Goal: Task Accomplishment & Management: Complete application form

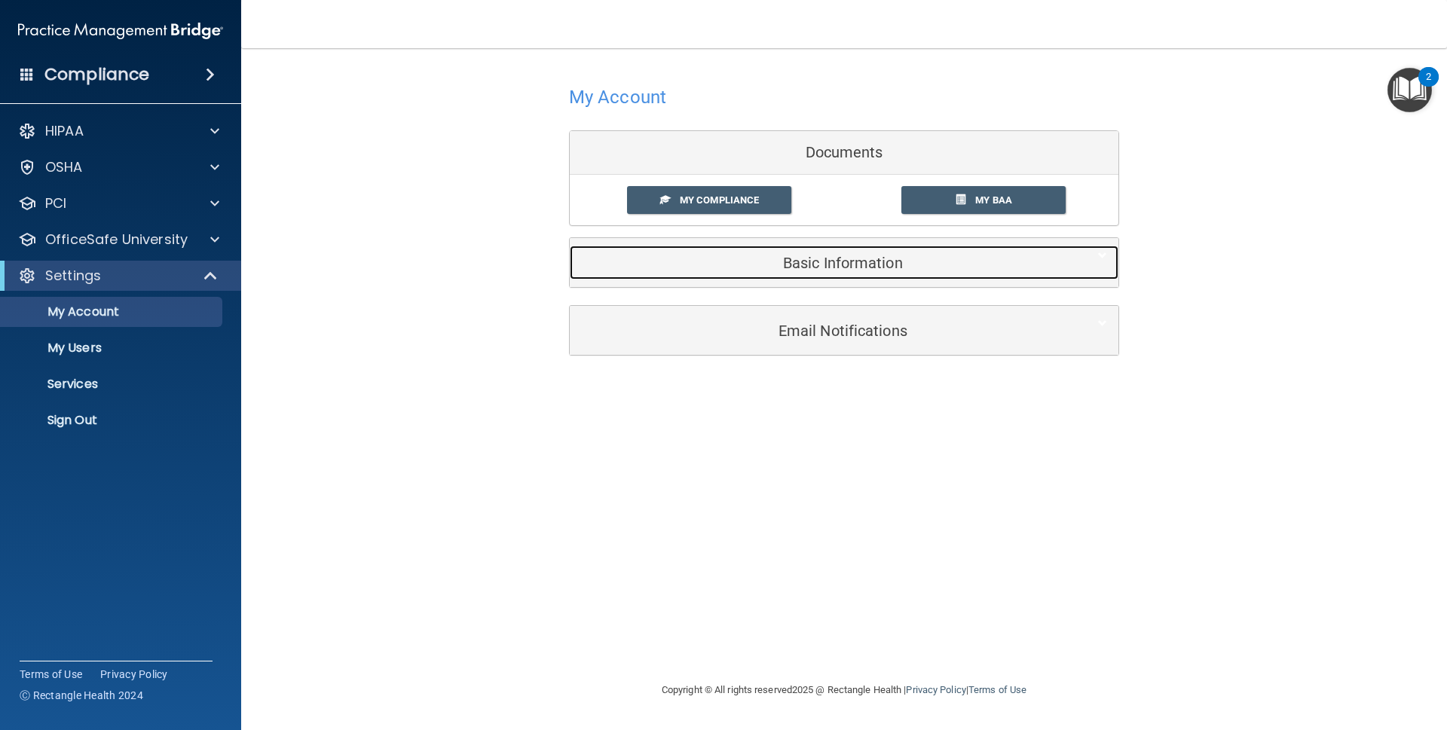
click at [838, 273] on div "Basic Information" at bounding box center [821, 263] width 503 height 34
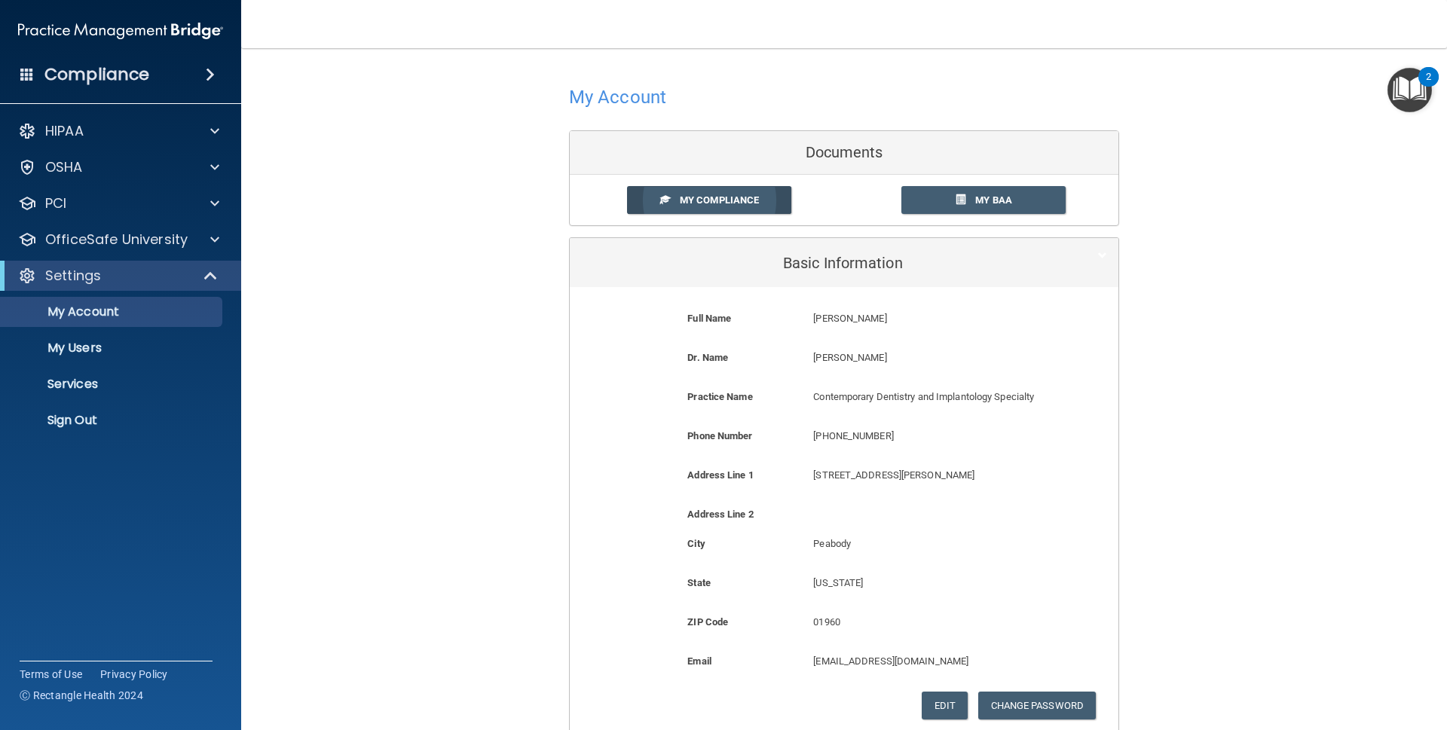
click at [734, 196] on span "My Compliance" at bounding box center [719, 199] width 79 height 11
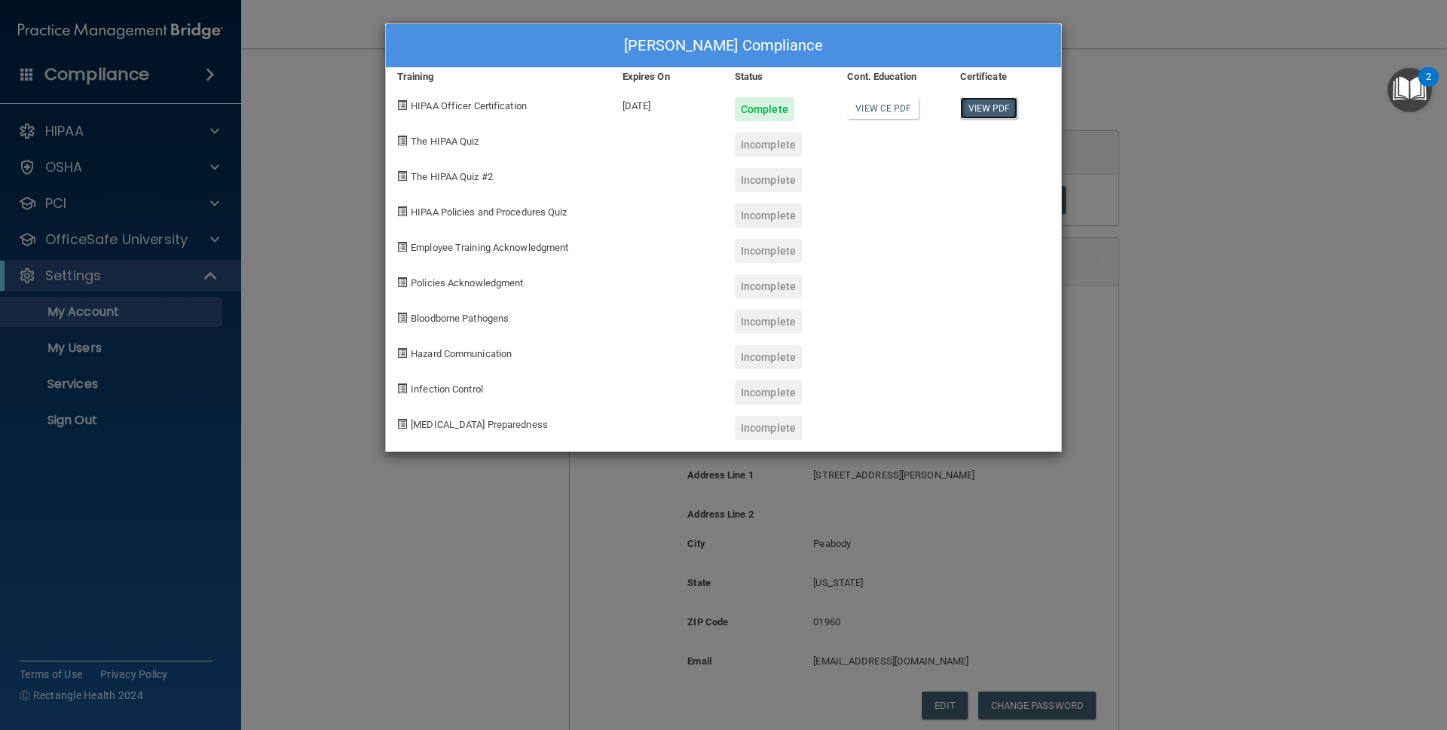
click at [991, 109] on link "View PDF" at bounding box center [989, 108] width 58 height 22
click at [460, 142] on span "The HIPAA Quiz" at bounding box center [445, 141] width 68 height 11
click at [768, 145] on div "Incomplete" at bounding box center [768, 145] width 67 height 24
click at [680, 43] on div "Melanie Duque's Compliance" at bounding box center [723, 46] width 675 height 44
click at [331, 182] on div "Melanie Duque's Compliance Training Expires On Status Cont. Education Certifica…" at bounding box center [723, 365] width 1447 height 730
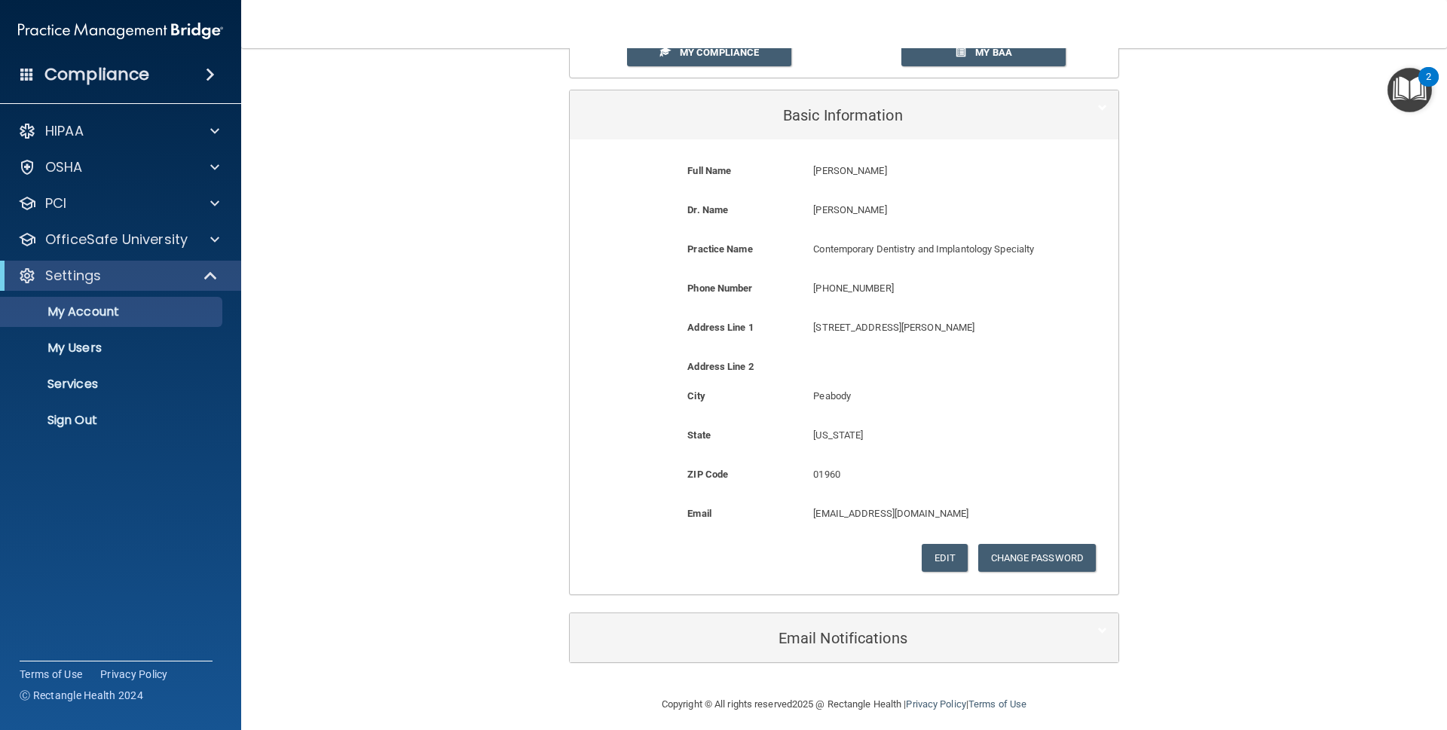
scroll to position [149, 0]
click at [180, 144] on div "HIPAA" at bounding box center [121, 131] width 242 height 30
click at [224, 125] on div at bounding box center [213, 131] width 38 height 18
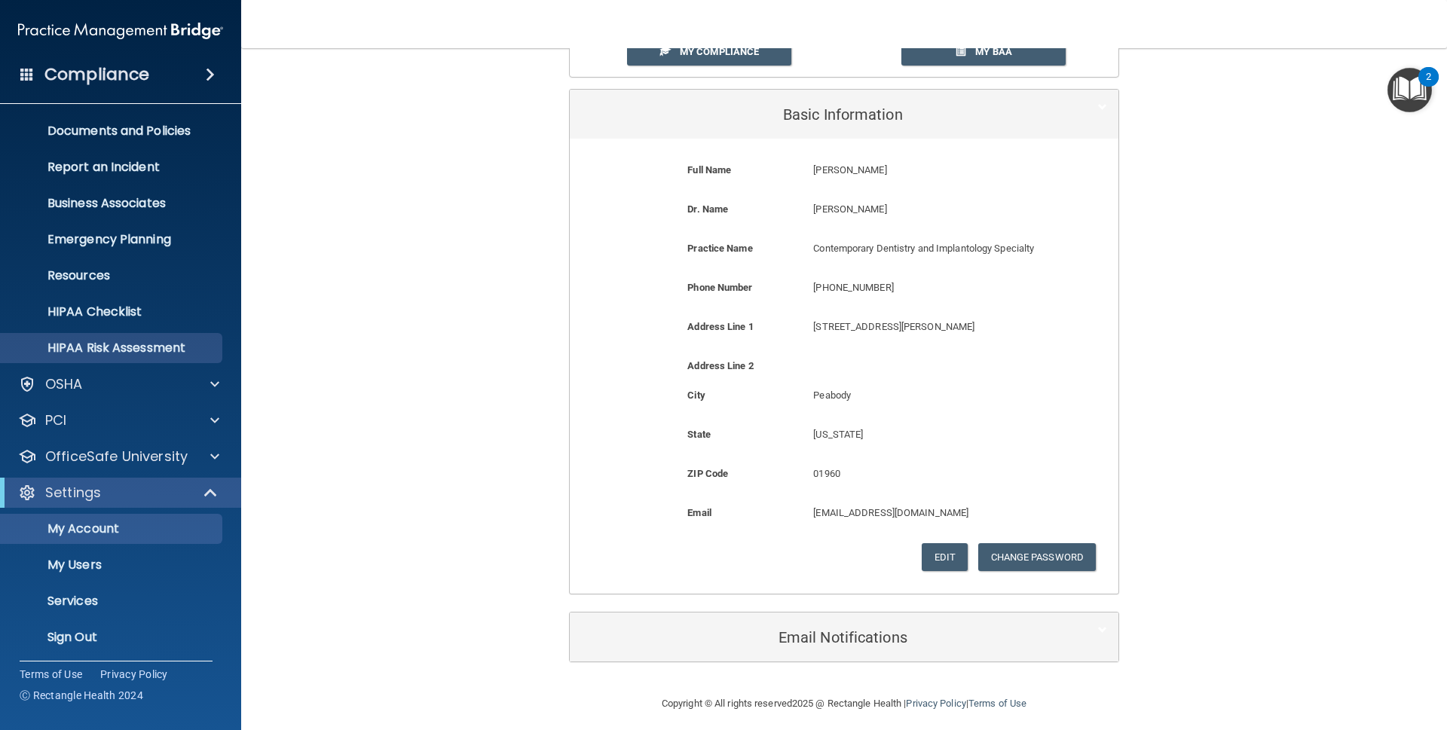
scroll to position [40, 0]
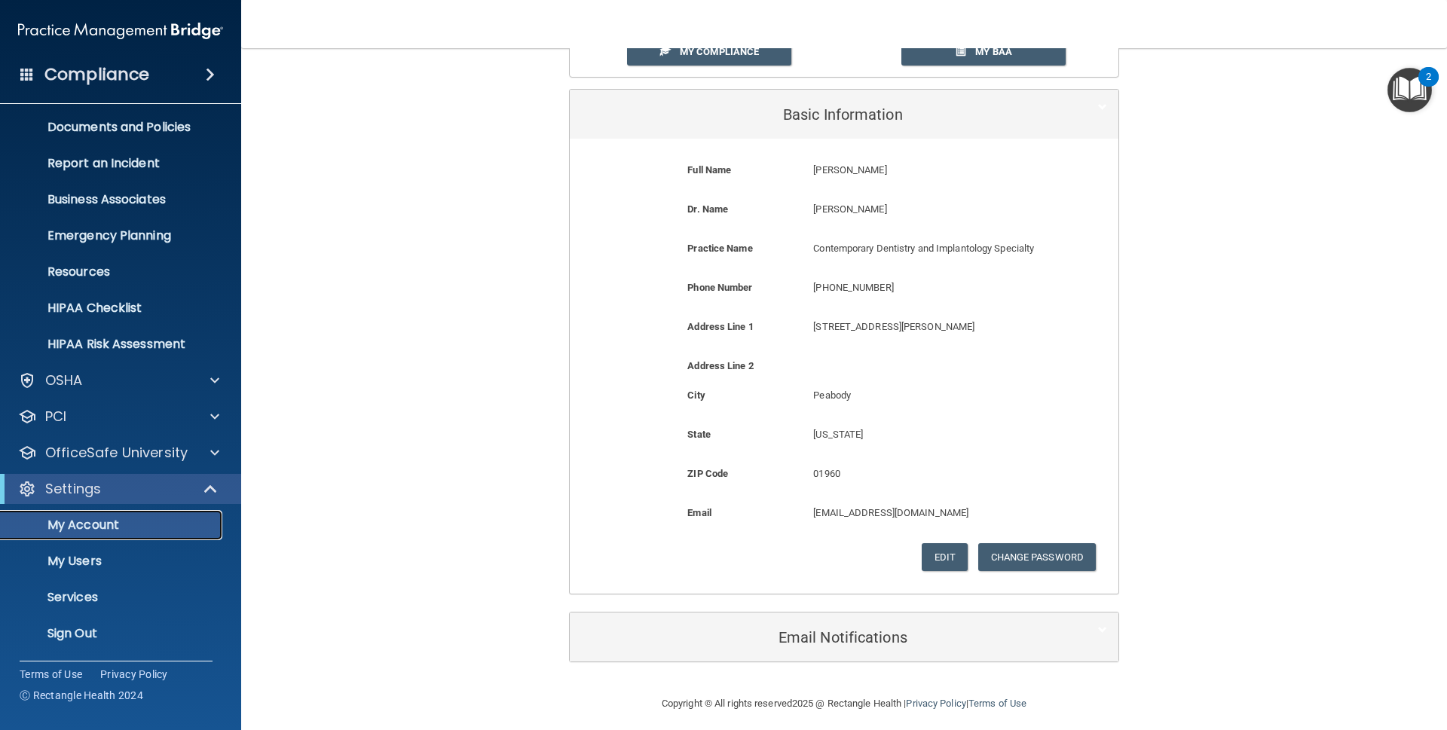
click at [172, 524] on p "My Account" at bounding box center [113, 525] width 206 height 15
click at [173, 524] on p "My Account" at bounding box center [113, 525] width 206 height 15
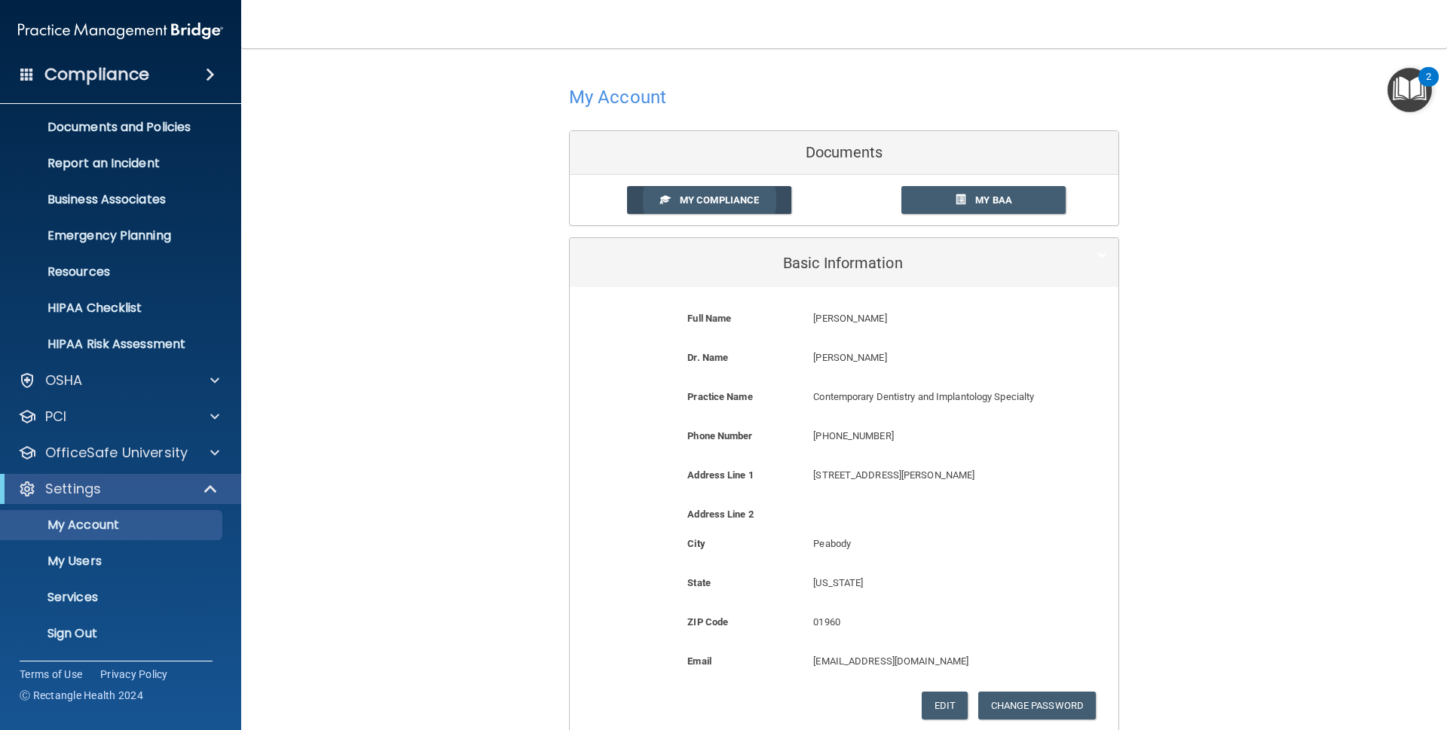
click at [752, 203] on span "My Compliance" at bounding box center [719, 199] width 79 height 11
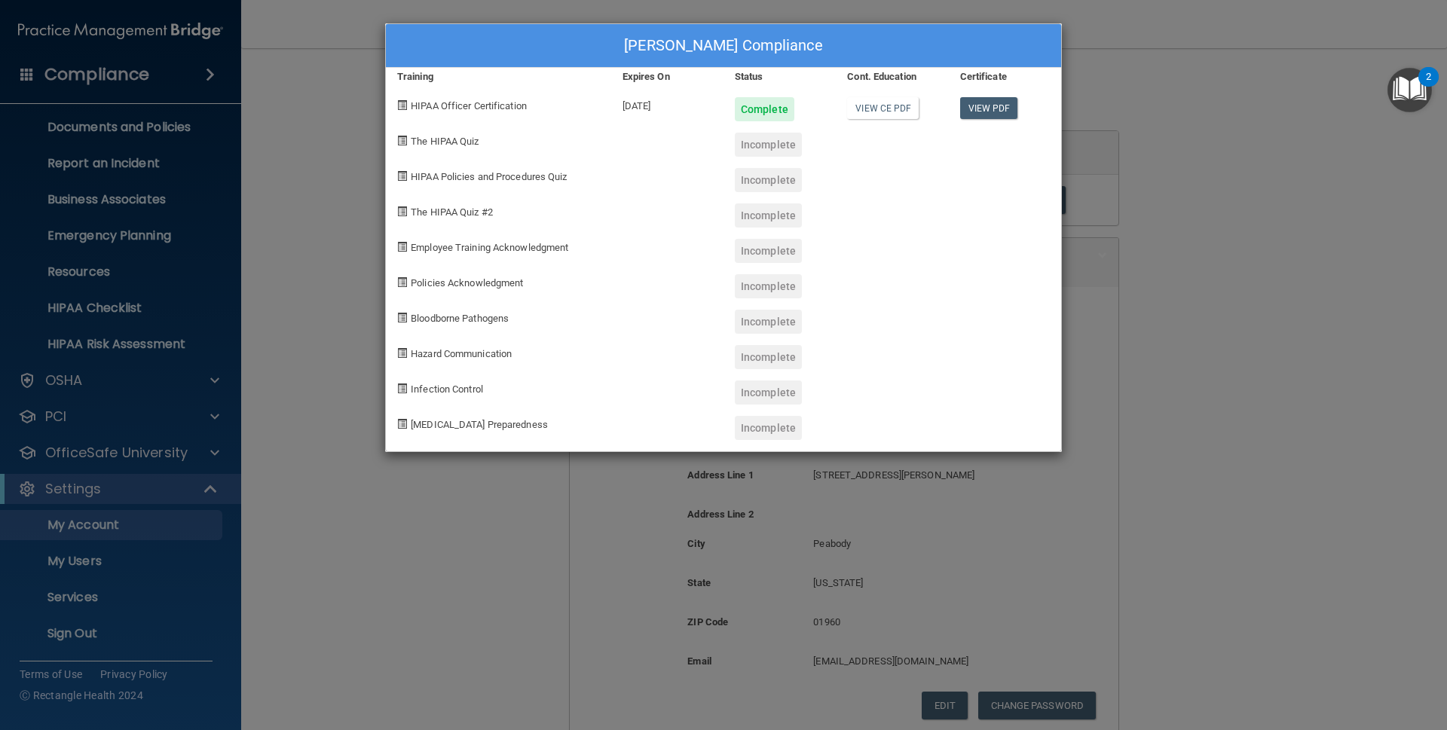
click at [759, 154] on div "Incomplete" at bounding box center [768, 145] width 67 height 24
click at [476, 142] on span "The HIPAA Quiz" at bounding box center [445, 141] width 68 height 11
click at [480, 204] on div "The HIPAA Quiz #2" at bounding box center [498, 209] width 225 height 35
click at [482, 173] on span "HIPAA Policies and Procedures Quiz" at bounding box center [489, 176] width 156 height 11
click at [758, 149] on div "Incomplete" at bounding box center [768, 145] width 67 height 24
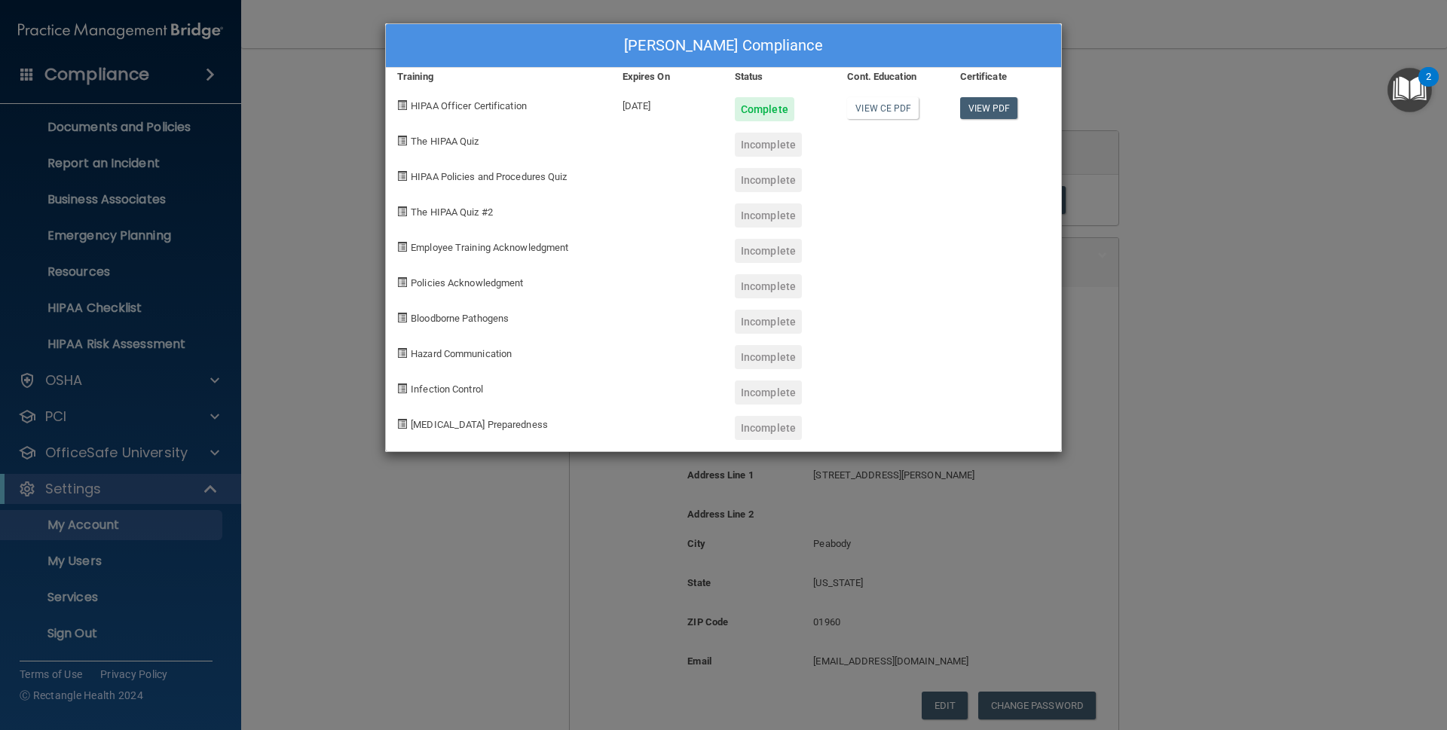
click at [766, 171] on div "Incomplete" at bounding box center [768, 180] width 67 height 24
click at [774, 201] on div "Incomplete" at bounding box center [780, 209] width 112 height 35
drag, startPoint x: 1224, startPoint y: 112, endPoint x: 1201, endPoint y: 113, distance: 22.6
click at [1224, 113] on div "Melanie Duque's Compliance Training Expires On Status Cont. Education Certifica…" at bounding box center [723, 365] width 1447 height 730
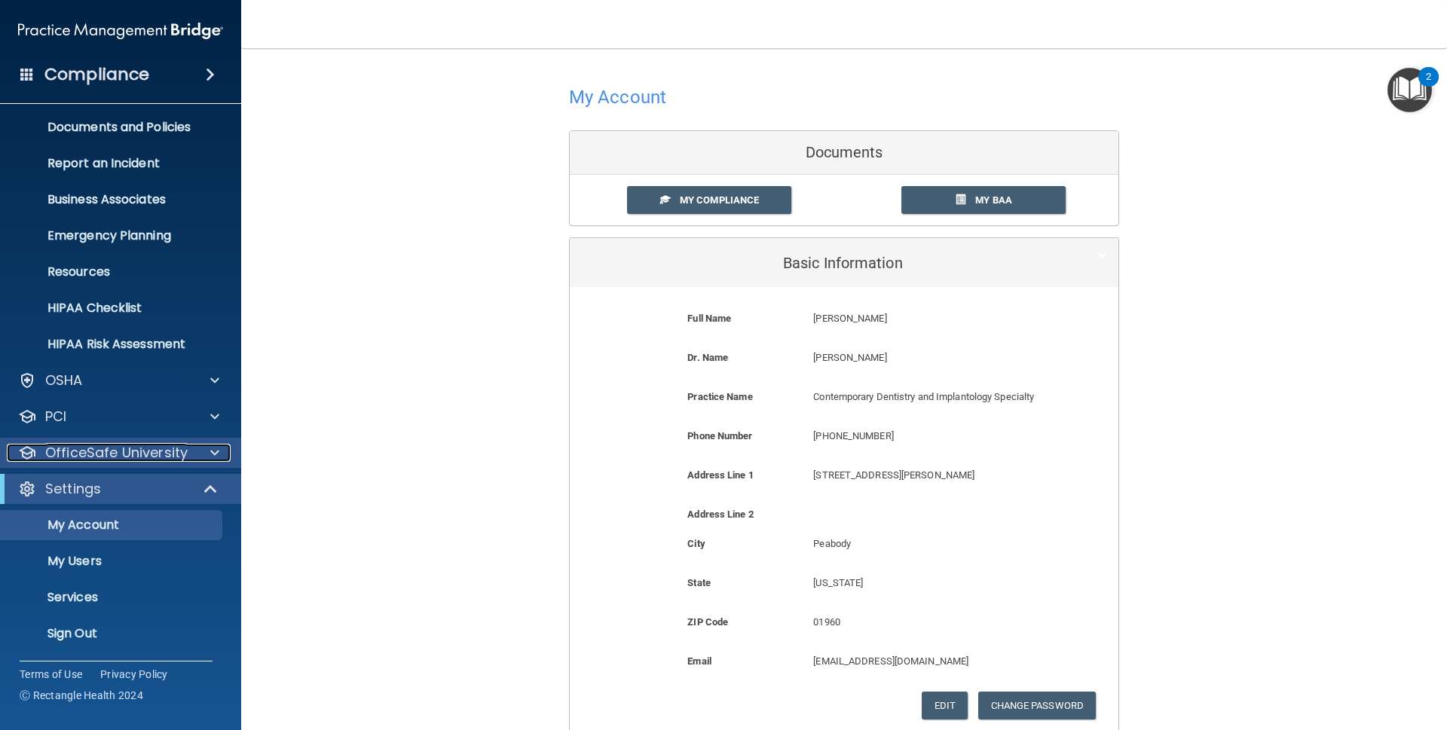
click at [203, 446] on div at bounding box center [213, 453] width 38 height 18
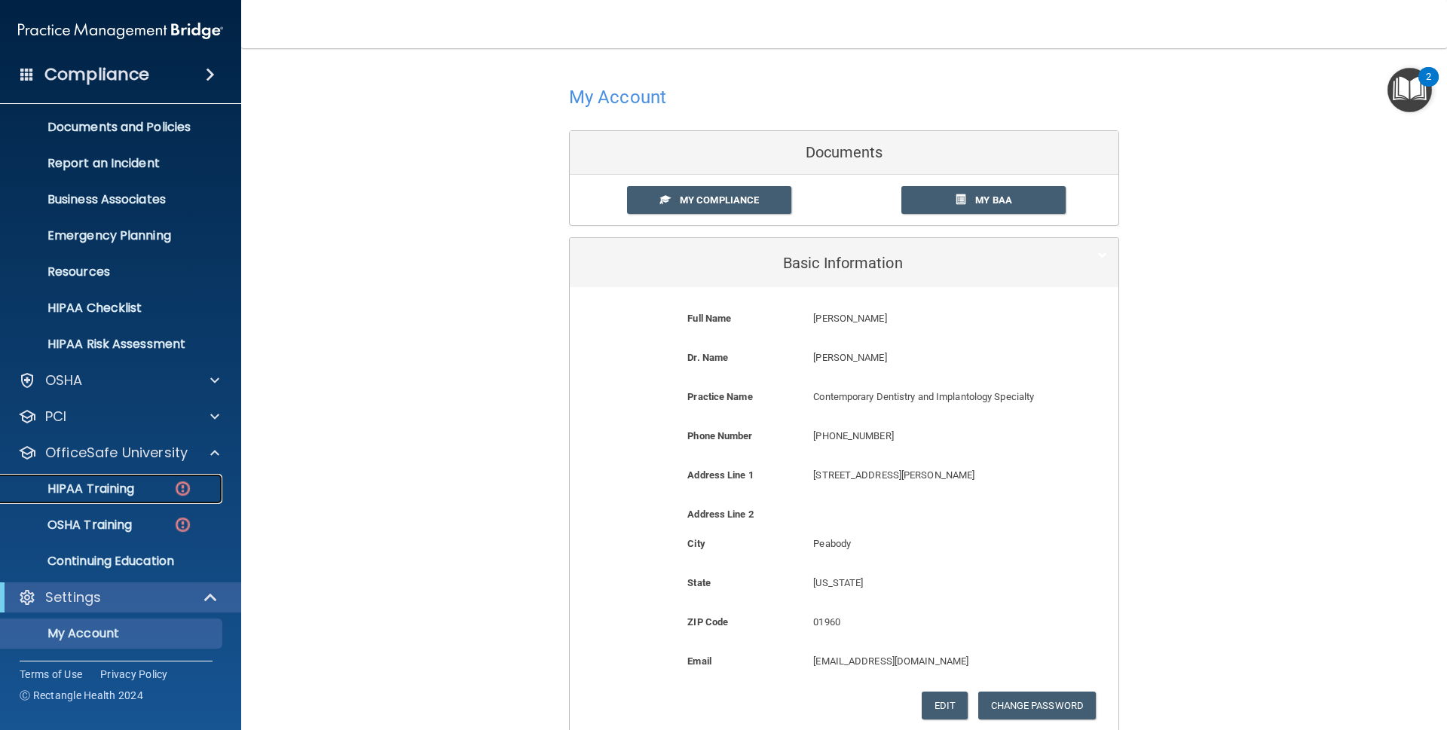
click at [146, 486] on div "HIPAA Training" at bounding box center [113, 489] width 206 height 15
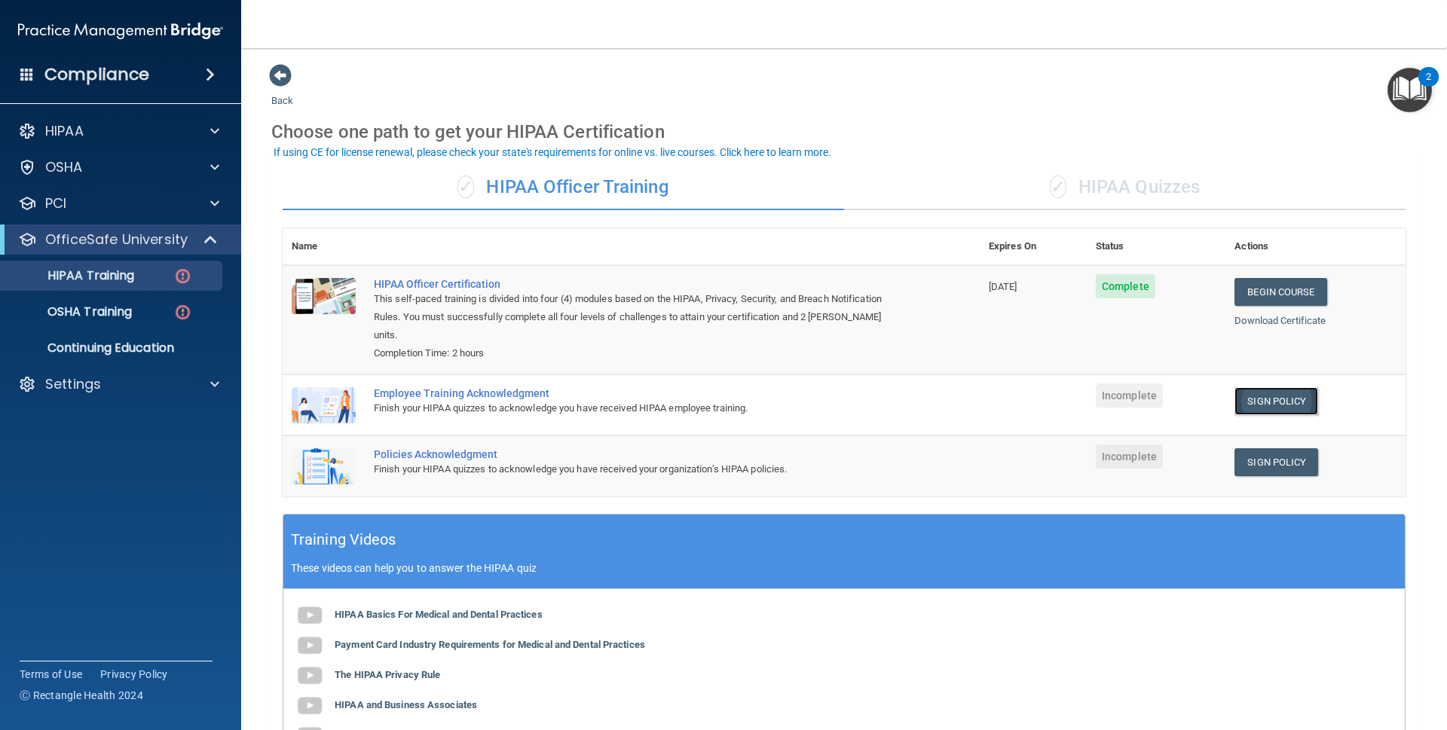
click at [1254, 395] on link "Sign Policy" at bounding box center [1277, 401] width 84 height 28
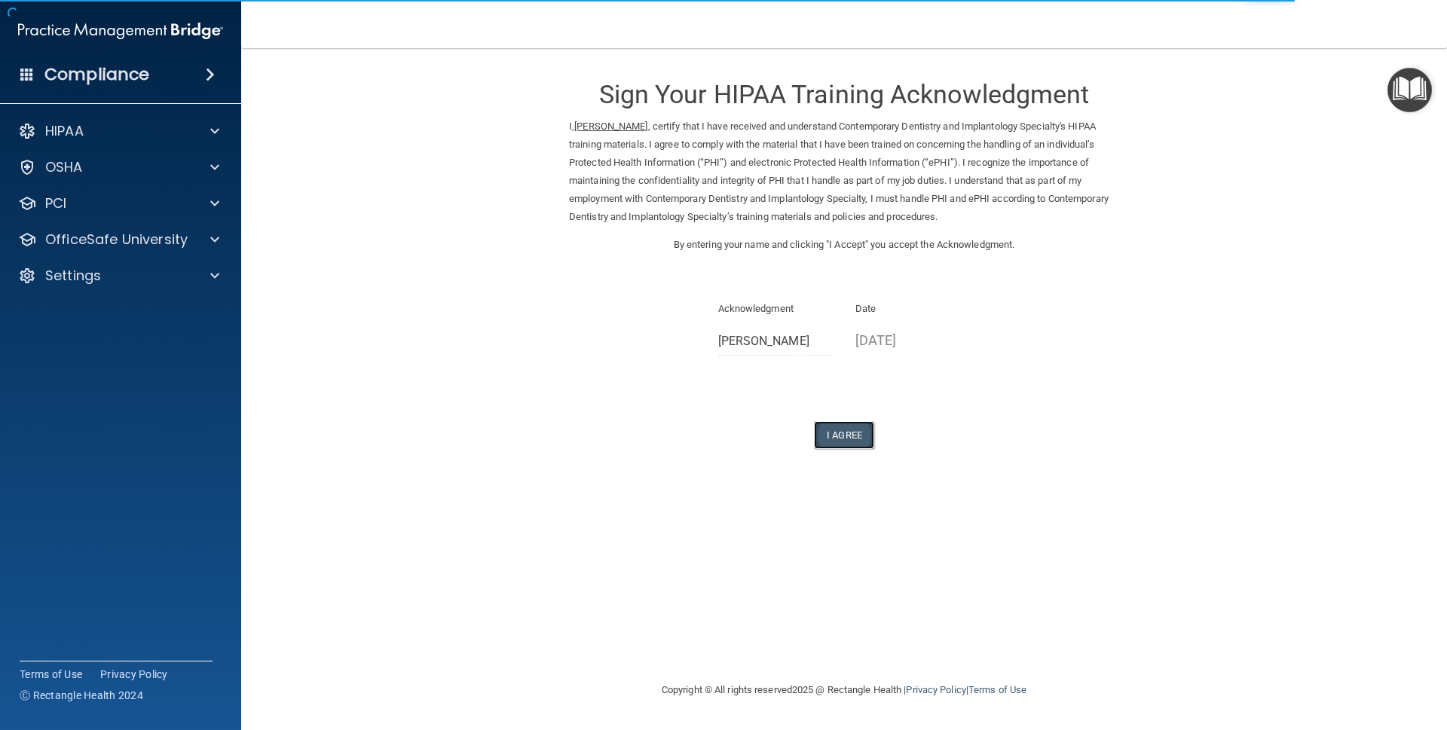
click at [841, 421] on button "I Agree" at bounding box center [844, 435] width 60 height 28
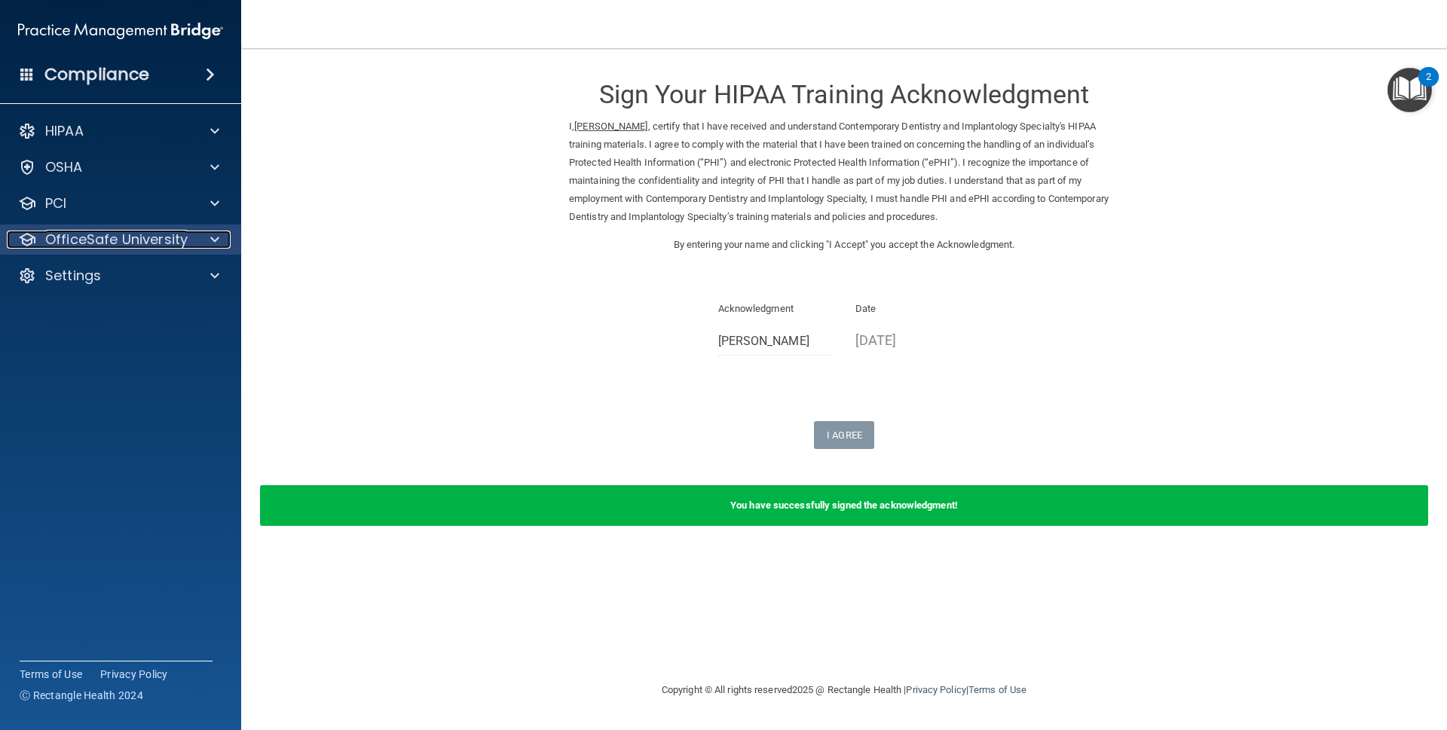
click at [186, 231] on div "OfficeSafe University" at bounding box center [100, 240] width 187 height 18
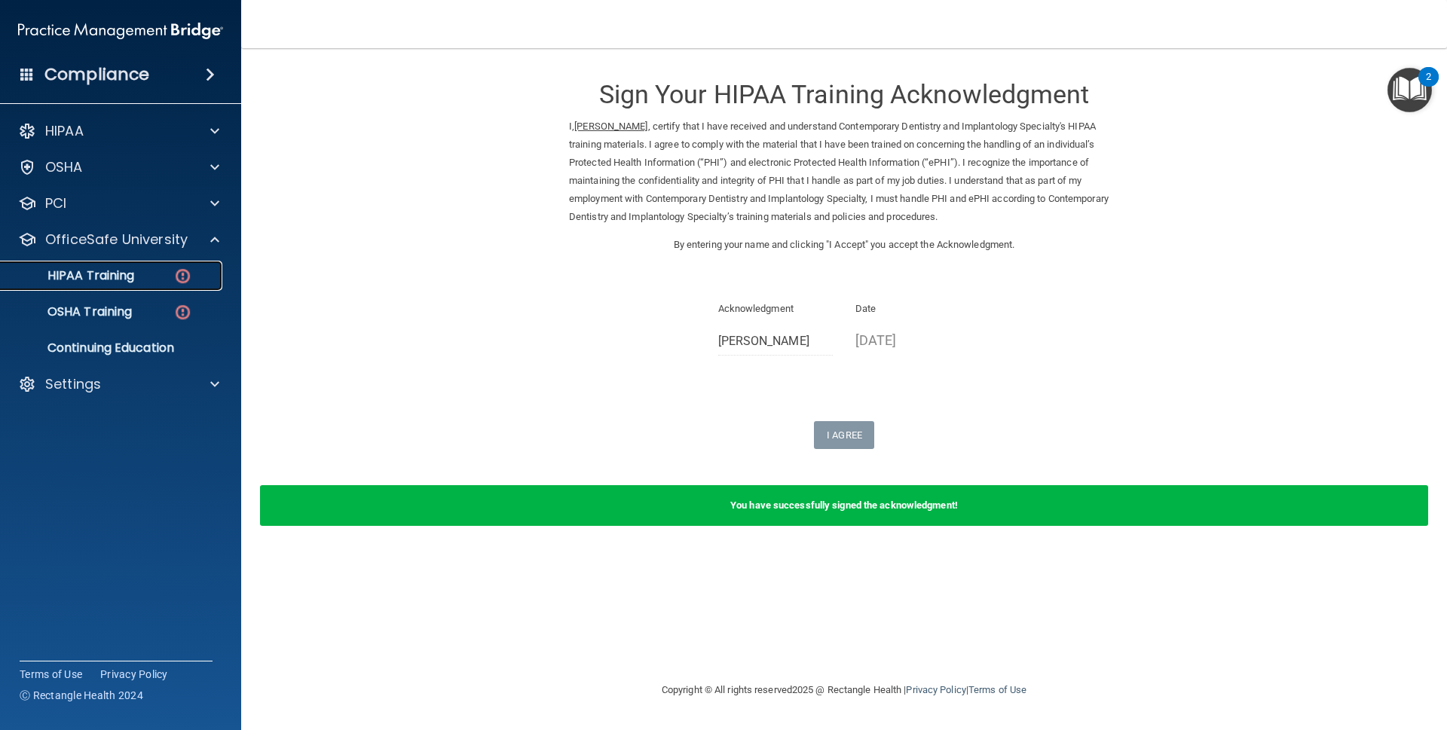
click at [175, 279] on img at bounding box center [182, 276] width 19 height 19
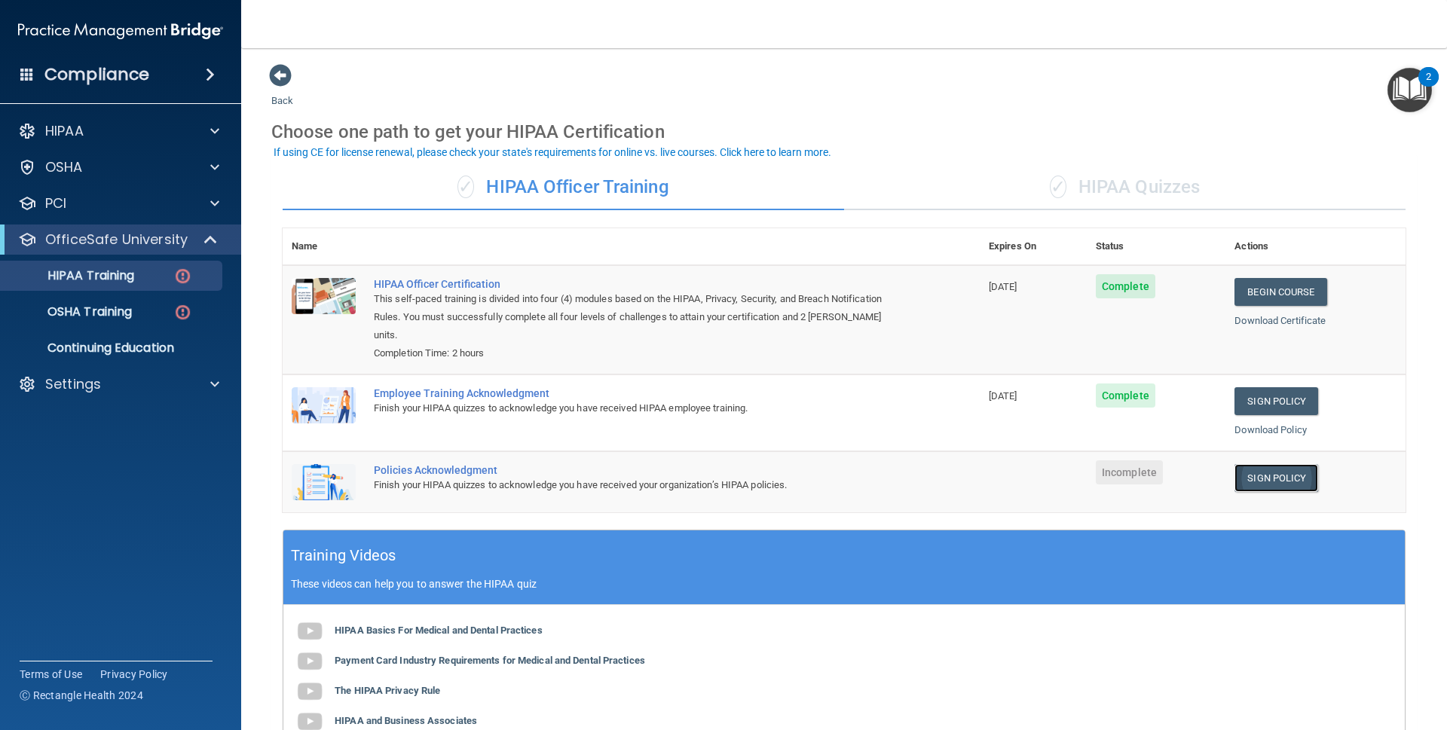
click at [1252, 470] on link "Sign Policy" at bounding box center [1277, 478] width 84 height 28
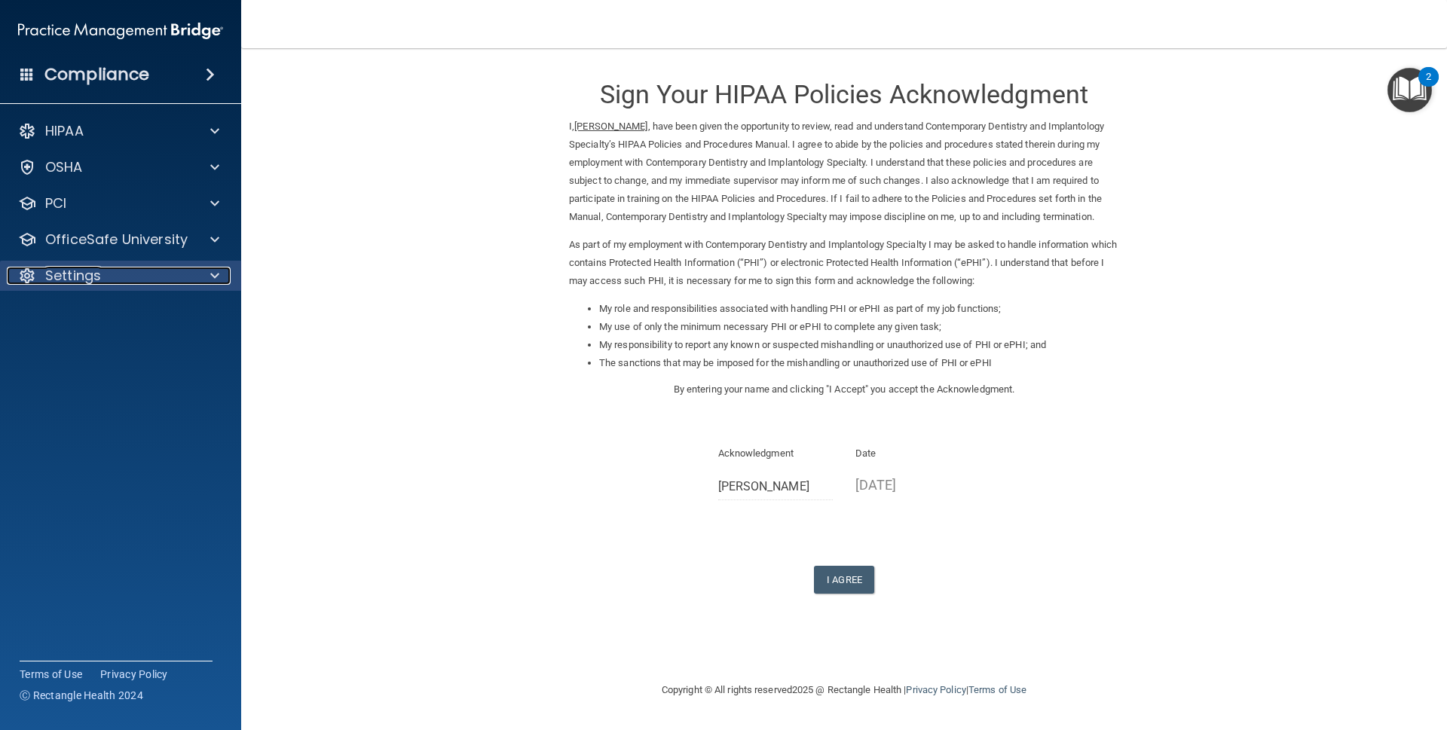
click at [189, 272] on div "Settings" at bounding box center [100, 276] width 187 height 18
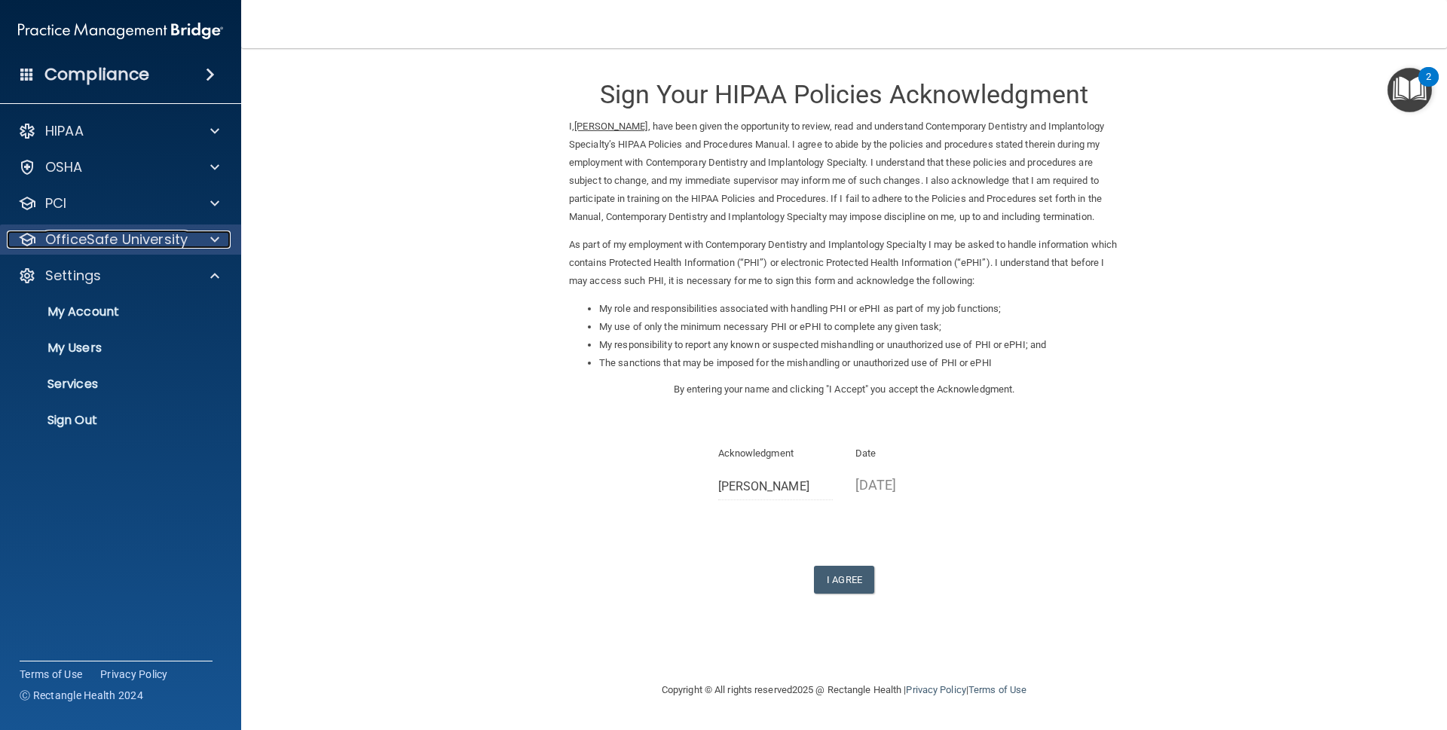
click at [181, 236] on p "OfficeSafe University" at bounding box center [116, 240] width 142 height 18
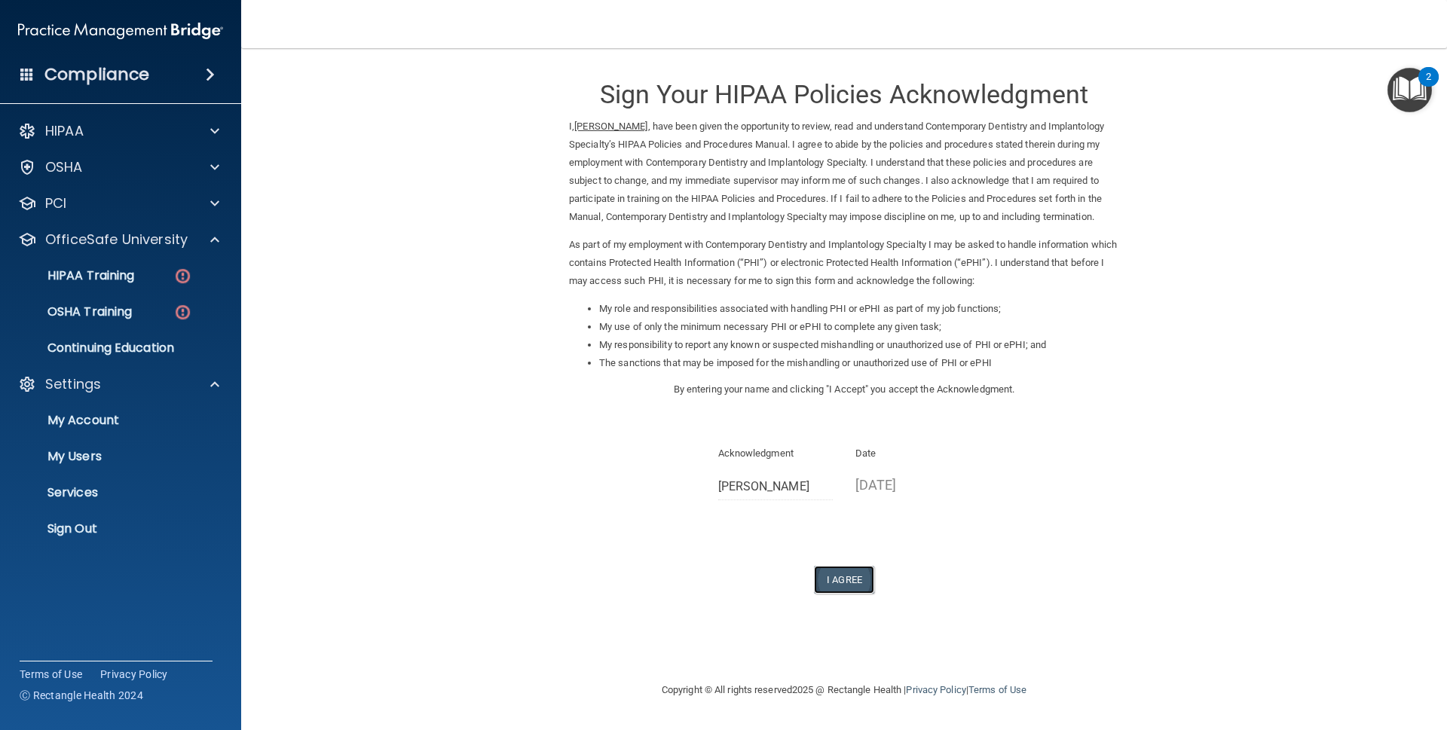
click at [844, 566] on button "I Agree" at bounding box center [844, 580] width 60 height 28
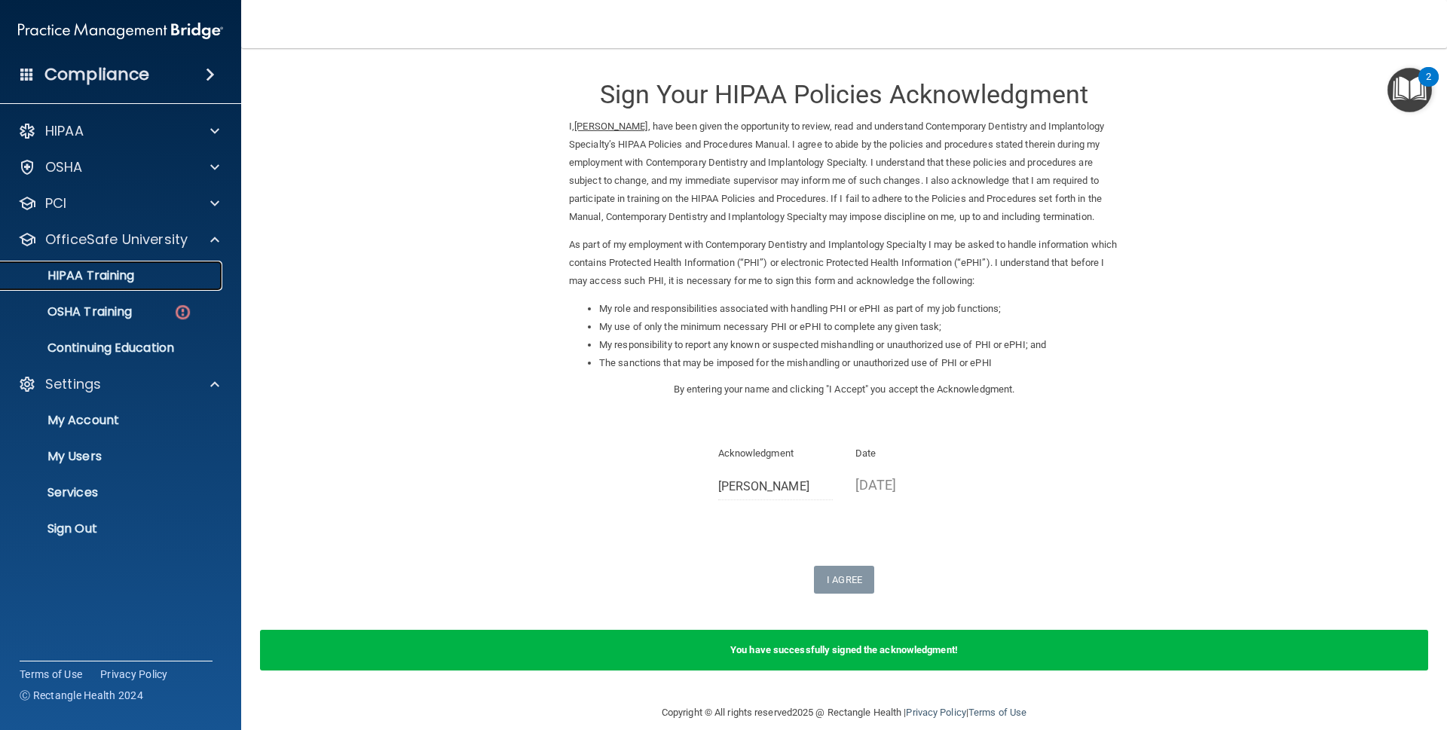
click at [129, 274] on p "HIPAA Training" at bounding box center [72, 275] width 124 height 15
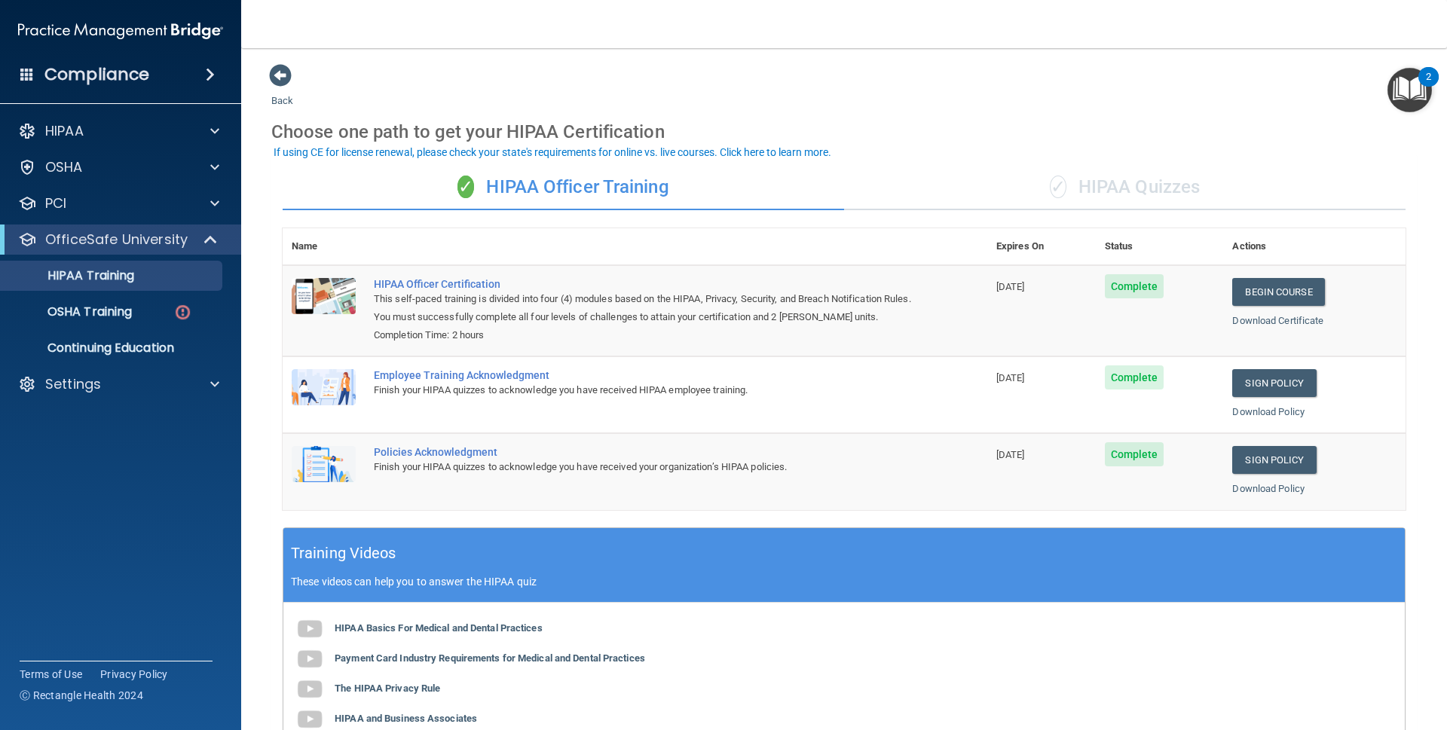
click at [1050, 191] on span "✓" at bounding box center [1058, 187] width 17 height 23
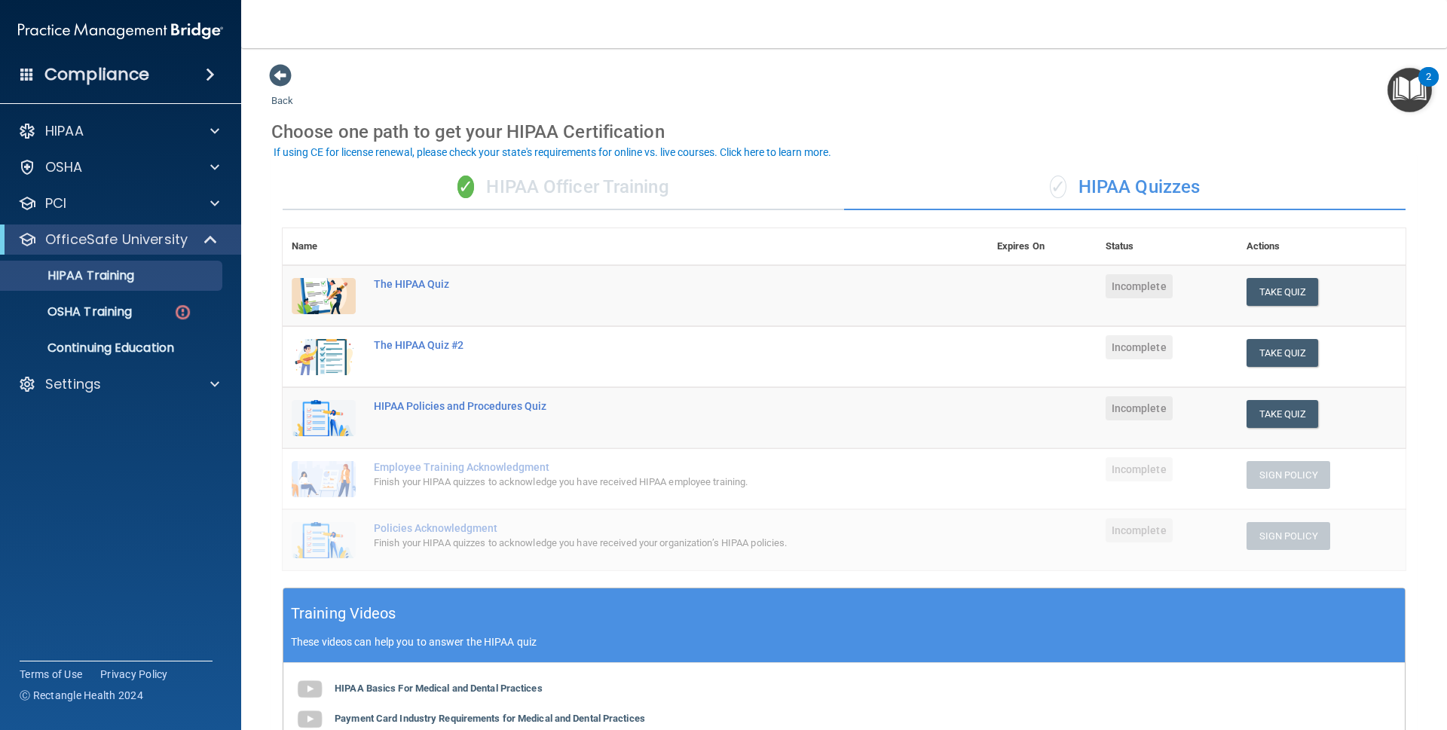
click at [744, 185] on div "✓ HIPAA Officer Training" at bounding box center [564, 187] width 562 height 45
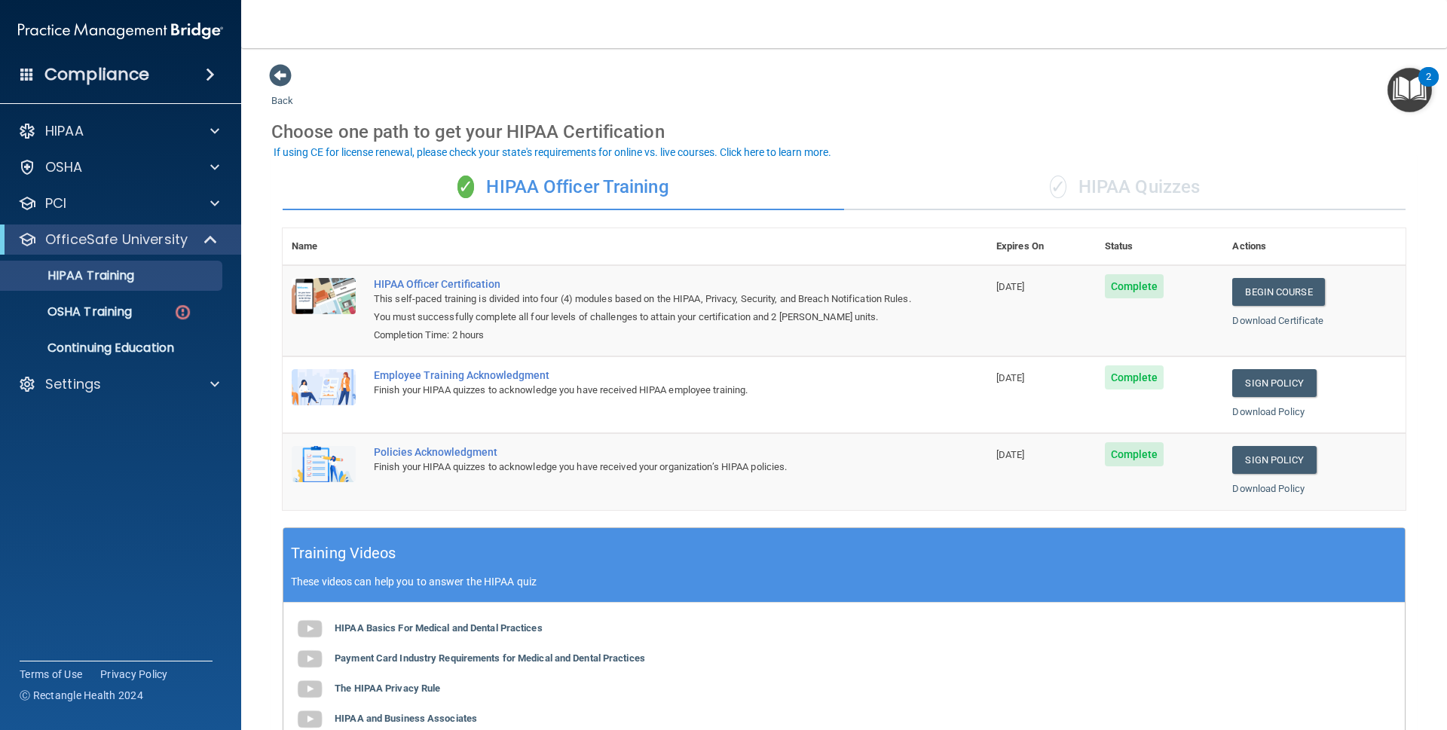
click at [911, 196] on div "✓ HIPAA Quizzes" at bounding box center [1125, 187] width 562 height 45
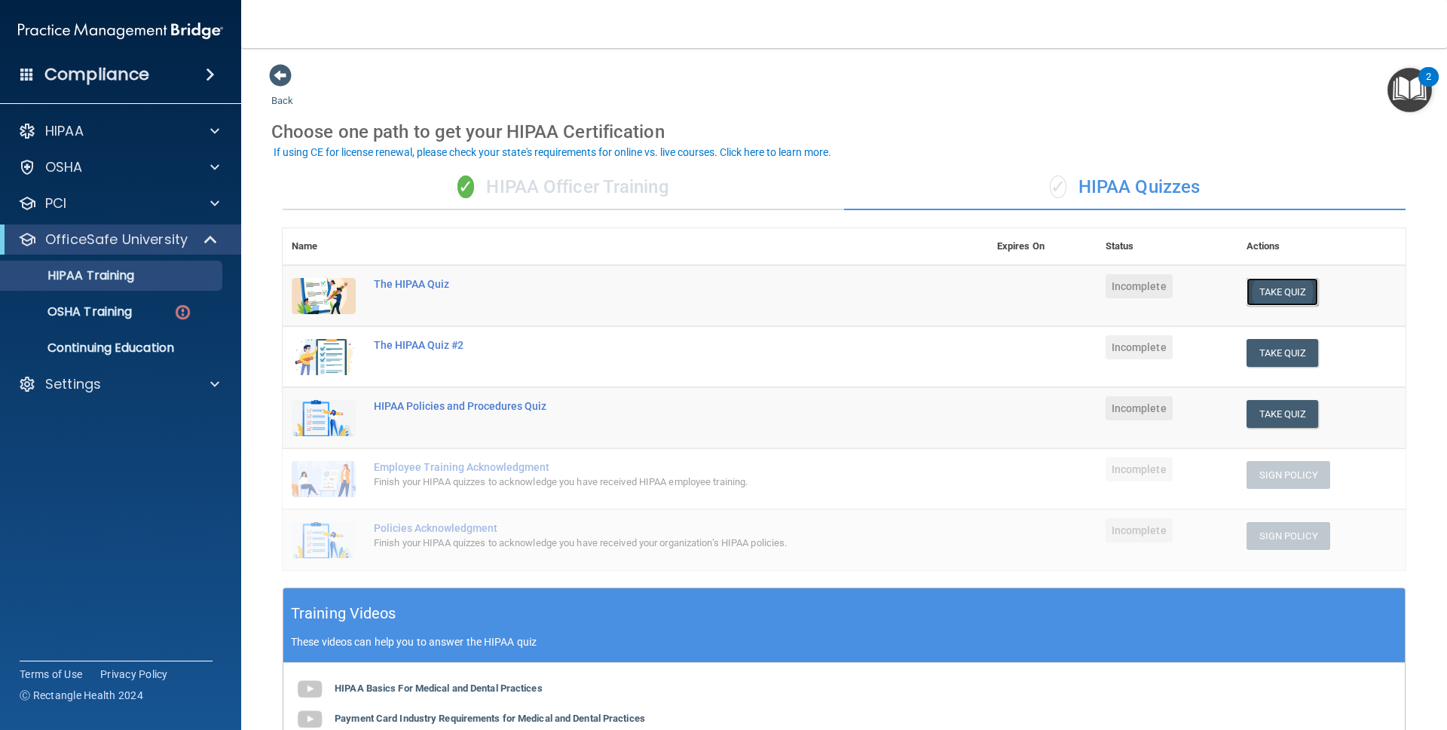
click at [1285, 291] on button "Take Quiz" at bounding box center [1283, 292] width 72 height 28
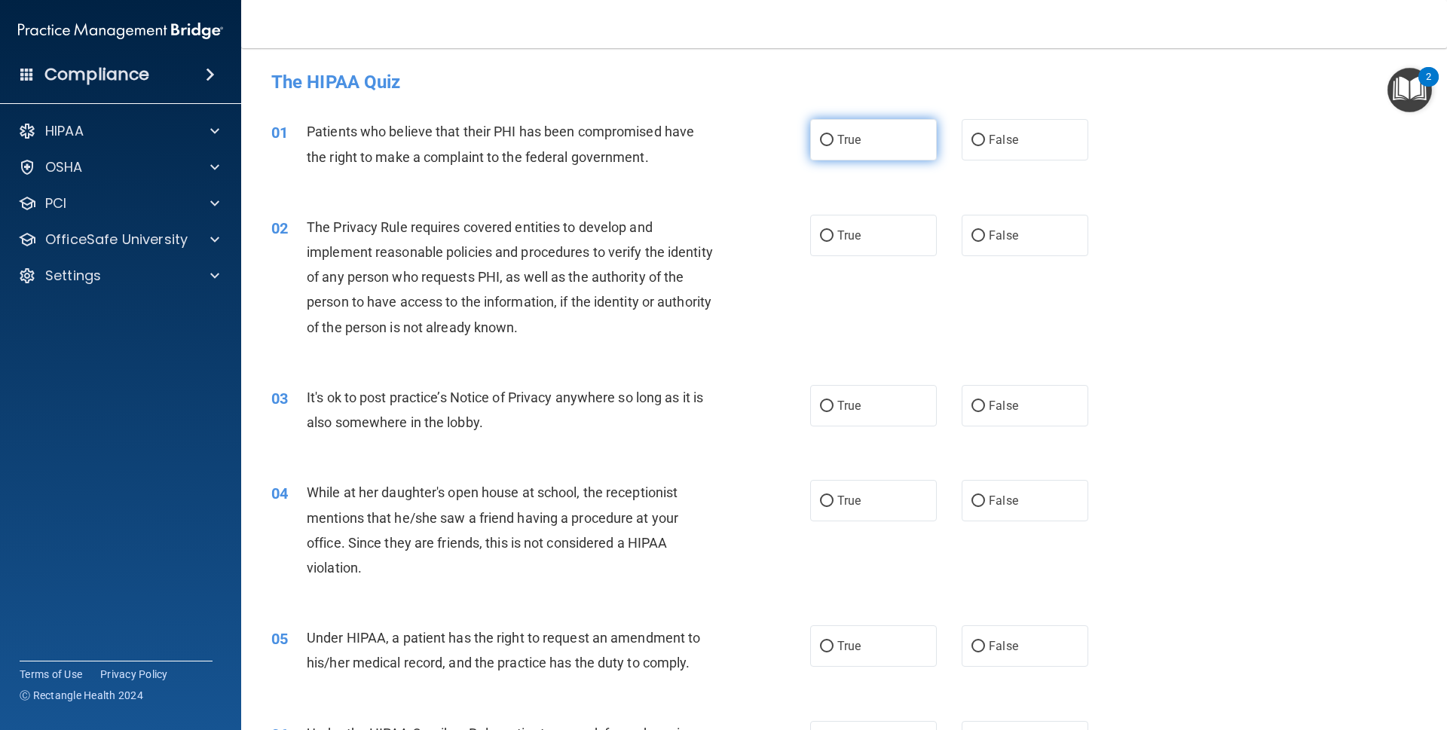
click at [910, 142] on label "True" at bounding box center [873, 139] width 127 height 41
click at [834, 142] on input "True" at bounding box center [827, 140] width 14 height 11
radio input "true"
click at [891, 221] on label "True" at bounding box center [873, 235] width 127 height 41
click at [834, 231] on input "True" at bounding box center [827, 236] width 14 height 11
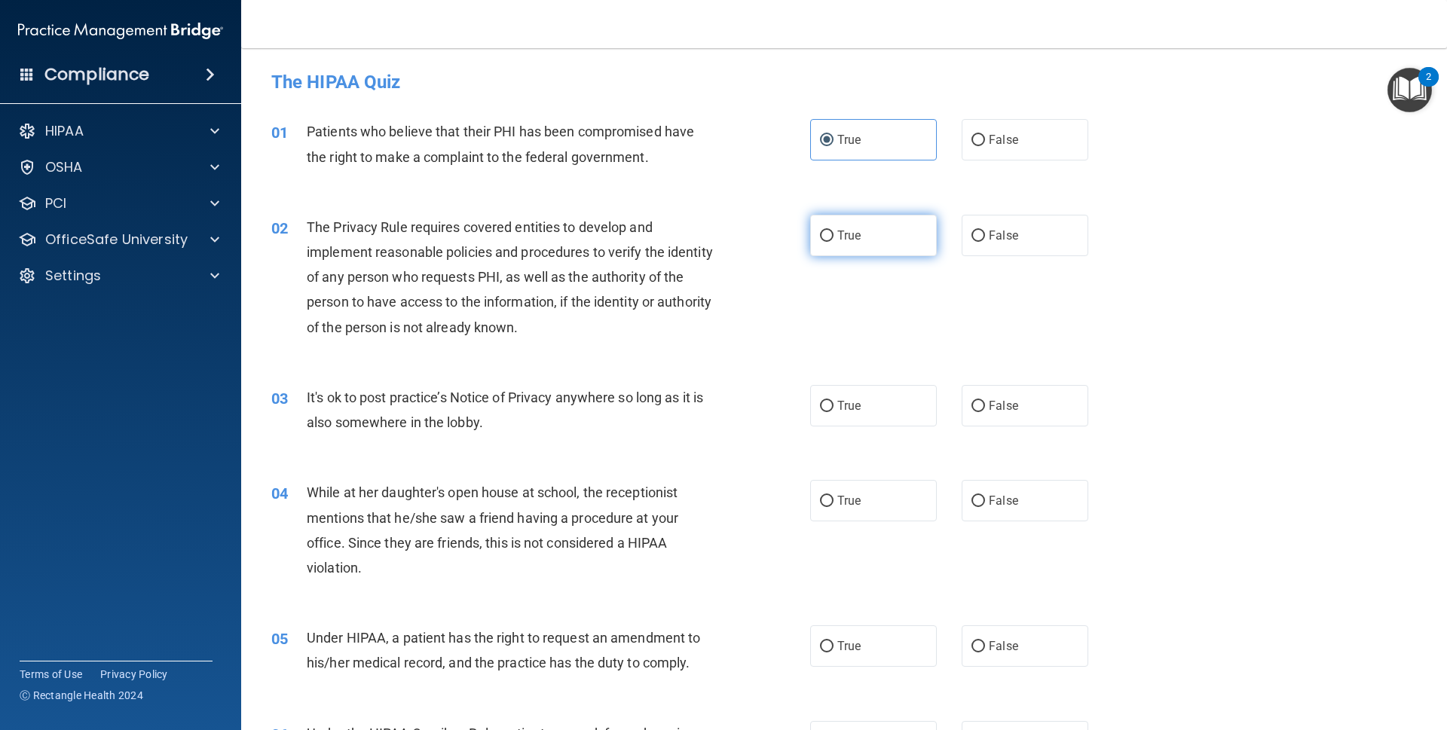
radio input "true"
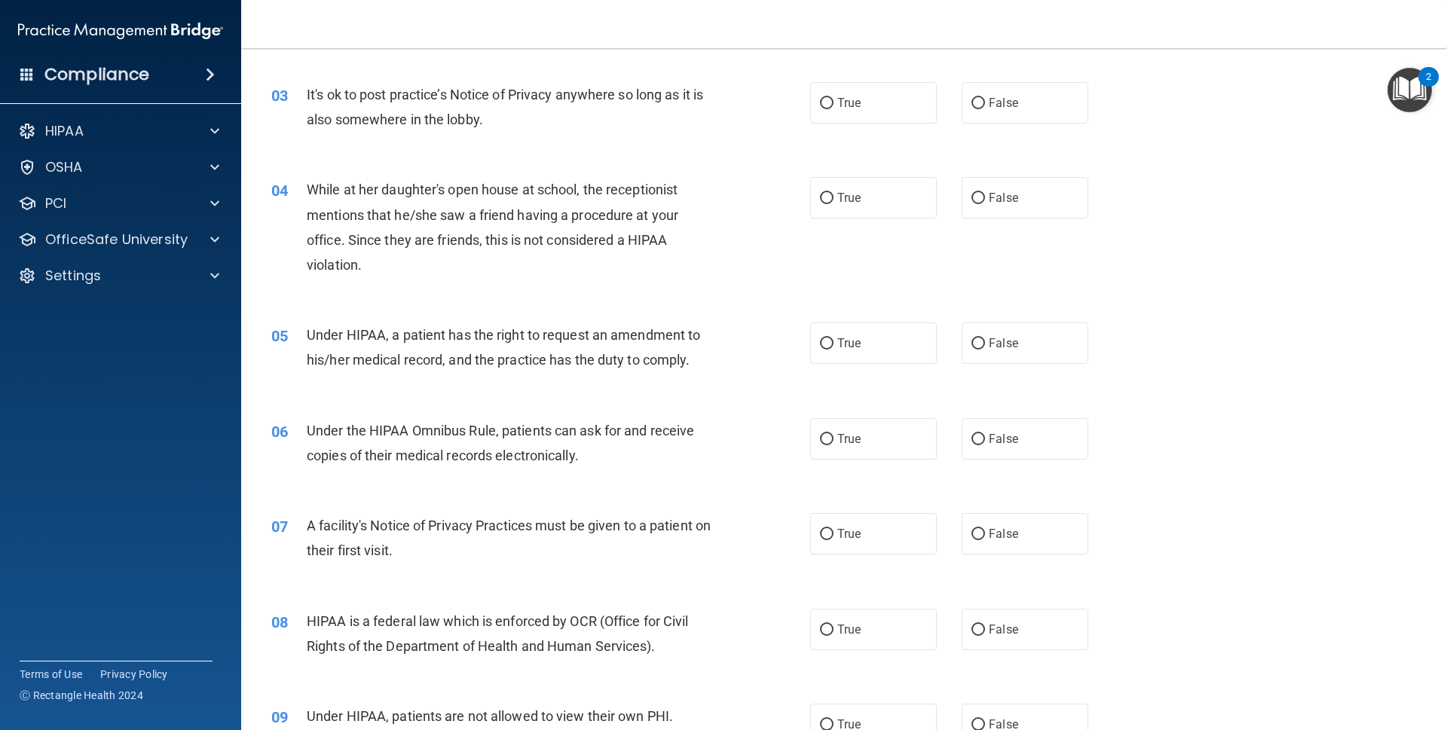
scroll to position [307, 0]
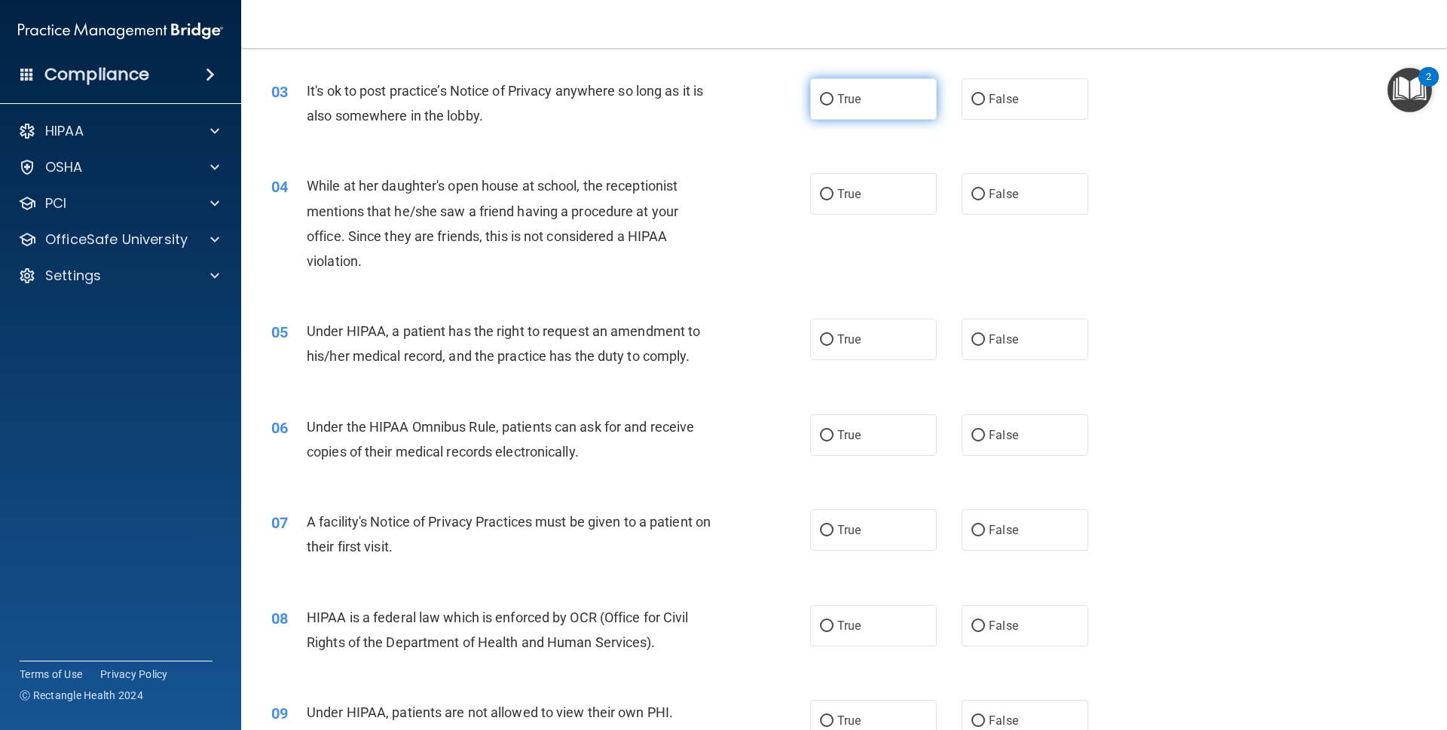
click at [881, 100] on label "True" at bounding box center [873, 98] width 127 height 41
click at [834, 100] on input "True" at bounding box center [827, 99] width 14 height 11
radio input "true"
click at [889, 188] on label "True" at bounding box center [873, 193] width 127 height 41
click at [834, 189] on input "True" at bounding box center [827, 194] width 14 height 11
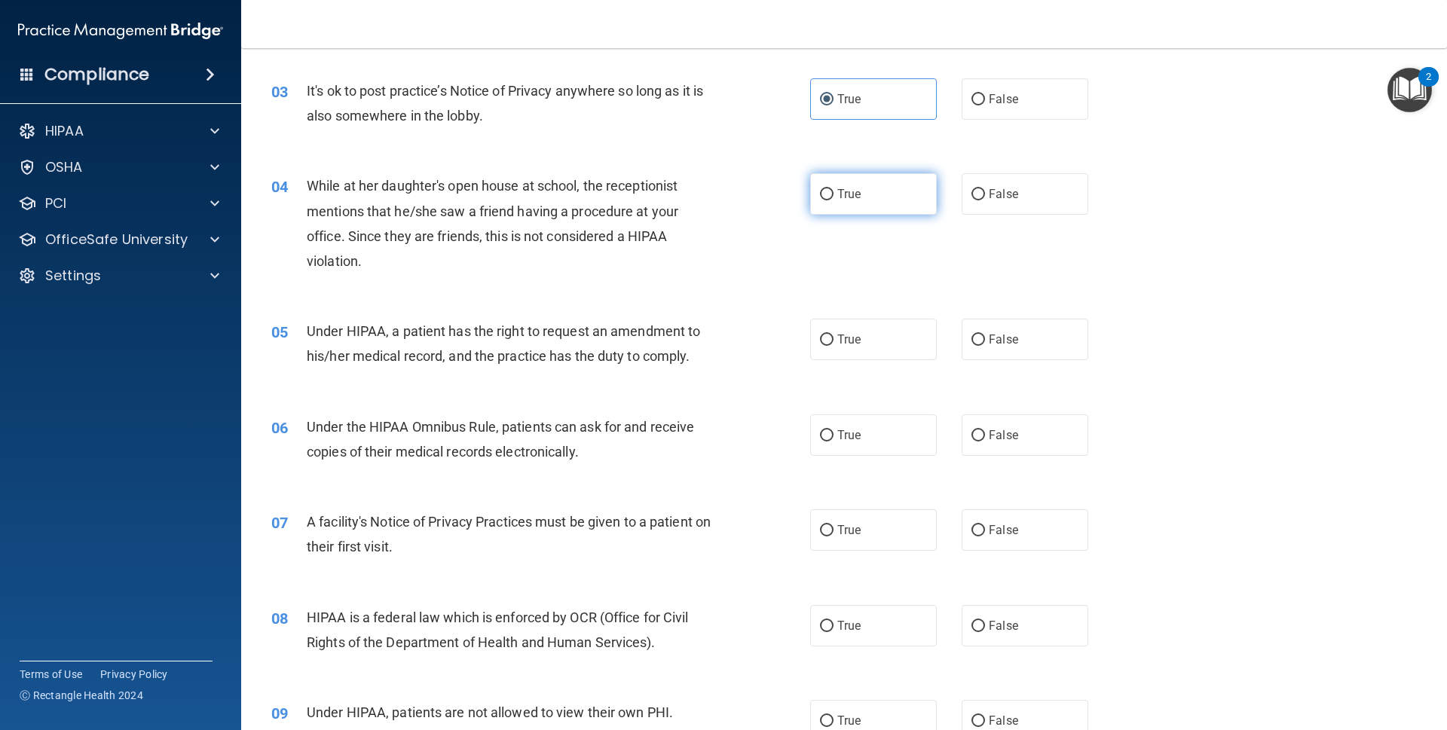
radio input "true"
click at [878, 342] on label "True" at bounding box center [873, 339] width 127 height 41
click at [834, 342] on input "True" at bounding box center [827, 340] width 14 height 11
radio input "true"
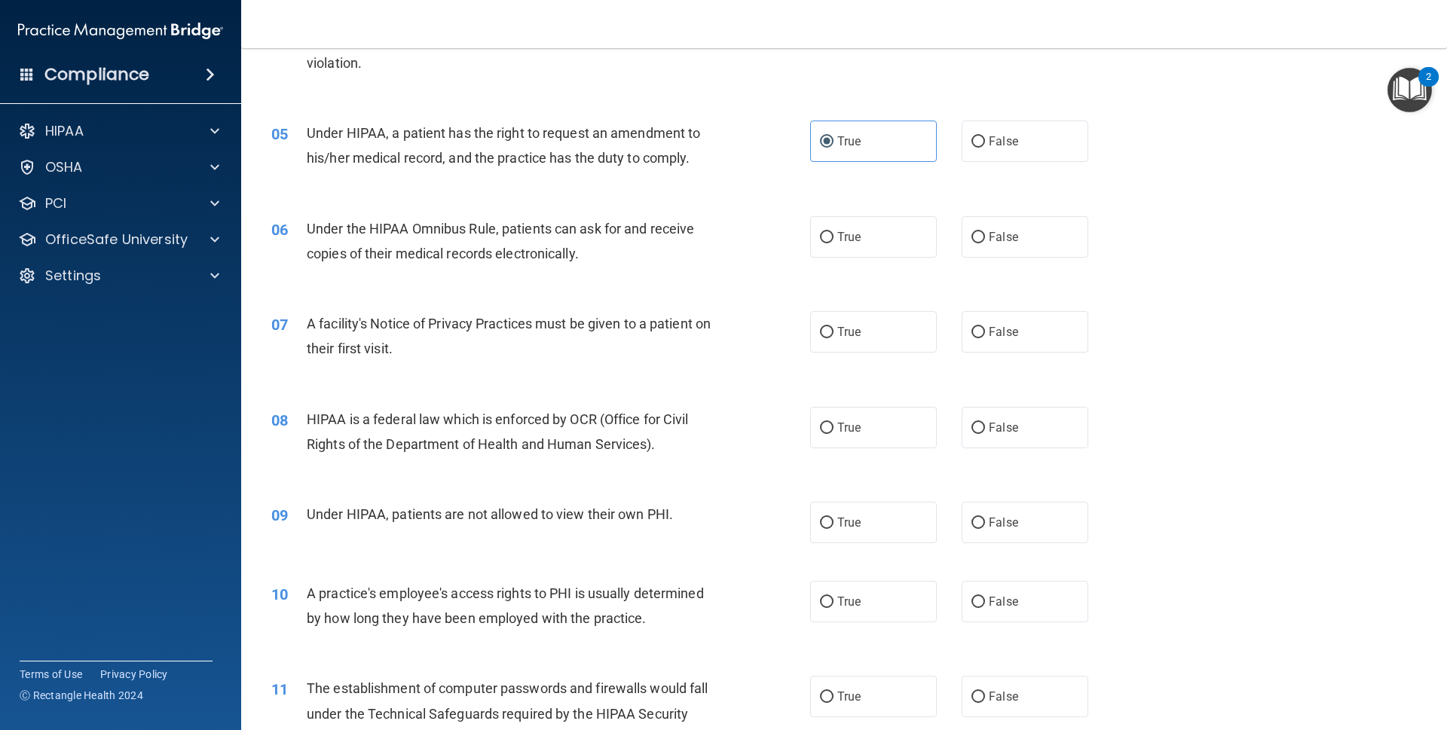
scroll to position [511, 0]
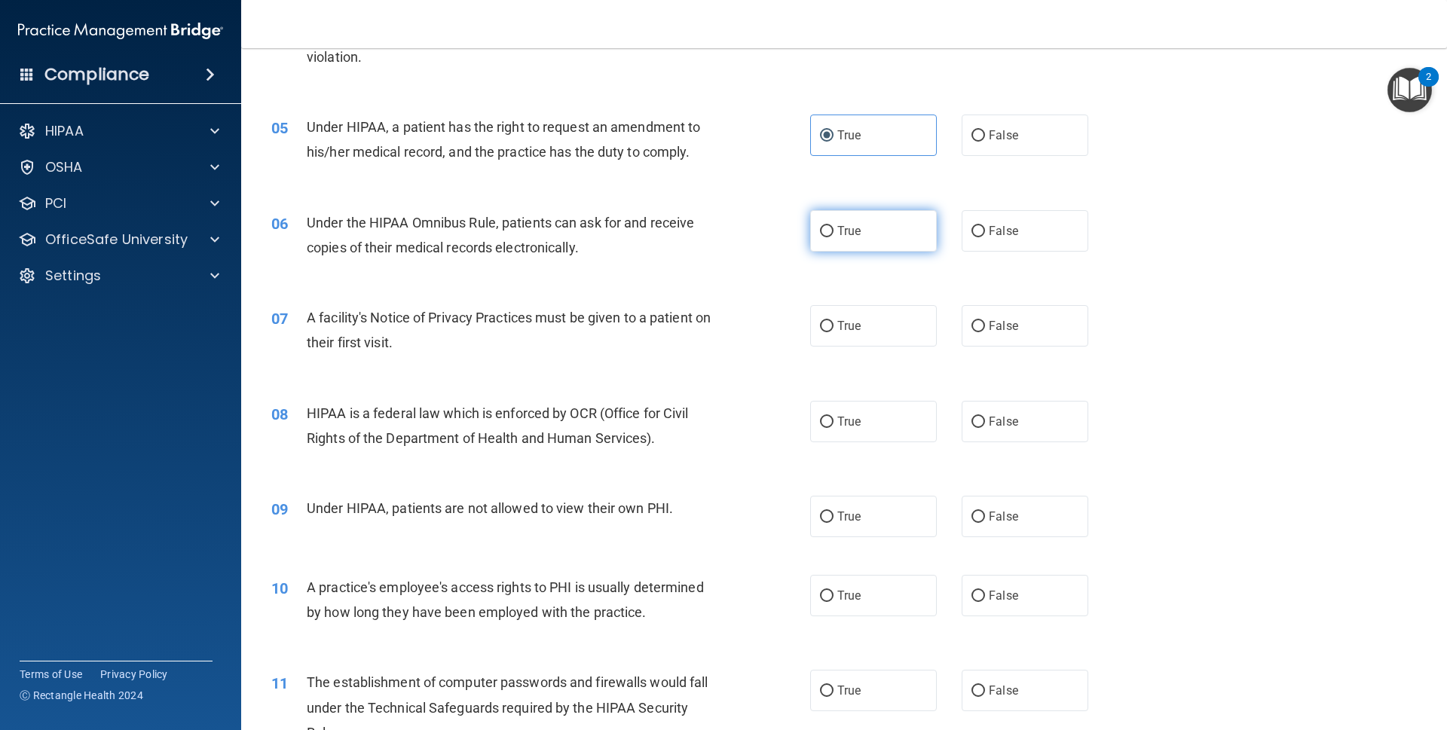
click at [854, 215] on label "True" at bounding box center [873, 230] width 127 height 41
click at [834, 226] on input "True" at bounding box center [827, 231] width 14 height 11
radio input "true"
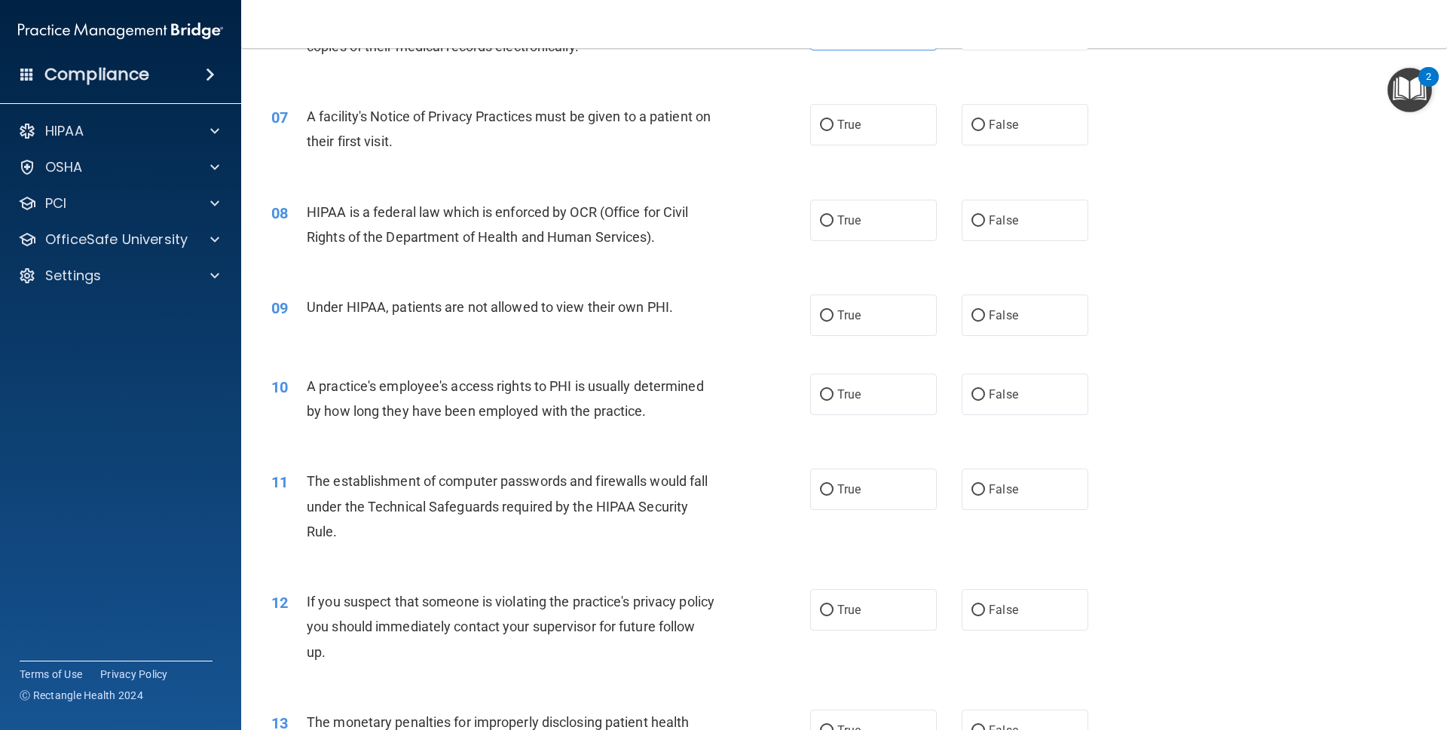
scroll to position [716, 0]
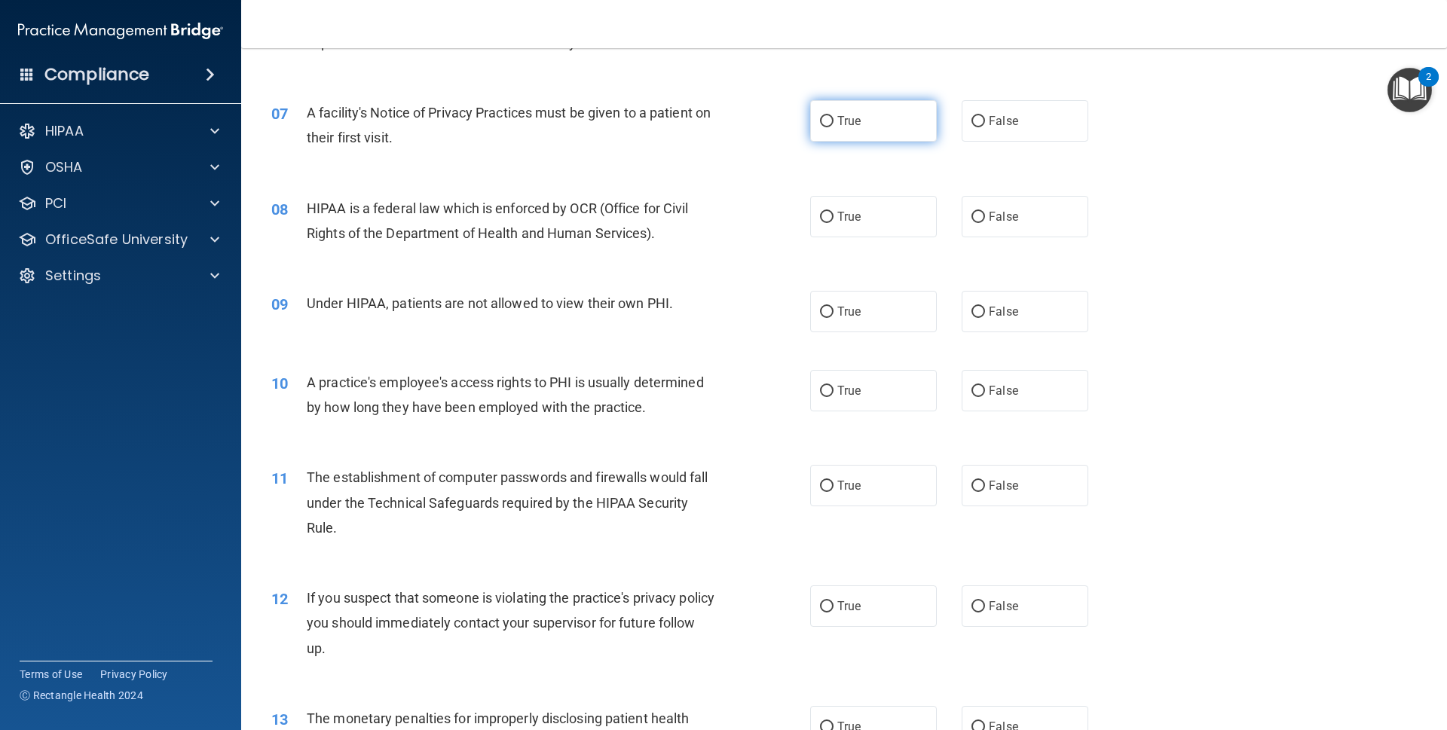
click at [868, 135] on label "True" at bounding box center [873, 120] width 127 height 41
click at [834, 127] on input "True" at bounding box center [827, 121] width 14 height 11
radio input "true"
click at [884, 216] on label "True" at bounding box center [873, 216] width 127 height 41
click at [834, 216] on input "True" at bounding box center [827, 217] width 14 height 11
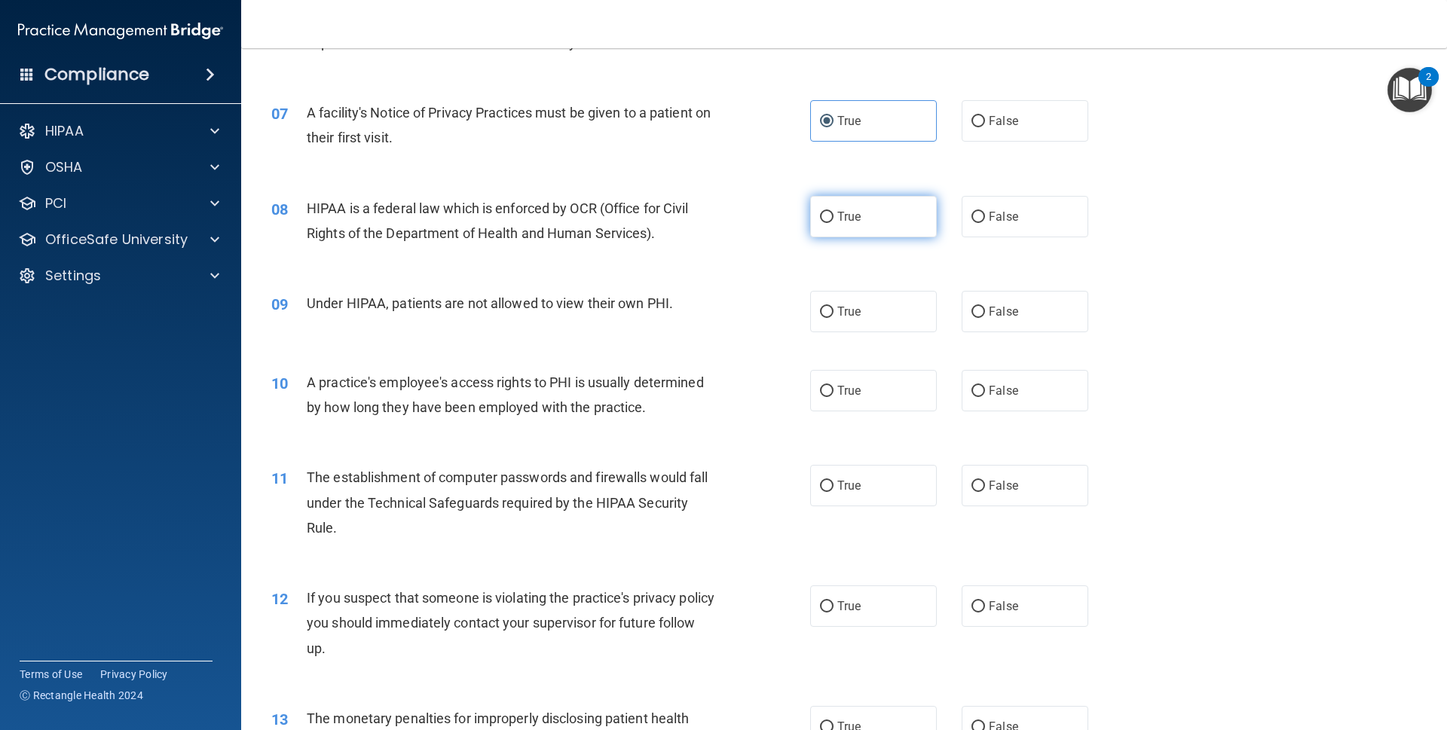
radio input "true"
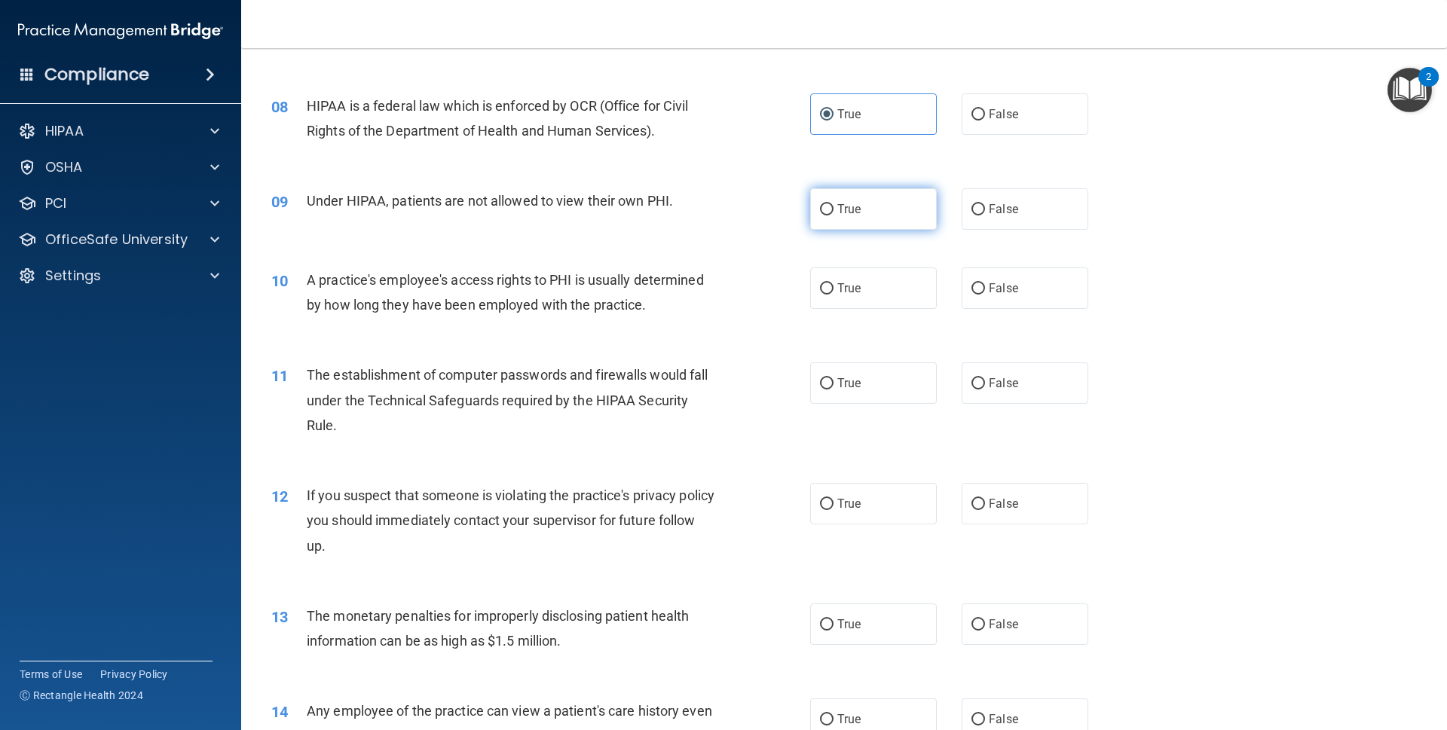
click at [868, 206] on label "True" at bounding box center [873, 208] width 127 height 41
click at [834, 206] on input "True" at bounding box center [827, 209] width 14 height 11
radio input "true"
click at [862, 302] on label "True" at bounding box center [873, 288] width 127 height 41
click at [834, 295] on input "True" at bounding box center [827, 288] width 14 height 11
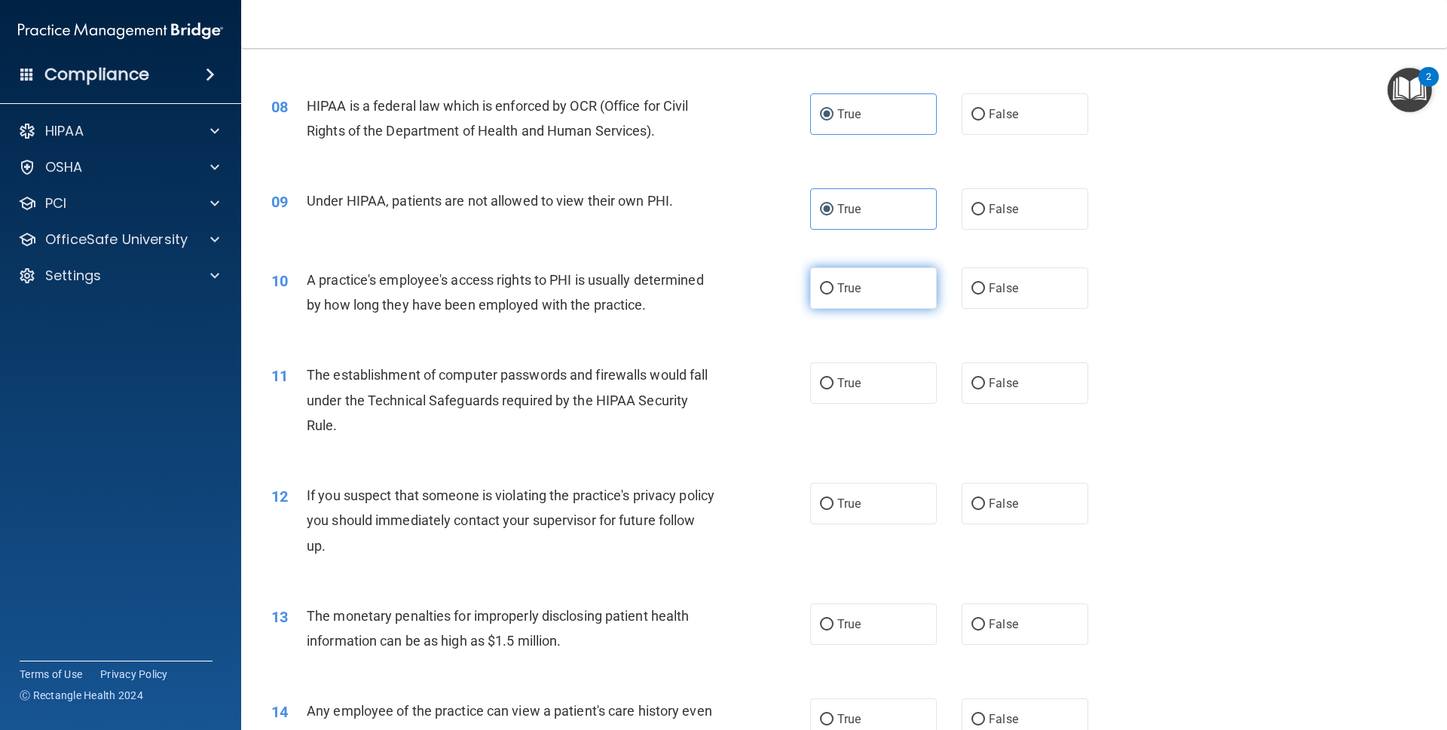
radio input "true"
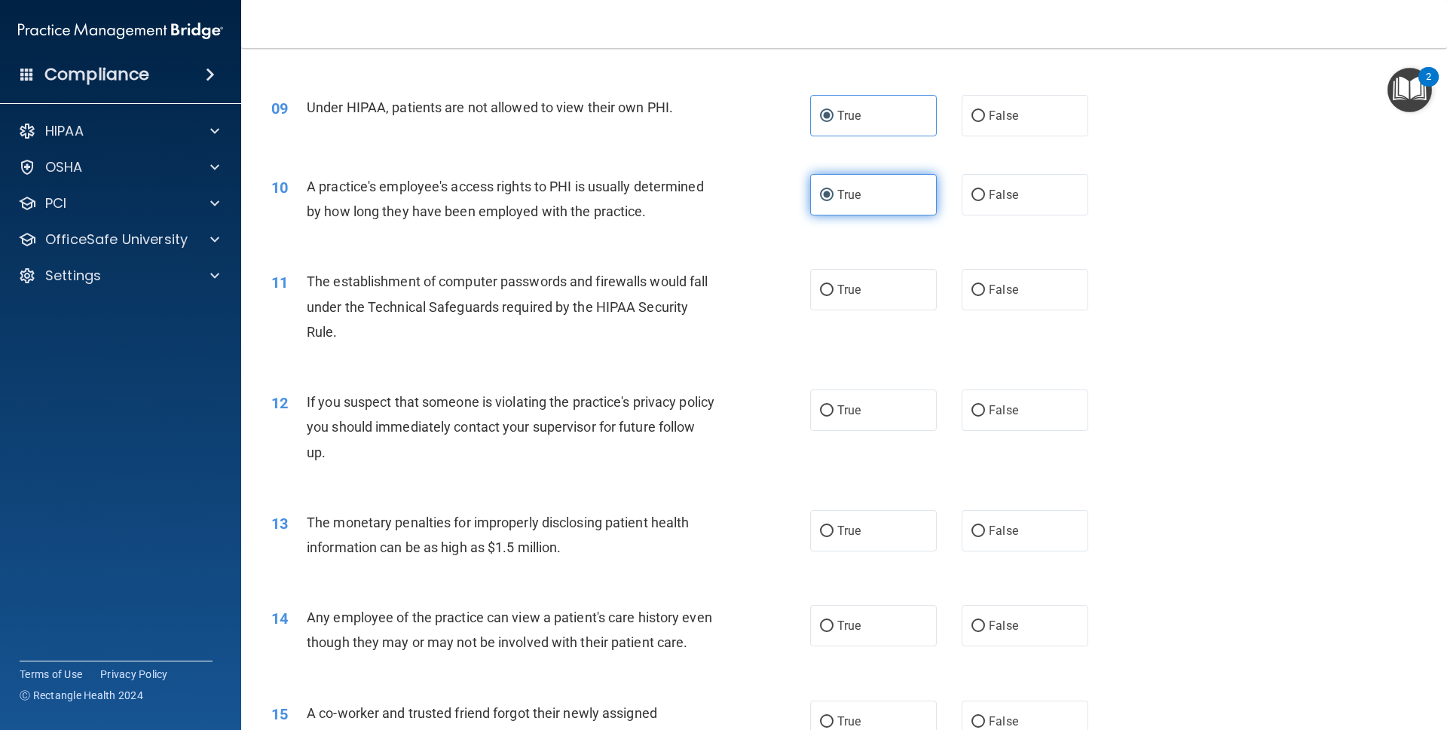
scroll to position [920, 0]
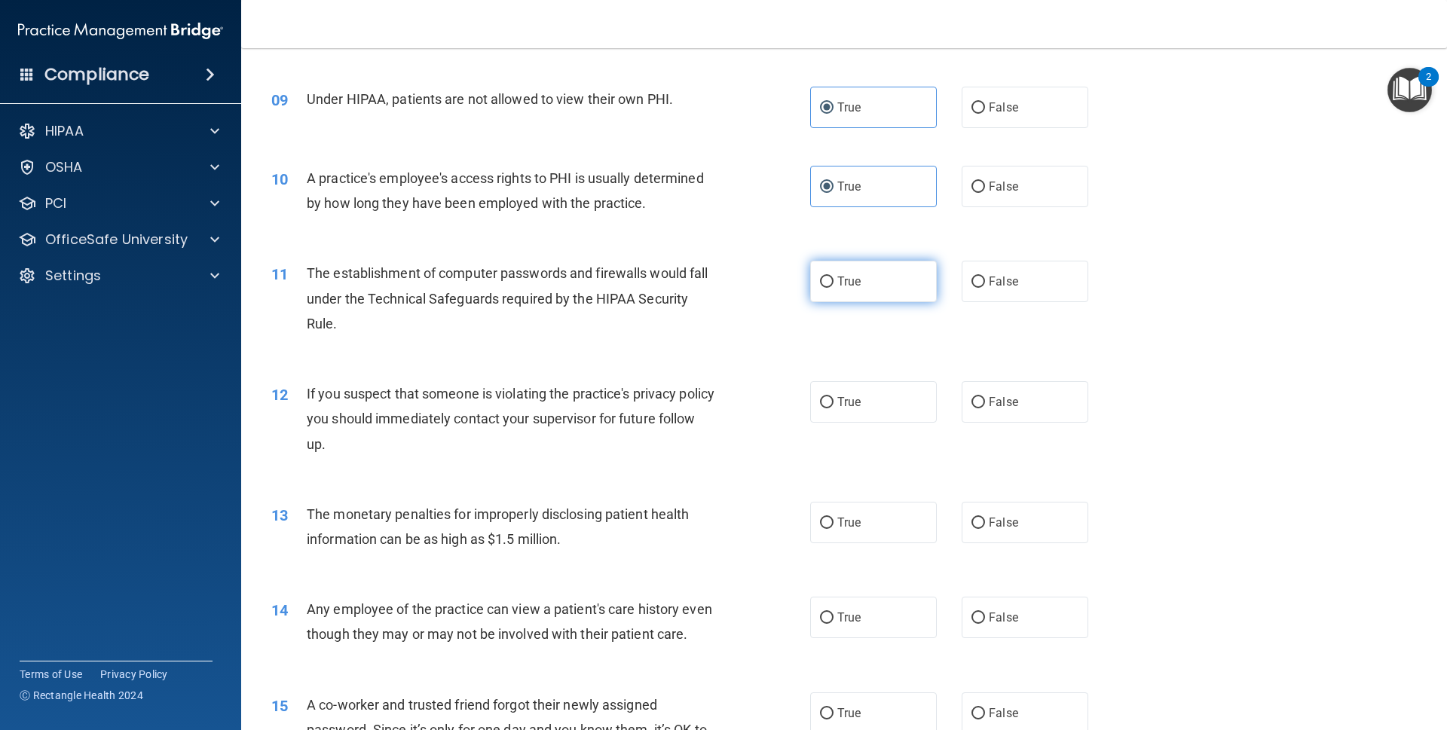
click at [873, 269] on label "True" at bounding box center [873, 281] width 127 height 41
click at [834, 277] on input "True" at bounding box center [827, 282] width 14 height 11
radio input "true"
click at [876, 363] on div "12 If you suspect that someone is violating the practice's privacy policy you s…" at bounding box center [844, 423] width 1168 height 121
click at [875, 383] on label "True" at bounding box center [873, 401] width 127 height 41
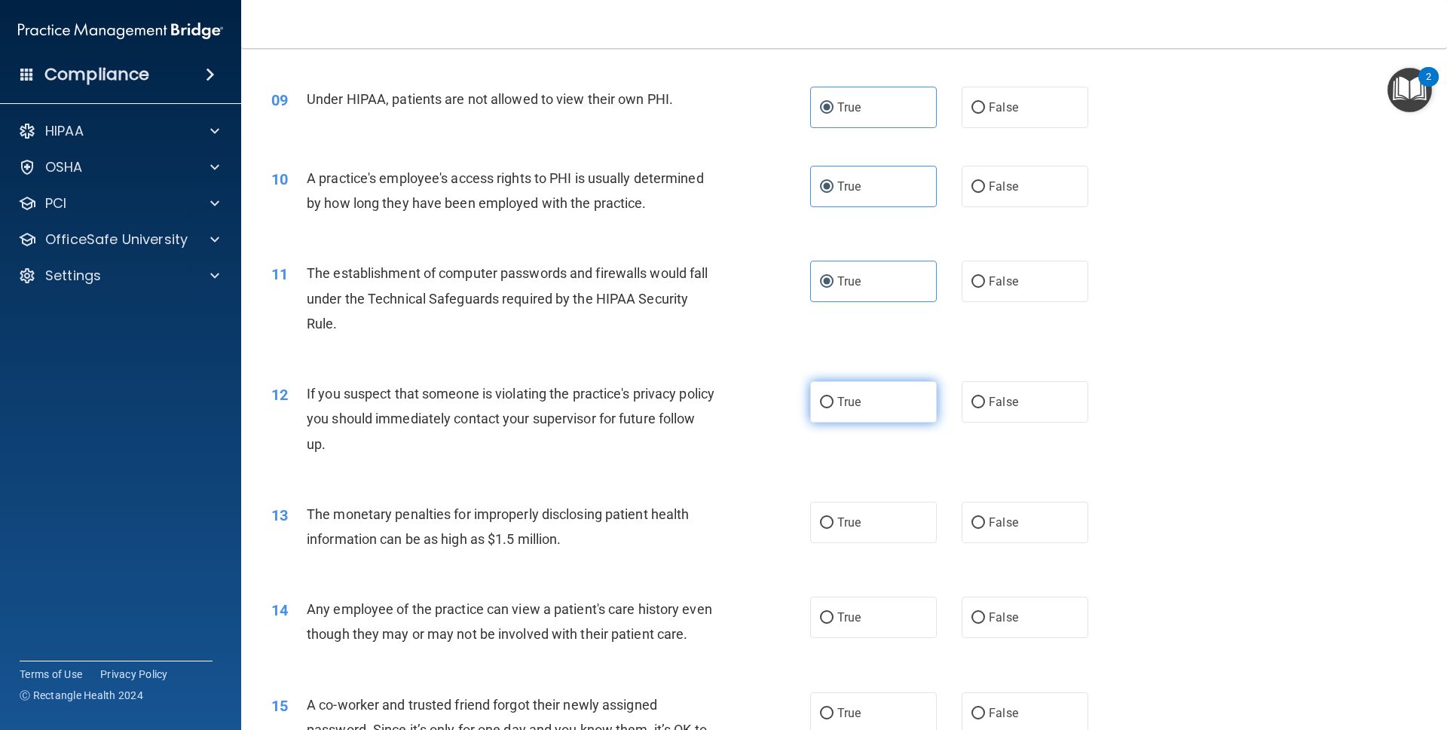
click at [834, 397] on input "True" at bounding box center [827, 402] width 14 height 11
radio input "true"
click at [1011, 109] on label "False" at bounding box center [1025, 107] width 127 height 41
click at [985, 109] on input "False" at bounding box center [979, 108] width 14 height 11
radio input "true"
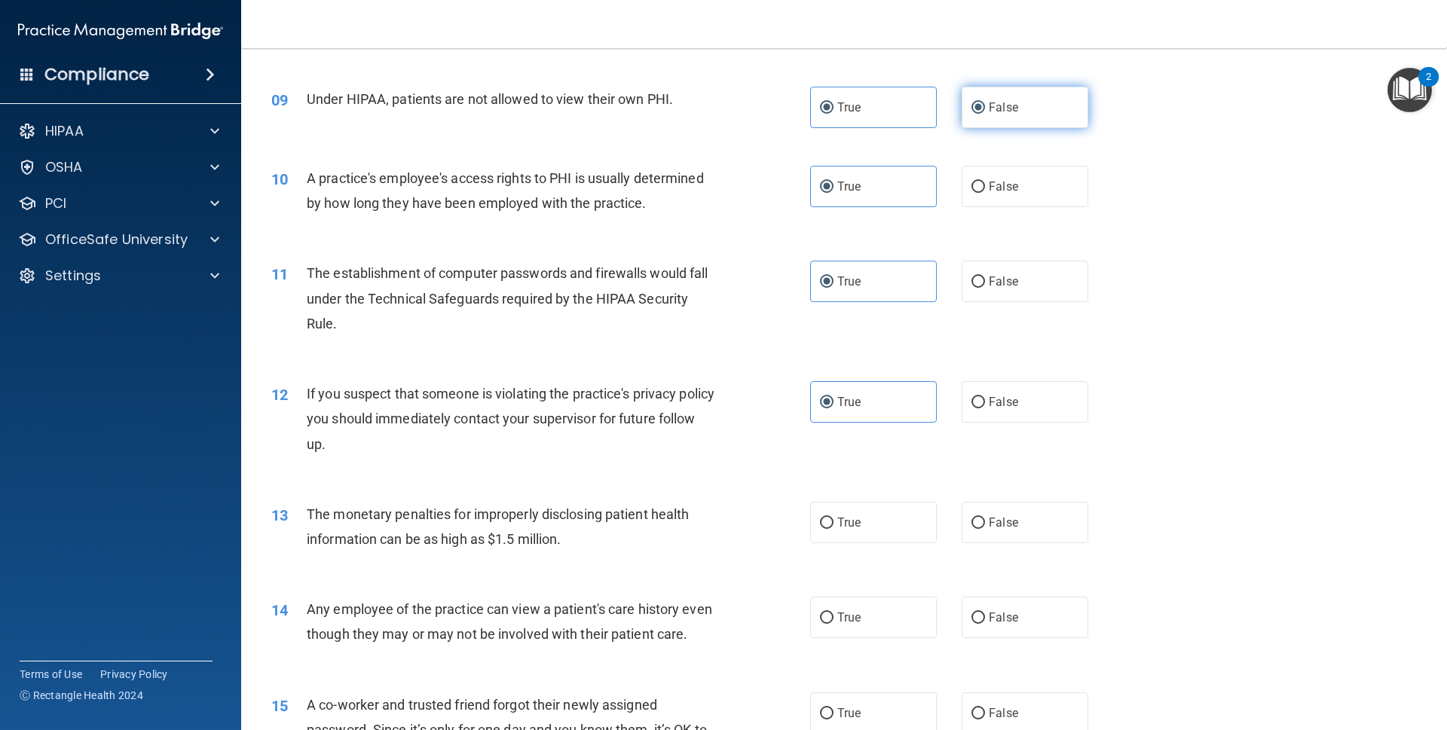
radio input "false"
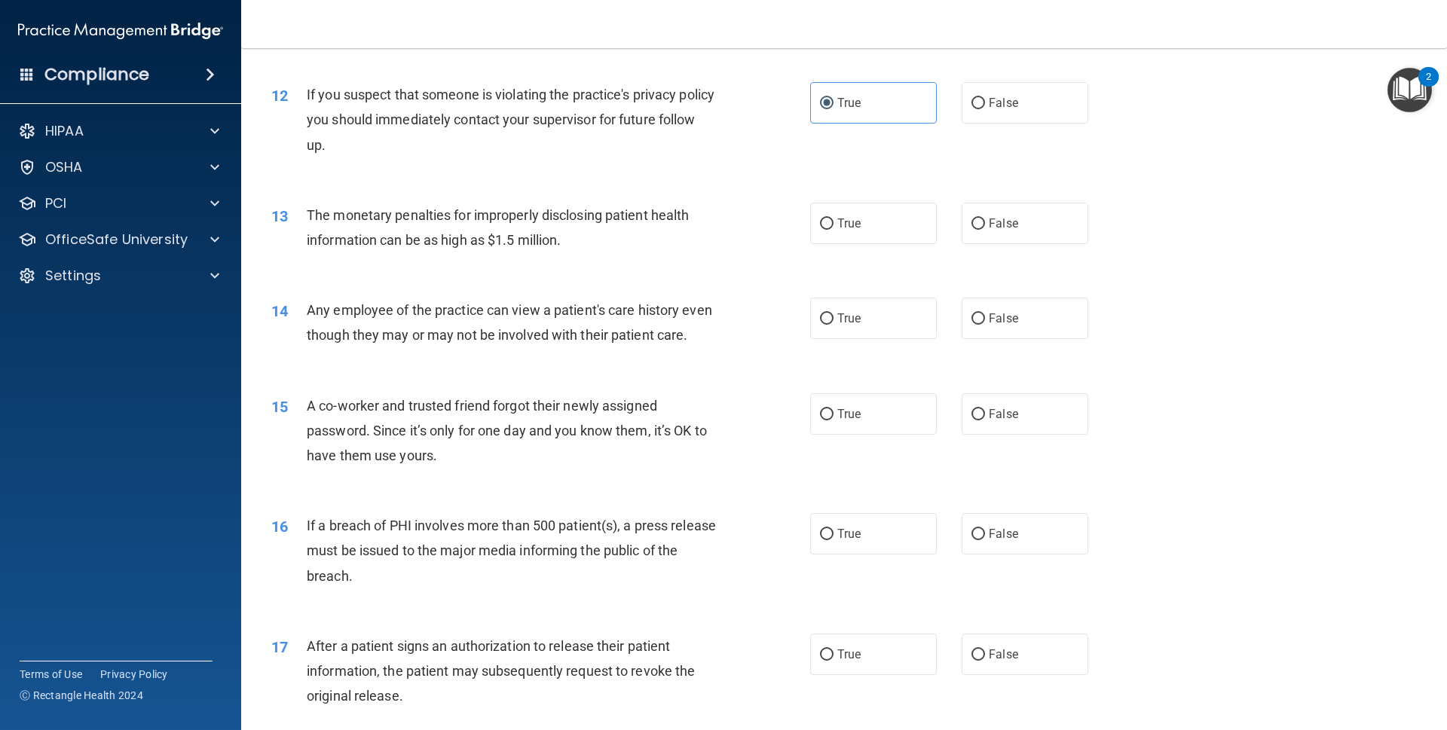
scroll to position [1228, 0]
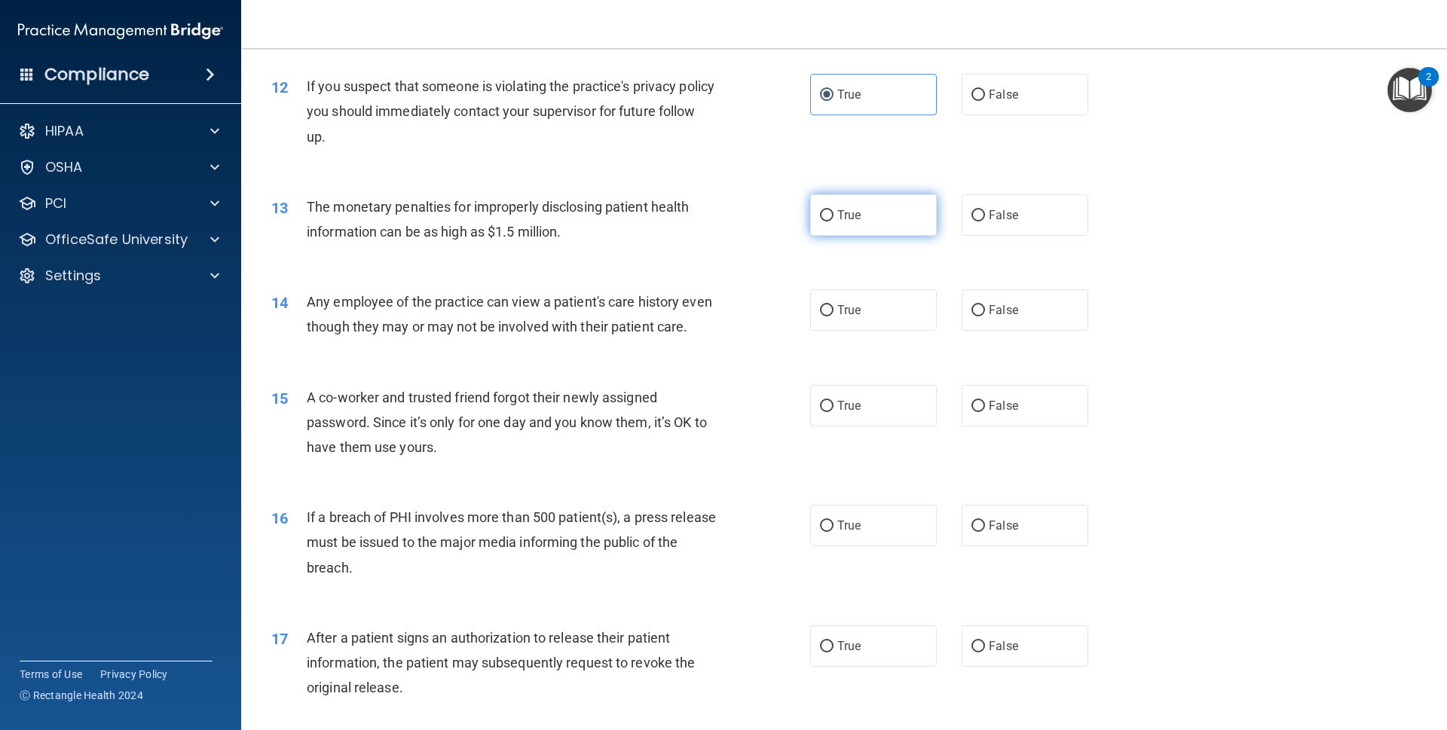
click at [856, 229] on label "True" at bounding box center [873, 214] width 127 height 41
click at [834, 222] on input "True" at bounding box center [827, 215] width 14 height 11
radio input "true"
click at [865, 297] on label "True" at bounding box center [873, 309] width 127 height 41
click at [834, 305] on input "True" at bounding box center [827, 310] width 14 height 11
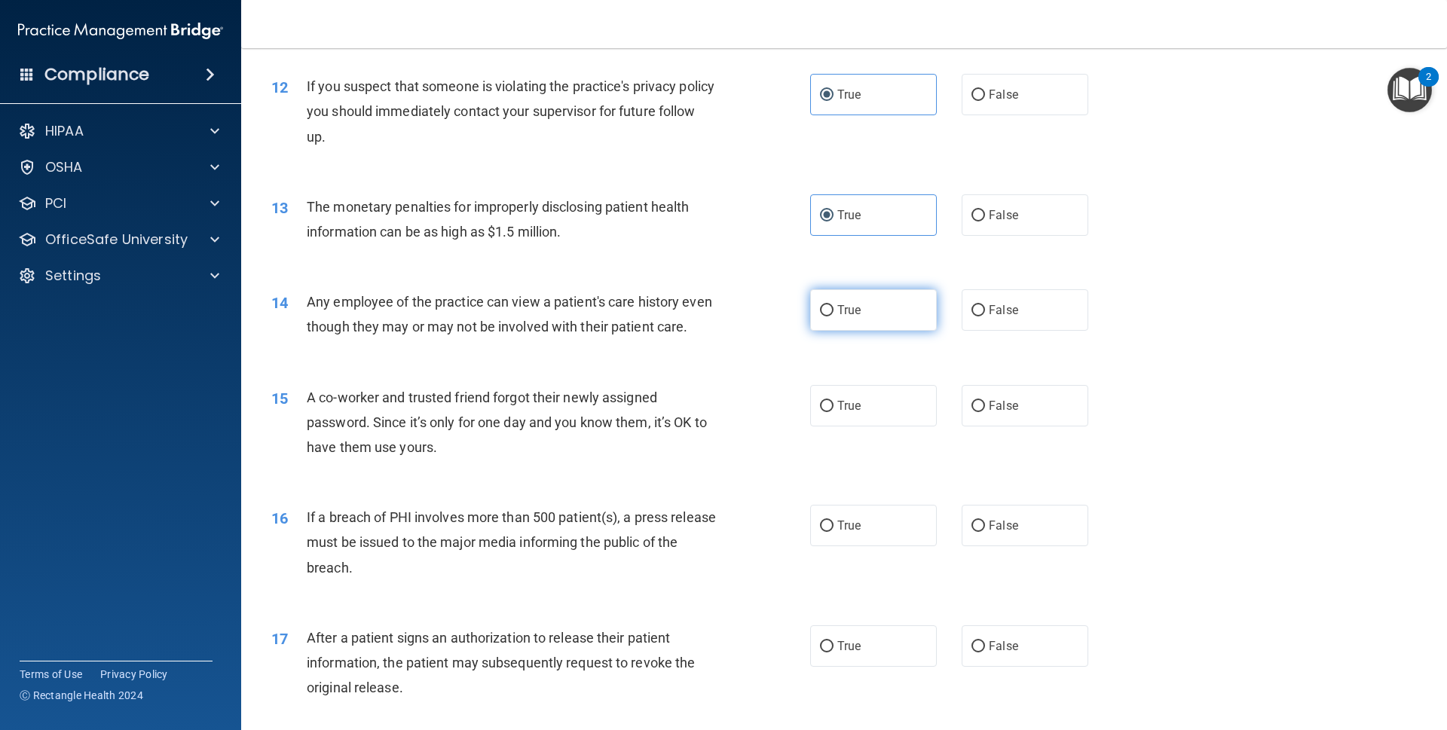
radio input "true"
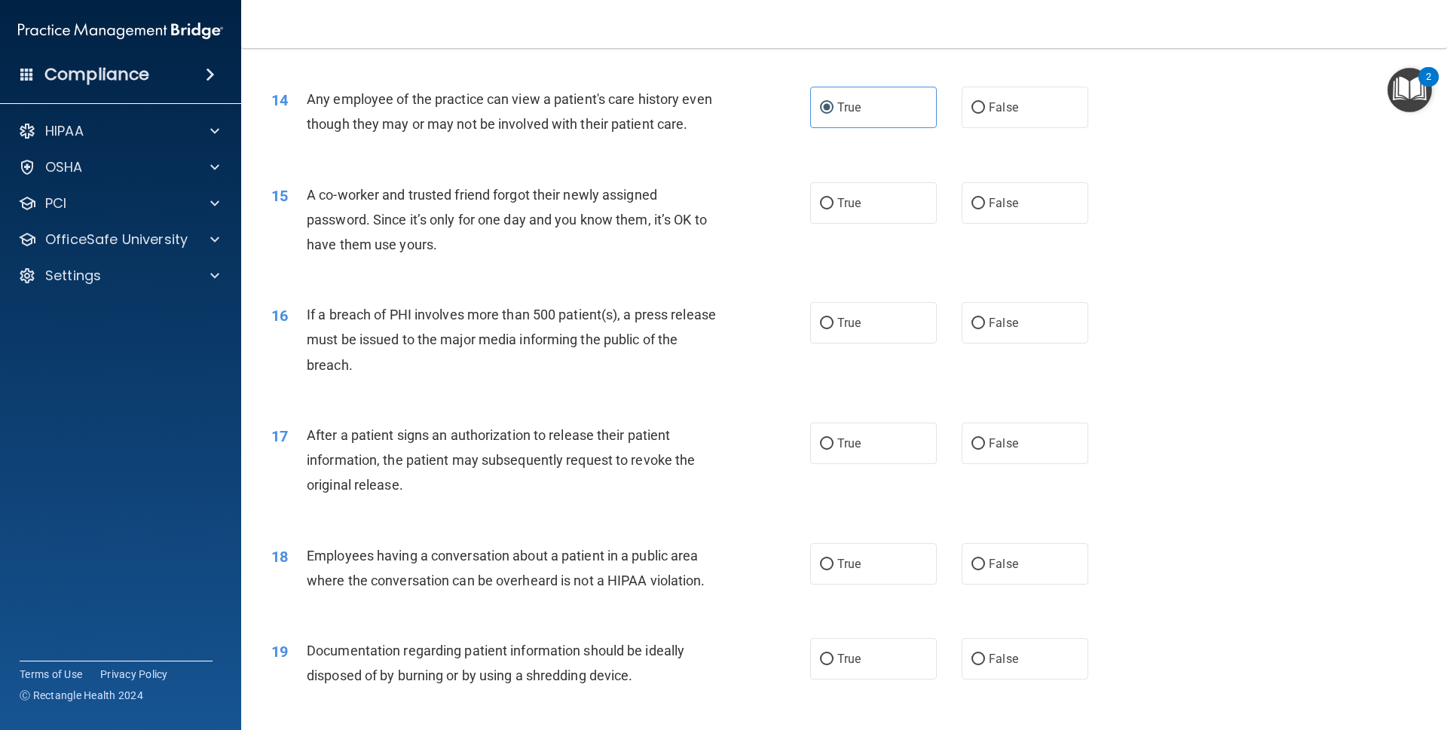
scroll to position [1432, 0]
click at [872, 214] on label "True" at bounding box center [873, 201] width 127 height 41
click at [834, 208] on input "True" at bounding box center [827, 202] width 14 height 11
radio input "true"
click at [874, 325] on label "True" at bounding box center [873, 321] width 127 height 41
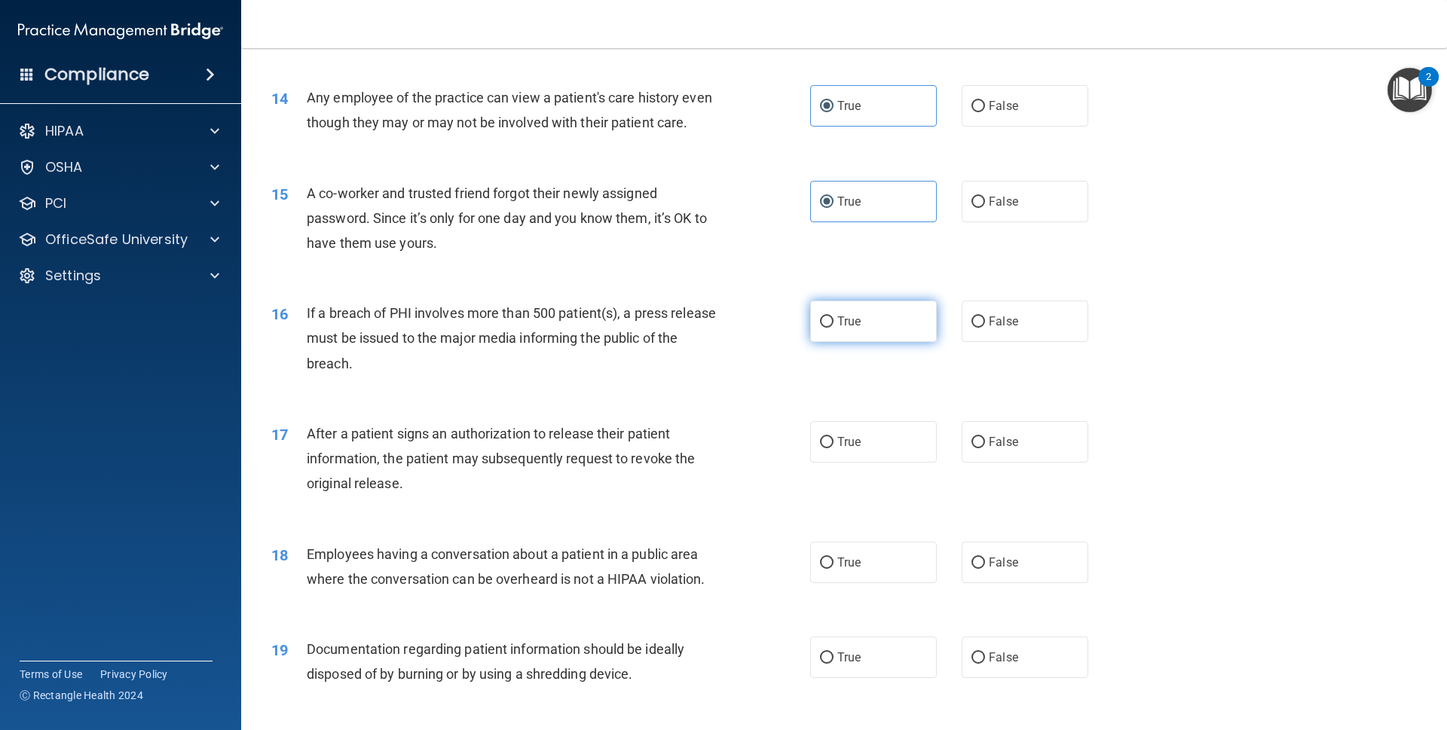
click at [834, 325] on input "True" at bounding box center [827, 322] width 14 height 11
radio input "true"
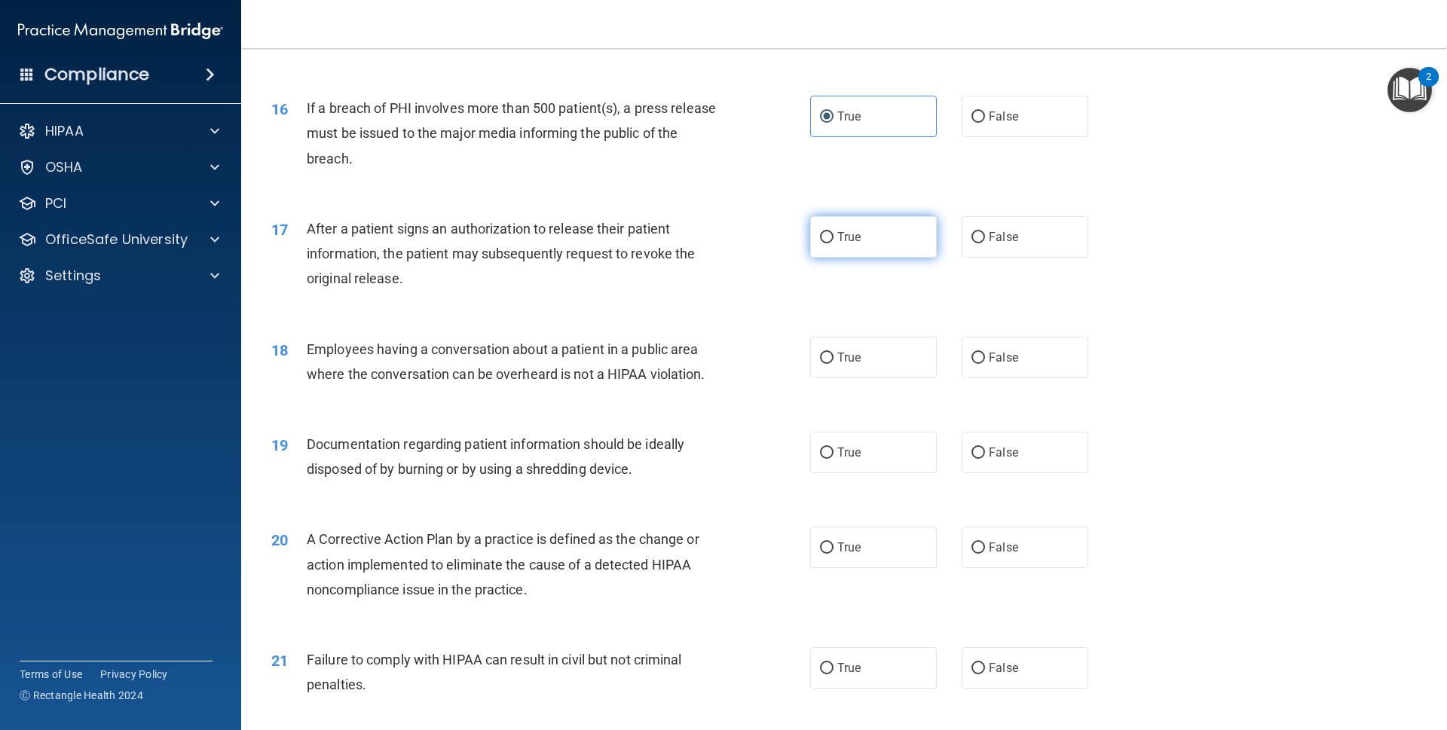
click at [873, 247] on label "True" at bounding box center [873, 236] width 127 height 41
click at [834, 243] on input "True" at bounding box center [827, 237] width 14 height 11
radio input "true"
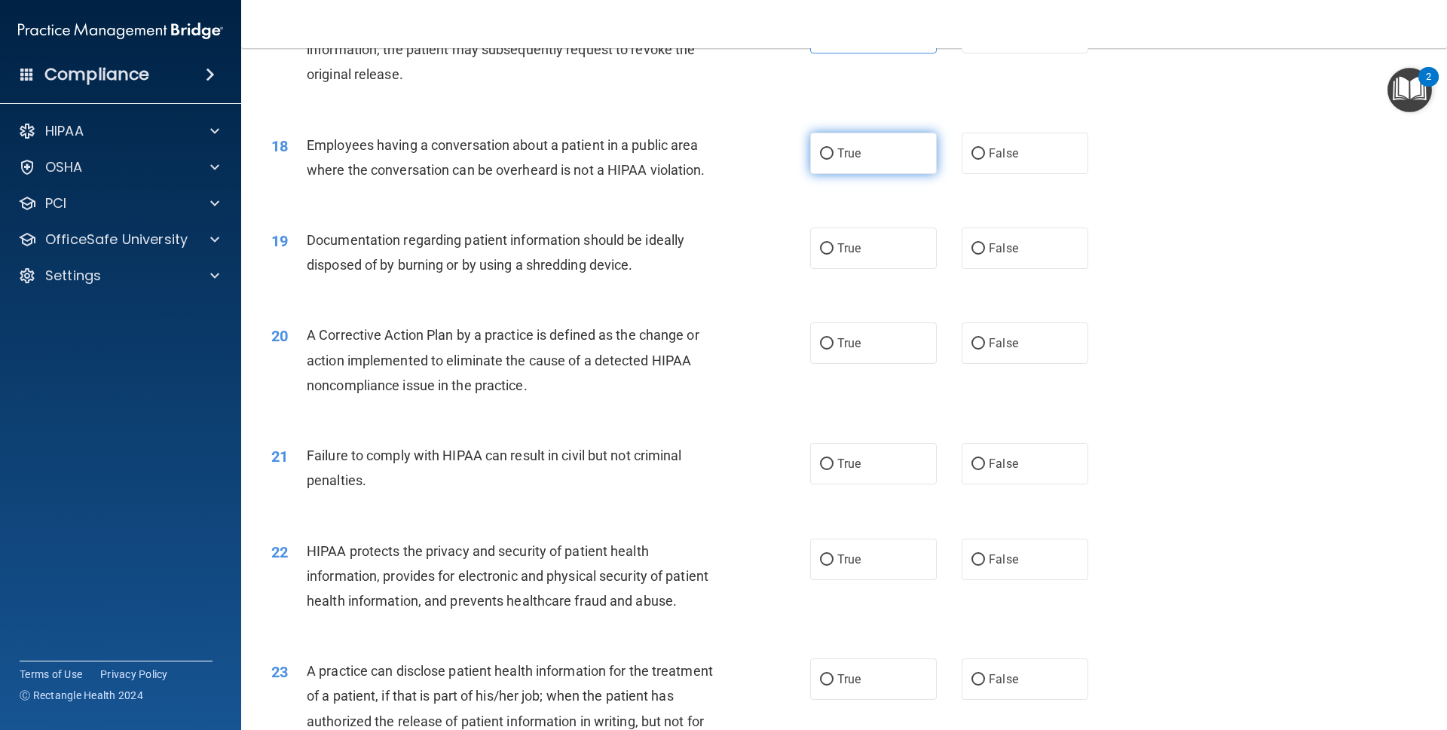
click at [871, 170] on label "True" at bounding box center [873, 153] width 127 height 41
click at [834, 160] on input "True" at bounding box center [827, 154] width 14 height 11
radio input "true"
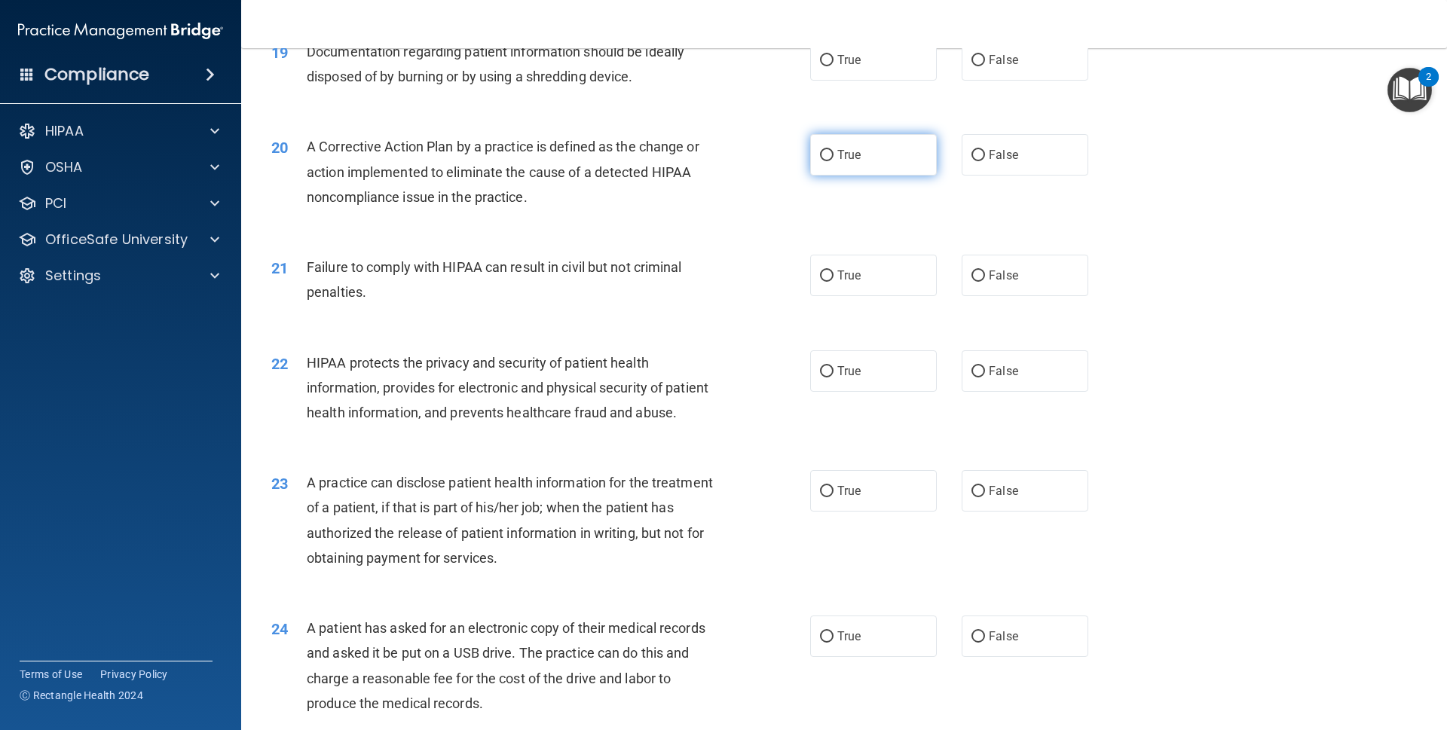
click at [864, 176] on label "True" at bounding box center [873, 154] width 127 height 41
click at [834, 161] on input "True" at bounding box center [827, 155] width 14 height 11
radio input "true"
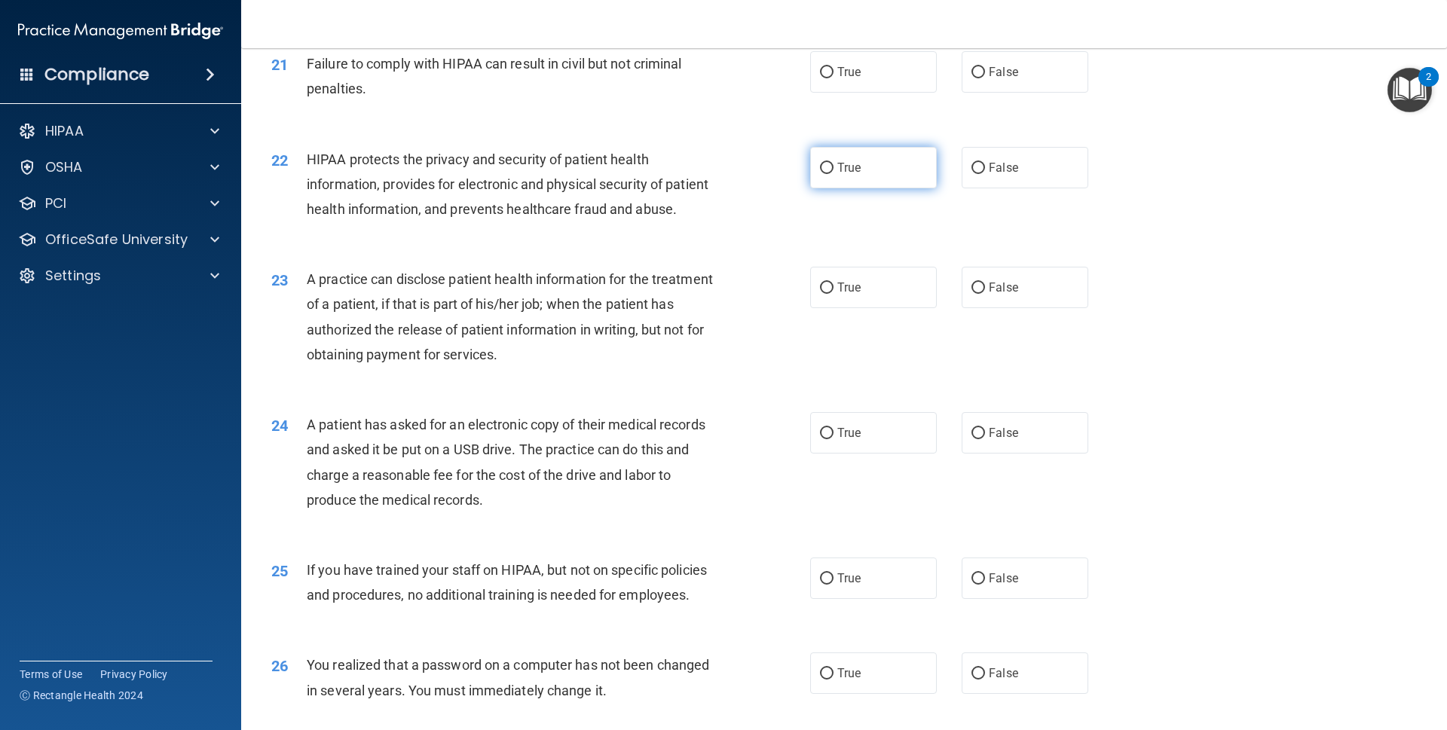
scroll to position [2234, 0]
click at [873, 92] on label "True" at bounding box center [873, 71] width 127 height 41
click at [834, 78] on input "True" at bounding box center [827, 71] width 14 height 11
radio input "true"
click at [875, 188] on label "True" at bounding box center [873, 166] width 127 height 41
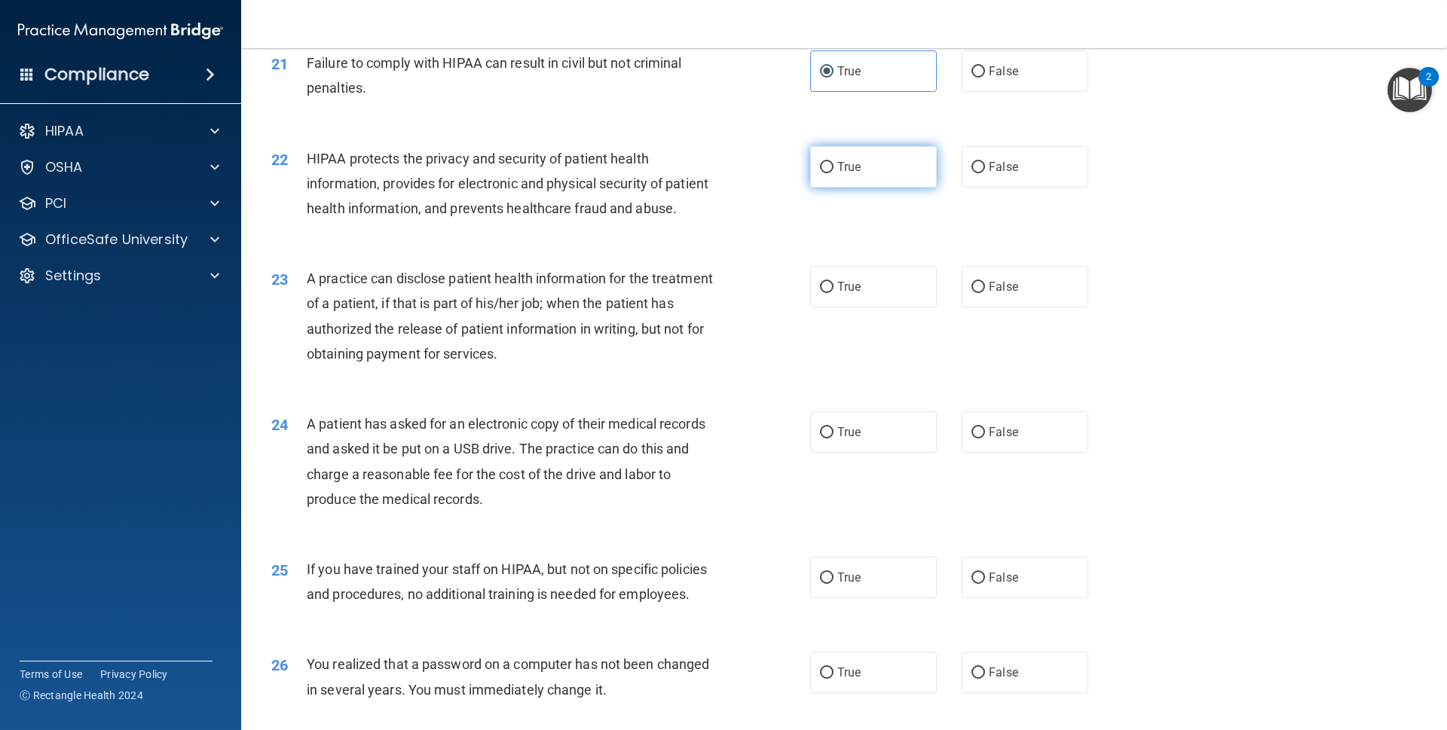
click at [834, 173] on input "True" at bounding box center [827, 167] width 14 height 11
radio input "true"
click at [869, 308] on label "True" at bounding box center [873, 286] width 127 height 41
click at [834, 293] on input "True" at bounding box center [827, 287] width 14 height 11
radio input "true"
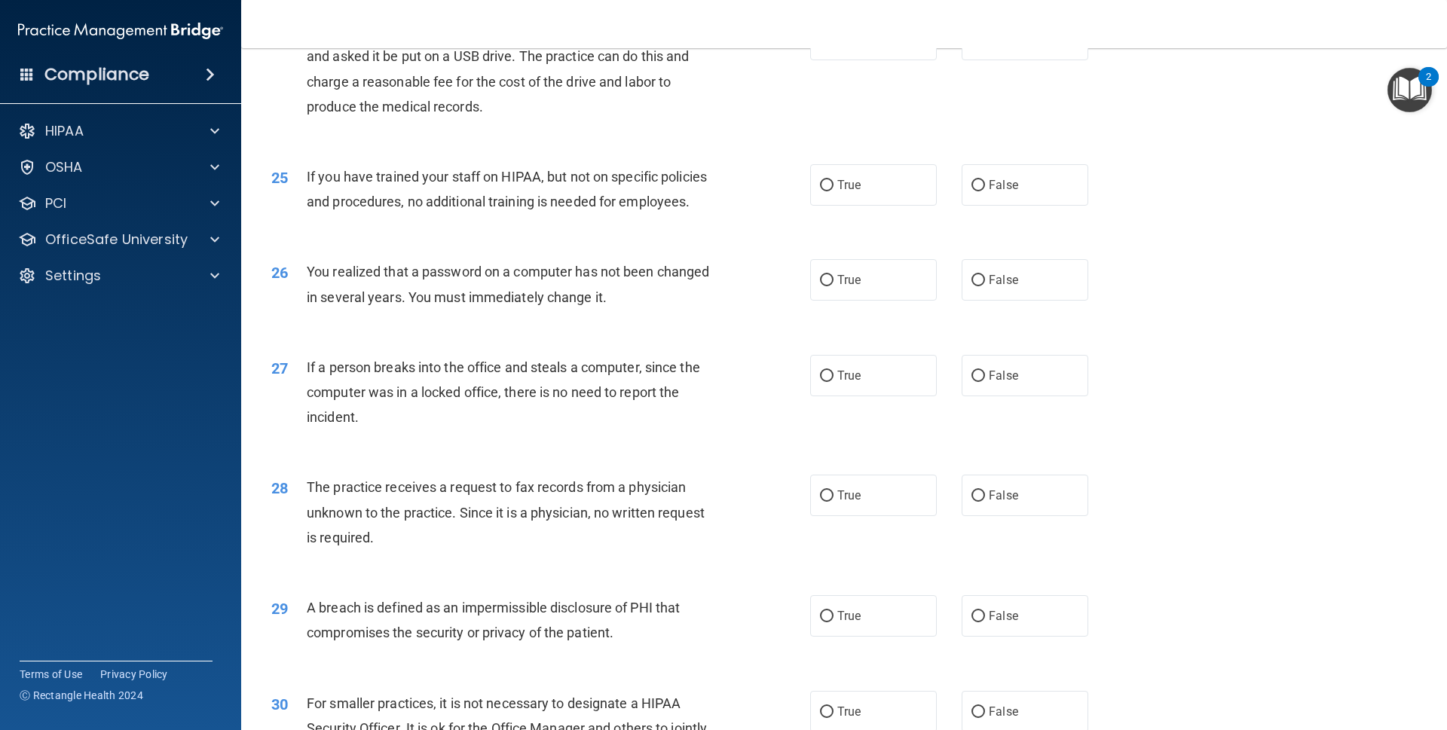
scroll to position [2644, 0]
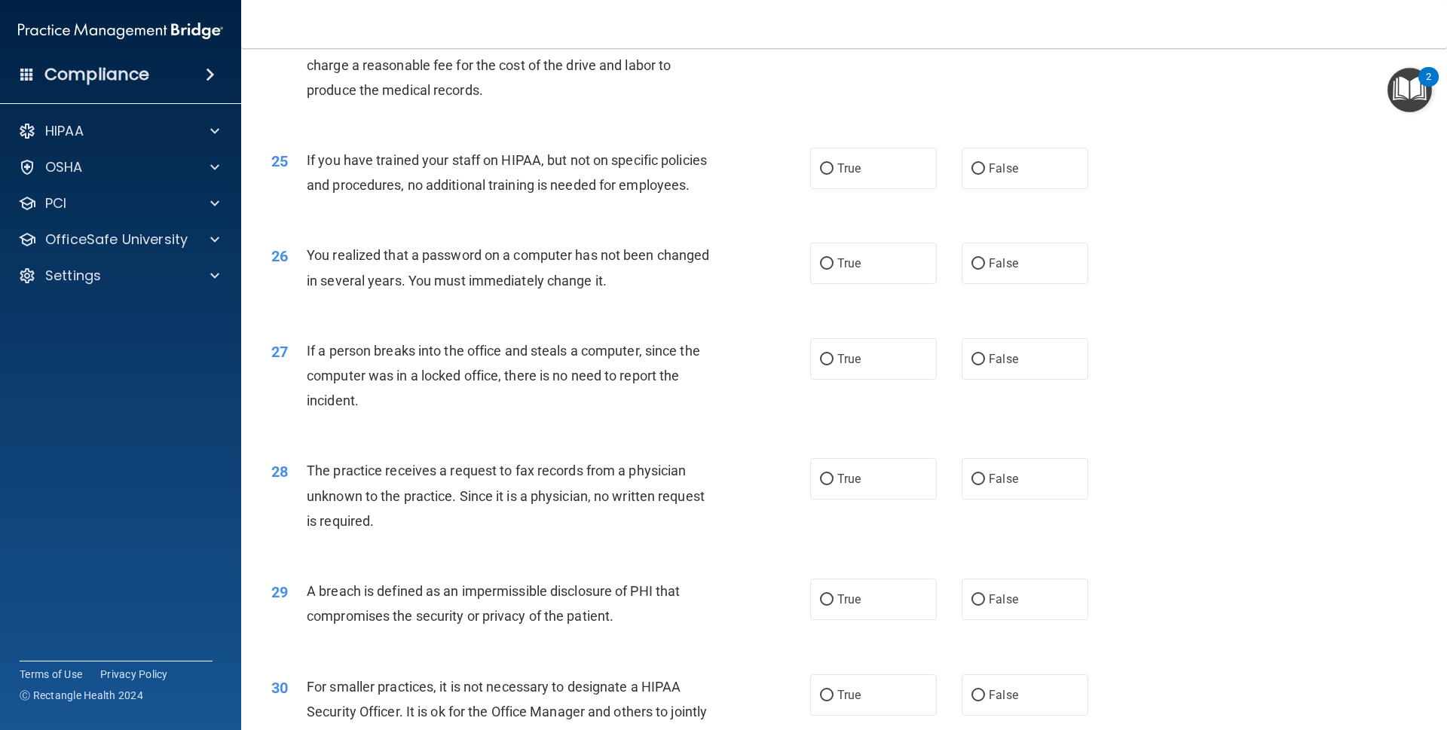
click at [871, 92] on div "24 A patient has asked for an electronic copy of their medical records and aske…" at bounding box center [844, 55] width 1168 height 145
click at [871, 84] on div "24 A patient has asked for an electronic copy of their medical records and aske…" at bounding box center [844, 55] width 1168 height 145
click at [878, 44] on label "True" at bounding box center [873, 22] width 127 height 41
click at [834, 29] on input "True" at bounding box center [827, 23] width 14 height 11
radio input "true"
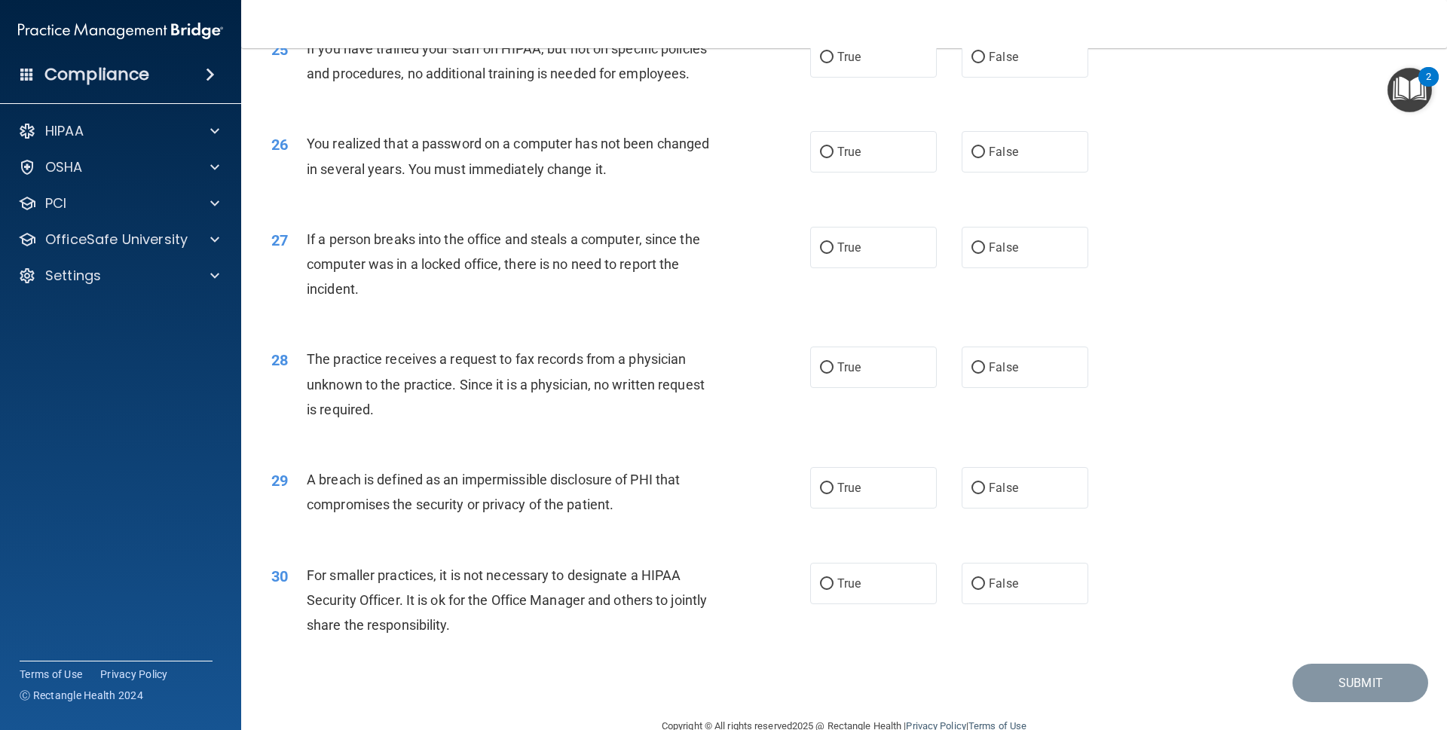
scroll to position [2746, 0]
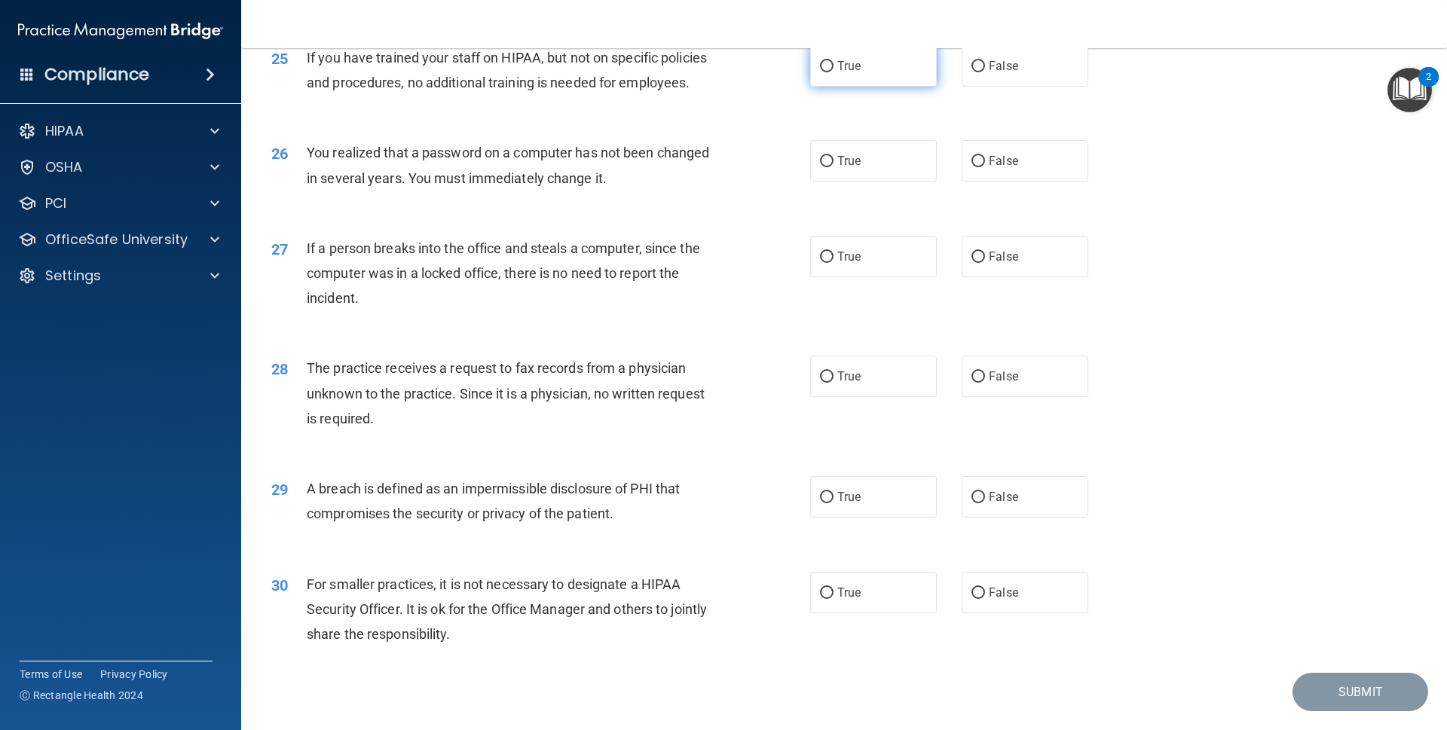
click at [820, 72] on input "True" at bounding box center [827, 66] width 14 height 11
radio input "true"
click at [844, 168] on span "True" at bounding box center [849, 161] width 23 height 14
click at [834, 167] on input "True" at bounding box center [827, 161] width 14 height 11
radio input "true"
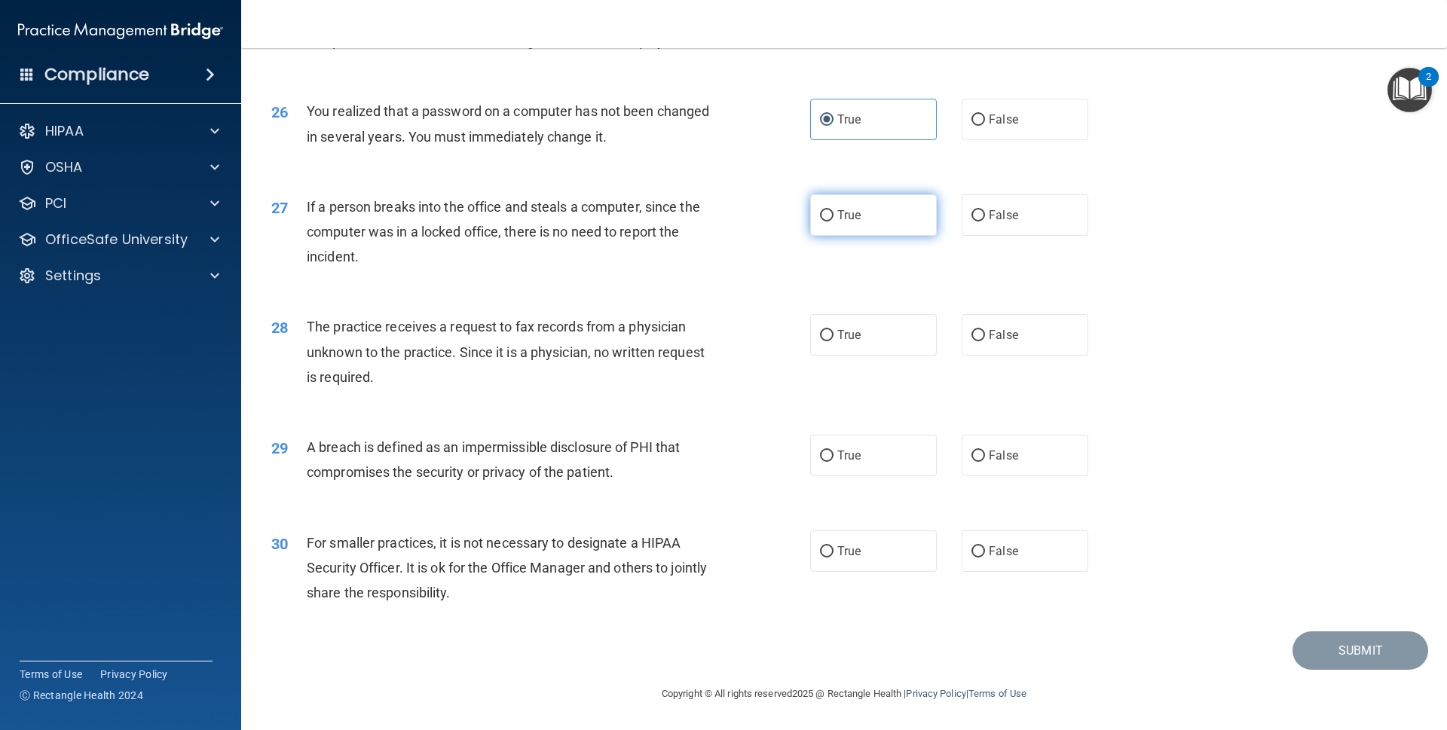
scroll to position [2849, 0]
click at [848, 213] on span "True" at bounding box center [849, 215] width 23 height 14
click at [834, 213] on input "True" at bounding box center [827, 215] width 14 height 11
radio input "true"
click at [856, 331] on label "True" at bounding box center [873, 334] width 127 height 41
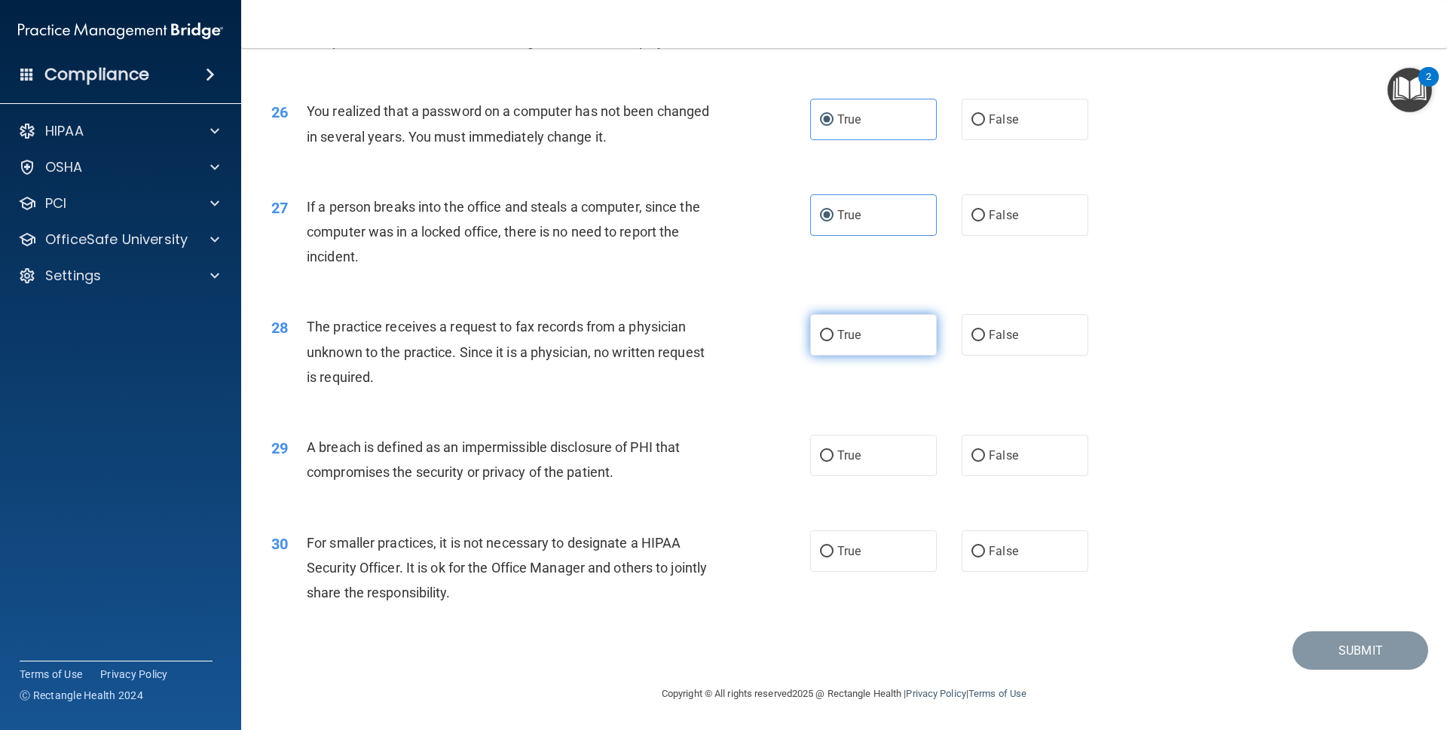
click at [834, 331] on input "True" at bounding box center [827, 335] width 14 height 11
radio input "true"
click at [846, 468] on label "True" at bounding box center [873, 455] width 127 height 41
click at [834, 462] on input "True" at bounding box center [827, 456] width 14 height 11
radio input "true"
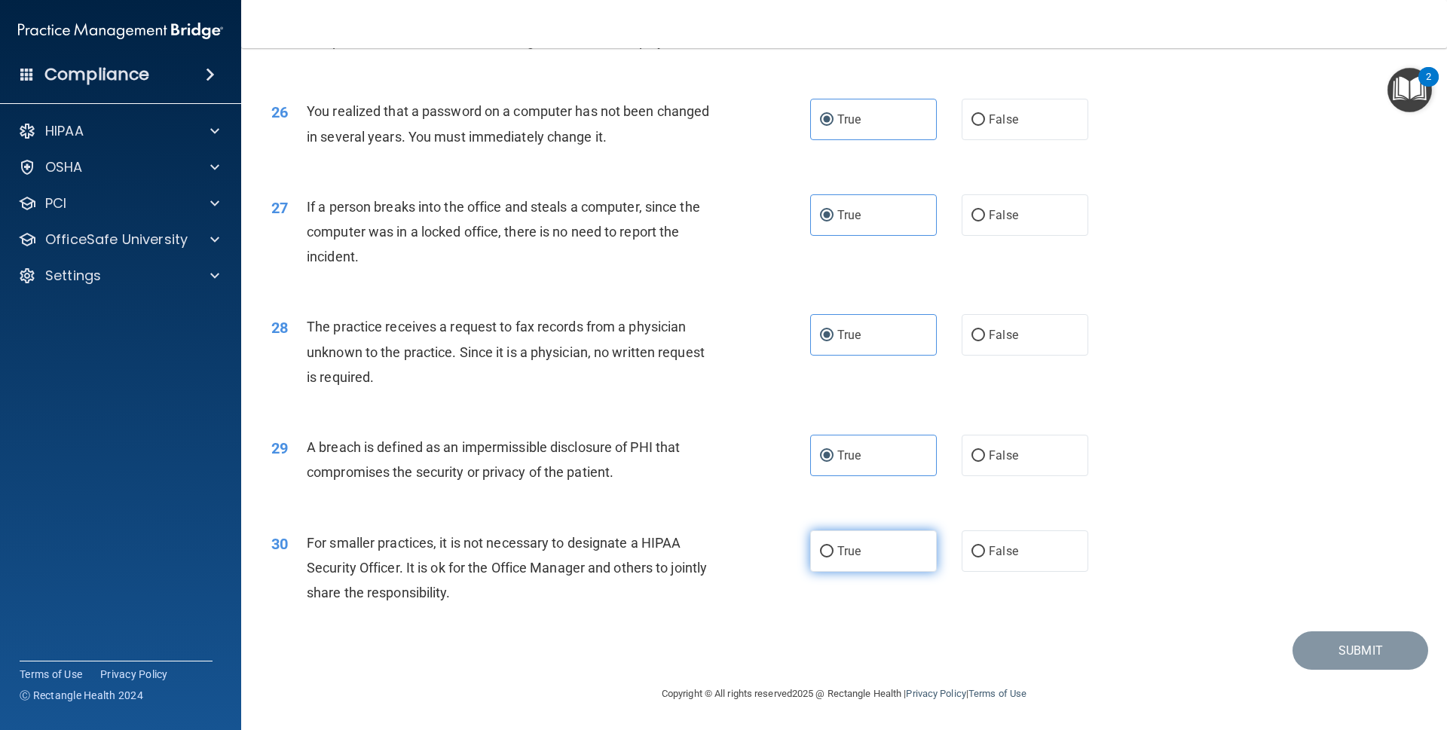
click at [859, 538] on label "True" at bounding box center [873, 551] width 127 height 41
click at [834, 547] on input "True" at bounding box center [827, 552] width 14 height 11
radio input "true"
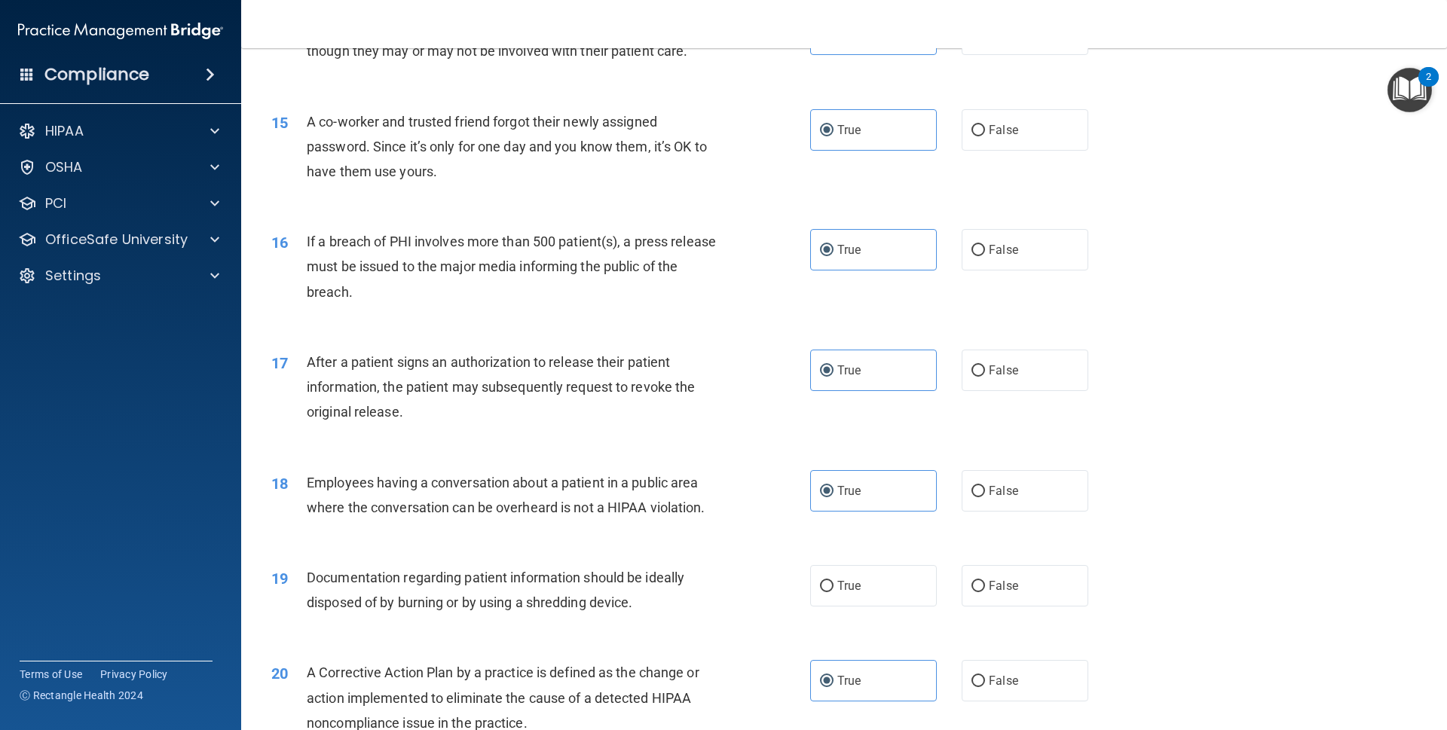
scroll to position [1498, 0]
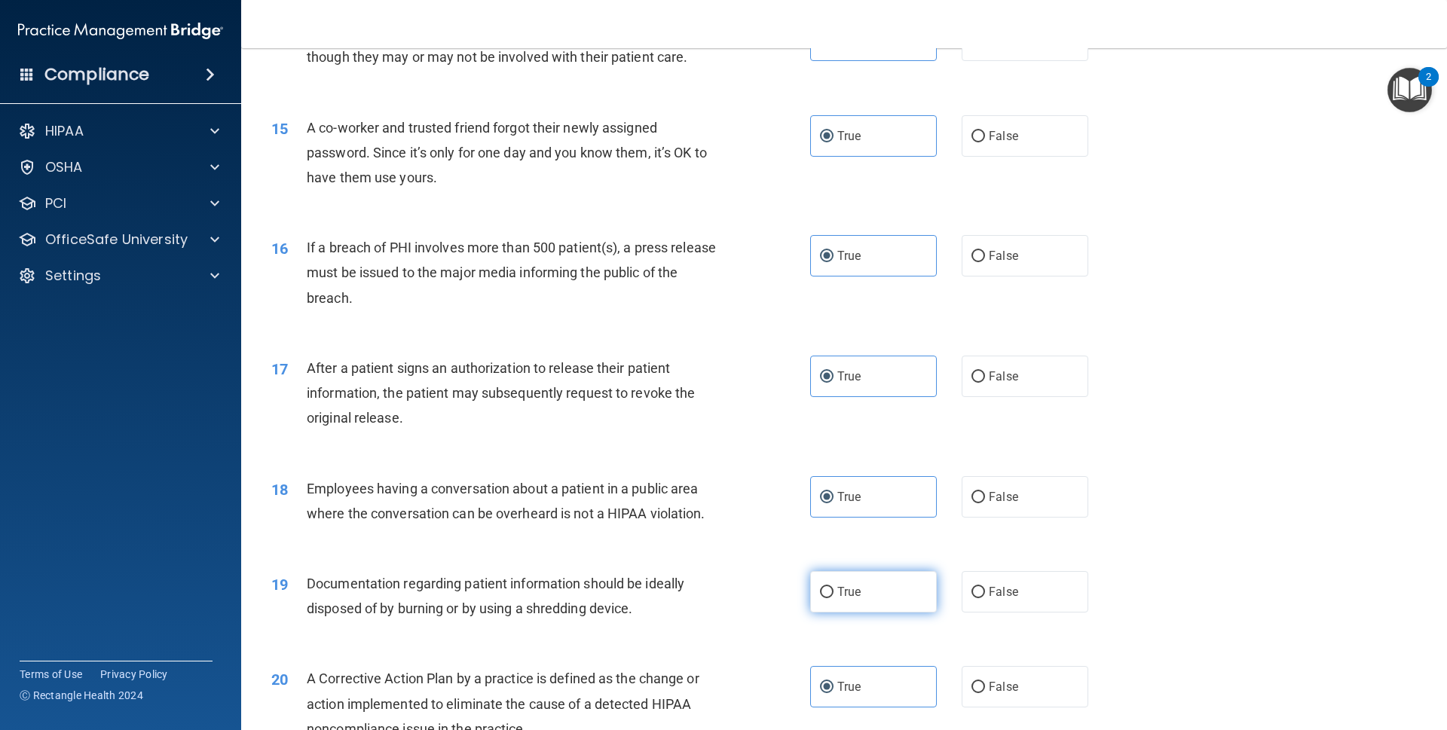
click at [872, 613] on label "True" at bounding box center [873, 591] width 127 height 41
click at [834, 599] on input "True" at bounding box center [827, 592] width 14 height 11
radio input "true"
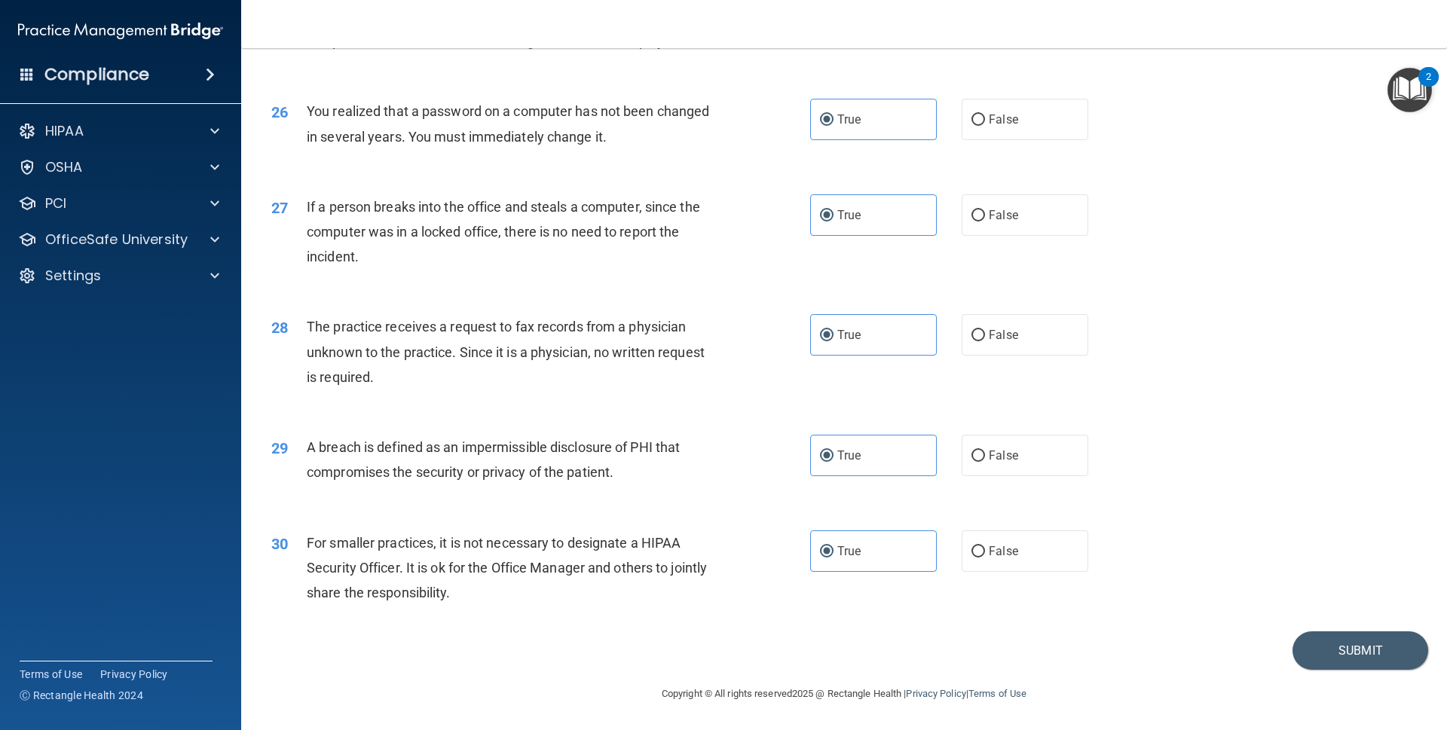
scroll to position [2849, 0]
click at [1301, 649] on button "Submit" at bounding box center [1361, 651] width 136 height 38
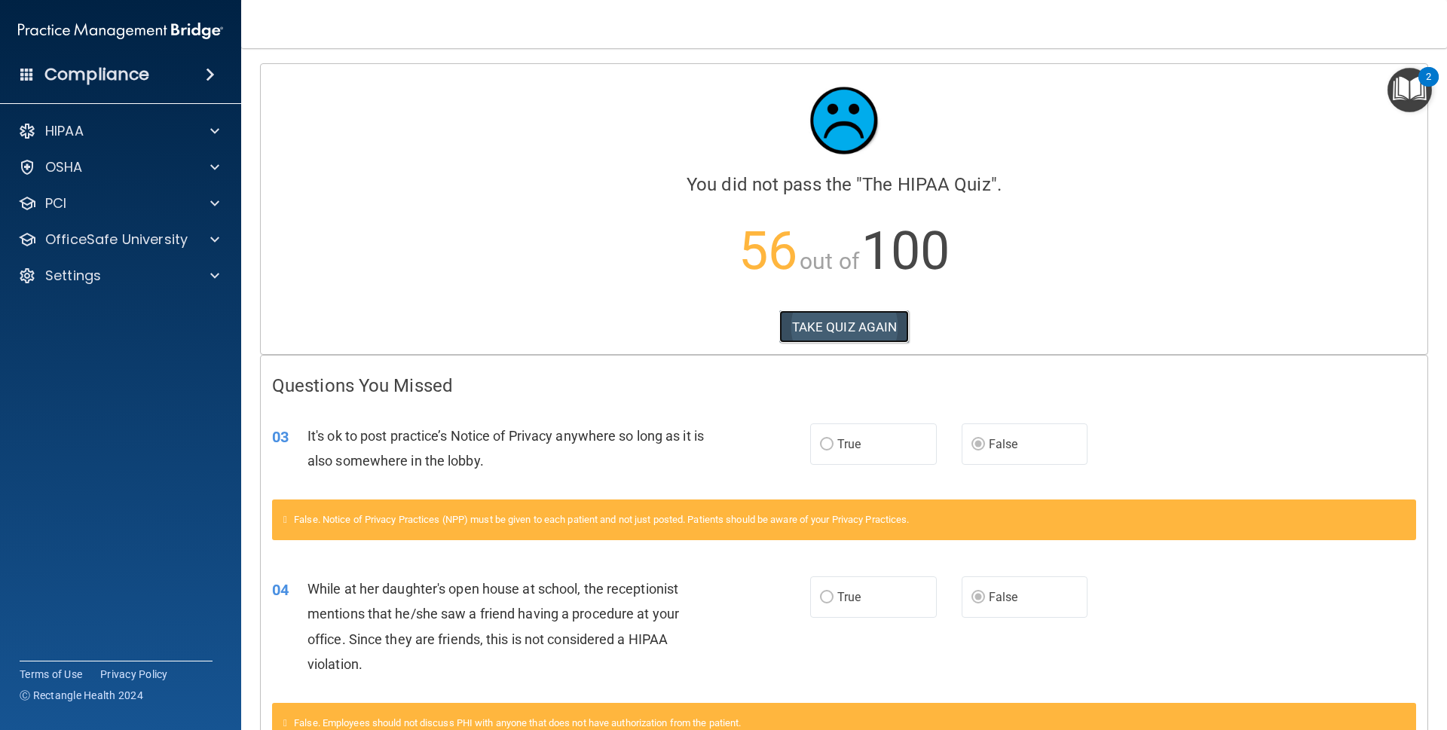
click at [831, 328] on button "TAKE QUIZ AGAIN" at bounding box center [844, 327] width 130 height 33
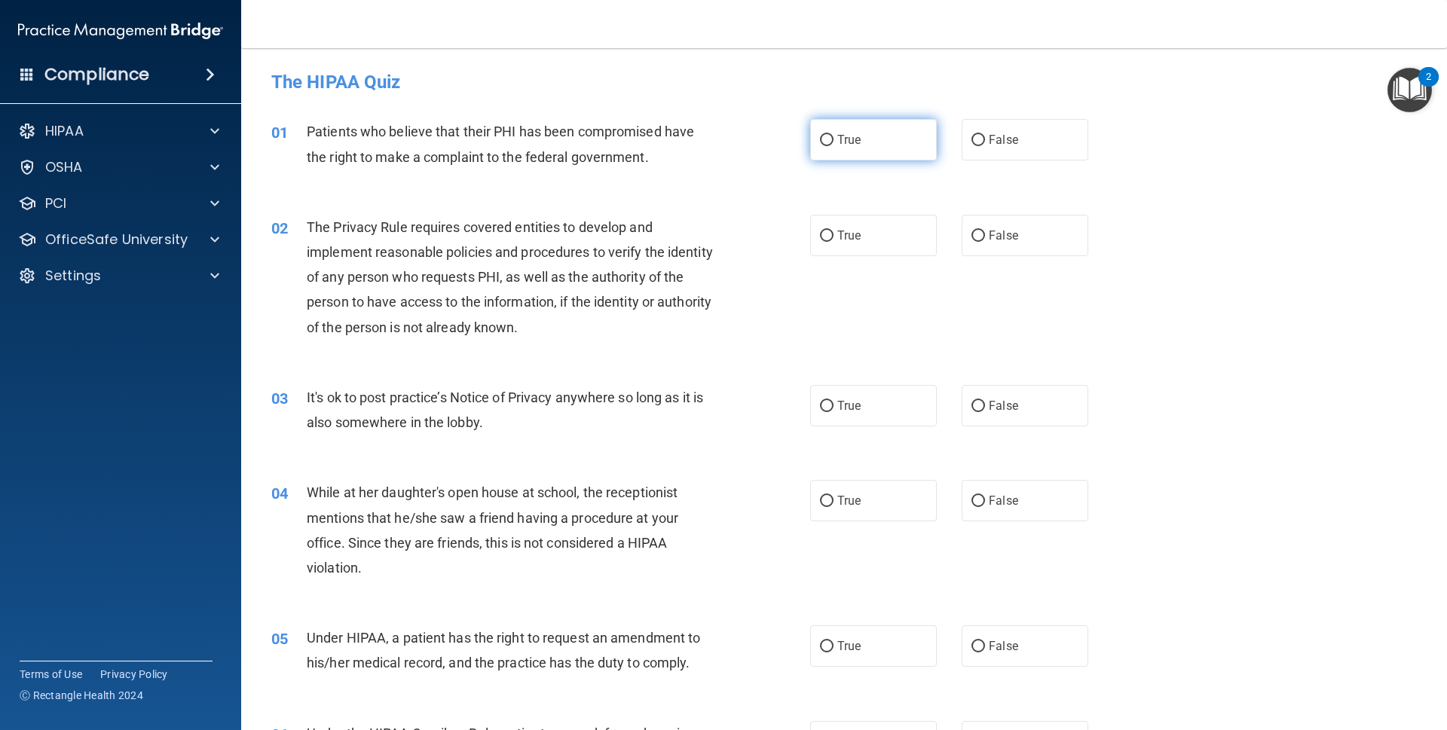
click at [856, 152] on label "True" at bounding box center [873, 139] width 127 height 41
click at [834, 146] on input "True" at bounding box center [827, 140] width 14 height 11
radio input "true"
click at [841, 239] on span "True" at bounding box center [849, 235] width 23 height 14
click at [834, 239] on input "True" at bounding box center [827, 236] width 14 height 11
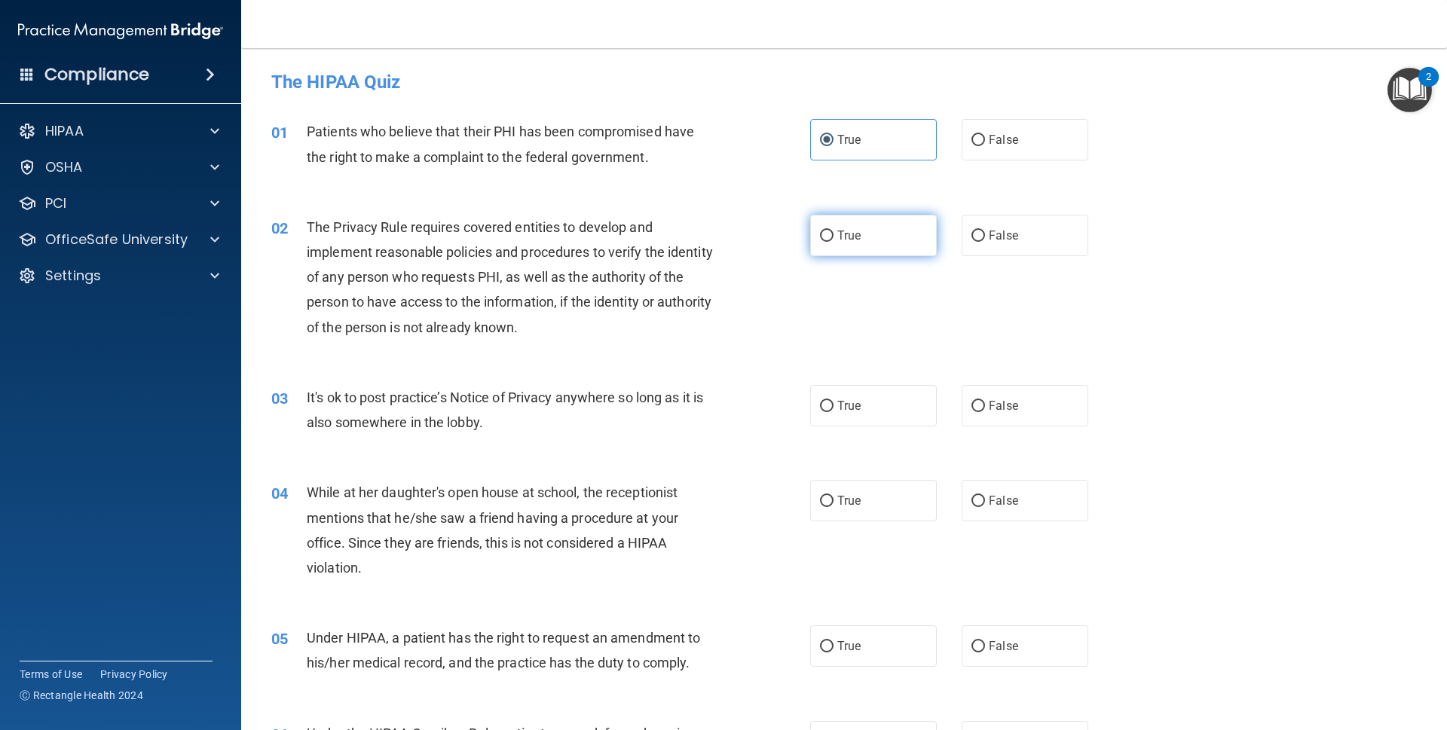
radio input "true"
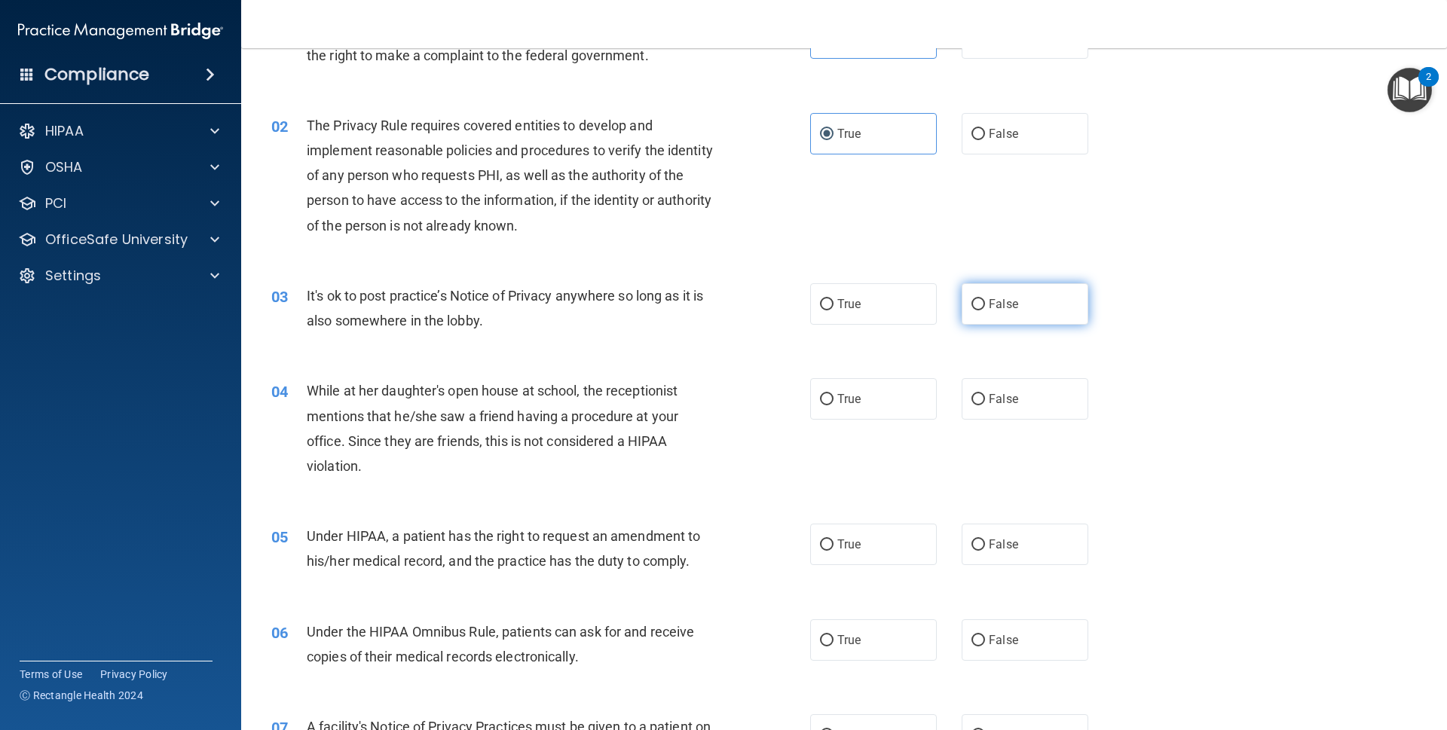
click at [972, 308] on input "False" at bounding box center [979, 304] width 14 height 11
radio input "true"
click at [989, 392] on span "False" at bounding box center [1003, 399] width 29 height 14
click at [985, 394] on input "False" at bounding box center [979, 399] width 14 height 11
radio input "true"
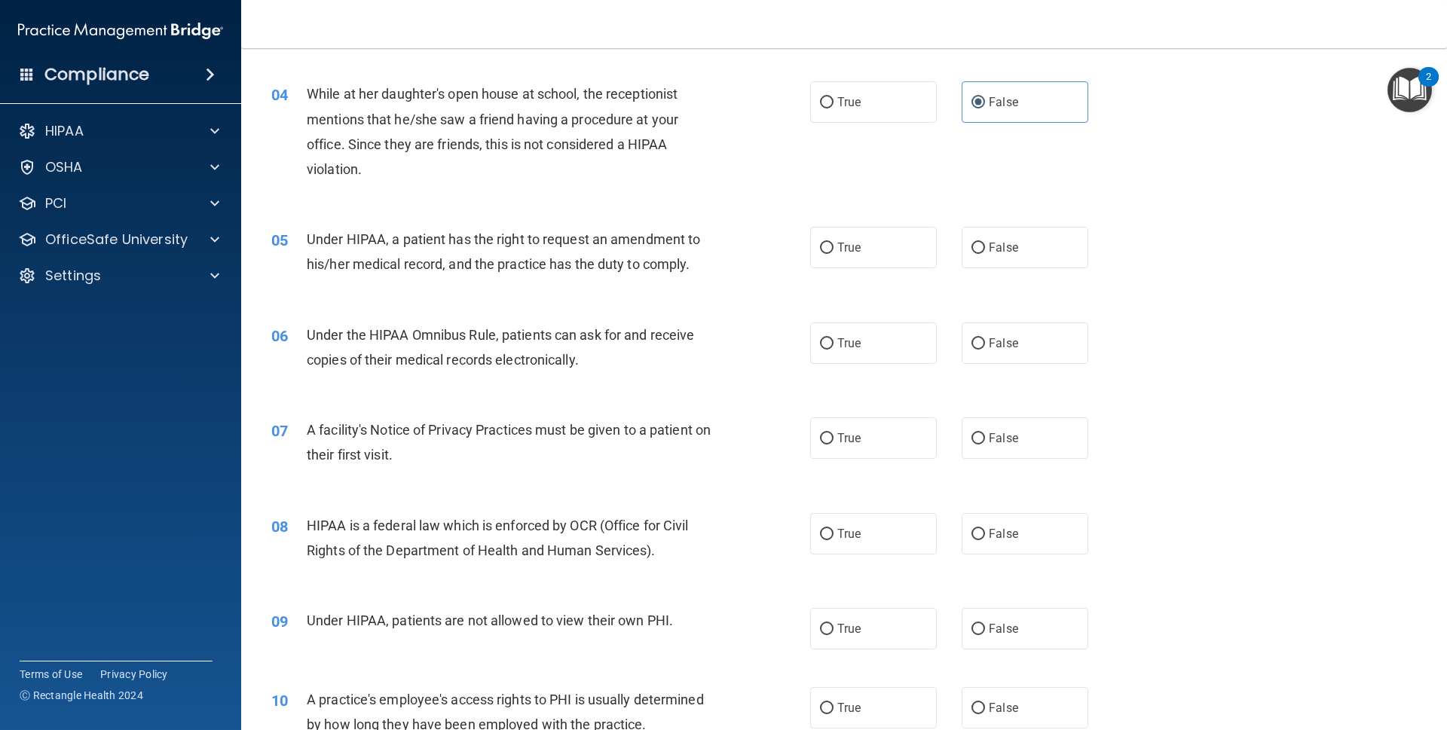
scroll to position [409, 0]
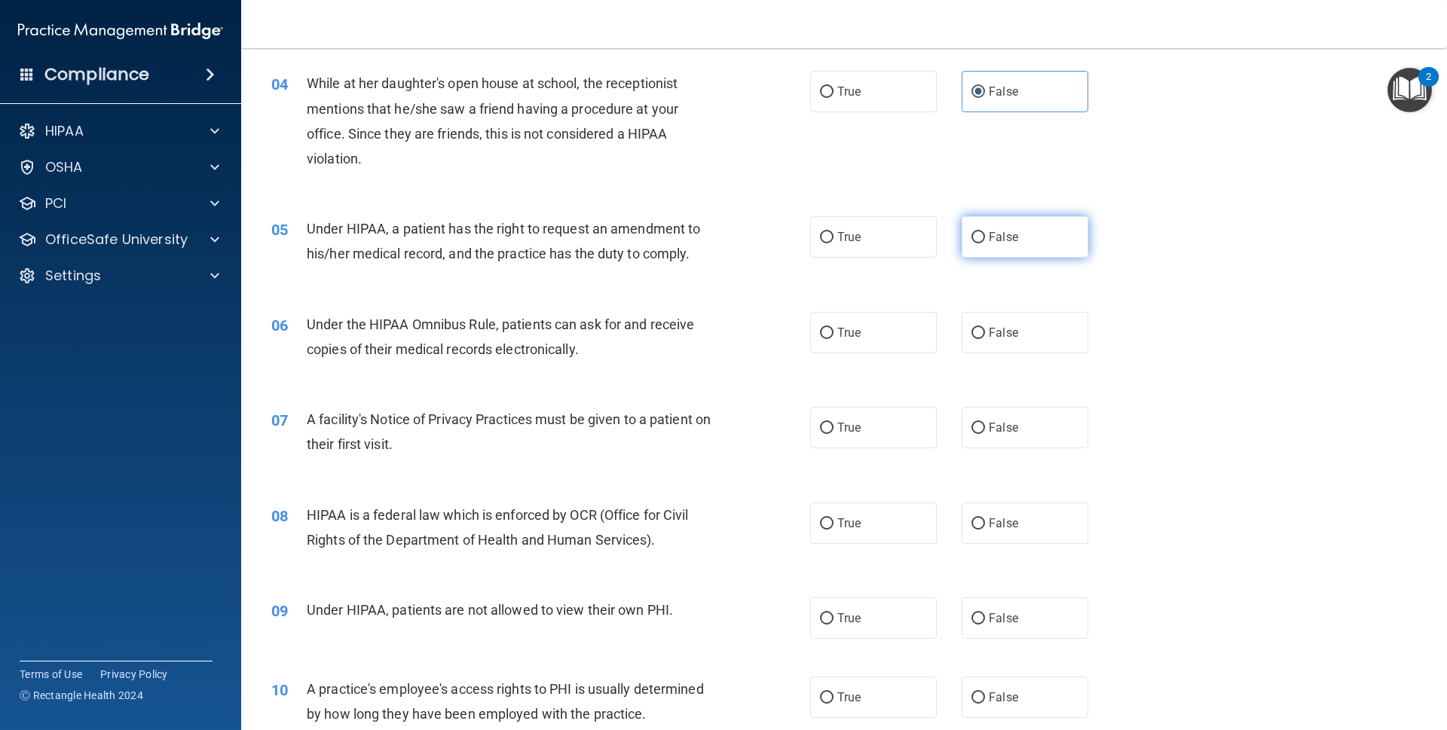
click at [993, 251] on label "False" at bounding box center [1025, 236] width 127 height 41
click at [985, 243] on input "False" at bounding box center [979, 237] width 14 height 11
radio input "true"
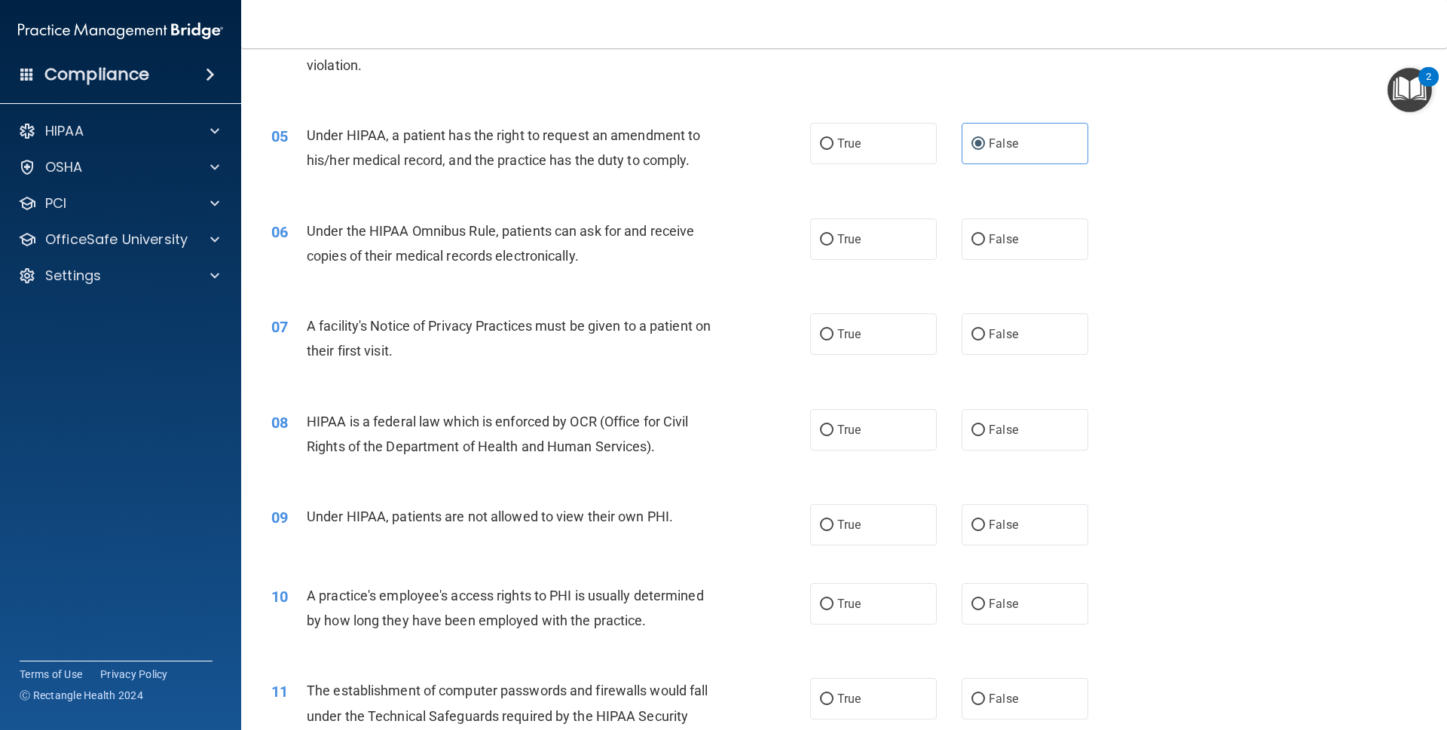
scroll to position [511, 0]
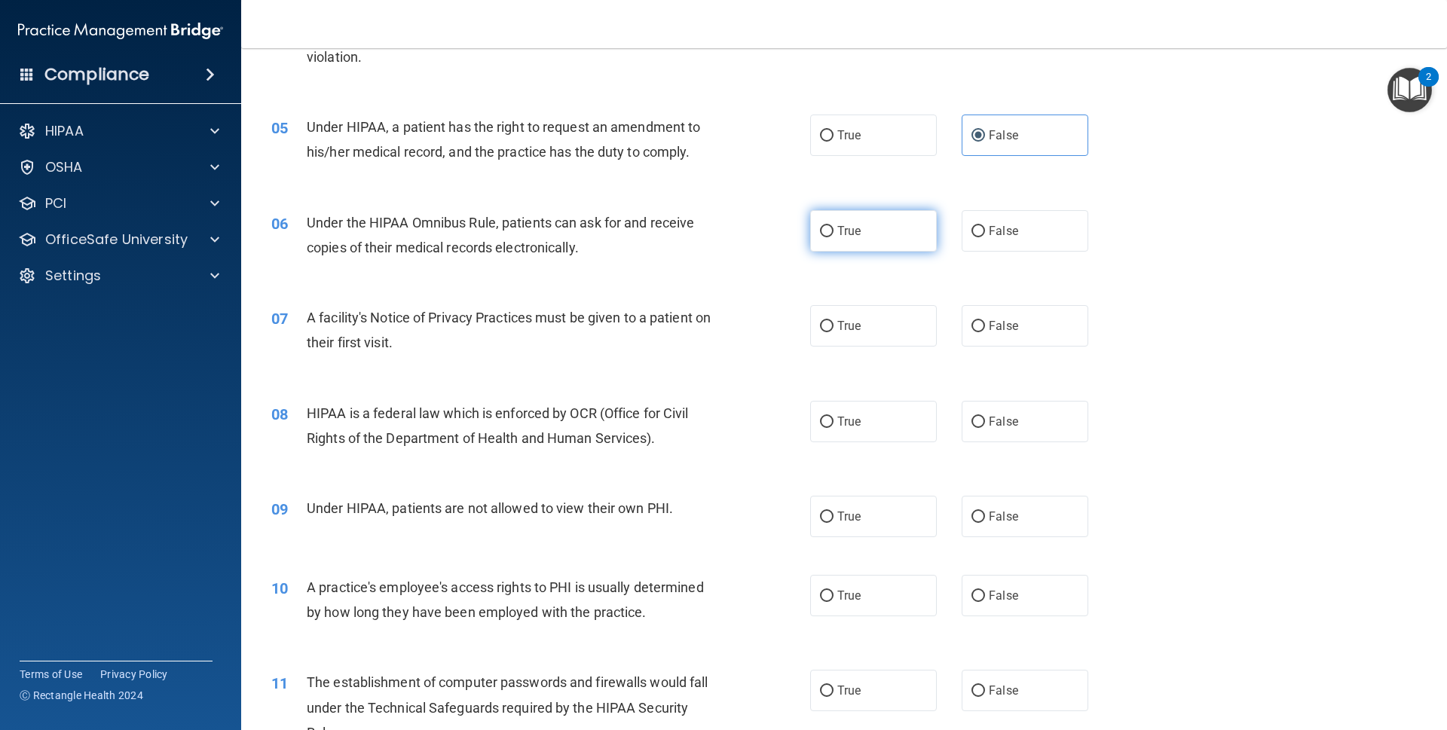
click at [813, 216] on label "True" at bounding box center [873, 230] width 127 height 41
click at [820, 226] on input "True" at bounding box center [827, 231] width 14 height 11
radio input "true"
click at [845, 328] on span "True" at bounding box center [849, 326] width 23 height 14
click at [834, 328] on input "True" at bounding box center [827, 326] width 14 height 11
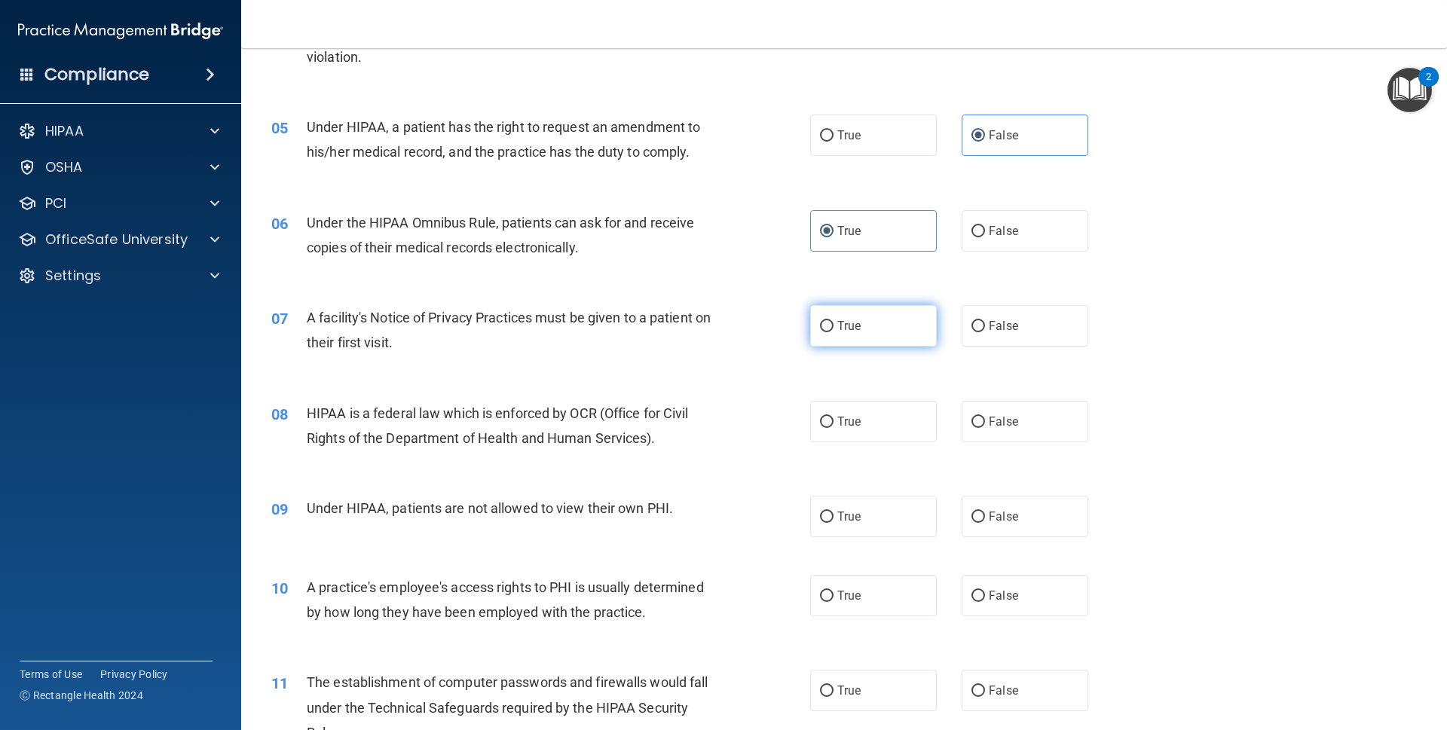
radio input "true"
click at [869, 417] on label "True" at bounding box center [873, 421] width 127 height 41
click at [834, 417] on input "True" at bounding box center [827, 422] width 14 height 11
radio input "true"
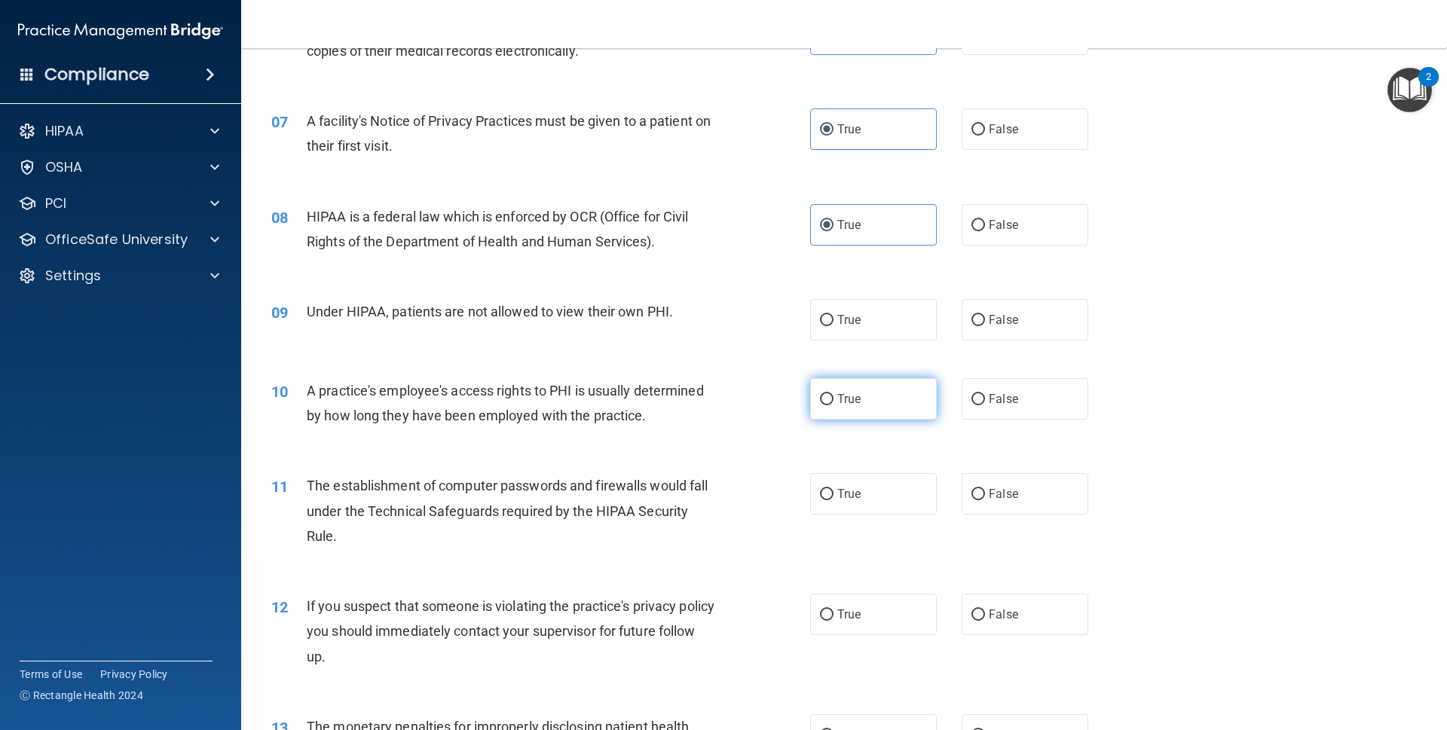
scroll to position [716, 0]
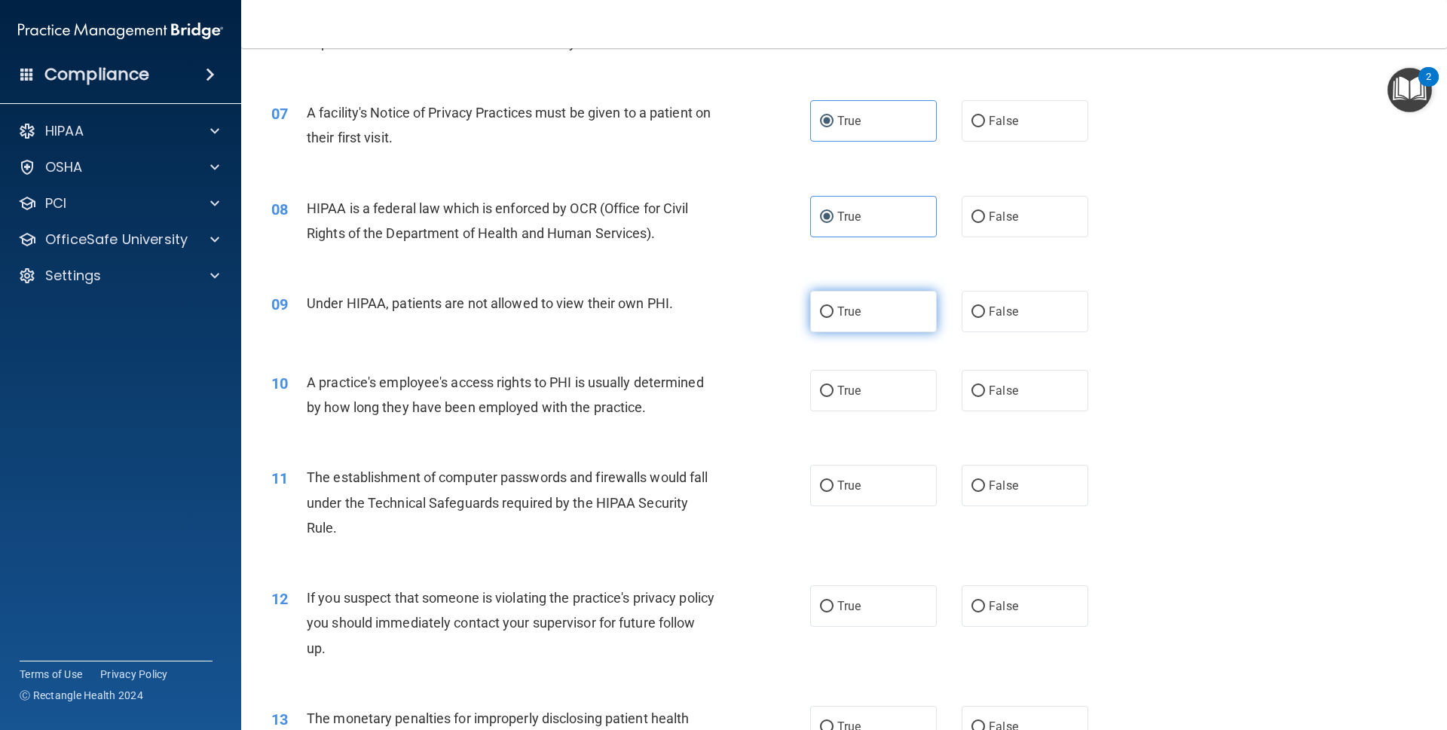
click at [868, 302] on label "True" at bounding box center [873, 311] width 127 height 41
click at [834, 307] on input "True" at bounding box center [827, 312] width 14 height 11
radio input "true"
click at [989, 385] on span "False" at bounding box center [1003, 391] width 29 height 14
click at [982, 386] on input "False" at bounding box center [979, 391] width 14 height 11
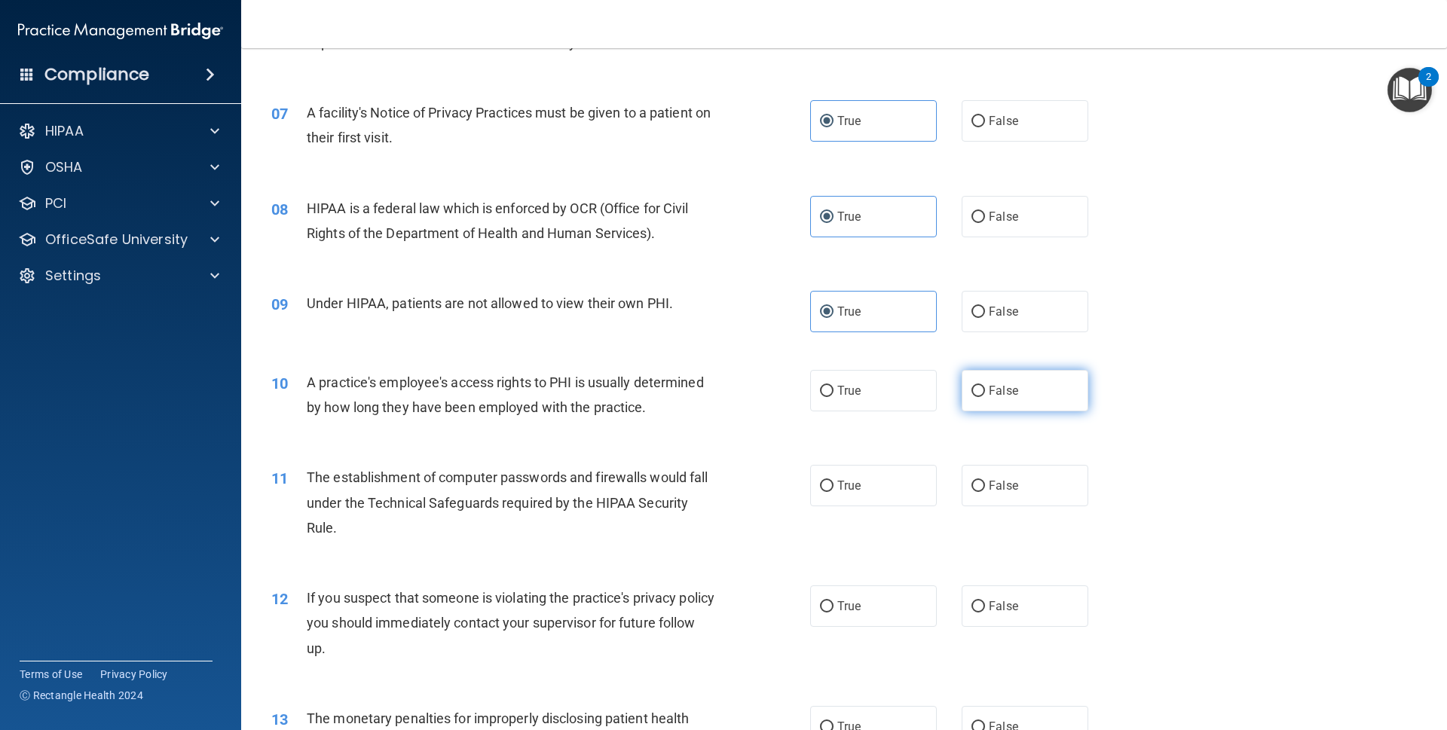
radio input "true"
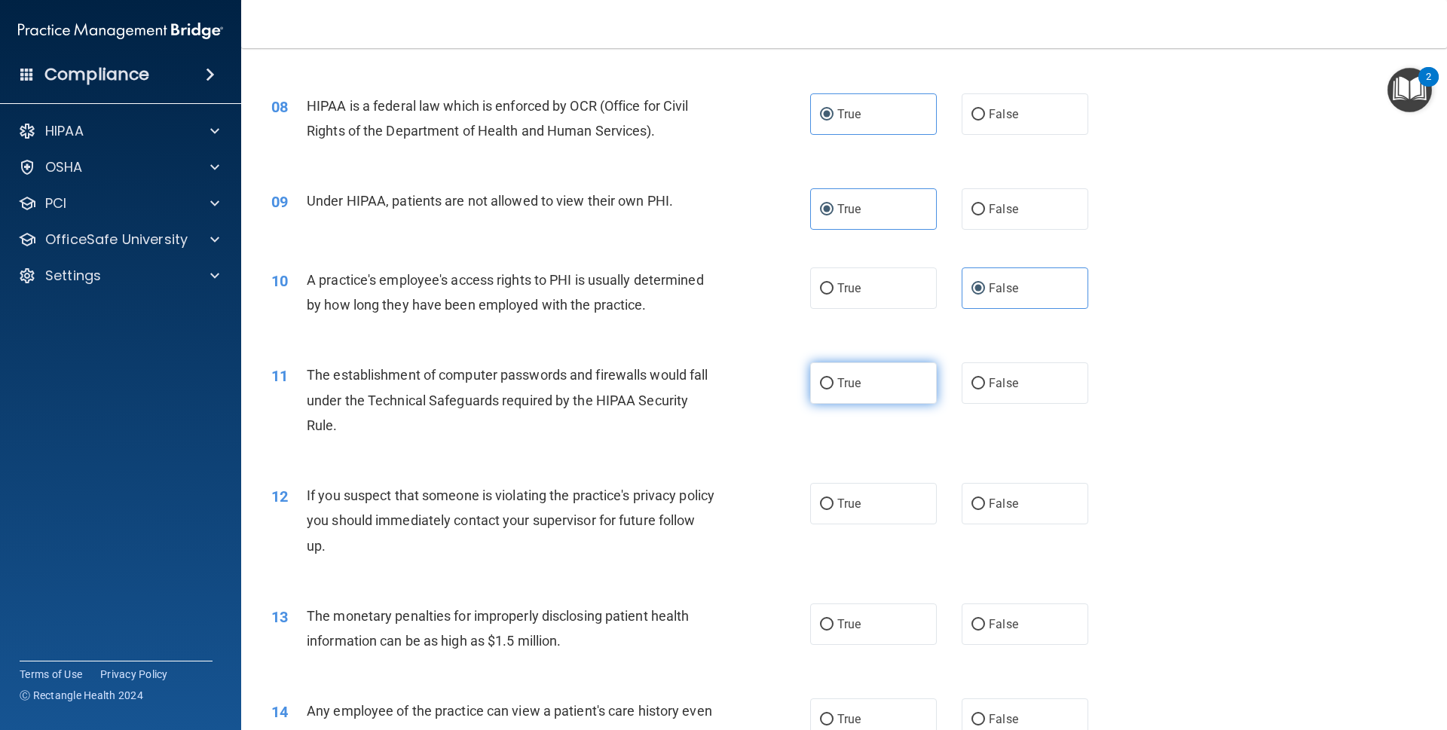
scroll to position [920, 0]
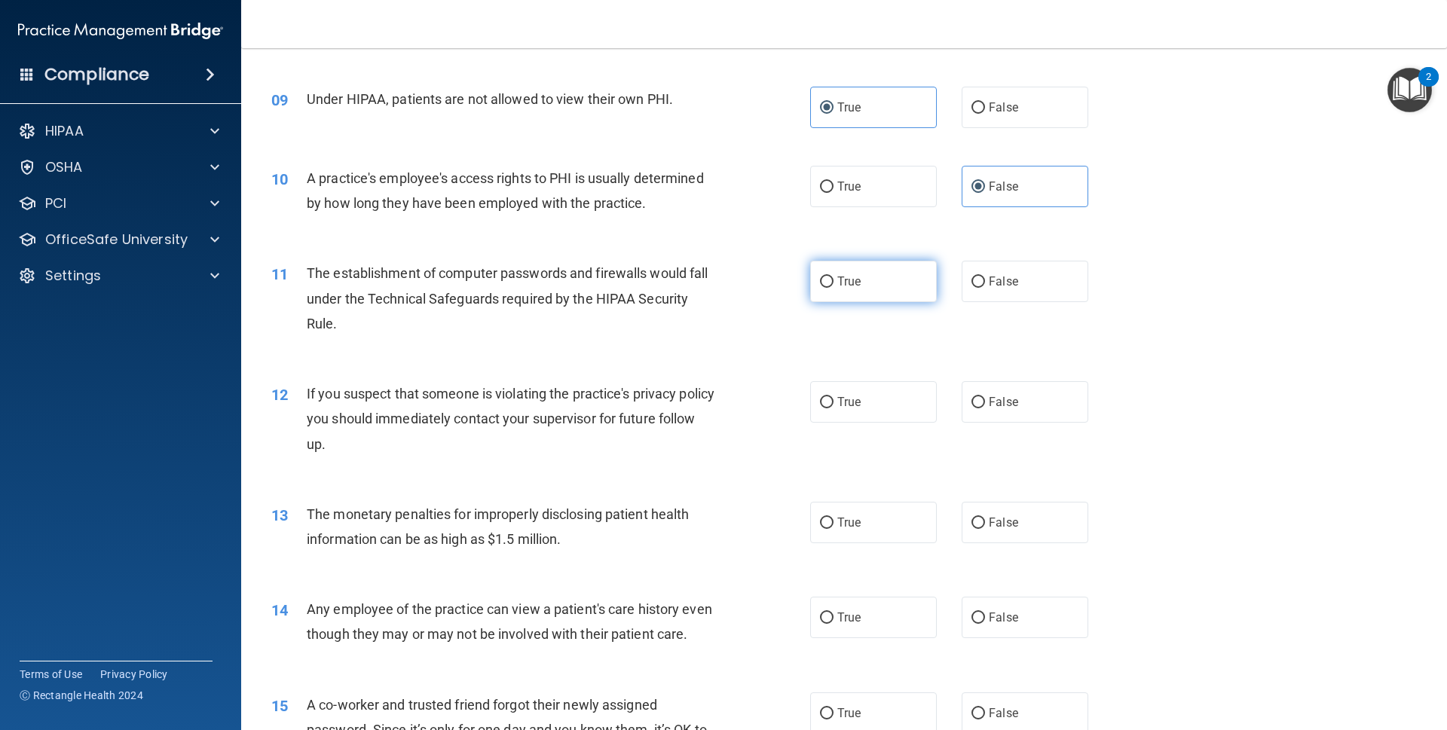
click at [862, 283] on label "True" at bounding box center [873, 281] width 127 height 41
click at [834, 283] on input "True" at bounding box center [827, 282] width 14 height 11
radio input "true"
click at [854, 398] on span "True" at bounding box center [849, 402] width 23 height 14
click at [834, 398] on input "True" at bounding box center [827, 402] width 14 height 11
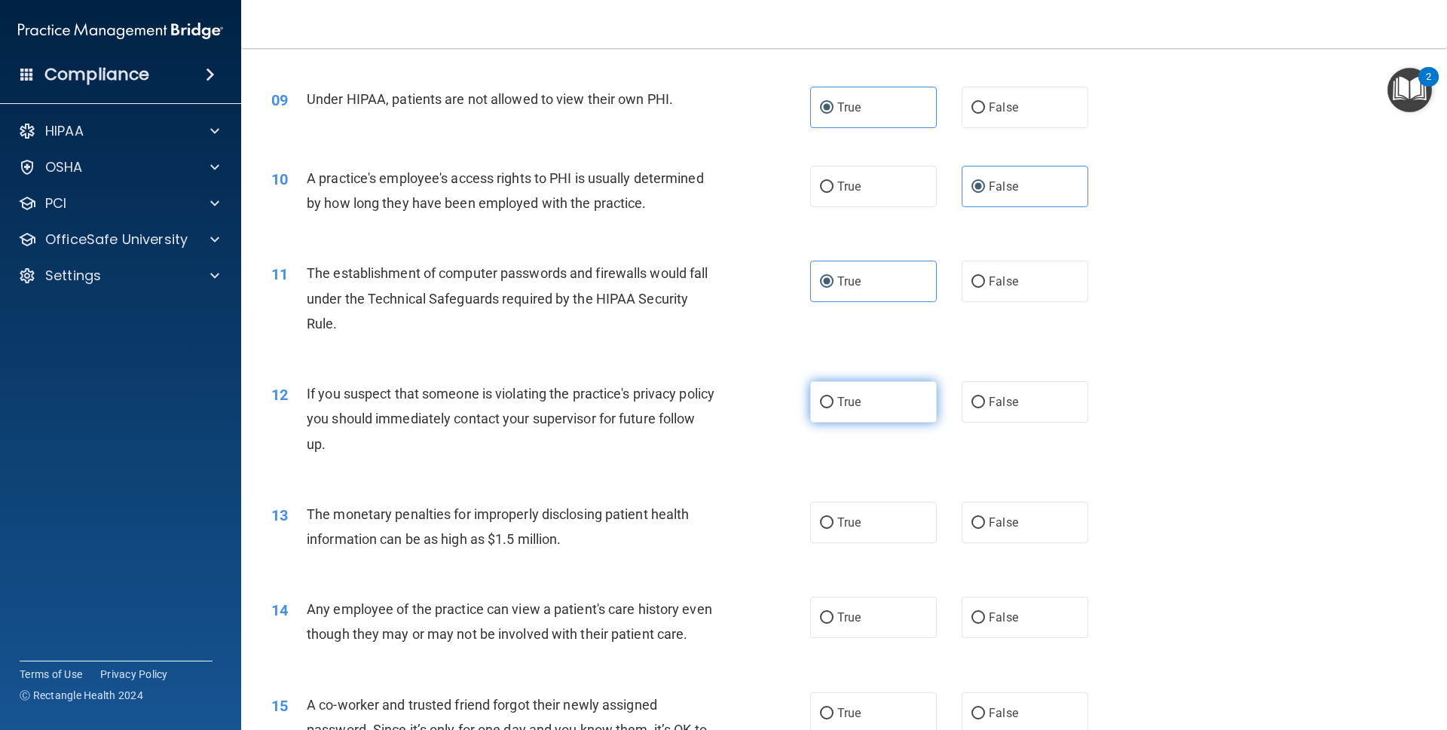
radio input "true"
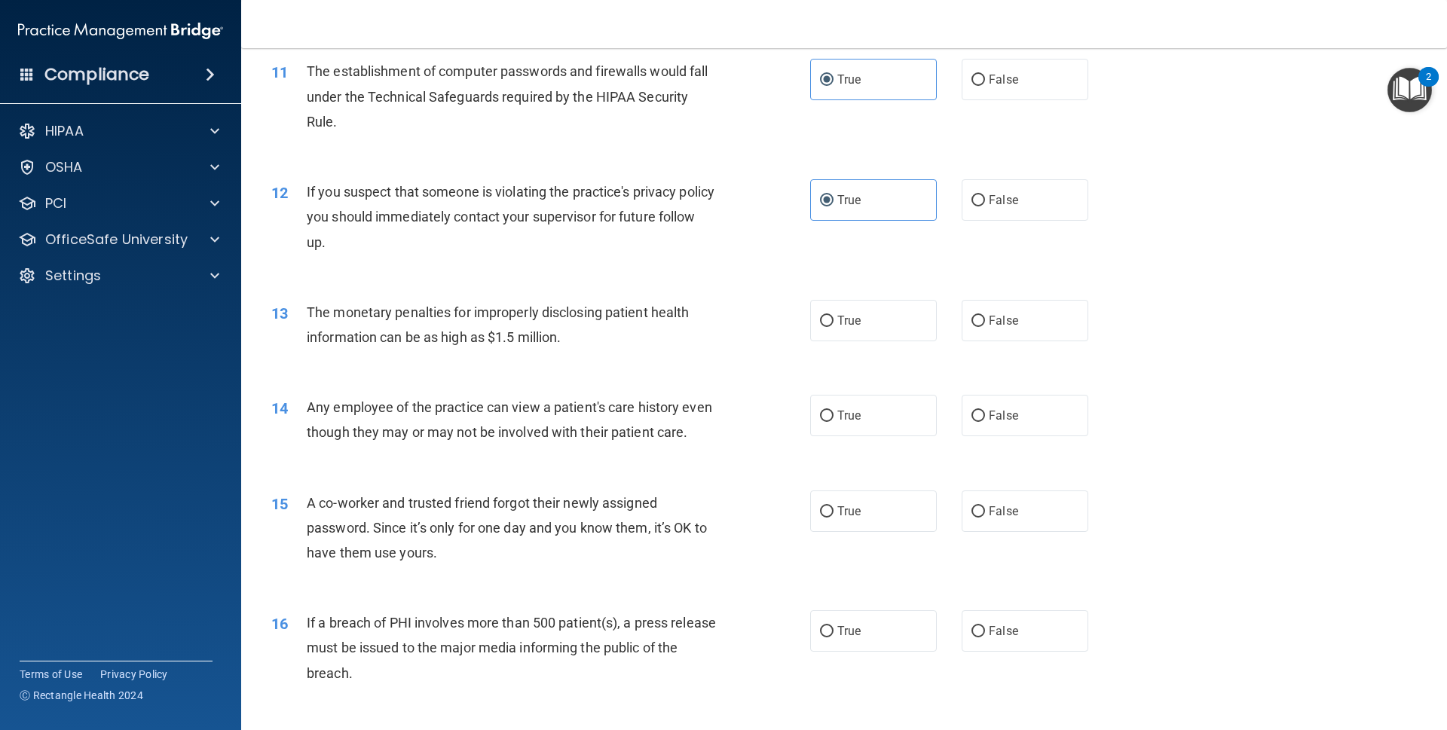
scroll to position [1126, 0]
click at [865, 319] on label "True" at bounding box center [873, 317] width 127 height 41
click at [834, 319] on input "True" at bounding box center [827, 318] width 14 height 11
radio input "true"
click at [846, 406] on span "True" at bounding box center [849, 413] width 23 height 14
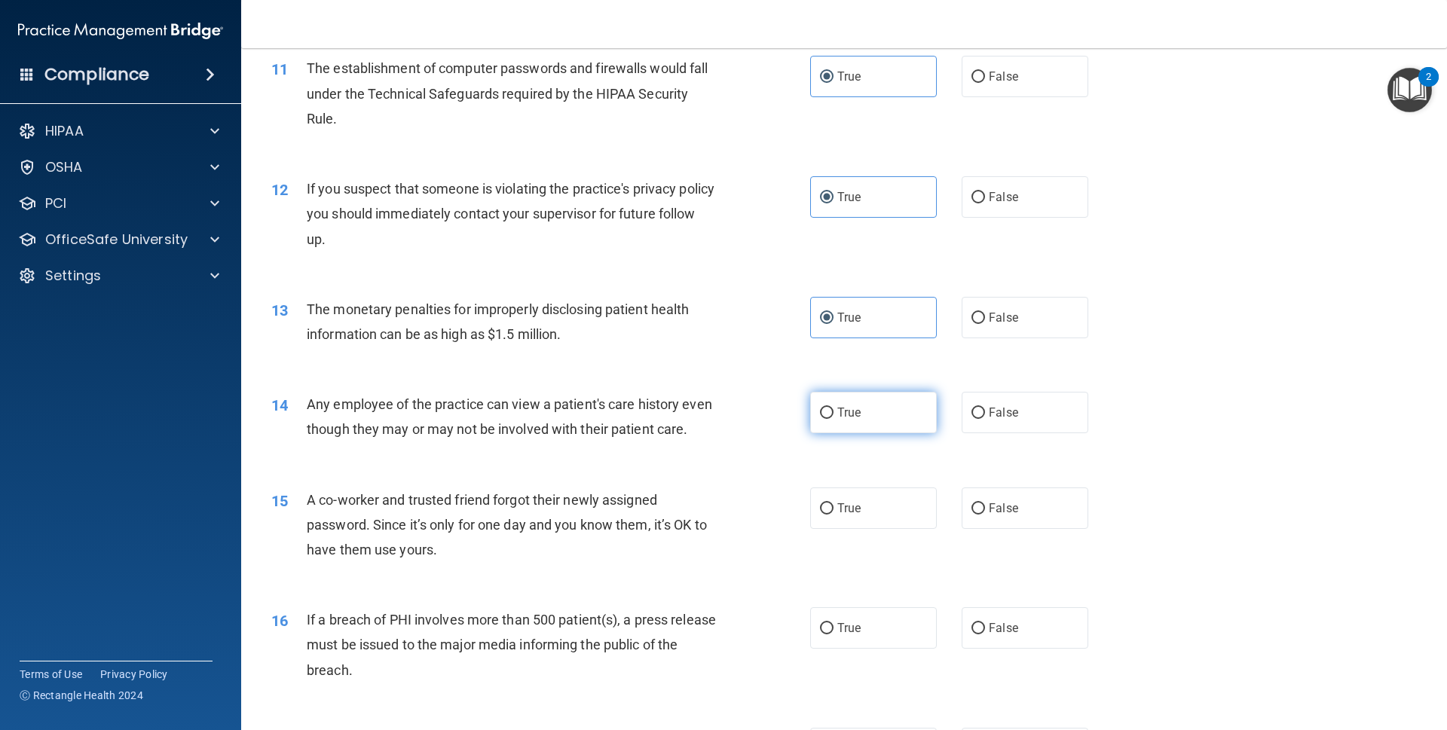
click at [834, 408] on input "True" at bounding box center [827, 413] width 14 height 11
radio input "true"
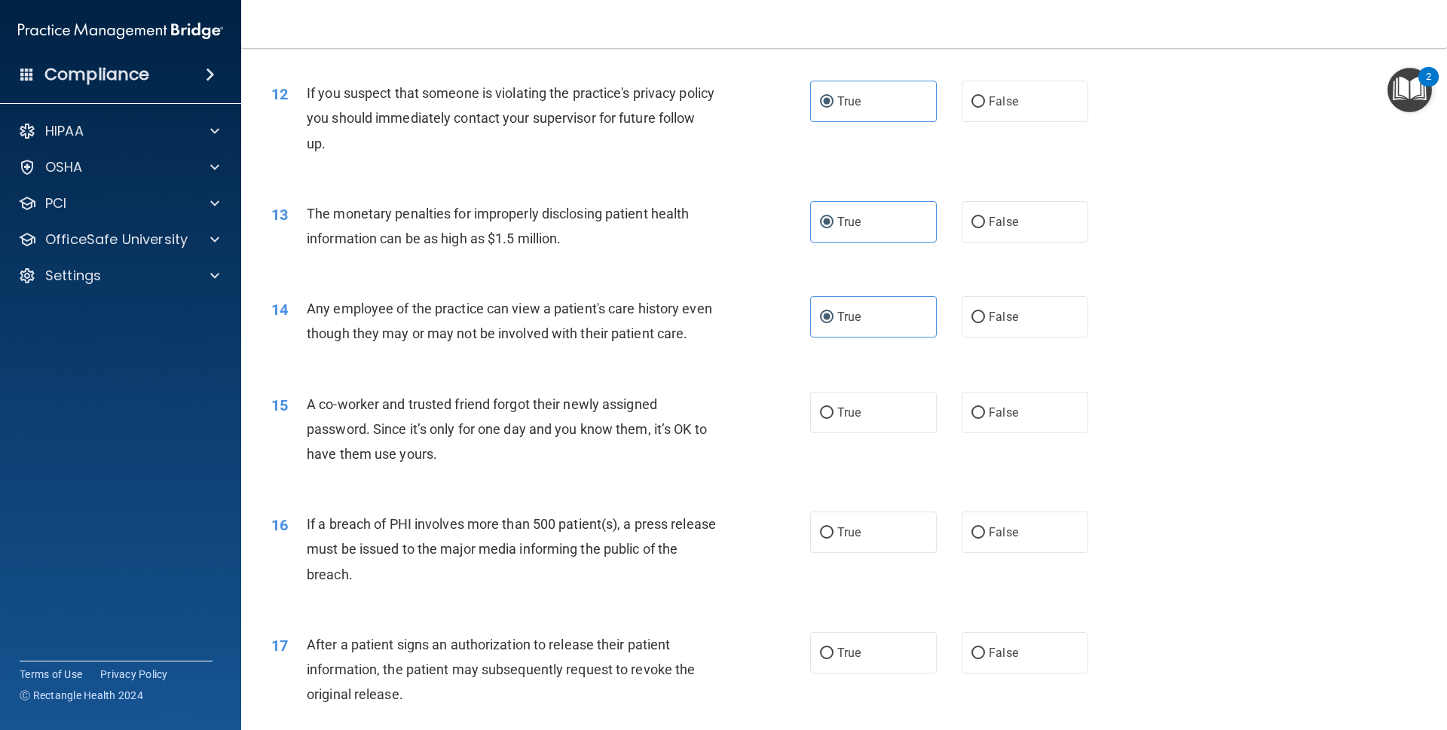
scroll to position [1228, 0]
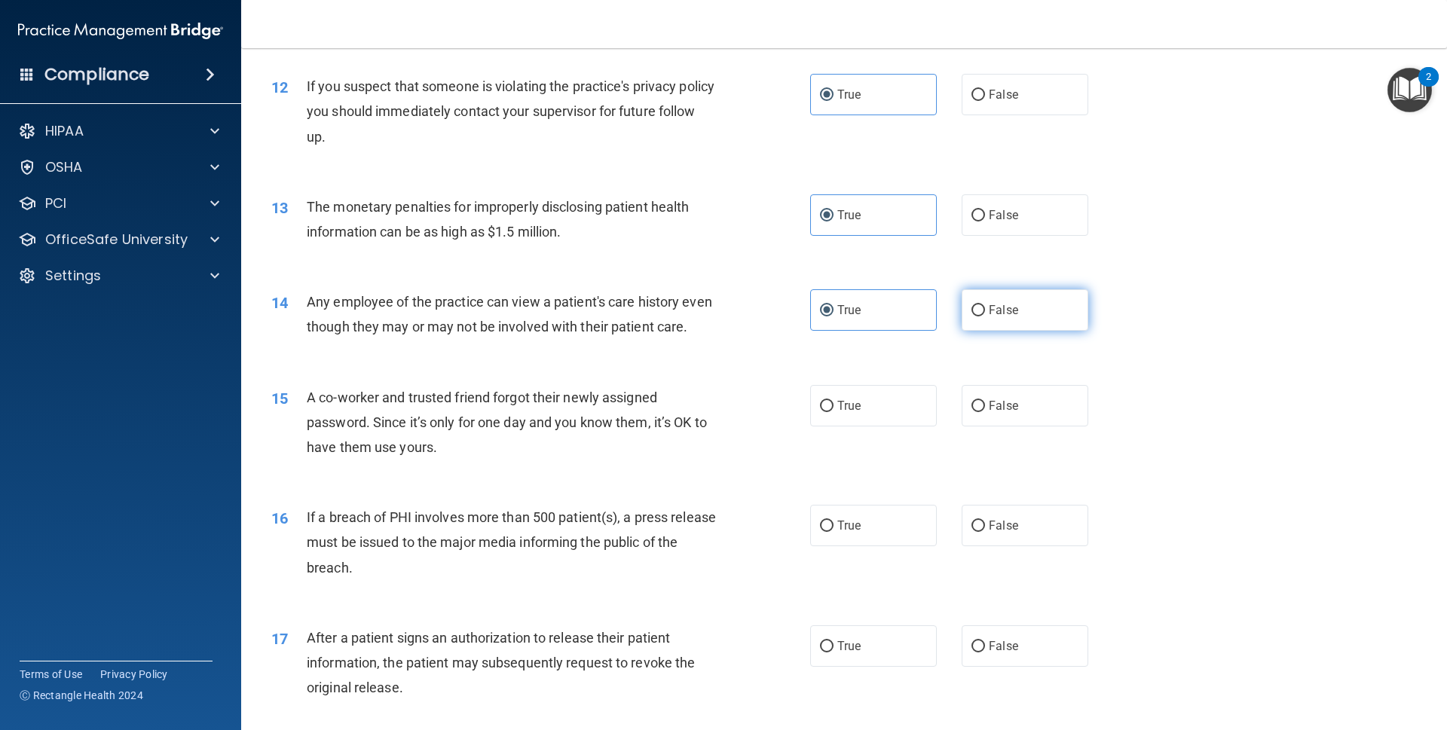
click at [972, 307] on input "False" at bounding box center [979, 310] width 14 height 11
radio input "true"
radio input "false"
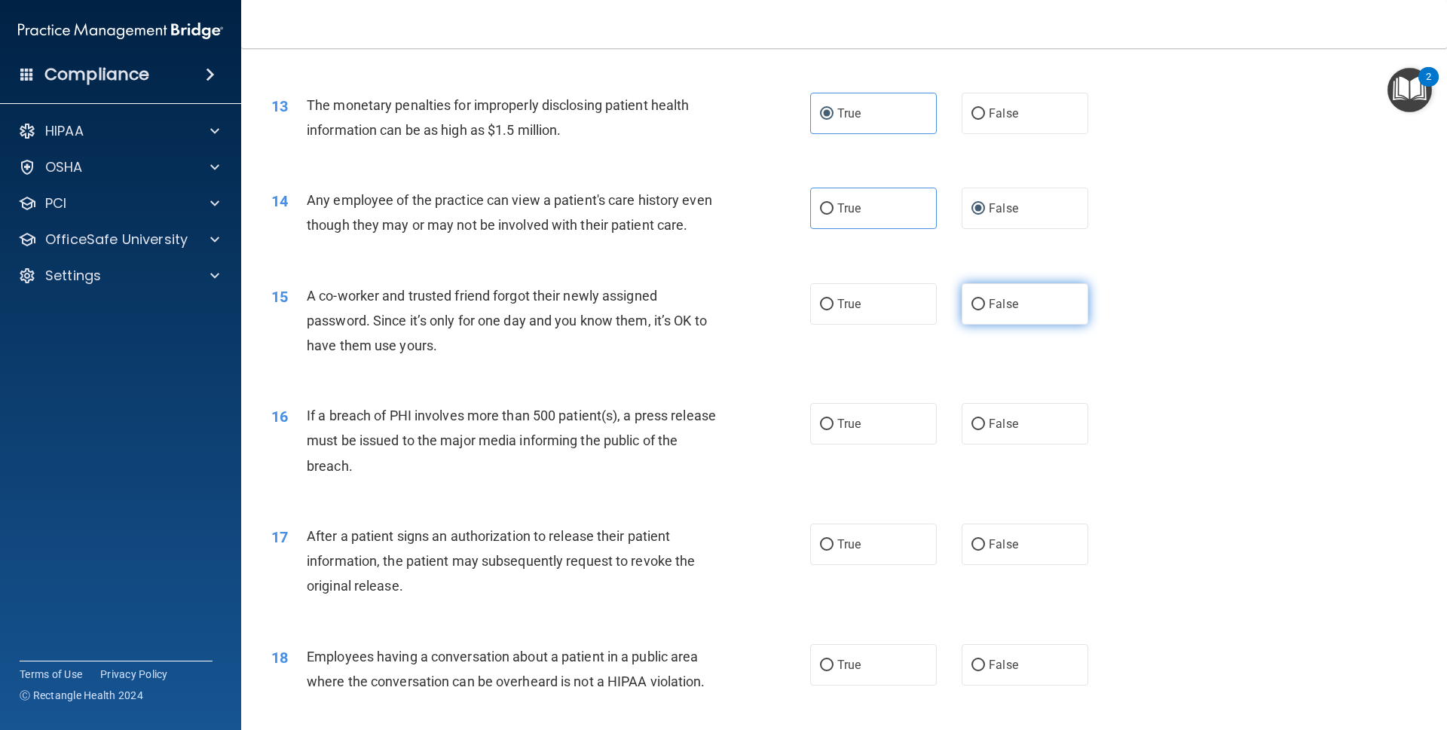
click at [1021, 325] on label "False" at bounding box center [1025, 303] width 127 height 41
click at [985, 311] on input "False" at bounding box center [979, 304] width 14 height 11
radio input "true"
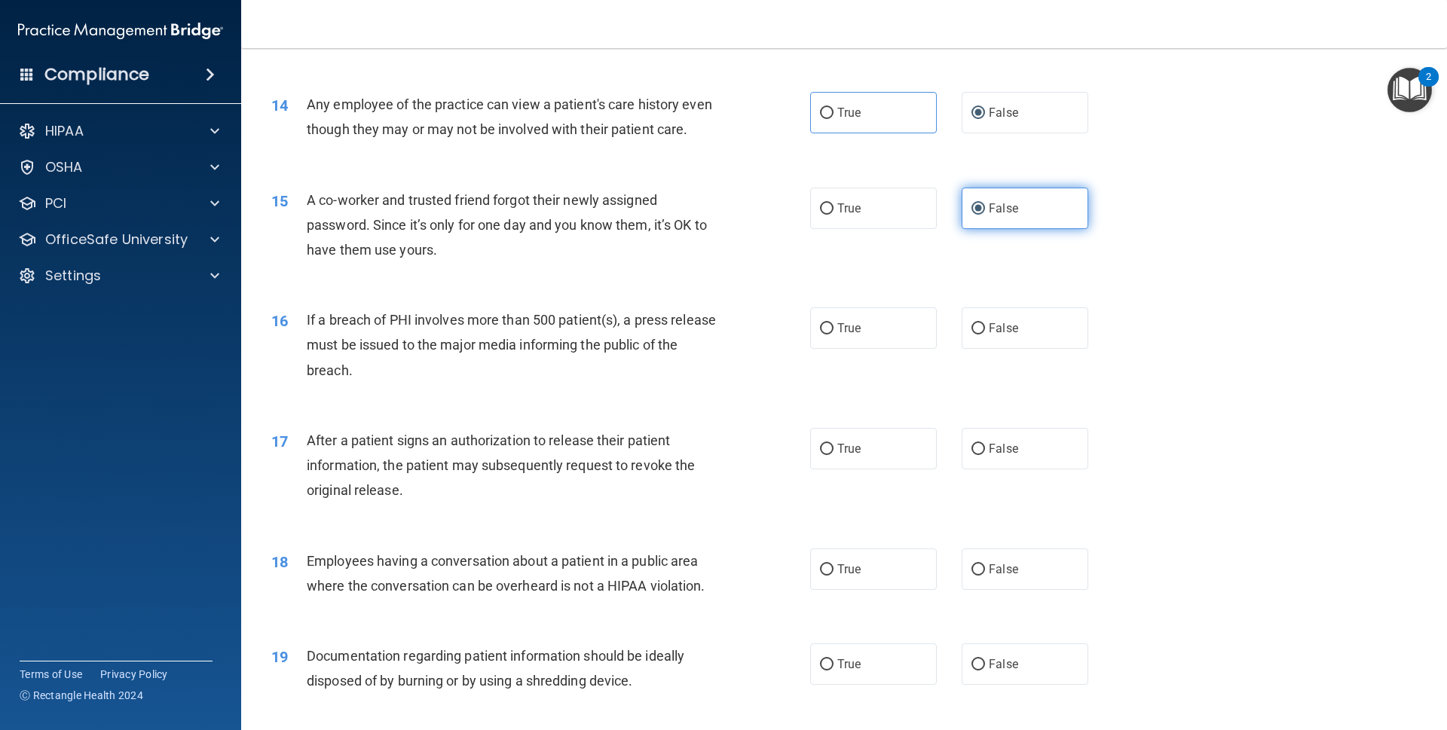
scroll to position [1432, 0]
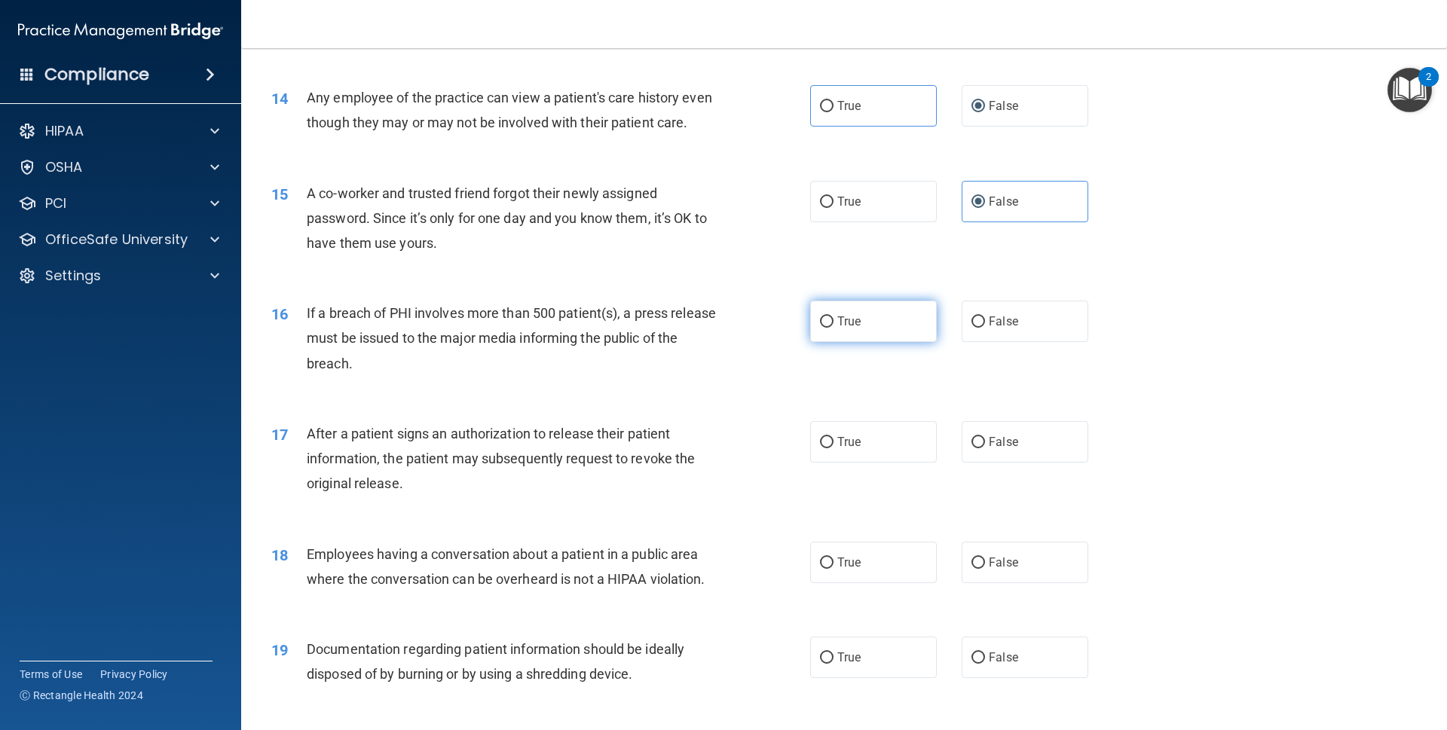
click at [886, 342] on label "True" at bounding box center [873, 321] width 127 height 41
click at [834, 328] on input "True" at bounding box center [827, 322] width 14 height 11
radio input "true"
click at [864, 461] on label "True" at bounding box center [873, 441] width 127 height 41
click at [834, 449] on input "True" at bounding box center [827, 442] width 14 height 11
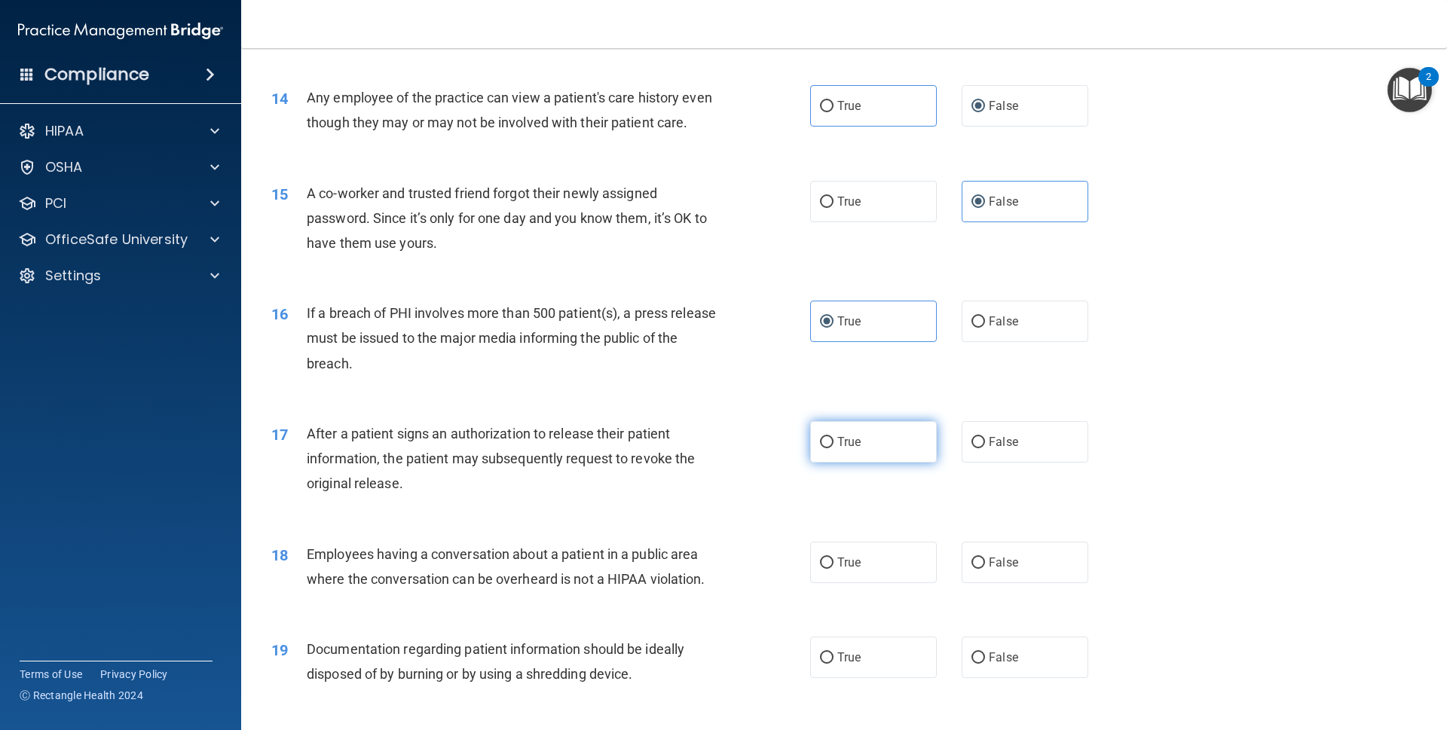
radio input "true"
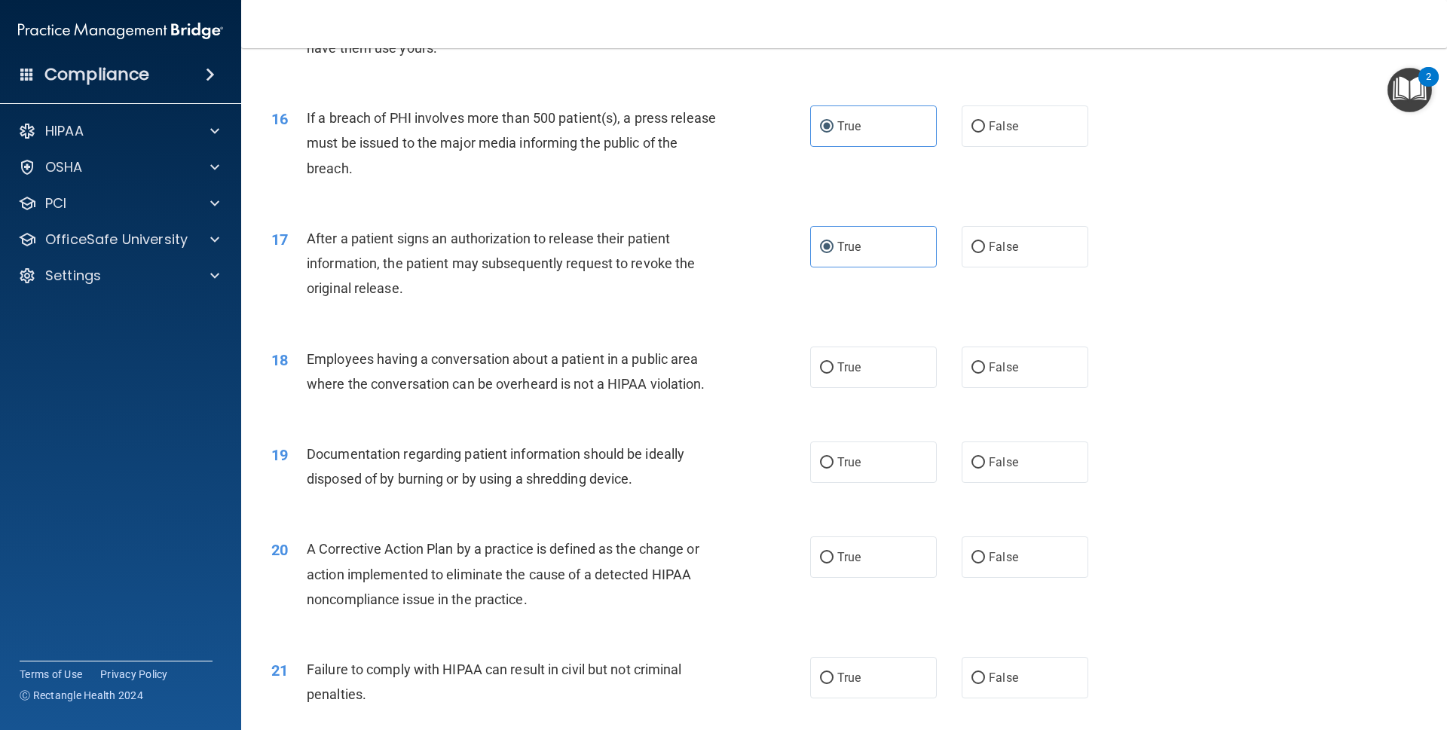
scroll to position [1637, 0]
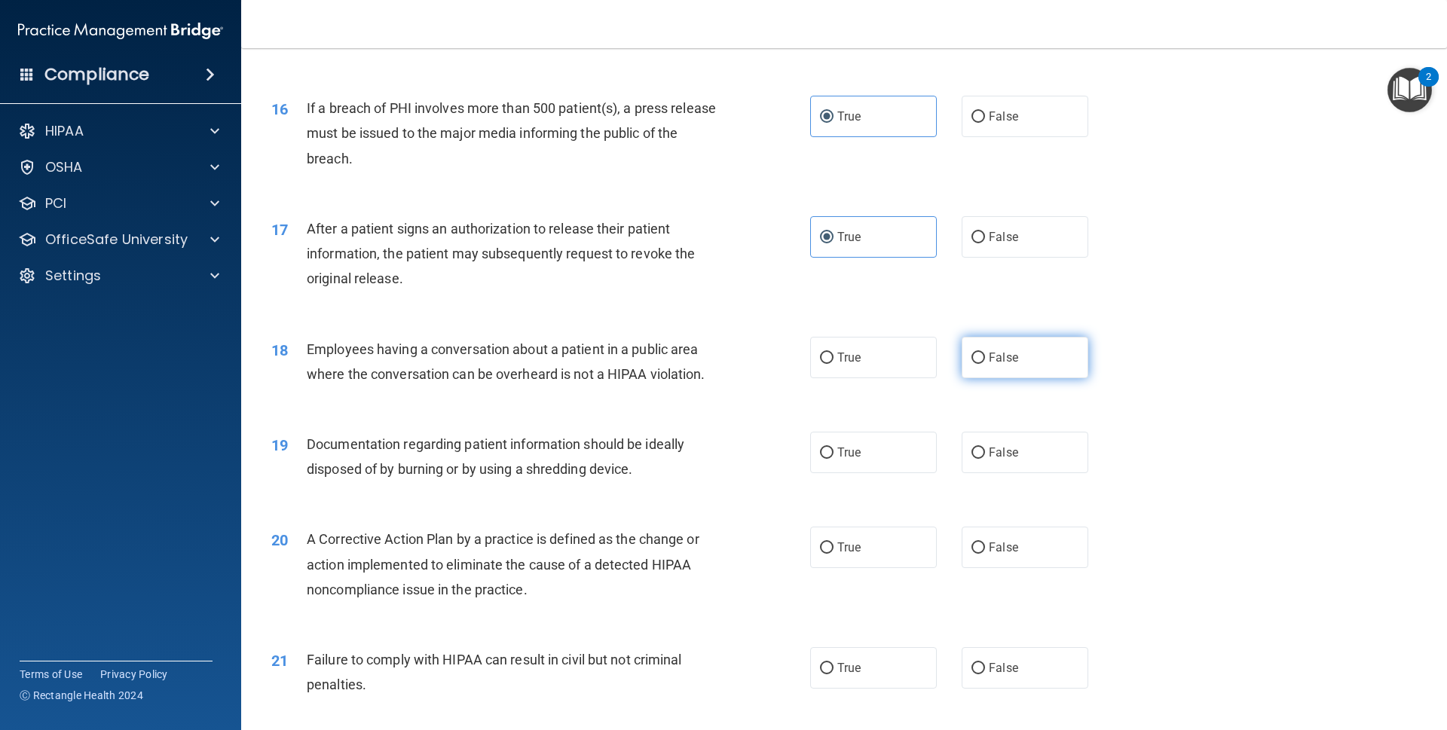
click at [983, 365] on label "False" at bounding box center [1025, 357] width 127 height 41
click at [983, 364] on input "False" at bounding box center [979, 358] width 14 height 11
radio input "true"
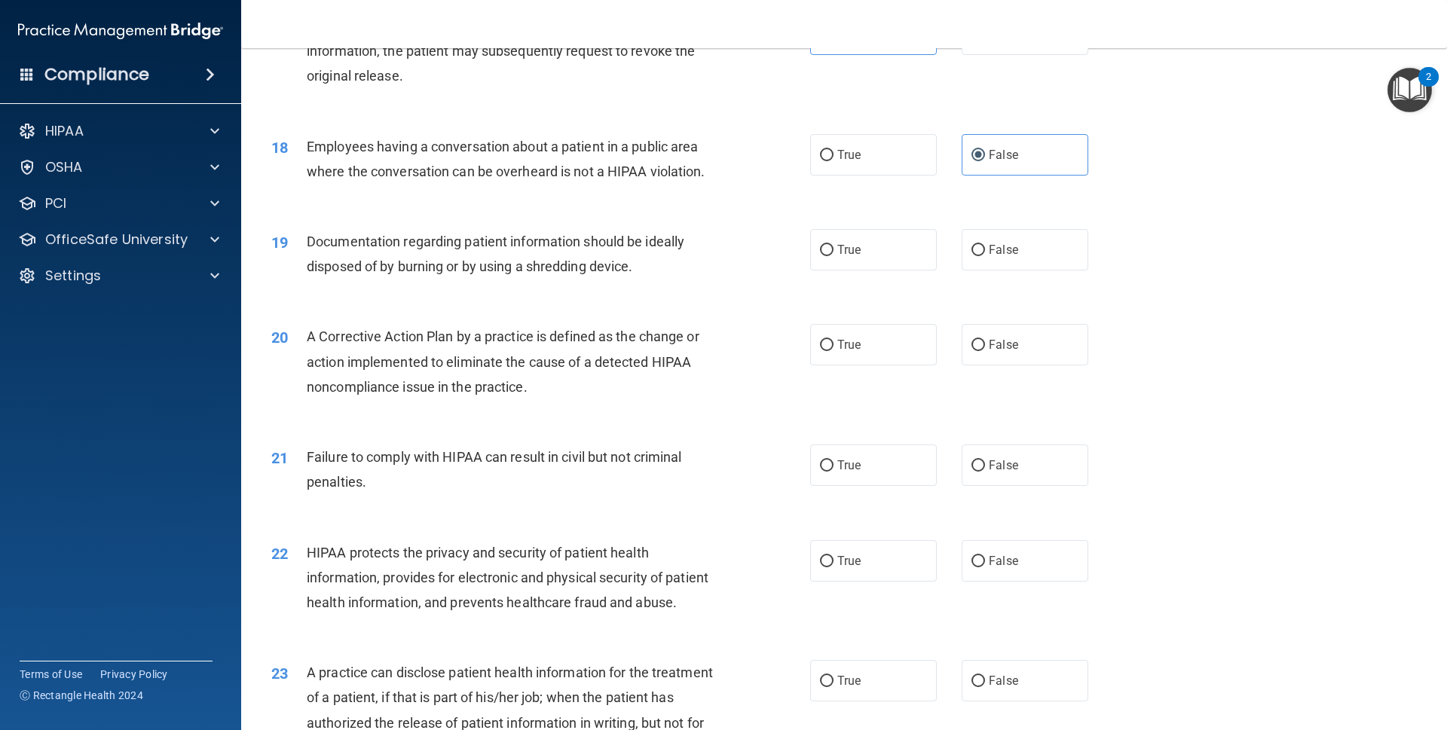
scroll to position [1842, 0]
click at [881, 269] on label "True" at bounding box center [873, 248] width 127 height 41
click at [834, 255] on input "True" at bounding box center [827, 248] width 14 height 11
radio input "true"
click at [856, 358] on label "True" at bounding box center [873, 343] width 127 height 41
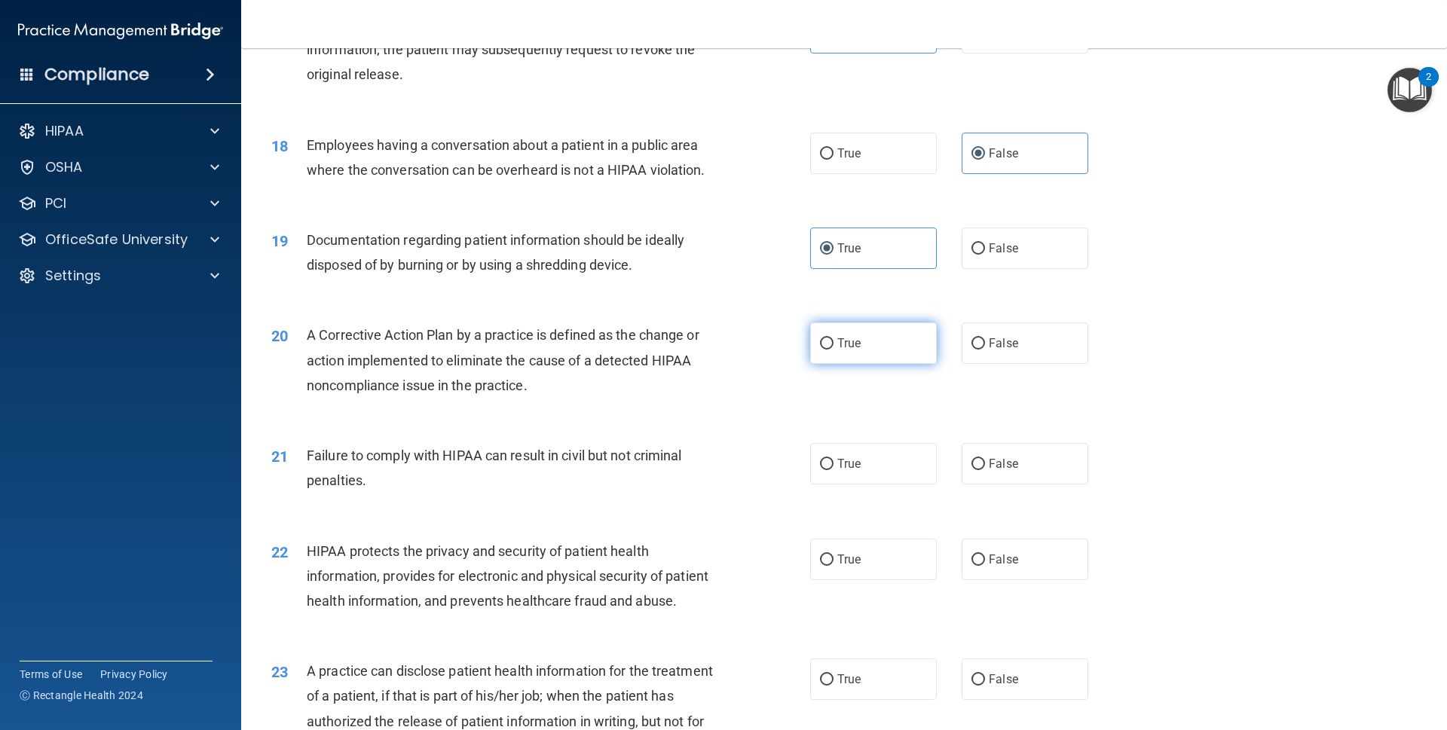
click at [834, 350] on input "True" at bounding box center [827, 343] width 14 height 11
radio input "true"
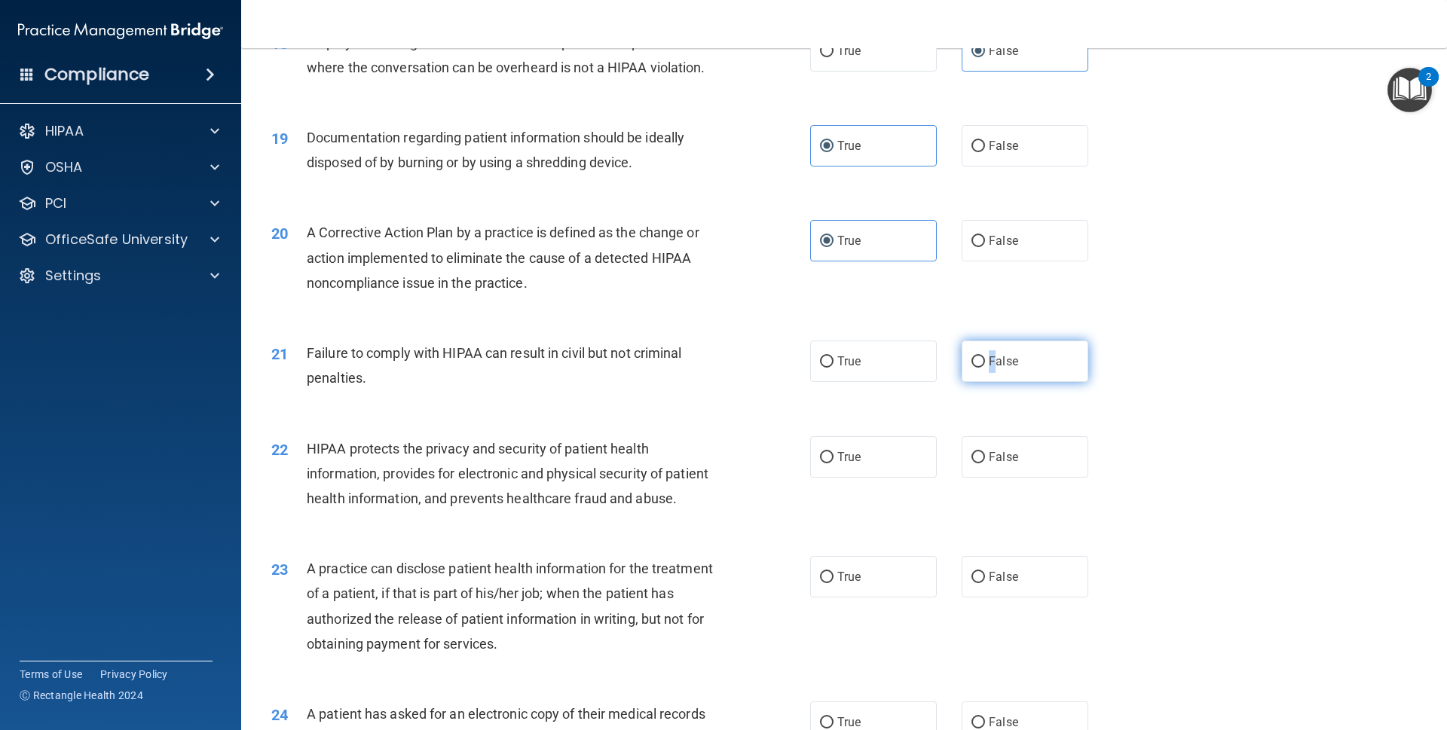
click at [989, 369] on span "False" at bounding box center [1003, 361] width 29 height 14
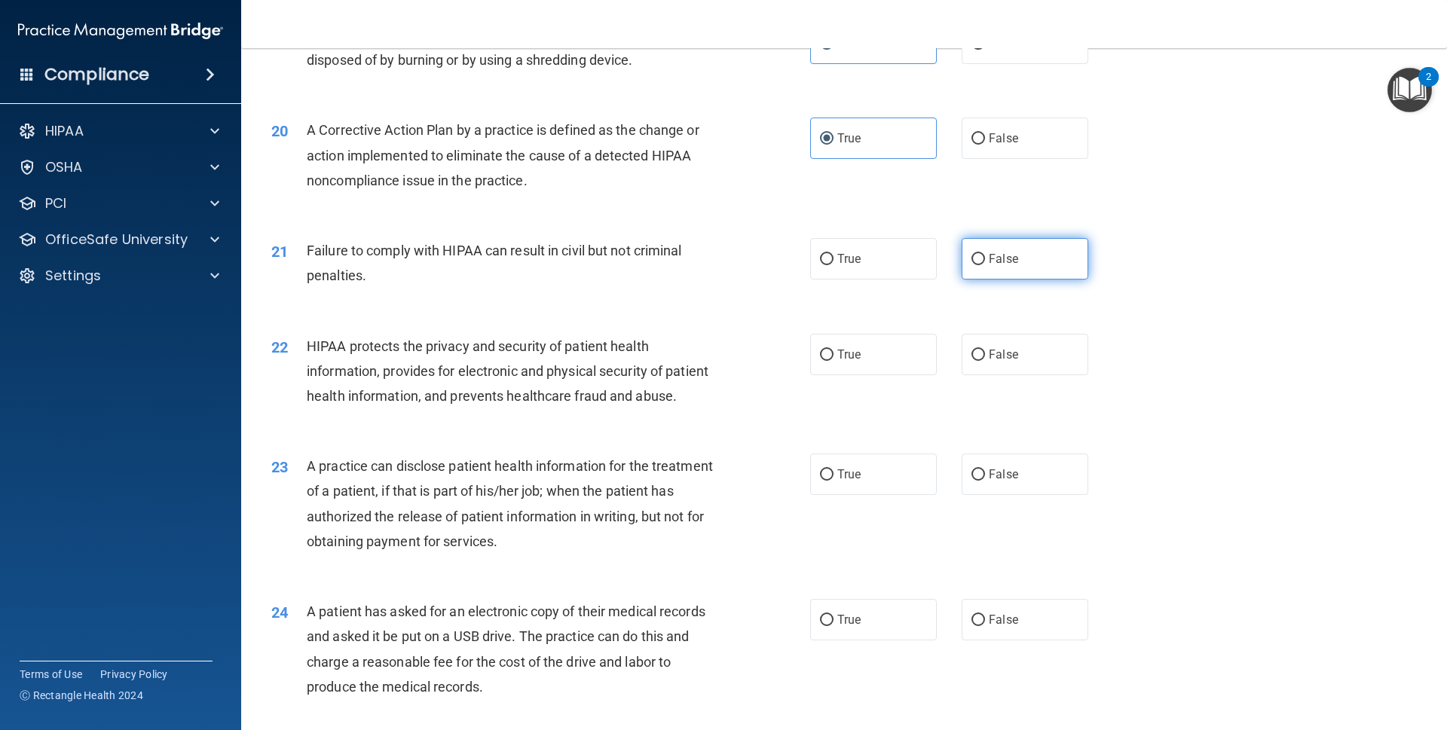
click at [999, 280] on label "False" at bounding box center [1025, 258] width 127 height 41
click at [985, 265] on input "False" at bounding box center [979, 259] width 14 height 11
radio input "true"
click at [798, 363] on div "22 HIPAA protects the privacy and security of patient health information, provi…" at bounding box center [541, 375] width 584 height 83
click at [810, 363] on label "True" at bounding box center [873, 354] width 127 height 41
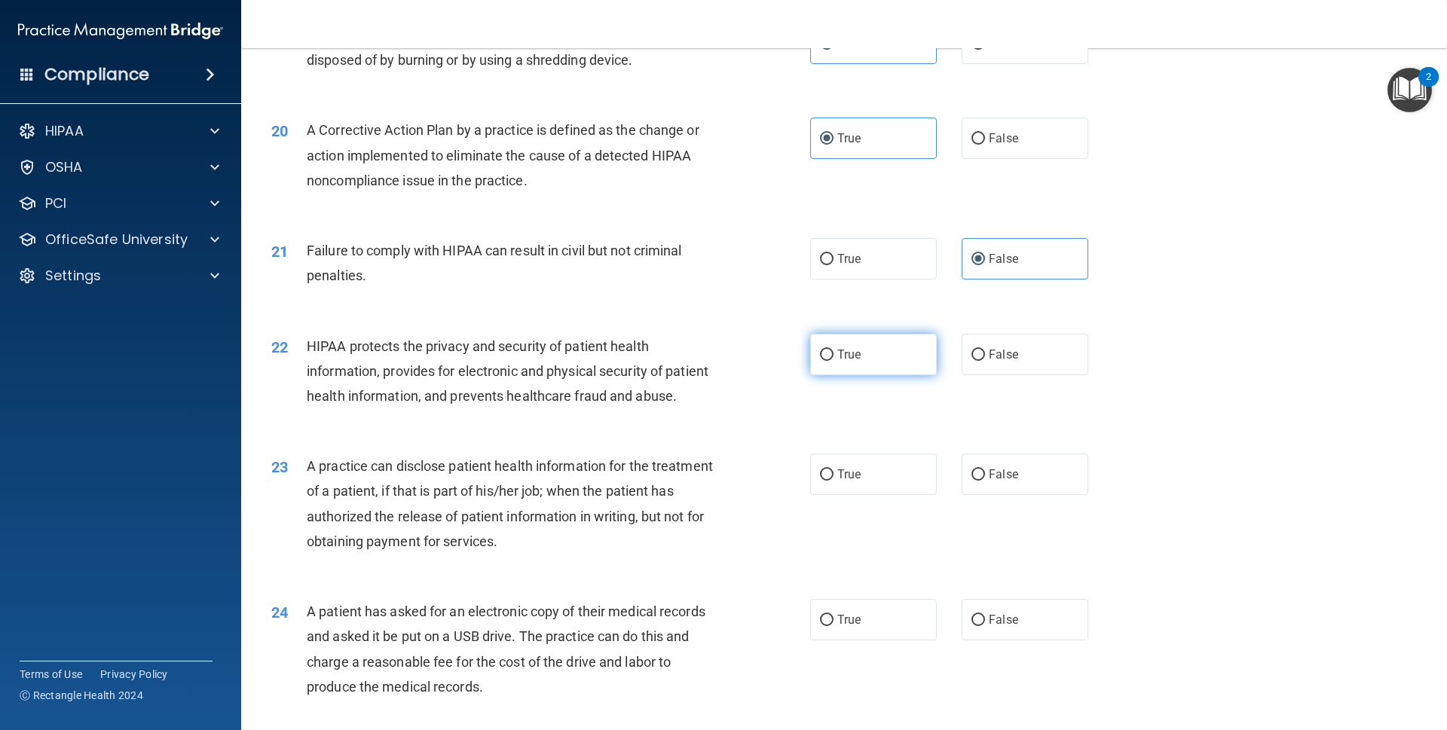
click at [820, 361] on input "True" at bounding box center [827, 355] width 14 height 11
radio input "true"
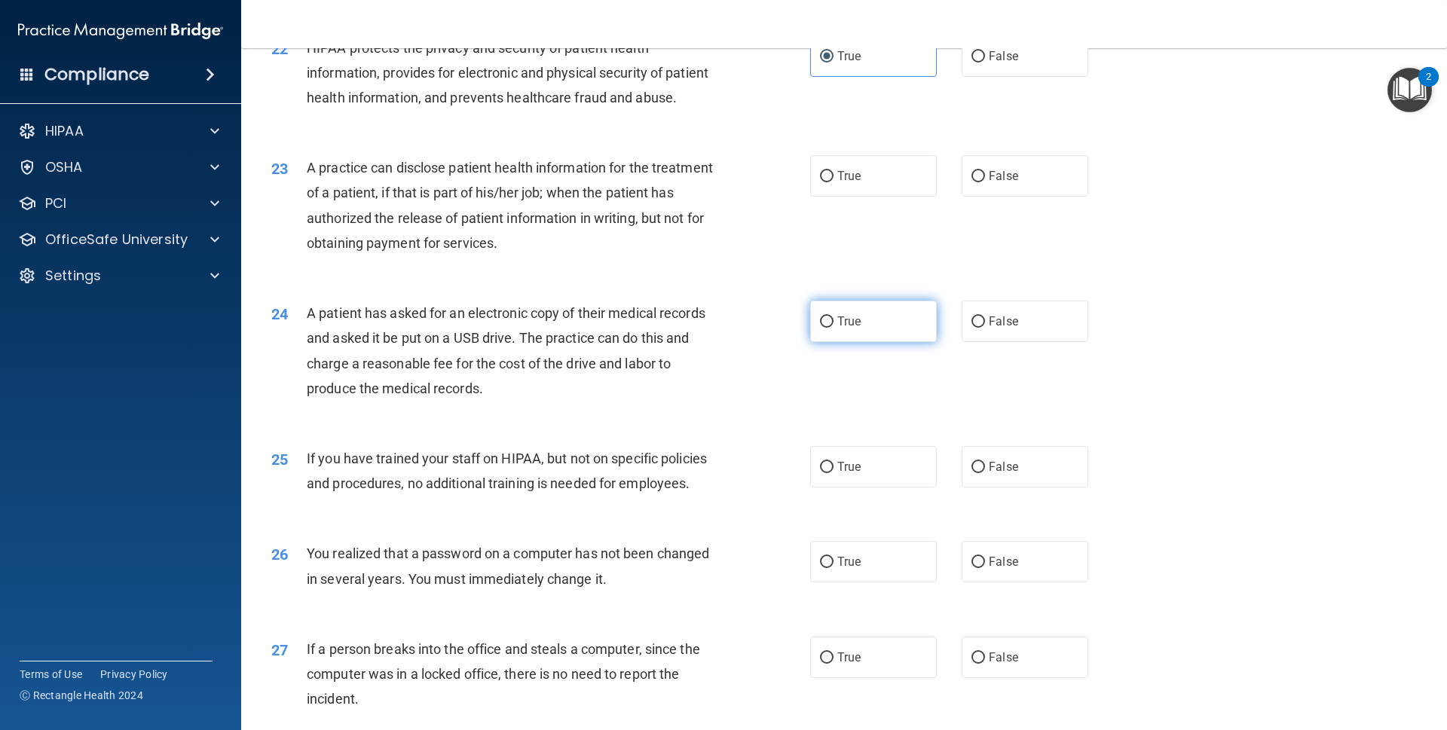
scroll to position [2354, 0]
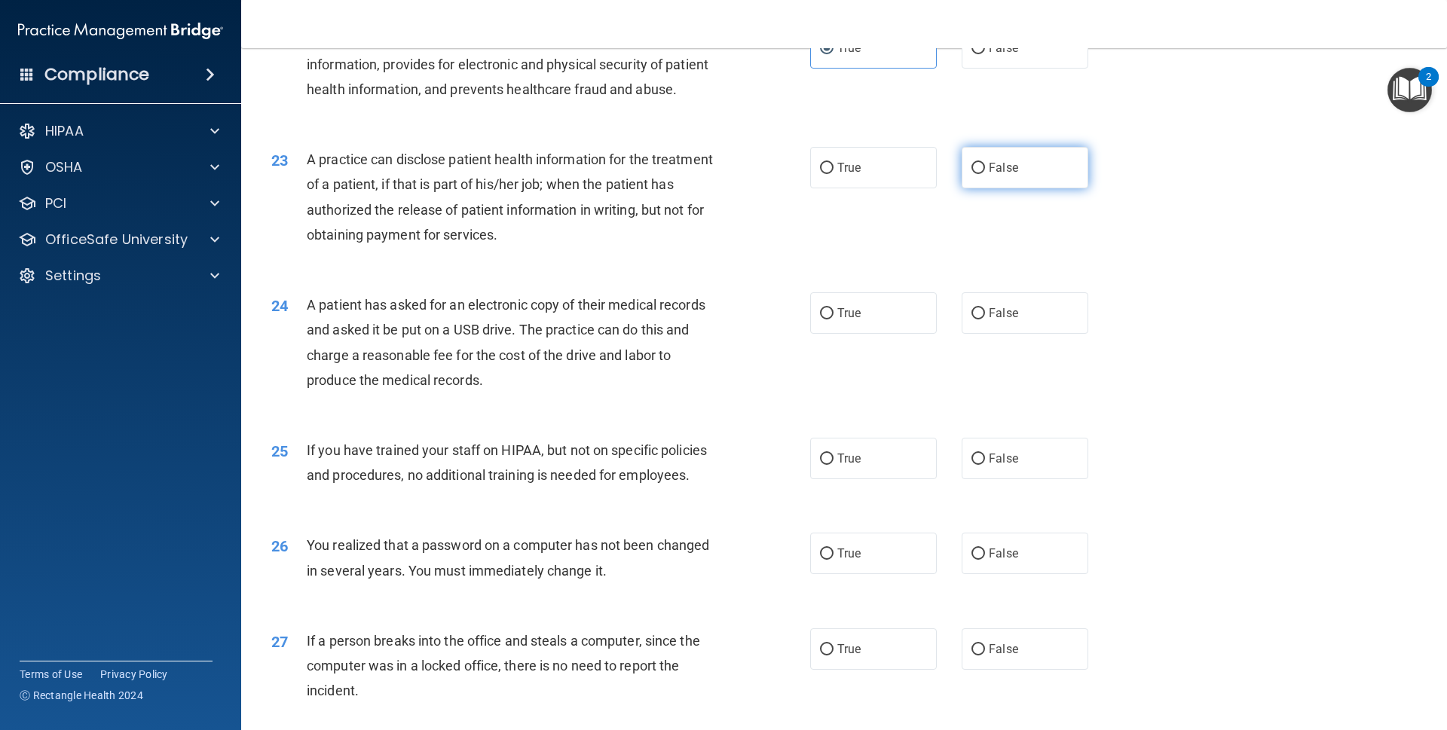
click at [962, 188] on label "False" at bounding box center [1025, 167] width 127 height 41
click at [972, 174] on input "False" at bounding box center [979, 168] width 14 height 11
radio input "true"
click at [833, 334] on label "True" at bounding box center [873, 312] width 127 height 41
click at [833, 320] on input "True" at bounding box center [827, 313] width 14 height 11
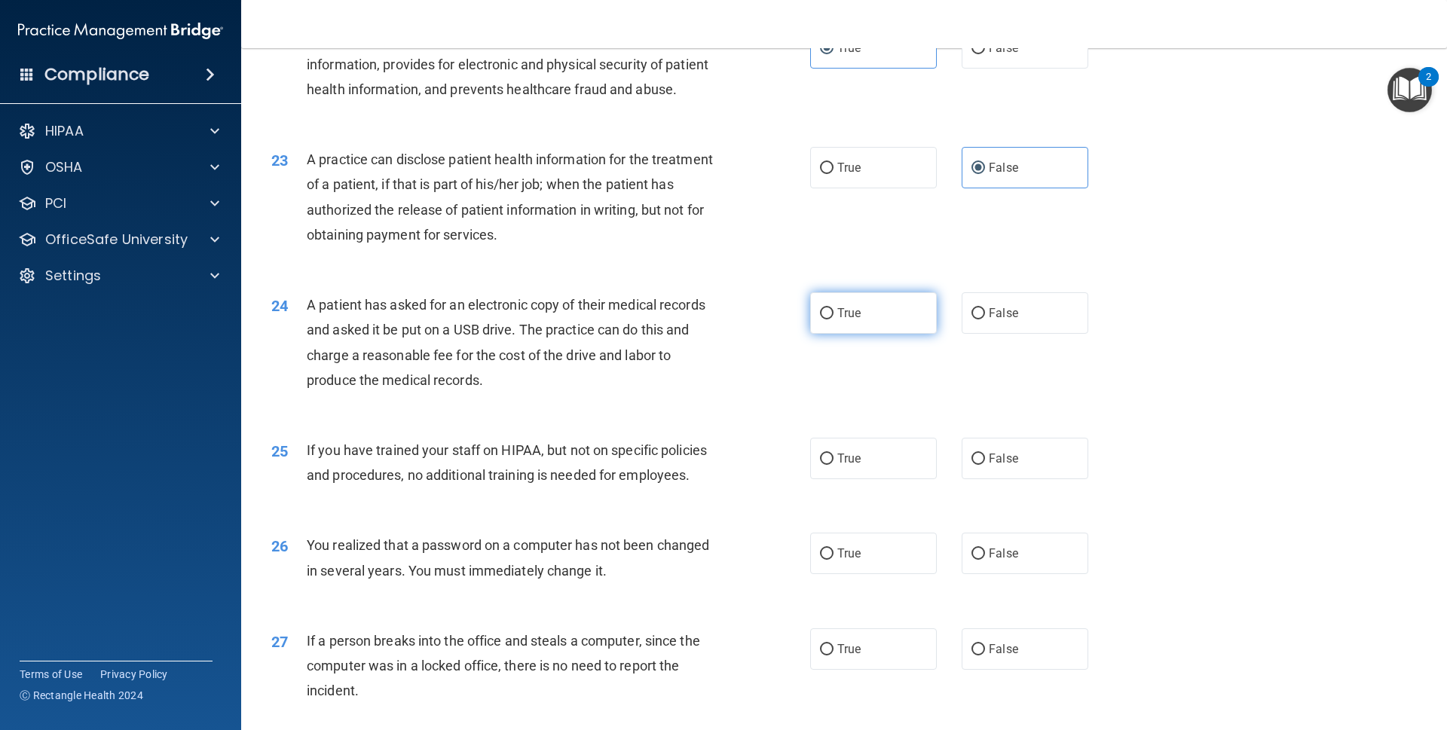
radio input "true"
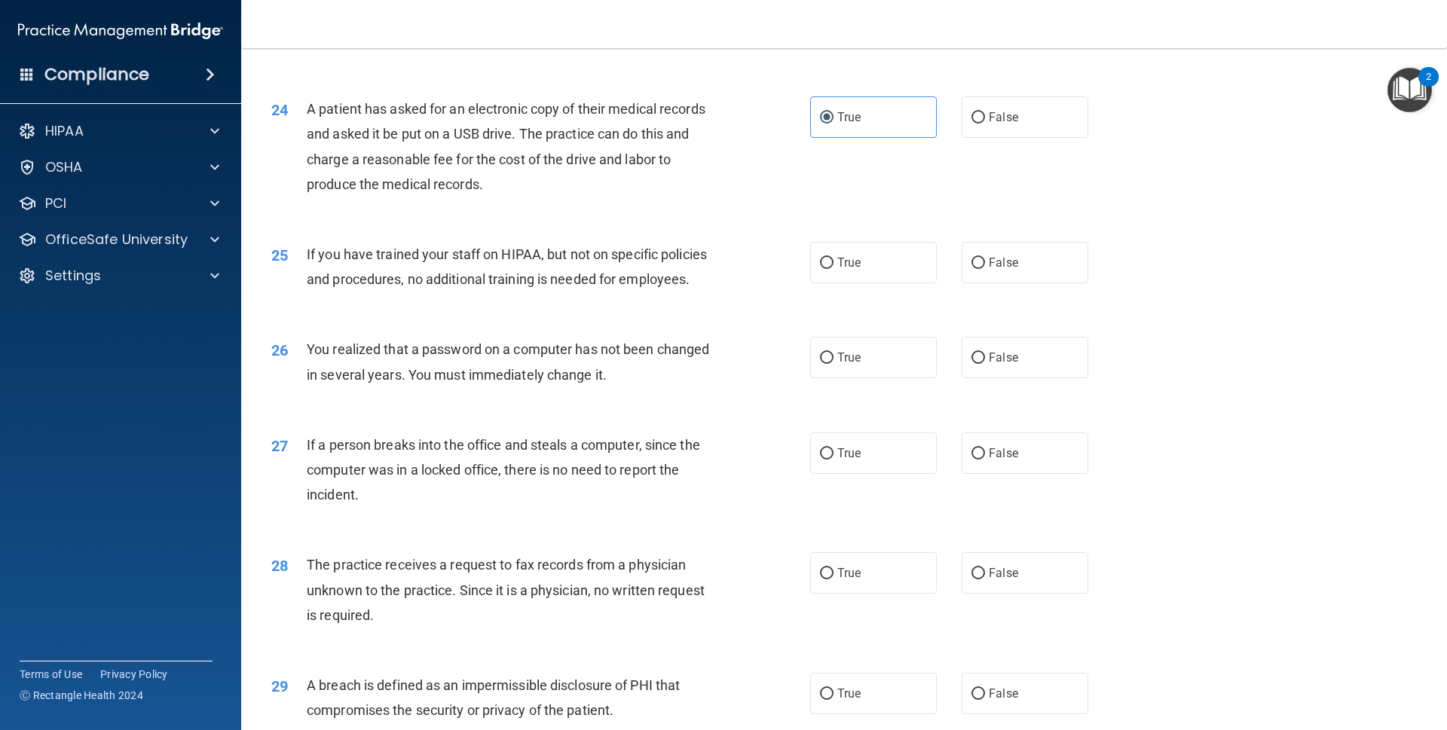
scroll to position [2558, 0]
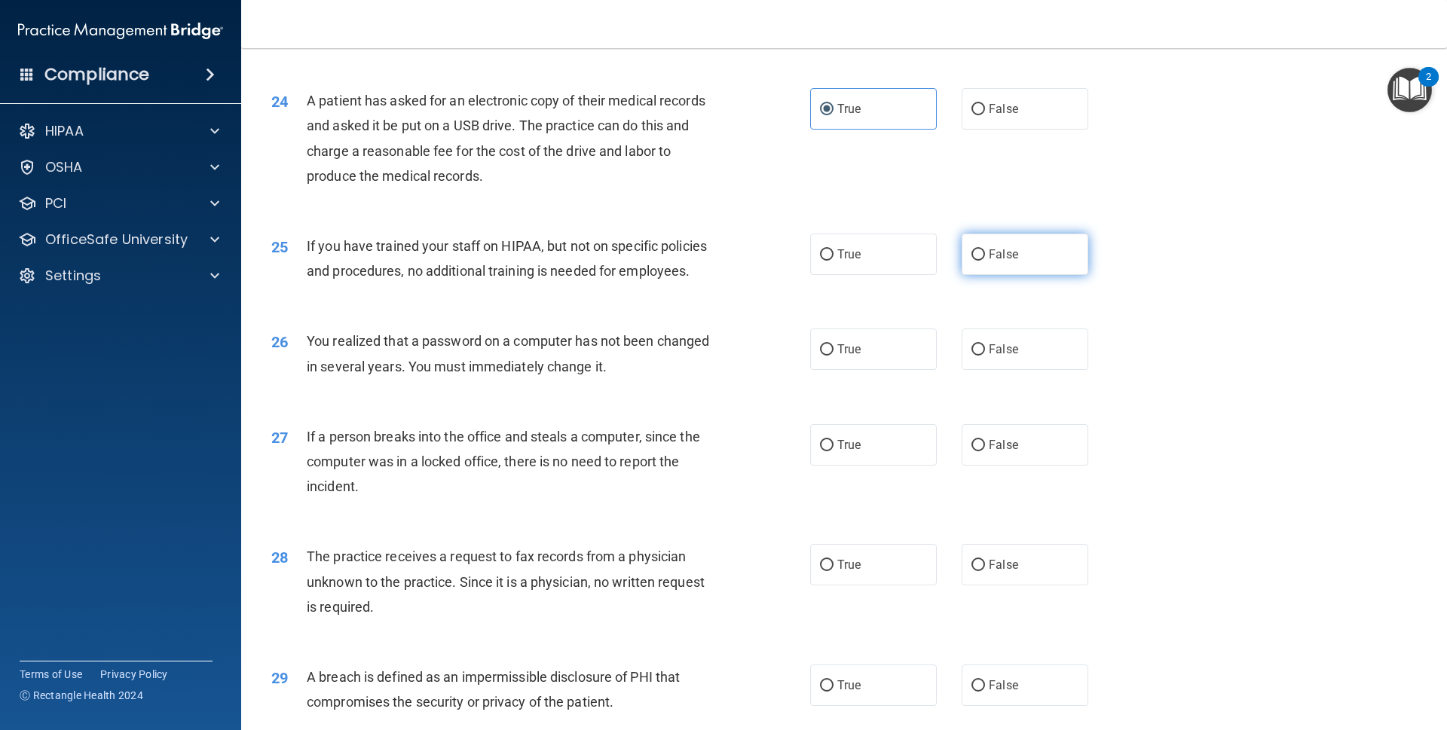
click at [972, 261] on input "False" at bounding box center [979, 255] width 14 height 11
radio input "true"
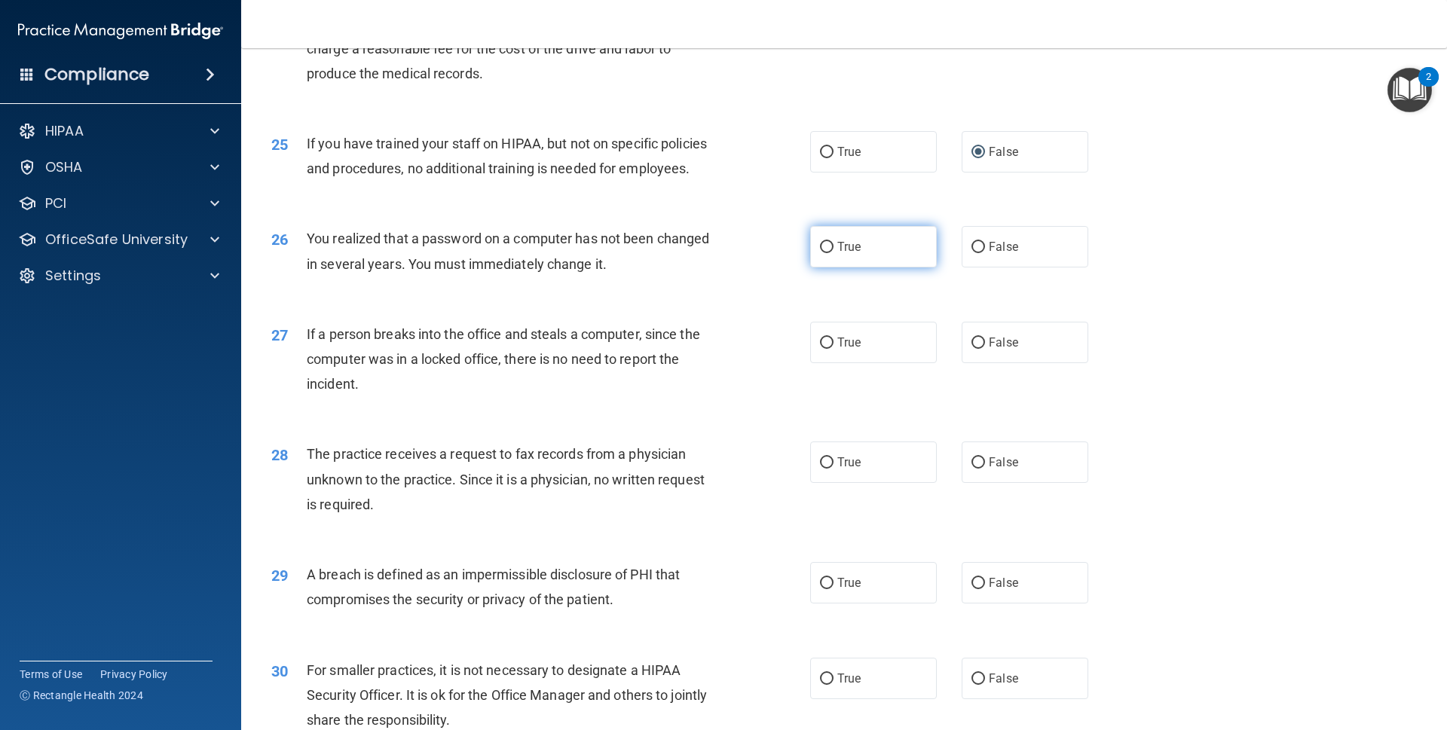
click at [881, 268] on label "True" at bounding box center [873, 246] width 127 height 41
click at [834, 253] on input "True" at bounding box center [827, 247] width 14 height 11
radio input "true"
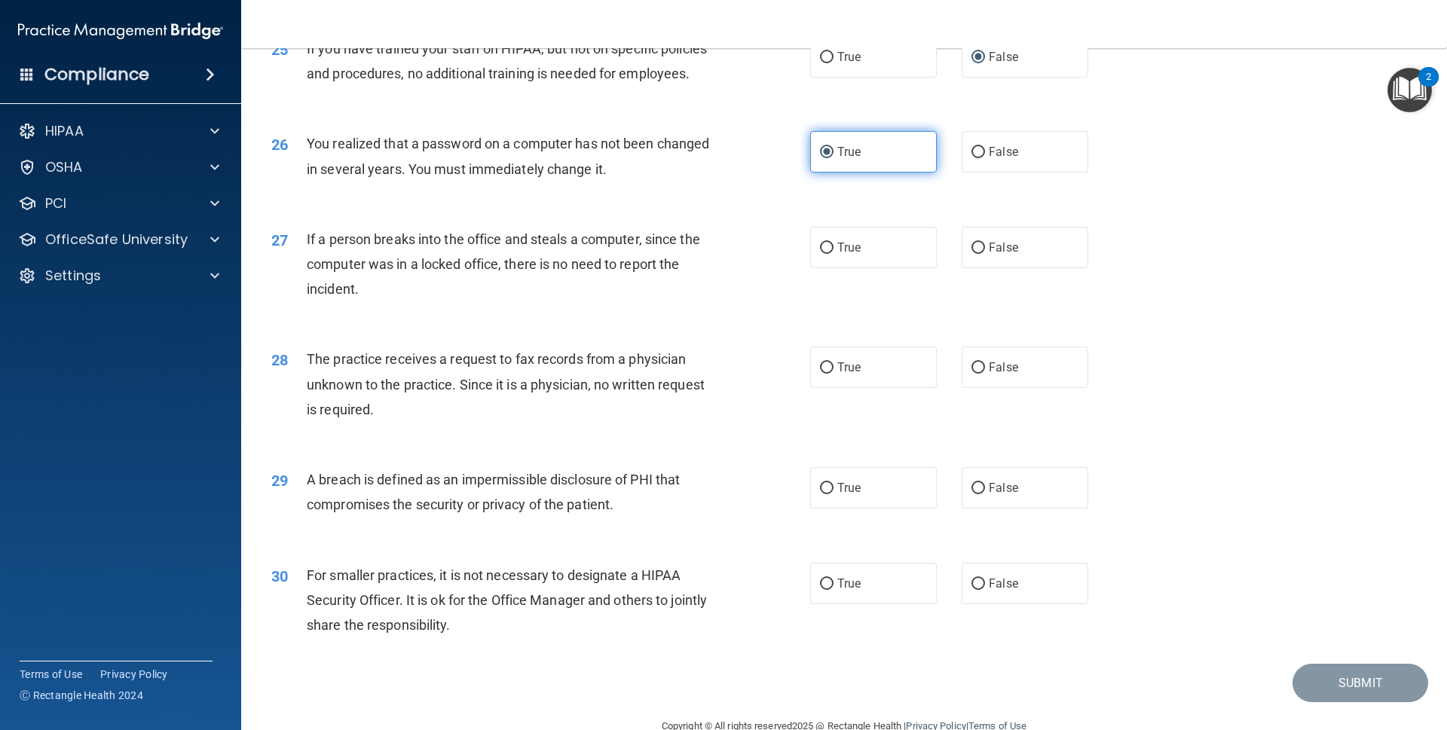
scroll to position [2763, 0]
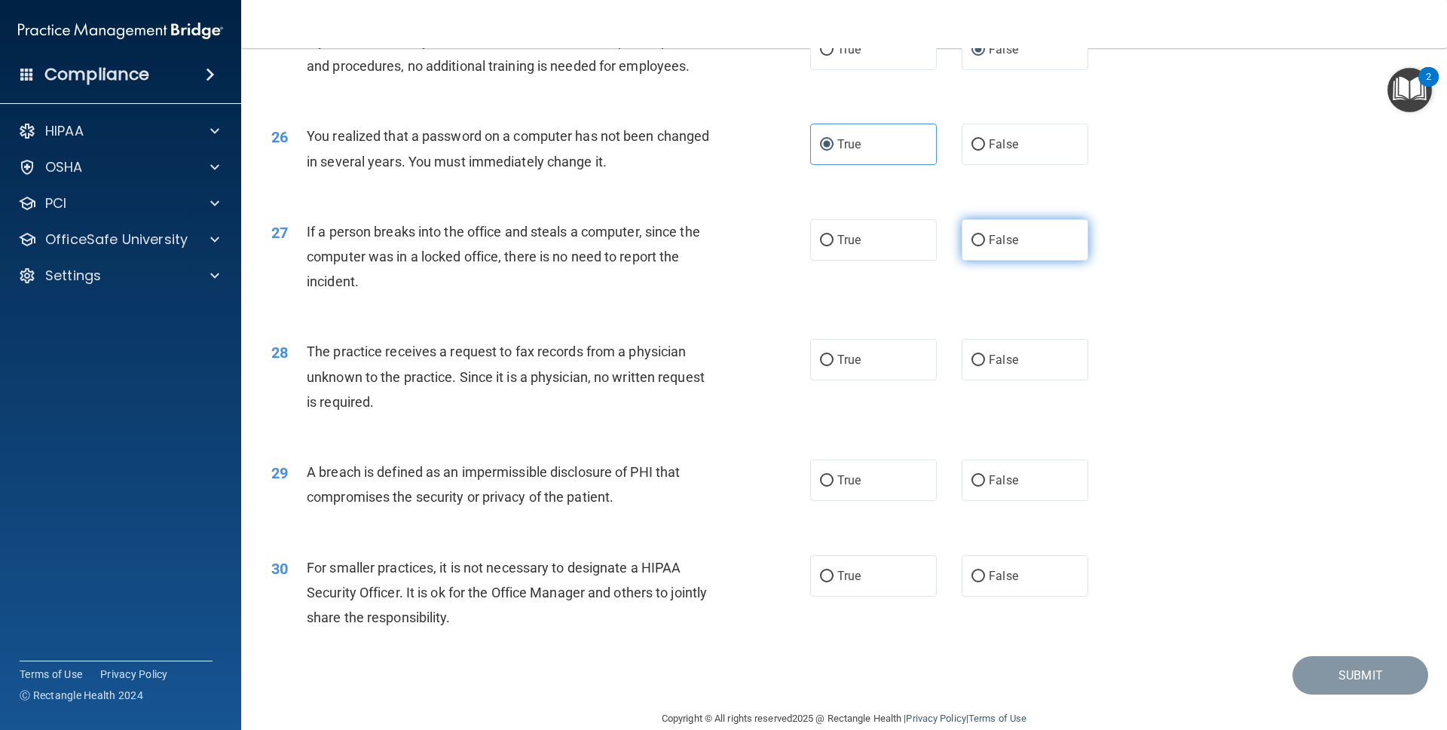
click at [978, 261] on label "False" at bounding box center [1025, 239] width 127 height 41
click at [978, 247] on input "False" at bounding box center [979, 240] width 14 height 11
radio input "true"
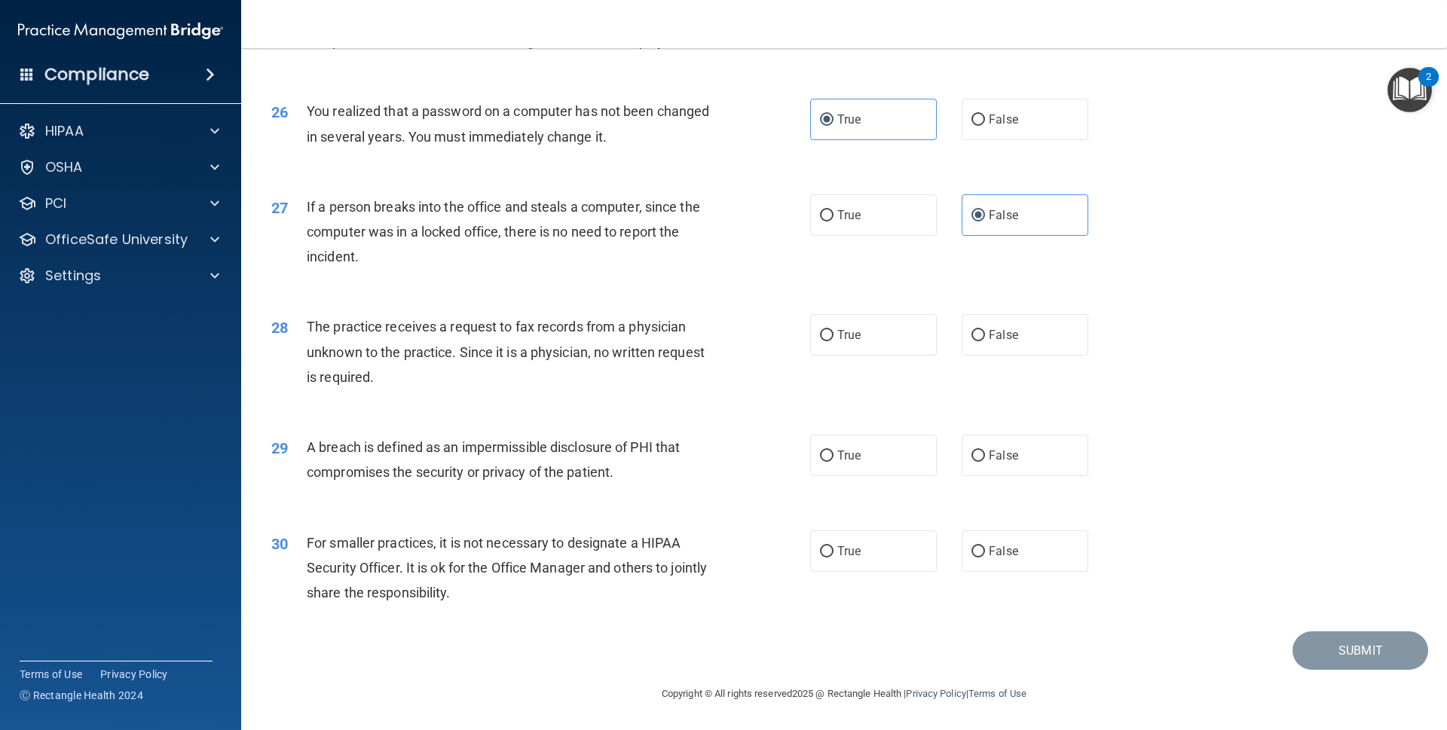
scroll to position [2849, 0]
click at [989, 331] on span "False" at bounding box center [1003, 335] width 29 height 14
click at [982, 331] on input "False" at bounding box center [979, 335] width 14 height 11
radio input "true"
click at [892, 459] on label "True" at bounding box center [873, 455] width 127 height 41
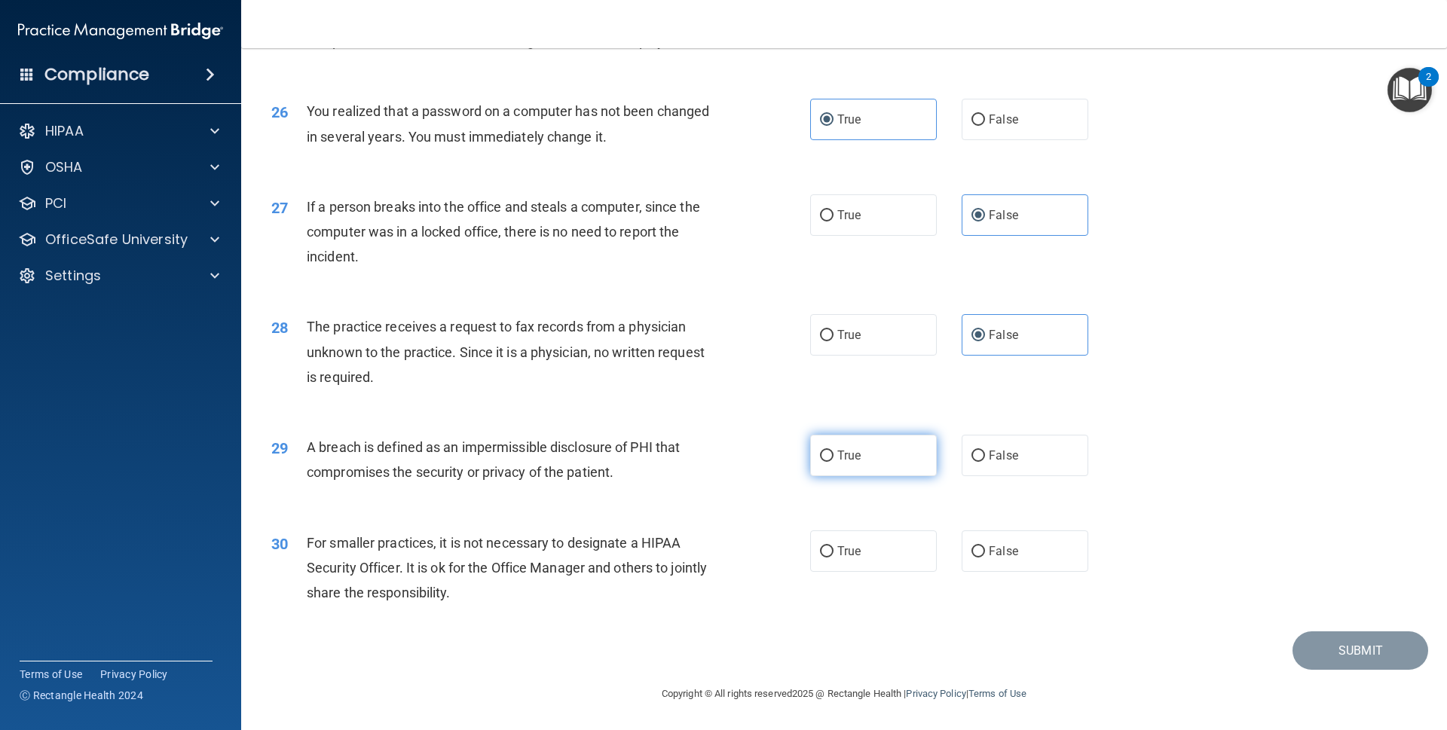
click at [834, 459] on input "True" at bounding box center [827, 456] width 14 height 11
radio input "true"
click at [1009, 546] on span "False" at bounding box center [1003, 551] width 29 height 14
click at [985, 547] on input "False" at bounding box center [979, 552] width 14 height 11
radio input "true"
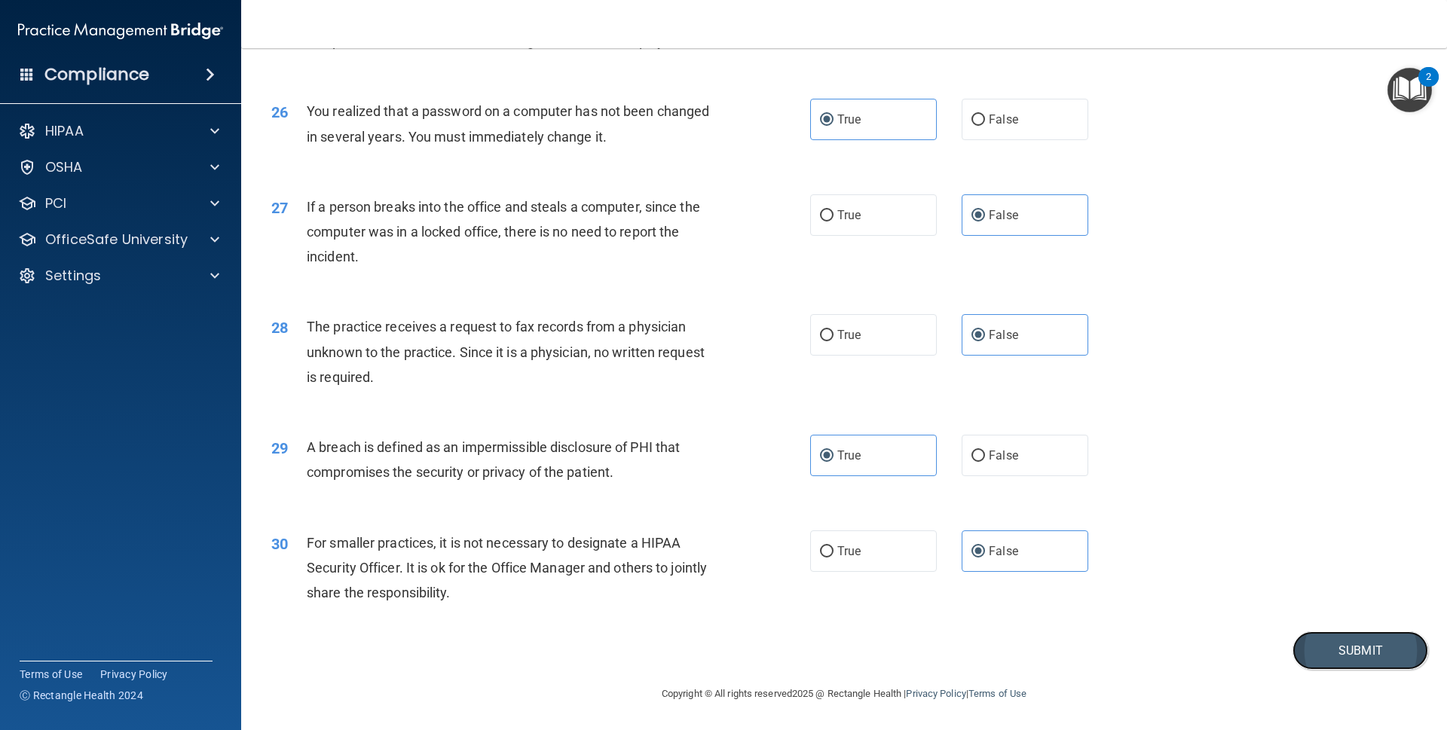
click at [1309, 642] on button "Submit" at bounding box center [1361, 651] width 136 height 38
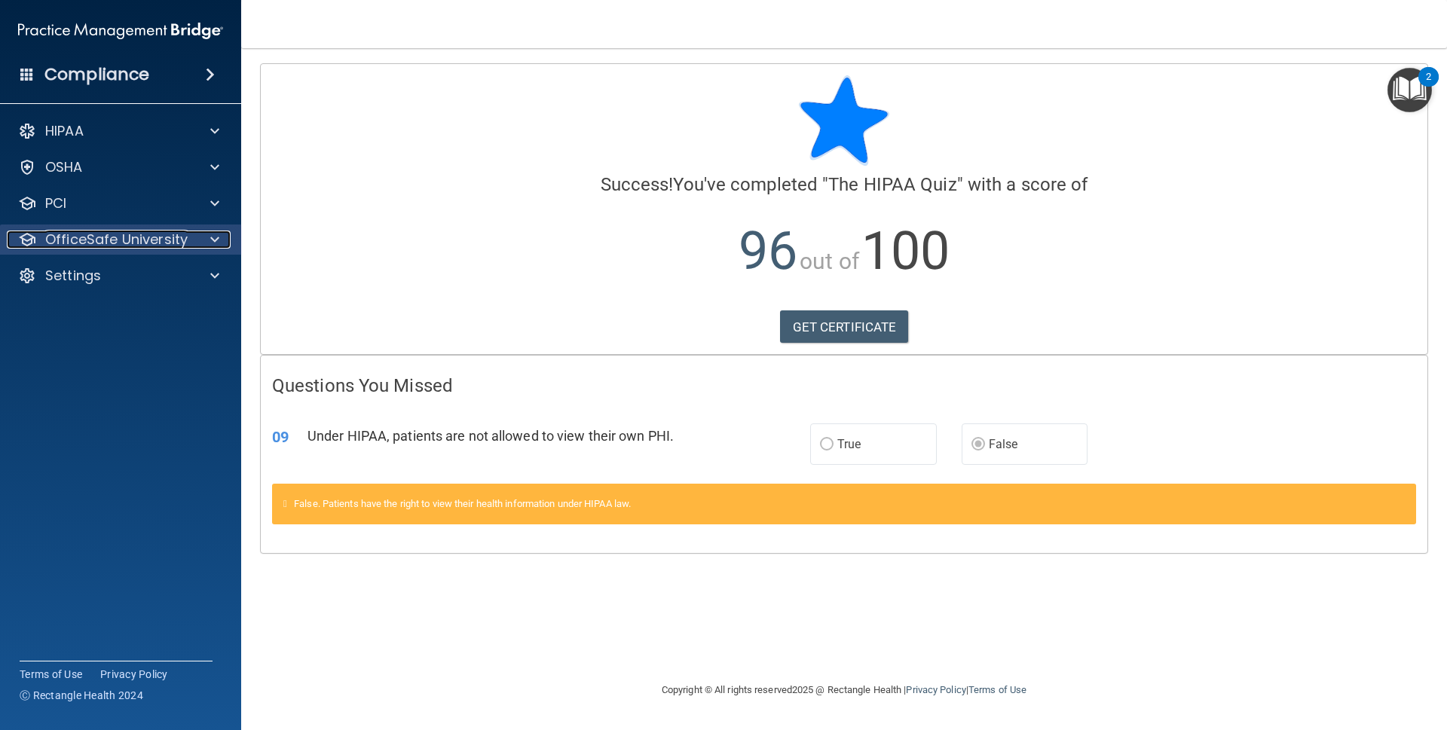
click at [184, 234] on p "OfficeSafe University" at bounding box center [116, 240] width 142 height 18
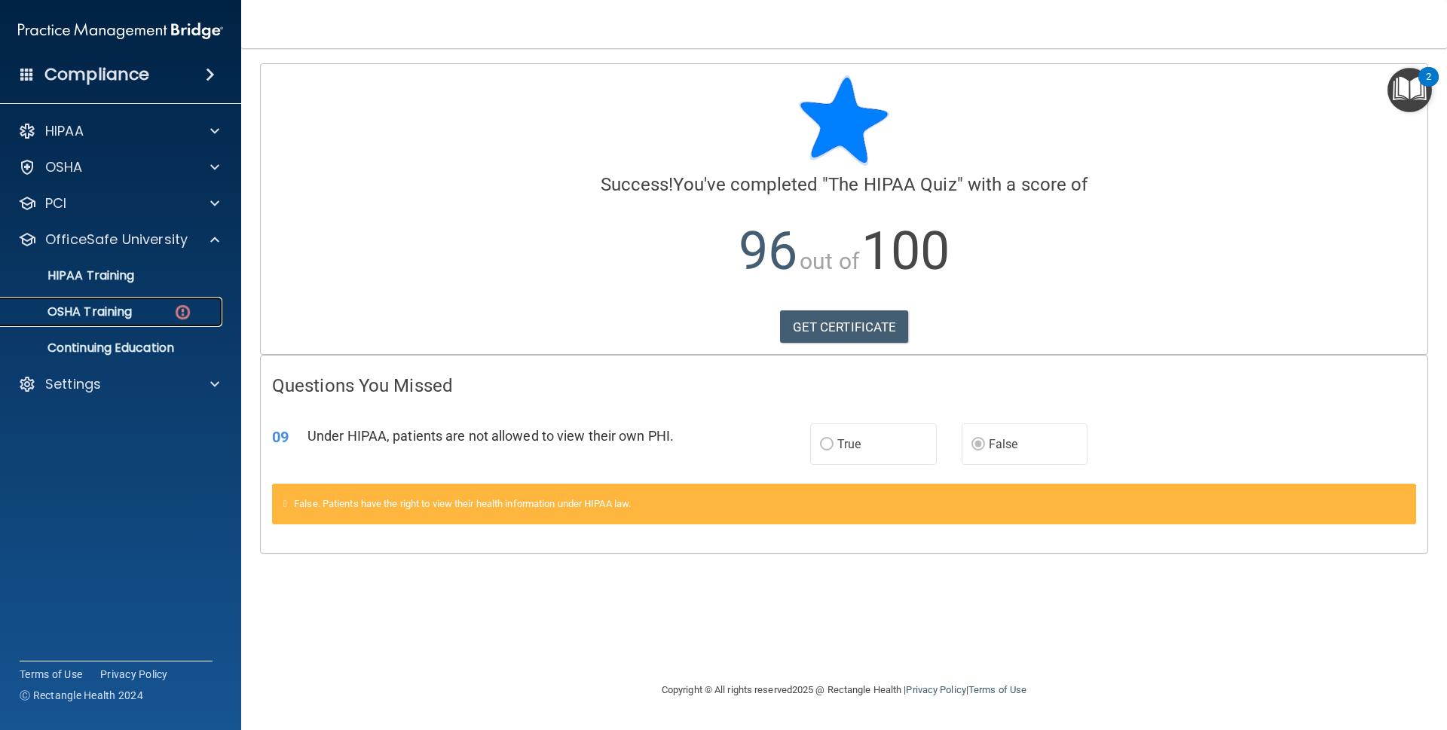
click at [164, 308] on div "OSHA Training" at bounding box center [113, 312] width 206 height 15
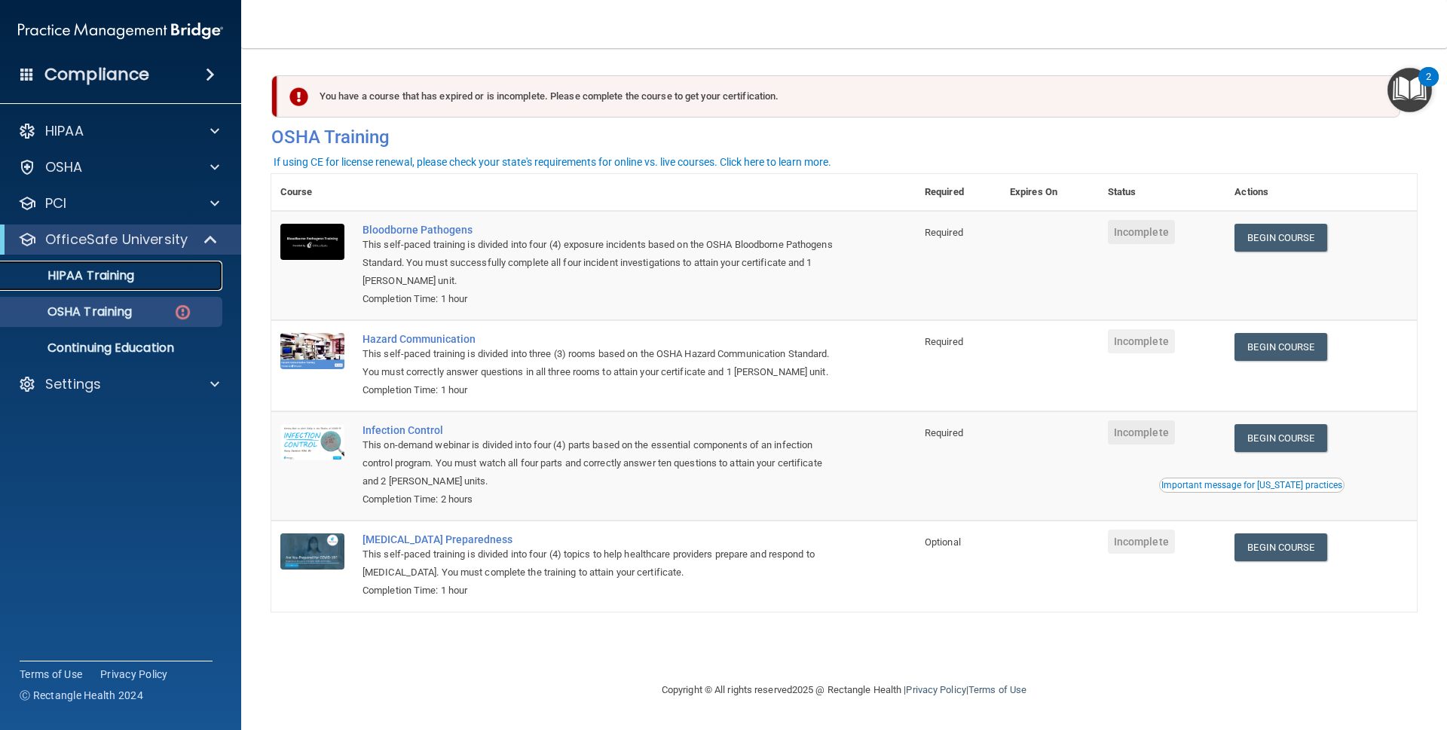
click at [106, 275] on p "HIPAA Training" at bounding box center [72, 275] width 124 height 15
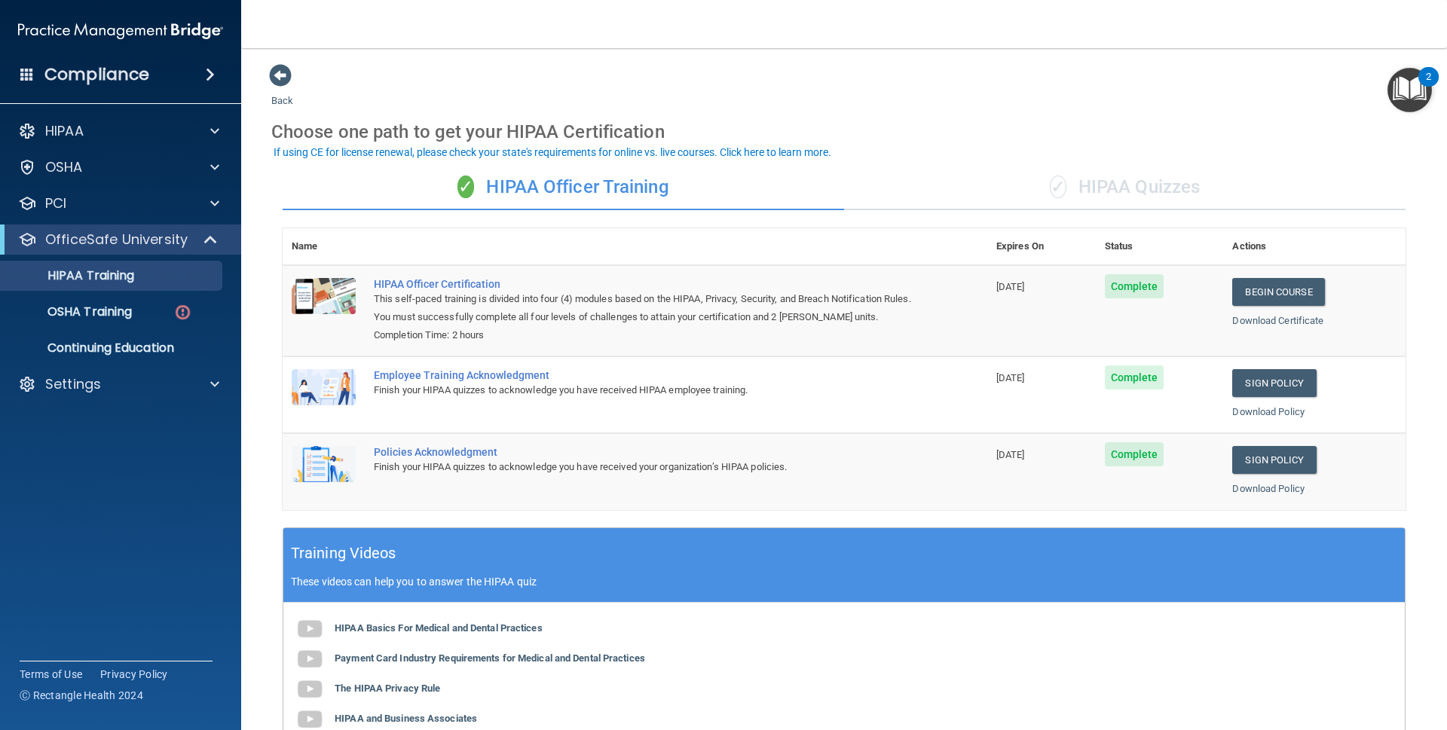
click at [1017, 184] on div "✓ HIPAA Quizzes" at bounding box center [1125, 187] width 562 height 45
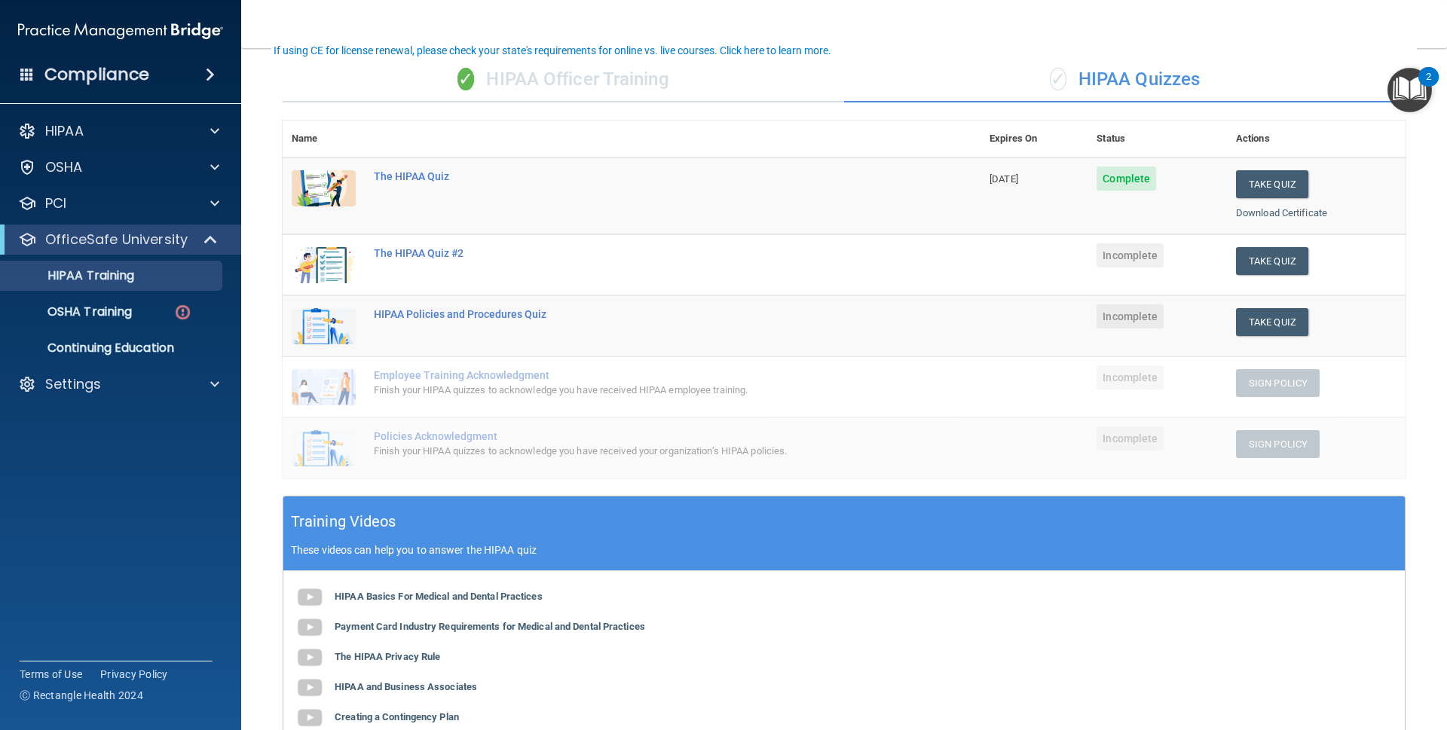
scroll to position [102, 0]
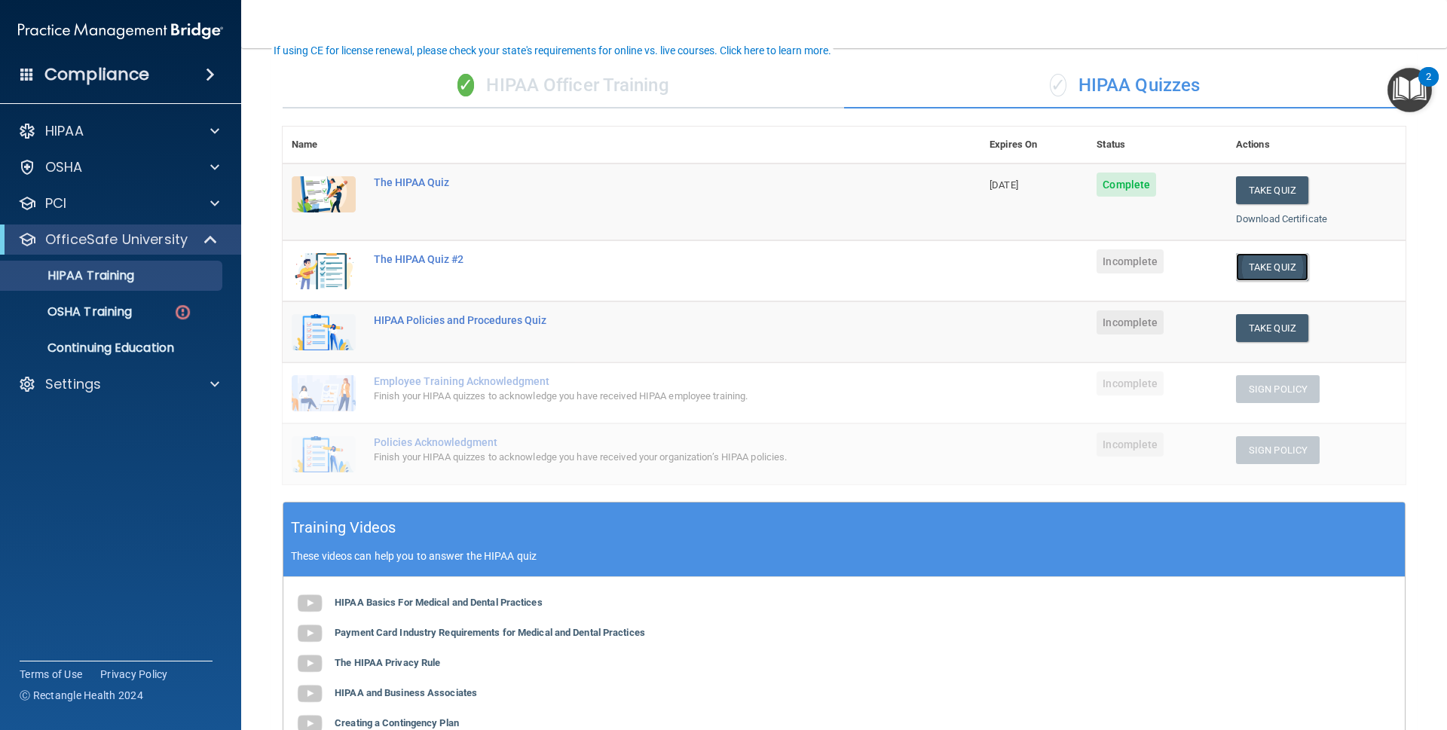
click at [1245, 259] on button "Take Quiz" at bounding box center [1272, 267] width 72 height 28
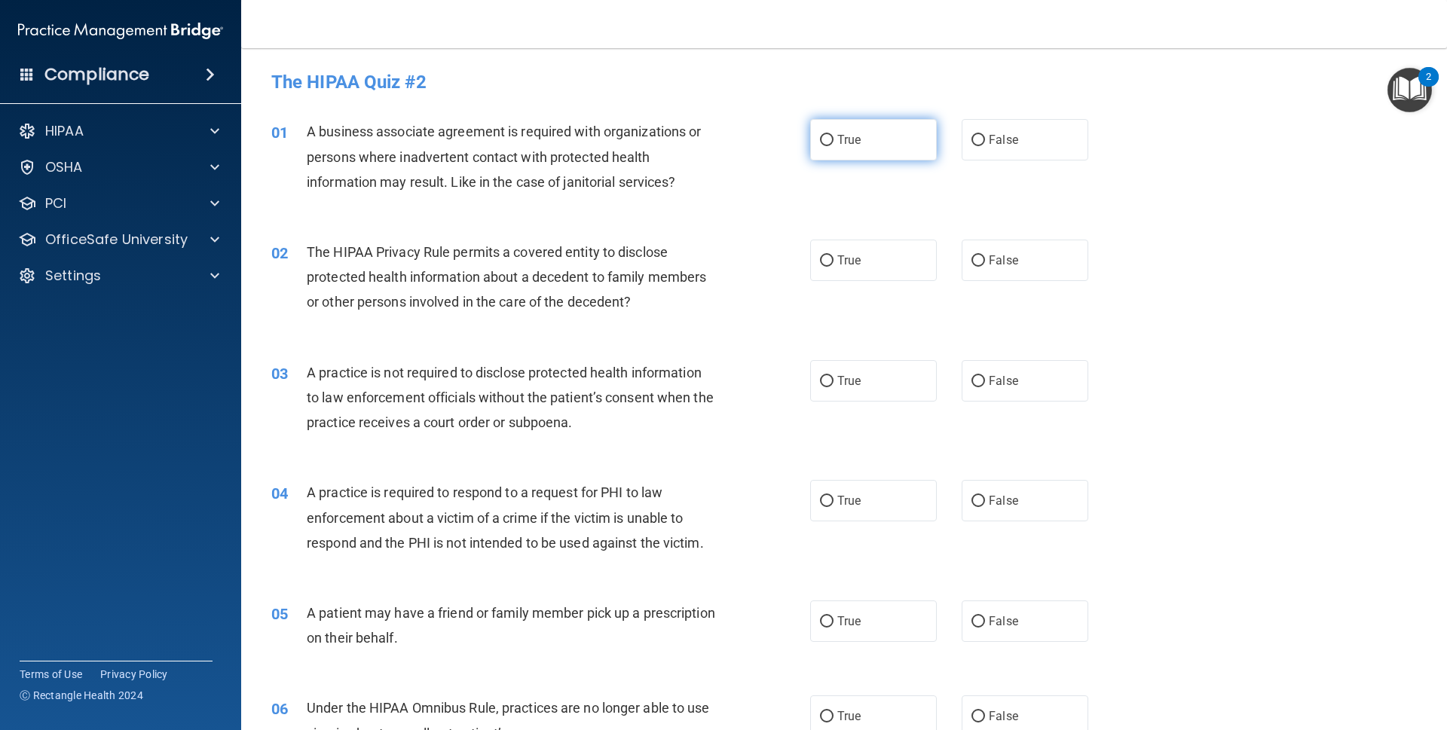
click at [887, 150] on label "True" at bounding box center [873, 139] width 127 height 41
click at [834, 146] on input "True" at bounding box center [827, 140] width 14 height 11
radio input "true"
click at [871, 253] on label "True" at bounding box center [873, 260] width 127 height 41
click at [834, 256] on input "True" at bounding box center [827, 261] width 14 height 11
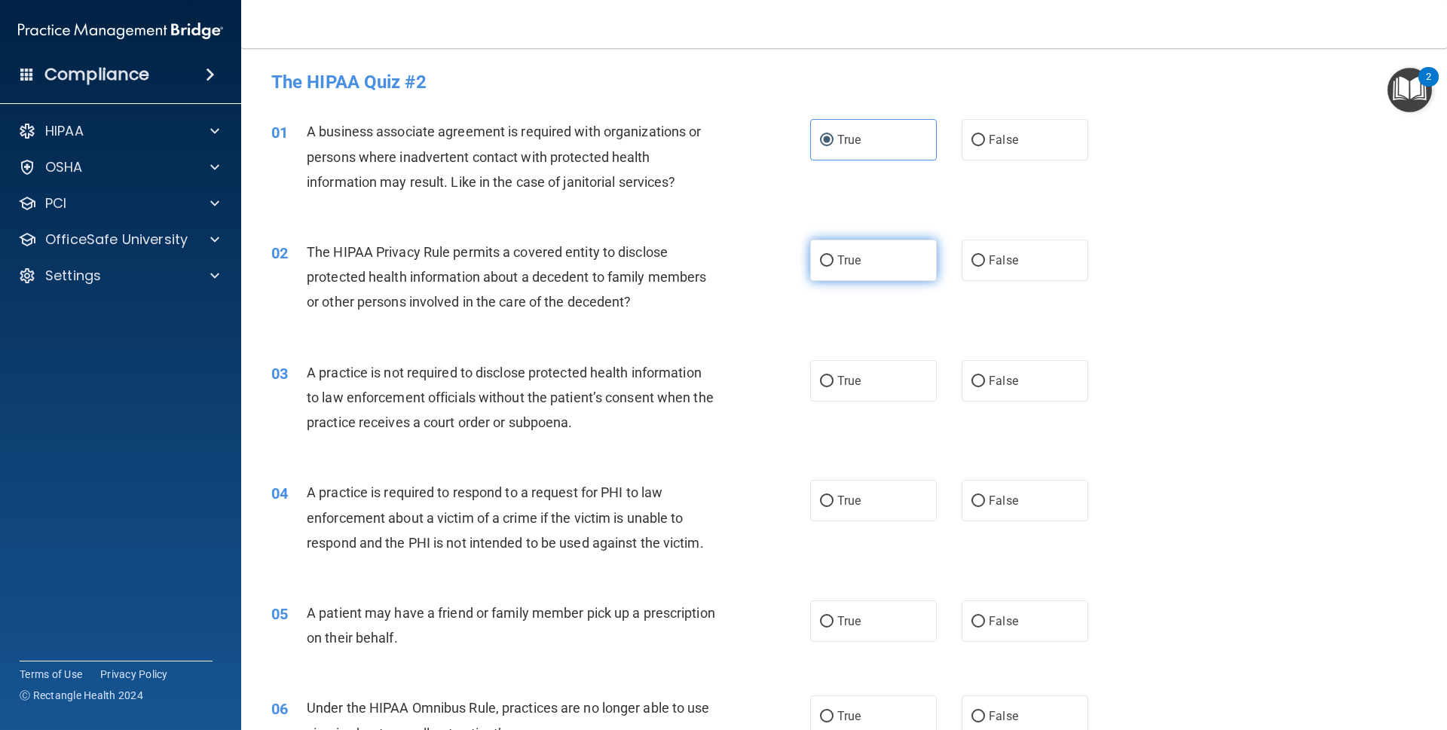
radio input "true"
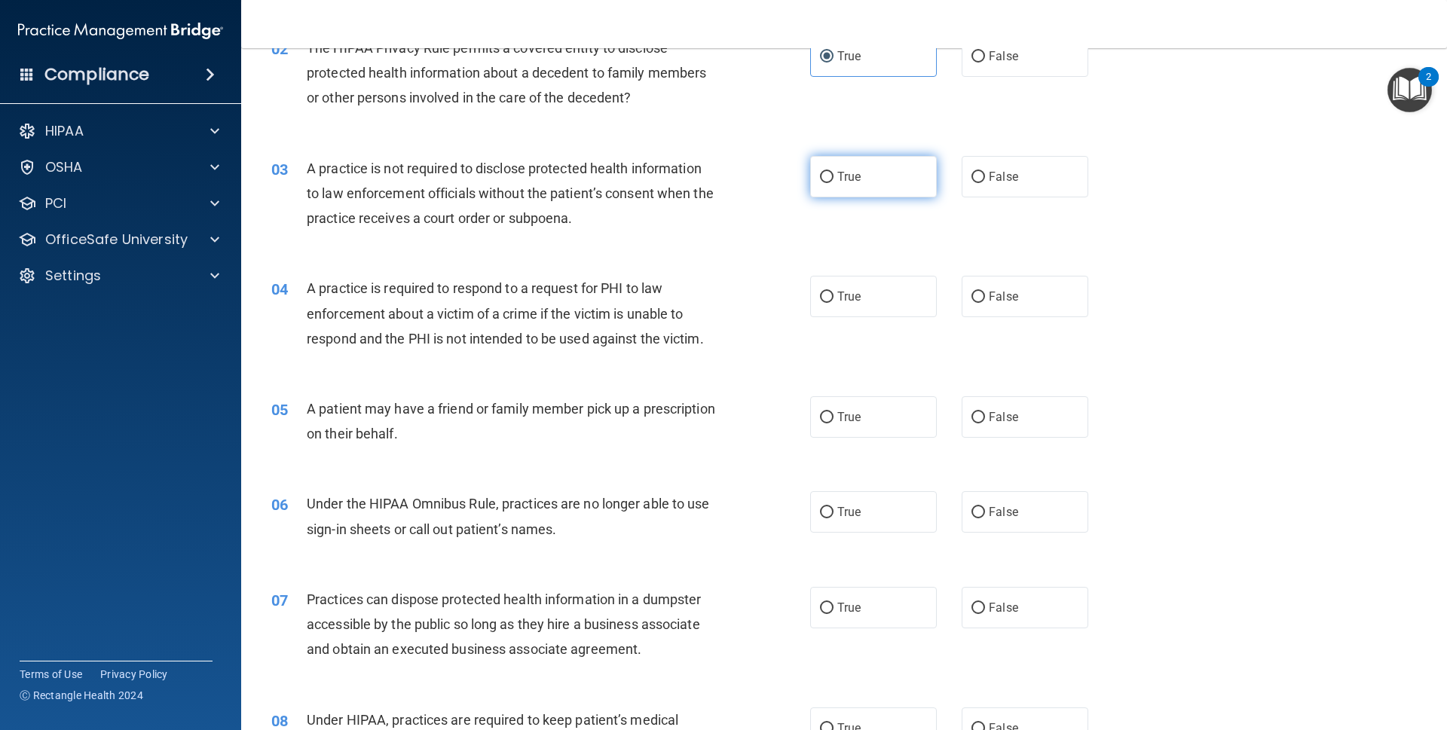
click at [871, 190] on label "True" at bounding box center [873, 176] width 127 height 41
click at [834, 183] on input "True" at bounding box center [827, 177] width 14 height 11
radio input "true"
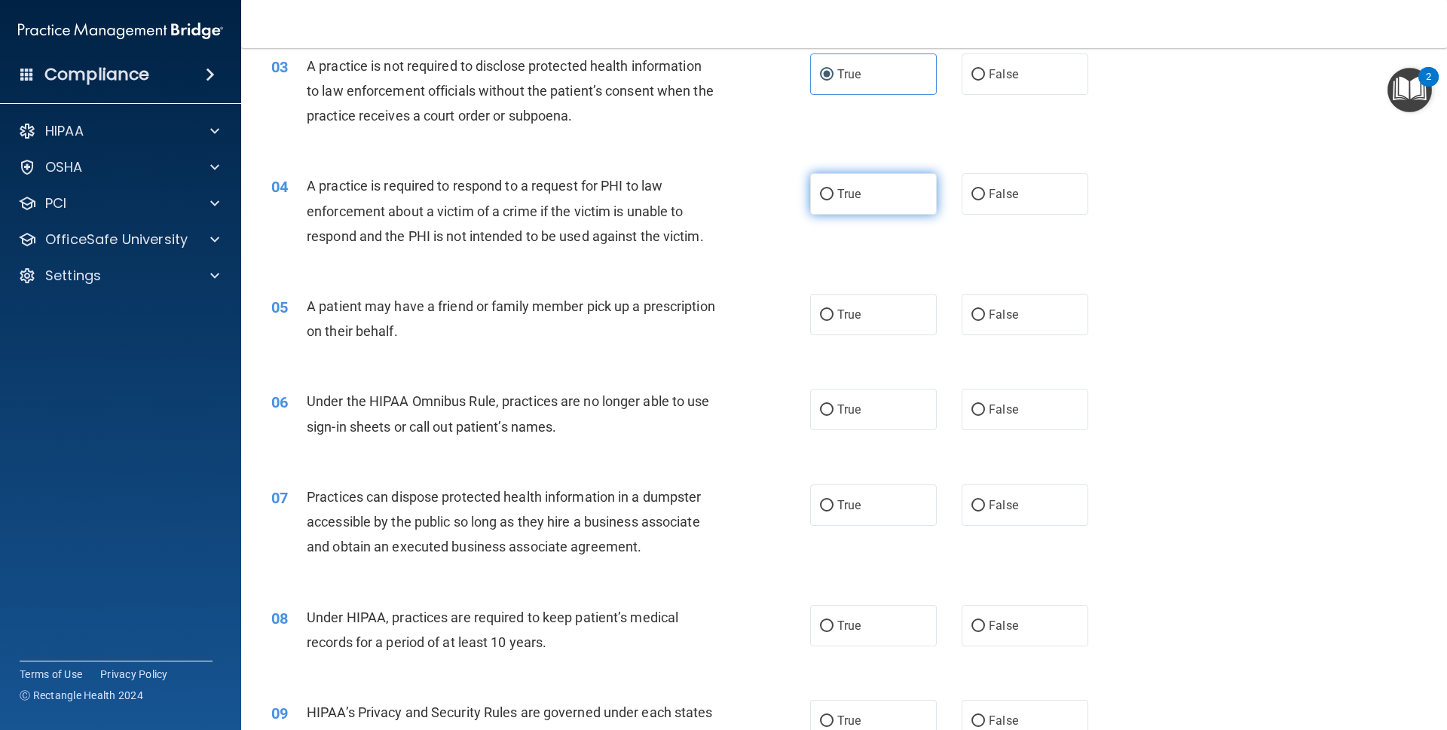
click at [871, 192] on label "True" at bounding box center [873, 193] width 127 height 41
click at [834, 192] on input "True" at bounding box center [827, 194] width 14 height 11
radio input "true"
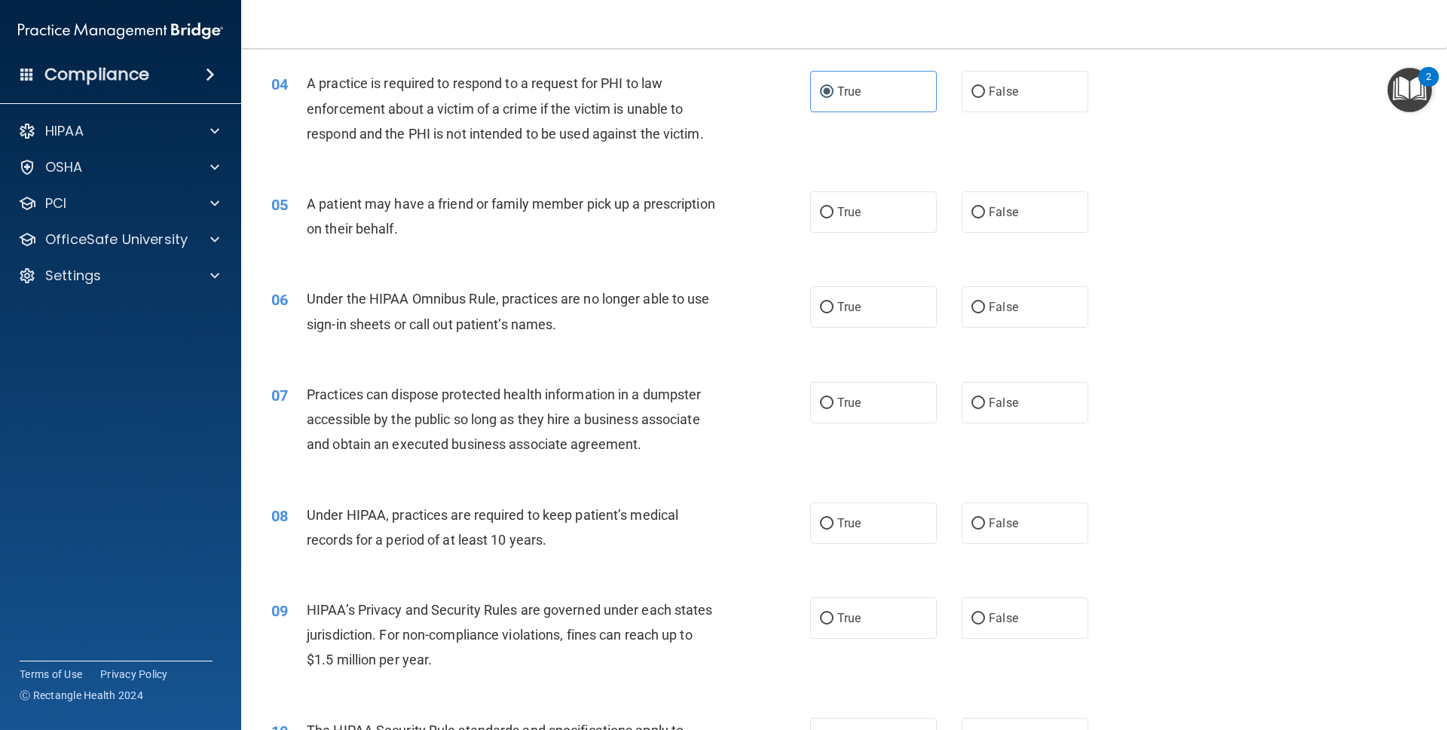
click at [868, 217] on label "True" at bounding box center [873, 211] width 127 height 41
click at [834, 217] on input "True" at bounding box center [827, 212] width 14 height 11
radio input "true"
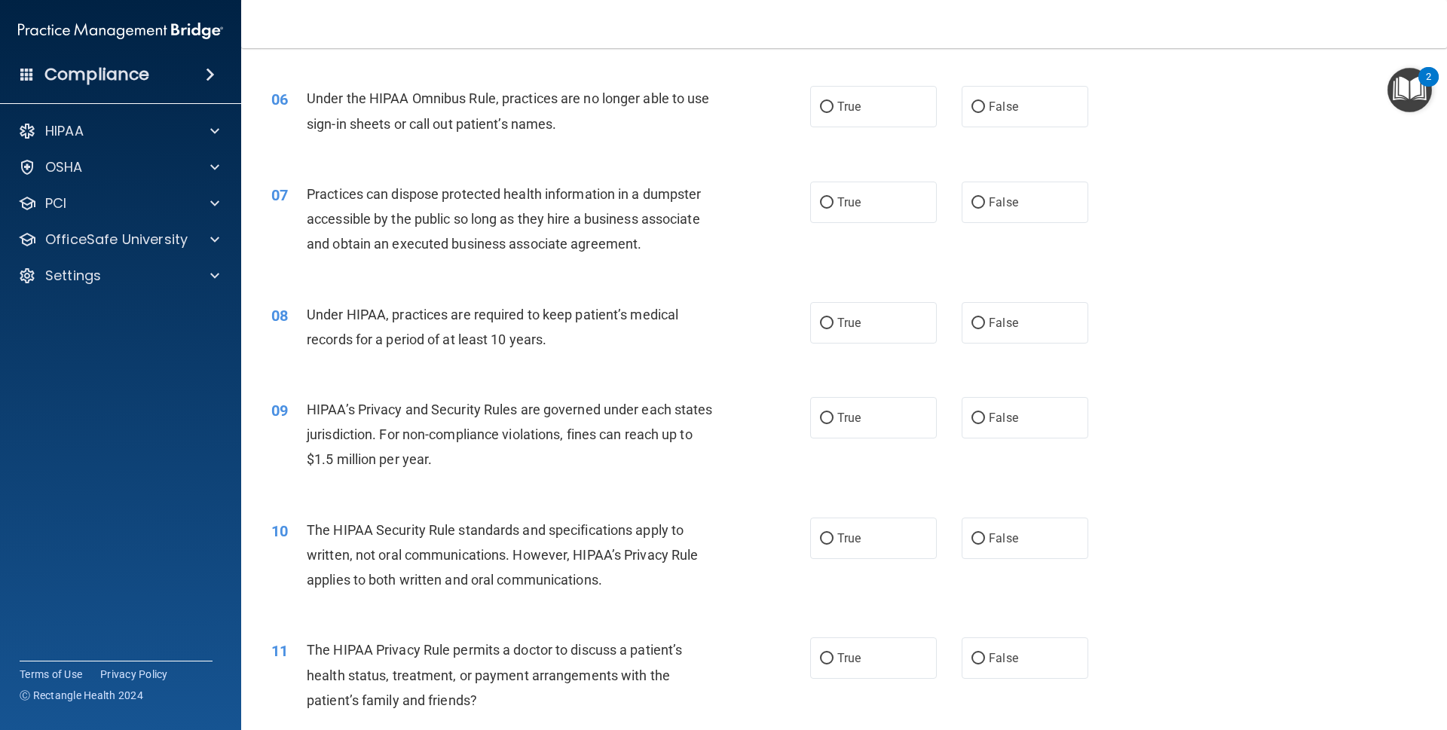
scroll to position [614, 0]
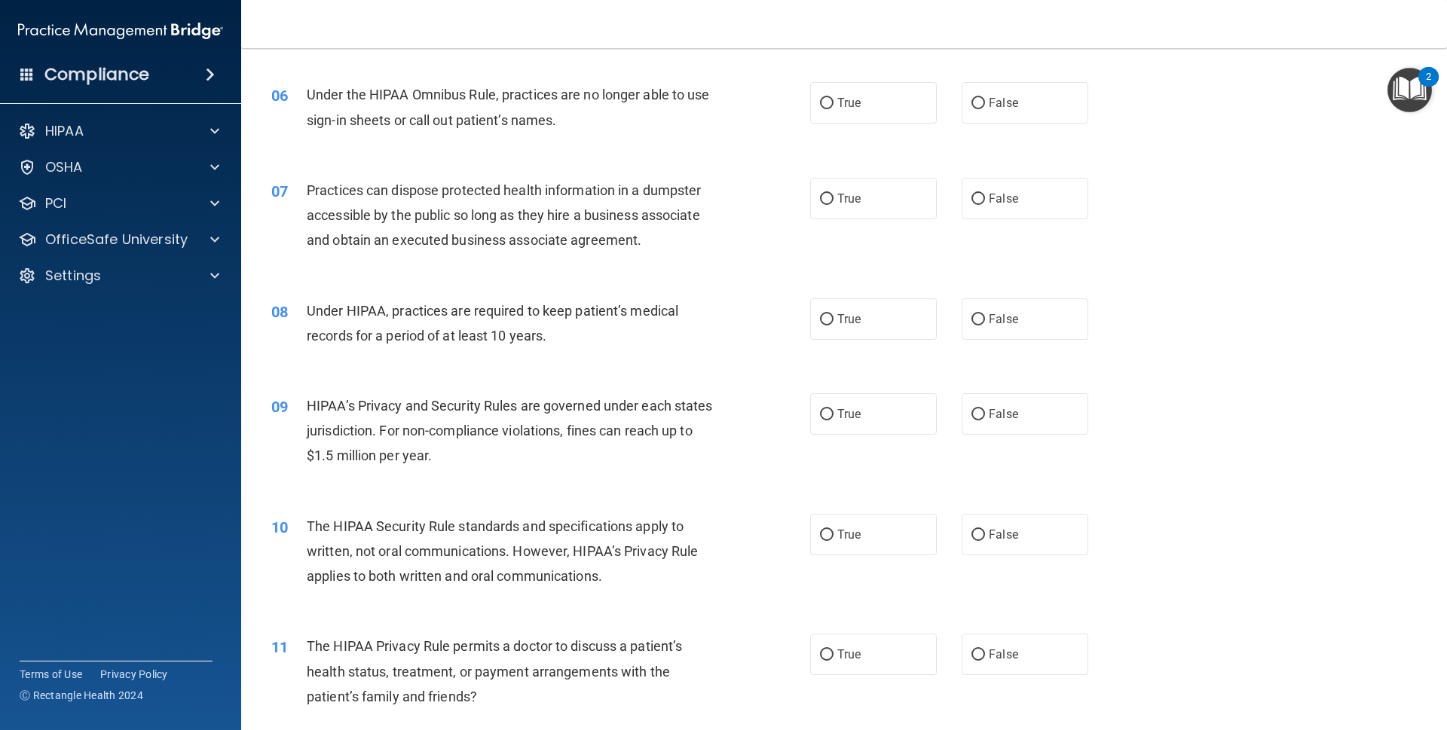
drag, startPoint x: 872, startPoint y: 126, endPoint x: 867, endPoint y: 114, distance: 13.2
click at [872, 124] on div "06 Under the HIPAA Omnibus Rule, practices are no longer able to use sign-in sh…" at bounding box center [844, 110] width 1168 height 95
click at [867, 114] on label "True" at bounding box center [873, 102] width 127 height 41
click at [834, 109] on input "True" at bounding box center [827, 103] width 14 height 11
radio input "true"
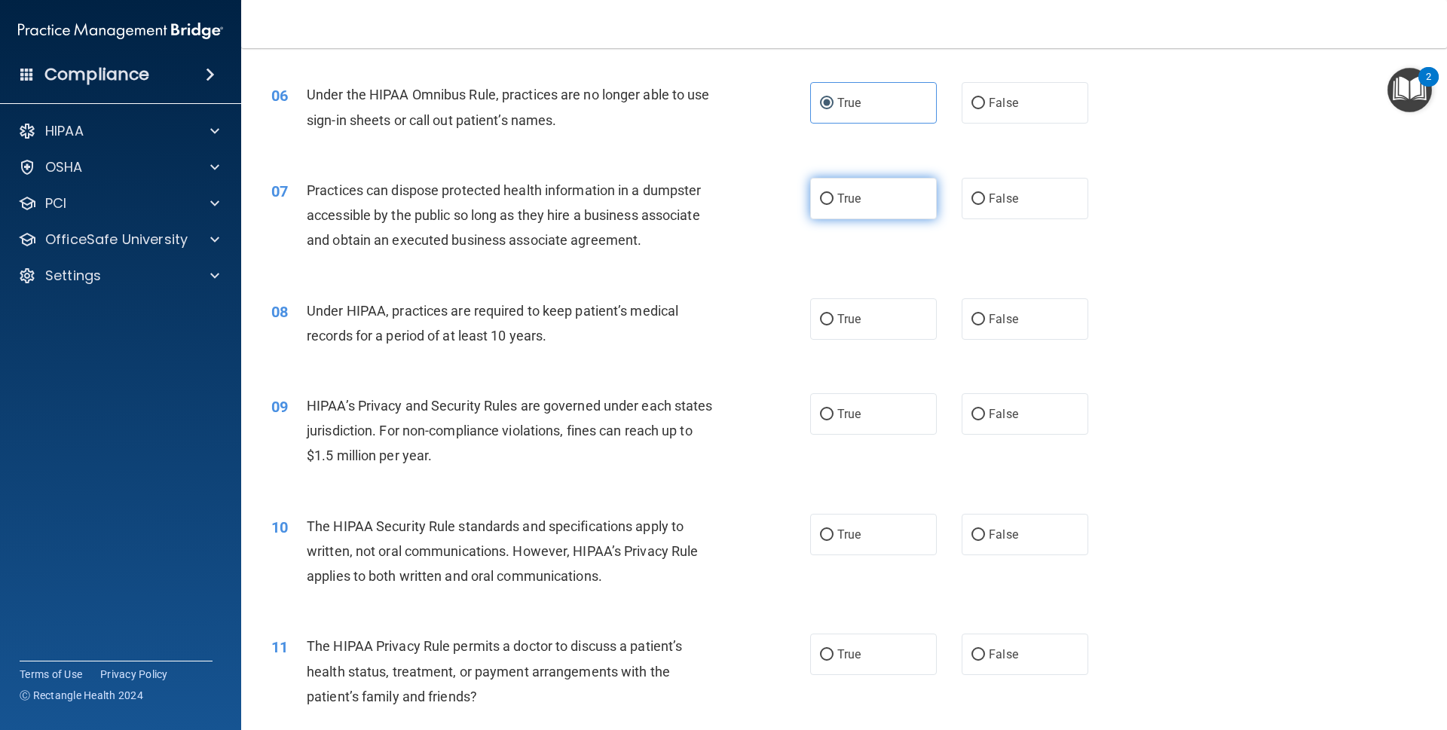
click at [867, 190] on label "True" at bounding box center [873, 198] width 127 height 41
click at [834, 194] on input "True" at bounding box center [827, 199] width 14 height 11
radio input "true"
click at [868, 308] on label "True" at bounding box center [873, 319] width 127 height 41
click at [834, 314] on input "True" at bounding box center [827, 319] width 14 height 11
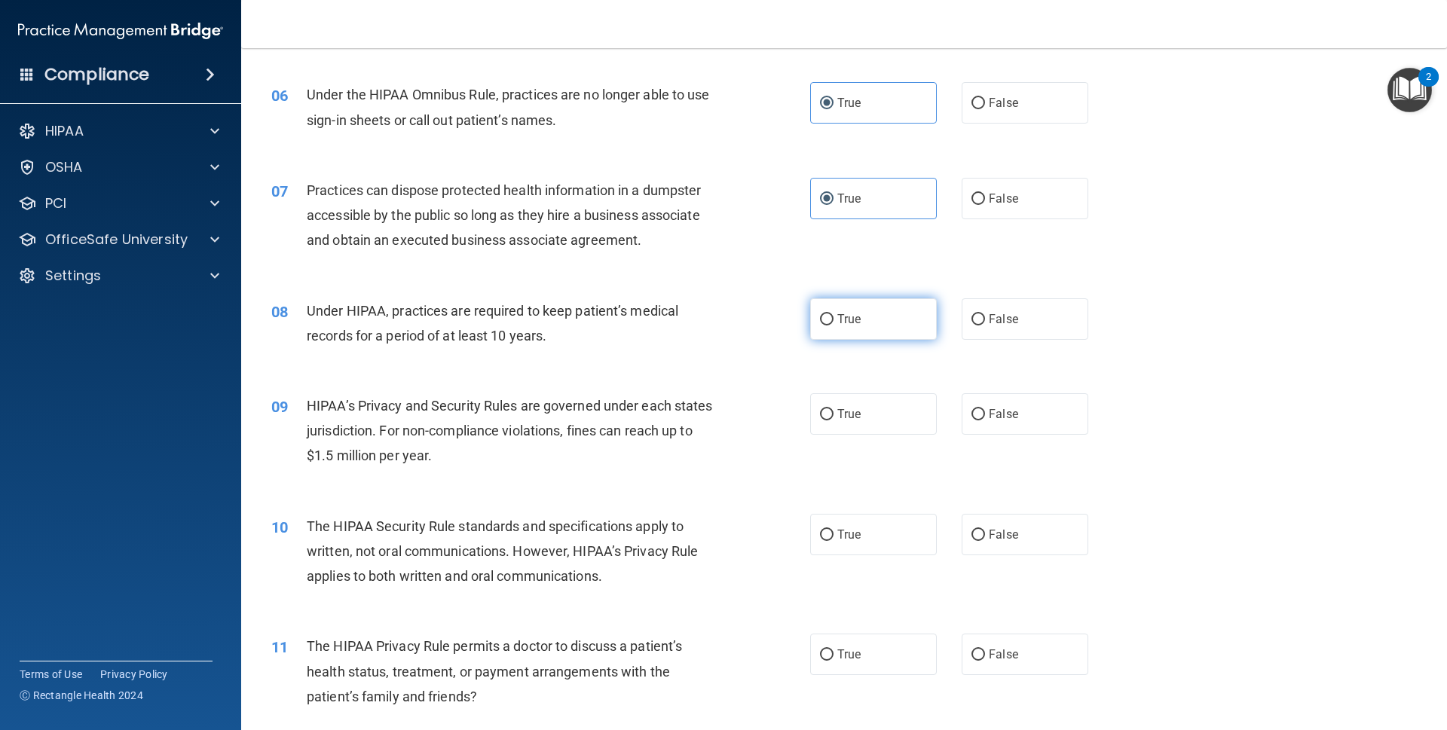
radio input "true"
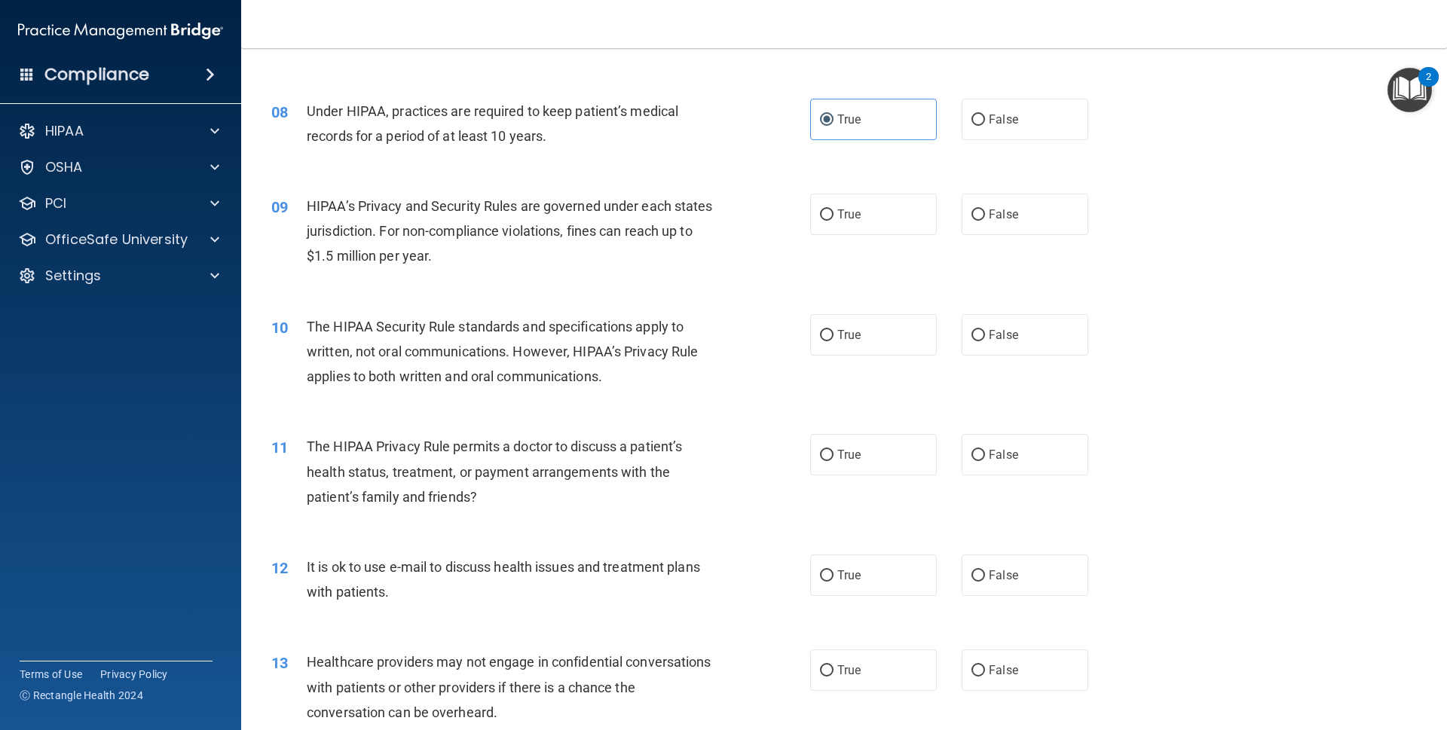
scroll to position [819, 0]
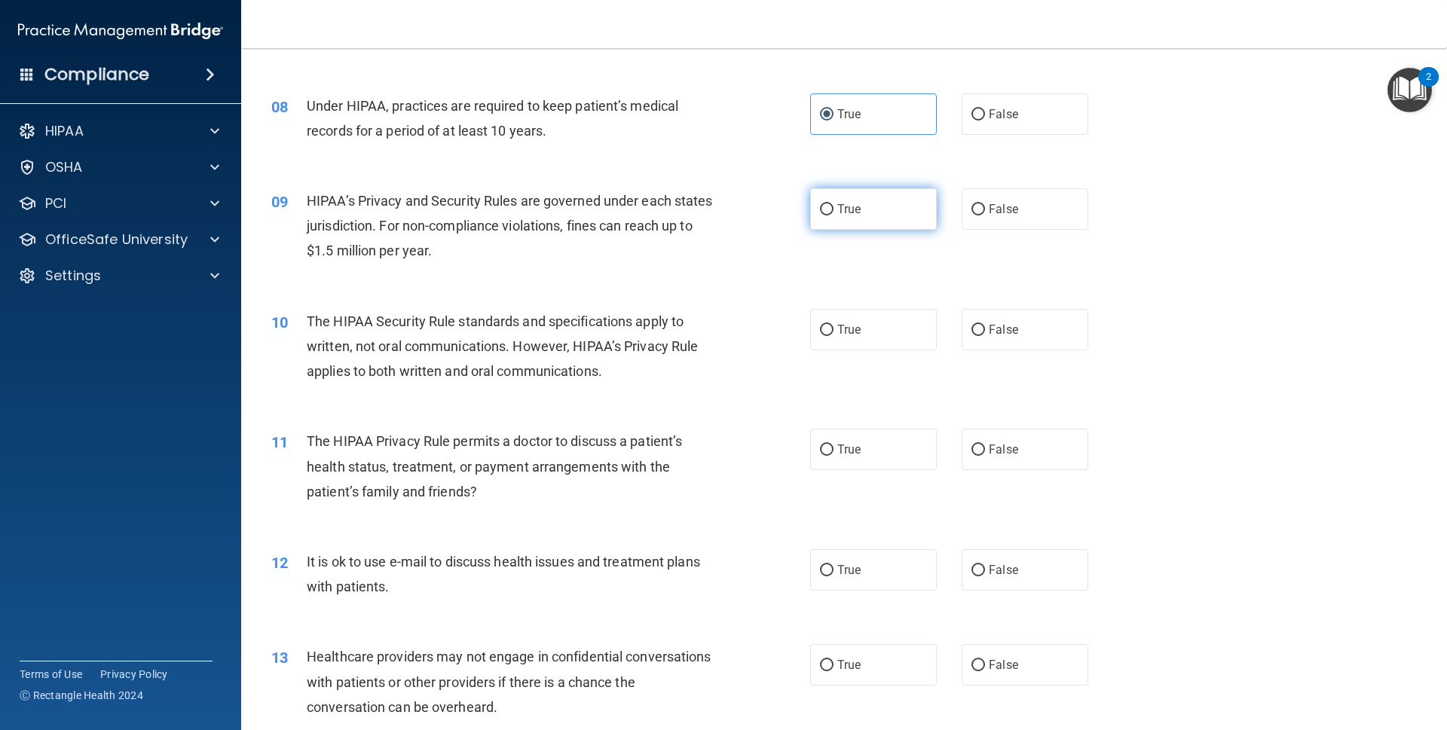
click at [877, 210] on label "True" at bounding box center [873, 208] width 127 height 41
click at [834, 210] on input "True" at bounding box center [827, 209] width 14 height 11
radio input "true"
click at [869, 317] on label "True" at bounding box center [873, 329] width 127 height 41
click at [834, 325] on input "True" at bounding box center [827, 330] width 14 height 11
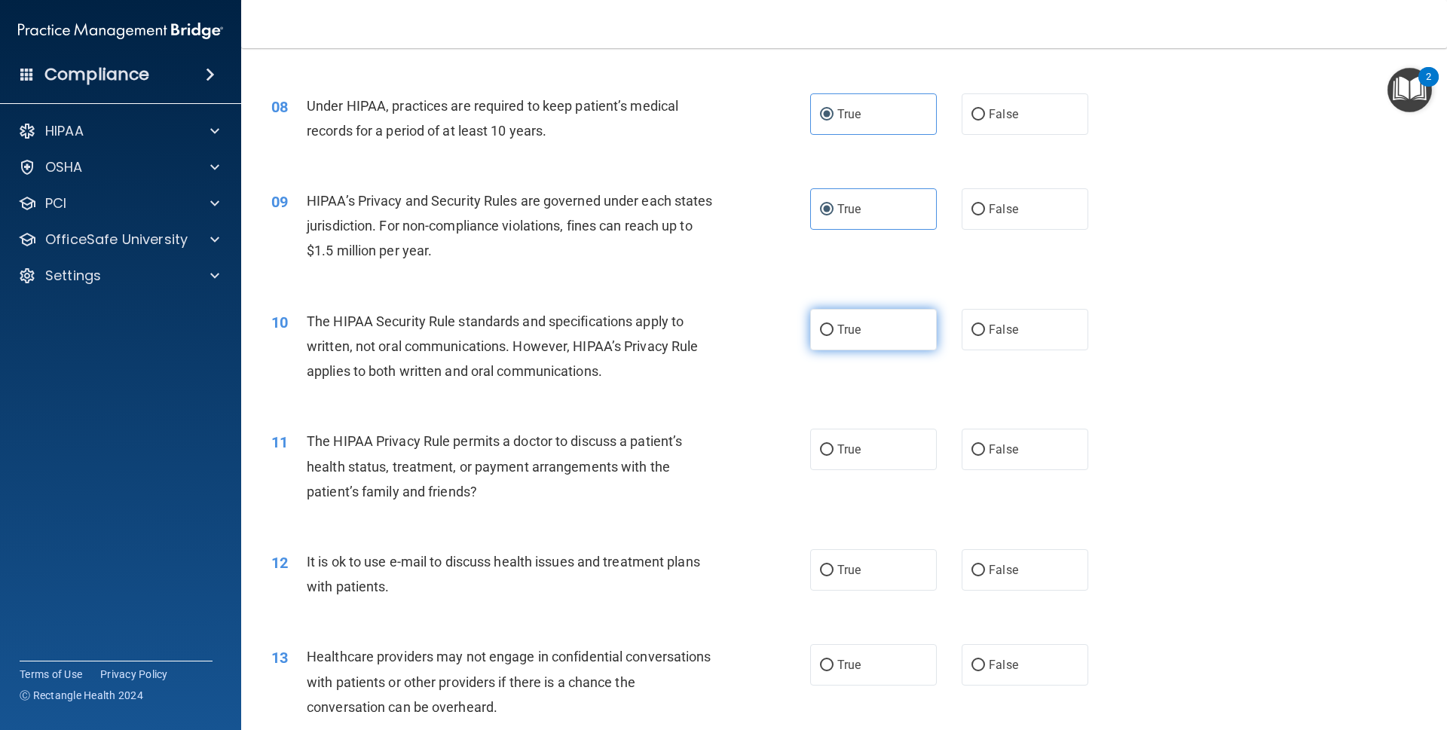
radio input "true"
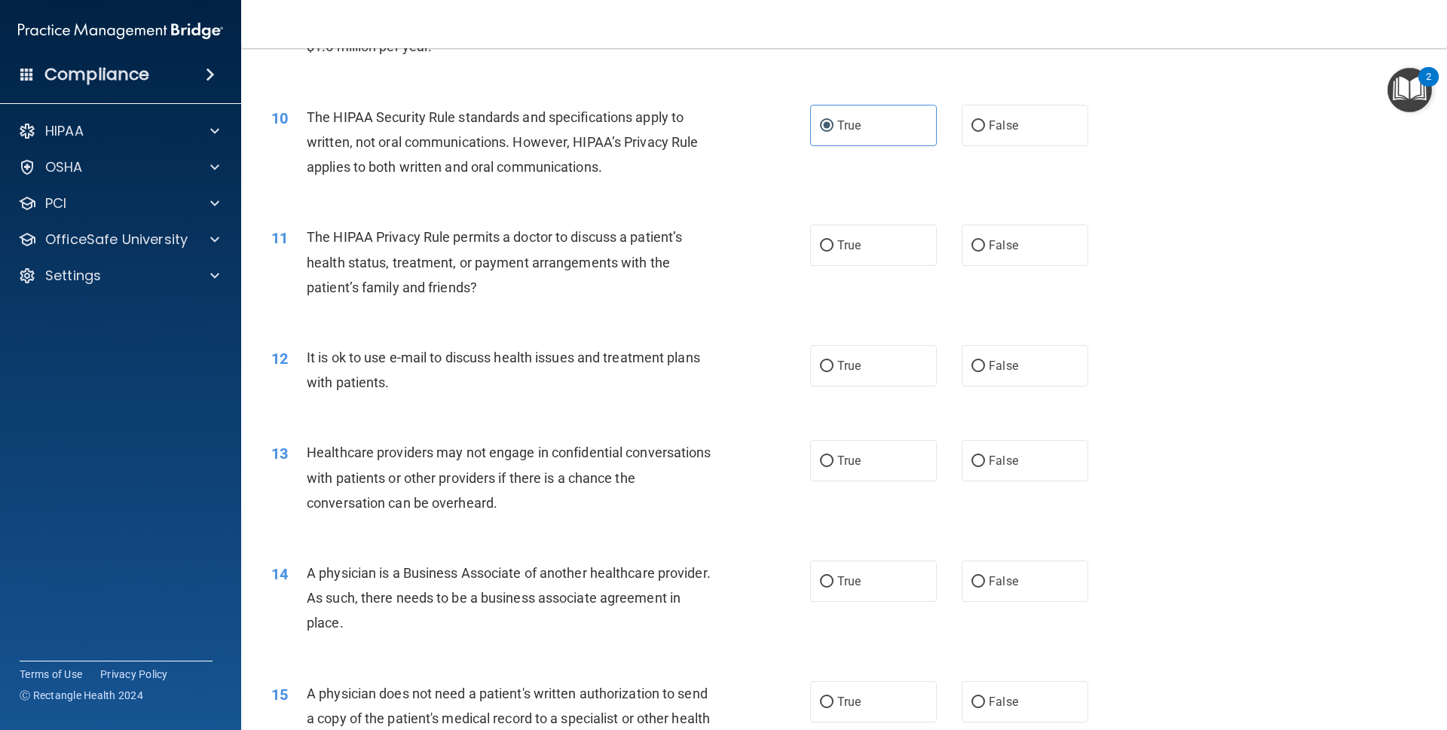
click at [867, 212] on div "11 The HIPAA Privacy Rule permits a doctor to discuss a patient’s health status…" at bounding box center [844, 266] width 1168 height 121
click at [867, 248] on label "True" at bounding box center [873, 245] width 127 height 41
click at [834, 248] on input "True" at bounding box center [827, 245] width 14 height 11
radio input "true"
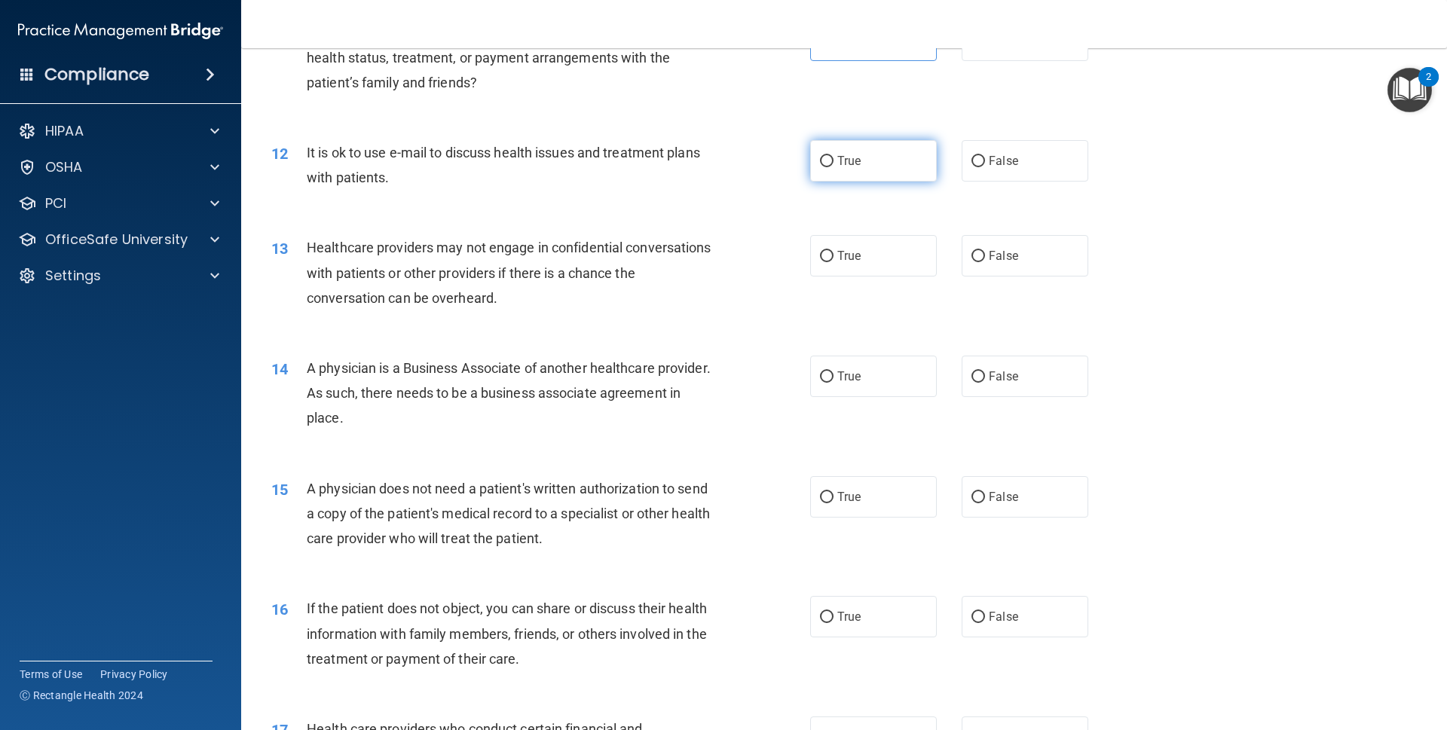
click at [865, 174] on label "True" at bounding box center [873, 160] width 127 height 41
click at [834, 167] on input "True" at bounding box center [827, 161] width 14 height 11
radio input "true"
click at [868, 243] on label "True" at bounding box center [873, 255] width 127 height 41
click at [834, 251] on input "True" at bounding box center [827, 256] width 14 height 11
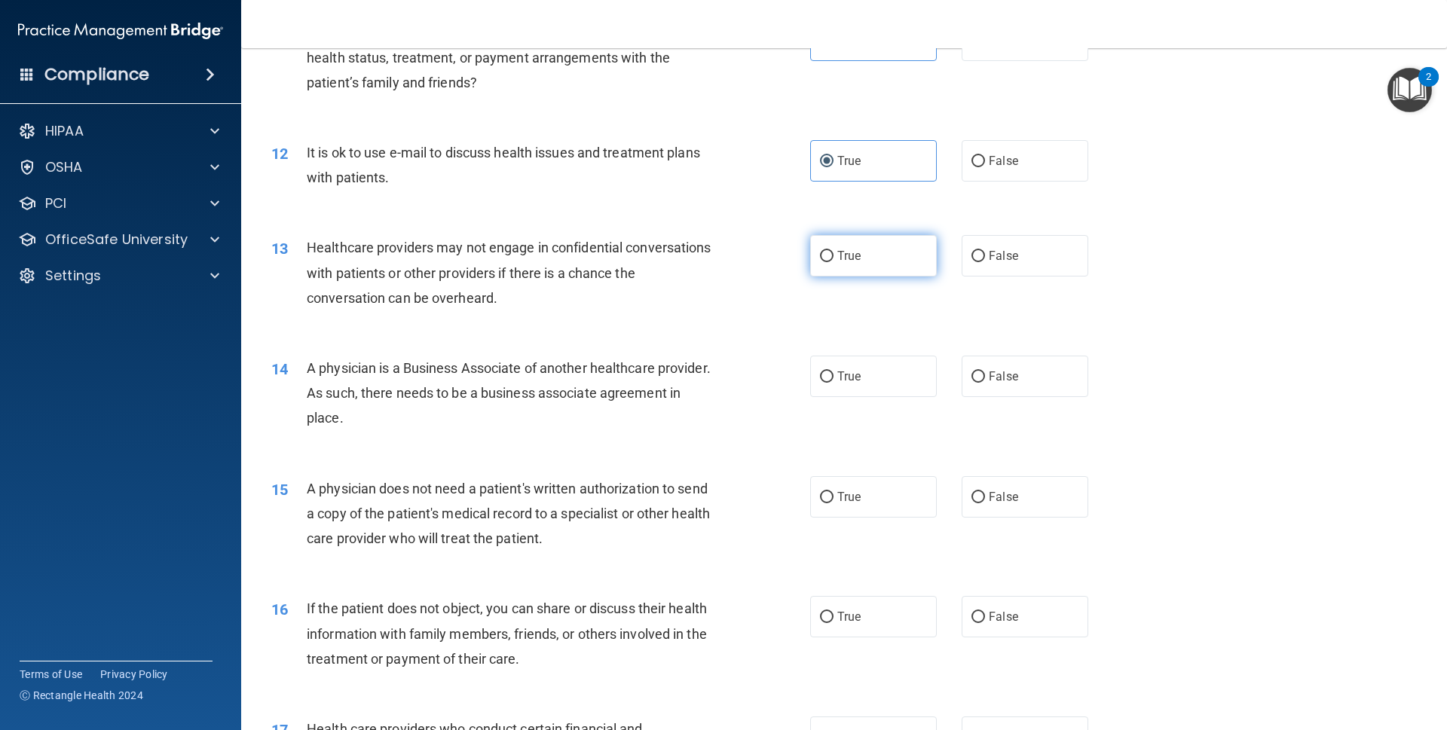
radio input "true"
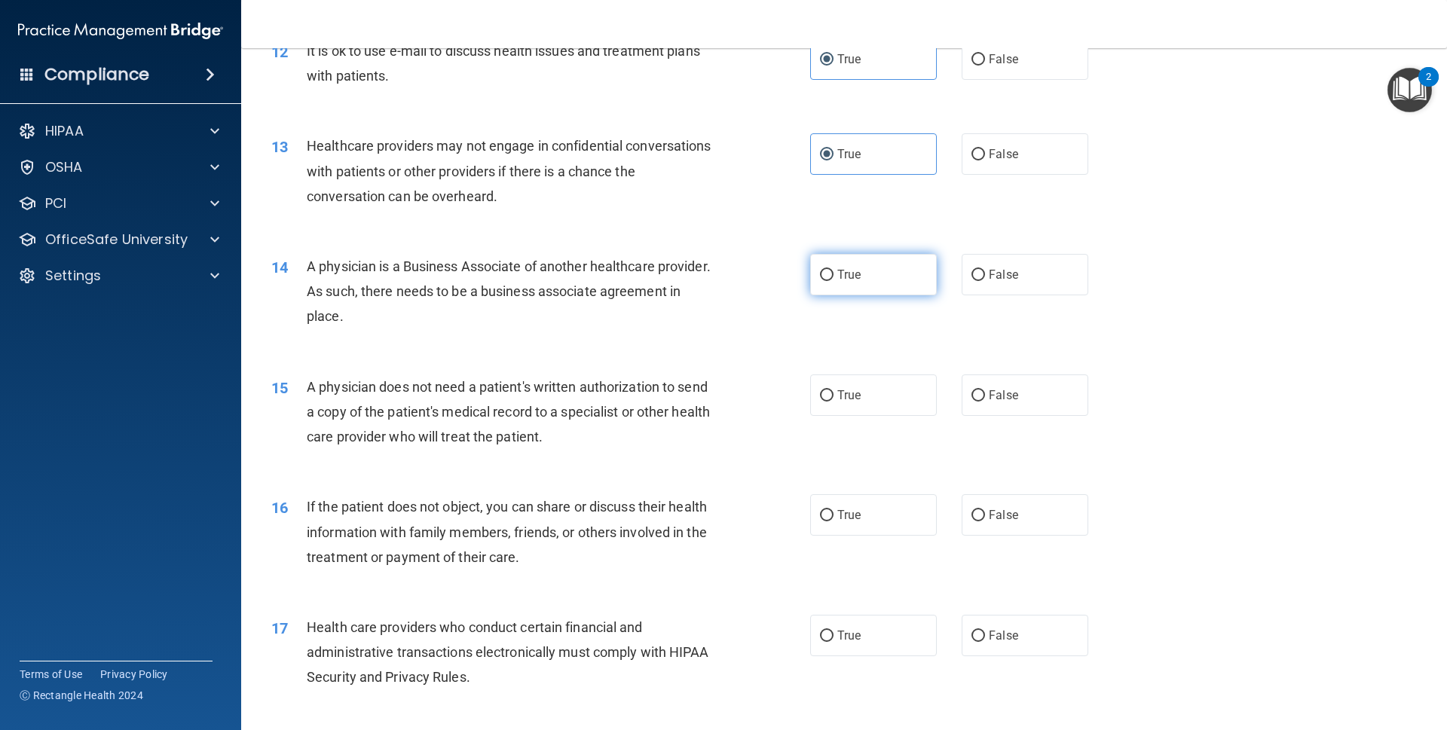
click at [868, 287] on label "True" at bounding box center [873, 274] width 127 height 41
click at [834, 281] on input "True" at bounding box center [827, 275] width 14 height 11
radio input "true"
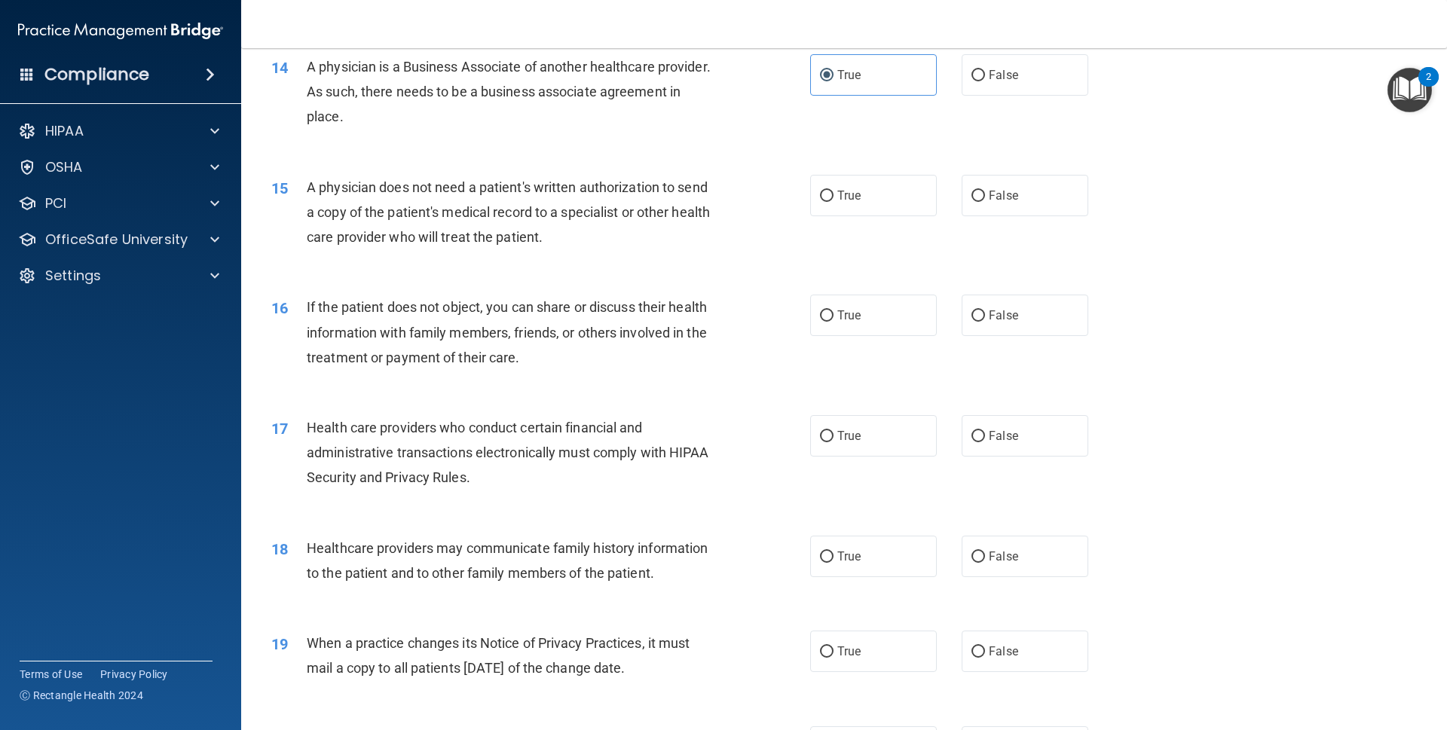
scroll to position [1535, 0]
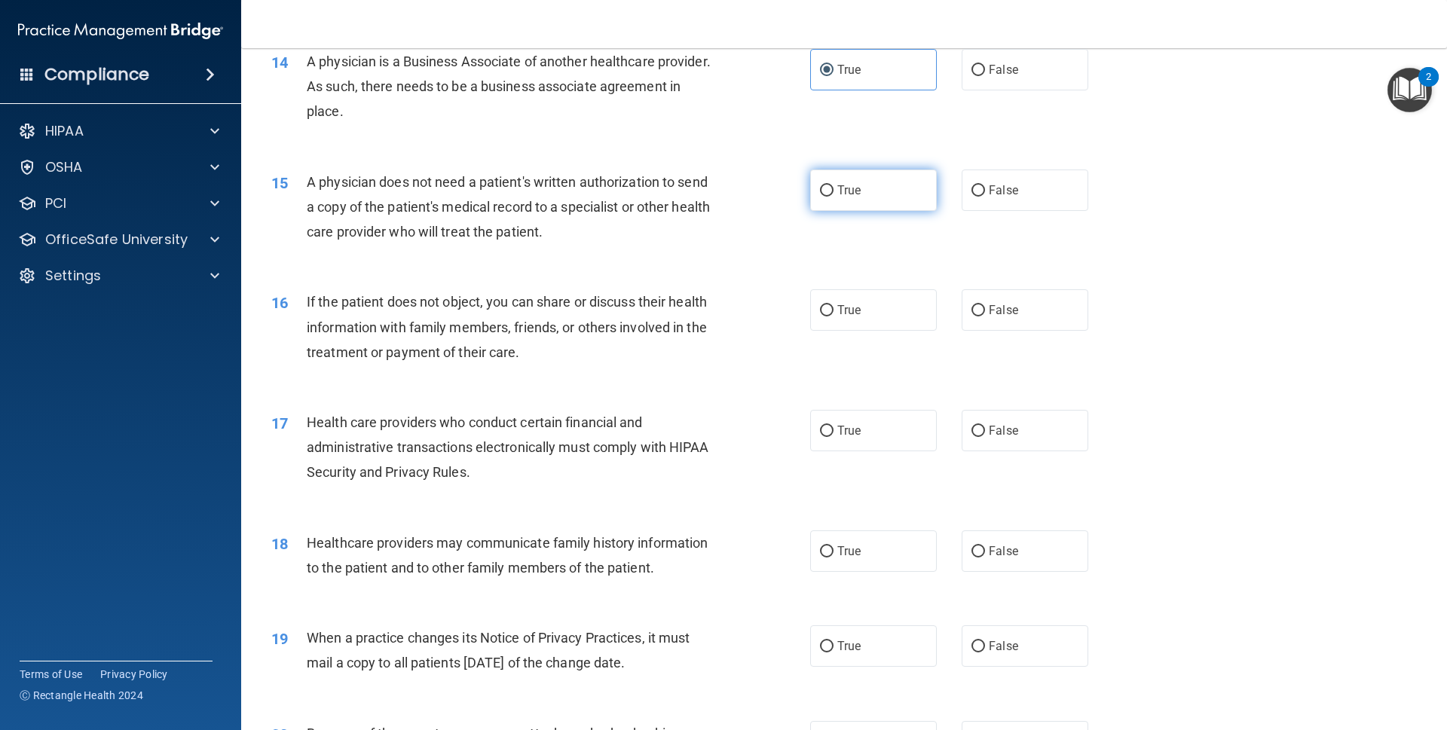
click at [858, 176] on label "True" at bounding box center [873, 190] width 127 height 41
click at [834, 185] on input "True" at bounding box center [827, 190] width 14 height 11
radio input "true"
click at [868, 289] on label "True" at bounding box center [873, 309] width 127 height 41
click at [834, 305] on input "True" at bounding box center [827, 310] width 14 height 11
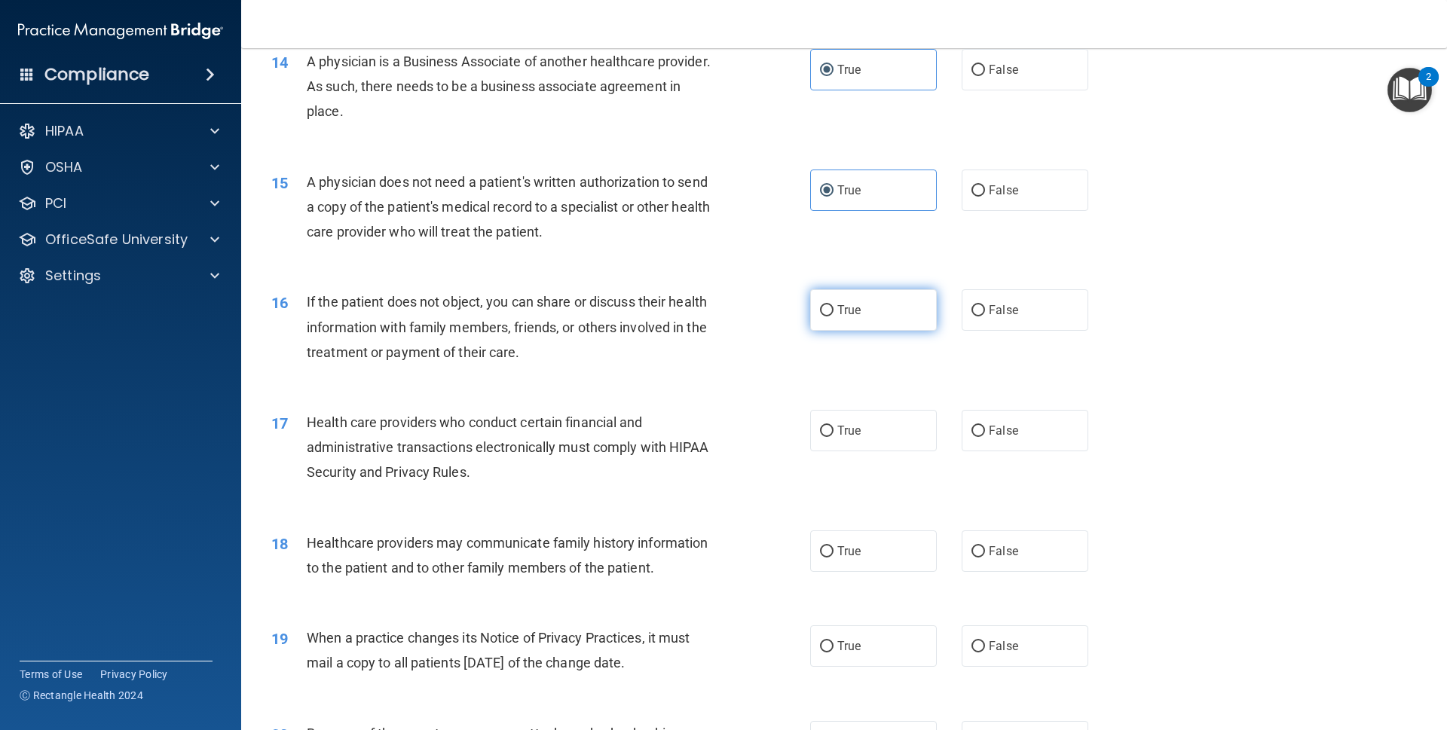
radio input "true"
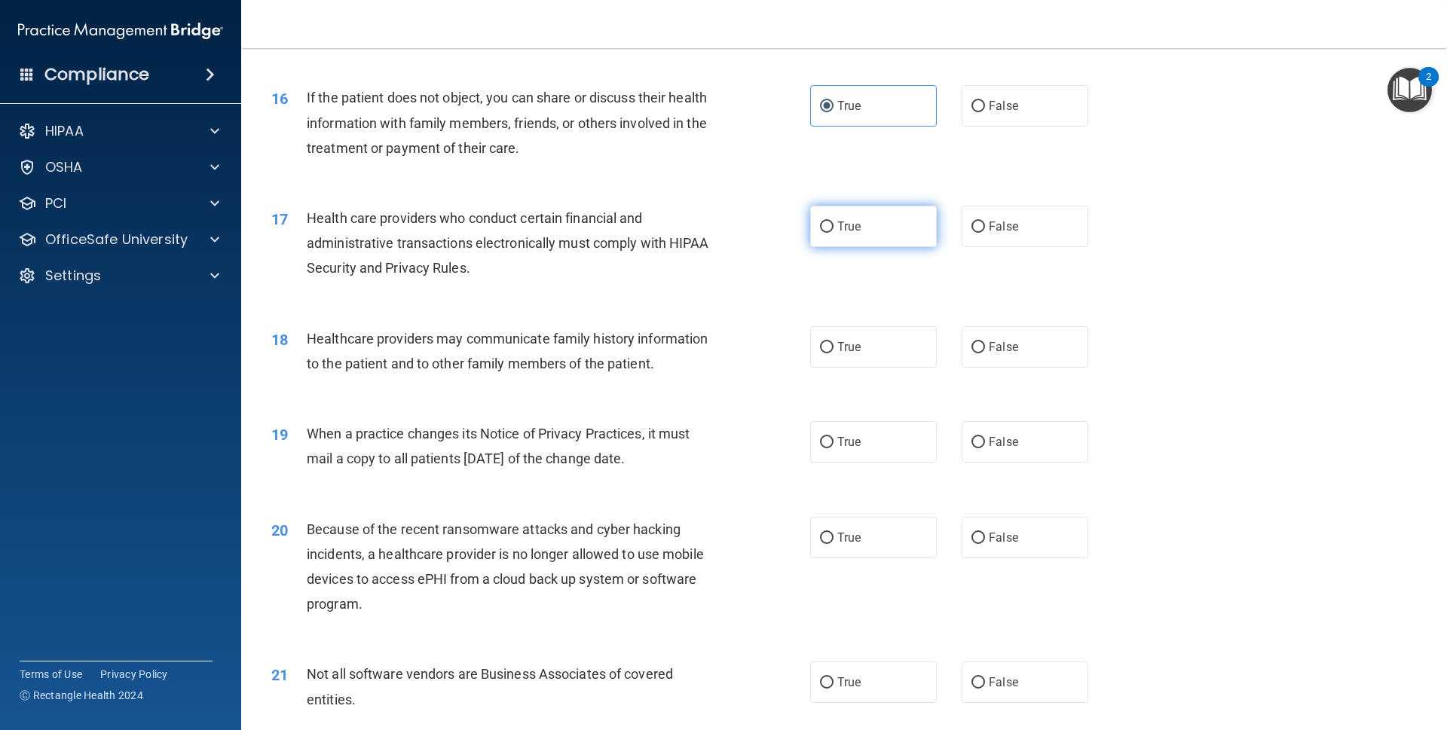
click at [846, 206] on label "True" at bounding box center [873, 226] width 127 height 41
click at [834, 222] on input "True" at bounding box center [827, 227] width 14 height 11
radio input "true"
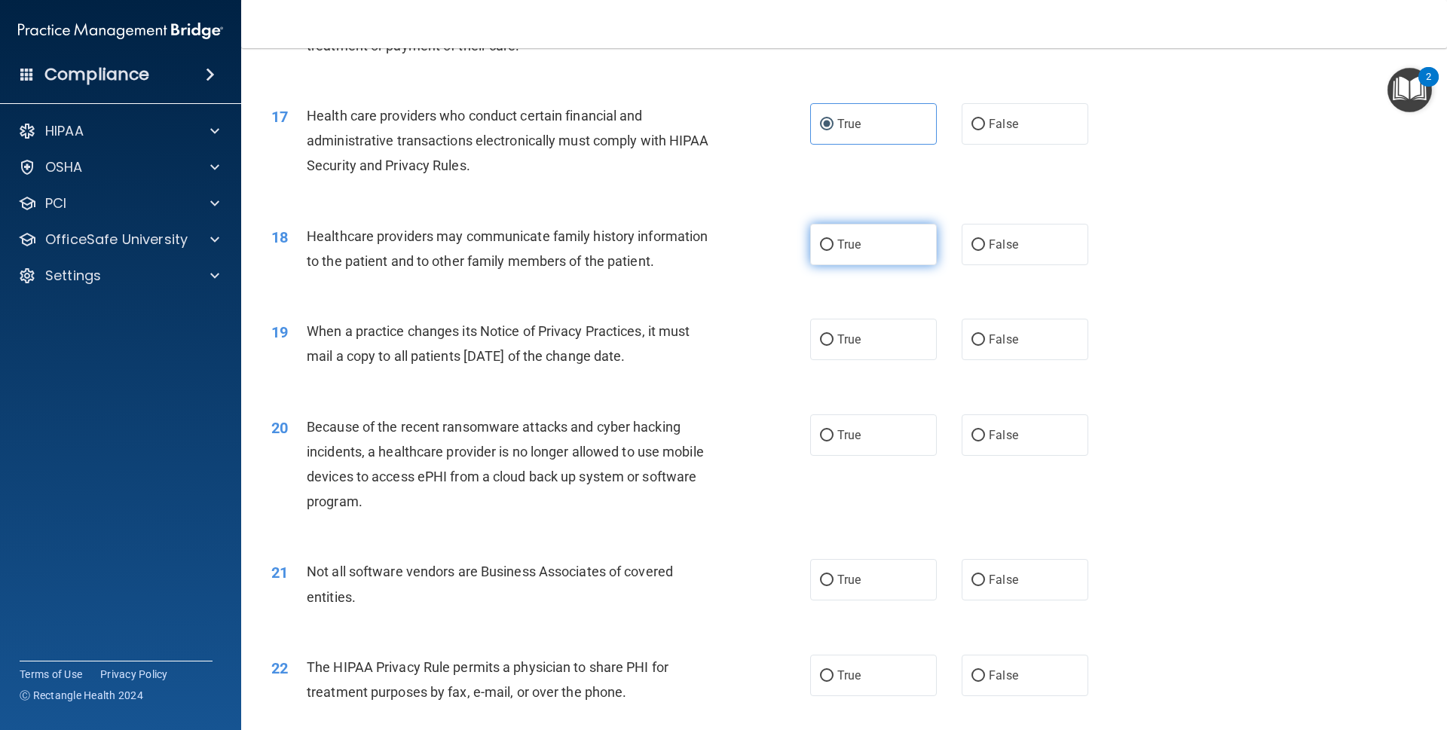
click at [856, 224] on label "True" at bounding box center [873, 244] width 127 height 41
click at [834, 240] on input "True" at bounding box center [827, 245] width 14 height 11
radio input "true"
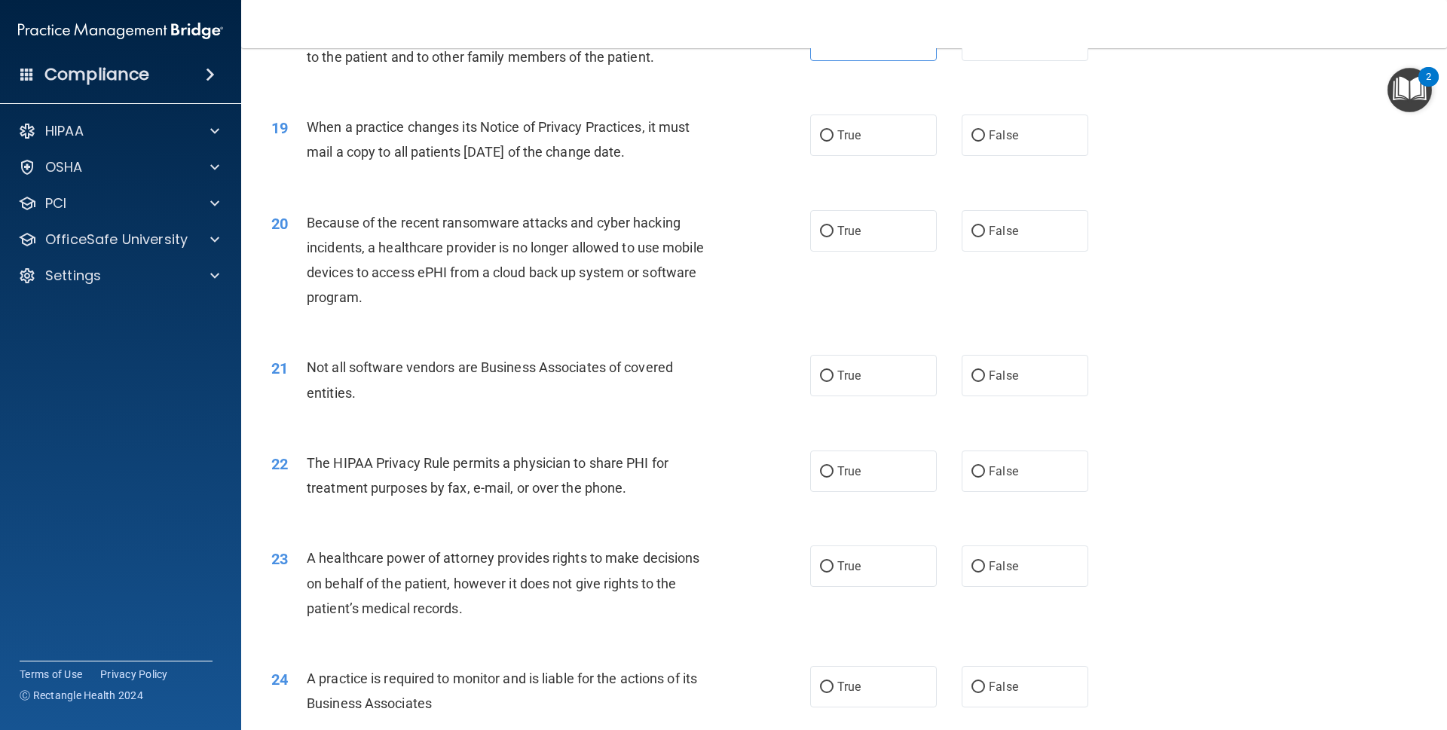
scroll to position [2047, 0]
click at [847, 130] on span "True" at bounding box center [849, 134] width 23 height 14
click at [834, 130] on input "True" at bounding box center [827, 135] width 14 height 11
radio input "true"
click at [871, 211] on label "True" at bounding box center [873, 230] width 127 height 41
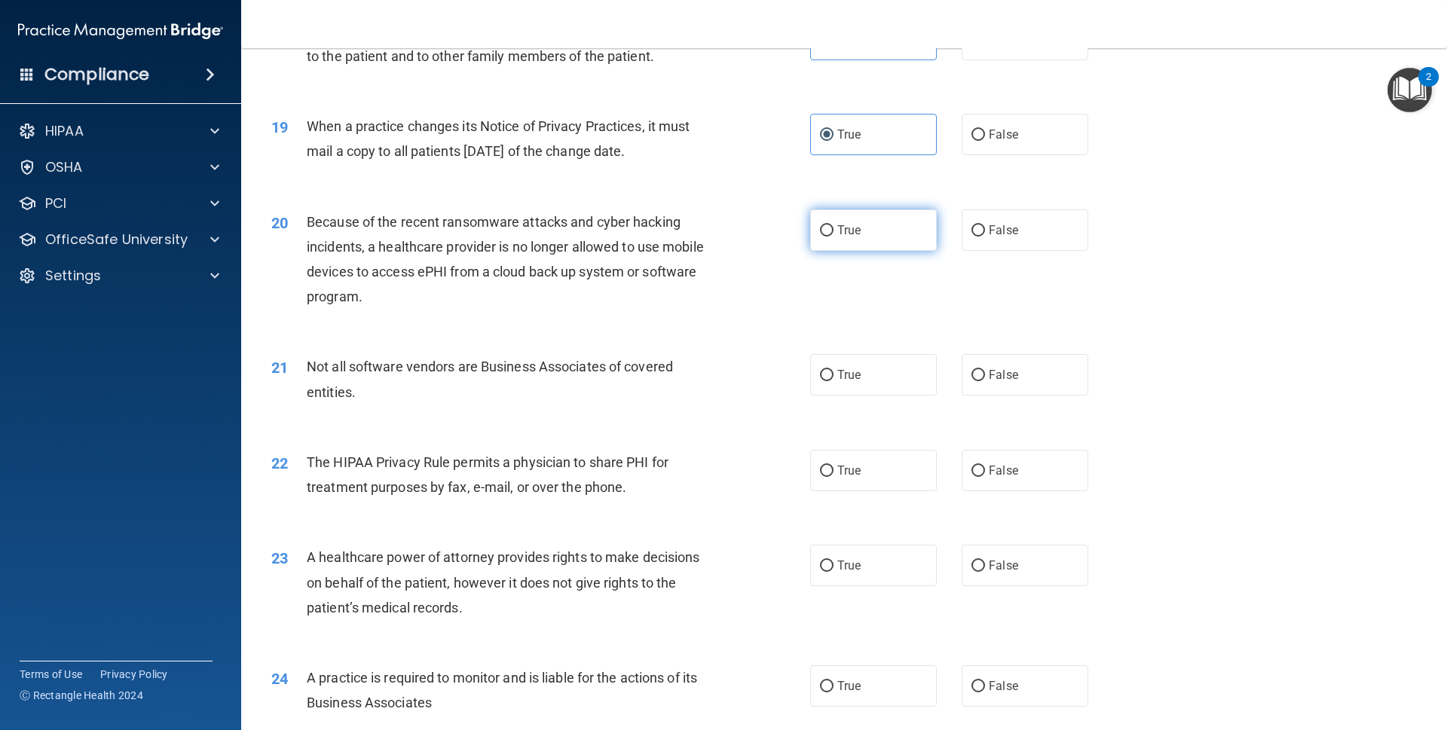
click at [834, 225] on input "True" at bounding box center [827, 230] width 14 height 11
radio input "true"
click at [853, 369] on span "True" at bounding box center [849, 375] width 23 height 14
click at [834, 370] on input "True" at bounding box center [827, 375] width 14 height 11
radio input "true"
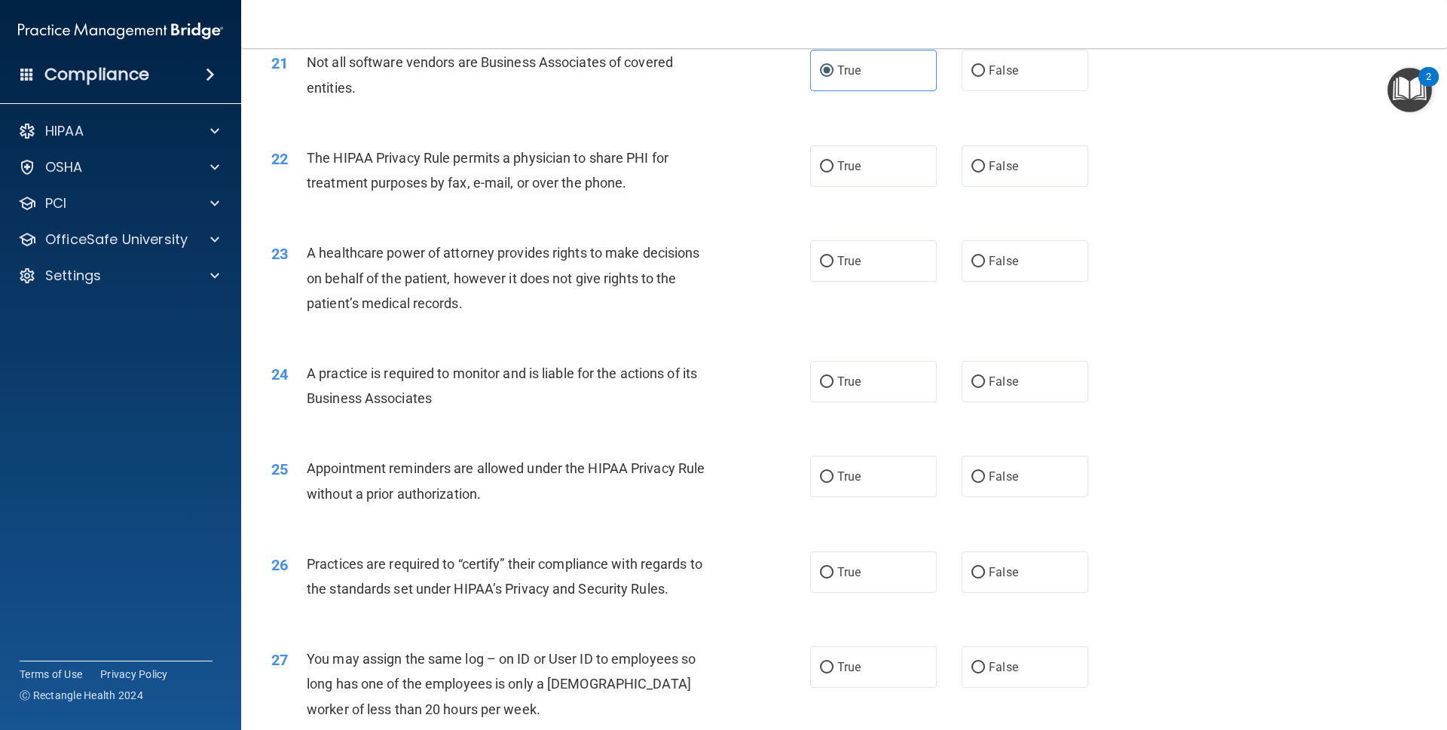
scroll to position [2354, 0]
click at [853, 158] on span "True" at bounding box center [849, 164] width 23 height 14
click at [834, 159] on input "True" at bounding box center [827, 164] width 14 height 11
radio input "true"
click at [850, 268] on label "True" at bounding box center [873, 258] width 127 height 41
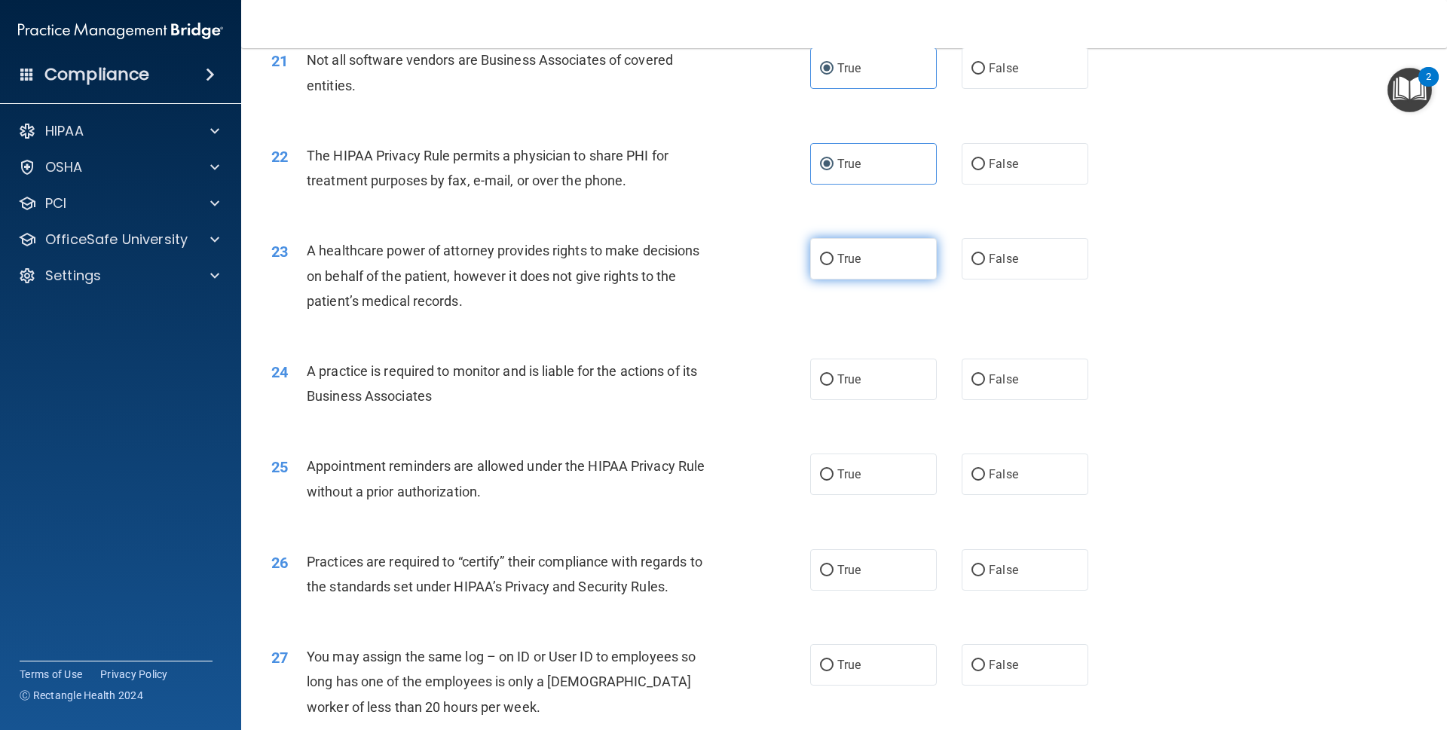
click at [834, 265] on input "True" at bounding box center [827, 259] width 14 height 11
radio input "true"
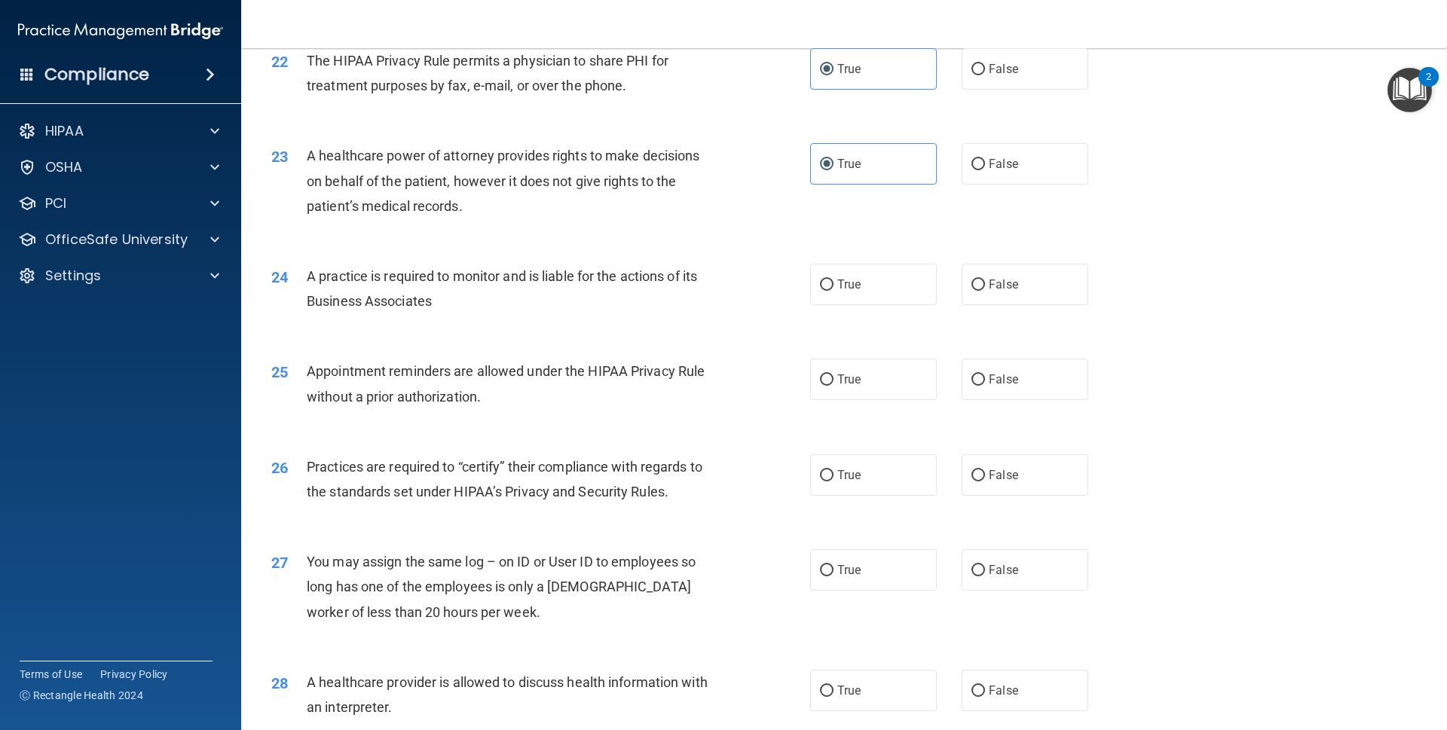
scroll to position [2456, 0]
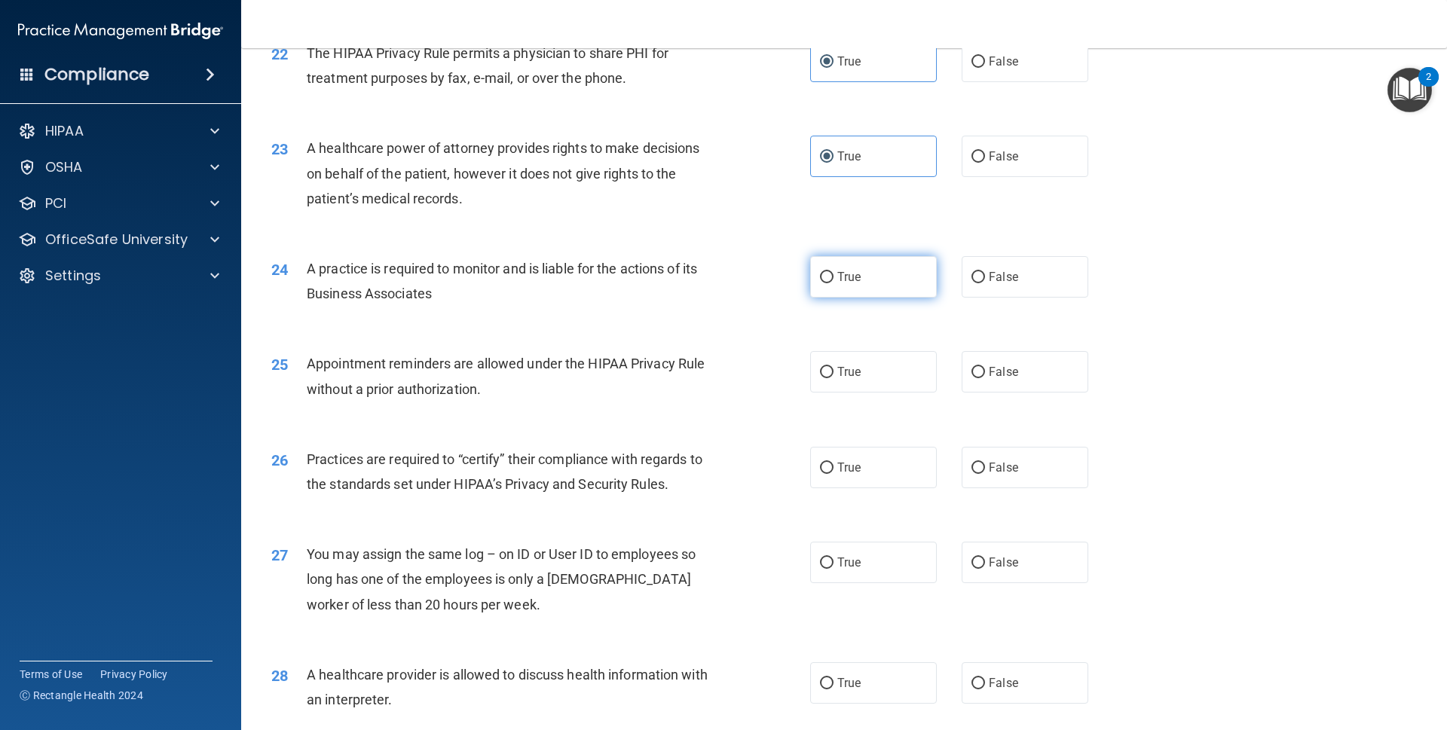
click at [862, 260] on label "True" at bounding box center [873, 276] width 127 height 41
click at [834, 272] on input "True" at bounding box center [827, 277] width 14 height 11
radio input "true"
click at [856, 363] on label "True" at bounding box center [873, 371] width 127 height 41
click at [834, 367] on input "True" at bounding box center [827, 372] width 14 height 11
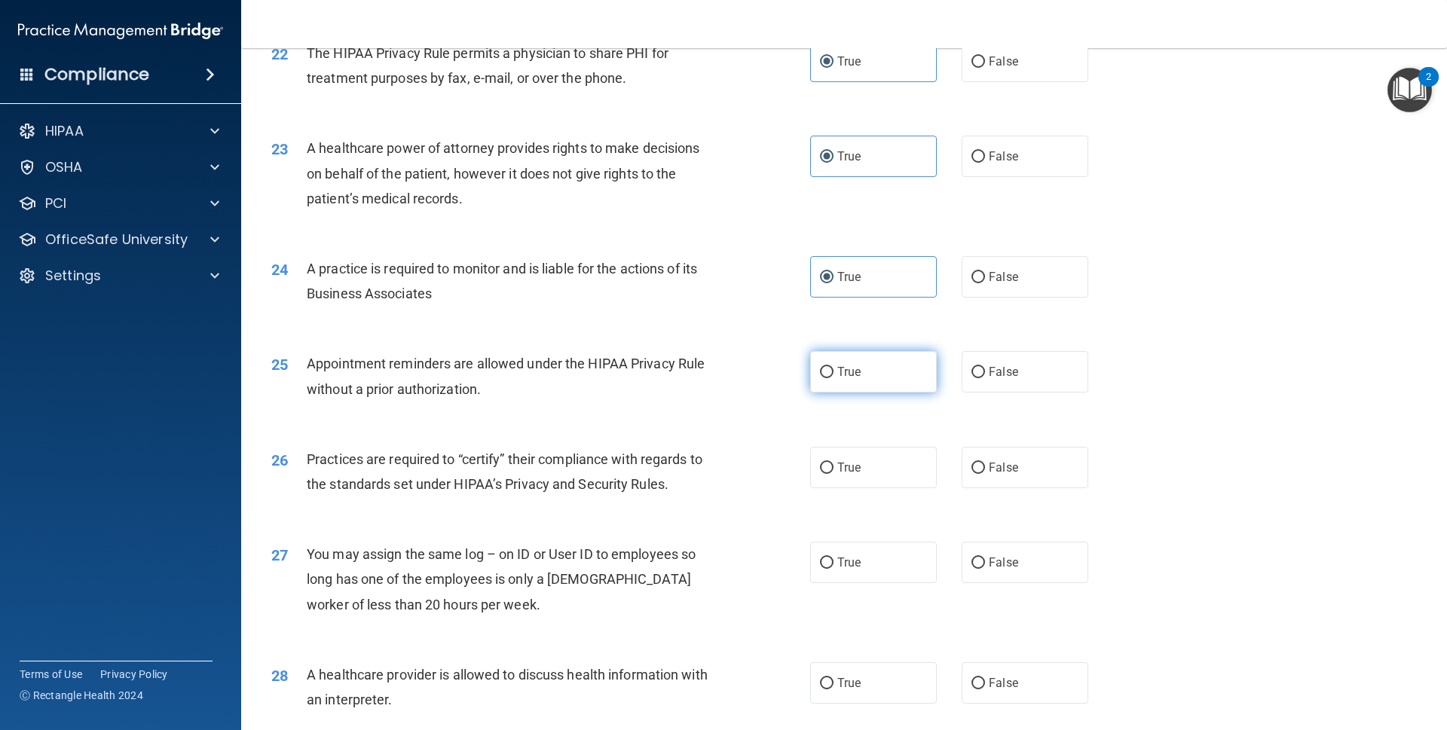
radio input "true"
click at [850, 461] on span "True" at bounding box center [849, 468] width 23 height 14
click at [834, 463] on input "True" at bounding box center [827, 468] width 14 height 11
radio input "true"
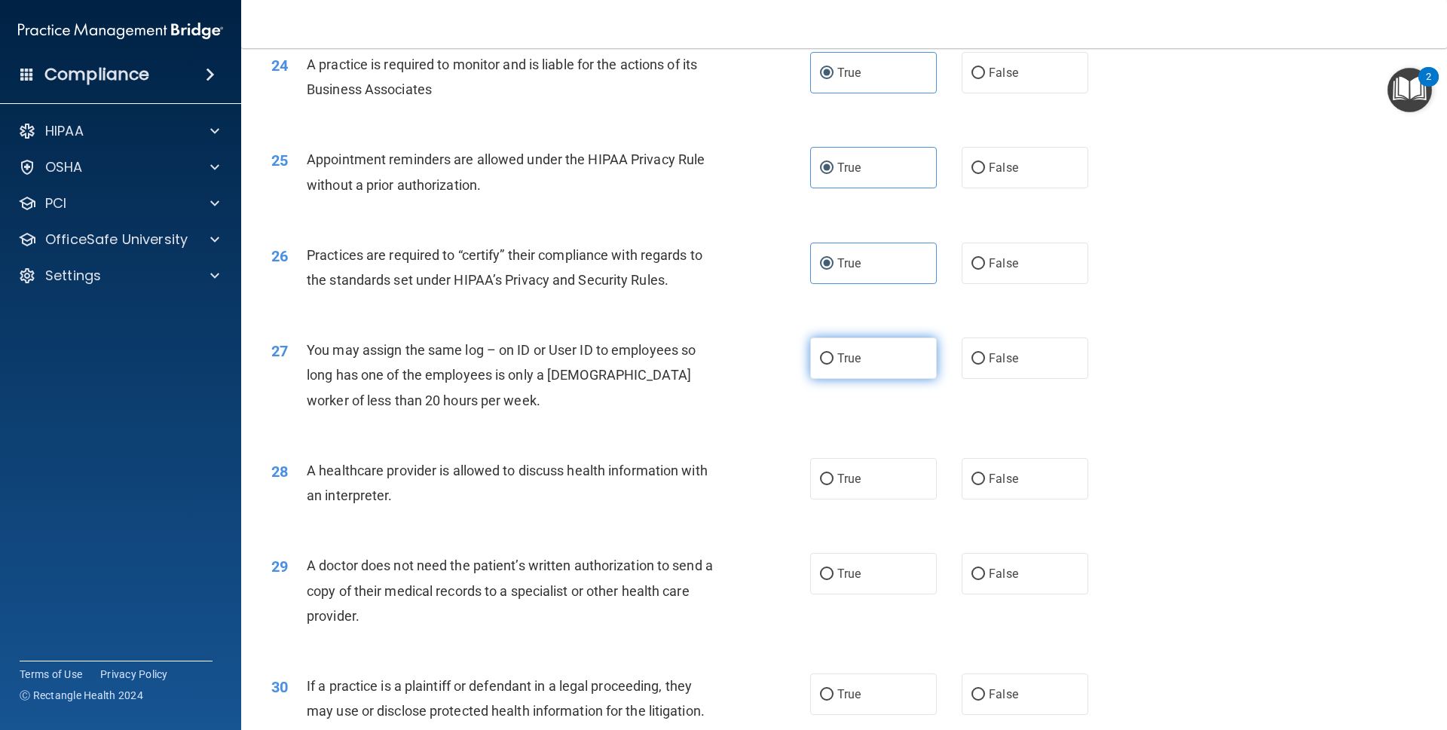
click at [847, 351] on span "True" at bounding box center [849, 358] width 23 height 14
click at [834, 354] on input "True" at bounding box center [827, 359] width 14 height 11
radio input "true"
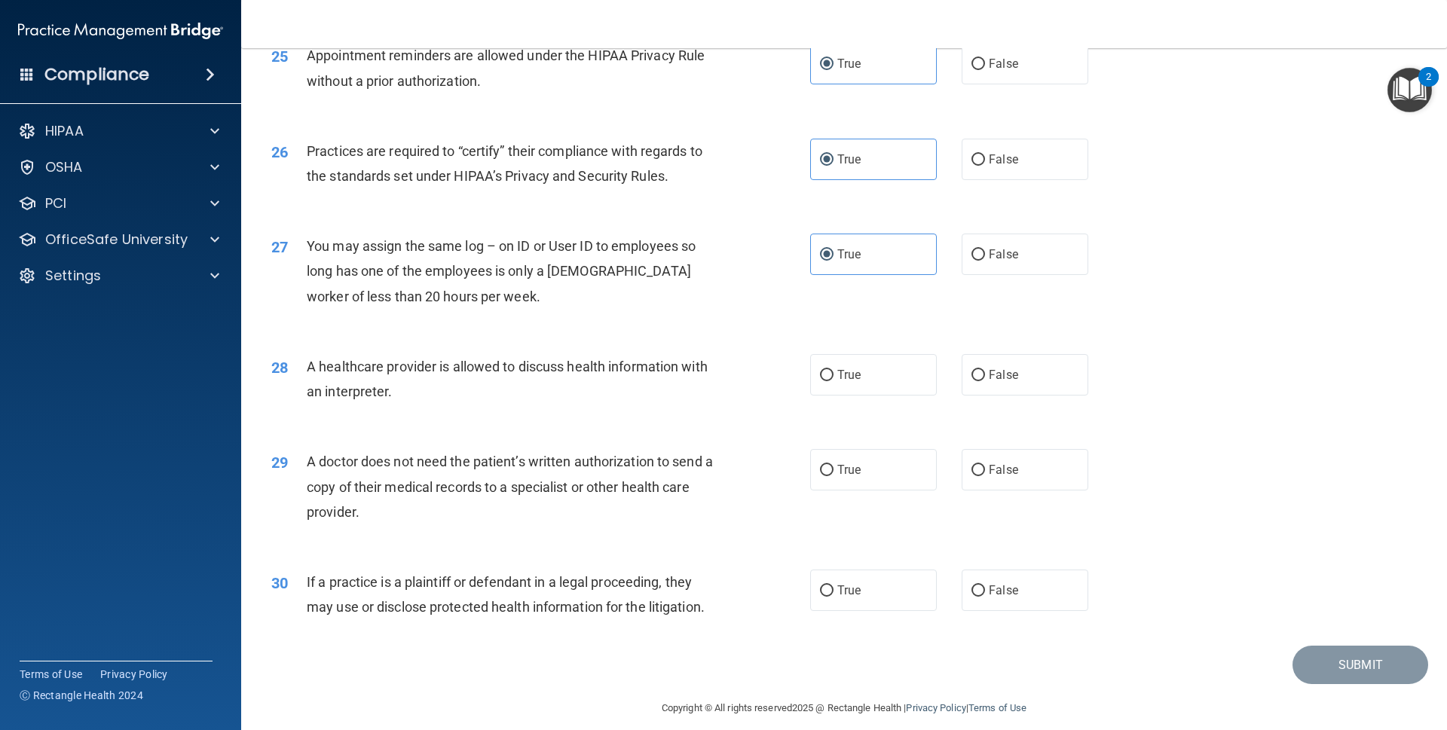
scroll to position [2765, 0]
click at [854, 354] on label "True" at bounding box center [873, 374] width 127 height 41
click at [834, 369] on input "True" at bounding box center [827, 374] width 14 height 11
radio input "true"
click at [858, 466] on label "True" at bounding box center [873, 469] width 127 height 41
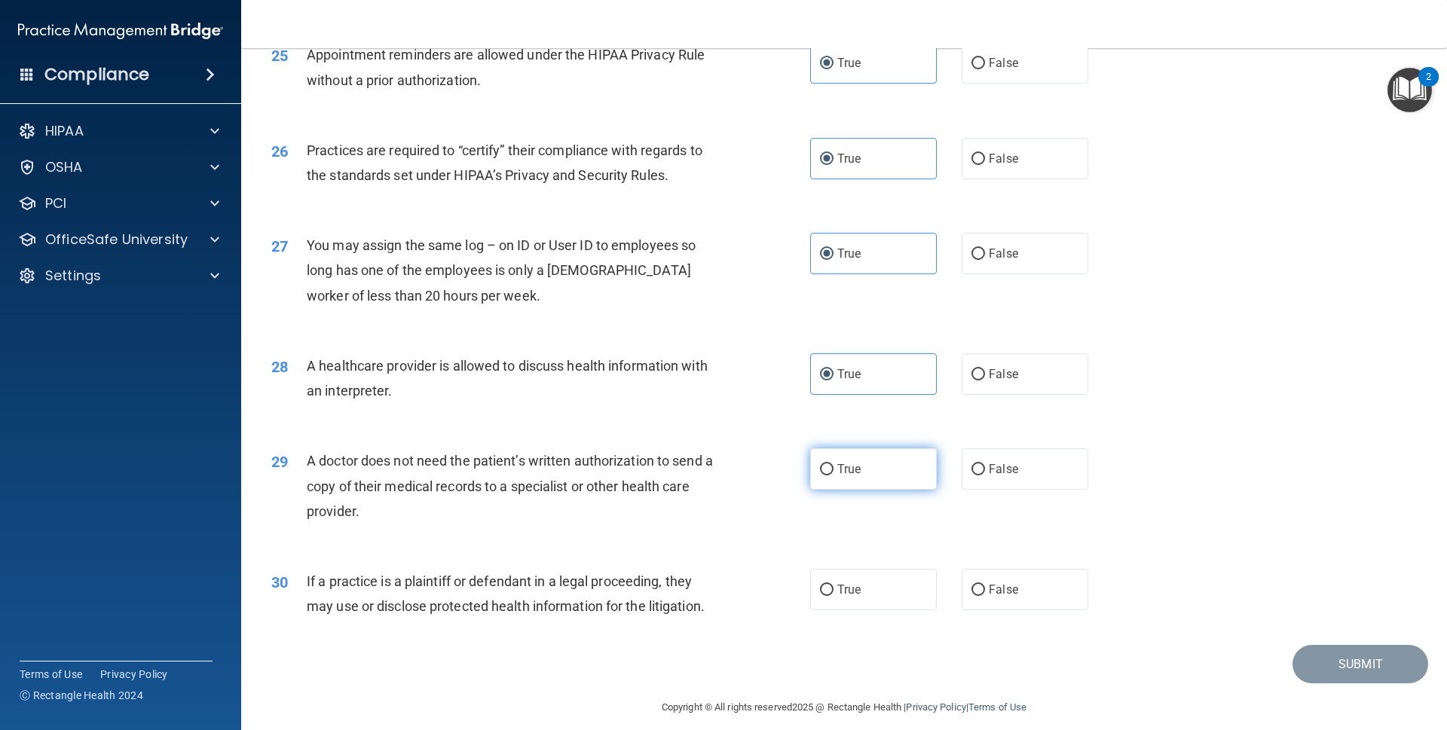
click at [834, 466] on input "True" at bounding box center [827, 469] width 14 height 11
radio input "true"
click at [851, 599] on div "30 If a practice is a plaintiff or defendant in a legal proceeding, they may us…" at bounding box center [844, 597] width 1168 height 95
click at [862, 571] on label "True" at bounding box center [873, 589] width 127 height 41
click at [834, 585] on input "True" at bounding box center [827, 590] width 14 height 11
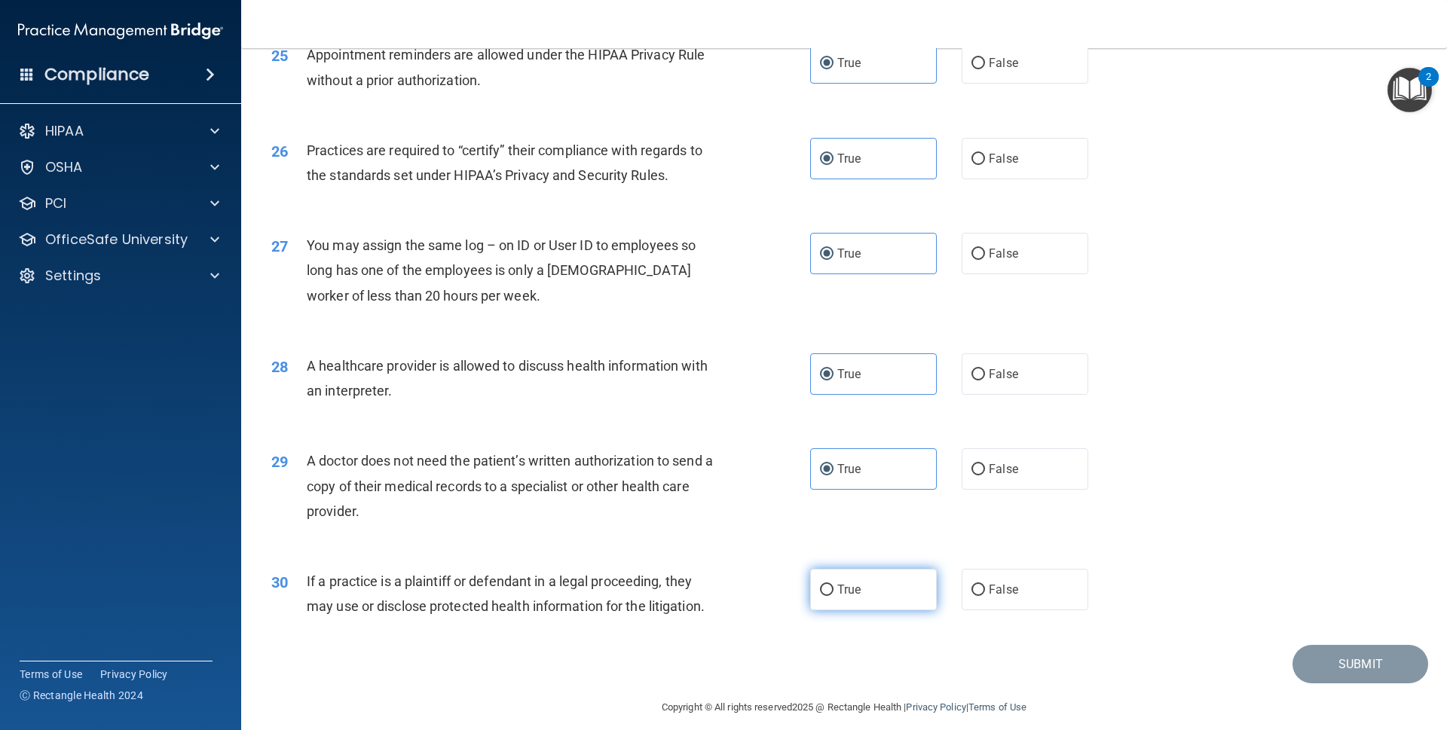
radio input "true"
click at [1304, 650] on button "Submit" at bounding box center [1361, 664] width 136 height 38
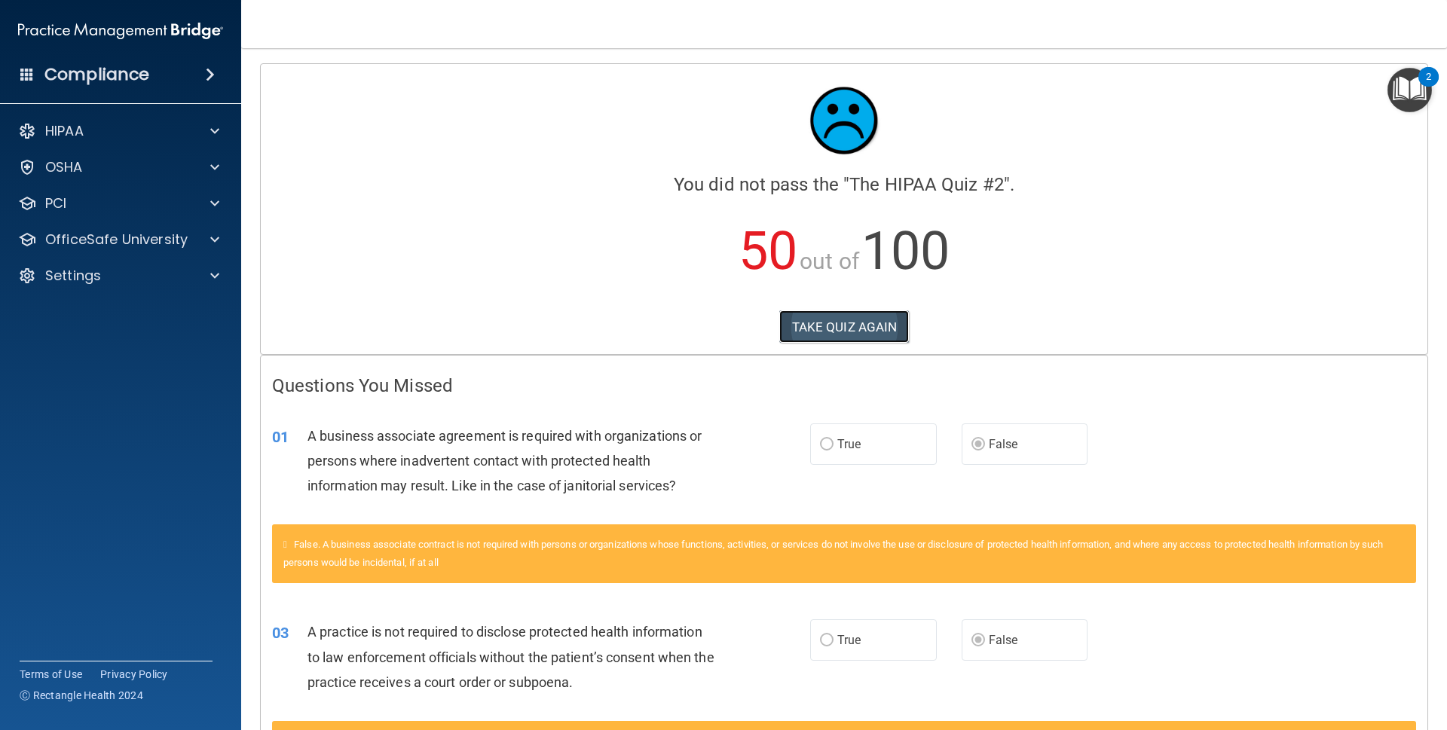
click at [828, 333] on button "TAKE QUIZ AGAIN" at bounding box center [844, 327] width 130 height 33
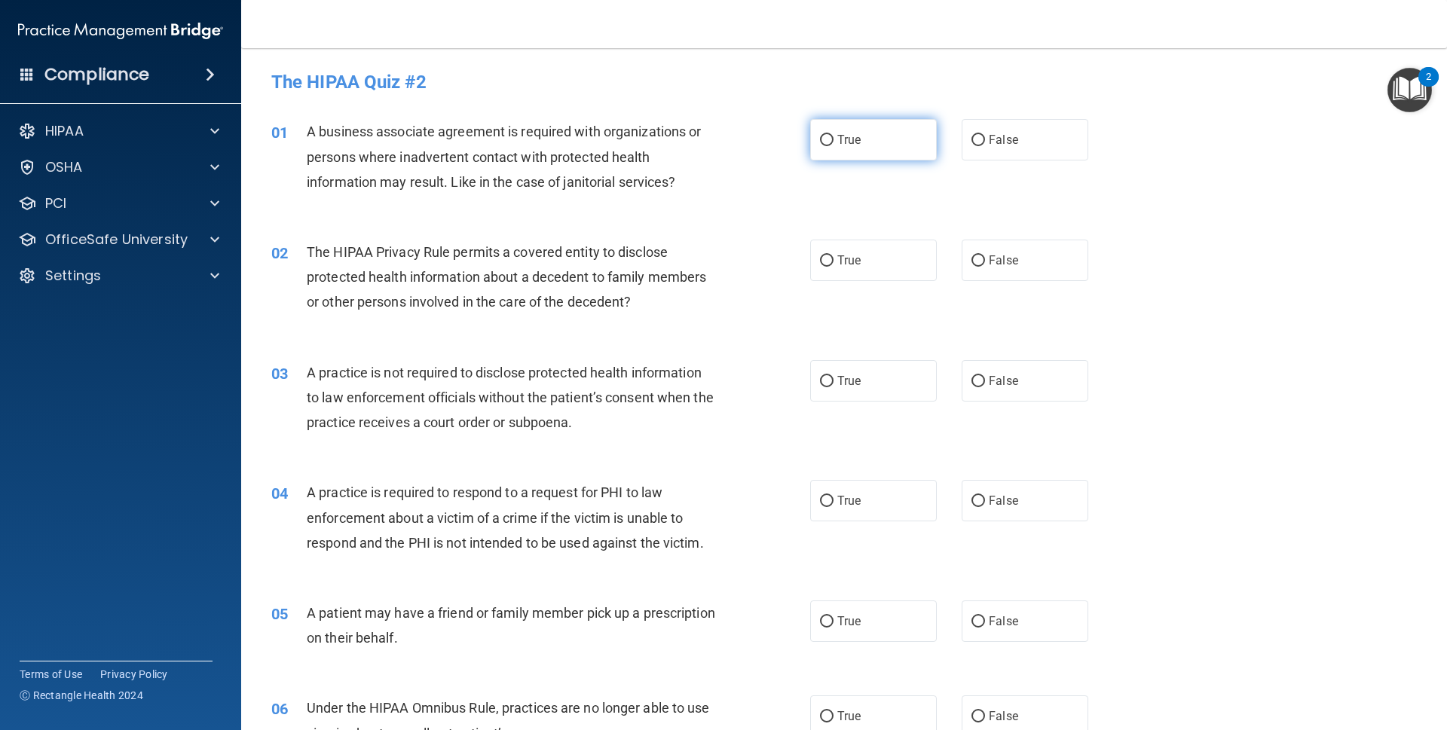
click at [846, 150] on label "True" at bounding box center [873, 139] width 127 height 41
click at [834, 146] on input "True" at bounding box center [827, 140] width 14 height 11
radio input "true"
click at [1003, 147] on label "False" at bounding box center [1025, 139] width 127 height 41
click at [985, 146] on input "False" at bounding box center [979, 140] width 14 height 11
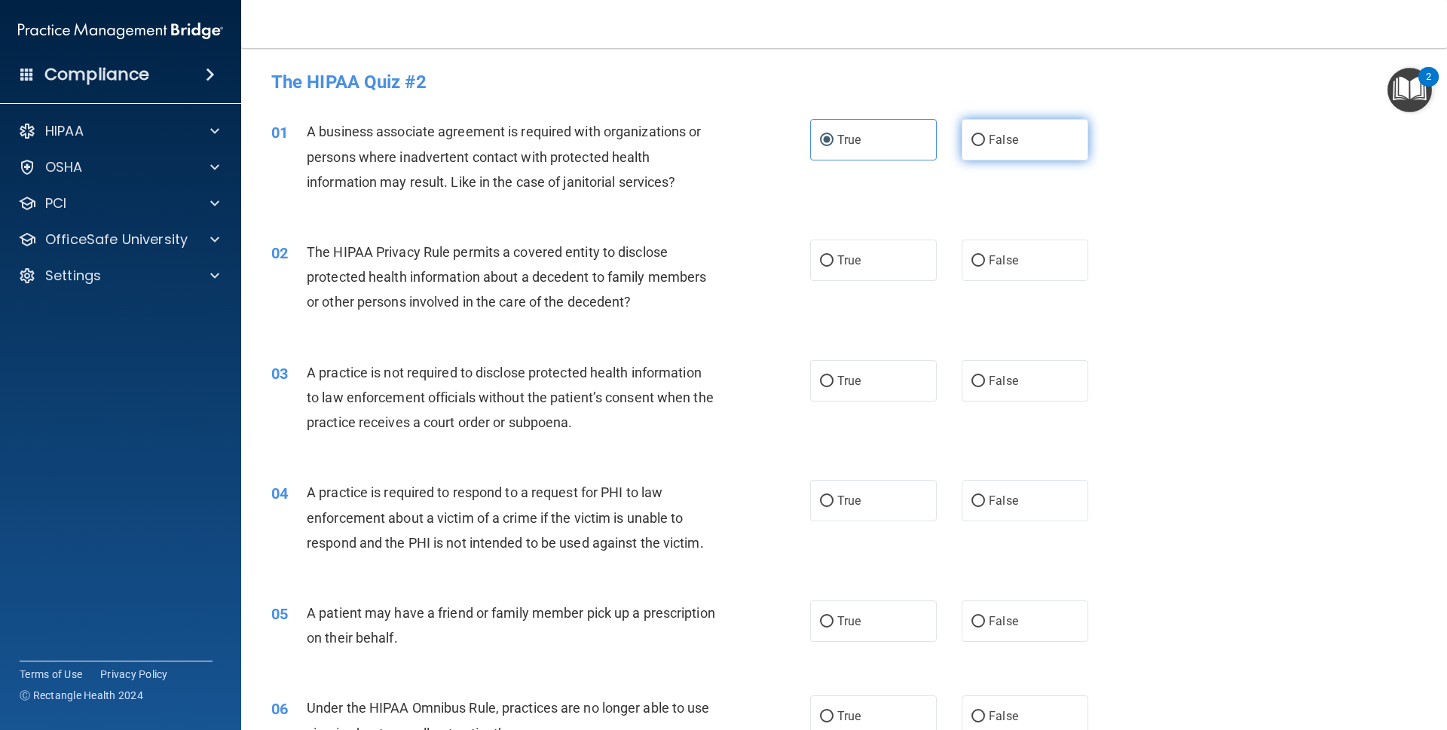
radio input "true"
radio input "false"
click at [858, 261] on label "True" at bounding box center [873, 260] width 127 height 41
click at [834, 261] on input "True" at bounding box center [827, 261] width 14 height 11
radio input "true"
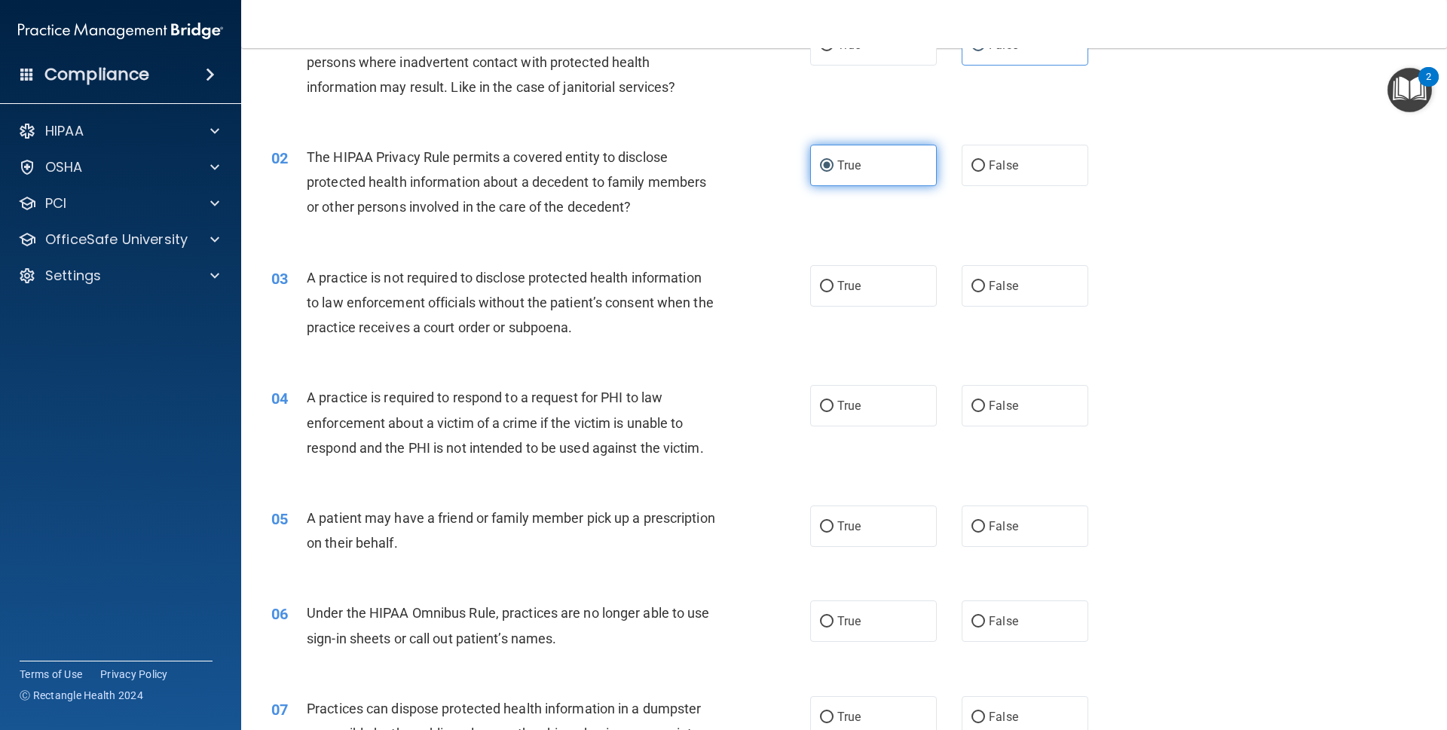
scroll to position [102, 0]
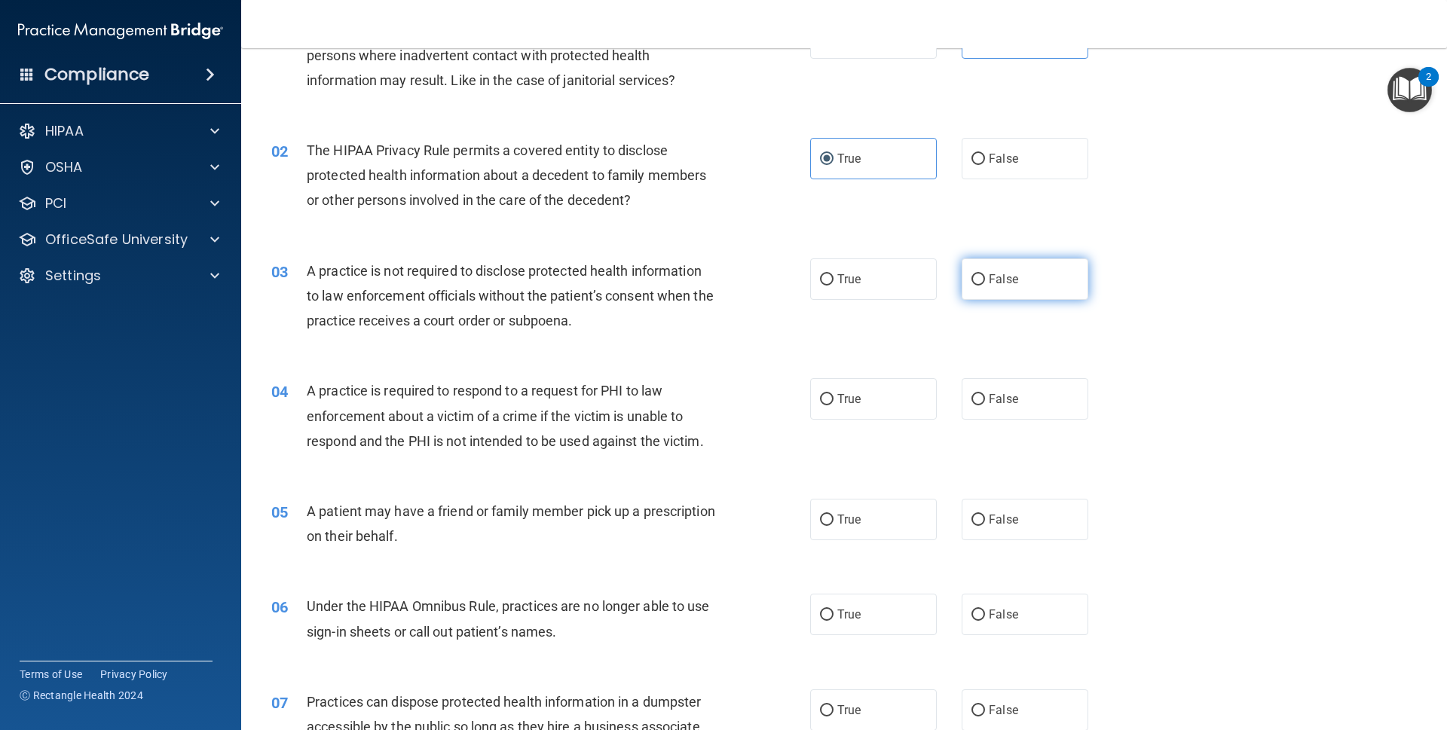
click at [989, 277] on span "False" at bounding box center [1003, 279] width 29 height 14
click at [984, 277] on input "False" at bounding box center [979, 279] width 14 height 11
radio input "true"
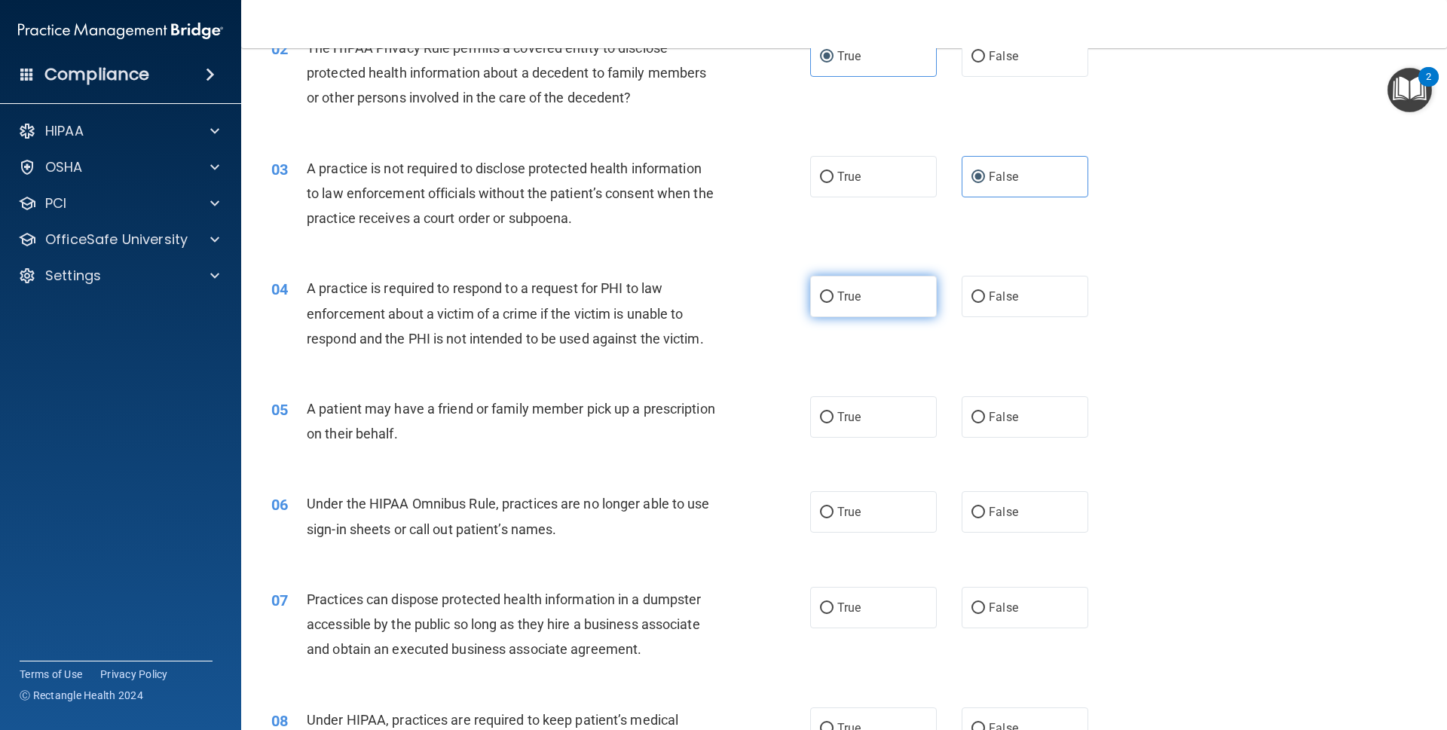
click at [879, 281] on label "True" at bounding box center [873, 296] width 127 height 41
click at [834, 292] on input "True" at bounding box center [827, 297] width 14 height 11
radio input "true"
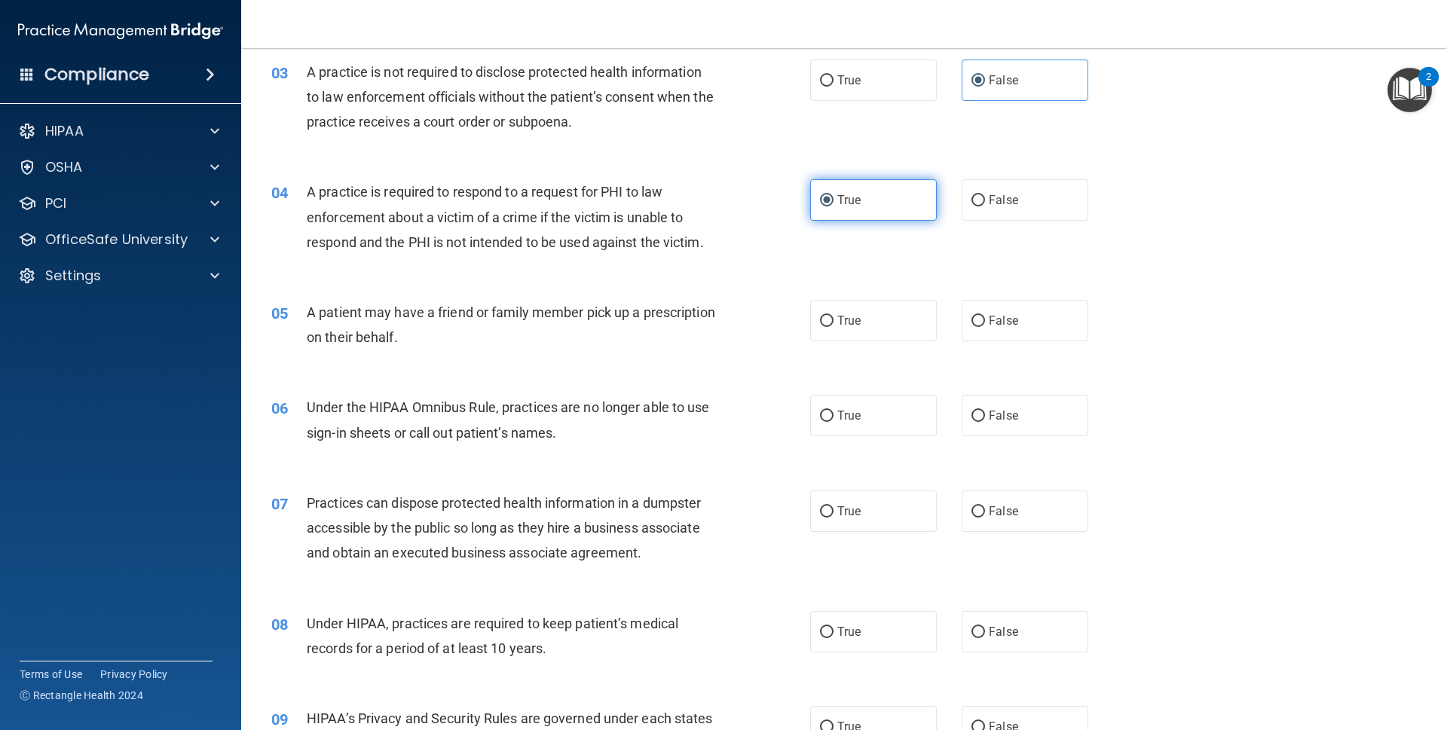
scroll to position [307, 0]
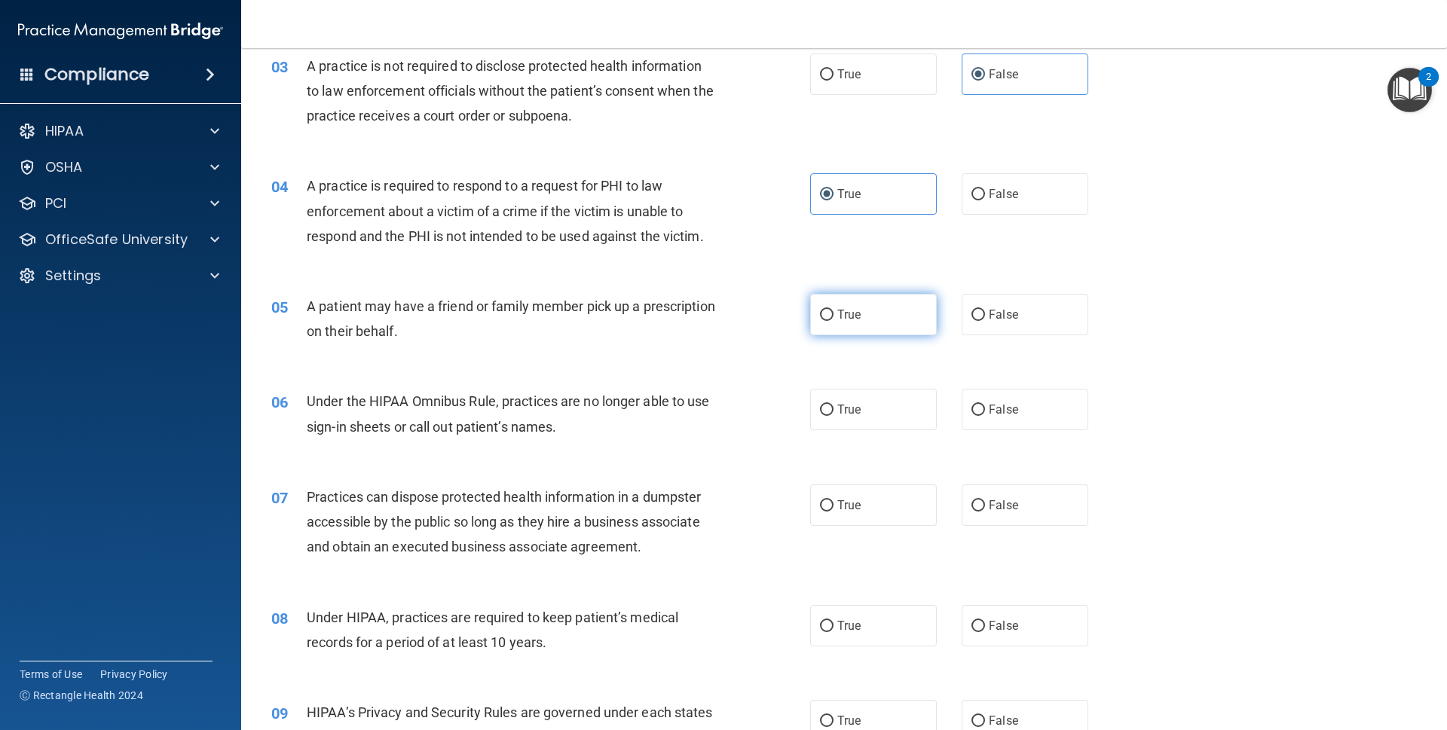
click at [859, 312] on label "True" at bounding box center [873, 314] width 127 height 41
click at [834, 312] on input "True" at bounding box center [827, 315] width 14 height 11
radio input "true"
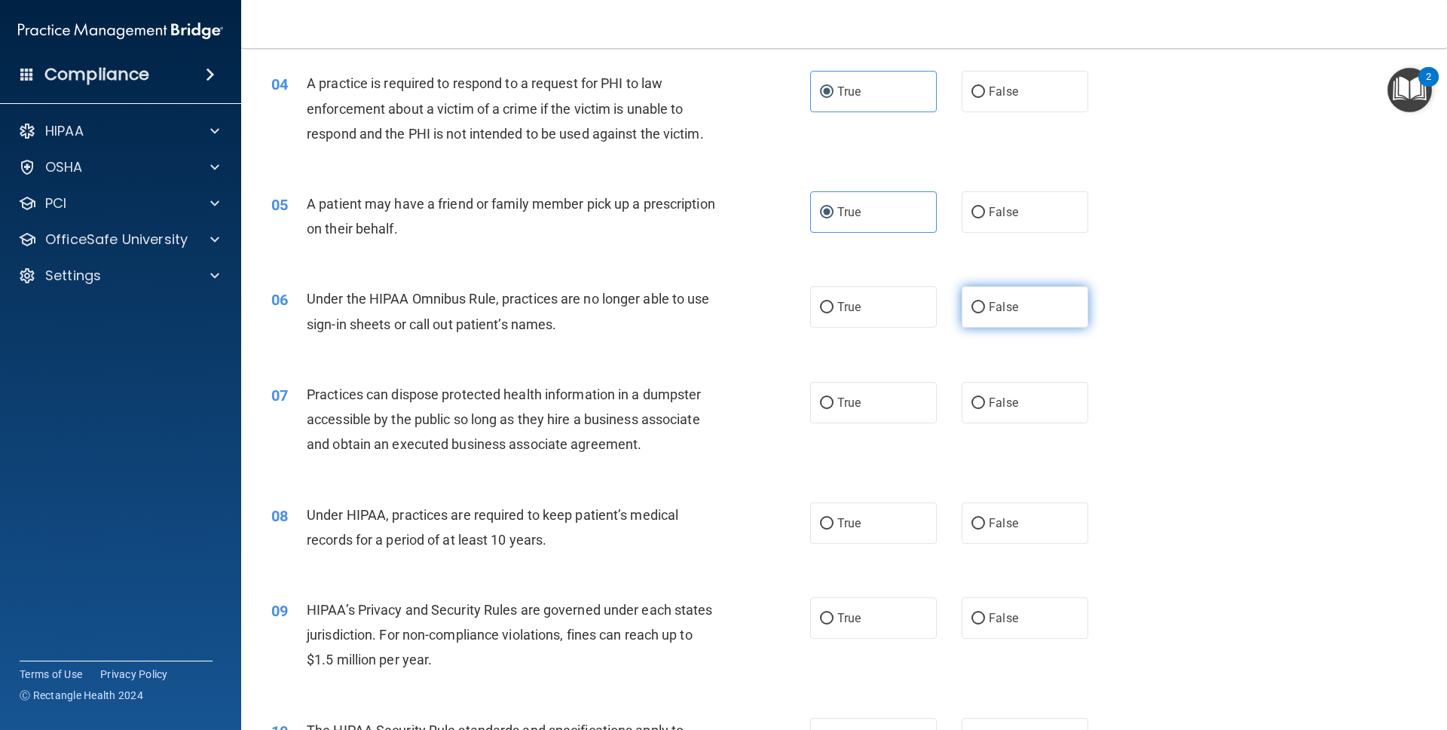
click at [991, 315] on label "False" at bounding box center [1025, 306] width 127 height 41
click at [985, 314] on input "False" at bounding box center [979, 307] width 14 height 11
radio input "true"
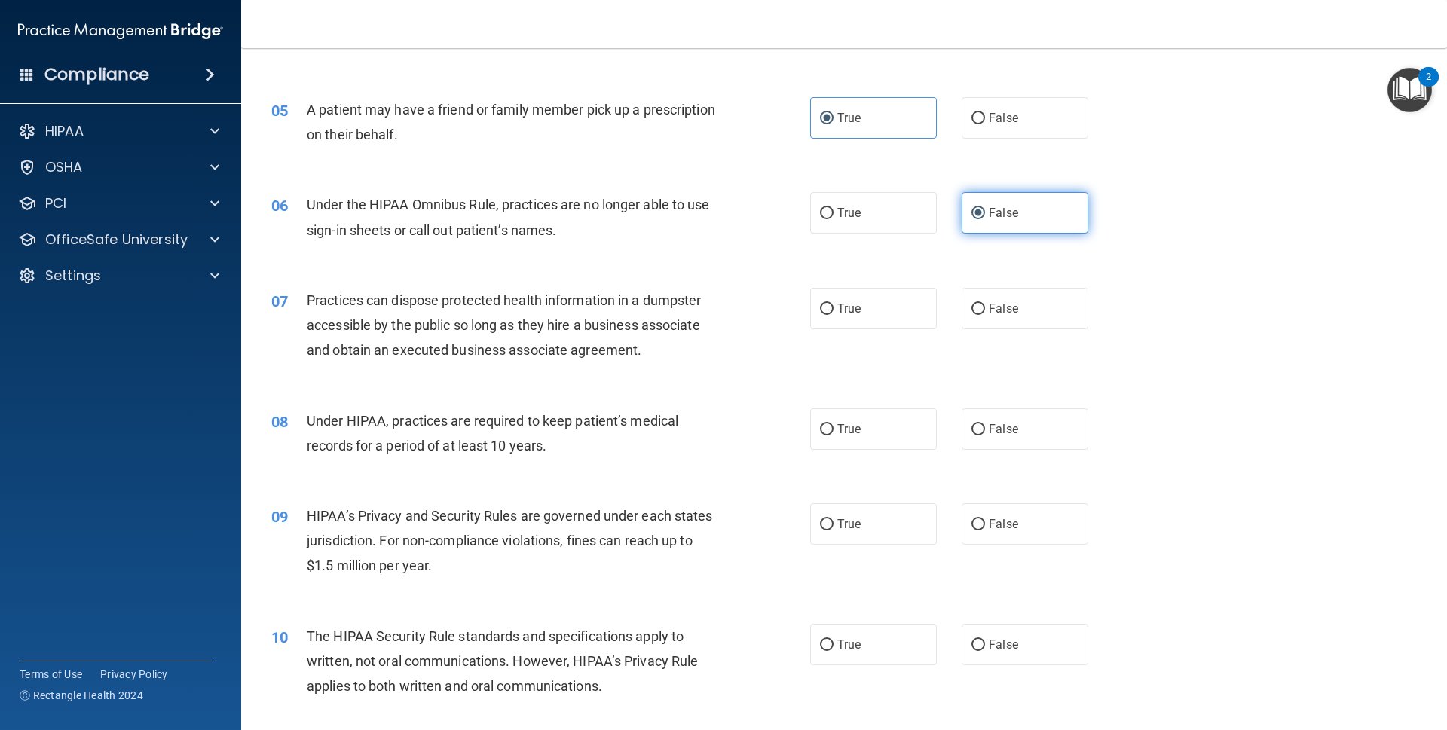
scroll to position [511, 0]
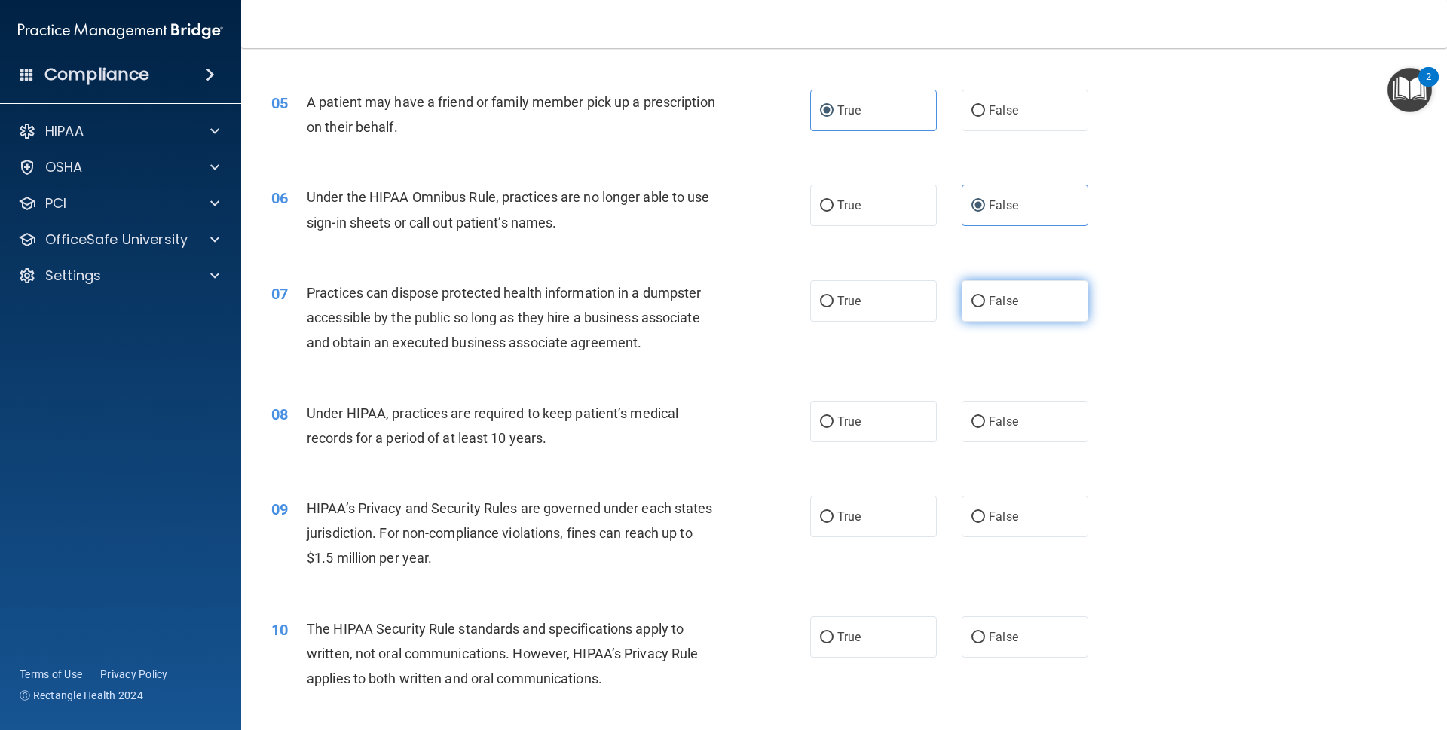
click at [1004, 294] on span "False" at bounding box center [1003, 301] width 29 height 14
click at [985, 296] on input "False" at bounding box center [979, 301] width 14 height 11
radio input "true"
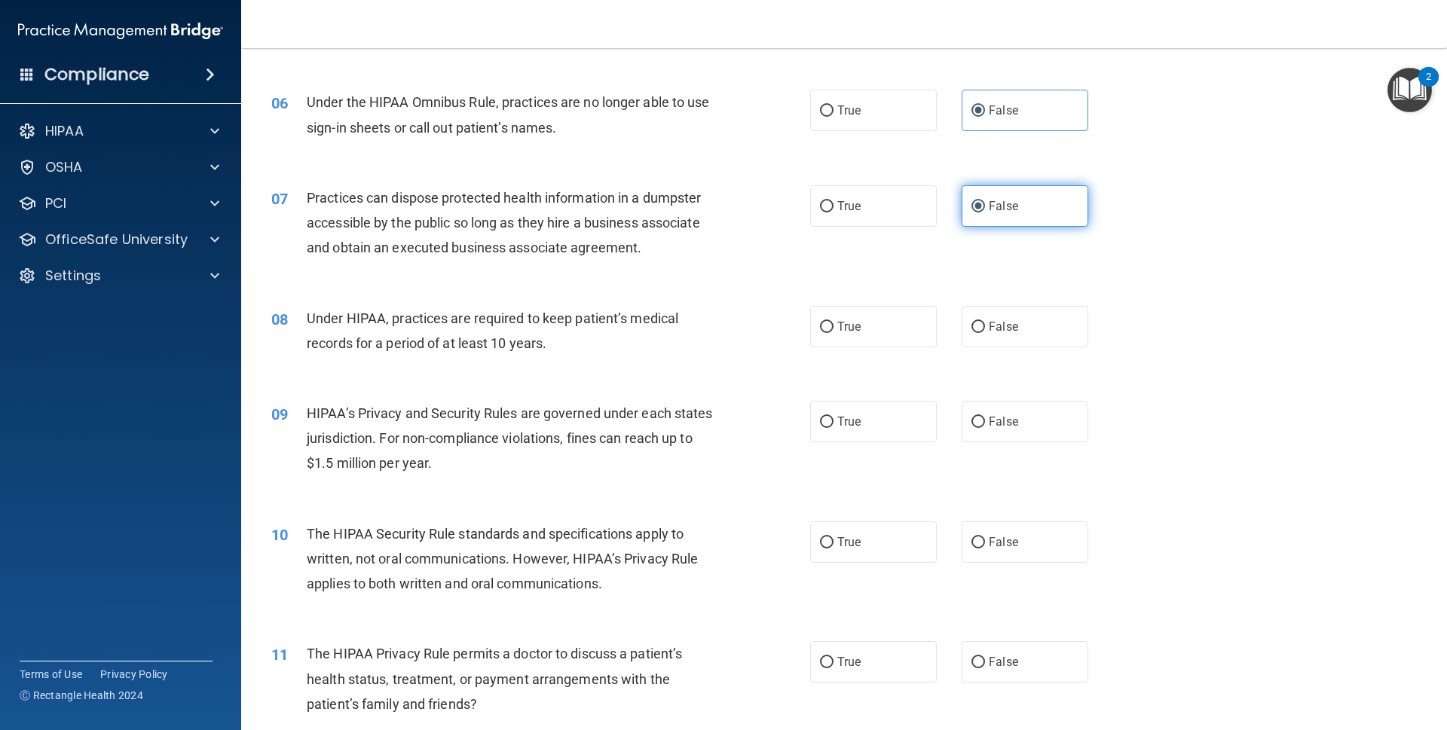
scroll to position [614, 0]
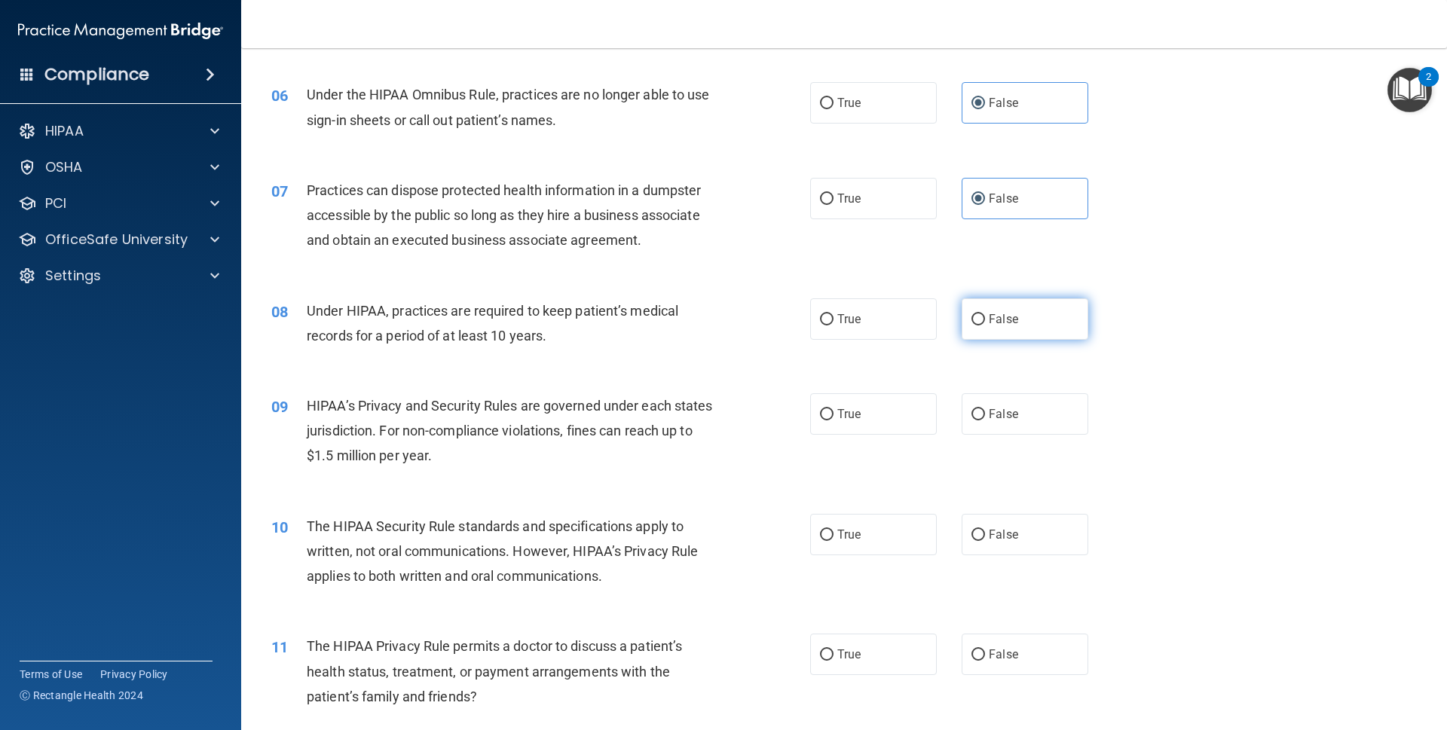
click at [1008, 307] on label "False" at bounding box center [1025, 319] width 127 height 41
click at [985, 314] on input "False" at bounding box center [979, 319] width 14 height 11
radio input "true"
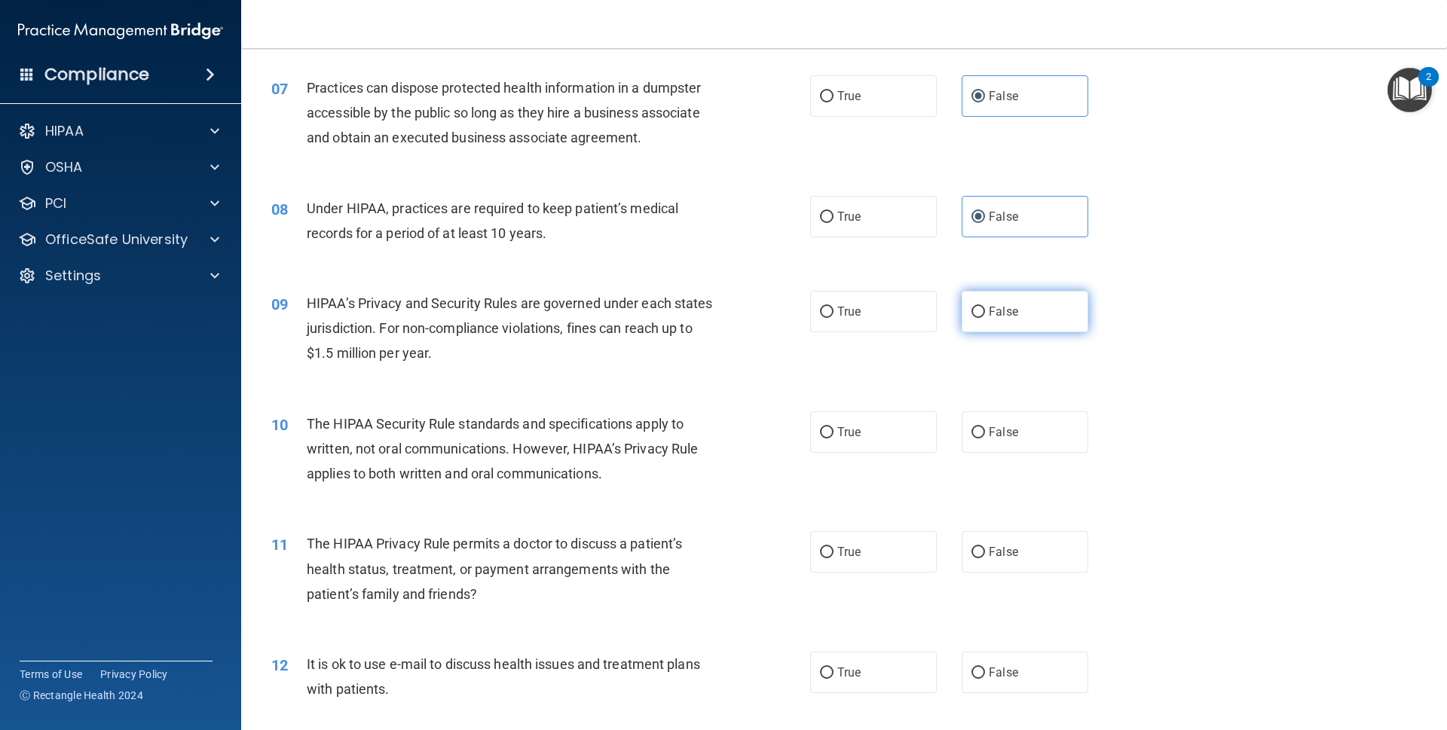
click at [1003, 317] on label "False" at bounding box center [1025, 311] width 127 height 41
click at [985, 317] on input "False" at bounding box center [979, 312] width 14 height 11
radio input "true"
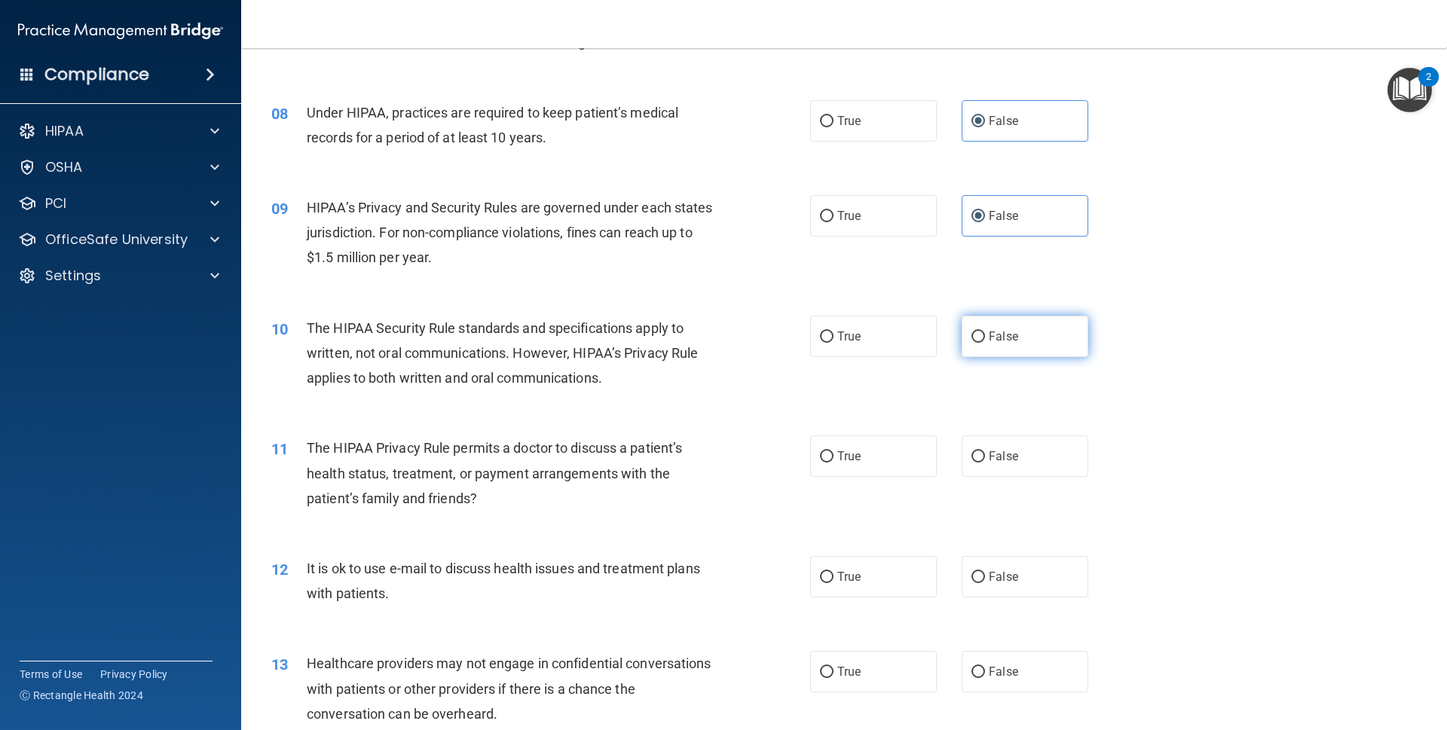
scroll to position [819, 0]
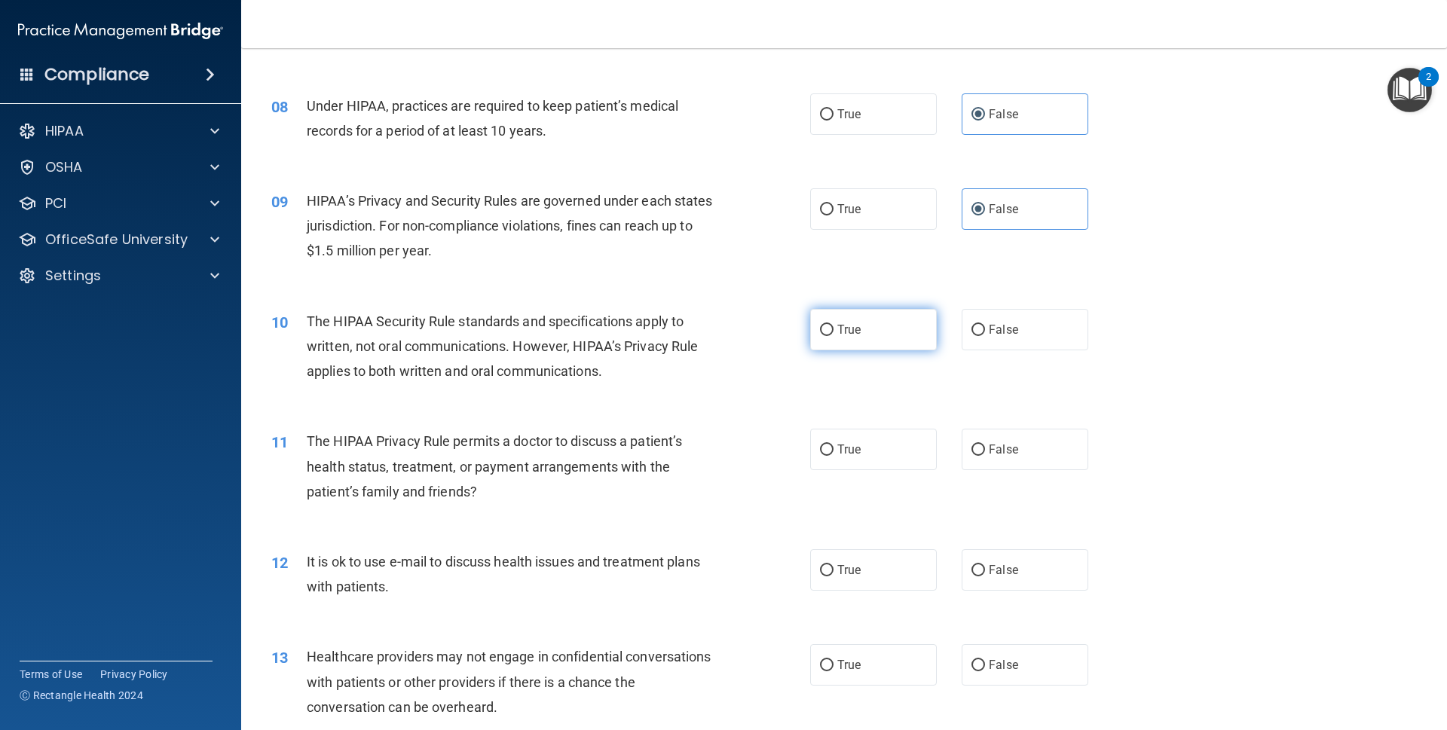
click at [876, 311] on label "True" at bounding box center [873, 329] width 127 height 41
click at [834, 325] on input "True" at bounding box center [827, 330] width 14 height 11
radio input "true"
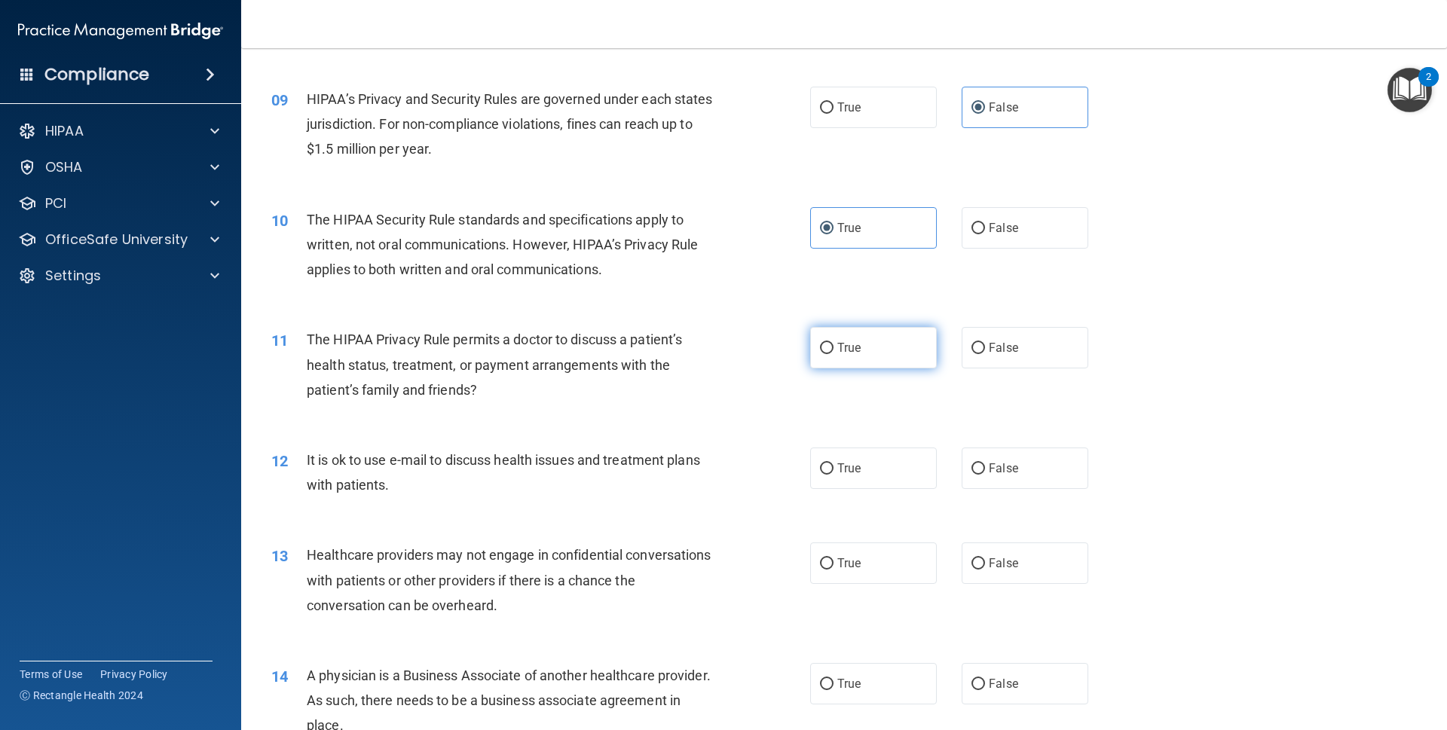
click at [861, 332] on label "True" at bounding box center [873, 347] width 127 height 41
click at [834, 343] on input "True" at bounding box center [827, 348] width 14 height 11
radio input "true"
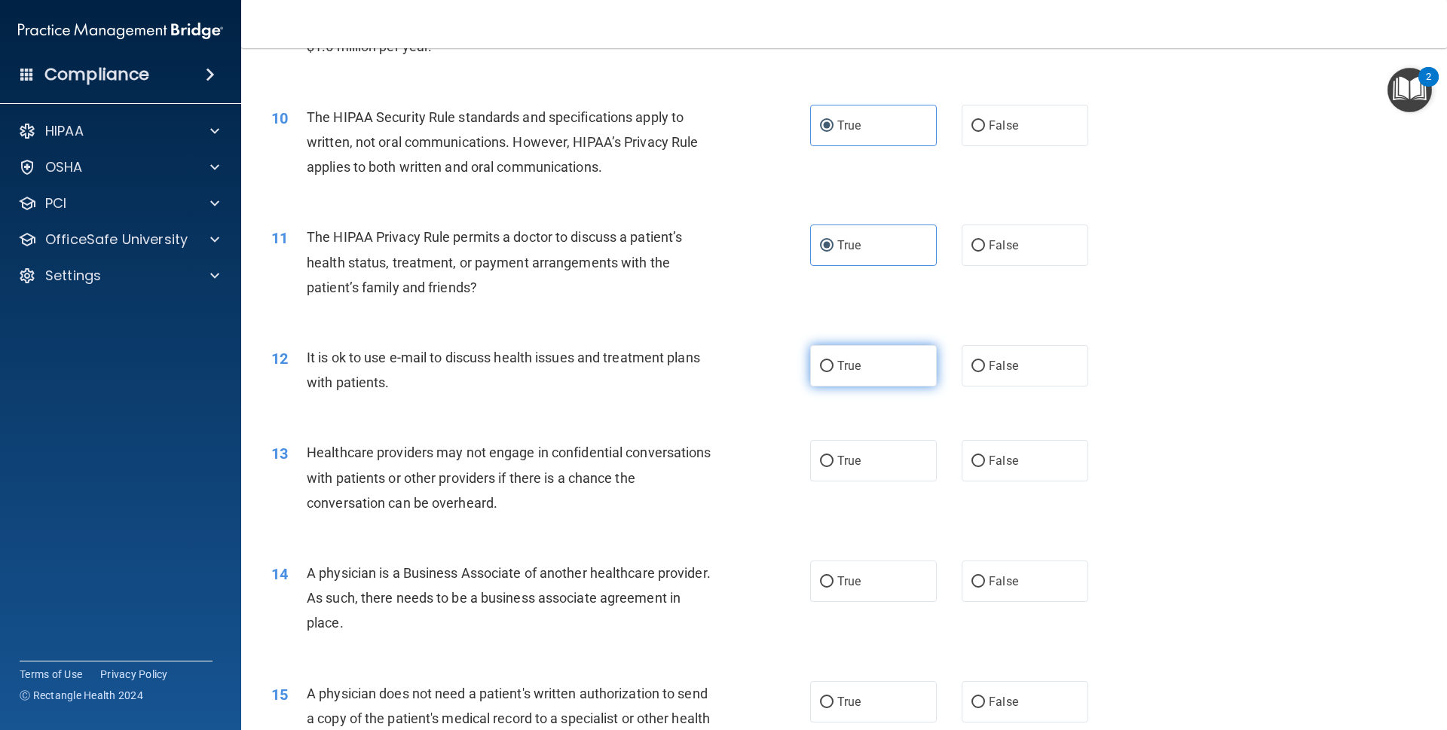
click at [853, 359] on span "True" at bounding box center [849, 366] width 23 height 14
click at [834, 361] on input "True" at bounding box center [827, 366] width 14 height 11
radio input "true"
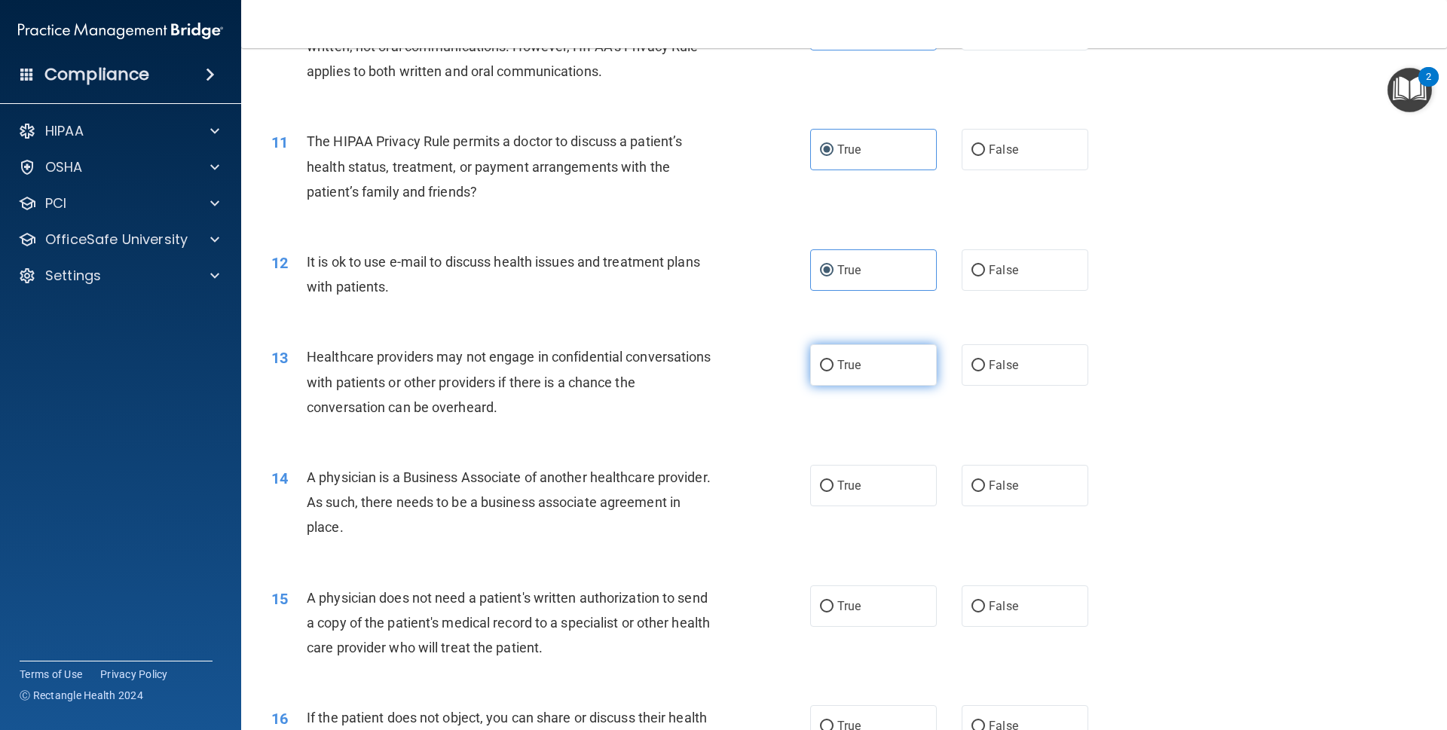
scroll to position [1126, 0]
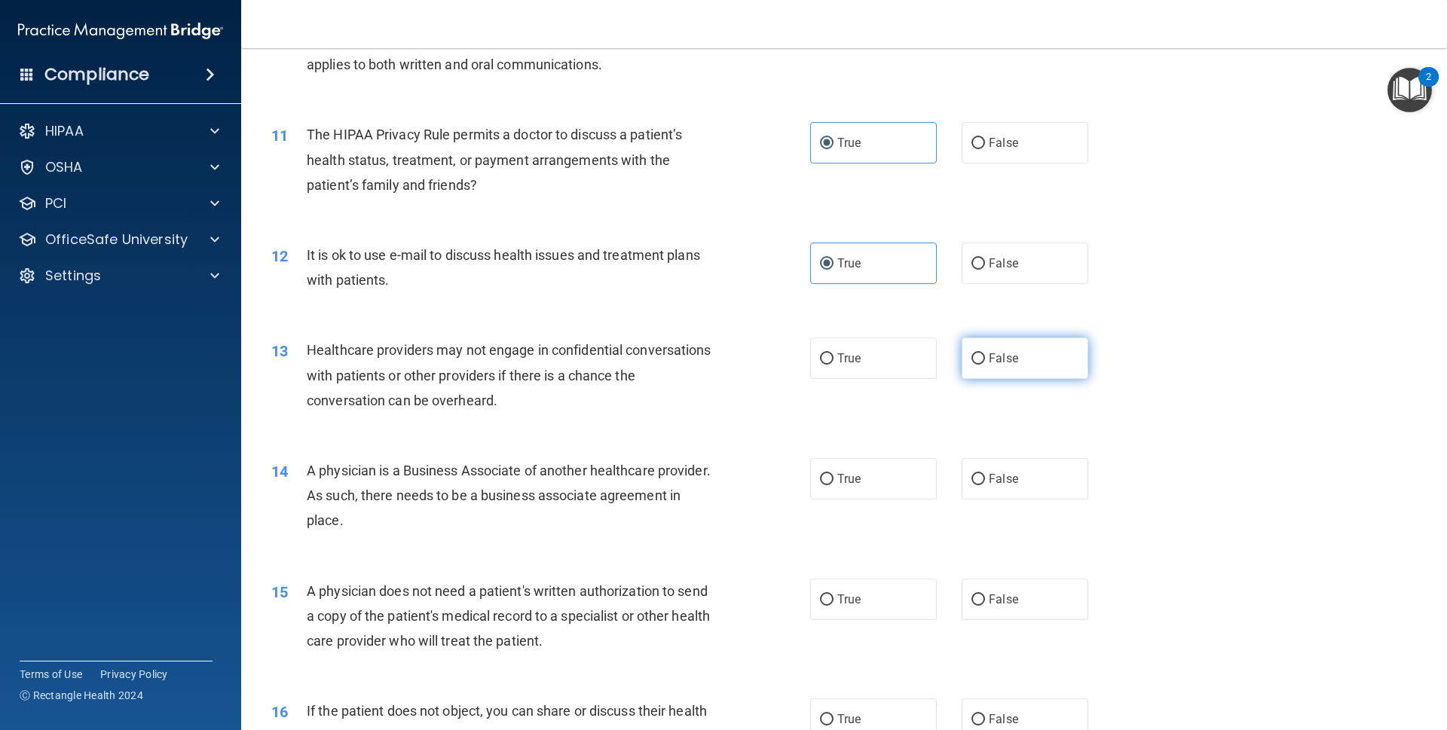
click at [991, 353] on span "False" at bounding box center [1003, 358] width 29 height 14
click at [985, 354] on input "False" at bounding box center [979, 359] width 14 height 11
radio input "true"
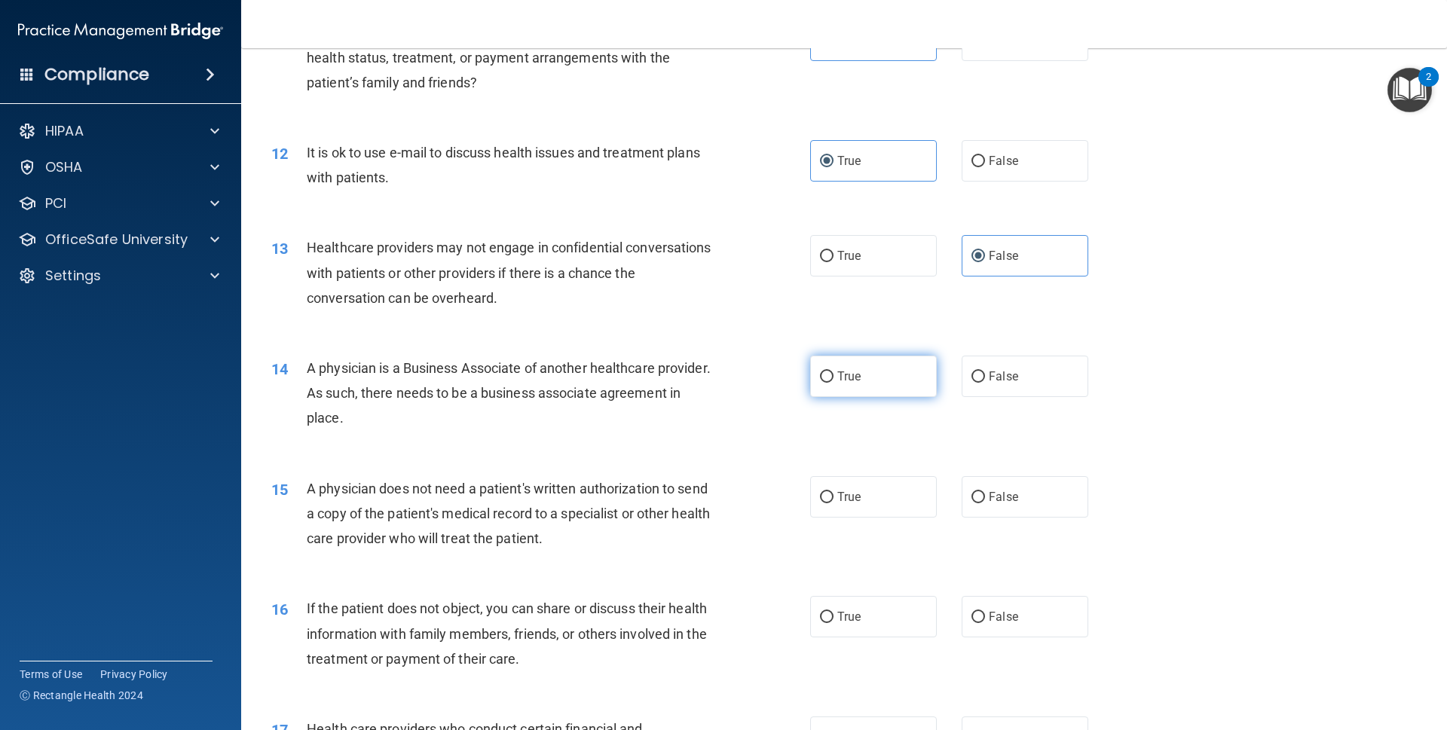
scroll to position [1330, 0]
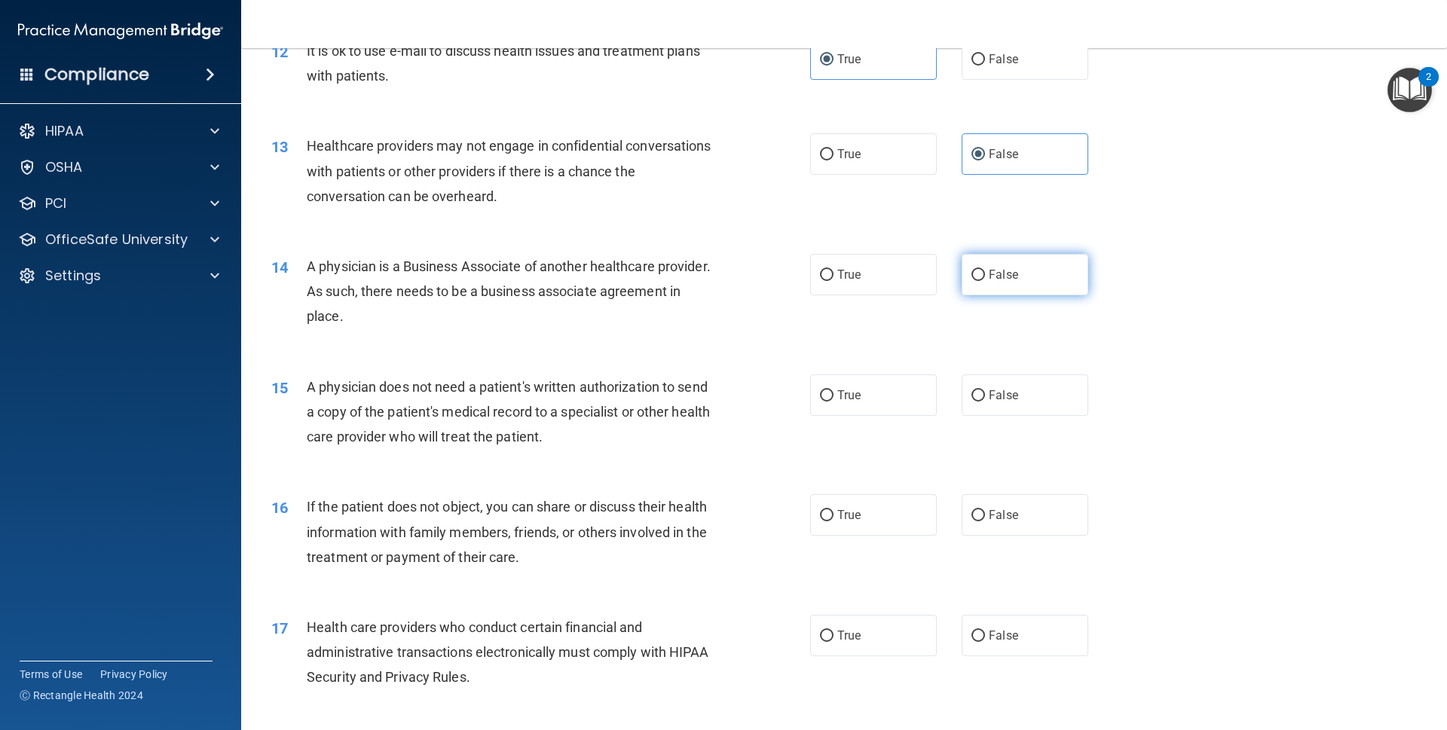
click at [979, 270] on label "False" at bounding box center [1025, 274] width 127 height 41
click at [979, 270] on input "False" at bounding box center [979, 275] width 14 height 11
radio input "true"
click at [878, 389] on label "True" at bounding box center [873, 395] width 127 height 41
click at [834, 391] on input "True" at bounding box center [827, 396] width 14 height 11
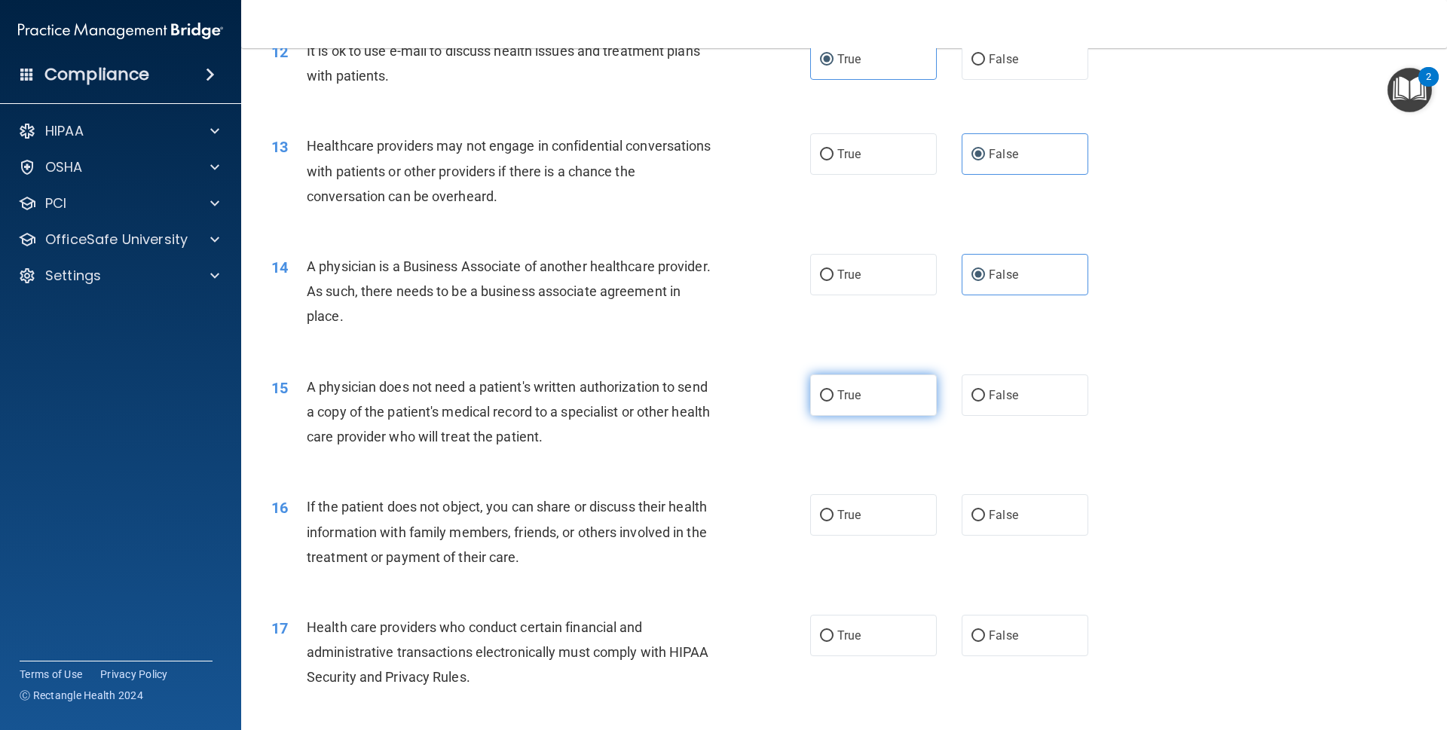
radio input "true"
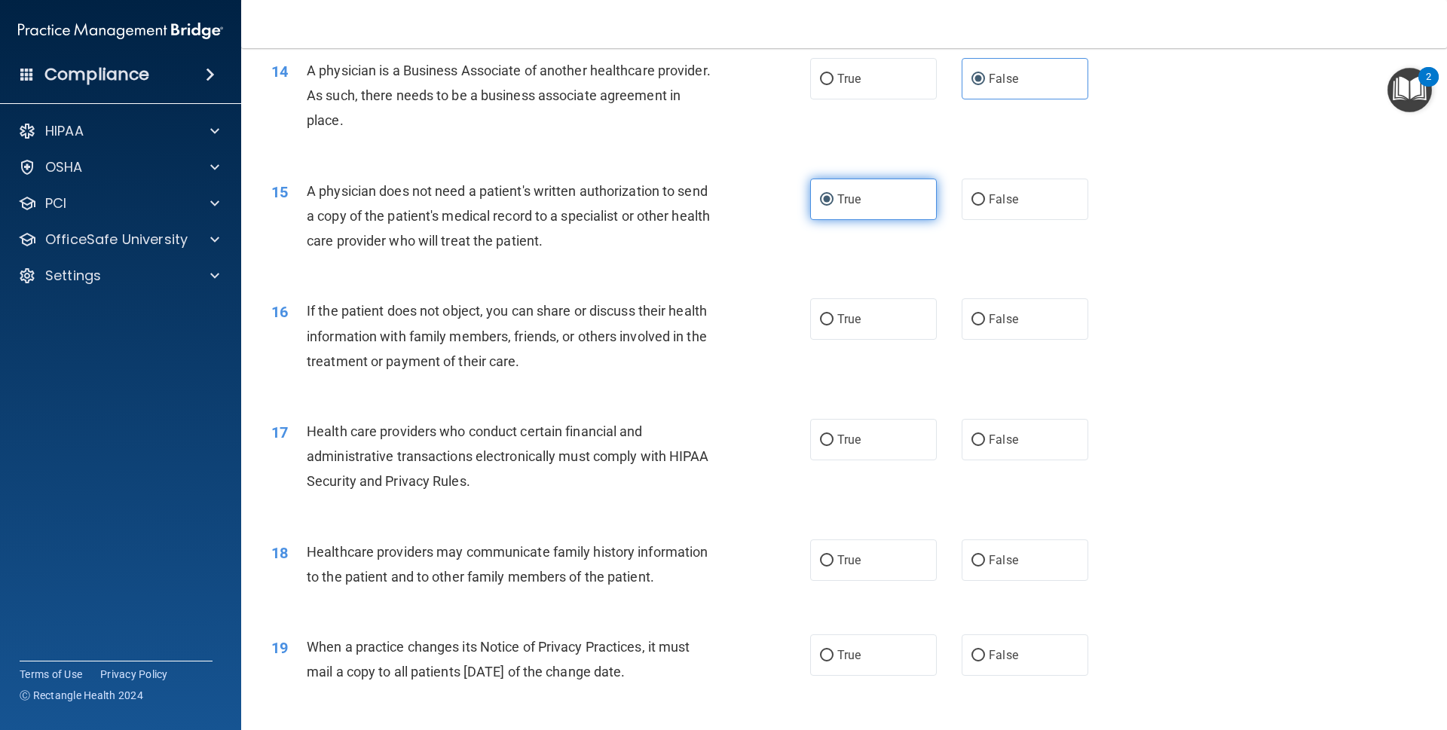
scroll to position [1535, 0]
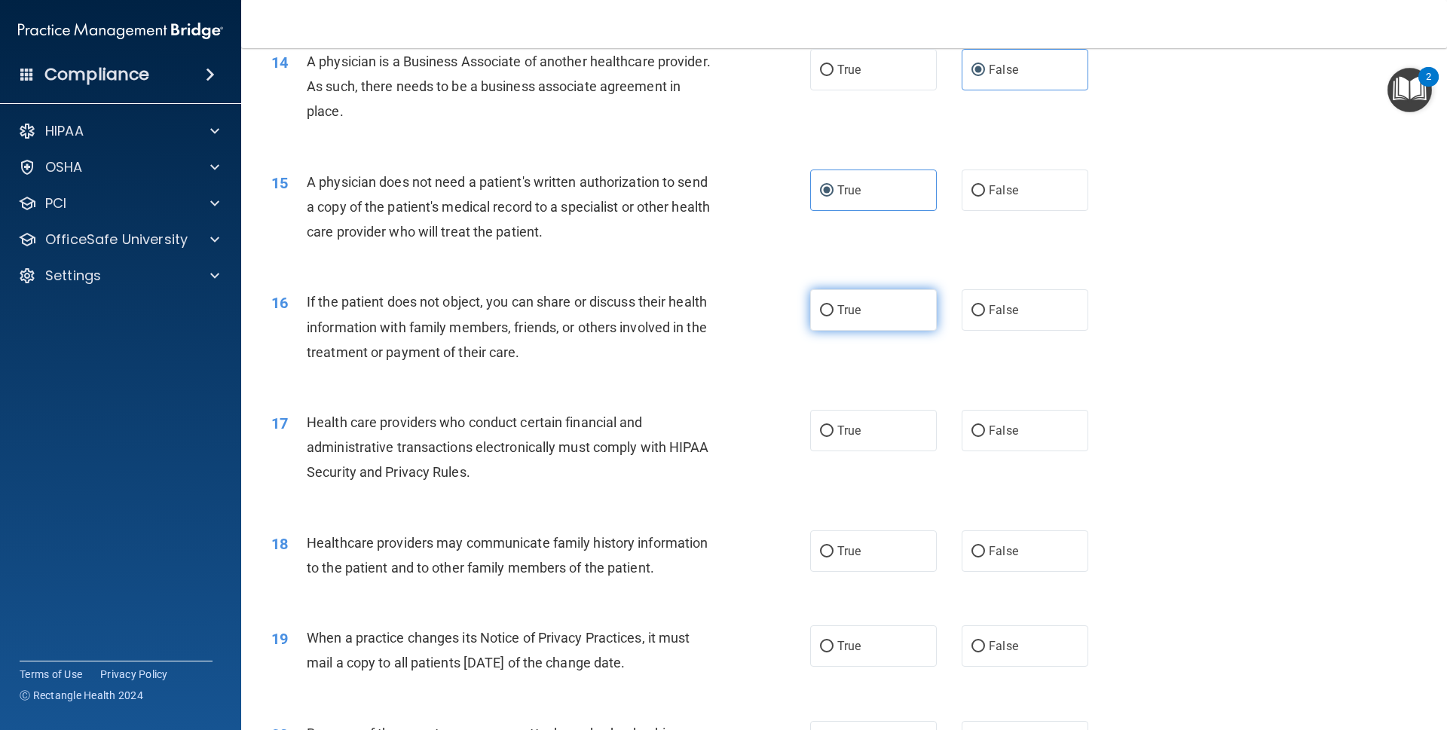
click at [836, 313] on label "True" at bounding box center [873, 309] width 127 height 41
click at [834, 313] on input "True" at bounding box center [827, 310] width 14 height 11
radio input "true"
click at [838, 424] on span "True" at bounding box center [849, 431] width 23 height 14
click at [832, 426] on input "True" at bounding box center [827, 431] width 14 height 11
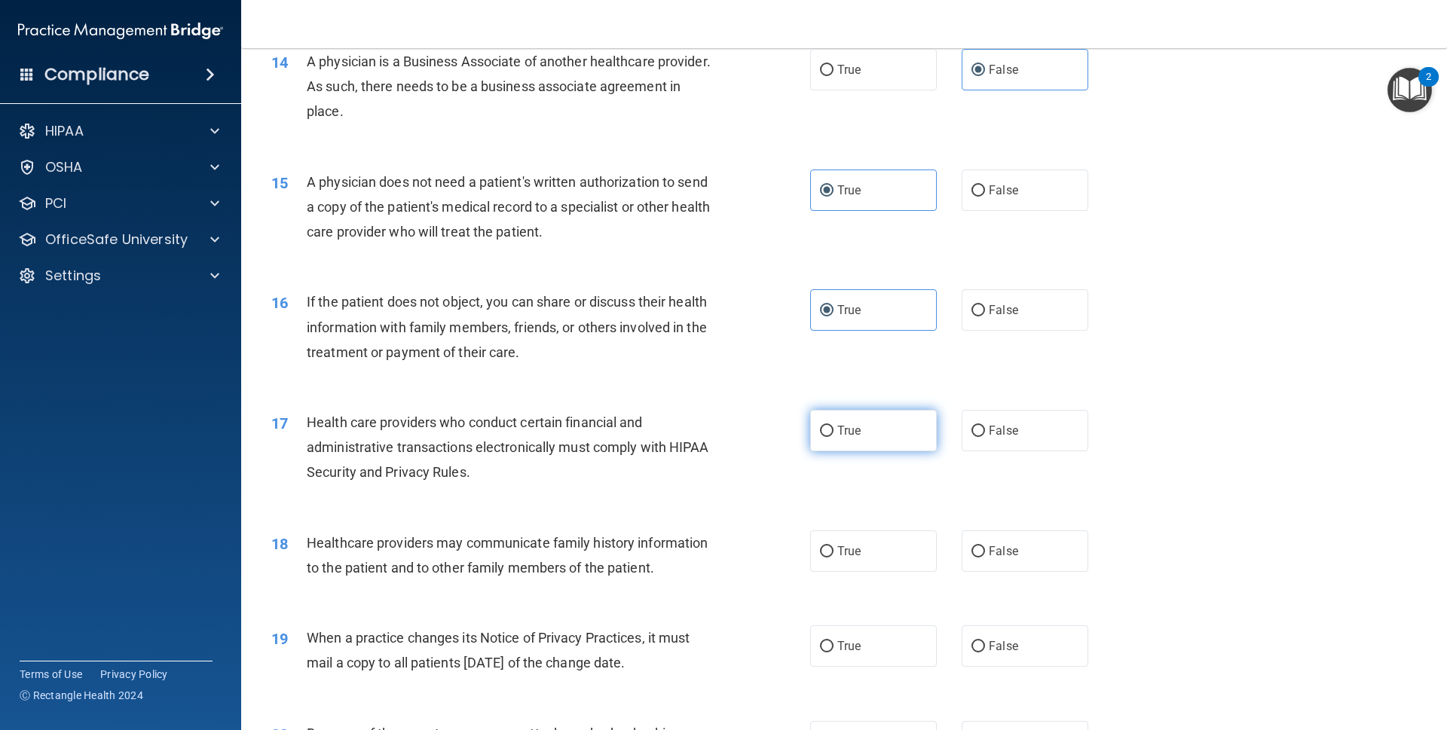
radio input "true"
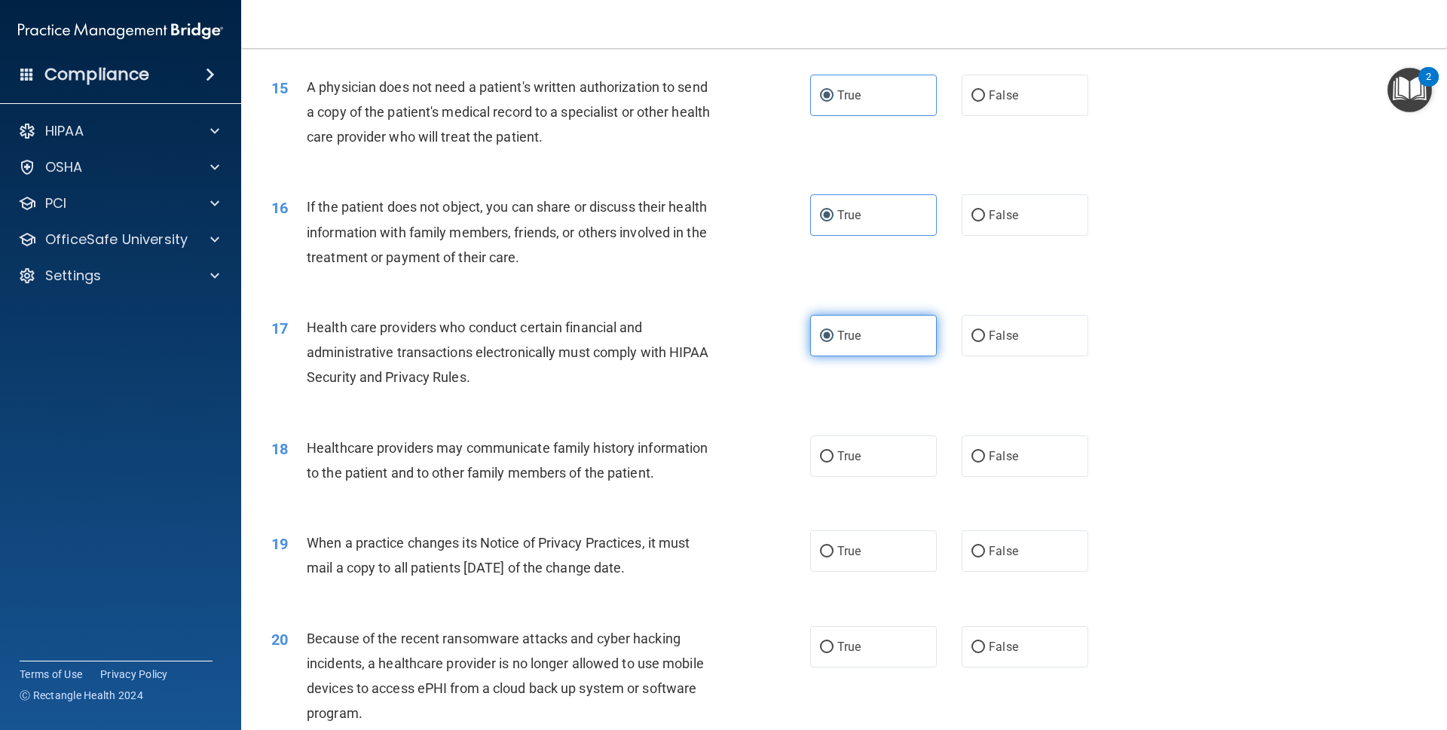
scroll to position [1637, 0]
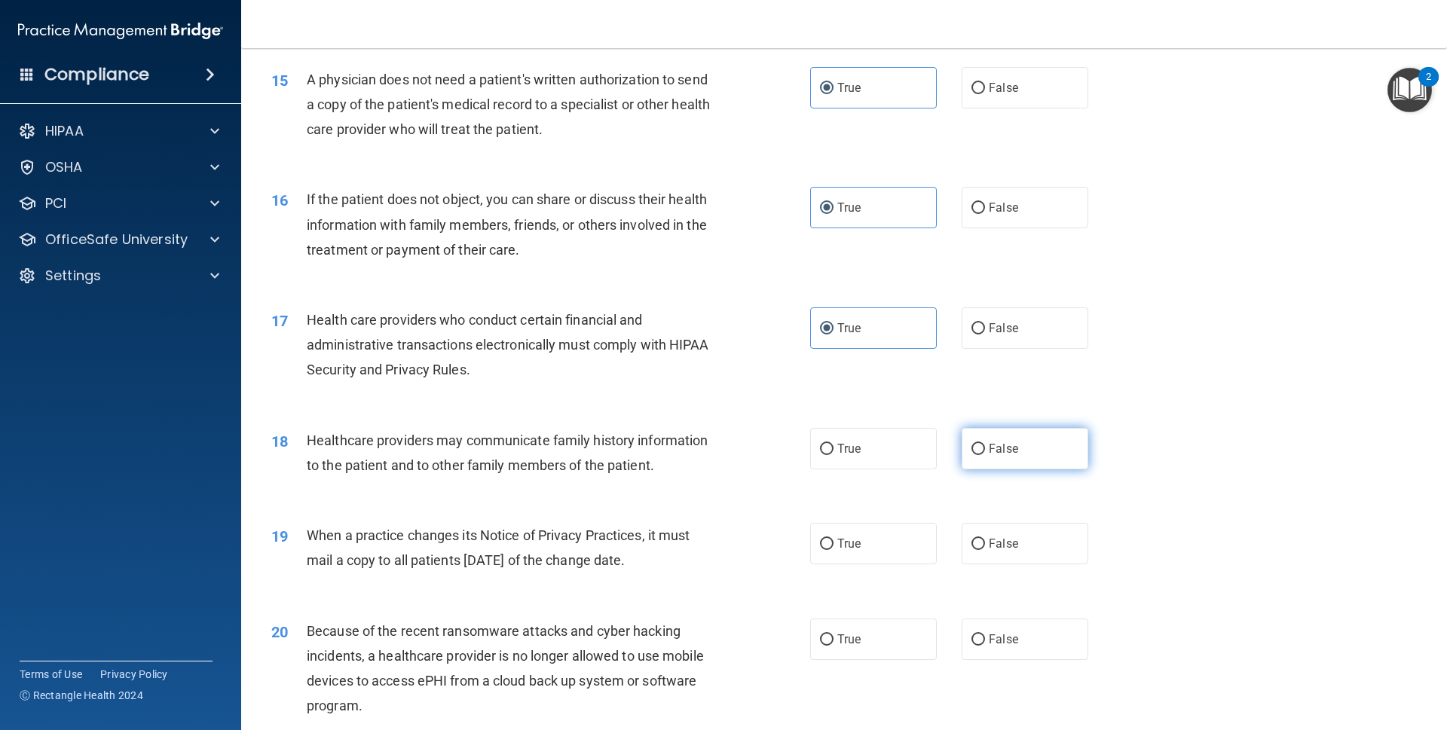
click at [972, 444] on input "False" at bounding box center [979, 449] width 14 height 11
radio input "true"
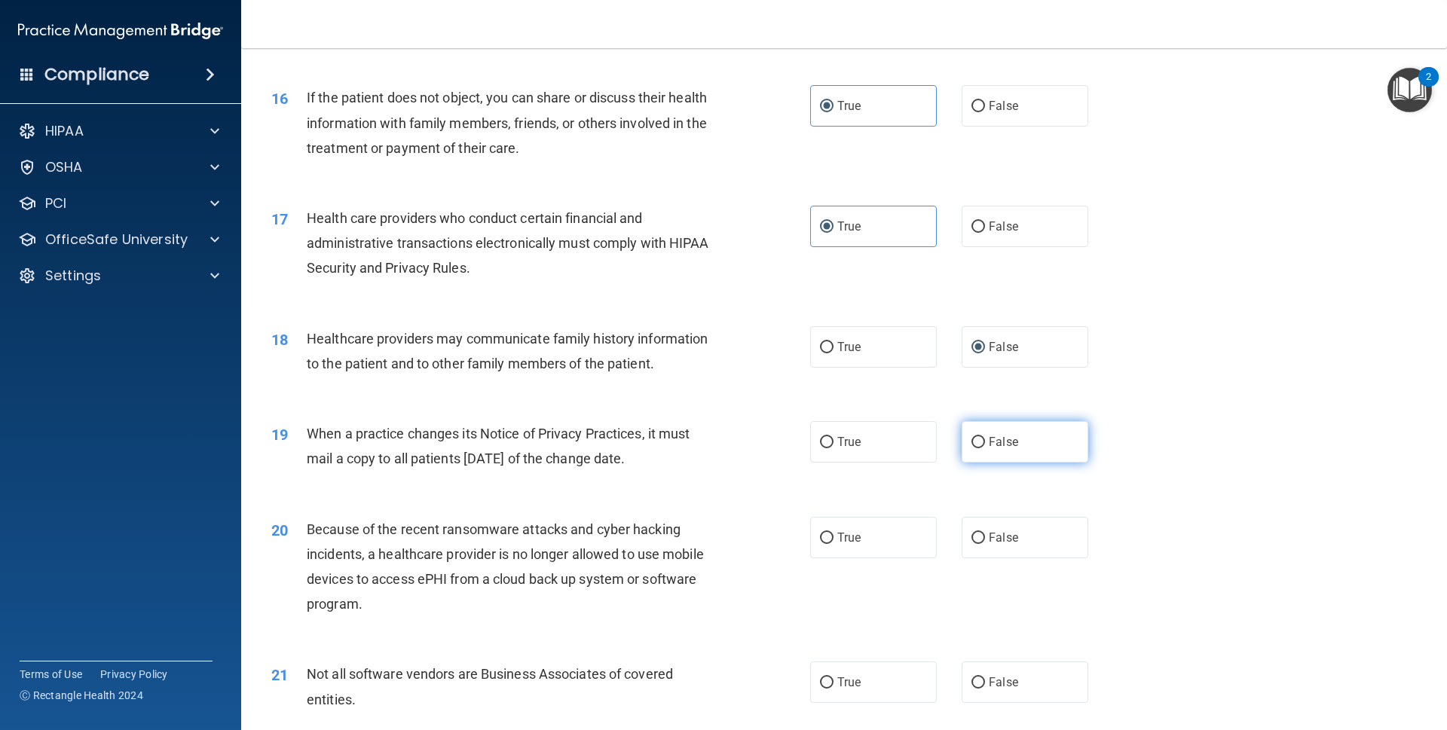
click at [973, 426] on label "False" at bounding box center [1025, 441] width 127 height 41
click at [973, 437] on input "False" at bounding box center [979, 442] width 14 height 11
radio input "true"
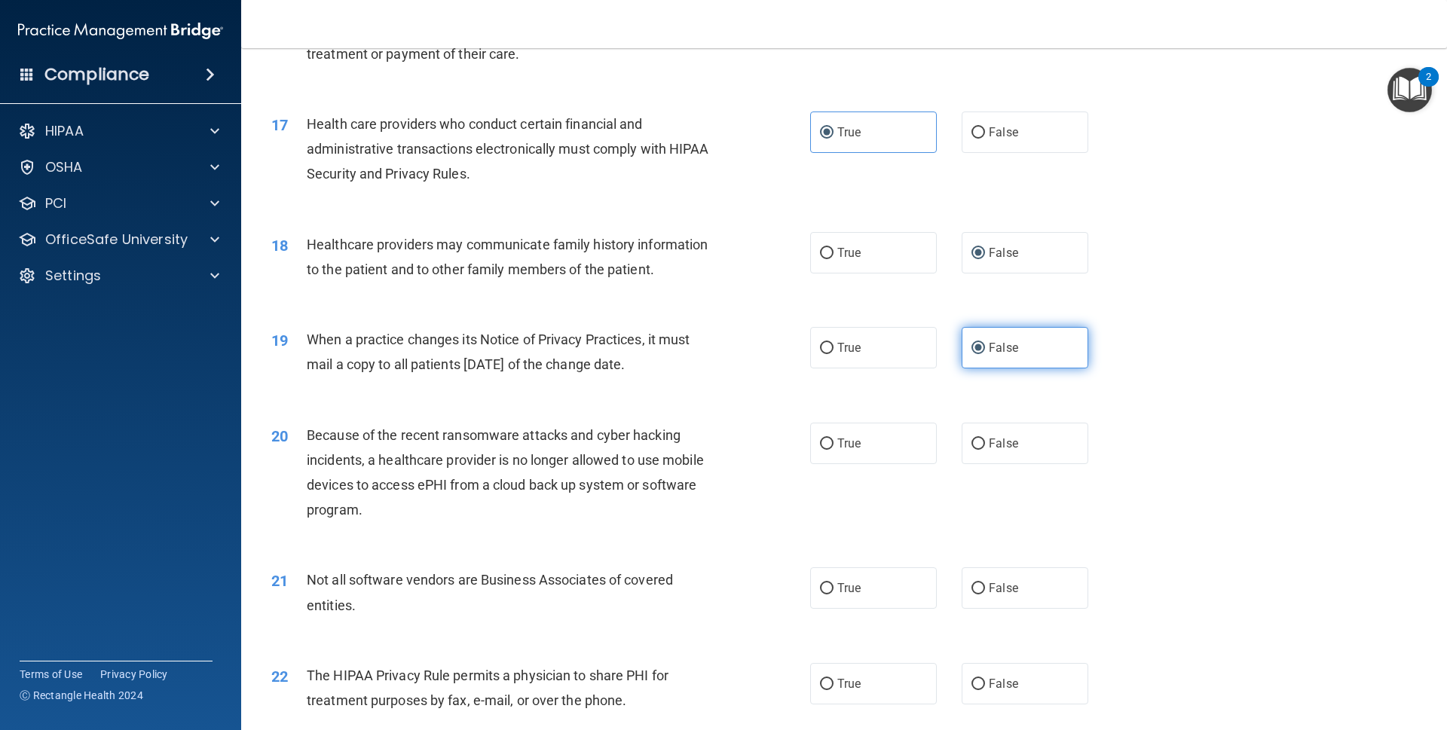
scroll to position [1842, 0]
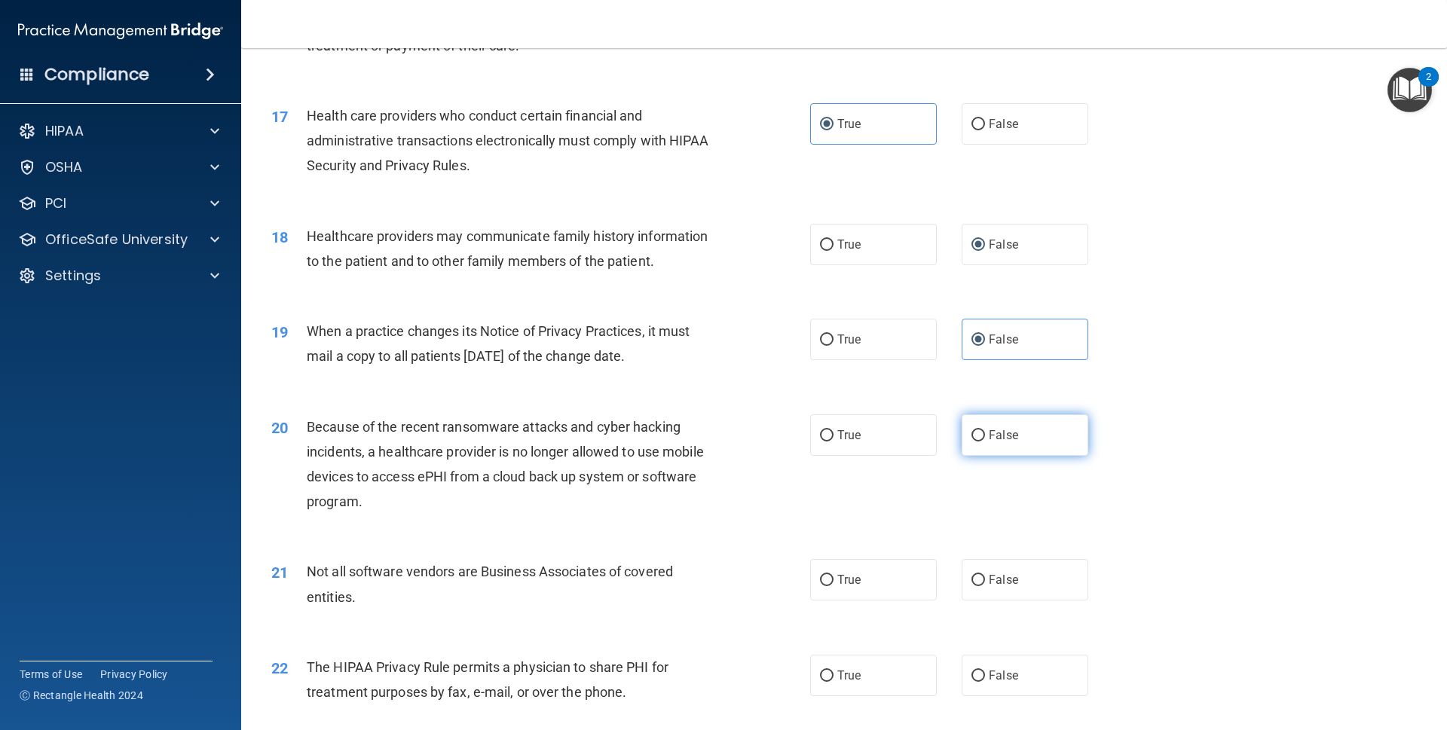
click at [989, 428] on span "False" at bounding box center [1003, 435] width 29 height 14
click at [982, 430] on input "False" at bounding box center [979, 435] width 14 height 11
radio input "true"
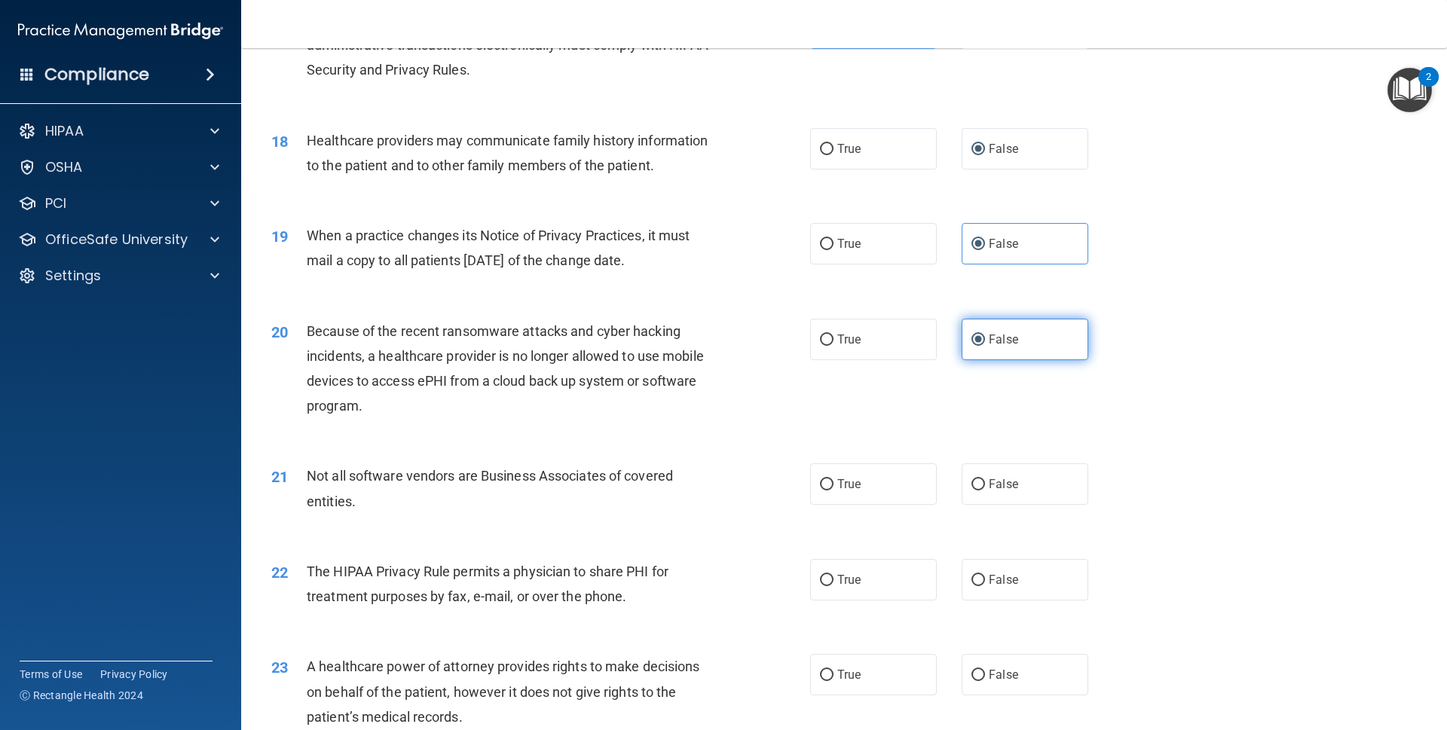
scroll to position [1944, 0]
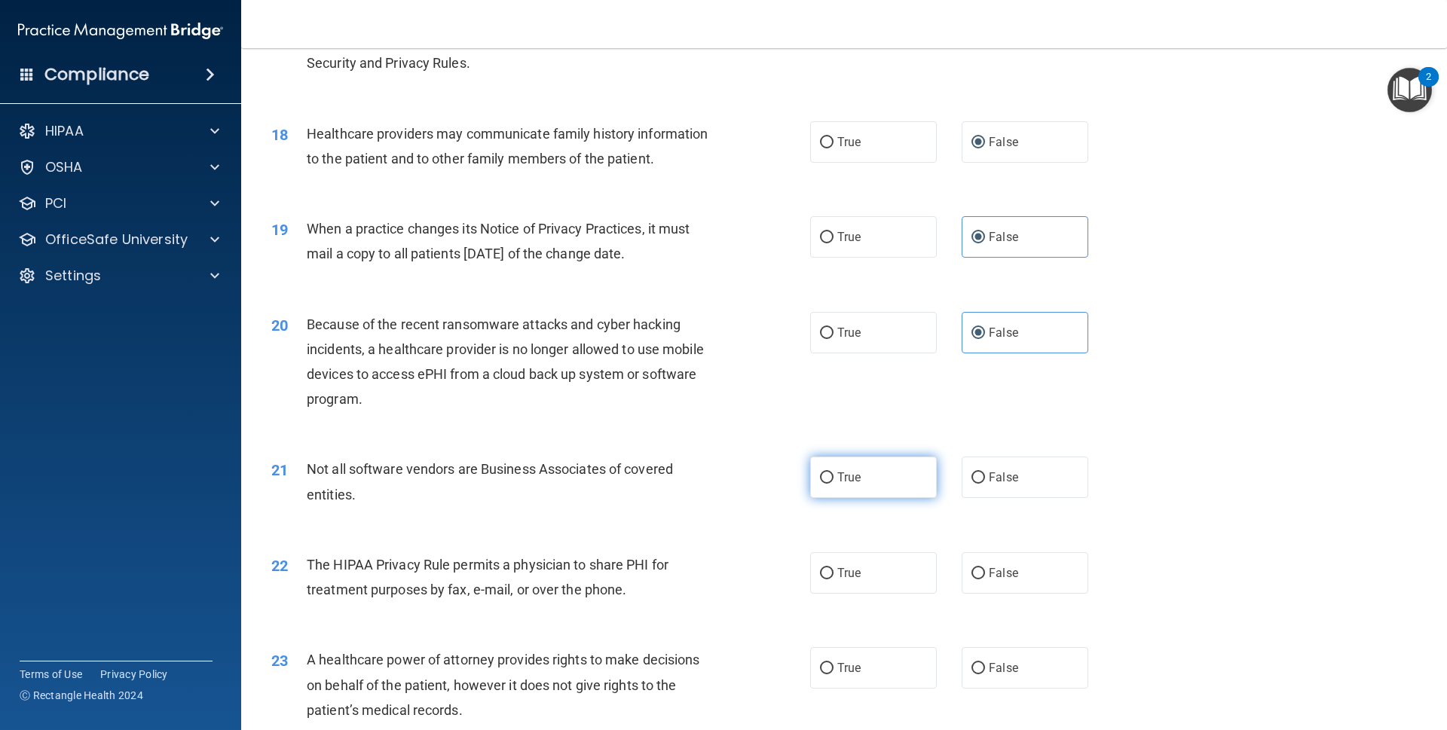
click at [853, 470] on span "True" at bounding box center [849, 477] width 23 height 14
click at [834, 473] on input "True" at bounding box center [827, 478] width 14 height 11
radio input "true"
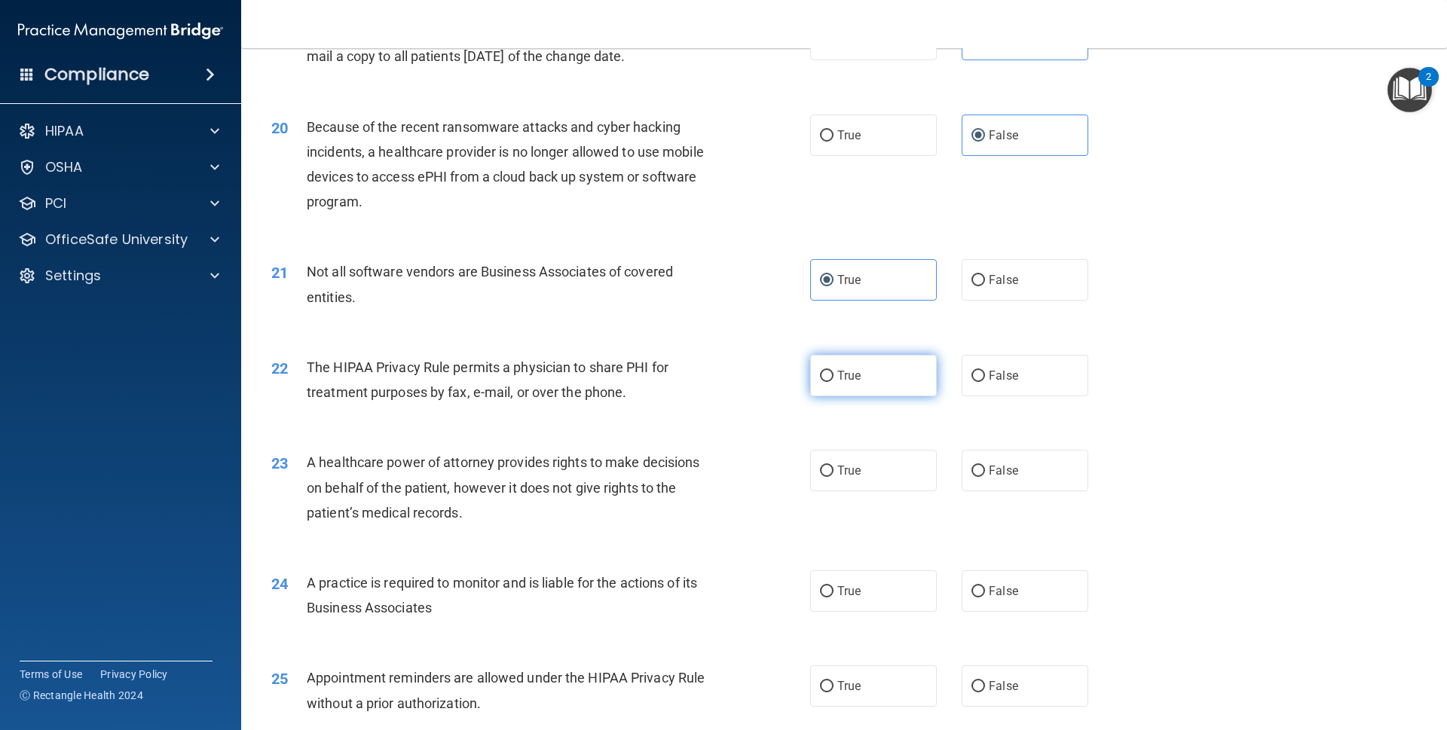
scroll to position [2149, 0]
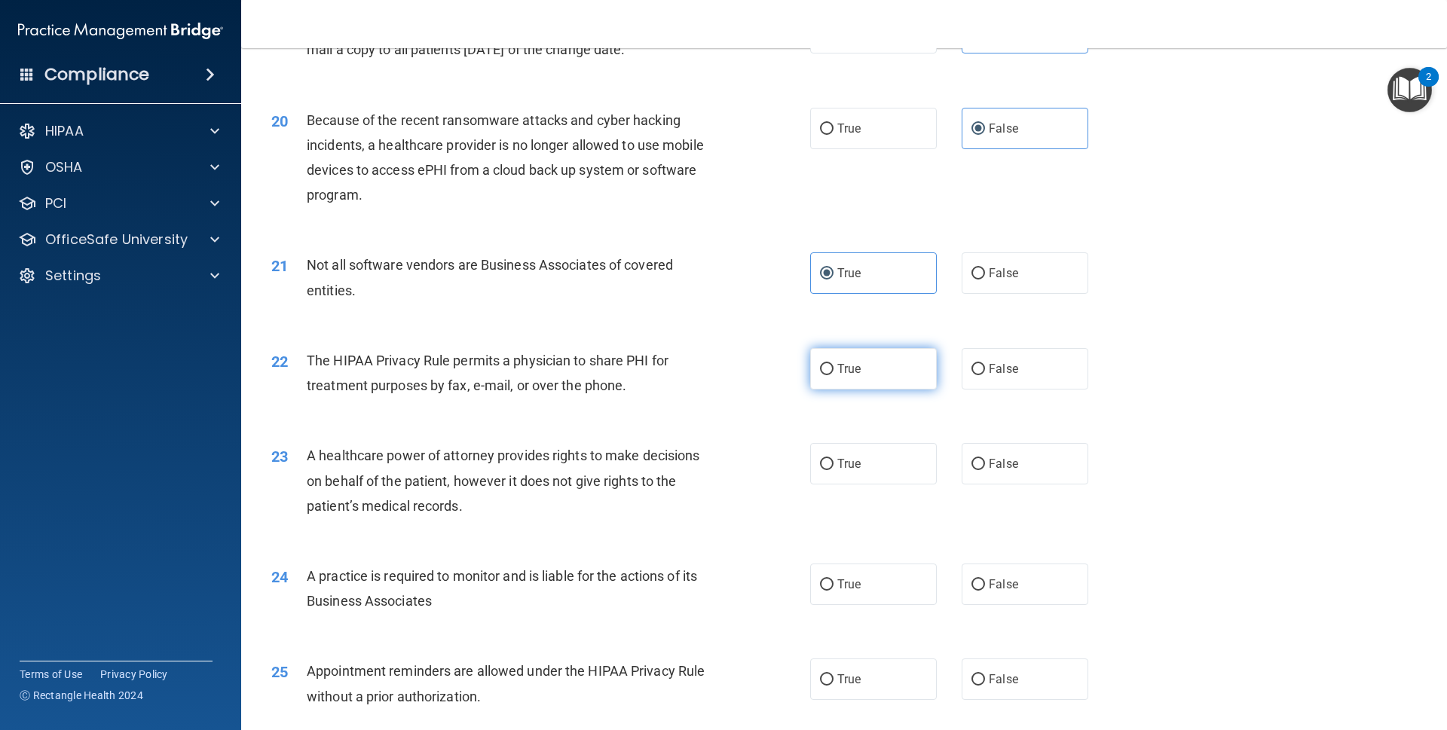
click at [856, 370] on label "True" at bounding box center [873, 368] width 127 height 41
click at [834, 370] on input "True" at bounding box center [827, 369] width 14 height 11
radio input "true"
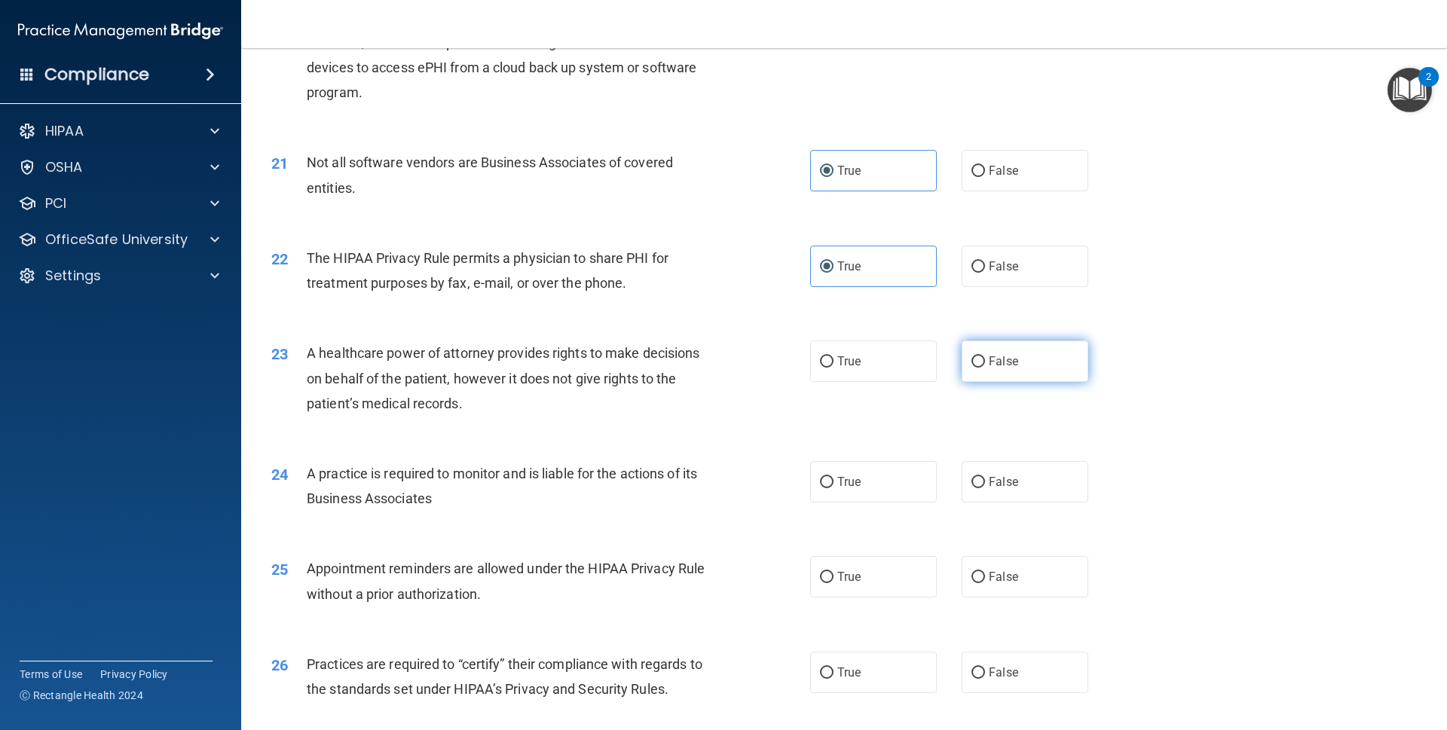
click at [989, 357] on span "False" at bounding box center [1003, 361] width 29 height 14
click at [983, 357] on input "False" at bounding box center [979, 362] width 14 height 11
radio input "true"
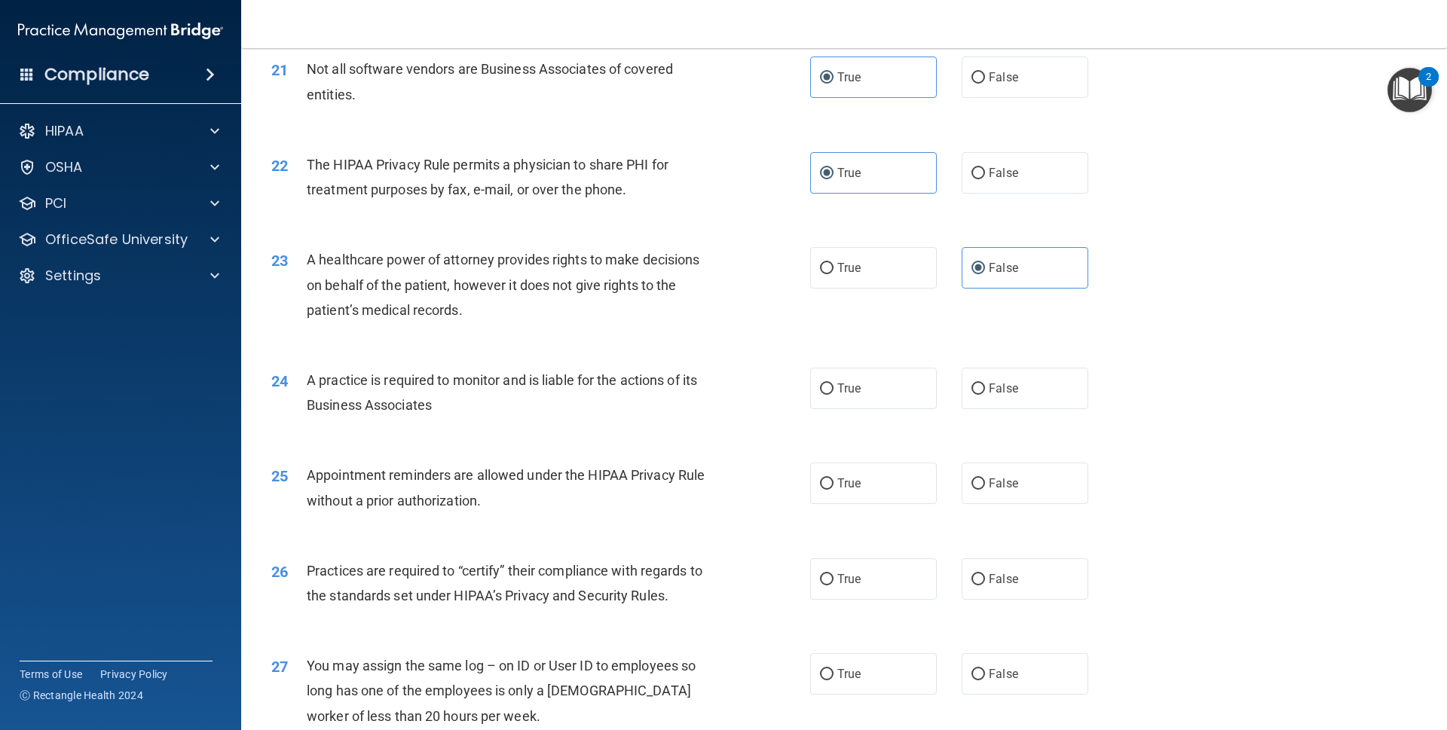
scroll to position [2354, 0]
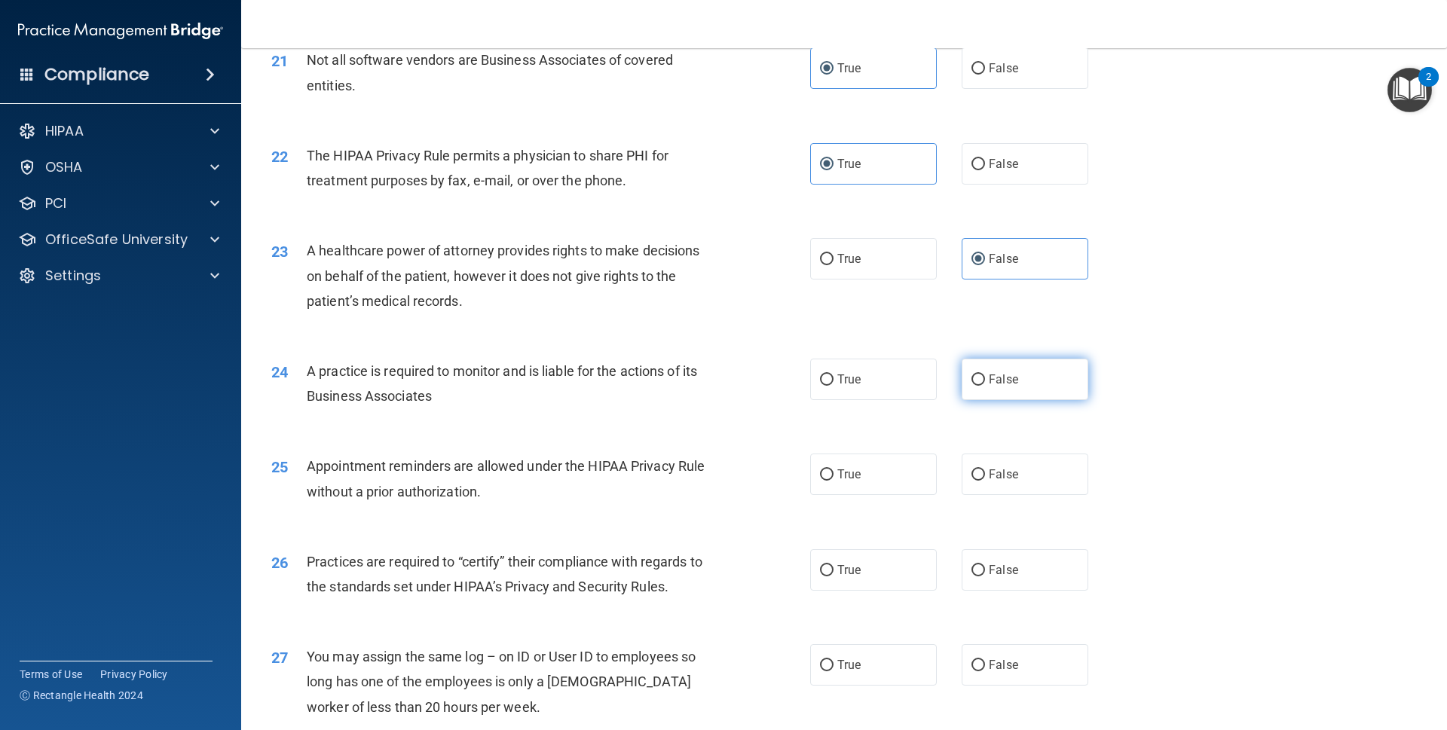
click at [989, 375] on span "False" at bounding box center [1003, 379] width 29 height 14
click at [982, 375] on input "False" at bounding box center [979, 380] width 14 height 11
radio input "true"
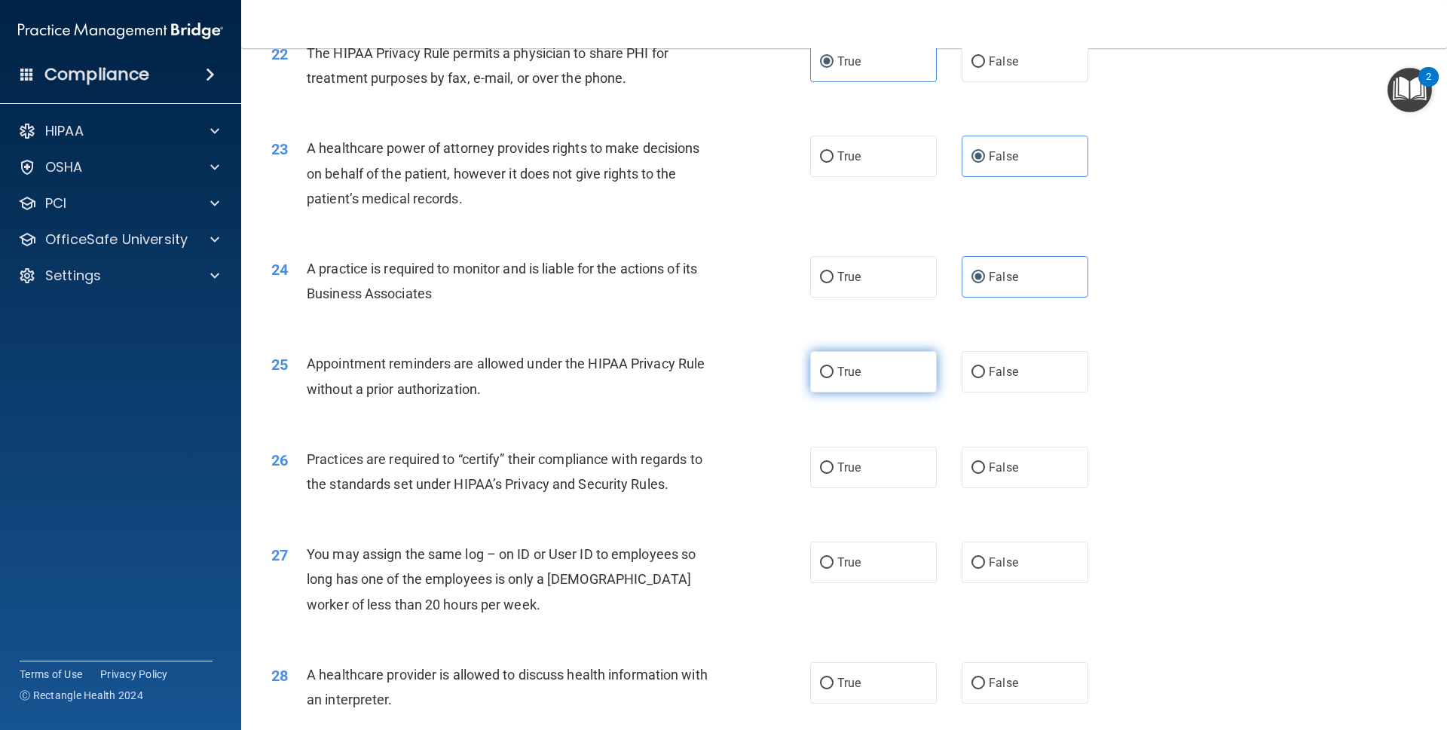
click at [853, 373] on label "True" at bounding box center [873, 371] width 127 height 41
click at [834, 373] on input "True" at bounding box center [827, 372] width 14 height 11
radio input "true"
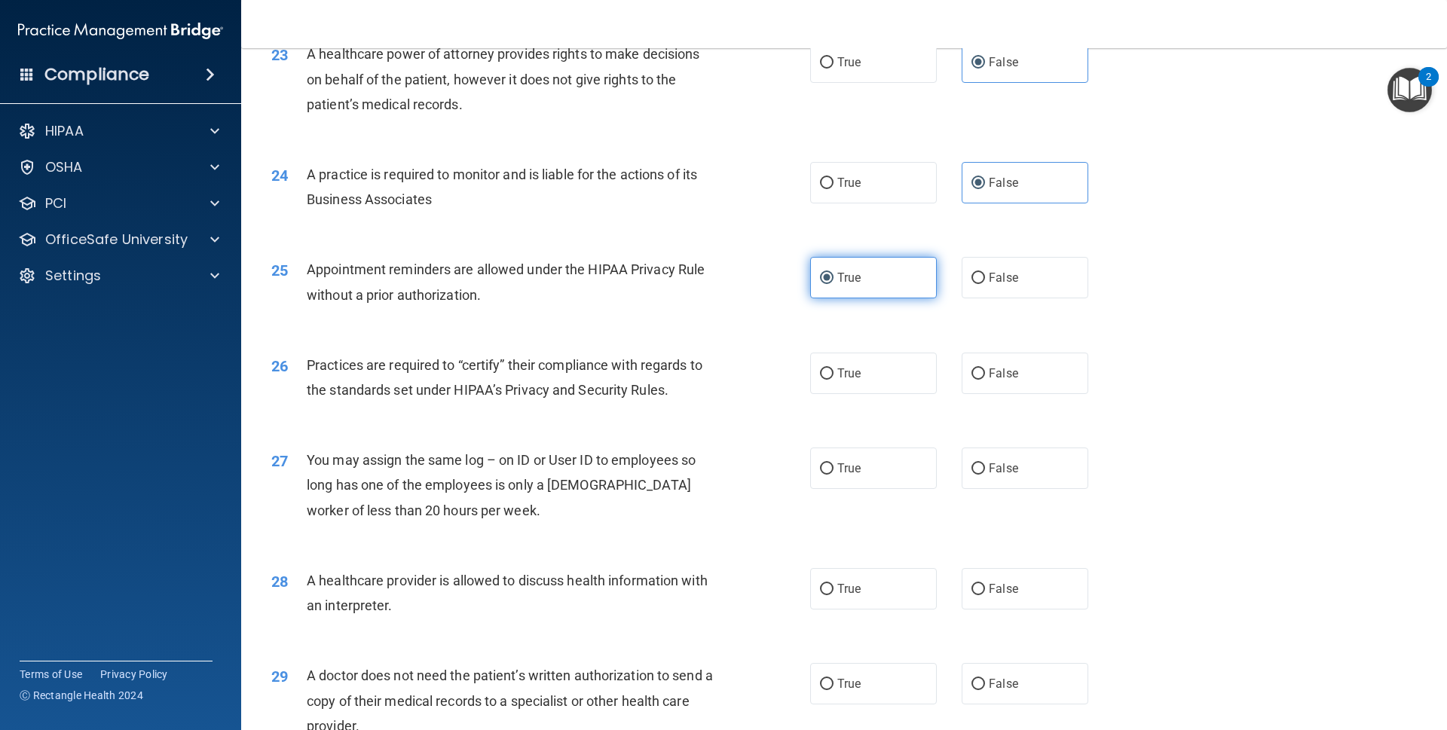
scroll to position [2558, 0]
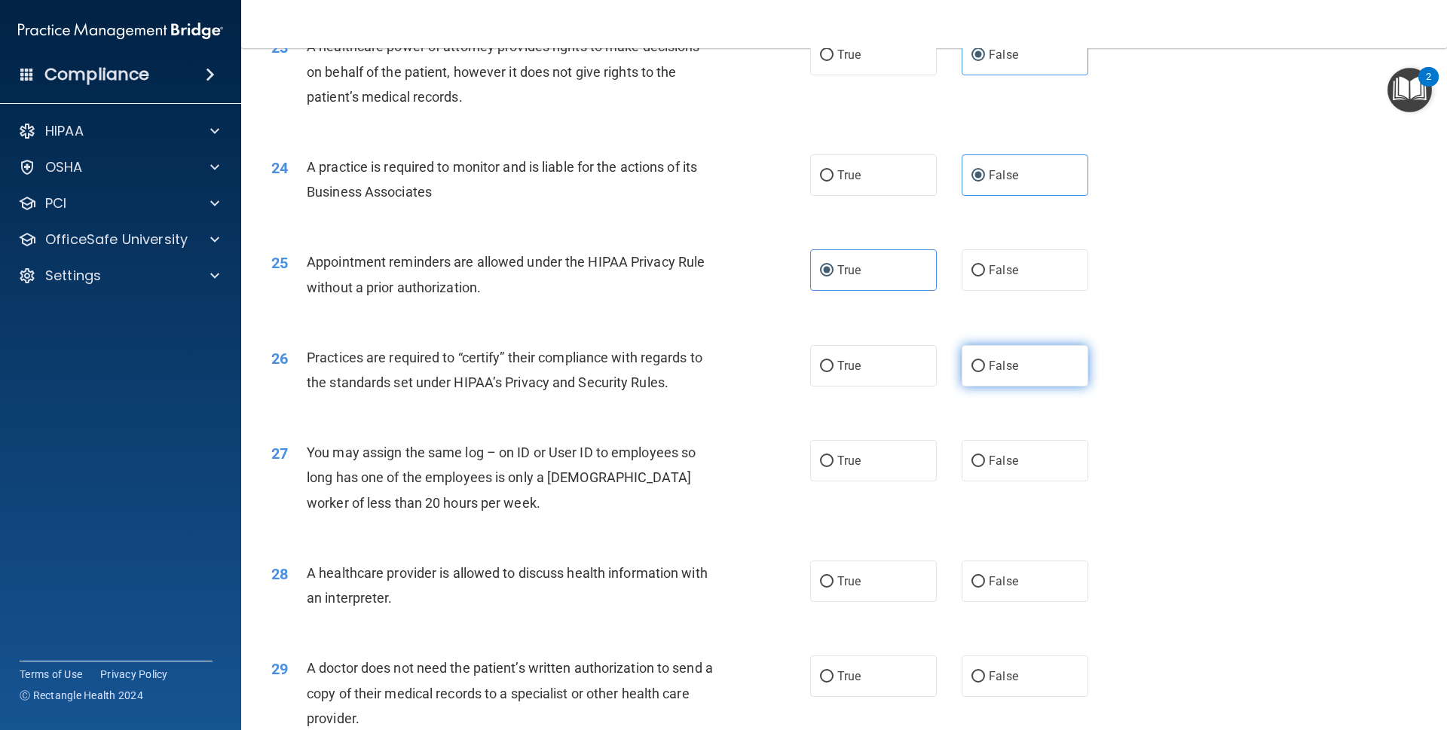
click at [962, 363] on label "False" at bounding box center [1025, 365] width 127 height 41
click at [972, 363] on input "False" at bounding box center [979, 366] width 14 height 11
radio input "true"
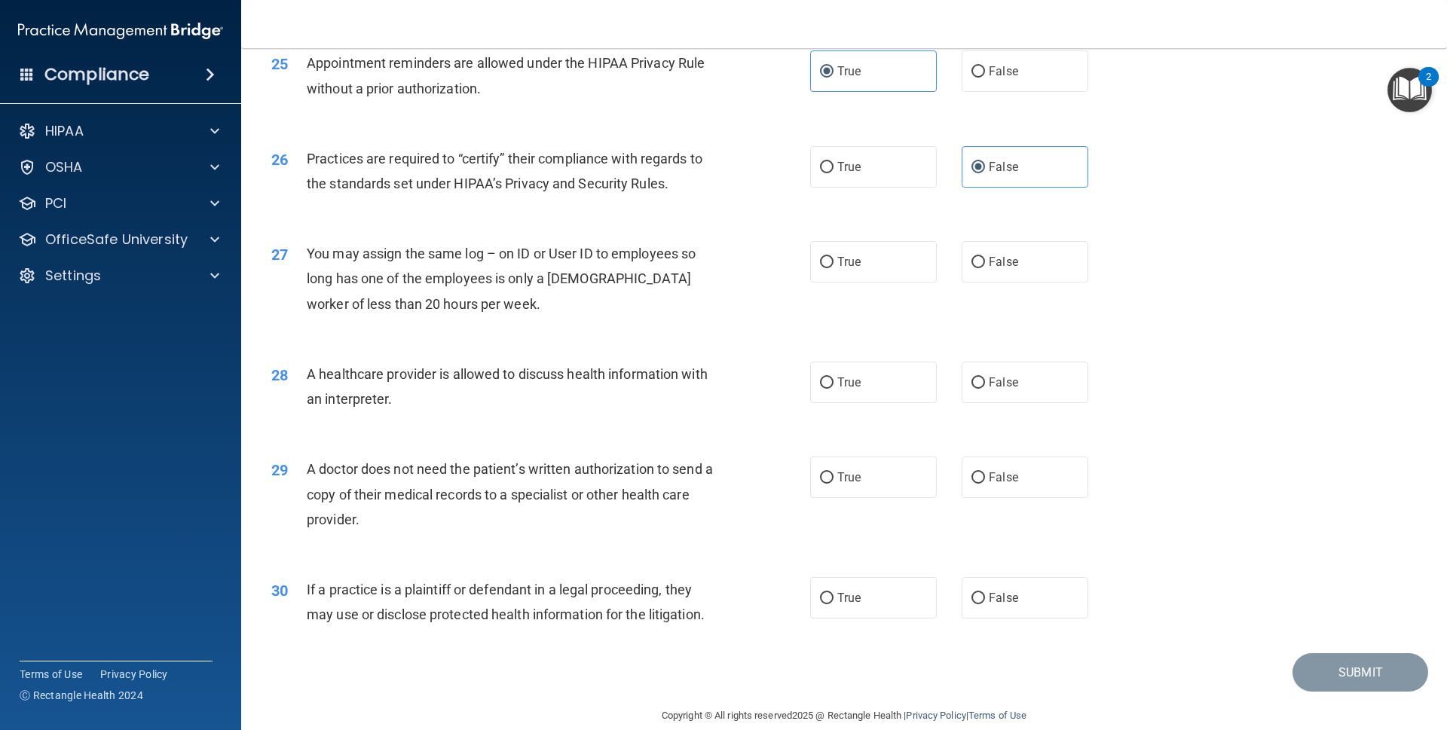
scroll to position [2763, 0]
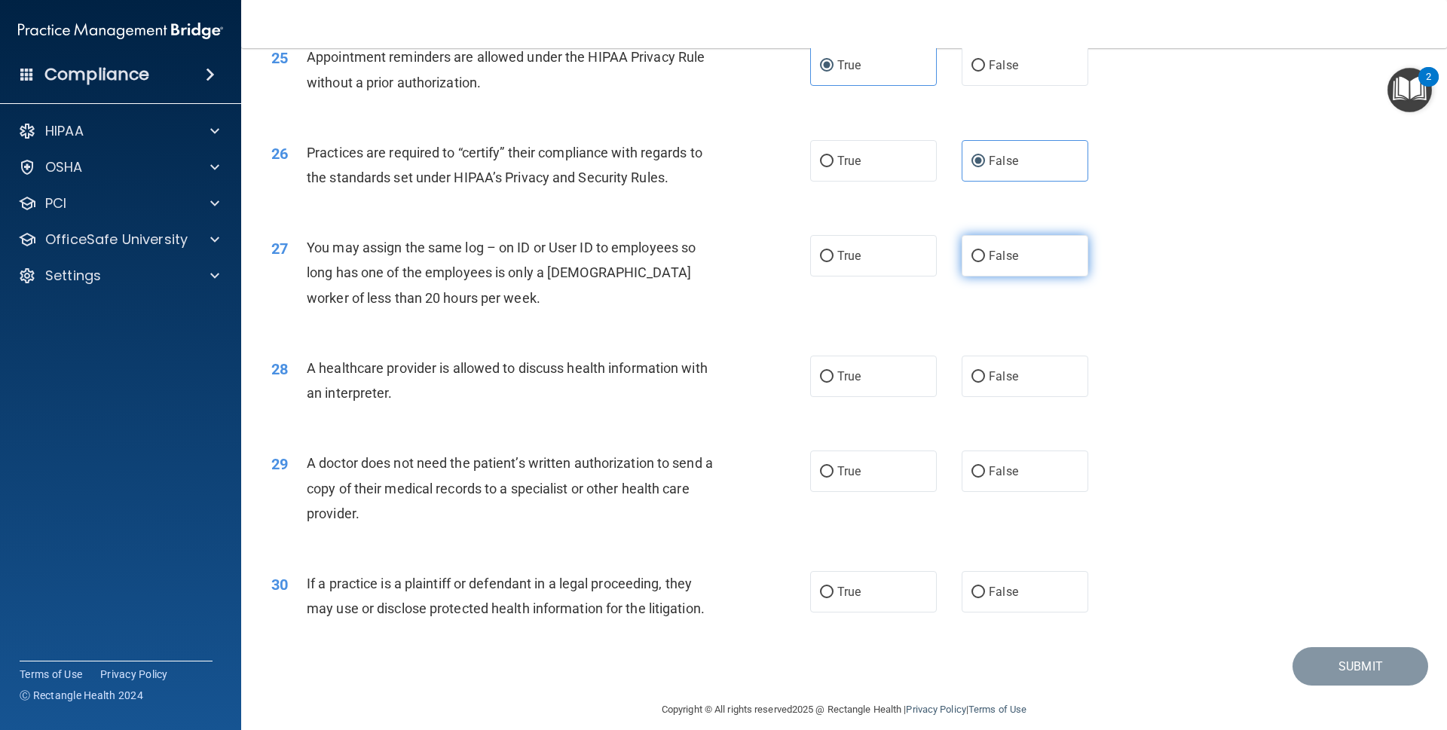
click at [998, 249] on span "False" at bounding box center [1003, 256] width 29 height 14
click at [985, 251] on input "False" at bounding box center [979, 256] width 14 height 11
radio input "true"
click at [889, 356] on label "True" at bounding box center [873, 376] width 127 height 41
click at [834, 372] on input "True" at bounding box center [827, 377] width 14 height 11
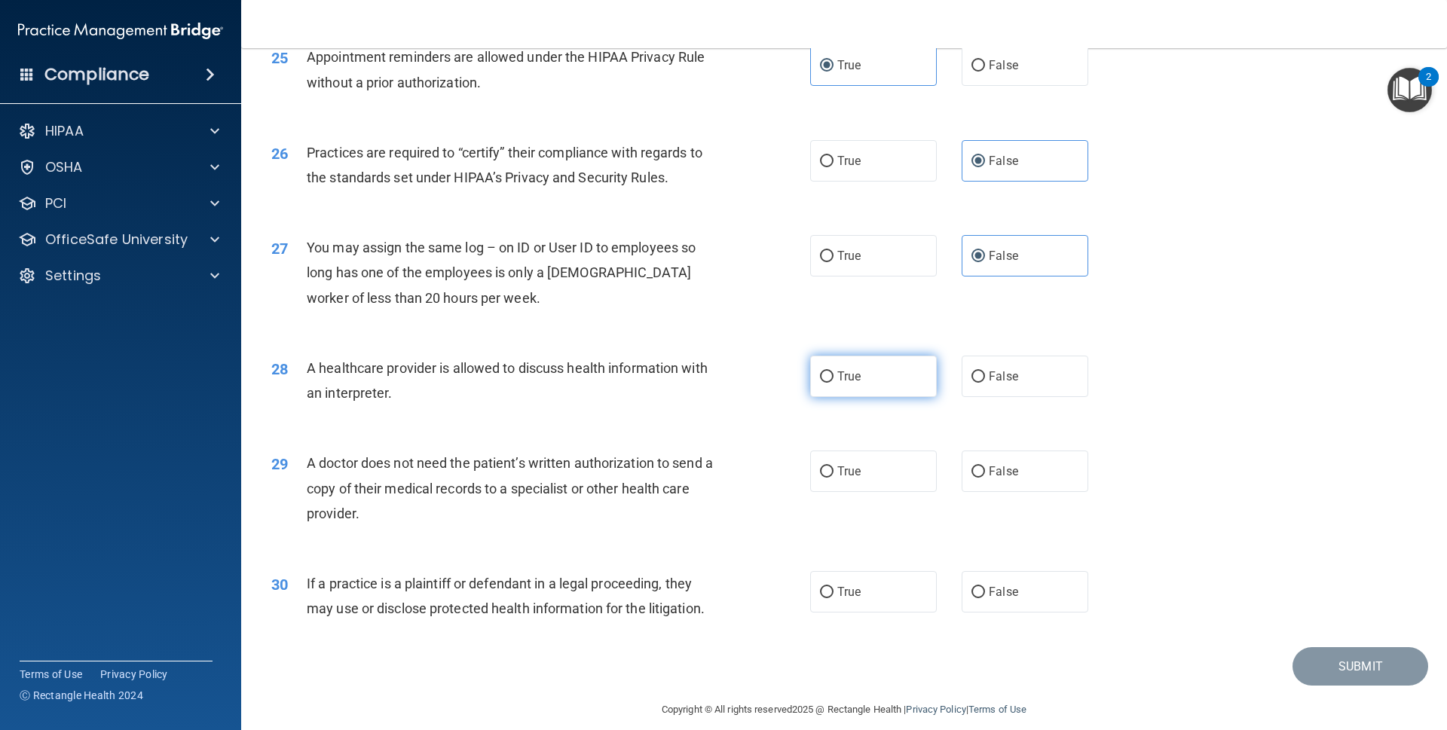
radio input "true"
click at [865, 451] on label "True" at bounding box center [873, 471] width 127 height 41
click at [834, 467] on input "True" at bounding box center [827, 472] width 14 height 11
radio input "true"
click at [851, 585] on span "True" at bounding box center [849, 592] width 23 height 14
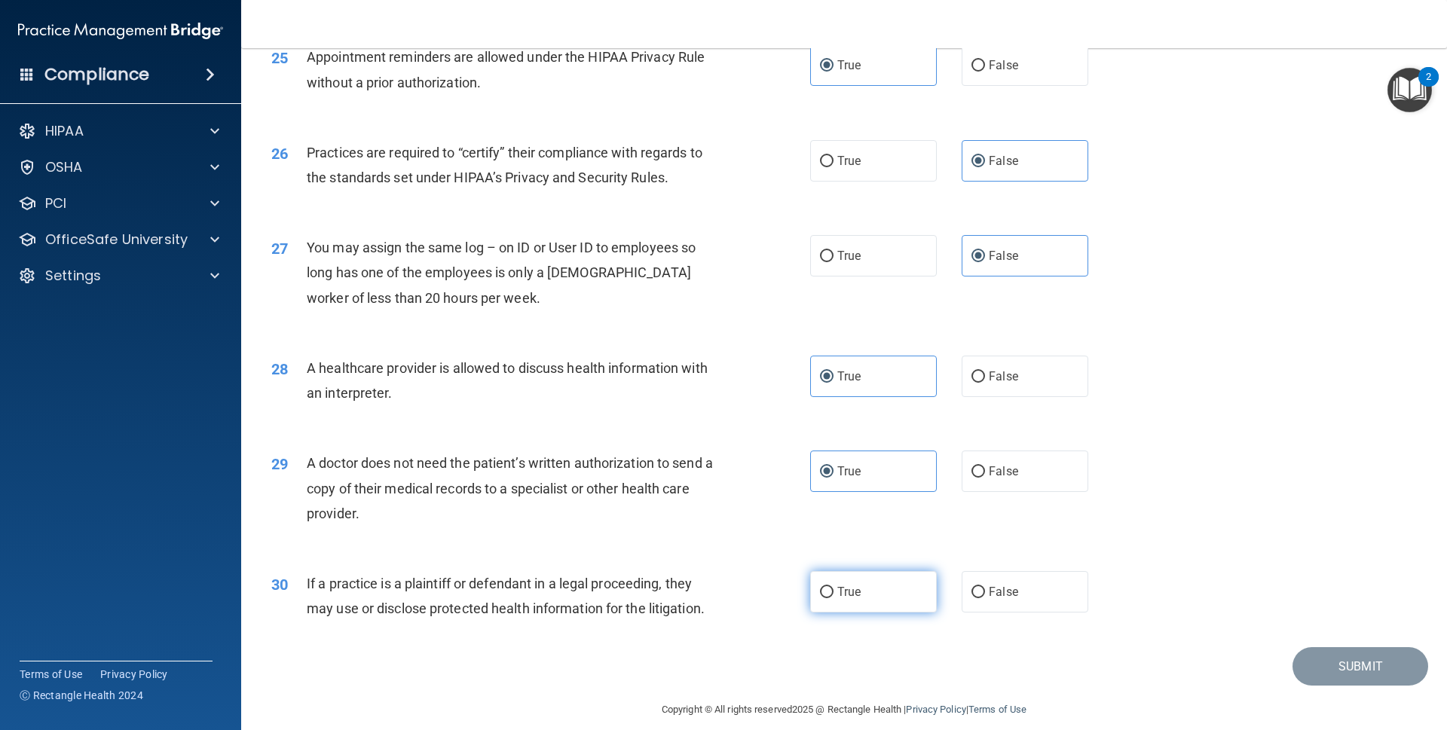
click at [834, 587] on input "True" at bounding box center [827, 592] width 14 height 11
radio input "true"
click at [1315, 648] on button "Submit" at bounding box center [1361, 667] width 136 height 38
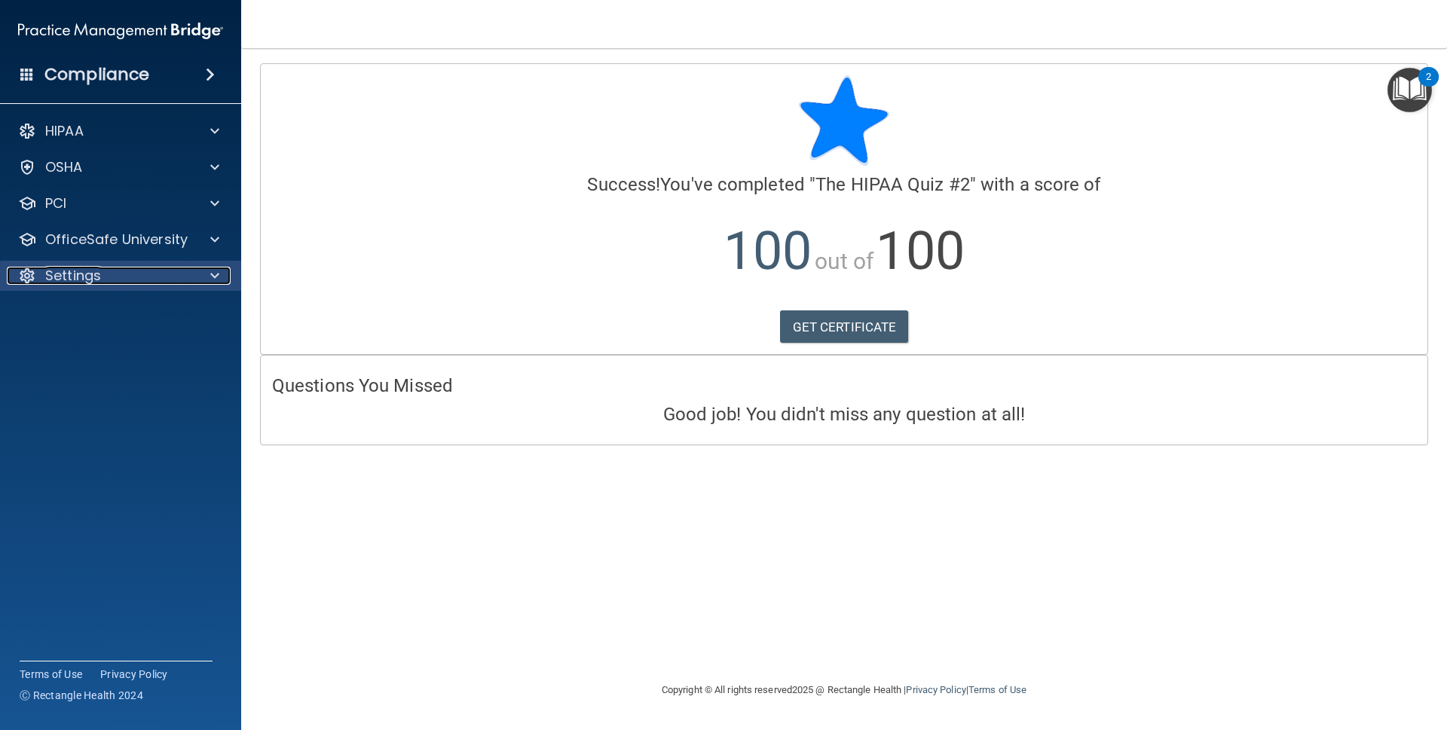
click at [204, 280] on div at bounding box center [213, 276] width 38 height 18
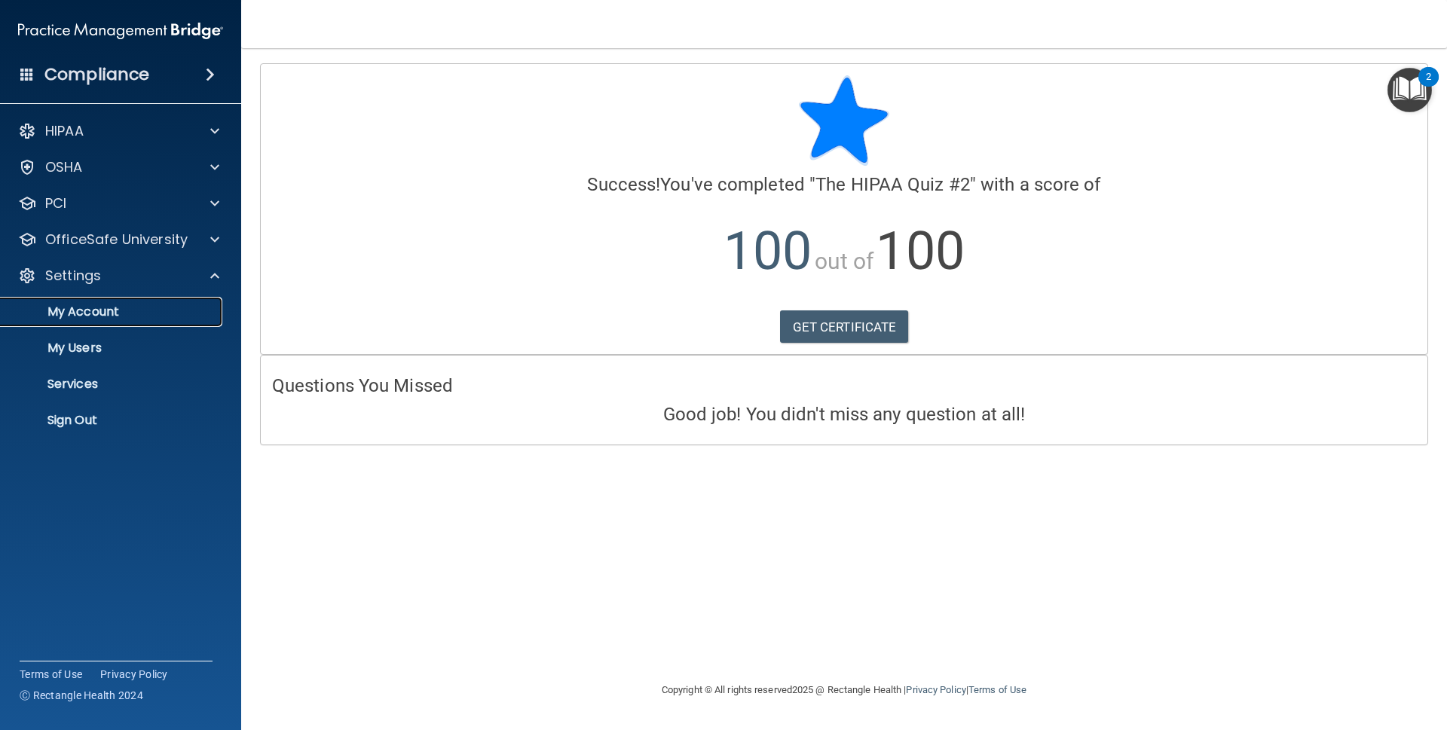
click at [166, 315] on p "My Account" at bounding box center [113, 312] width 206 height 15
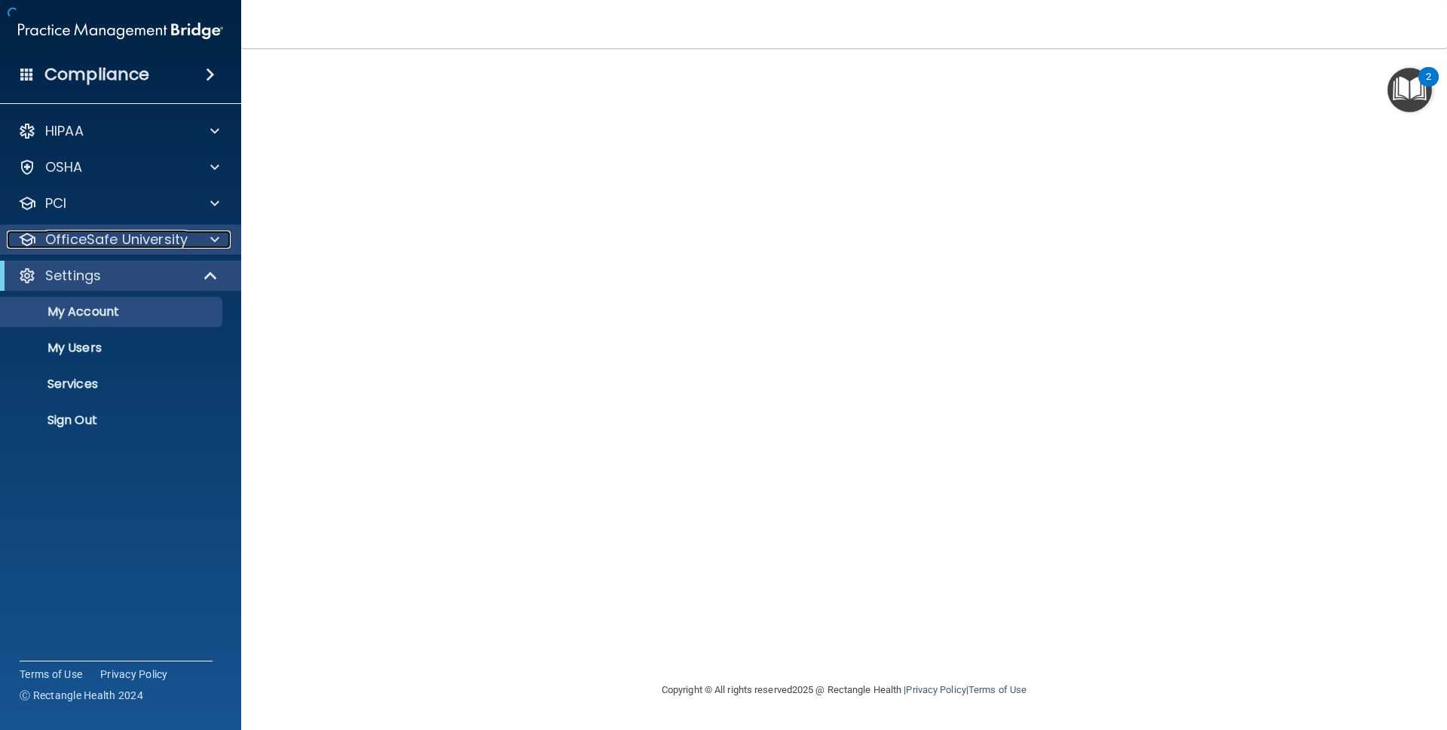
click at [203, 244] on div at bounding box center [213, 240] width 38 height 18
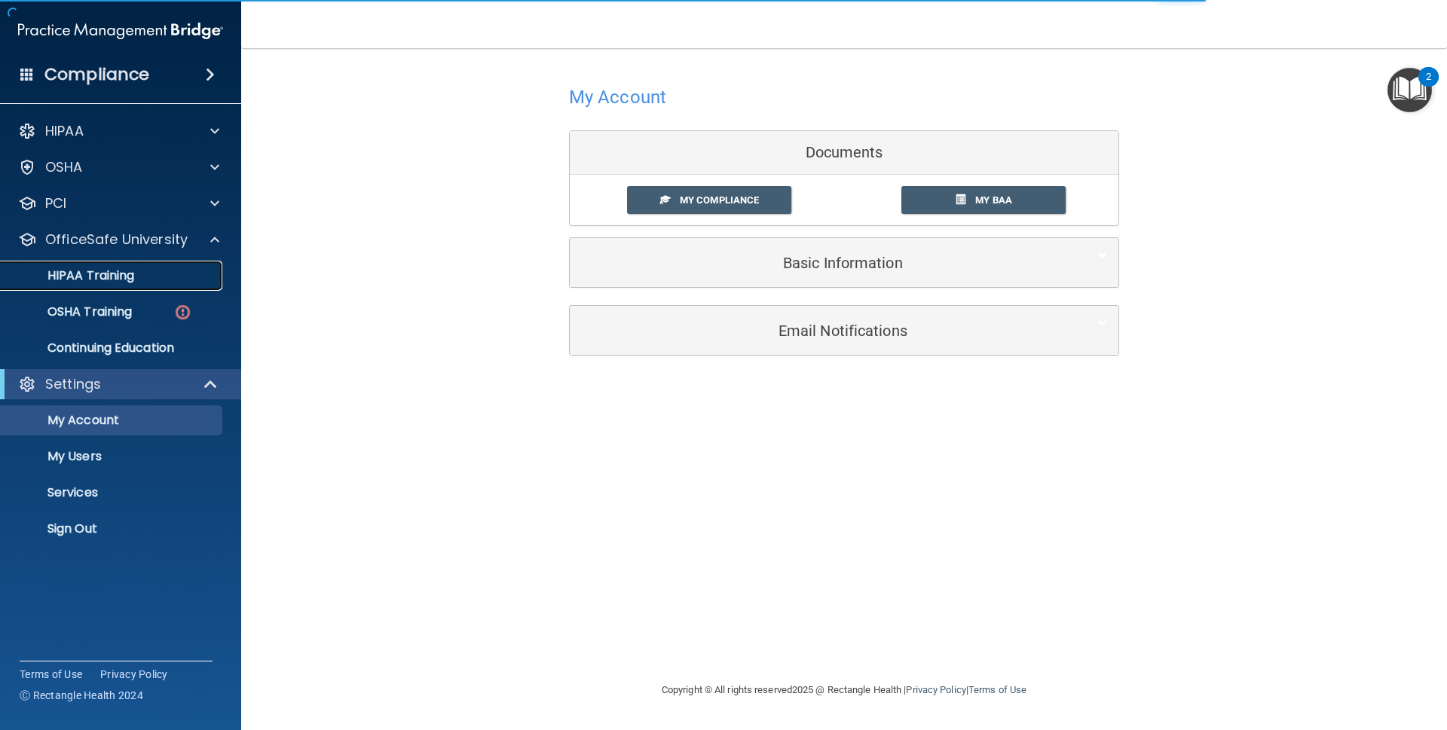
click at [187, 273] on div "HIPAA Training" at bounding box center [113, 275] width 206 height 15
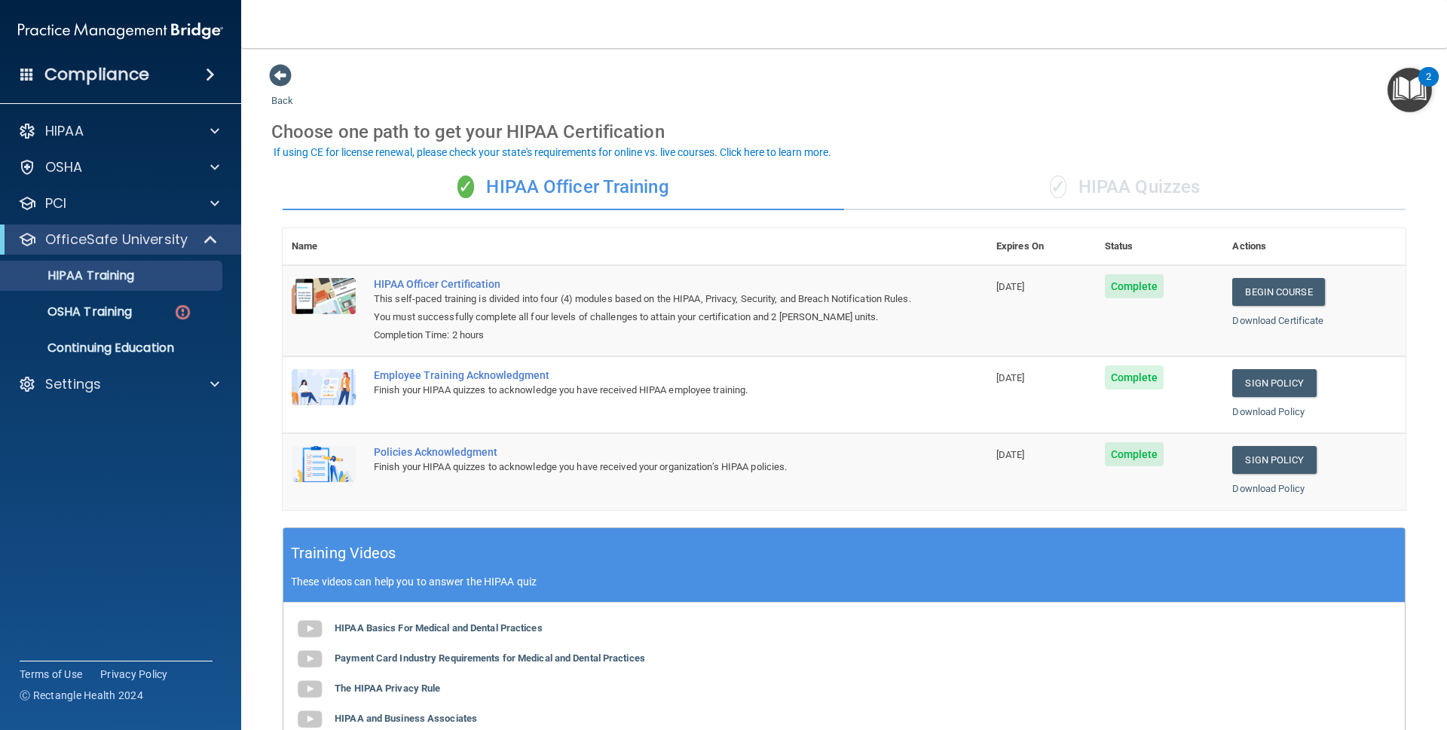
click at [1025, 195] on div "✓ HIPAA Quizzes" at bounding box center [1125, 187] width 562 height 45
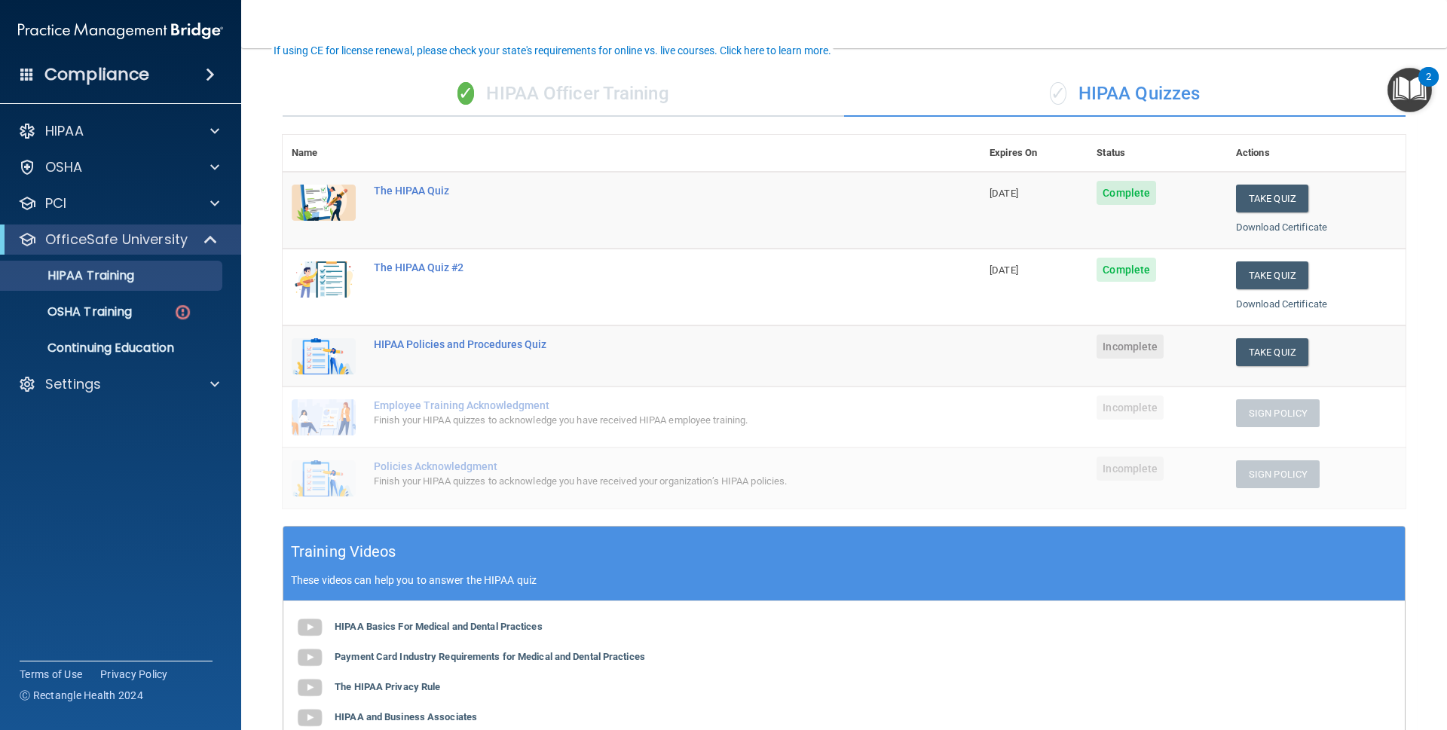
scroll to position [102, 0]
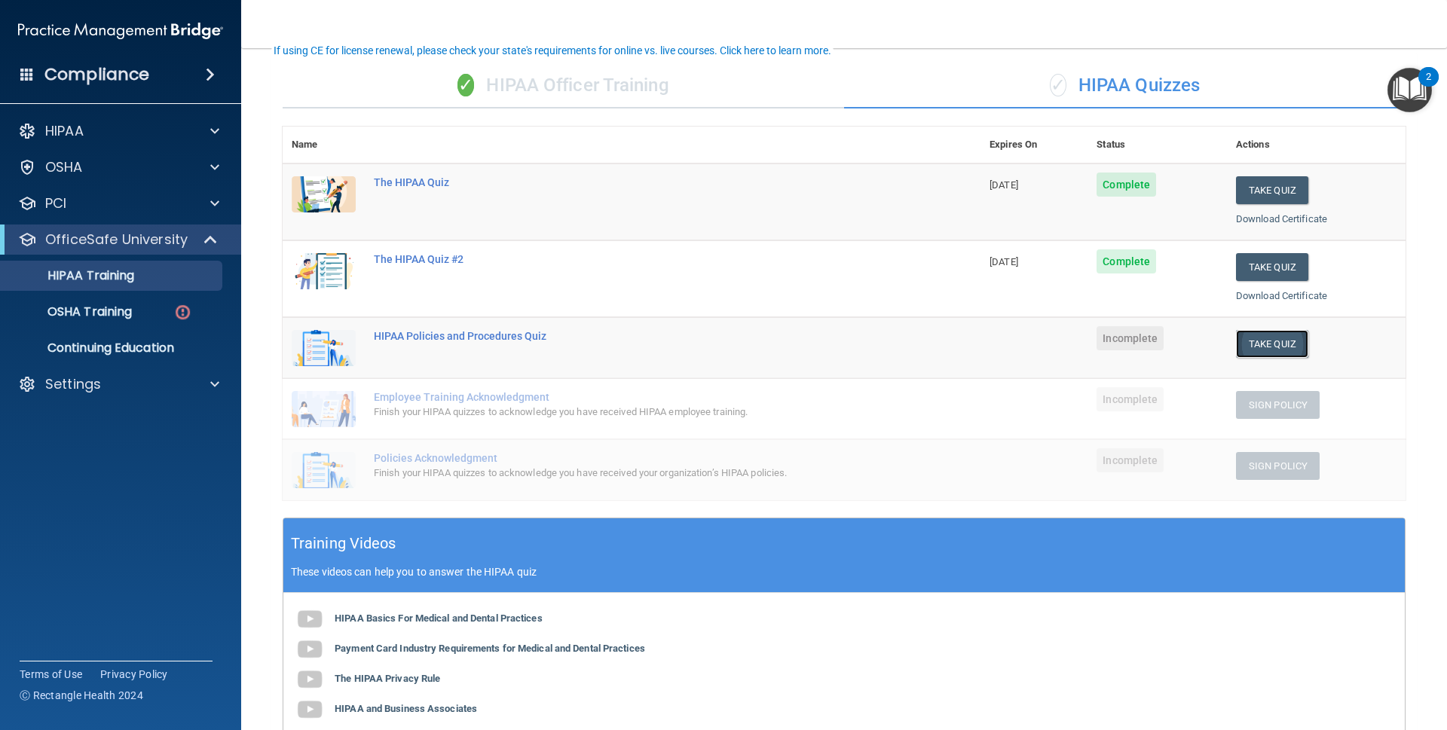
click at [1249, 344] on button "Take Quiz" at bounding box center [1272, 344] width 72 height 28
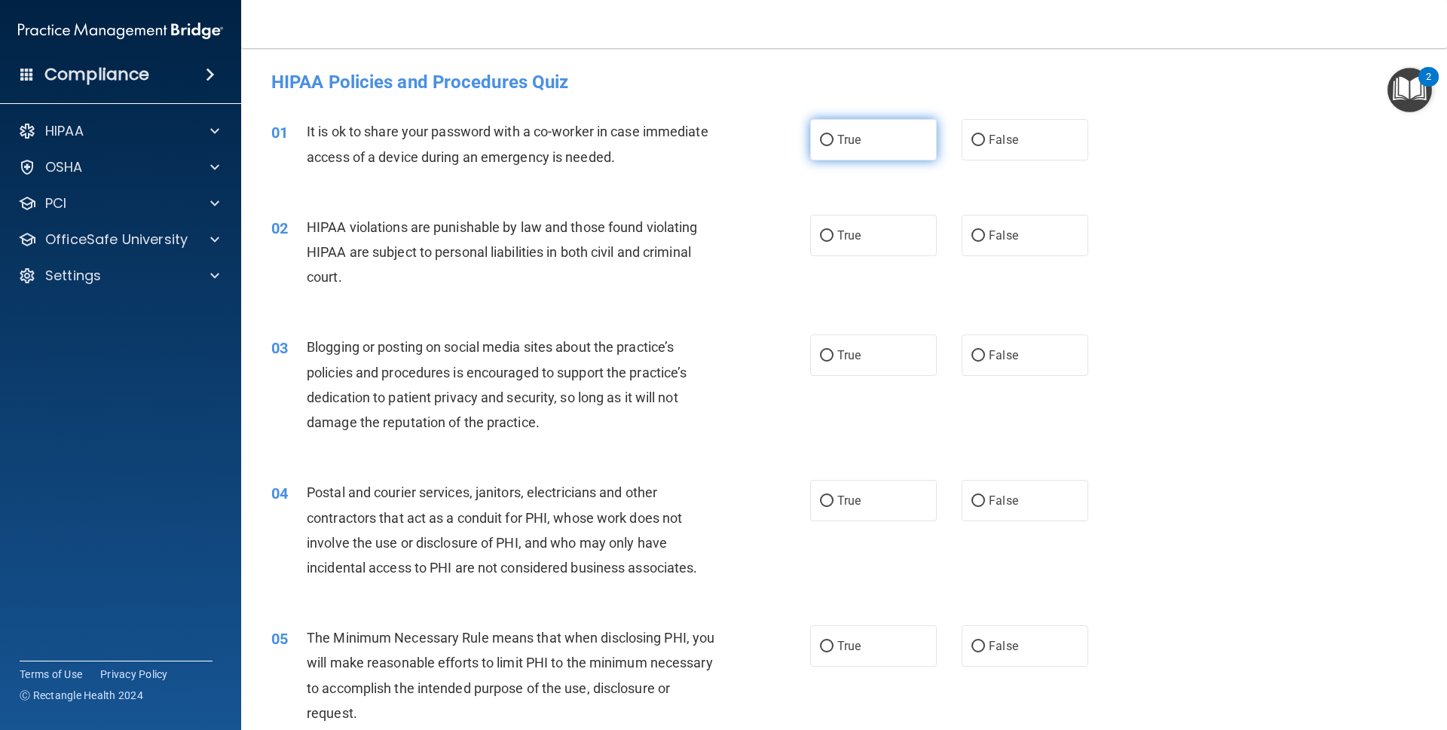
click at [853, 152] on label "True" at bounding box center [873, 139] width 127 height 41
click at [834, 146] on input "True" at bounding box center [827, 140] width 14 height 11
radio input "true"
click at [850, 212] on div "02 HIPAA violations are punishable by law and those found violating HIPAA are s…" at bounding box center [844, 256] width 1168 height 121
click at [847, 225] on label "True" at bounding box center [873, 235] width 127 height 41
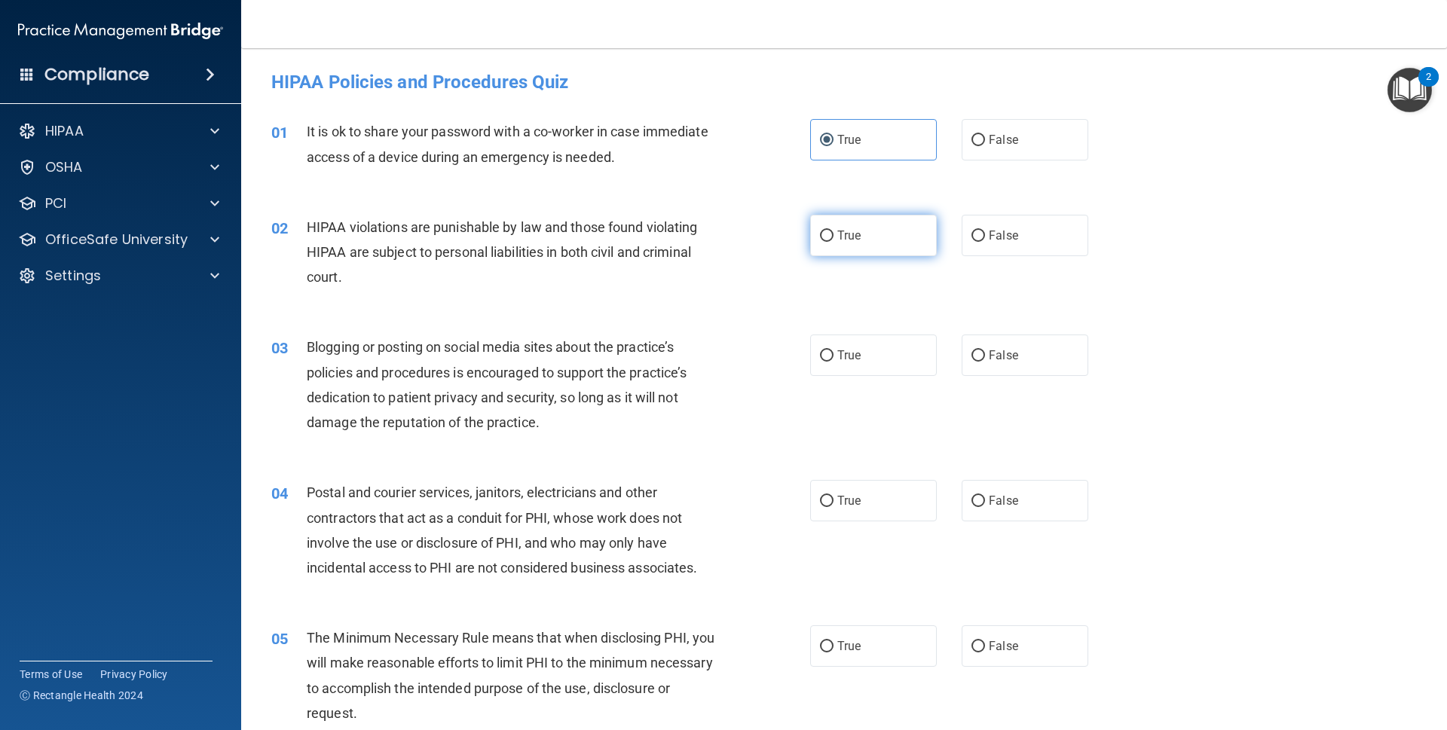
click at [834, 231] on input "True" at bounding box center [827, 236] width 14 height 11
radio input "true"
click at [838, 355] on span "True" at bounding box center [849, 355] width 23 height 14
click at [834, 355] on input "True" at bounding box center [827, 356] width 14 height 11
radio input "true"
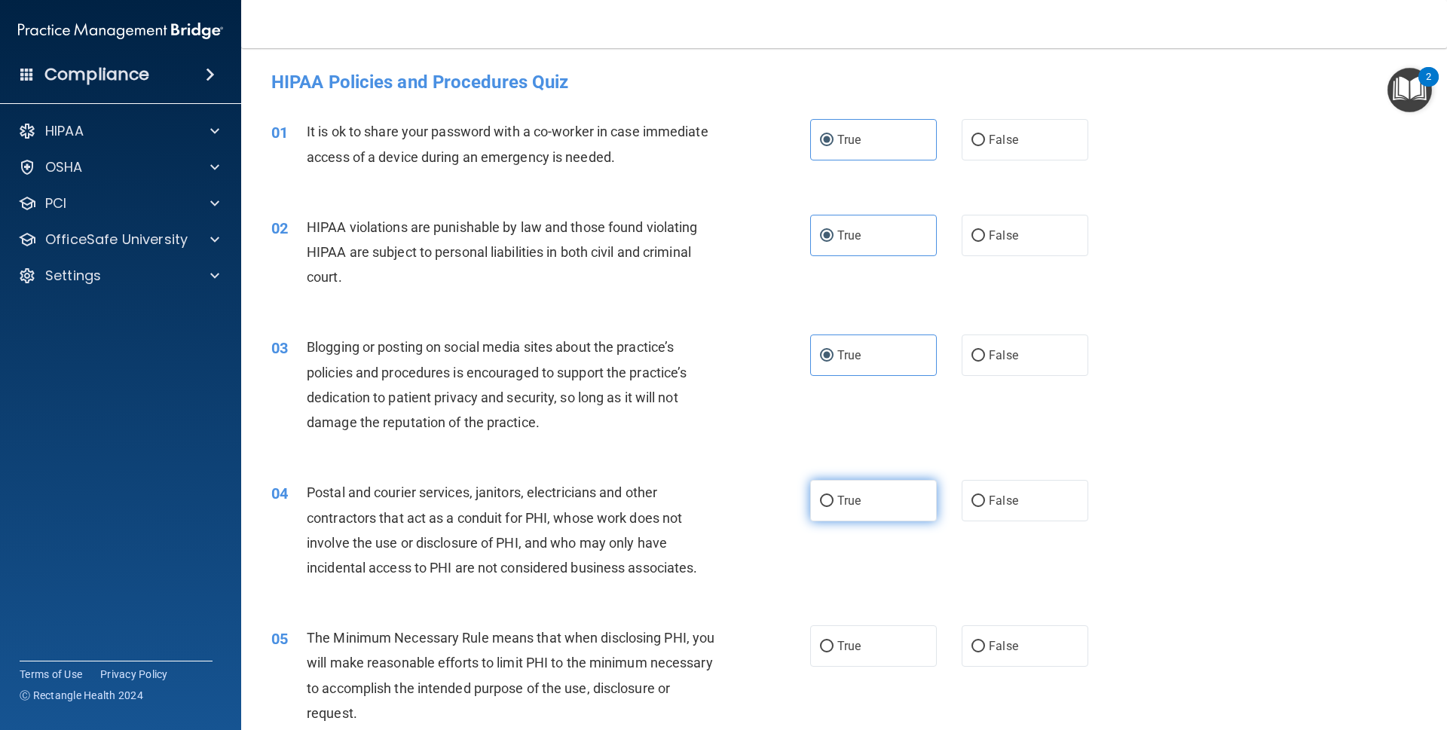
click at [844, 500] on span "True" at bounding box center [849, 501] width 23 height 14
click at [834, 500] on input "True" at bounding box center [827, 501] width 14 height 11
radio input "true"
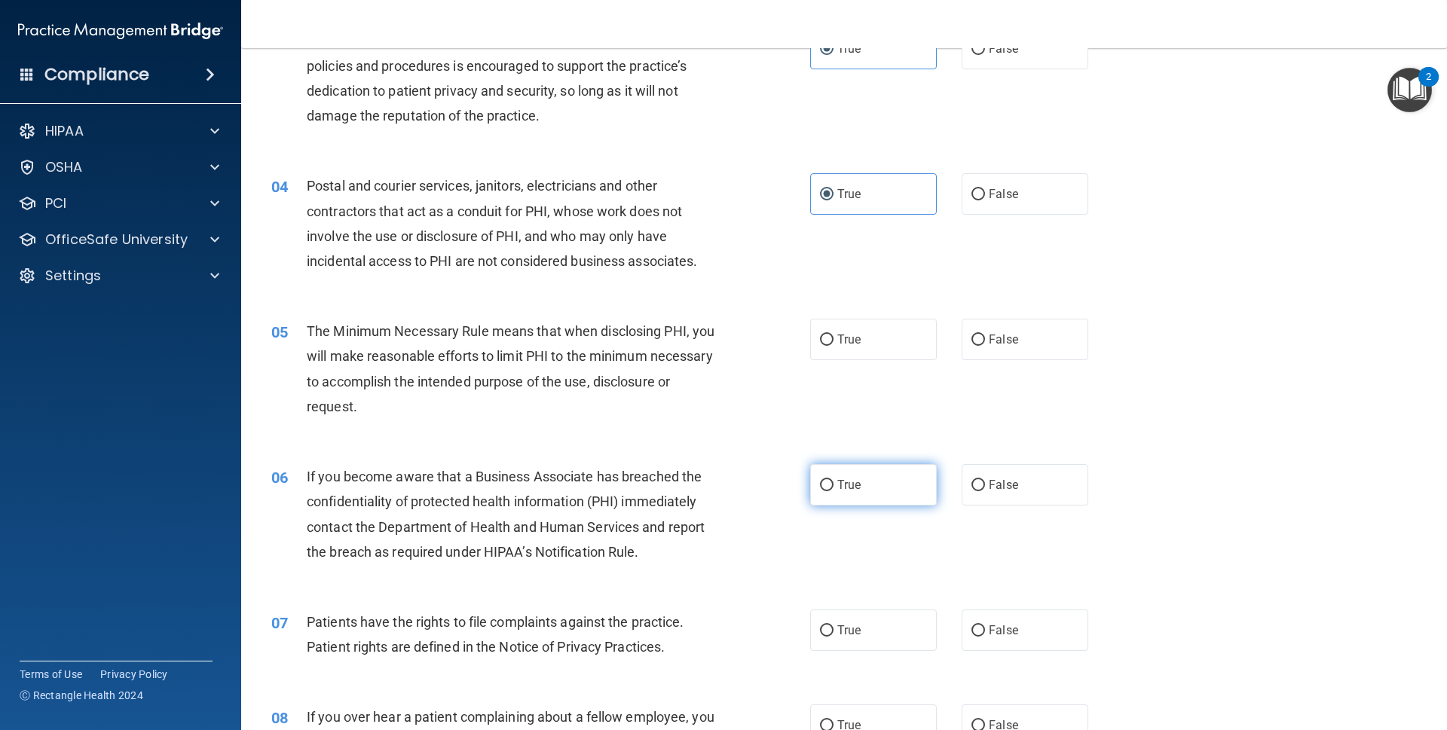
click at [857, 485] on label "True" at bounding box center [873, 484] width 127 height 41
click at [834, 485] on input "True" at bounding box center [827, 485] width 14 height 11
radio input "true"
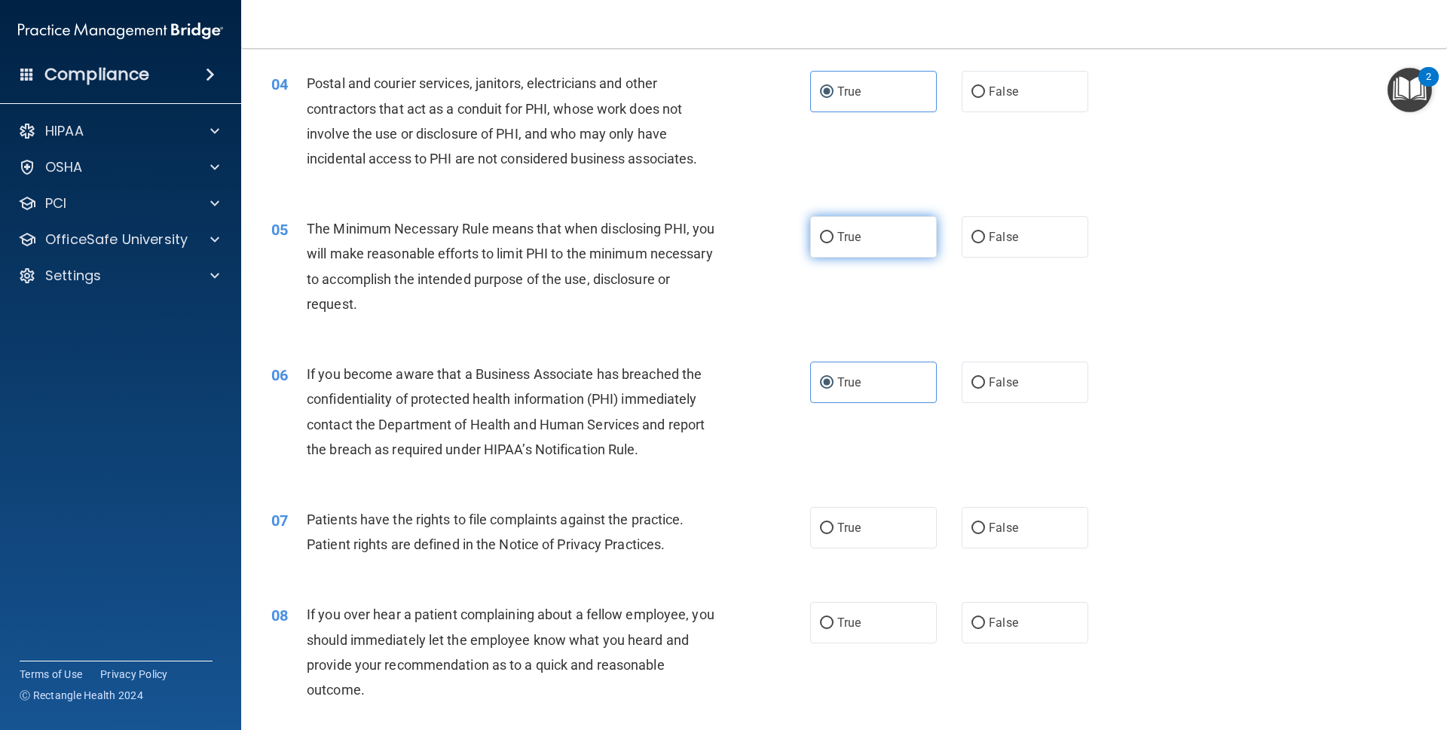
click at [838, 230] on span "True" at bounding box center [849, 237] width 23 height 14
click at [834, 232] on input "True" at bounding box center [827, 237] width 14 height 11
radio input "true"
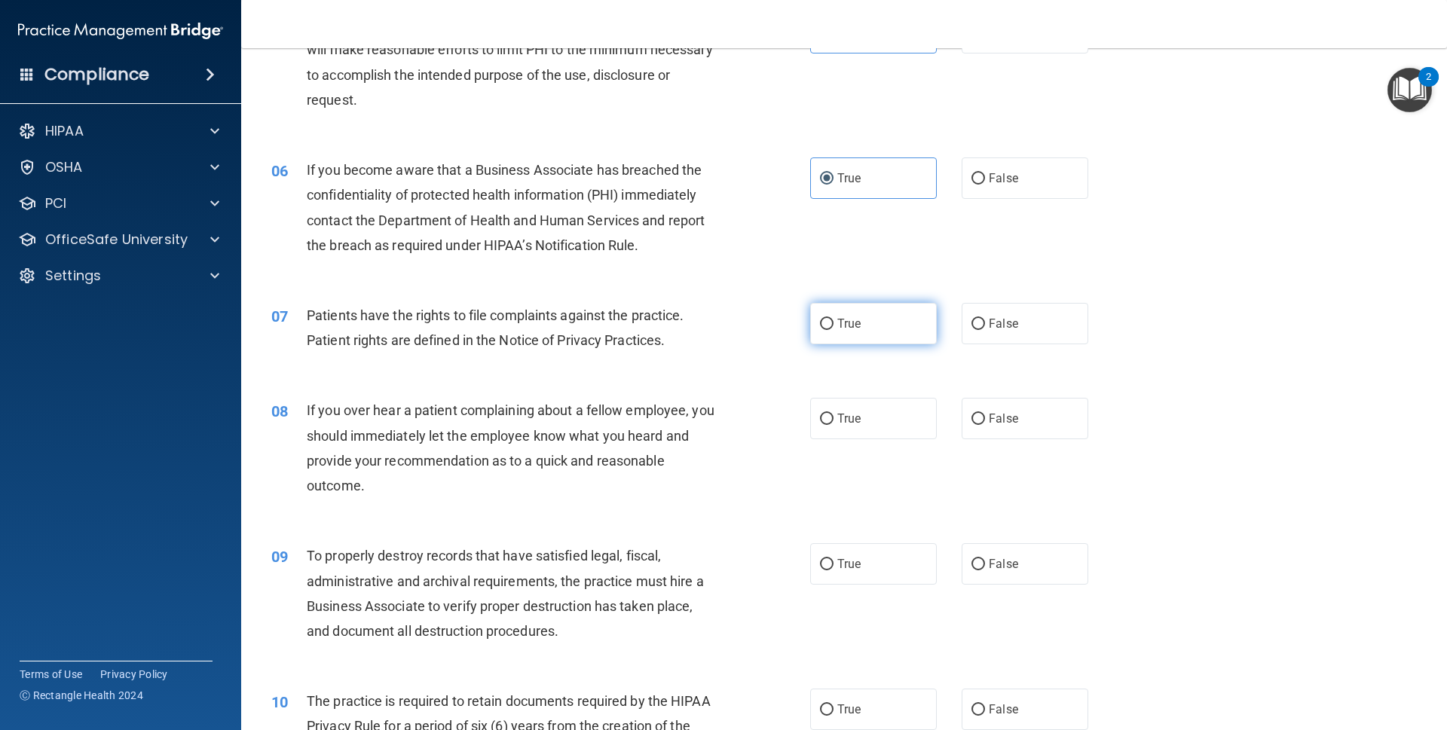
click at [842, 319] on span "True" at bounding box center [849, 324] width 23 height 14
click at [834, 319] on input "True" at bounding box center [827, 324] width 14 height 11
radio input "true"
click at [838, 420] on span "True" at bounding box center [849, 419] width 23 height 14
click at [834, 420] on input "True" at bounding box center [827, 419] width 14 height 11
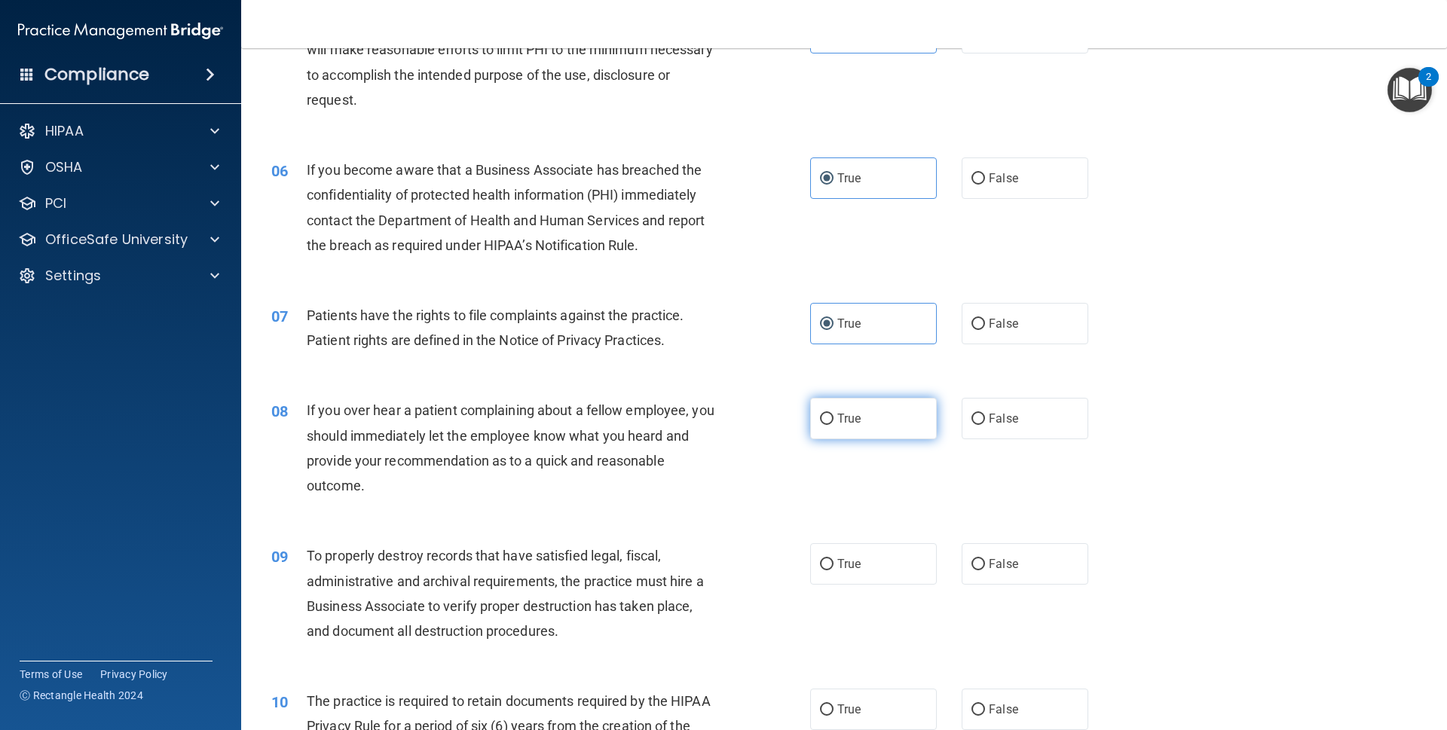
radio input "true"
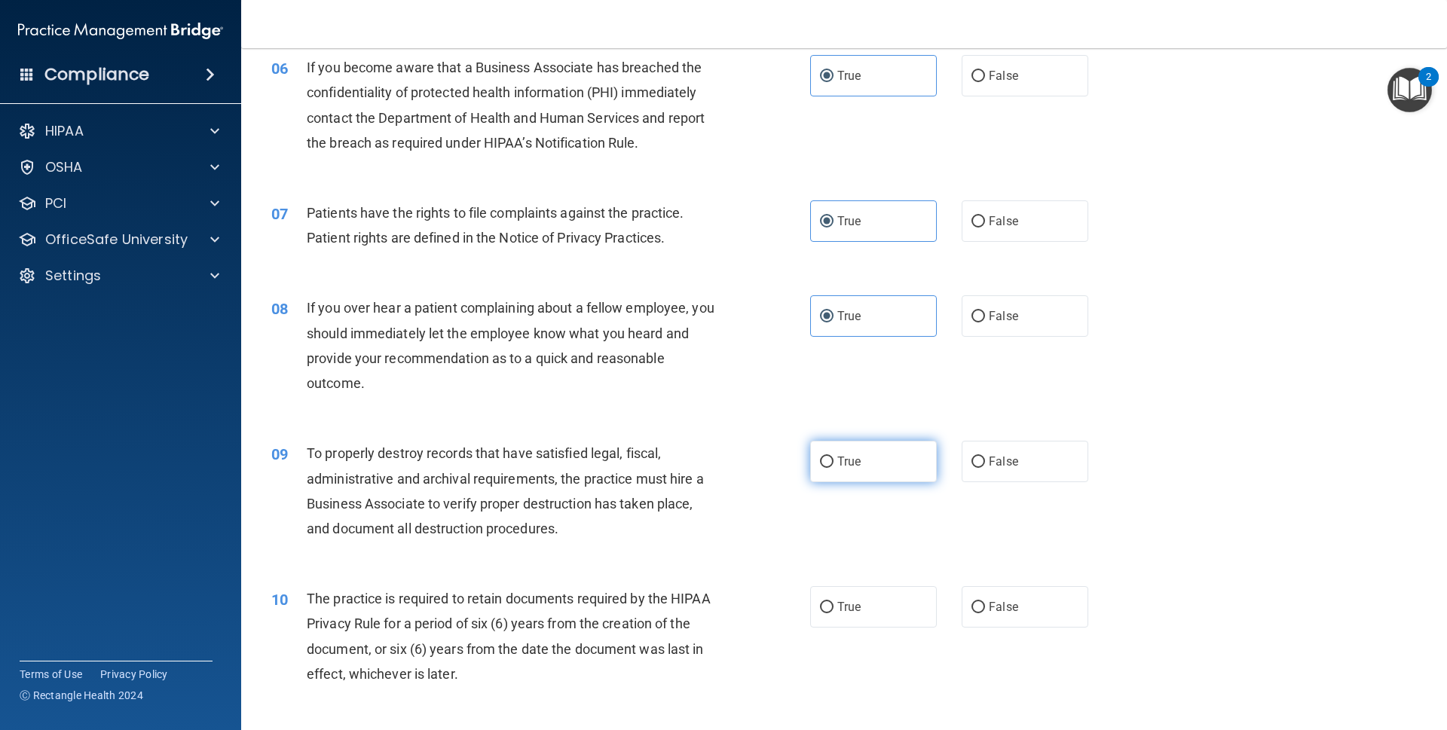
click at [845, 458] on span "True" at bounding box center [849, 462] width 23 height 14
click at [834, 458] on input "True" at bounding box center [827, 462] width 14 height 11
radio input "true"
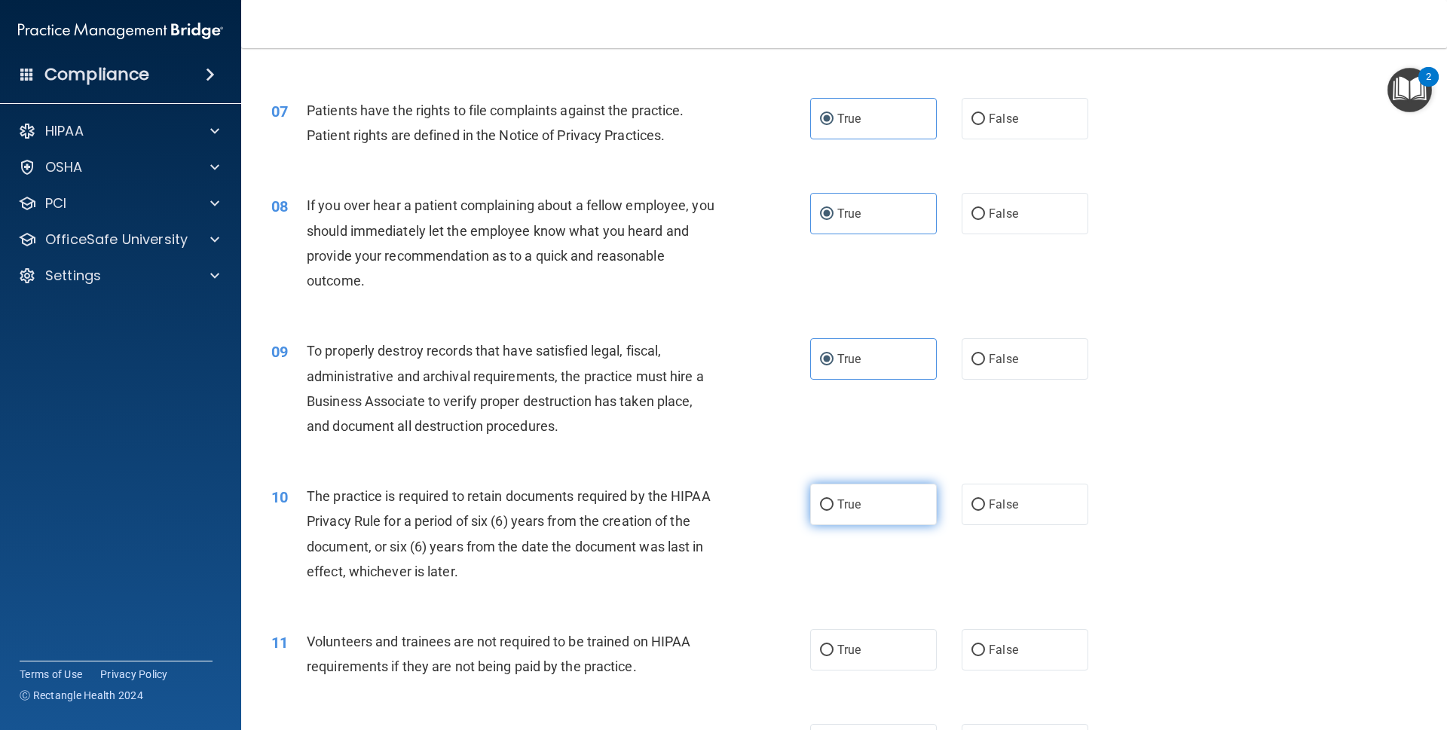
click at [852, 500] on span "True" at bounding box center [849, 505] width 23 height 14
click at [834, 500] on input "True" at bounding box center [827, 505] width 14 height 11
radio input "true"
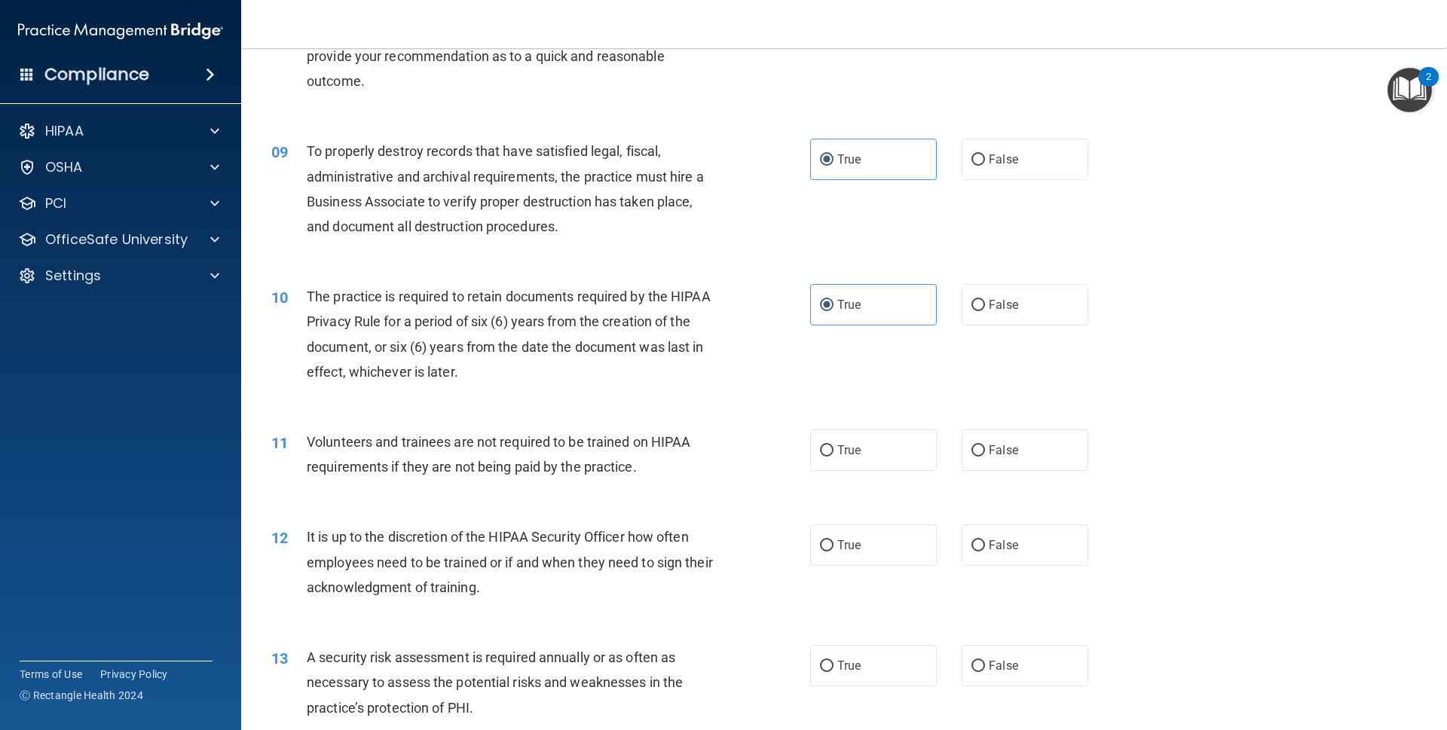
scroll to position [1023, 0]
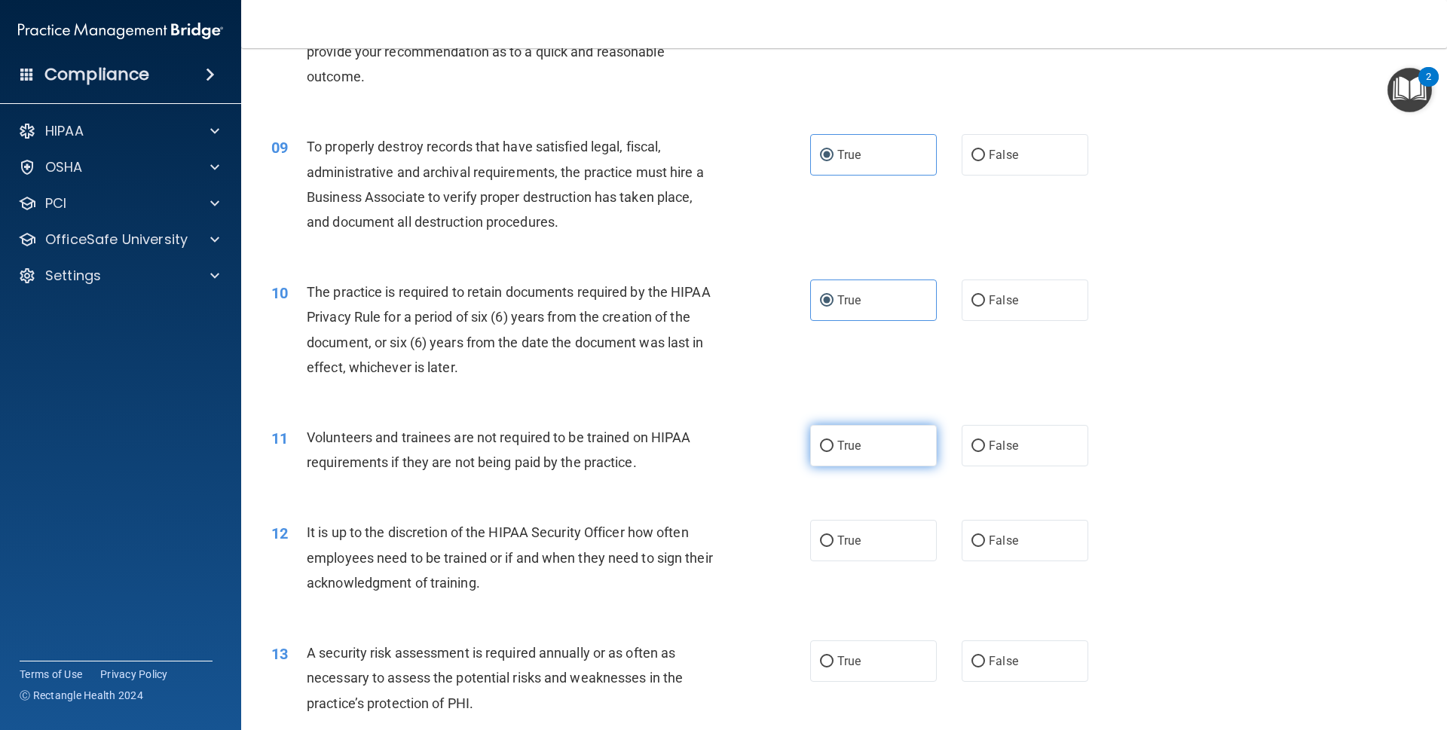
drag, startPoint x: 835, startPoint y: 418, endPoint x: 834, endPoint y: 431, distance: 13.6
click at [834, 420] on div "11 Volunteers and trainees are not required to be trained on HIPAA requirements…" at bounding box center [844, 453] width 1168 height 95
click at [840, 455] on label "True" at bounding box center [873, 445] width 127 height 41
click at [834, 452] on input "True" at bounding box center [827, 446] width 14 height 11
radio input "true"
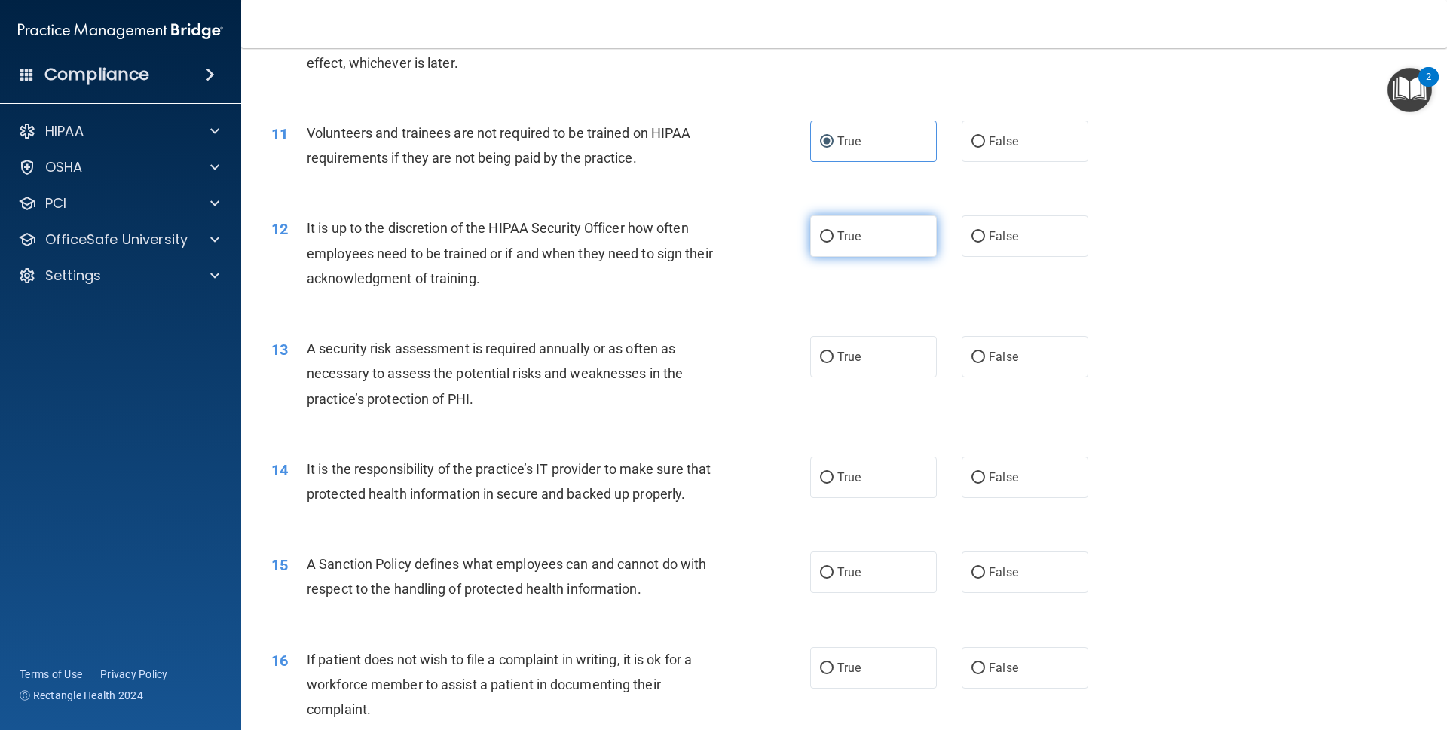
scroll to position [1330, 0]
drag, startPoint x: 830, startPoint y: 213, endPoint x: 851, endPoint y: 267, distance: 57.5
click at [830, 215] on label "True" at bounding box center [873, 233] width 127 height 41
click at [830, 229] on input "True" at bounding box center [827, 234] width 14 height 11
radio input "true"
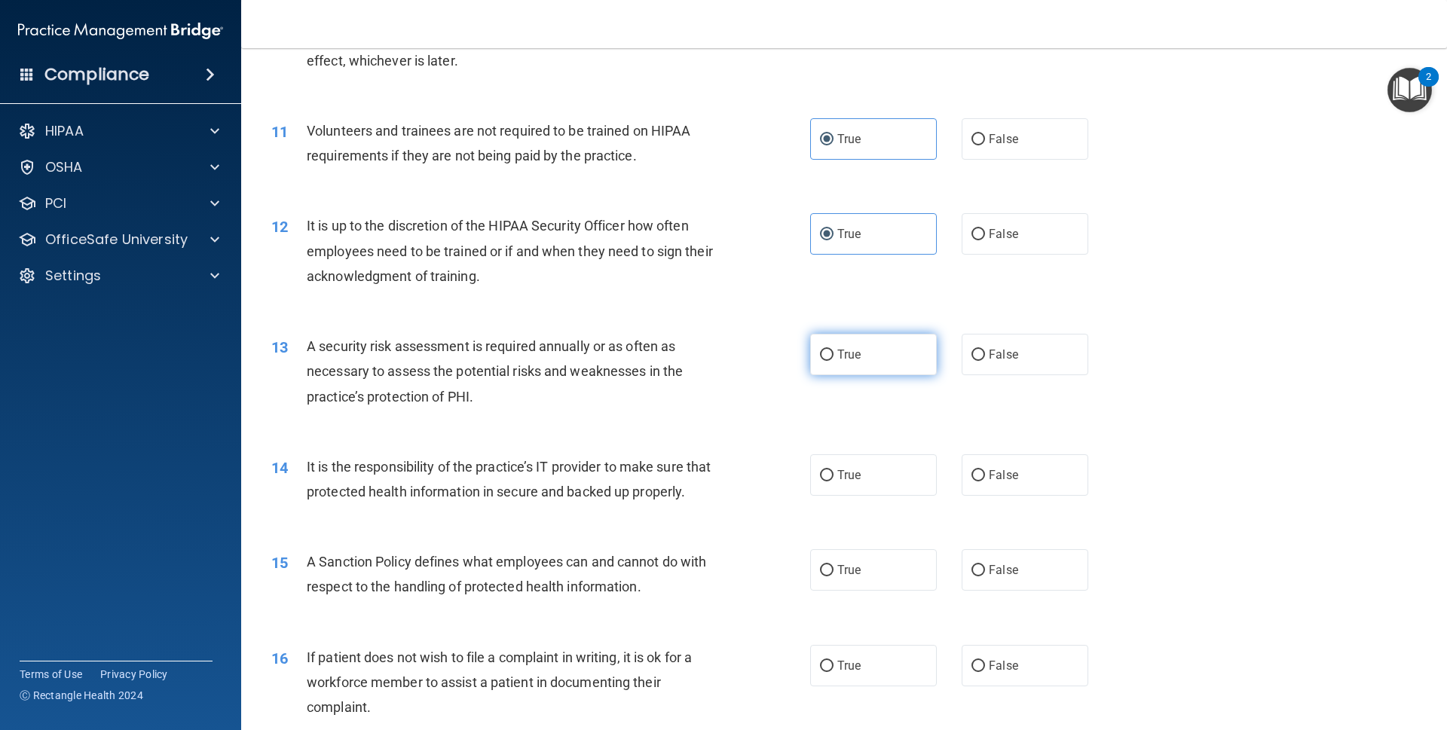
click at [859, 360] on label "True" at bounding box center [873, 354] width 127 height 41
click at [834, 360] on input "True" at bounding box center [827, 355] width 14 height 11
radio input "true"
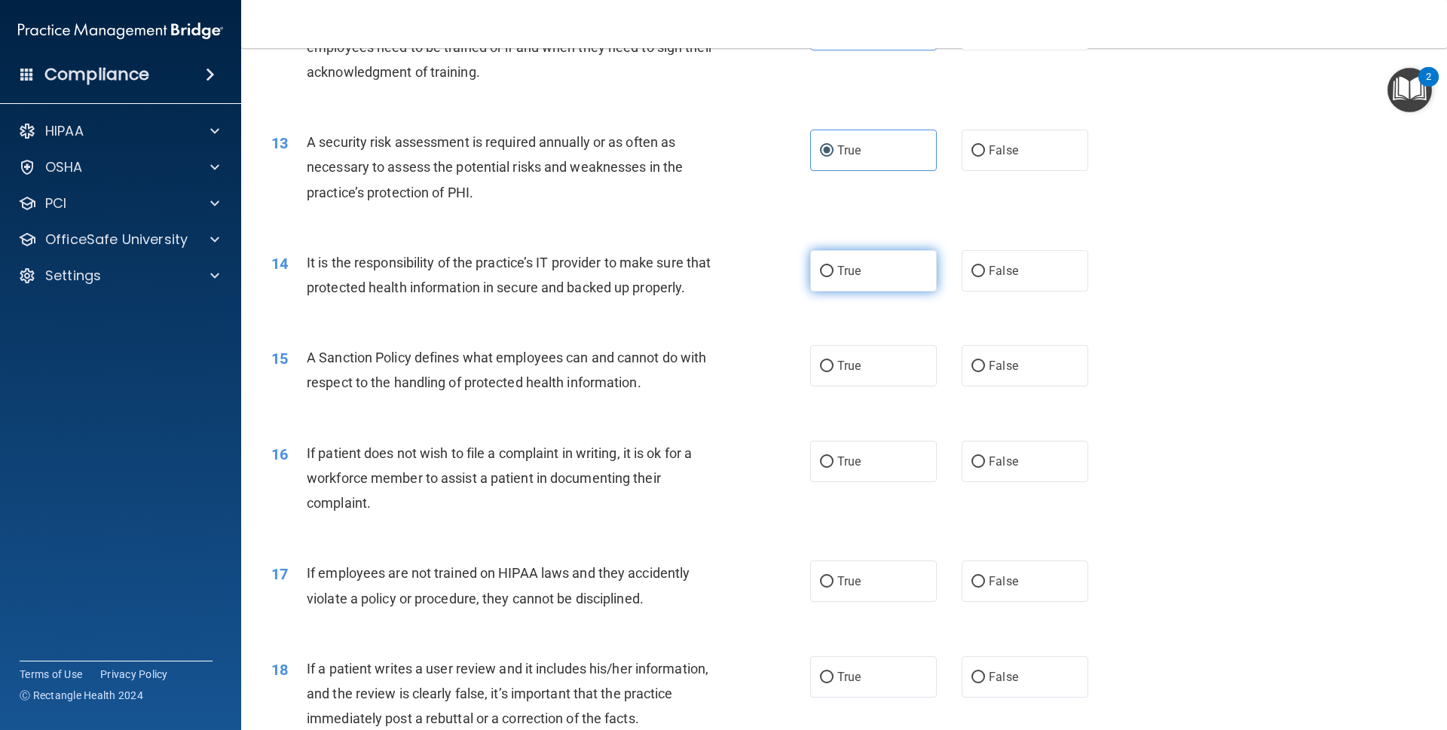
scroll to position [1535, 0]
click at [852, 263] on span "True" at bounding box center [849, 270] width 23 height 14
click at [834, 265] on input "True" at bounding box center [827, 270] width 14 height 11
radio input "true"
click at [859, 386] on label "True" at bounding box center [873, 365] width 127 height 41
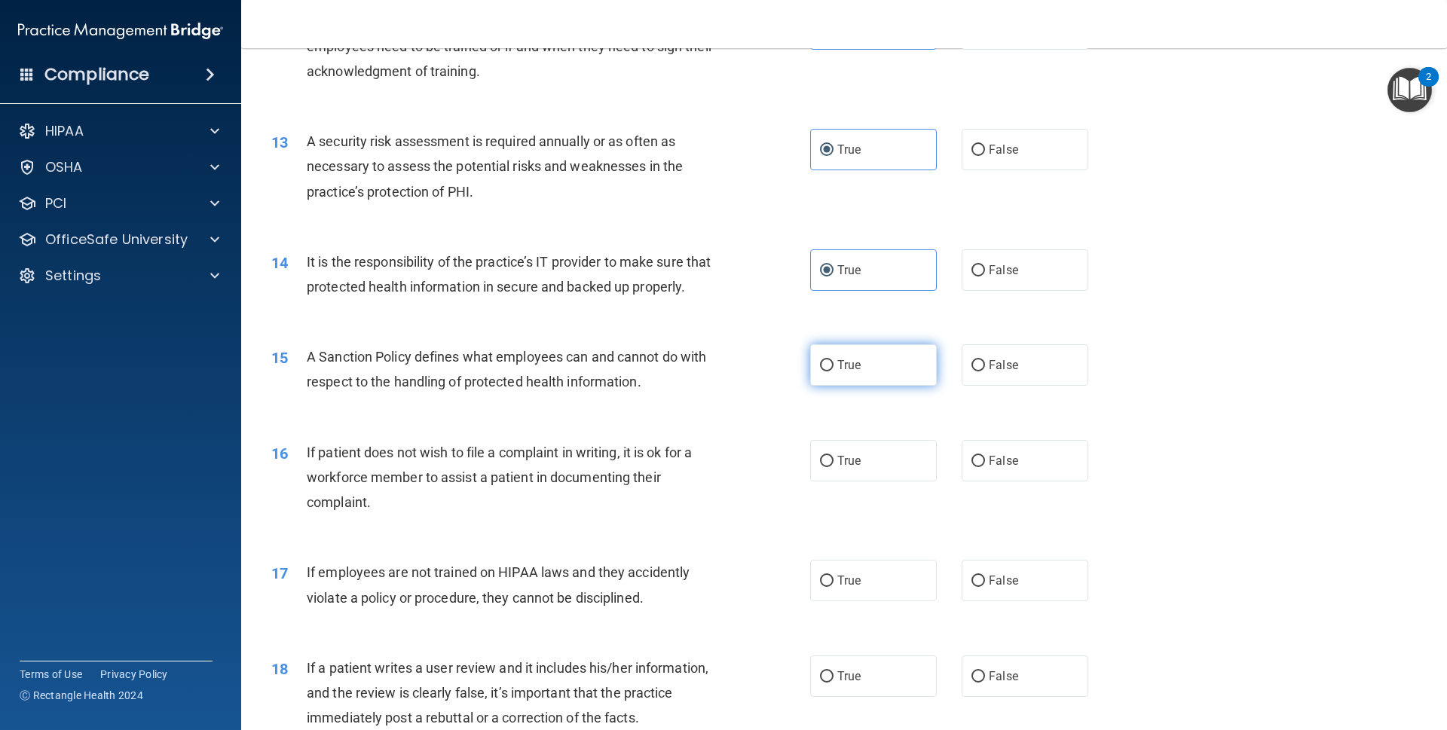
click at [834, 372] on input "True" at bounding box center [827, 365] width 14 height 11
radio input "true"
click at [859, 470] on label "True" at bounding box center [873, 460] width 127 height 41
click at [834, 467] on input "True" at bounding box center [827, 461] width 14 height 11
radio input "true"
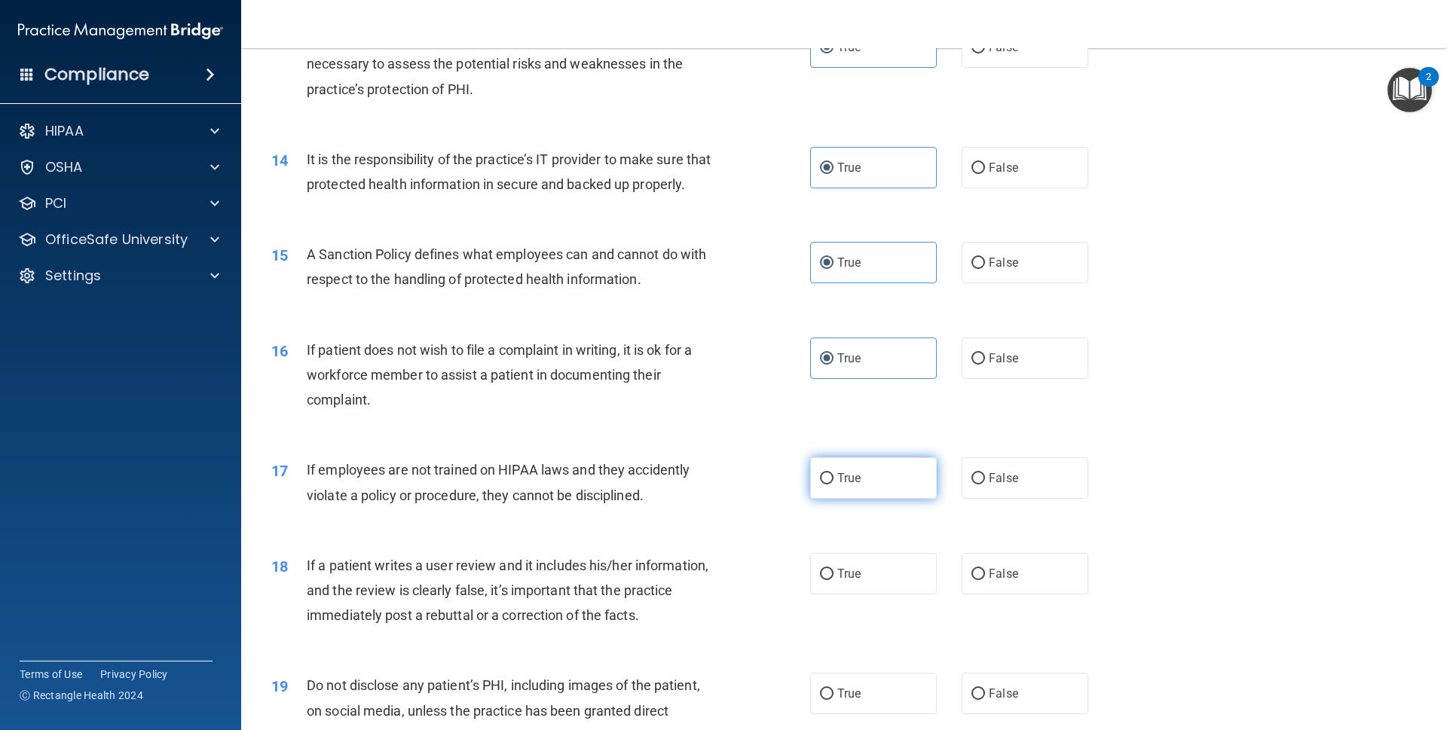
click at [862, 485] on label "True" at bounding box center [873, 478] width 127 height 41
click at [834, 485] on input "True" at bounding box center [827, 478] width 14 height 11
radio input "true"
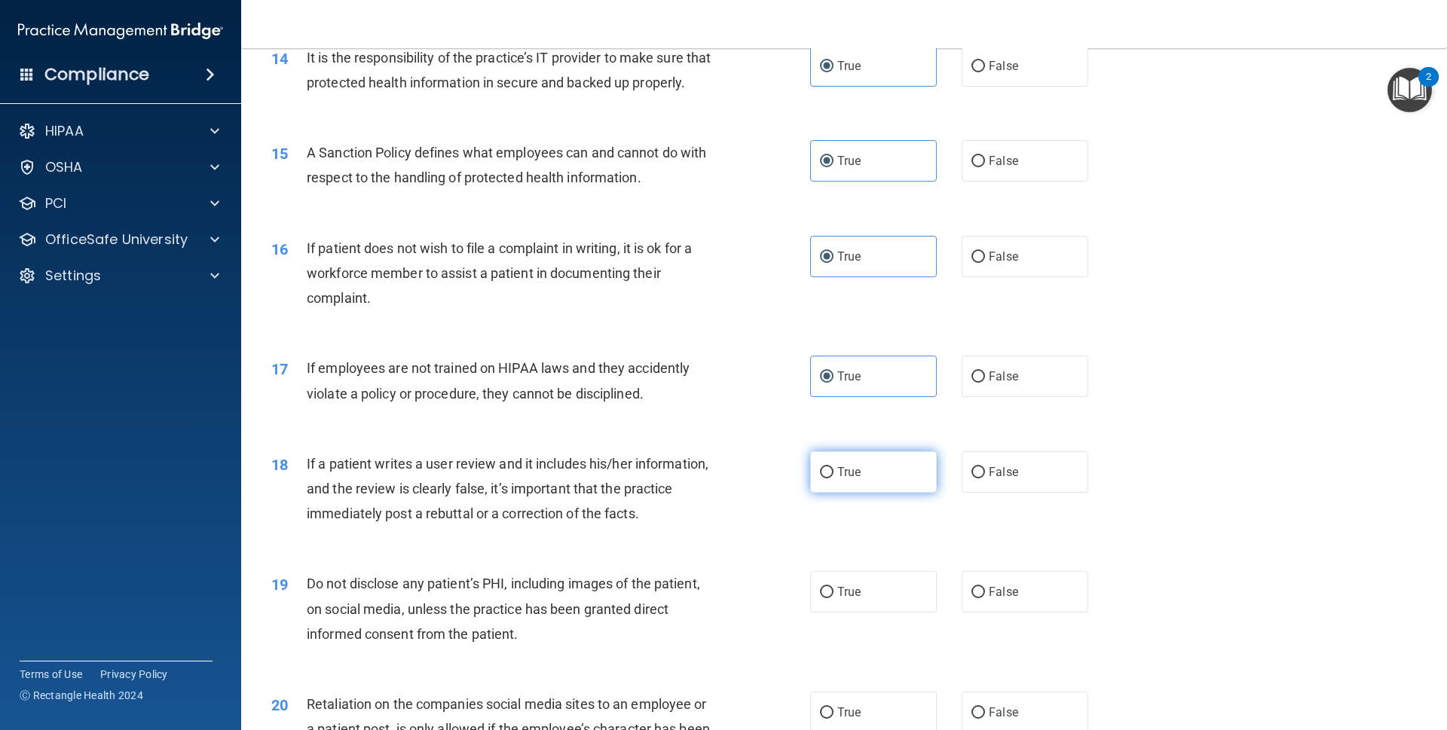
click at [856, 478] on label "True" at bounding box center [873, 472] width 127 height 41
click at [834, 478] on input "True" at bounding box center [827, 472] width 14 height 11
radio input "true"
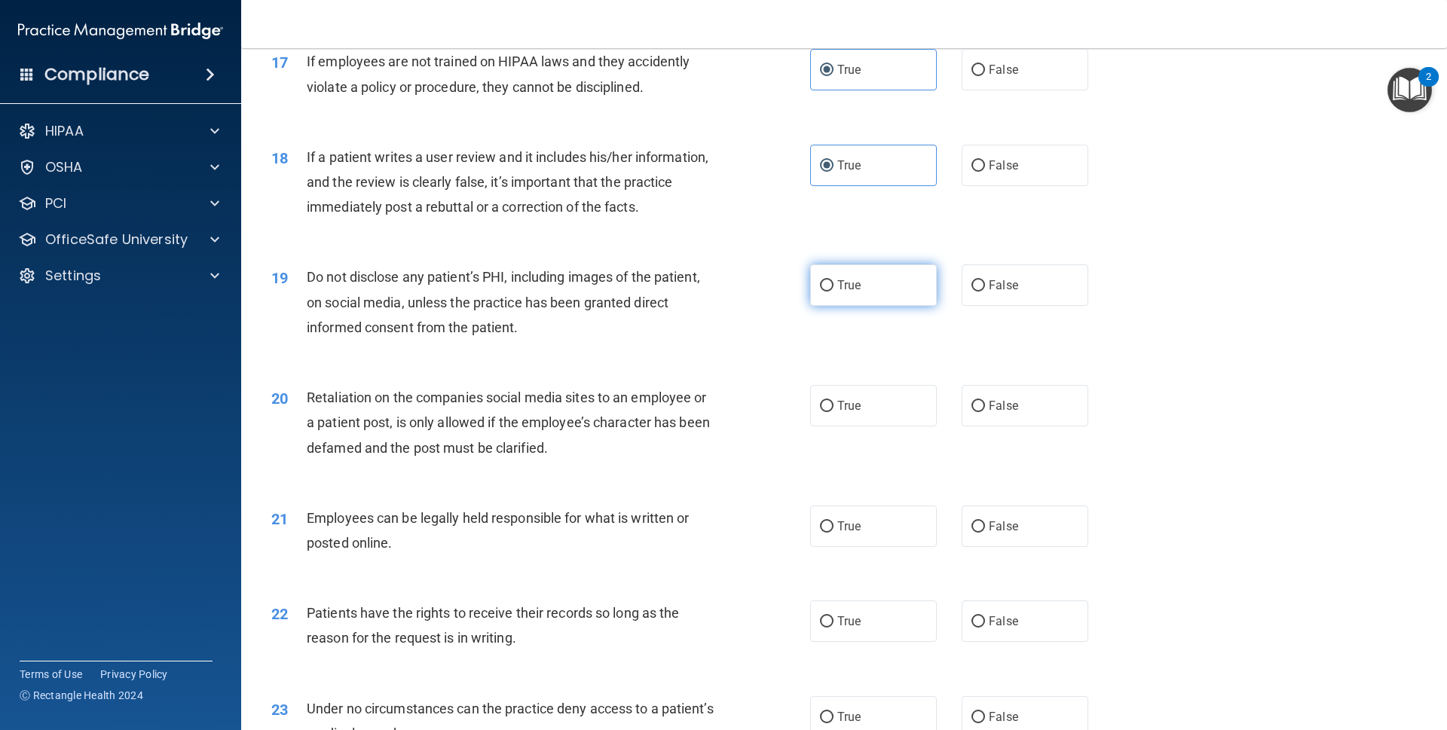
scroll to position [2047, 0]
click at [837, 305] on label "True" at bounding box center [873, 284] width 127 height 41
click at [834, 291] on input "True" at bounding box center [827, 285] width 14 height 11
radio input "true"
click at [838, 412] on span "True" at bounding box center [849, 405] width 23 height 14
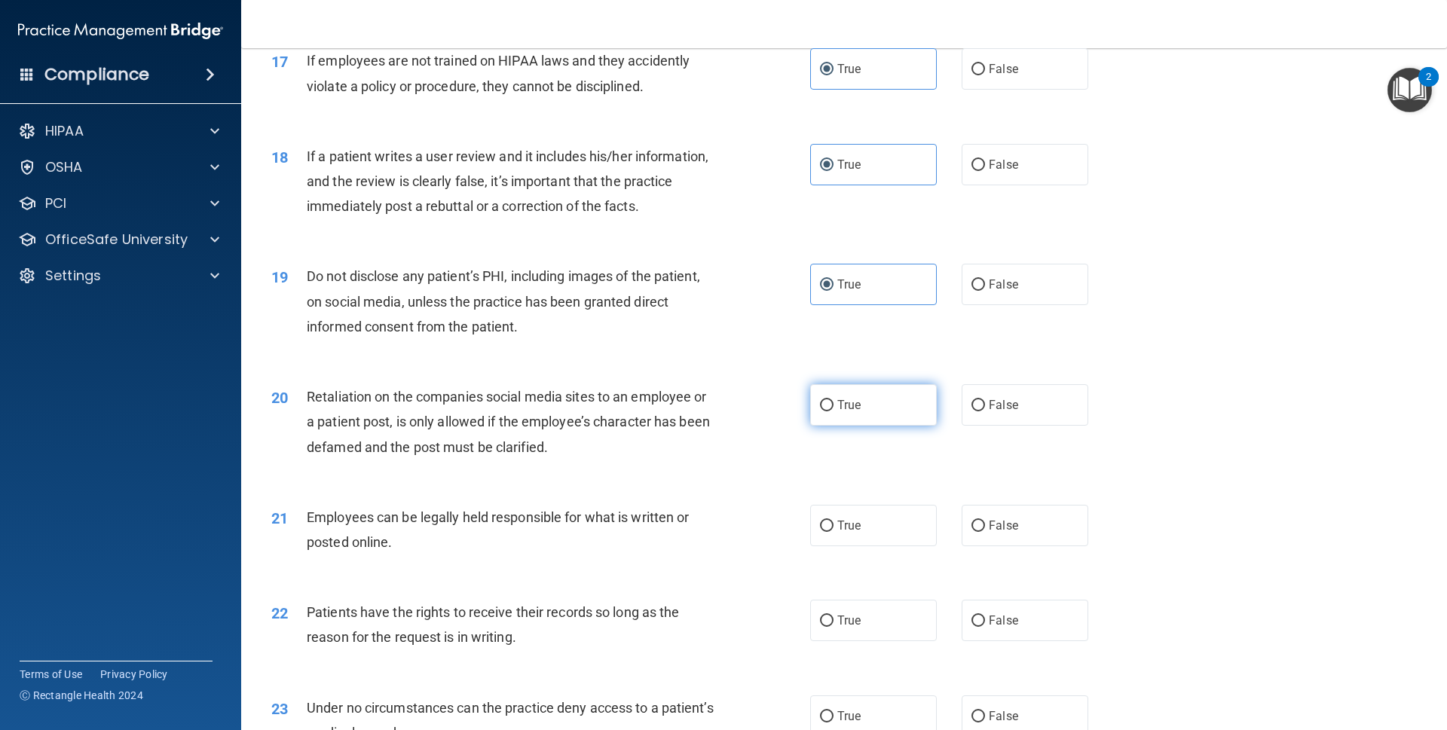
click at [834, 412] on input "True" at bounding box center [827, 405] width 14 height 11
radio input "true"
click at [833, 515] on div "21 Employees can be legally held responsible for what is written or posted onli…" at bounding box center [844, 533] width 1168 height 95
click at [833, 531] on label "True" at bounding box center [873, 525] width 127 height 41
click at [833, 531] on input "True" at bounding box center [827, 526] width 14 height 11
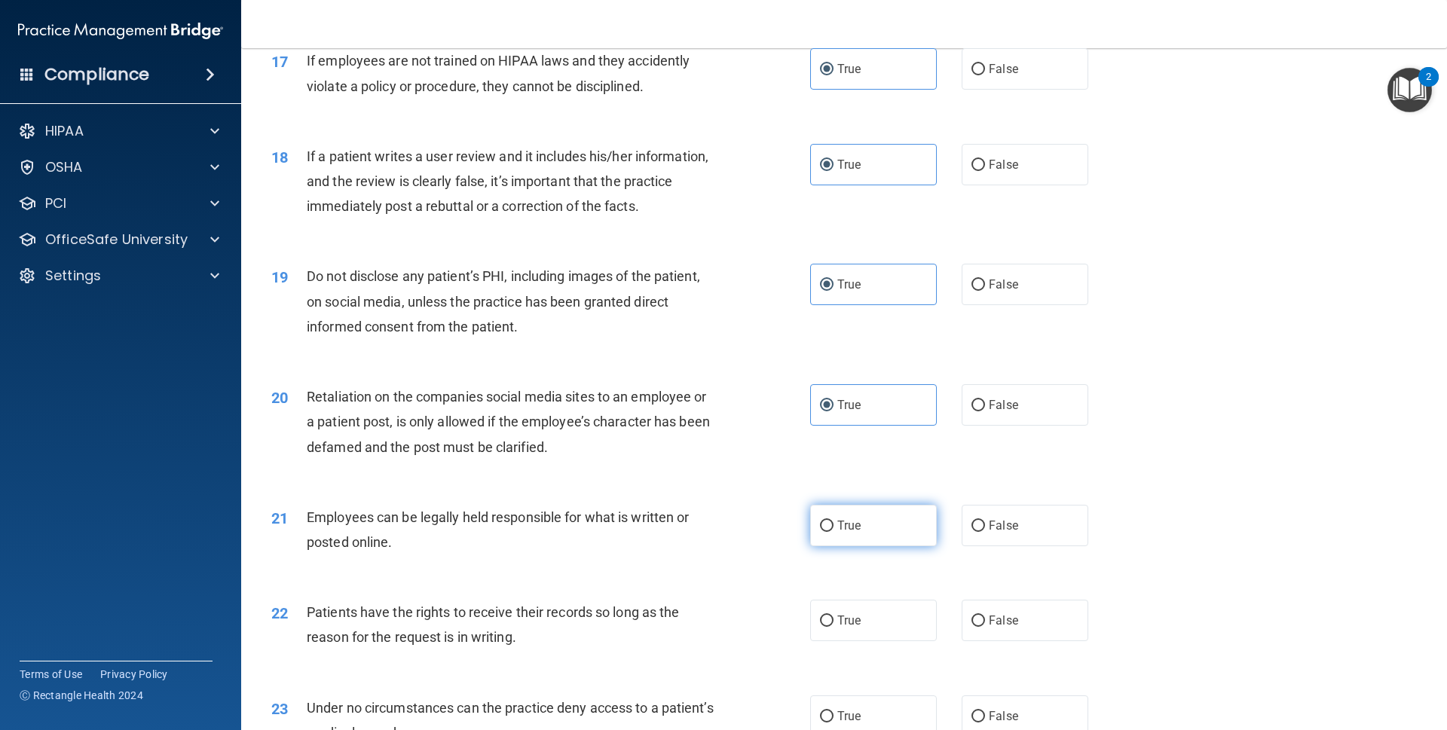
radio input "true"
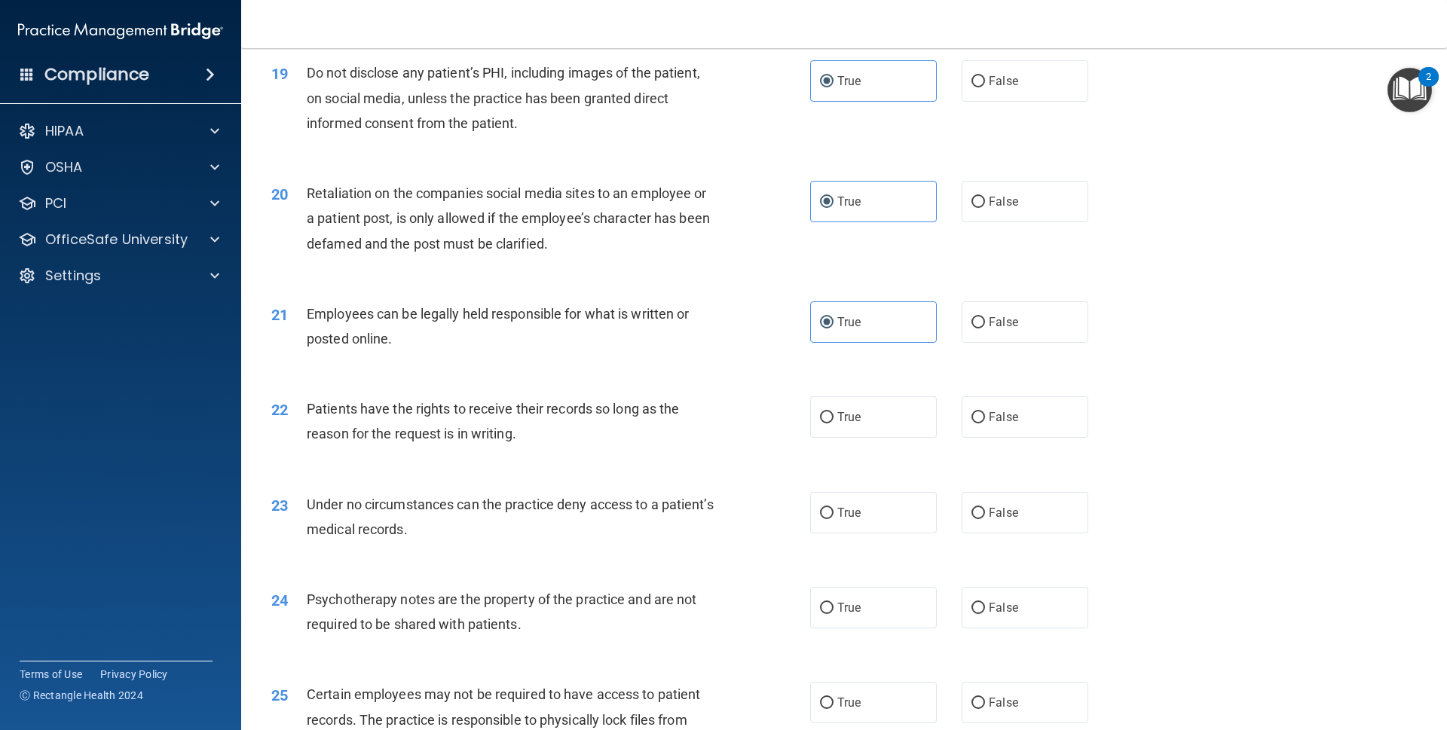
scroll to position [2251, 0]
drag, startPoint x: 859, startPoint y: 454, endPoint x: 847, endPoint y: 420, distance: 36.0
click at [857, 442] on div "22 Patients have the rights to receive their records so long as the reason for …" at bounding box center [844, 424] width 1168 height 95
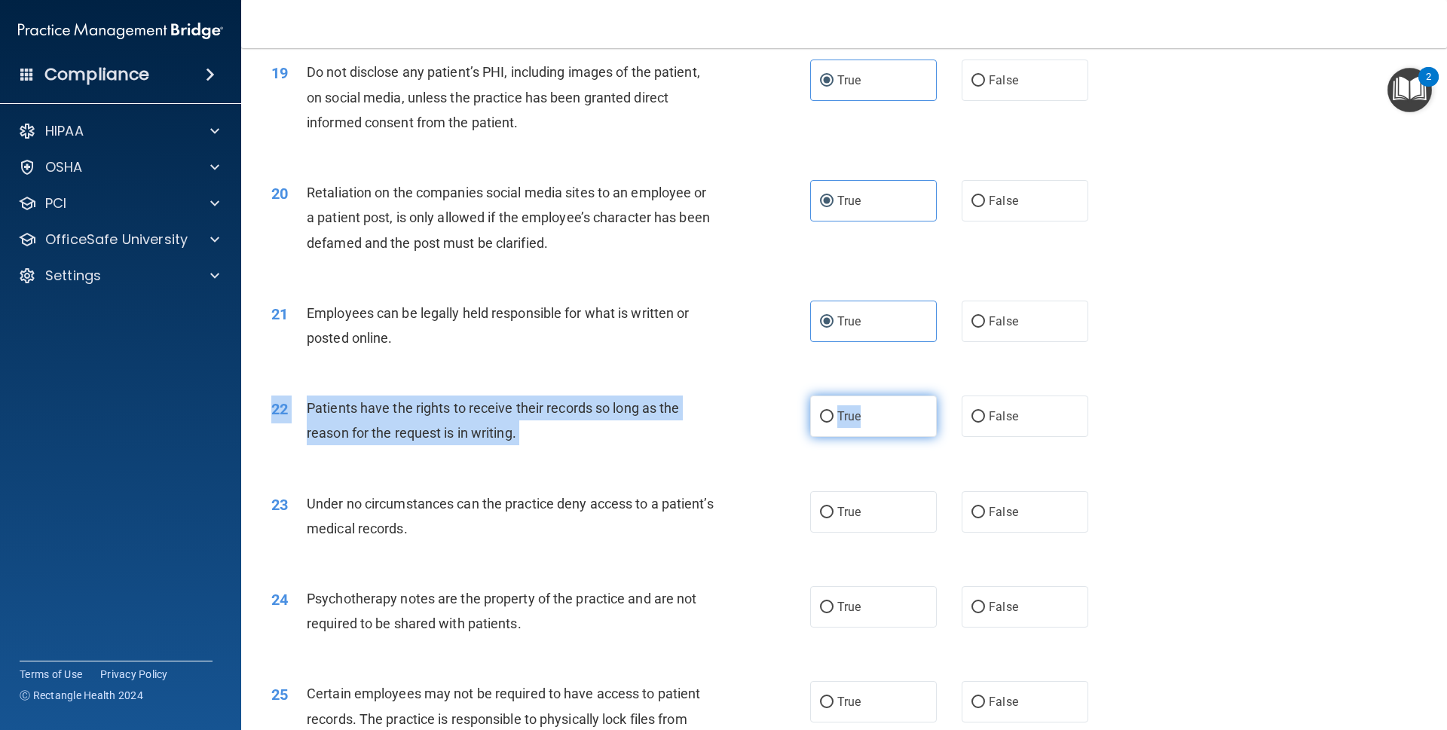
click at [846, 419] on label "True" at bounding box center [873, 416] width 127 height 41
click at [834, 419] on input "True" at bounding box center [827, 417] width 14 height 11
radio input "true"
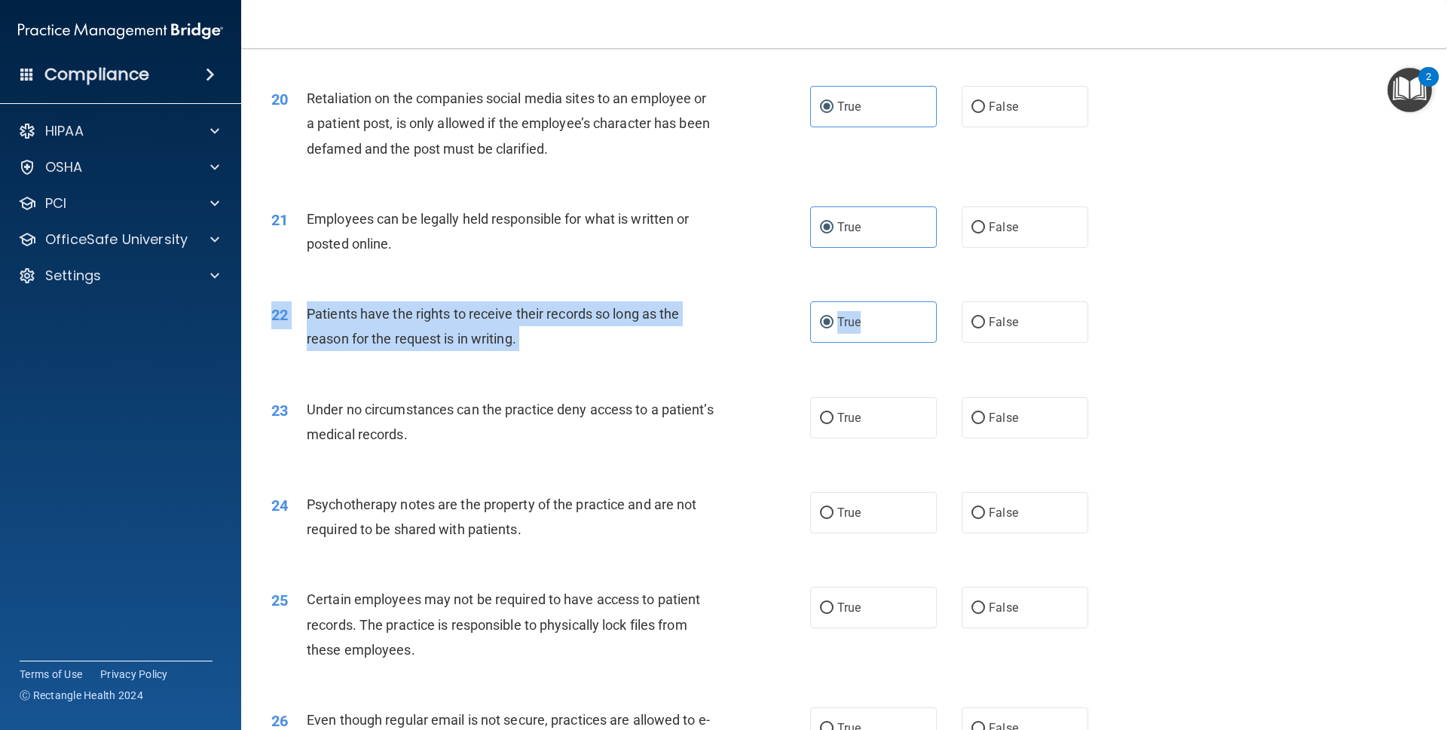
scroll to position [2354, 0]
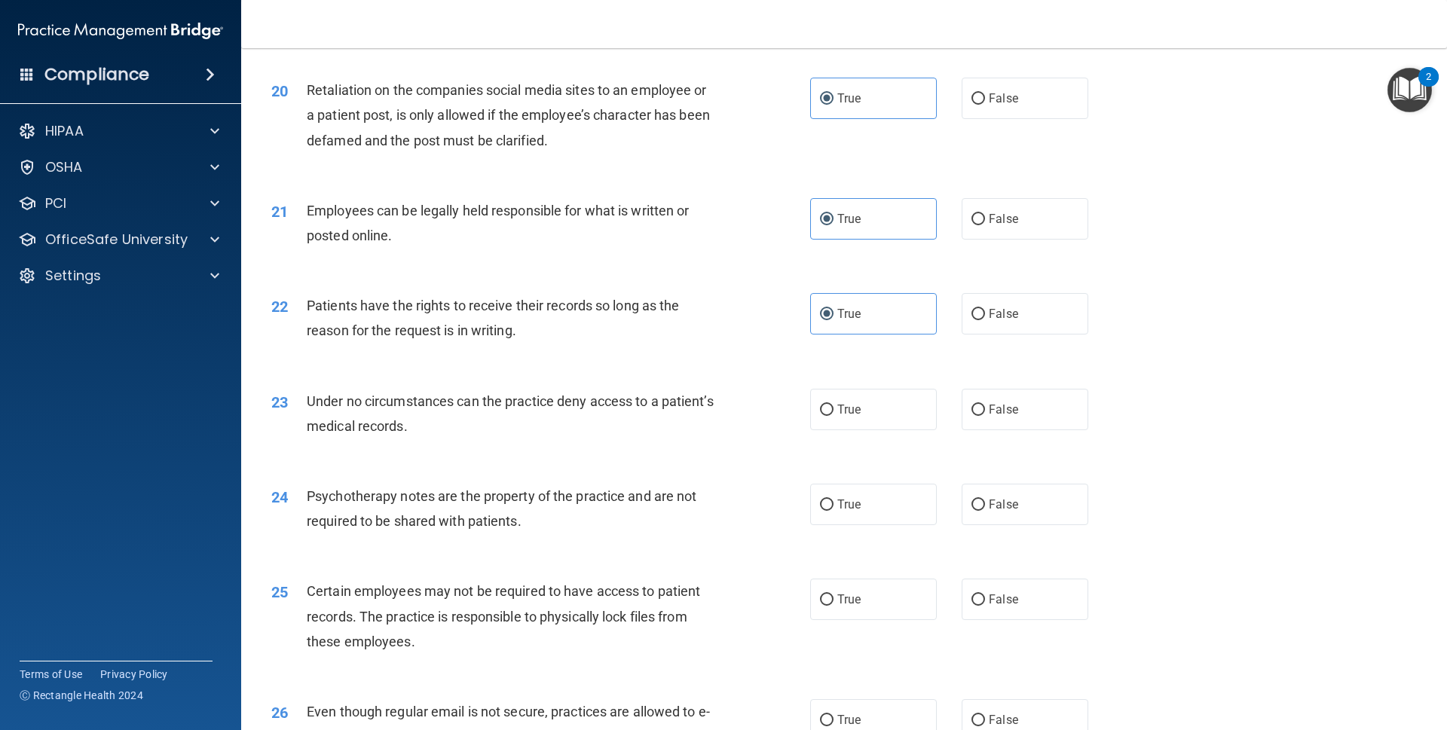
click at [743, 425] on div "23 Under no circumstances can the practice deny access to a patient’s medical r…" at bounding box center [541, 417] width 584 height 57
click at [841, 430] on label "True" at bounding box center [873, 409] width 127 height 41
click at [834, 416] on input "True" at bounding box center [827, 410] width 14 height 11
radio input "true"
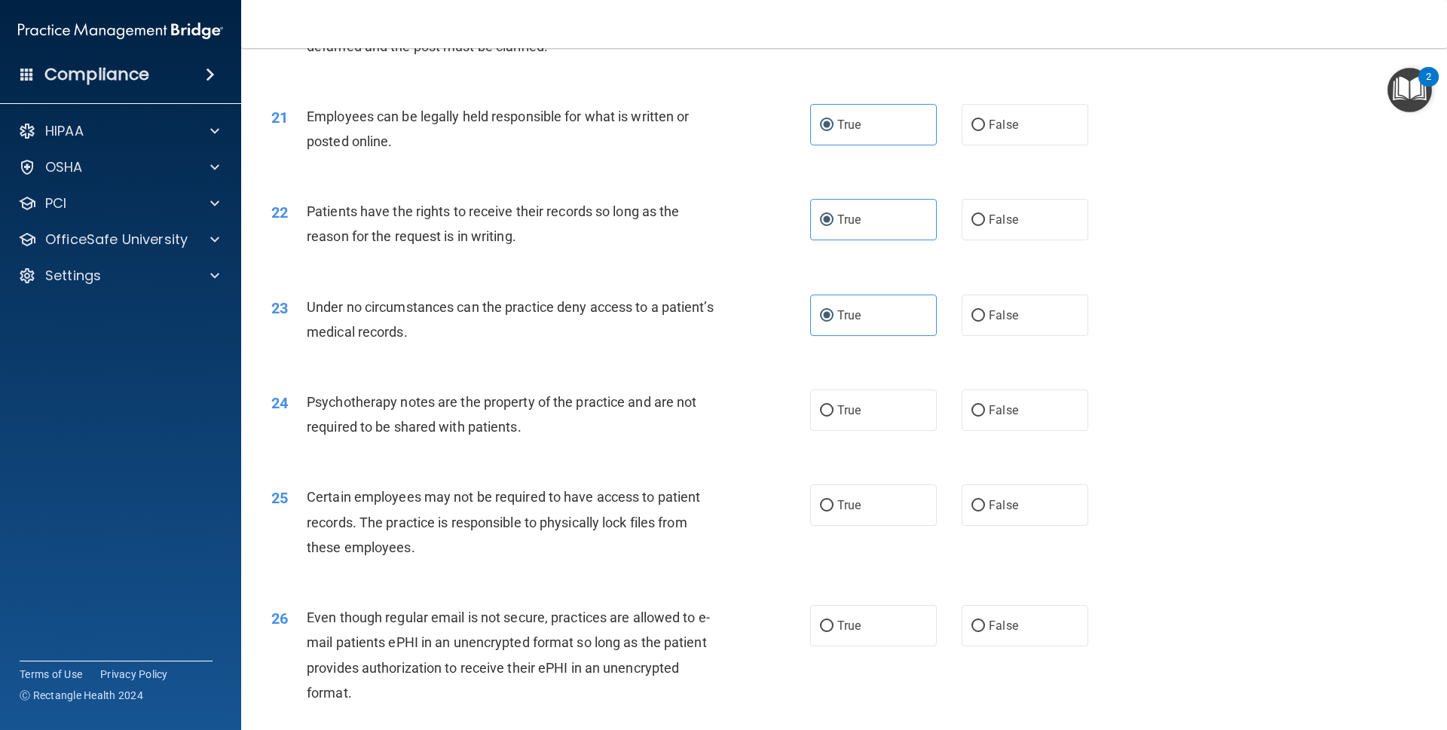
scroll to position [2456, 0]
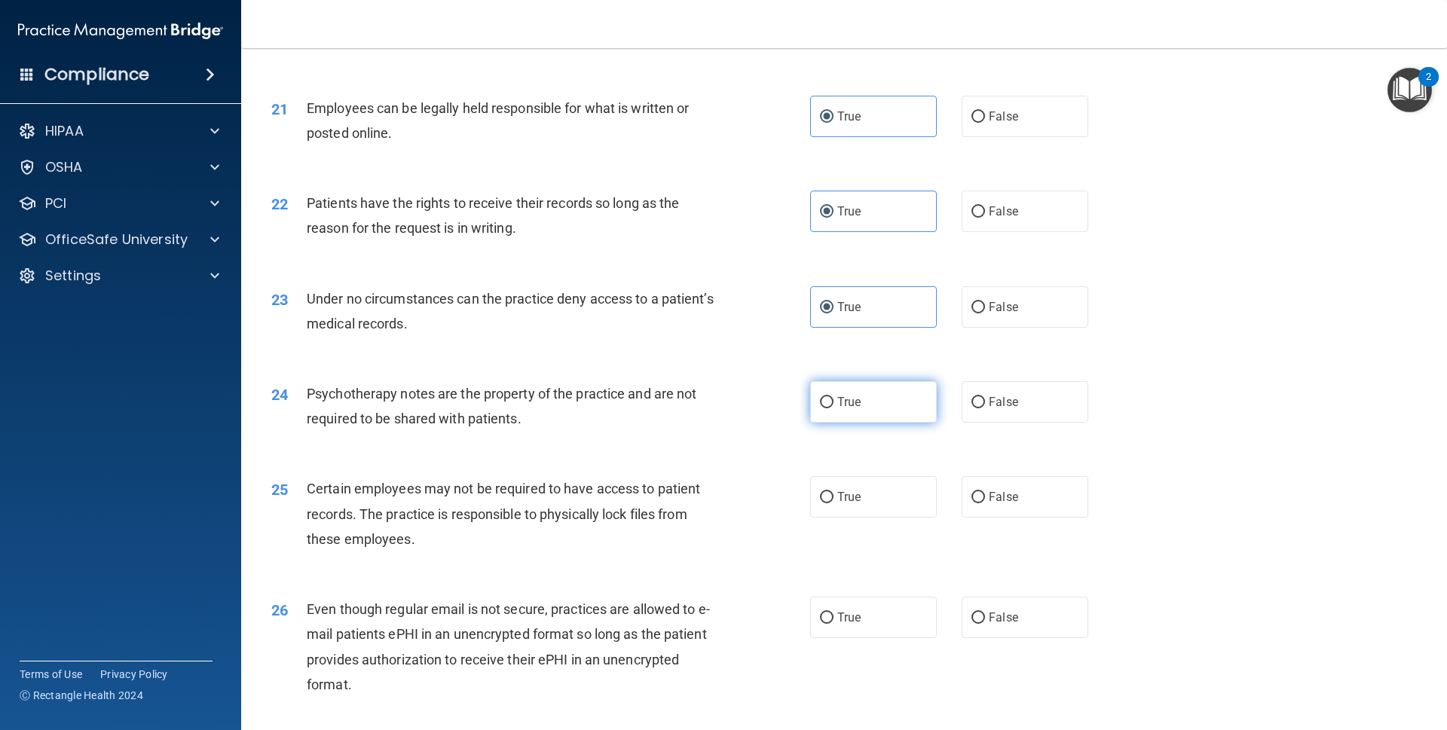
click at [850, 409] on span "True" at bounding box center [849, 402] width 23 height 14
click at [834, 409] on input "True" at bounding box center [827, 402] width 14 height 11
radio input "true"
click at [833, 498] on label "True" at bounding box center [873, 496] width 127 height 41
click at [833, 498] on input "True" at bounding box center [827, 497] width 14 height 11
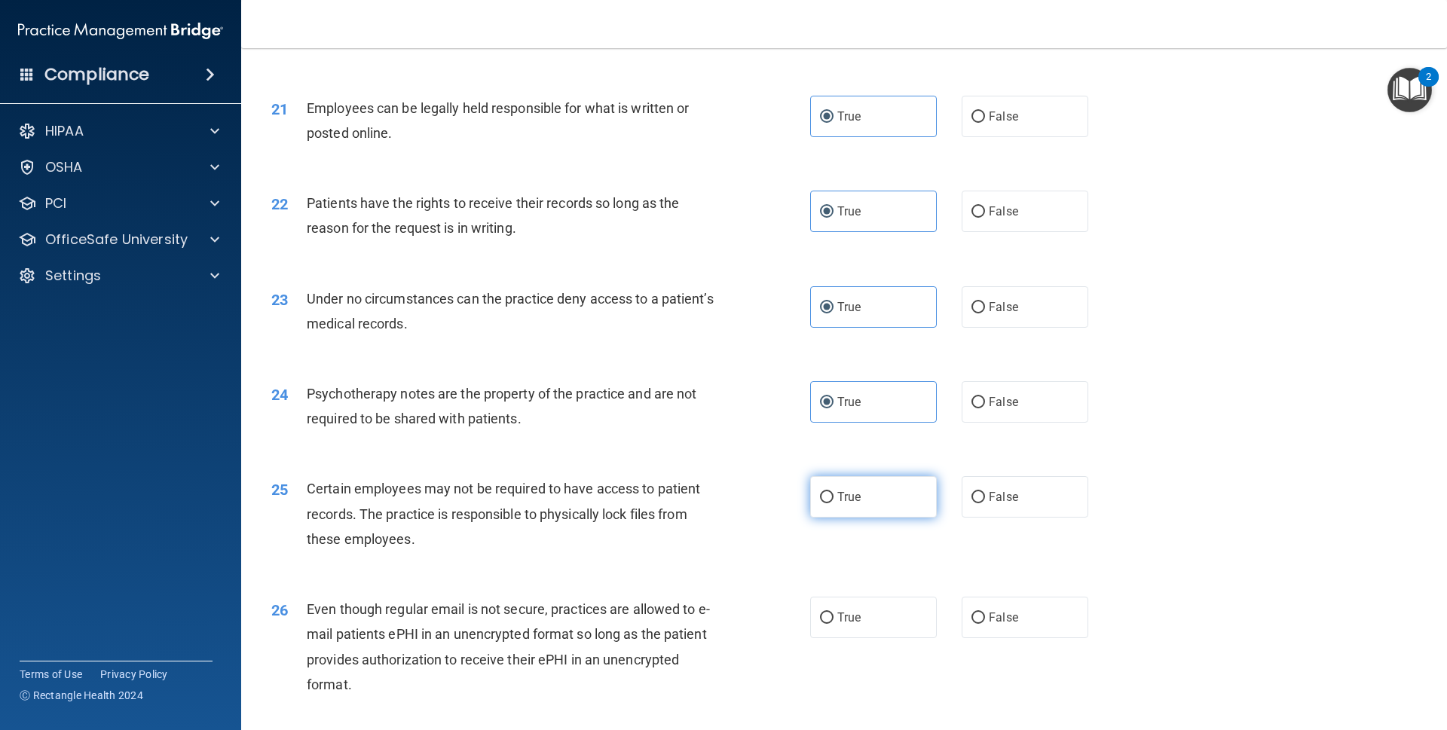
radio input "true"
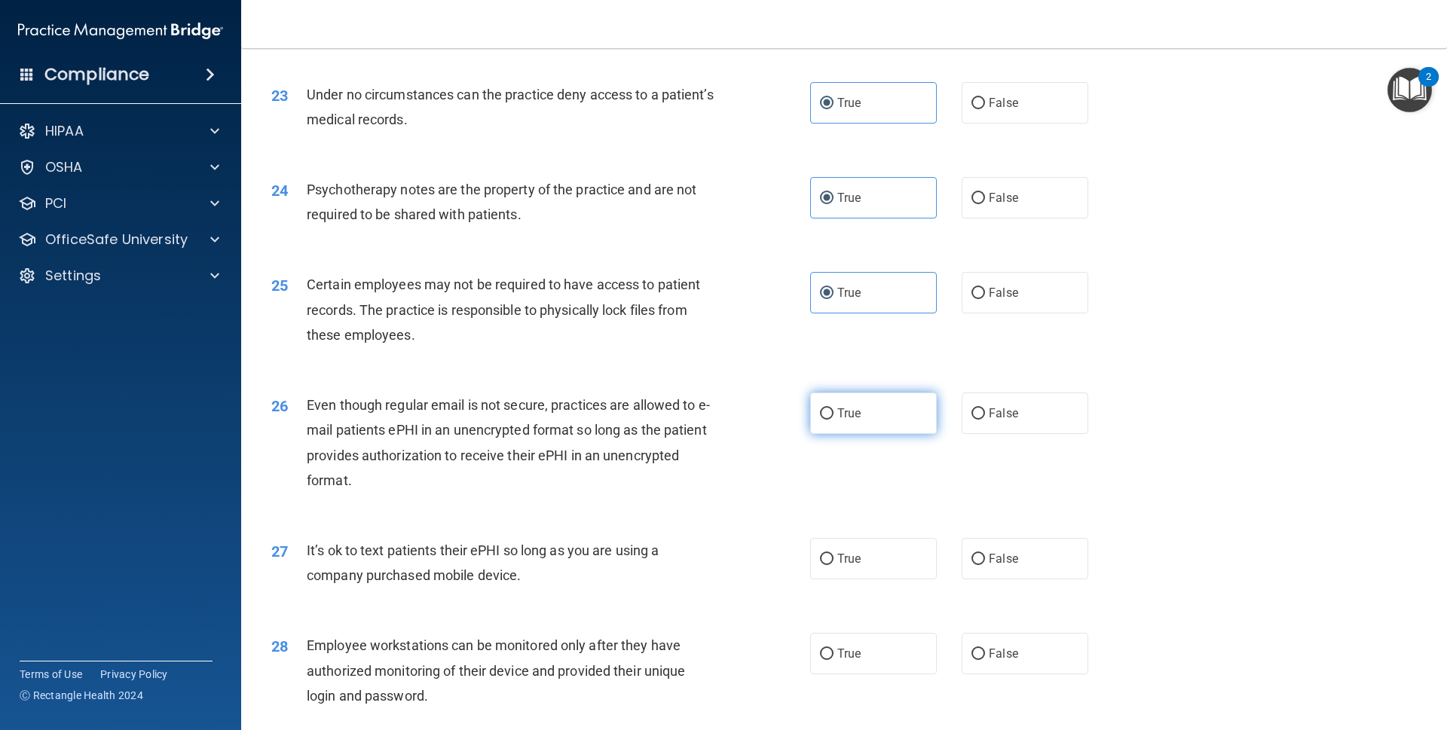
click at [856, 433] on label "True" at bounding box center [873, 413] width 127 height 41
click at [834, 420] on input "True" at bounding box center [827, 414] width 14 height 11
radio input "true"
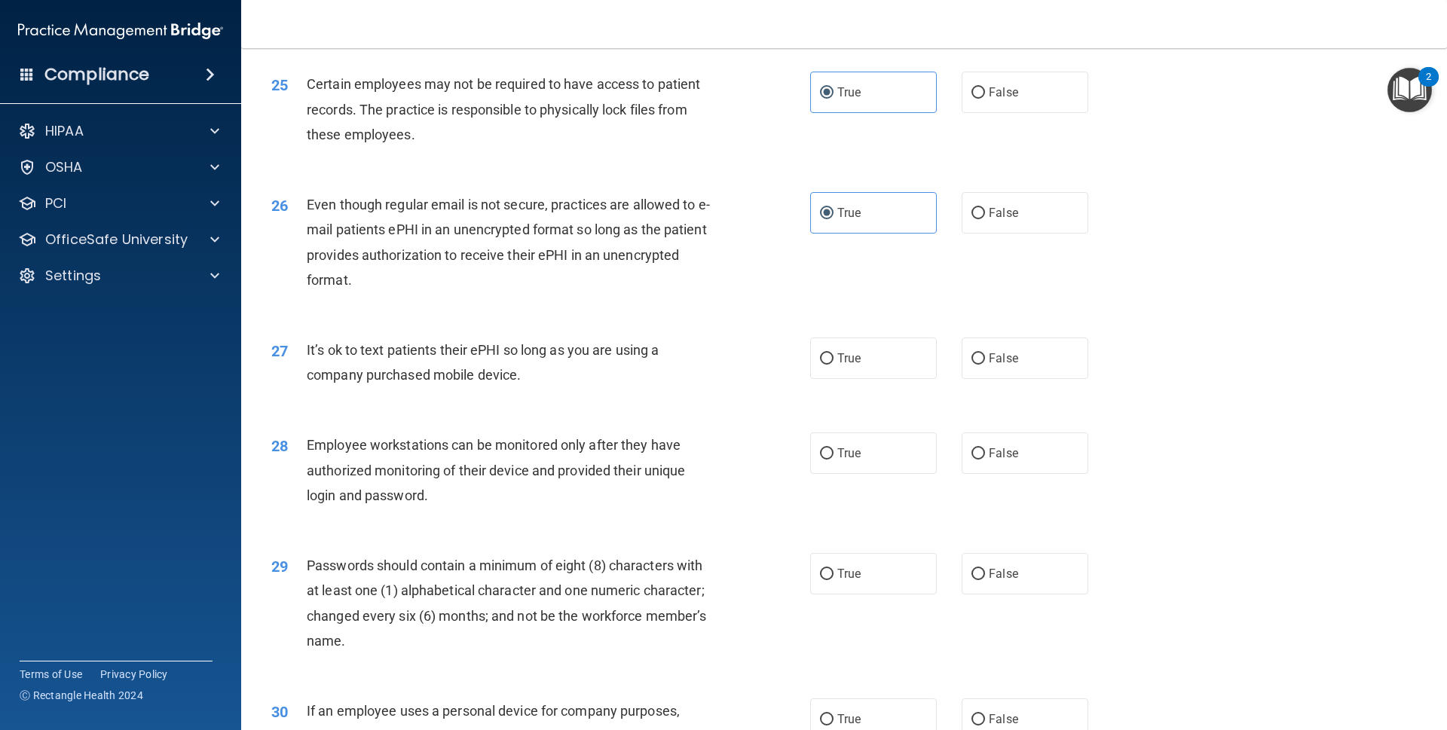
scroll to position [2865, 0]
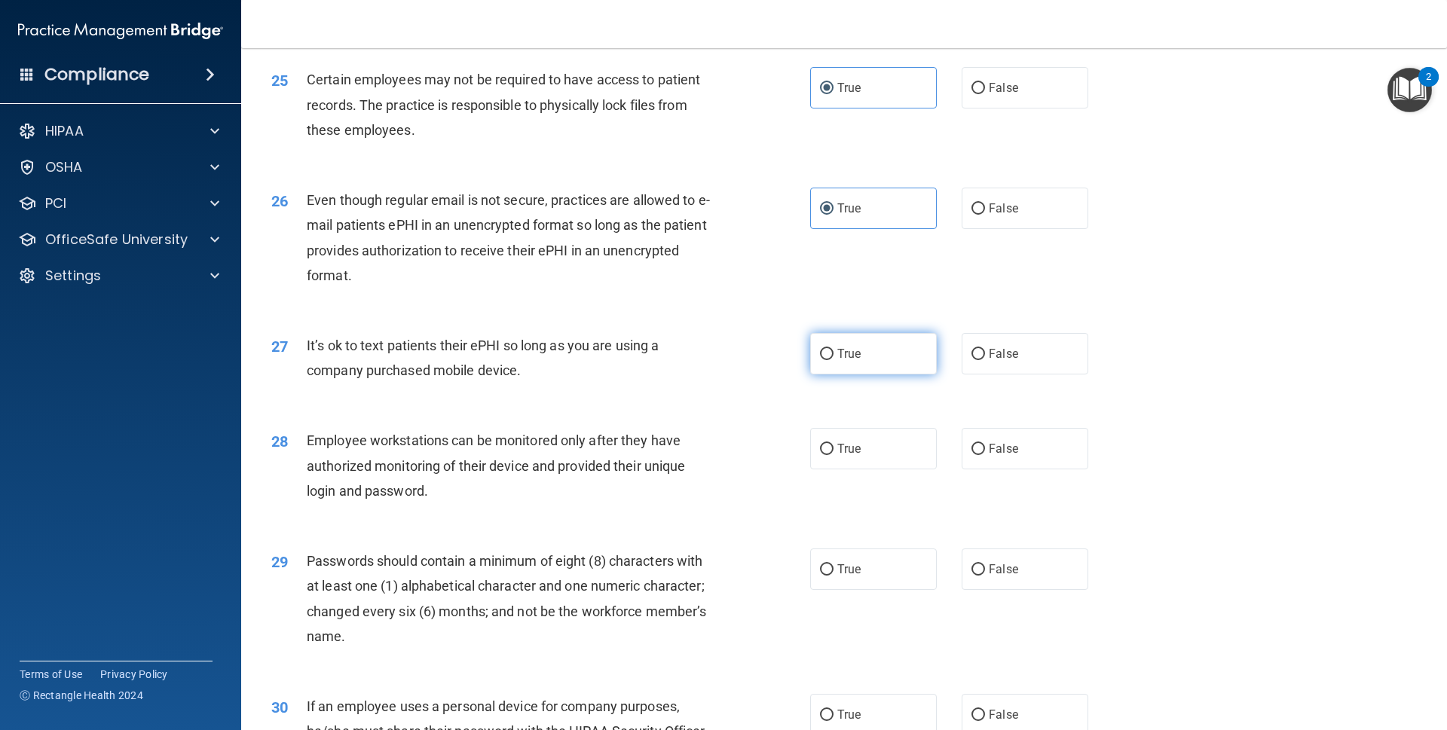
click at [834, 375] on label "True" at bounding box center [873, 353] width 127 height 41
click at [834, 360] on input "True" at bounding box center [827, 354] width 14 height 11
radio input "true"
click at [850, 456] on span "True" at bounding box center [849, 449] width 23 height 14
click at [834, 455] on input "True" at bounding box center [827, 449] width 14 height 11
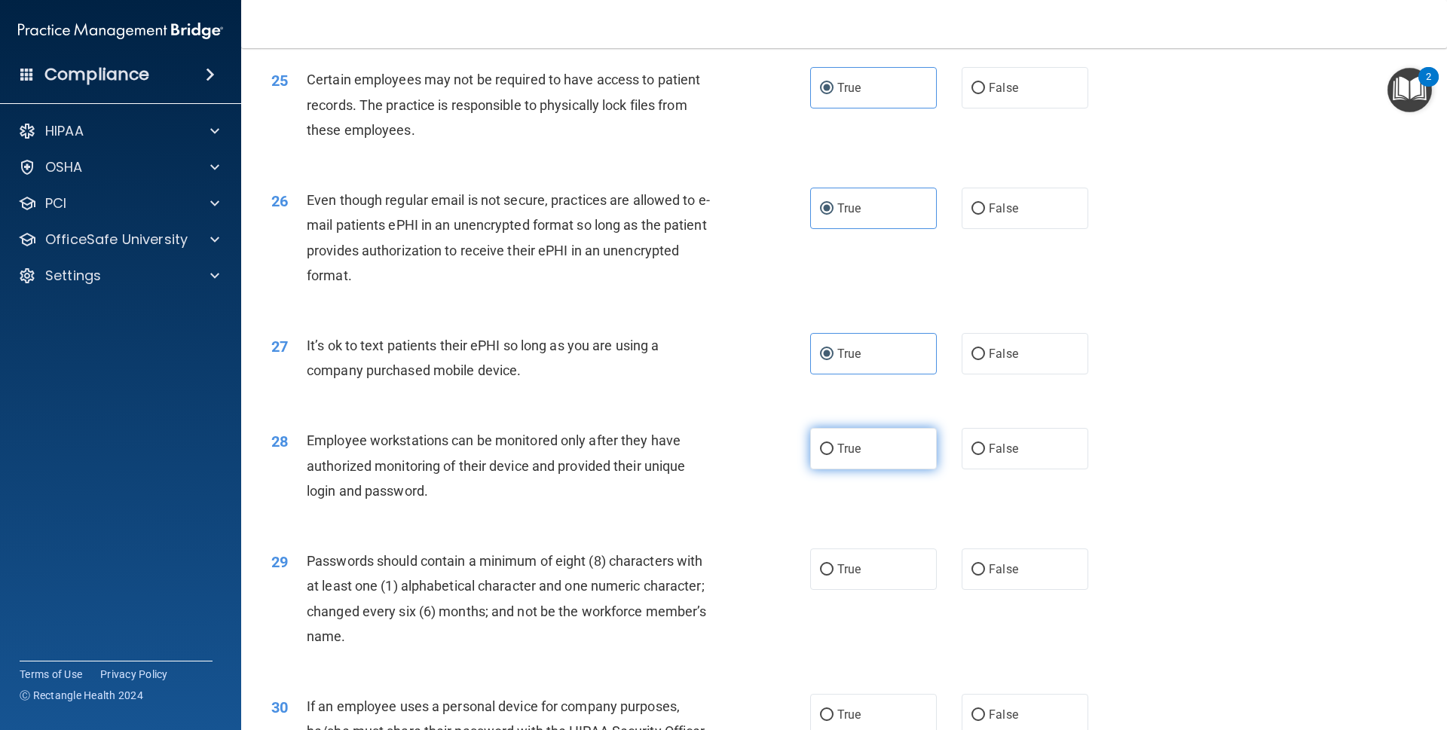
radio input "true"
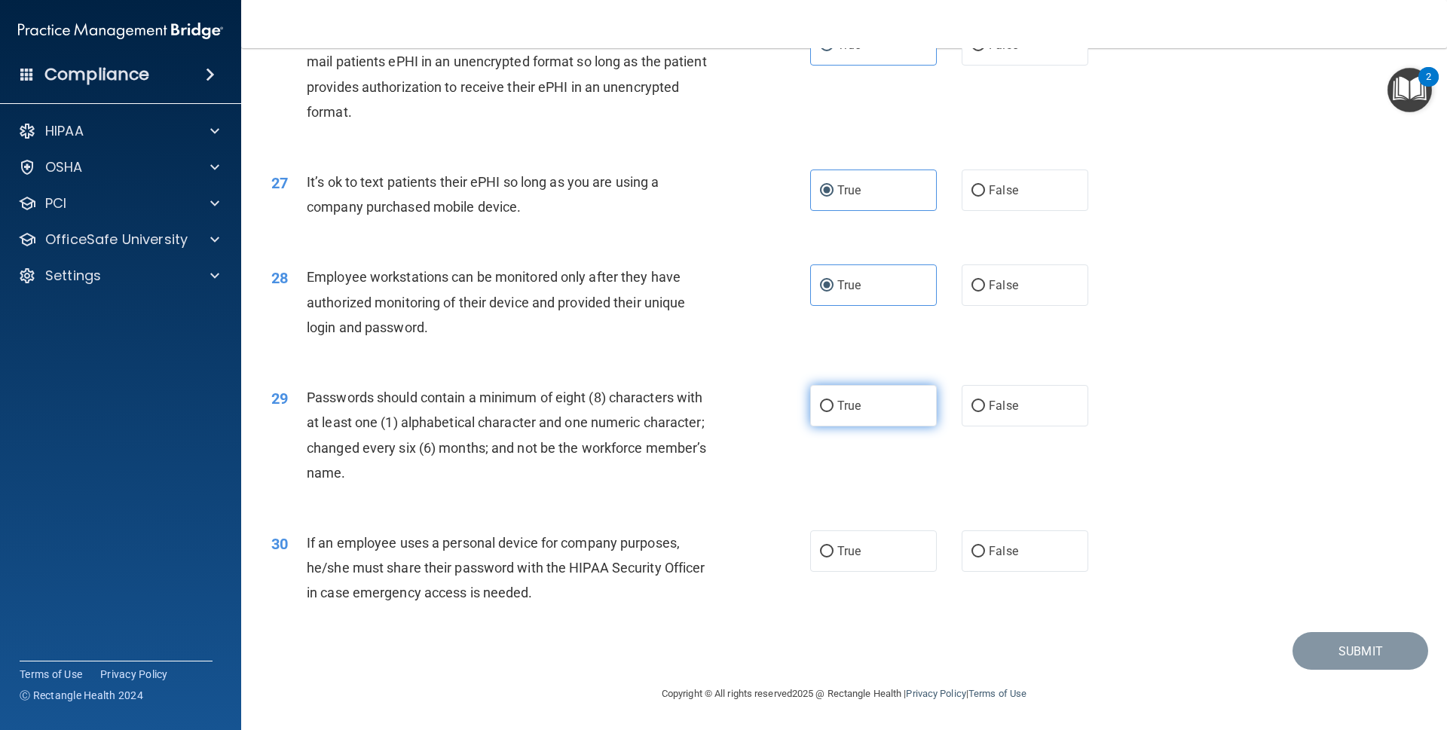
scroll to position [3039, 0]
click at [844, 409] on span "True" at bounding box center [849, 406] width 23 height 14
click at [834, 409] on input "True" at bounding box center [827, 406] width 14 height 11
radio input "true"
click at [832, 541] on label "True" at bounding box center [873, 551] width 127 height 41
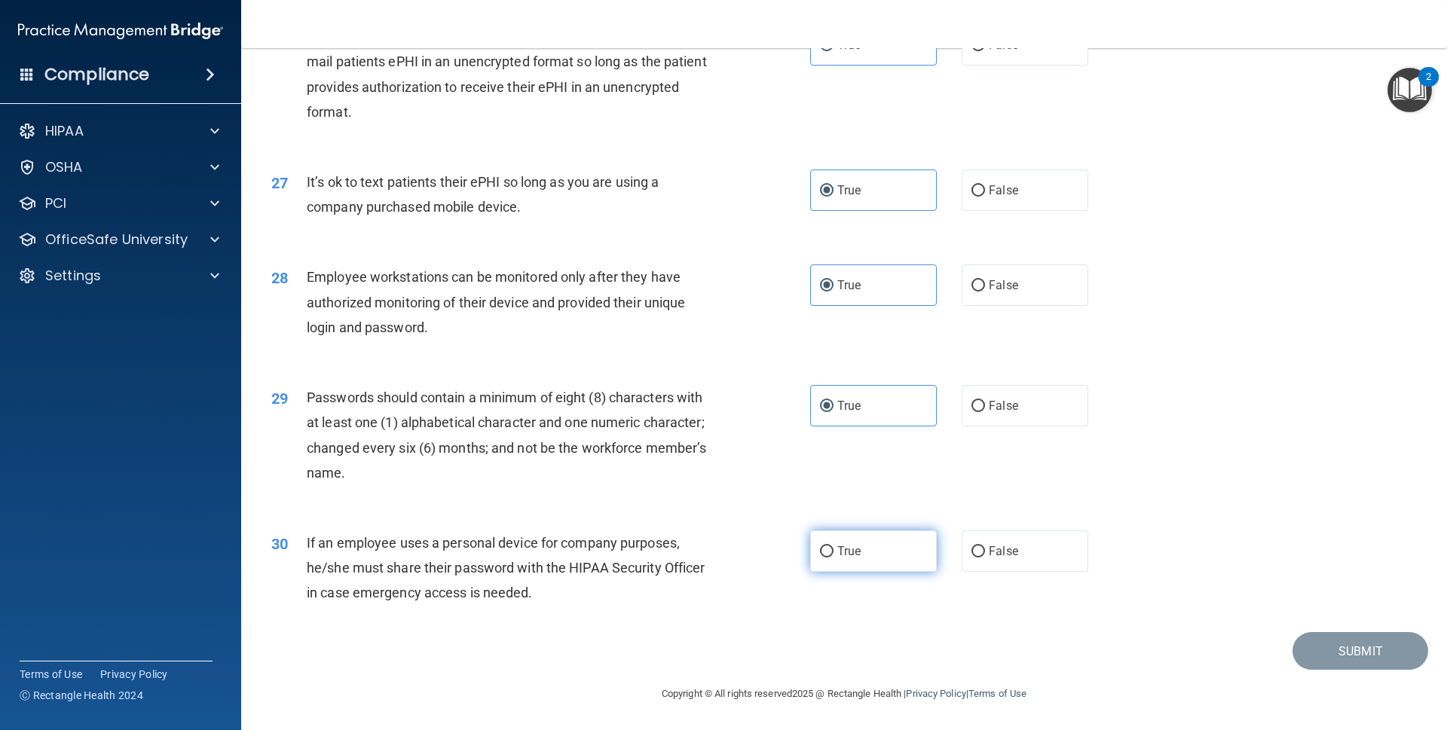
click at [832, 547] on input "True" at bounding box center [827, 552] width 14 height 11
radio input "true"
click at [1293, 645] on button "Submit" at bounding box center [1361, 651] width 136 height 38
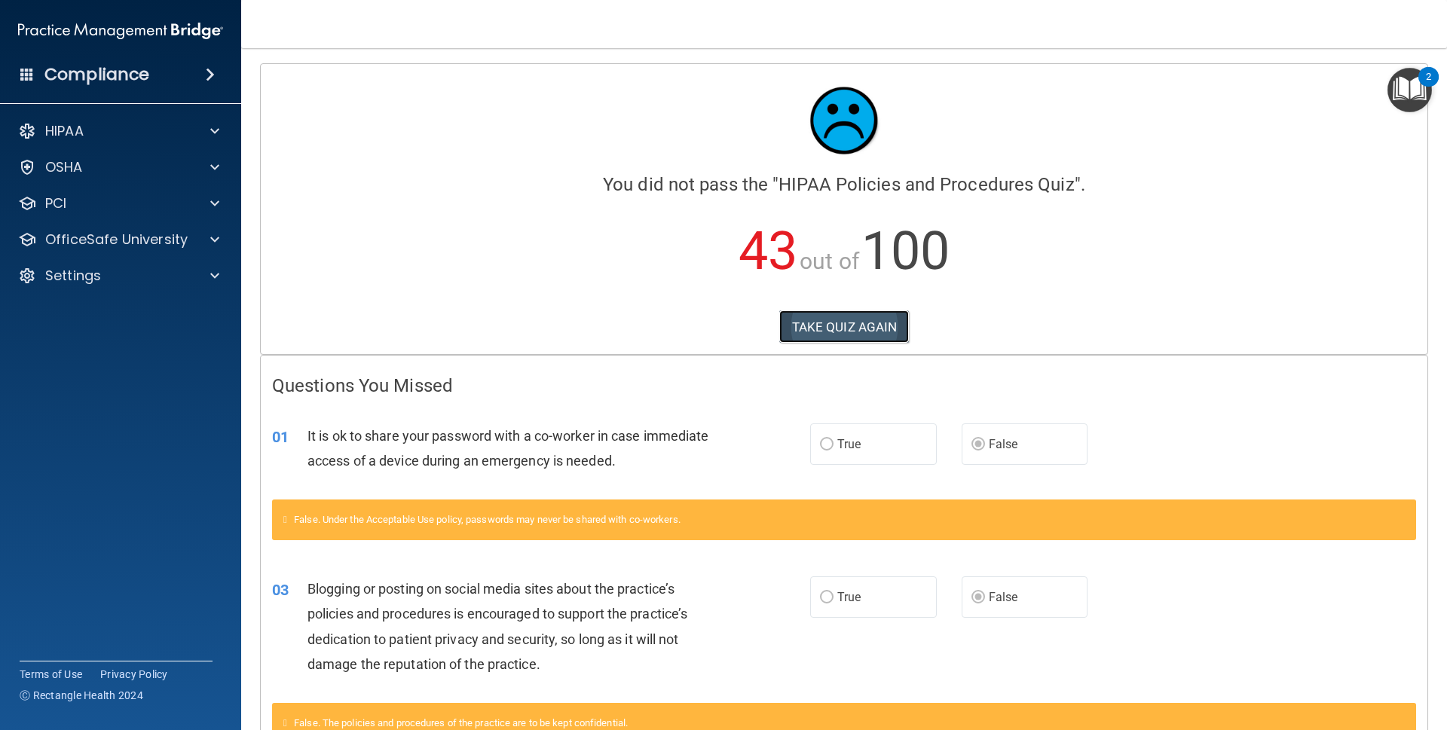
click at [825, 323] on button "TAKE QUIZ AGAIN" at bounding box center [844, 327] width 130 height 33
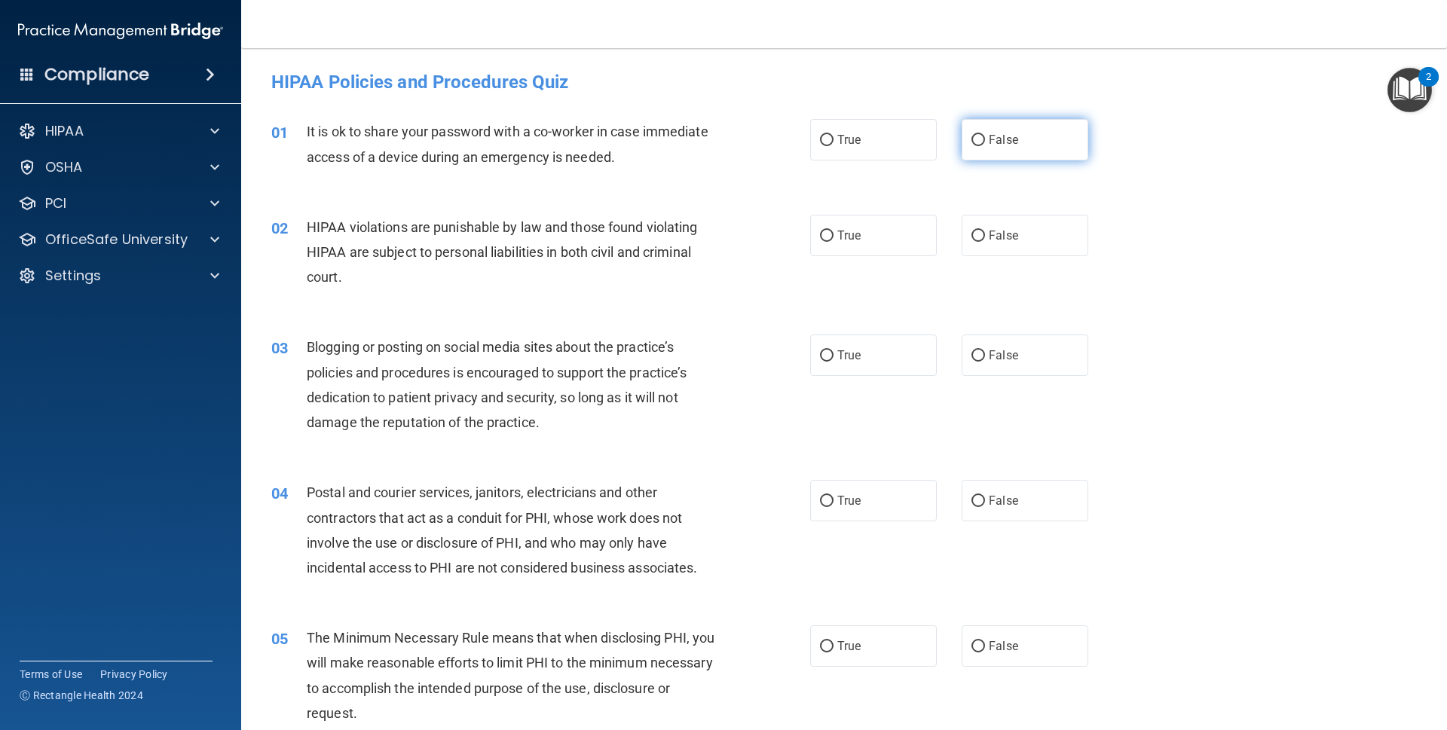
click at [972, 136] on input "False" at bounding box center [979, 140] width 14 height 11
radio input "true"
click at [847, 240] on span "True" at bounding box center [849, 235] width 23 height 14
click at [834, 240] on input "True" at bounding box center [827, 236] width 14 height 11
radio input "true"
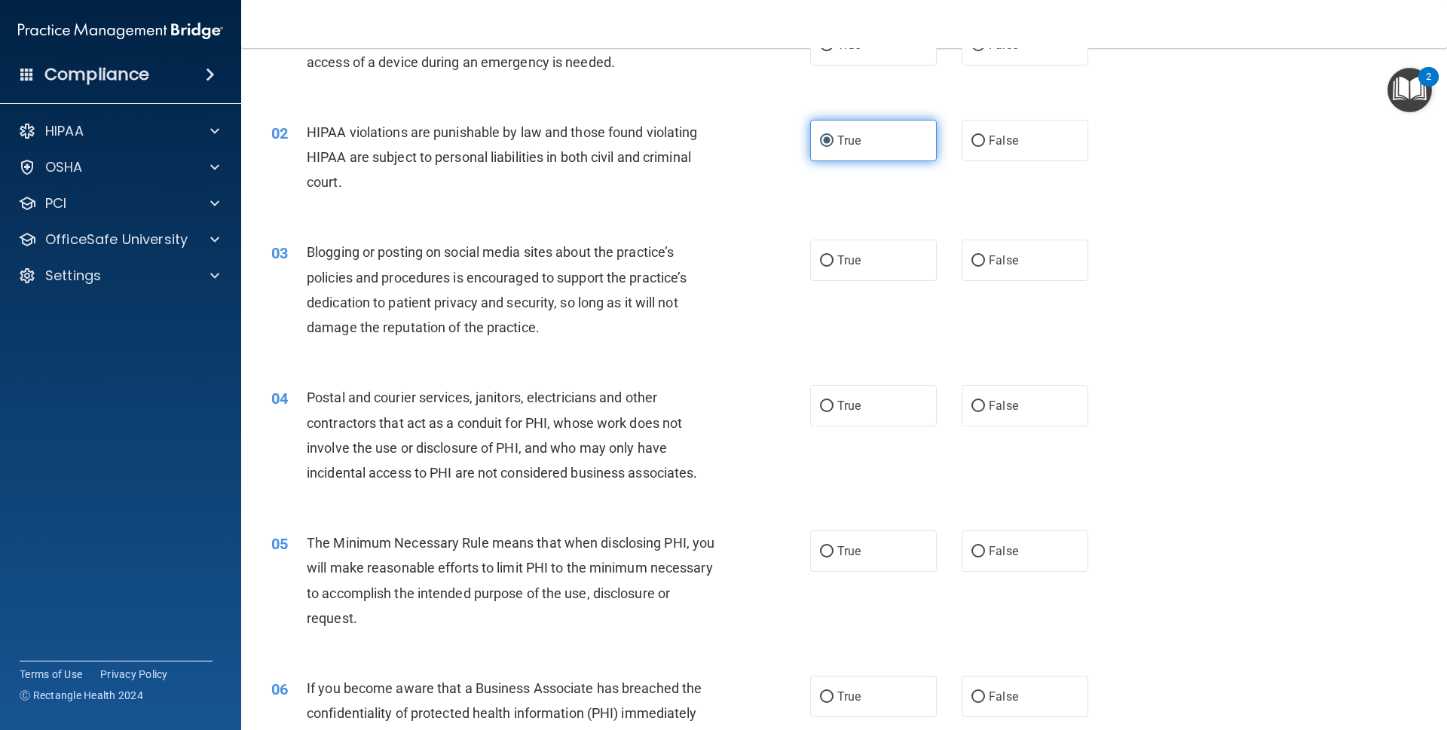
scroll to position [102, 0]
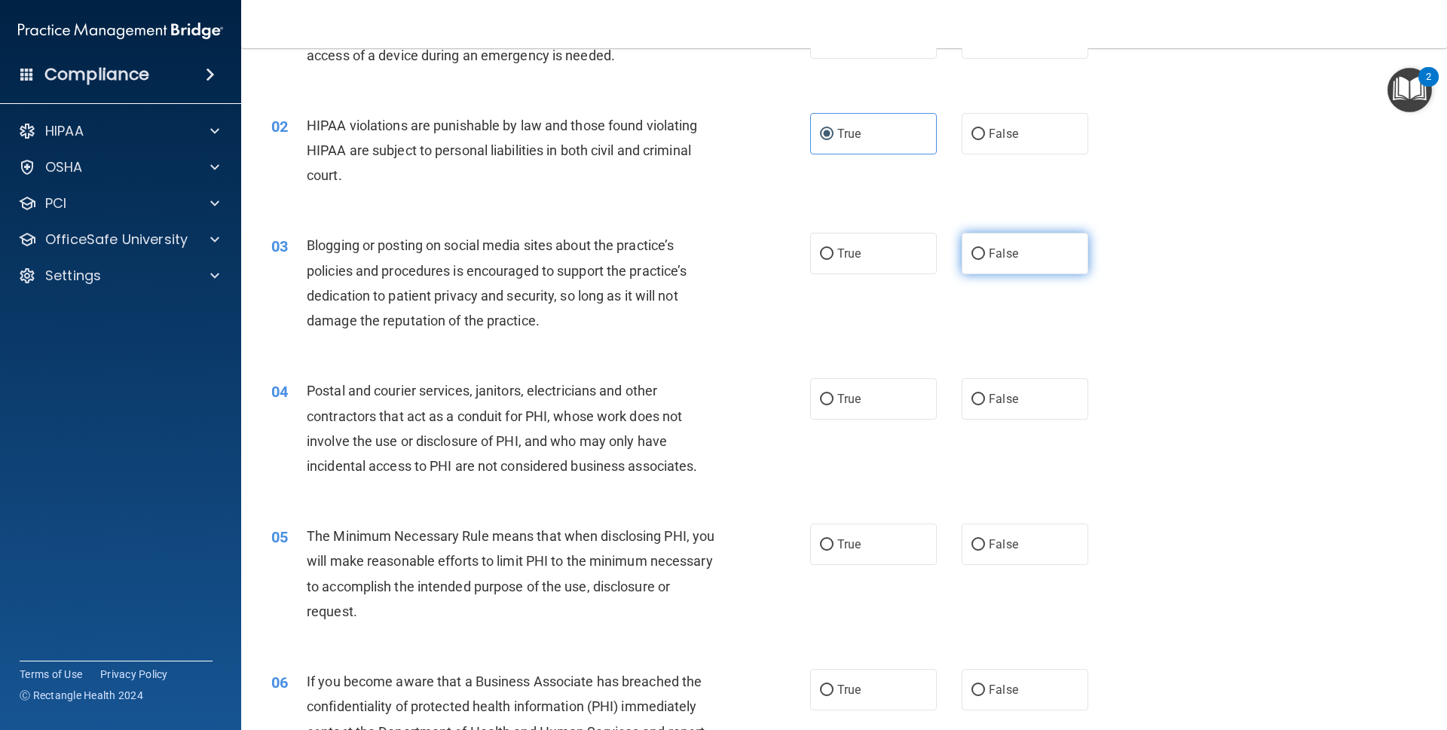
click at [972, 249] on input "False" at bounding box center [979, 254] width 14 height 11
radio input "true"
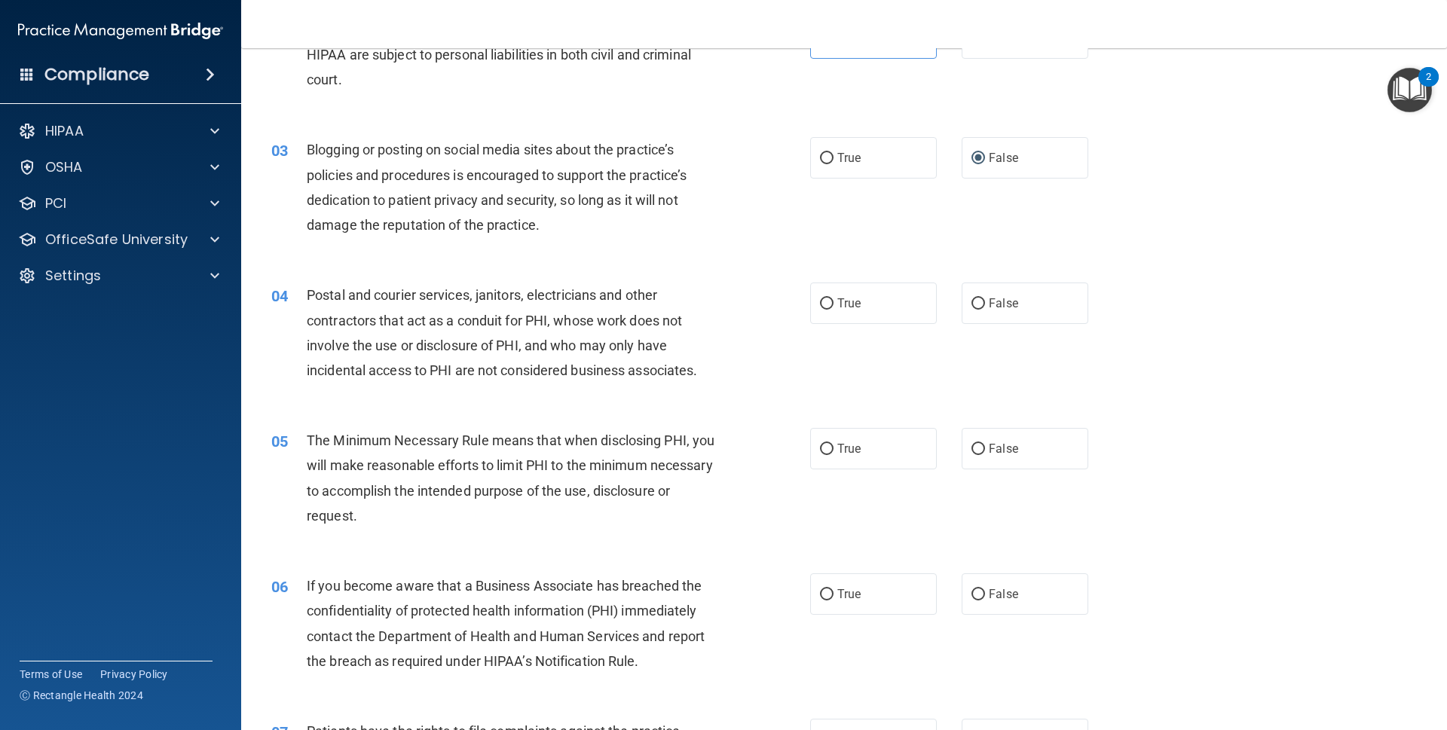
scroll to position [204, 0]
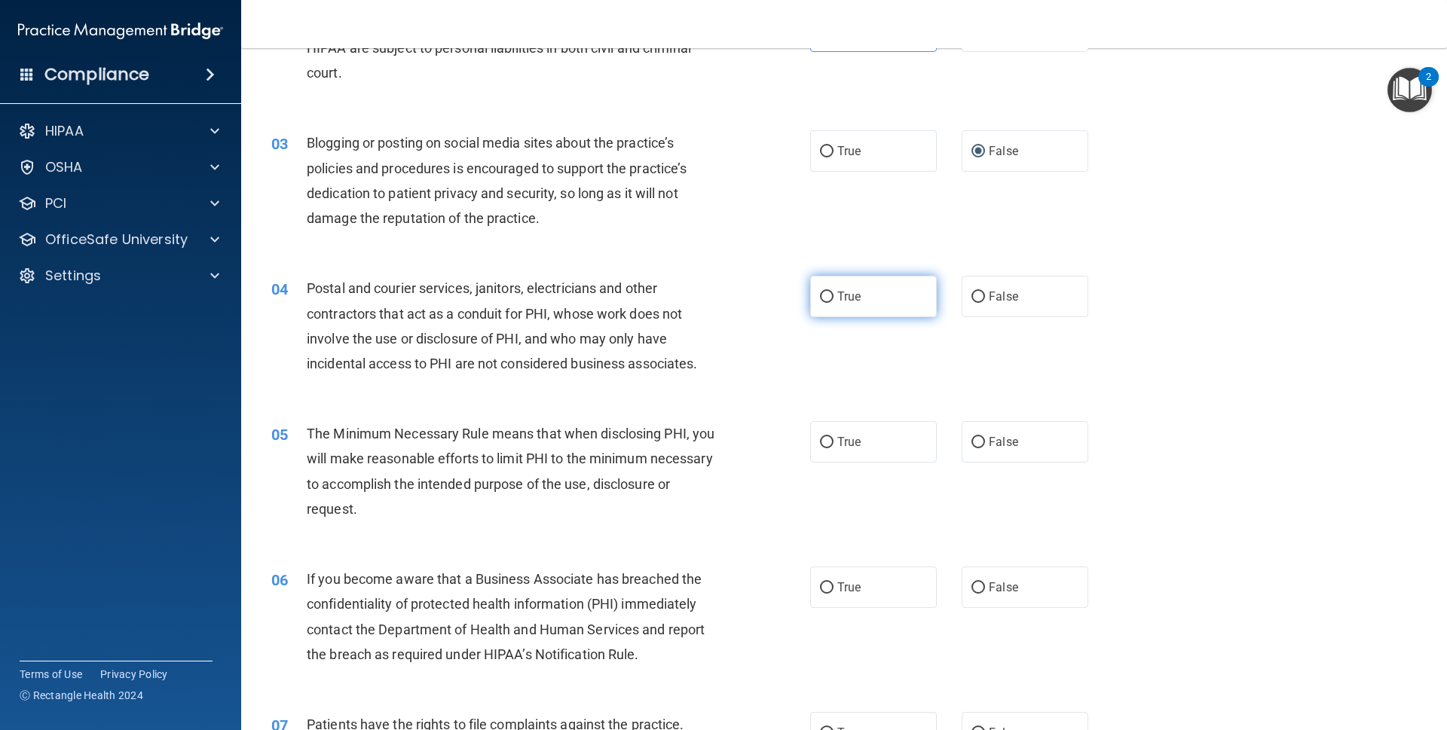
click at [886, 284] on label "True" at bounding box center [873, 296] width 127 height 41
click at [834, 292] on input "True" at bounding box center [827, 297] width 14 height 11
radio input "true"
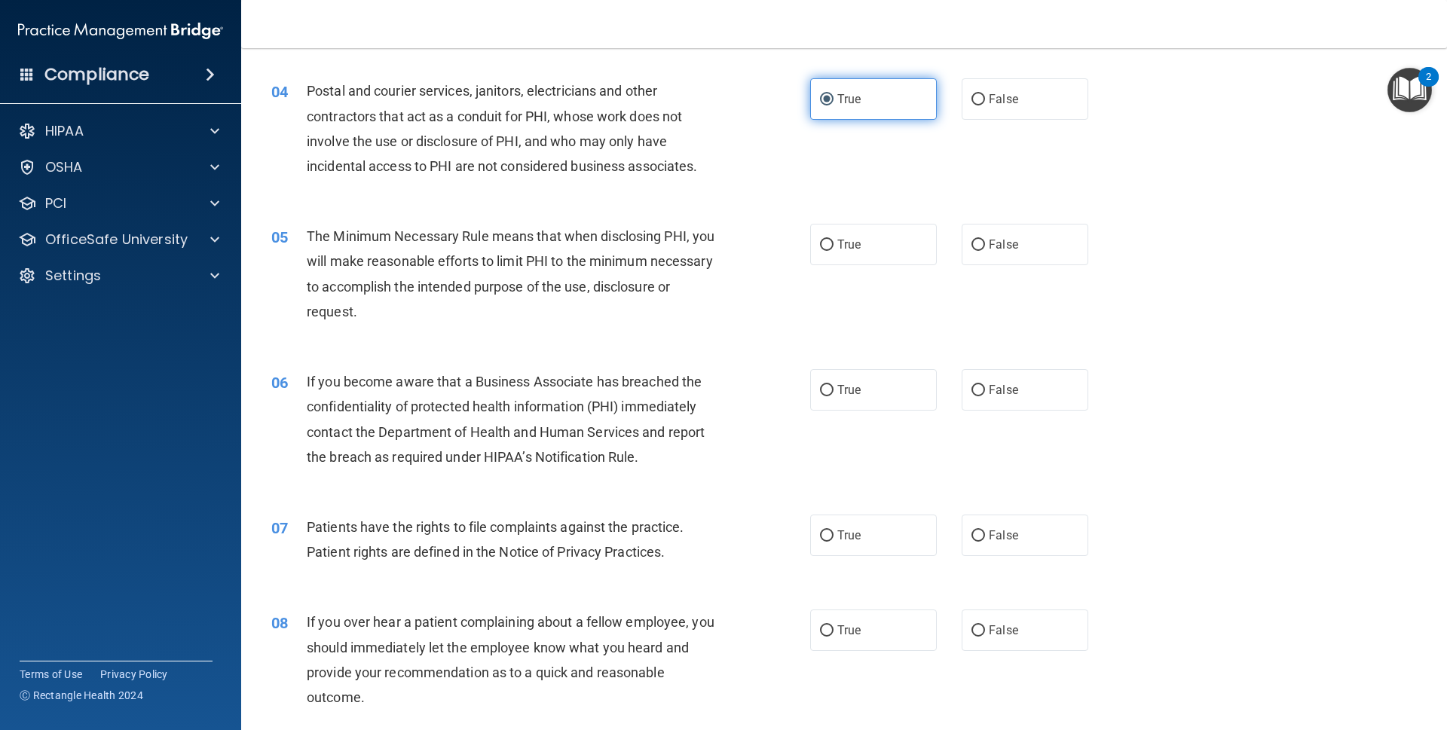
scroll to position [409, 0]
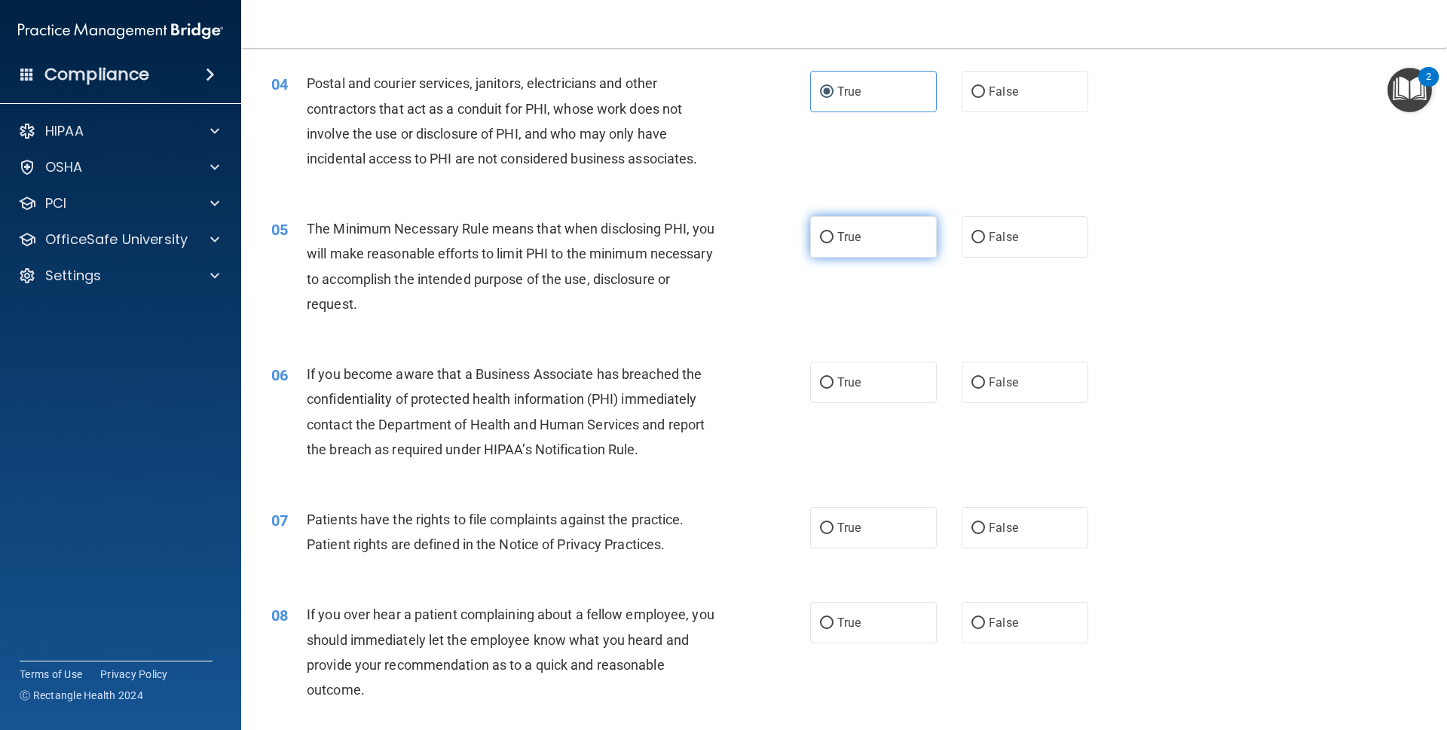
click at [862, 229] on label "True" at bounding box center [873, 236] width 127 height 41
click at [834, 232] on input "True" at bounding box center [827, 237] width 14 height 11
radio input "true"
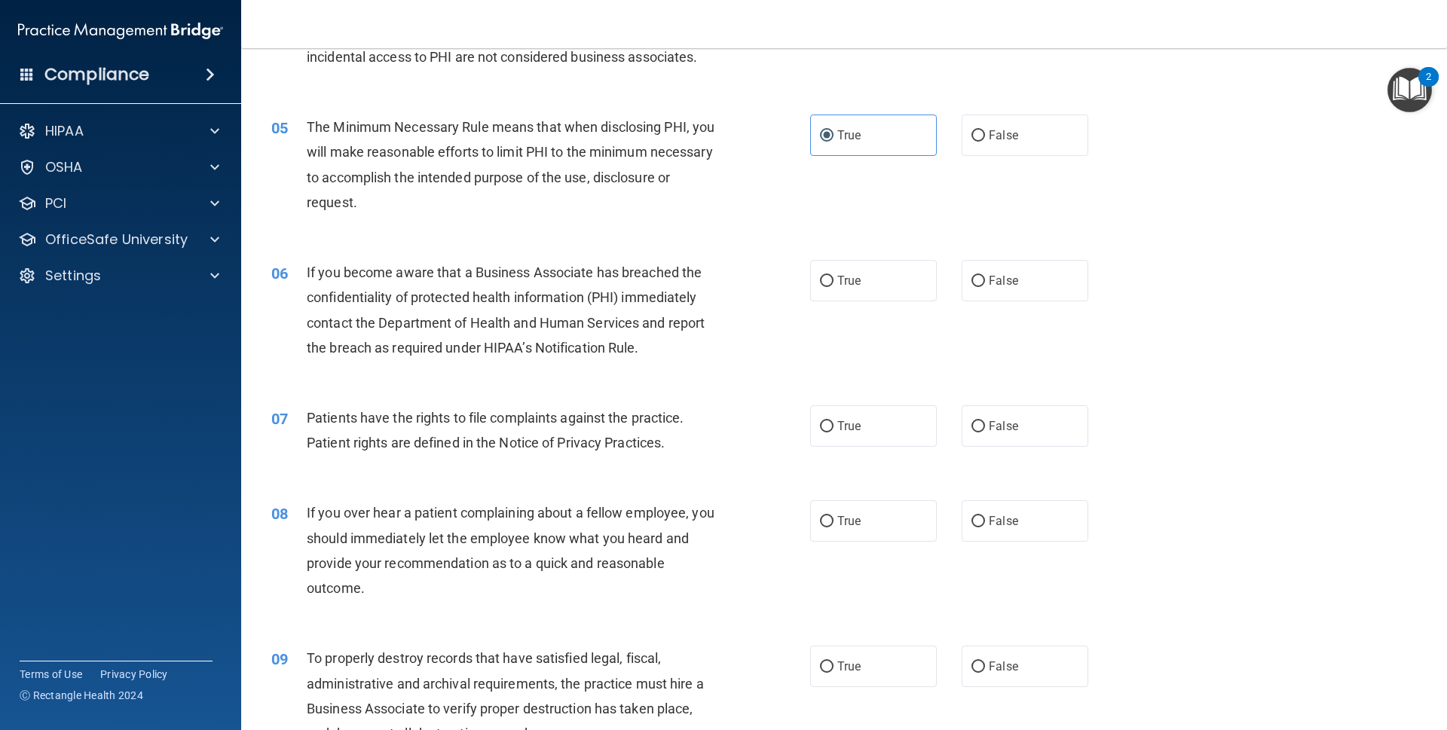
scroll to position [614, 0]
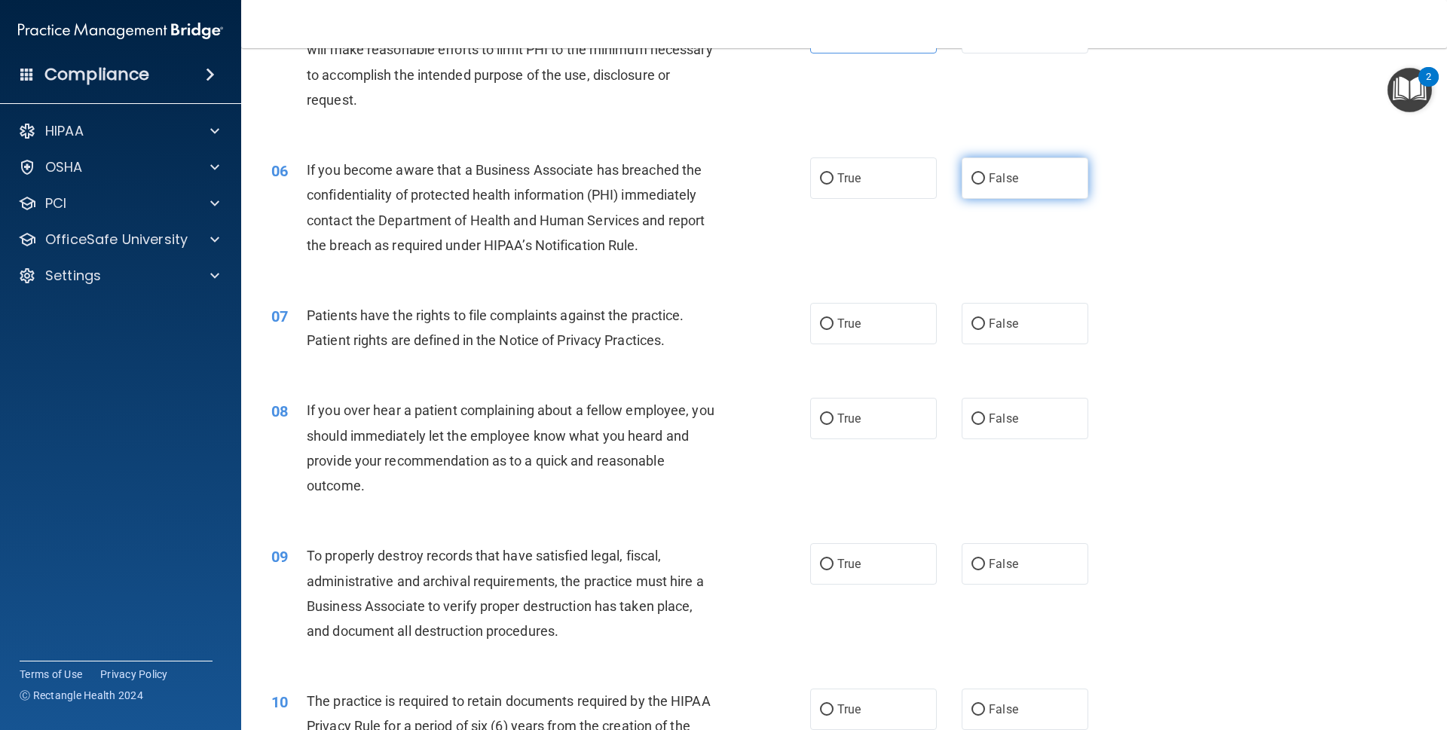
click at [972, 179] on input "False" at bounding box center [979, 178] width 14 height 11
radio input "true"
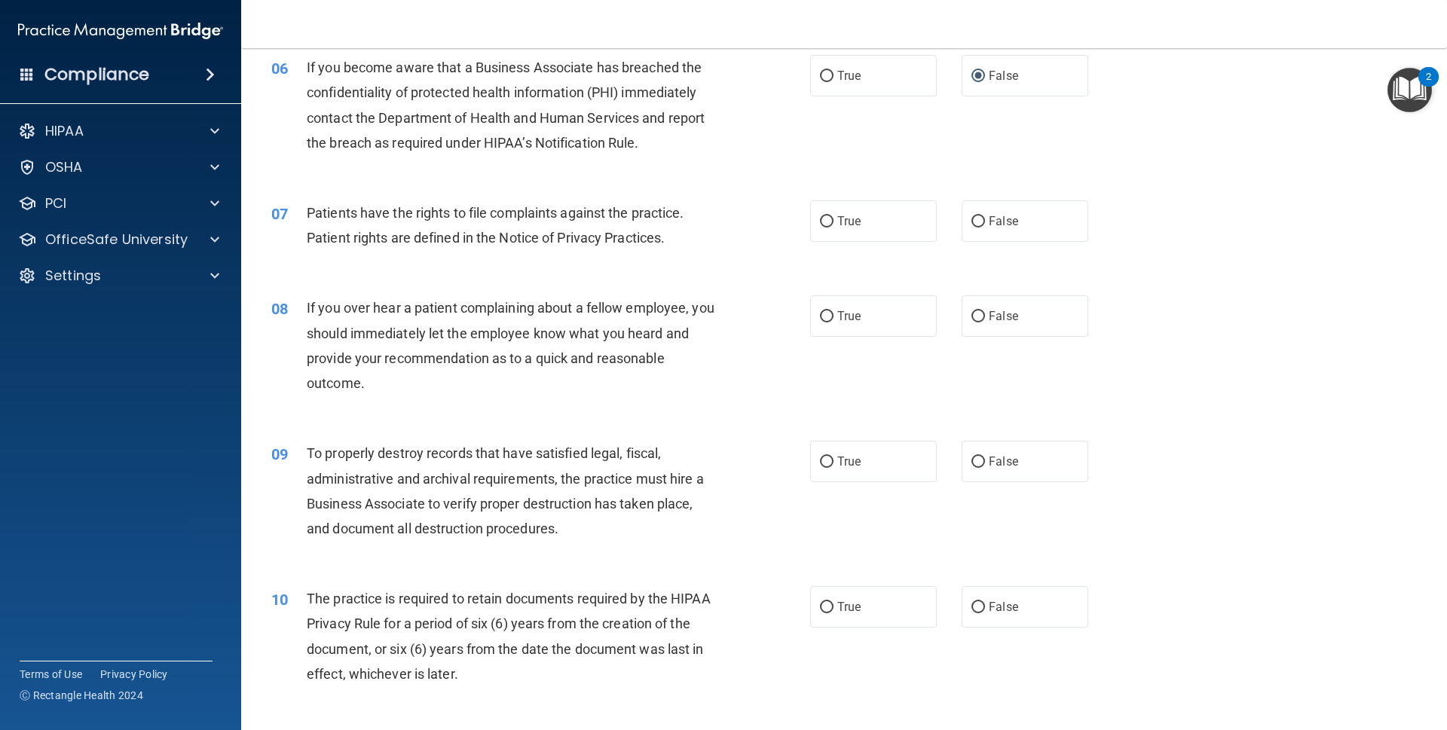
scroll to position [819, 0]
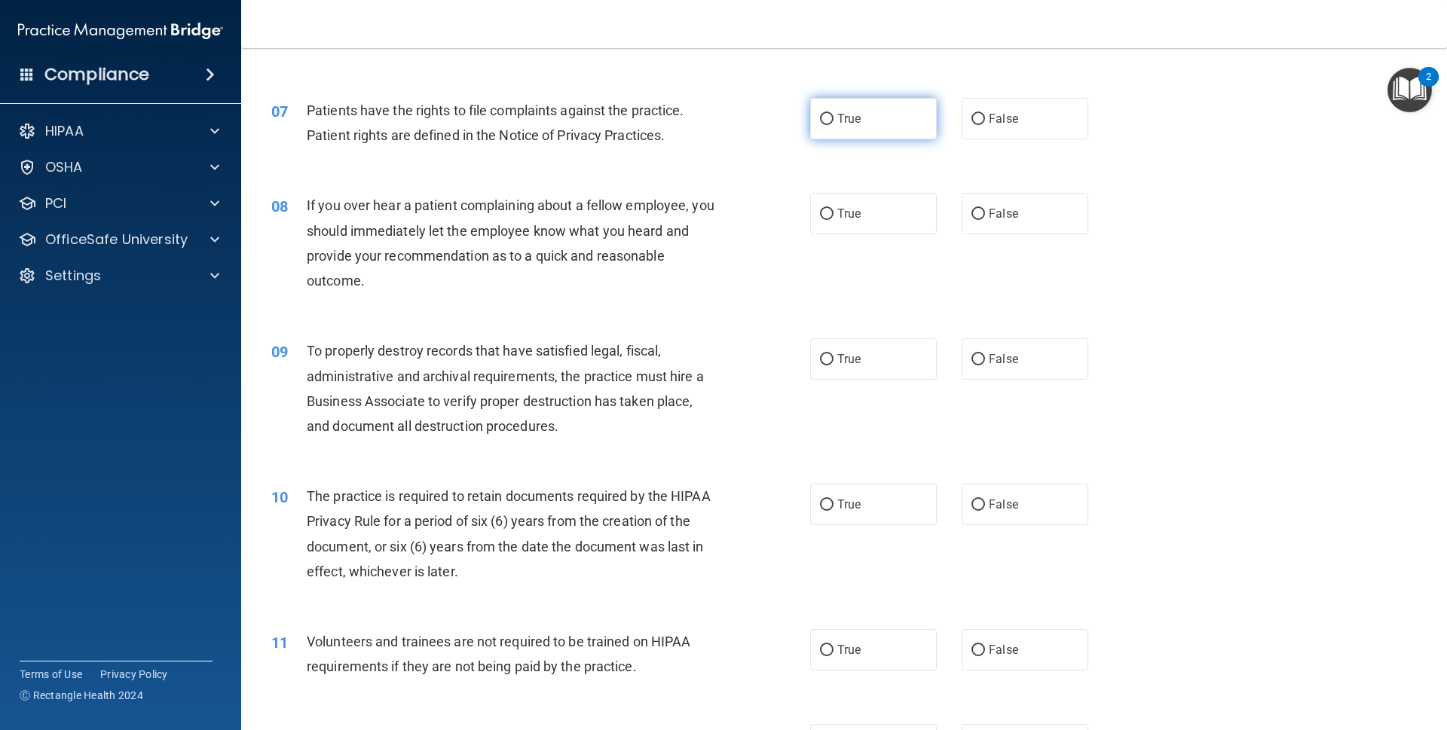
click at [852, 126] on label "True" at bounding box center [873, 118] width 127 height 41
click at [834, 125] on input "True" at bounding box center [827, 119] width 14 height 11
radio input "true"
click at [973, 209] on input "False" at bounding box center [979, 214] width 14 height 11
radio input "true"
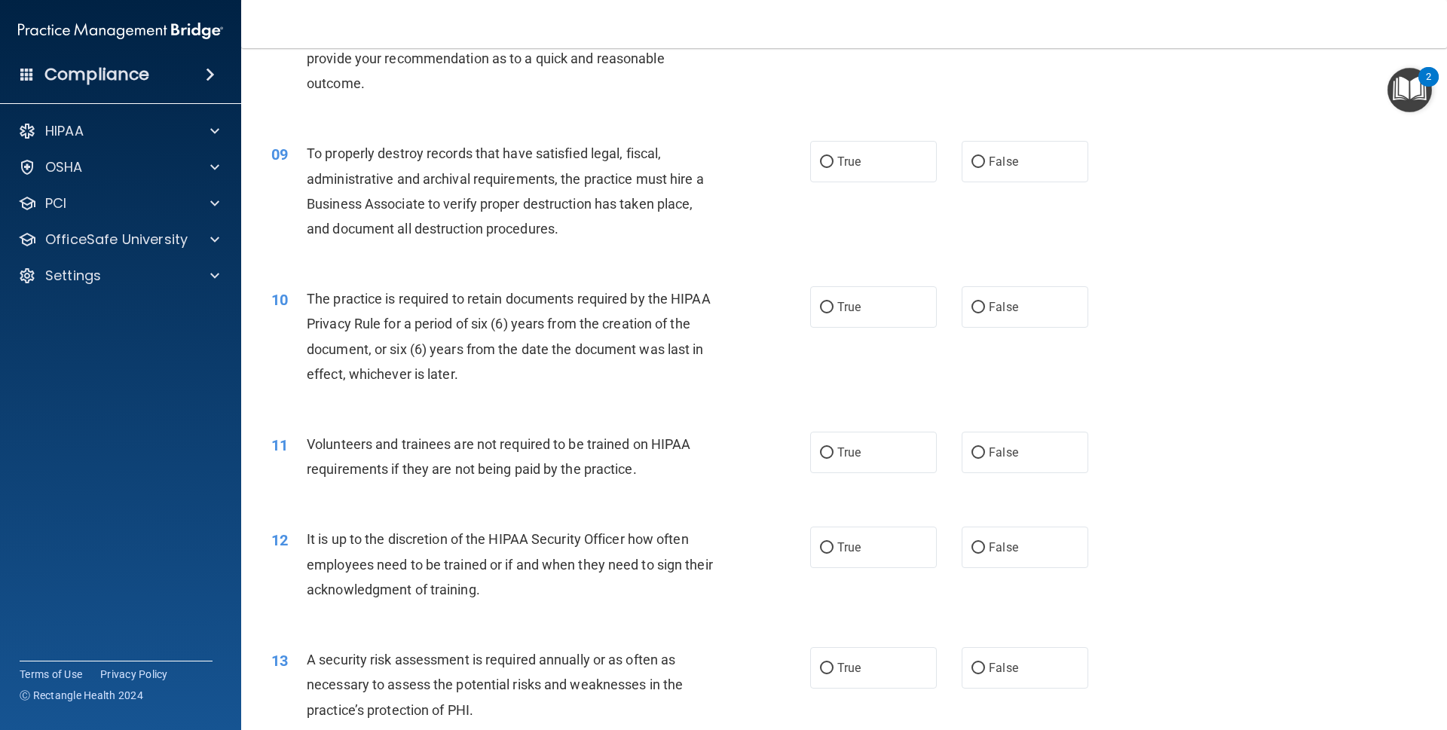
scroll to position [1023, 0]
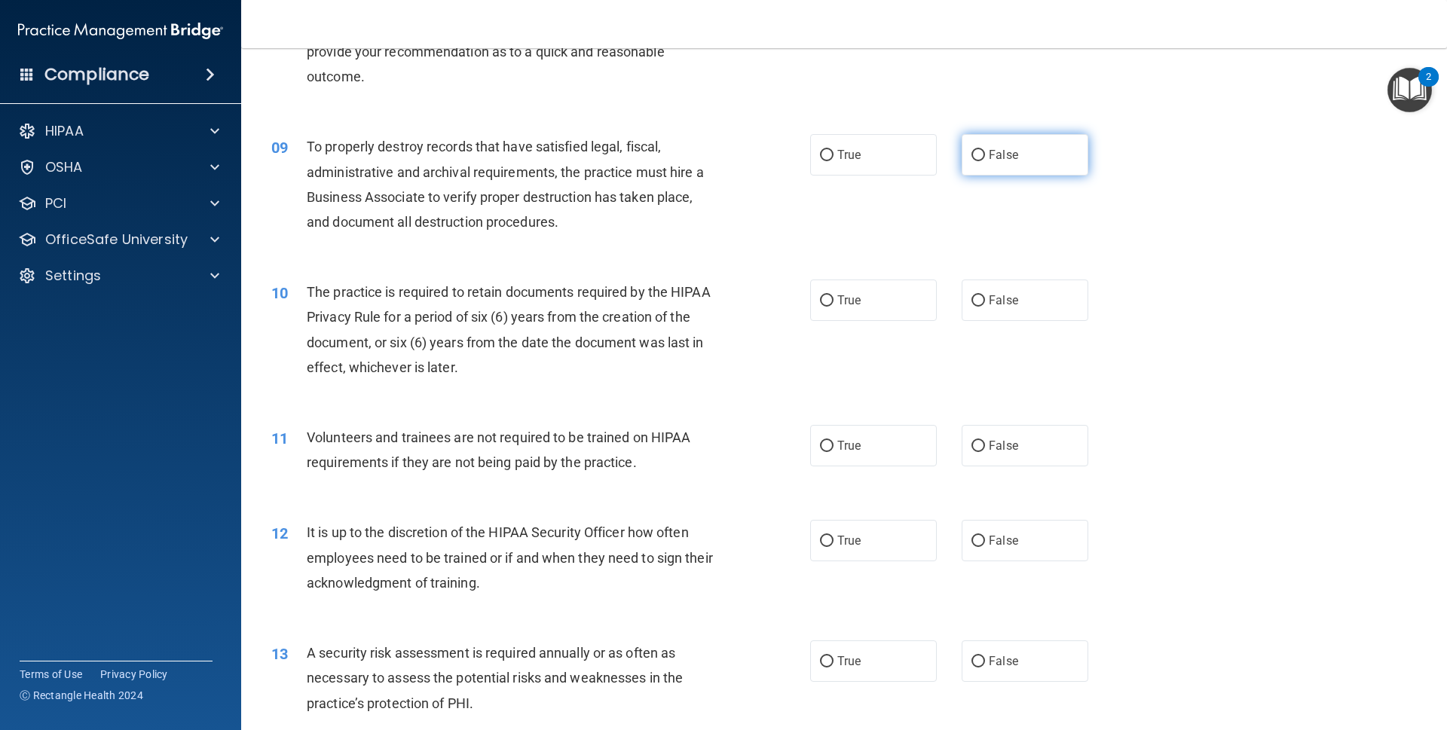
click at [962, 151] on label "False" at bounding box center [1025, 154] width 127 height 41
click at [972, 151] on input "False" at bounding box center [979, 155] width 14 height 11
radio input "true"
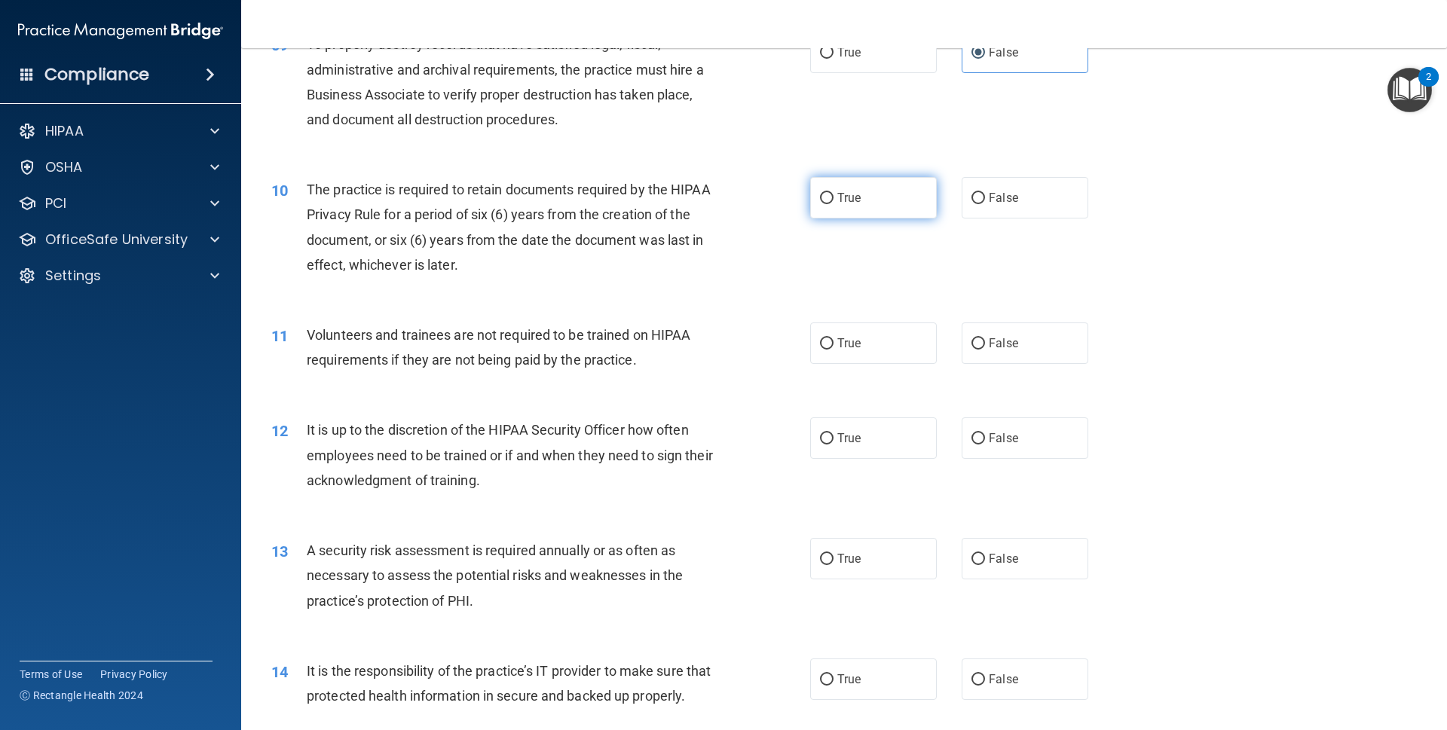
click at [821, 201] on label "True" at bounding box center [873, 197] width 127 height 41
click at [821, 201] on input "True" at bounding box center [827, 198] width 14 height 11
radio input "true"
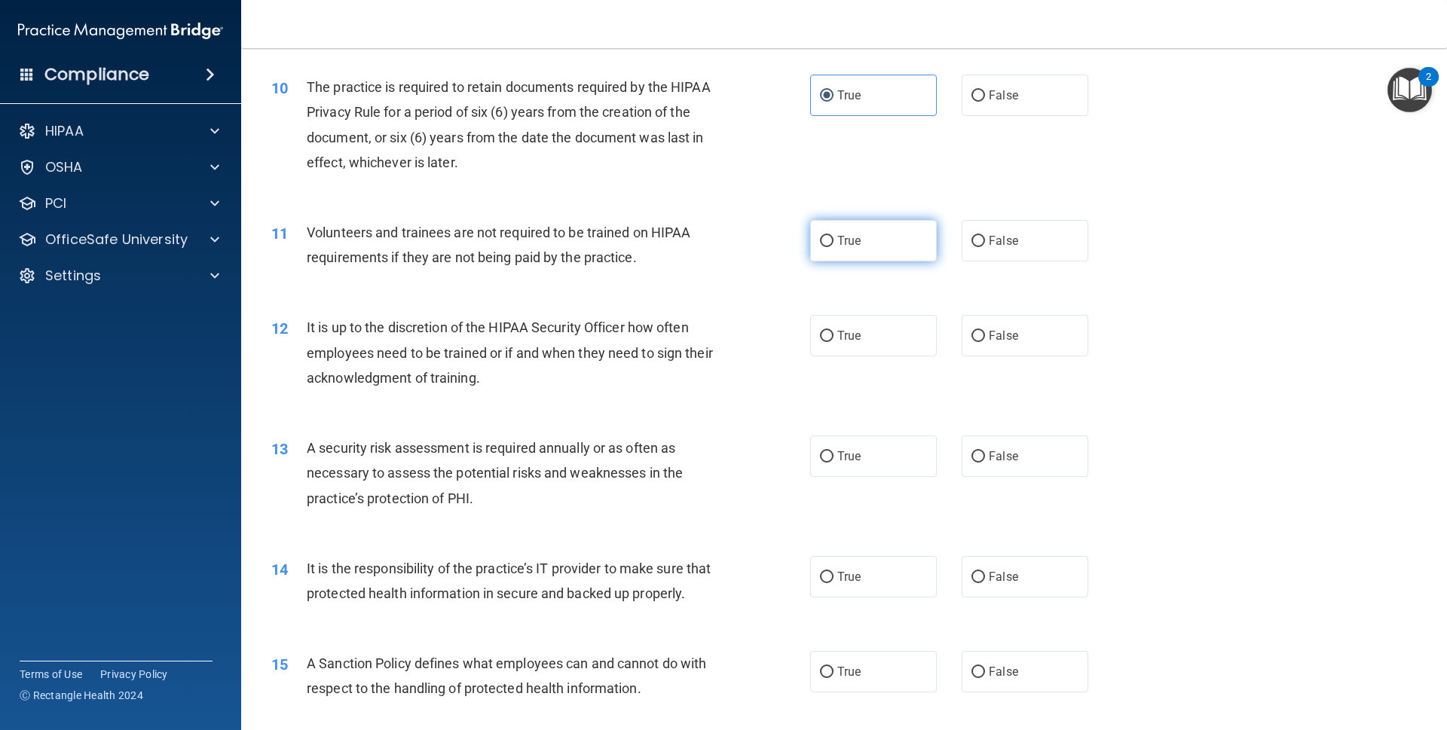
scroll to position [1330, 0]
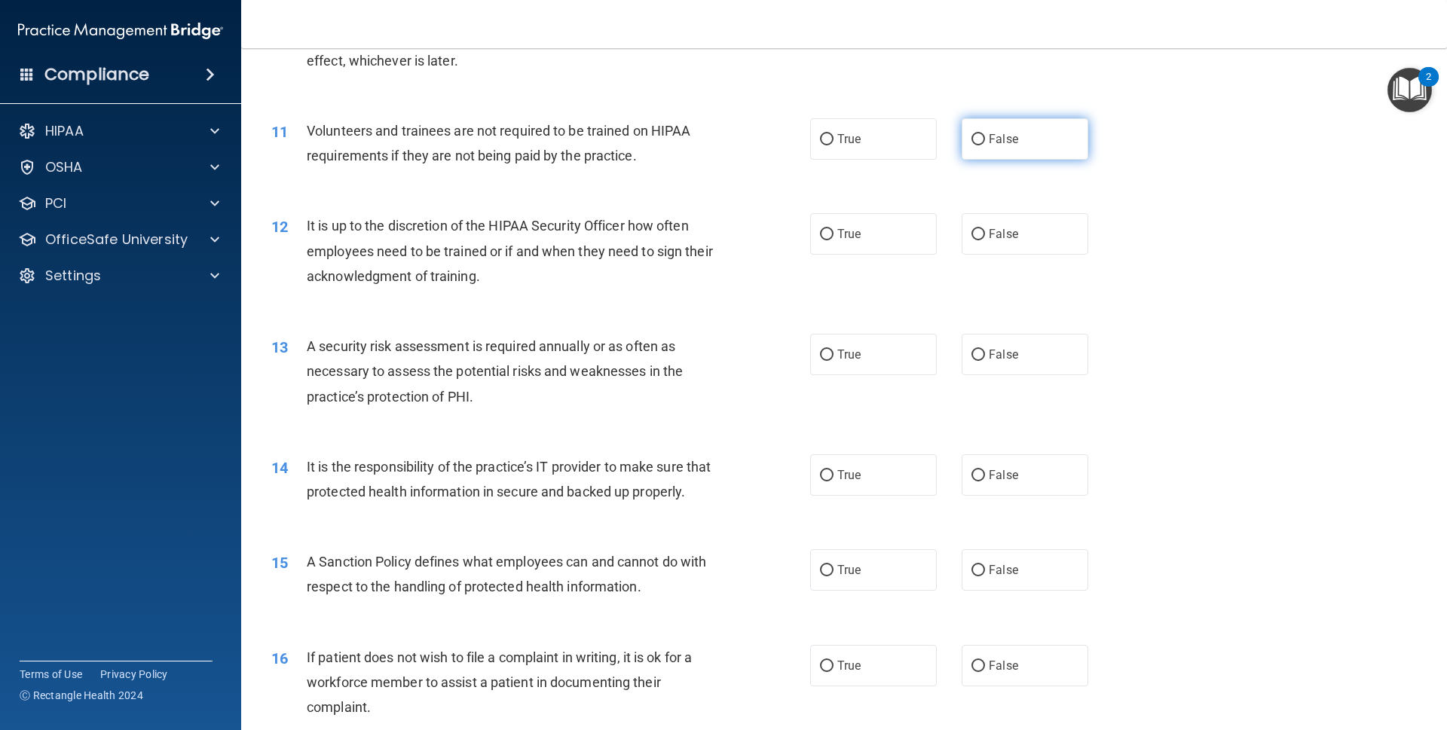
click at [979, 133] on label "False" at bounding box center [1025, 138] width 127 height 41
click at [979, 134] on input "False" at bounding box center [979, 139] width 14 height 11
radio input "true"
click at [962, 222] on label "False" at bounding box center [1025, 233] width 127 height 41
click at [972, 229] on input "False" at bounding box center [979, 234] width 14 height 11
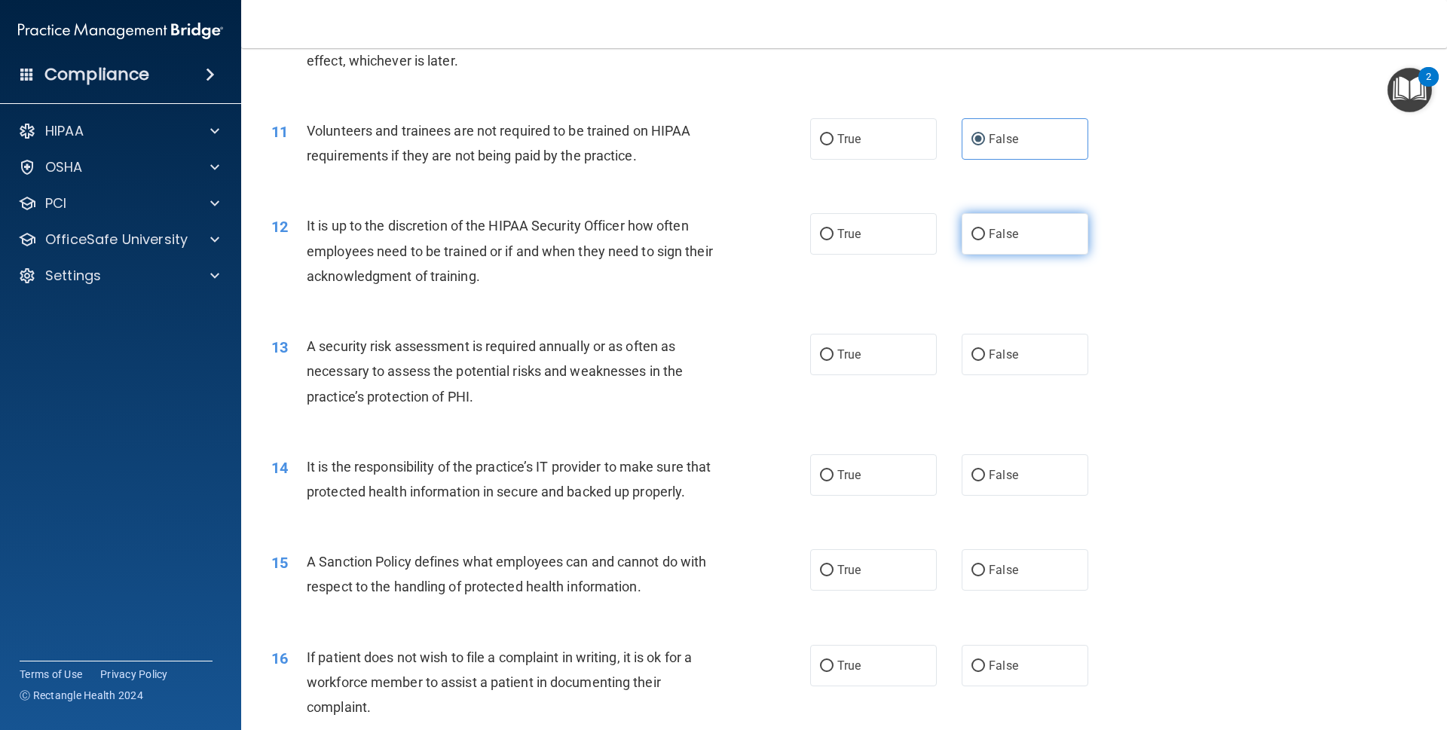
radio input "true"
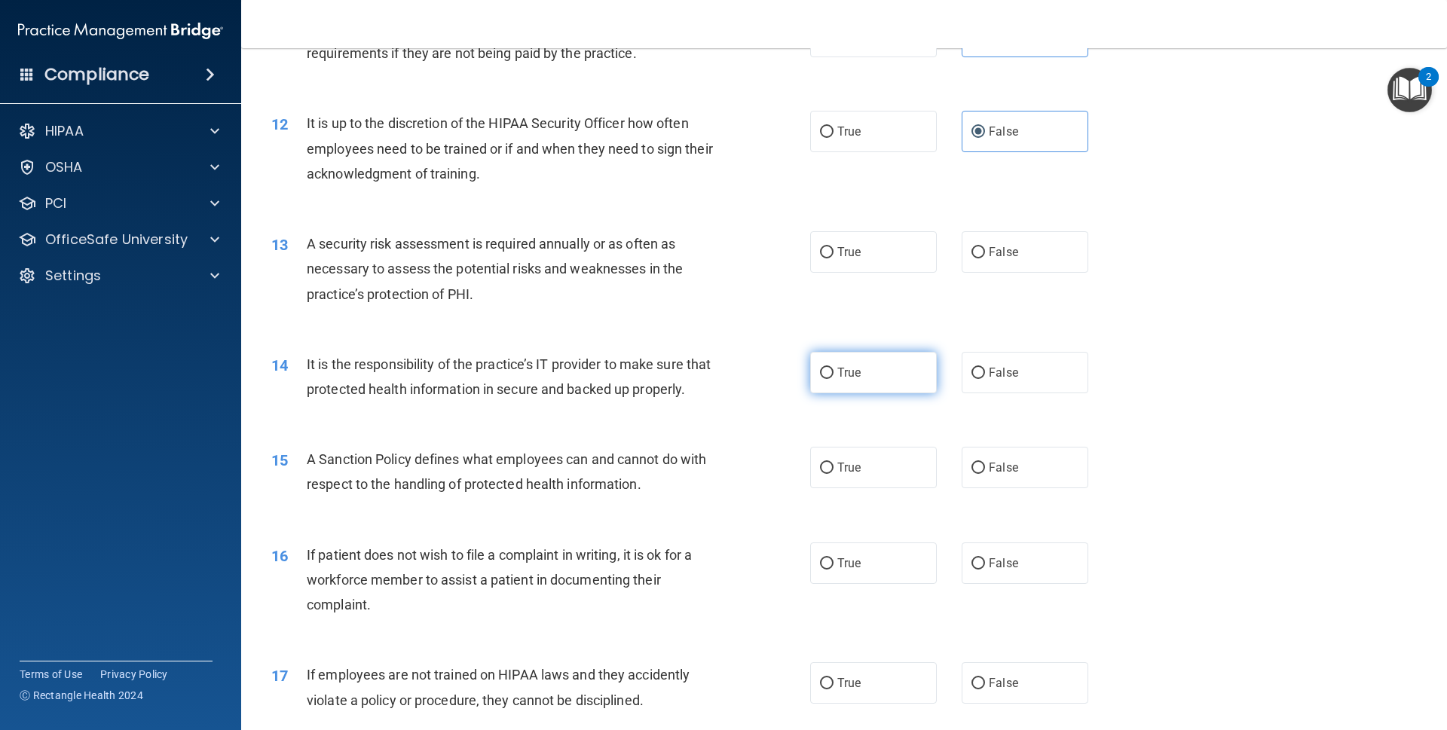
scroll to position [1535, 0]
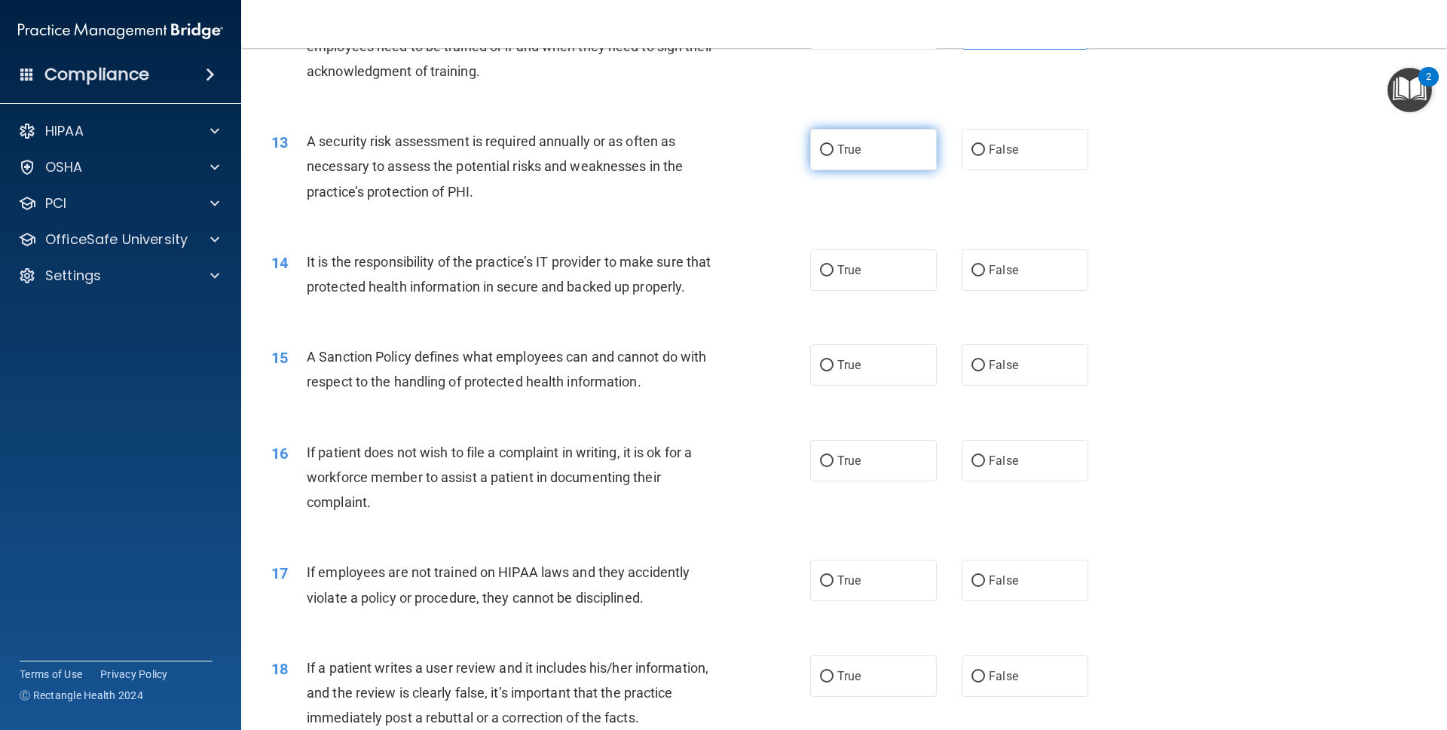
click at [857, 156] on label "True" at bounding box center [873, 149] width 127 height 41
click at [834, 156] on input "True" at bounding box center [827, 150] width 14 height 11
radio input "true"
drag, startPoint x: 954, startPoint y: 260, endPoint x: 963, endPoint y: 260, distance: 8.3
click at [962, 260] on label "False" at bounding box center [1025, 270] width 127 height 41
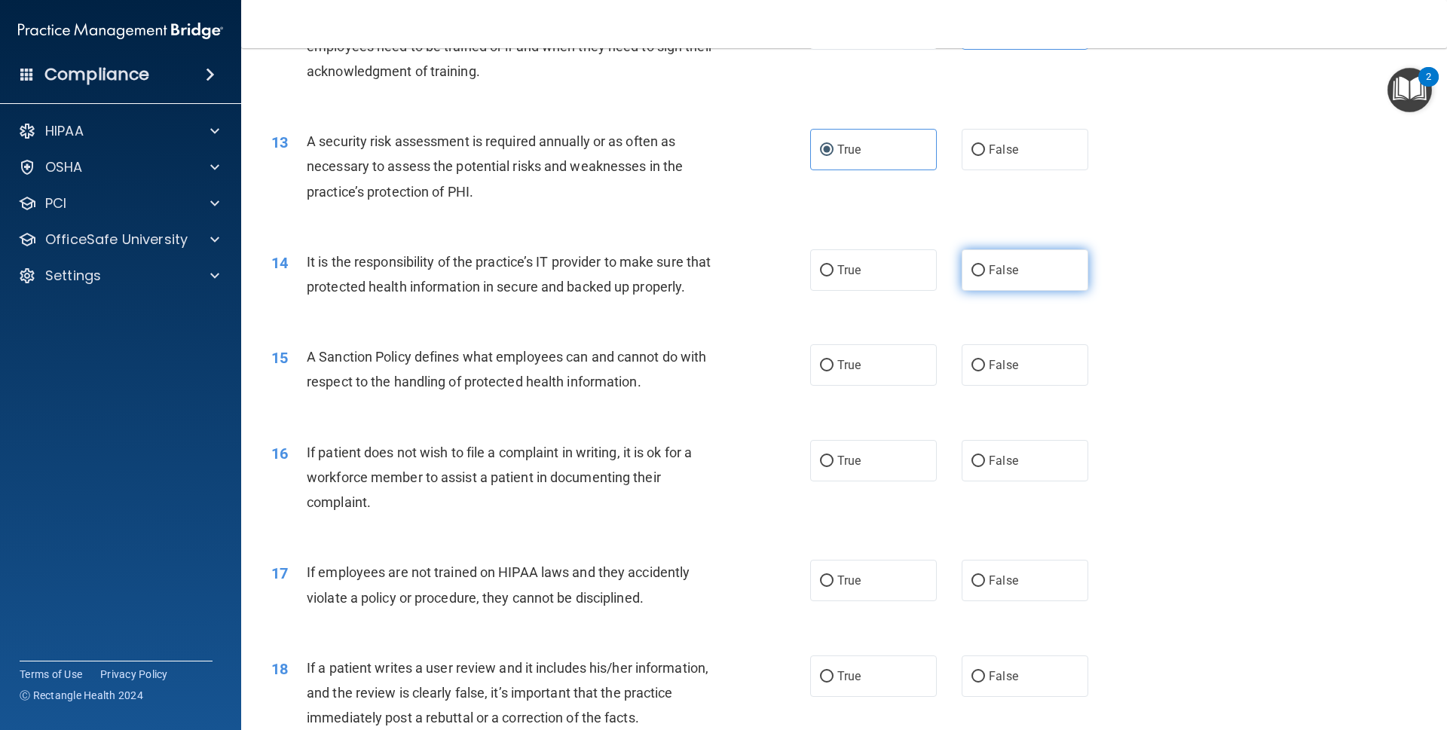
click at [972, 265] on input "False" at bounding box center [979, 270] width 14 height 11
radio input "true"
click at [994, 372] on span "False" at bounding box center [1003, 365] width 29 height 14
click at [985, 372] on input "False" at bounding box center [979, 365] width 14 height 11
radio input "true"
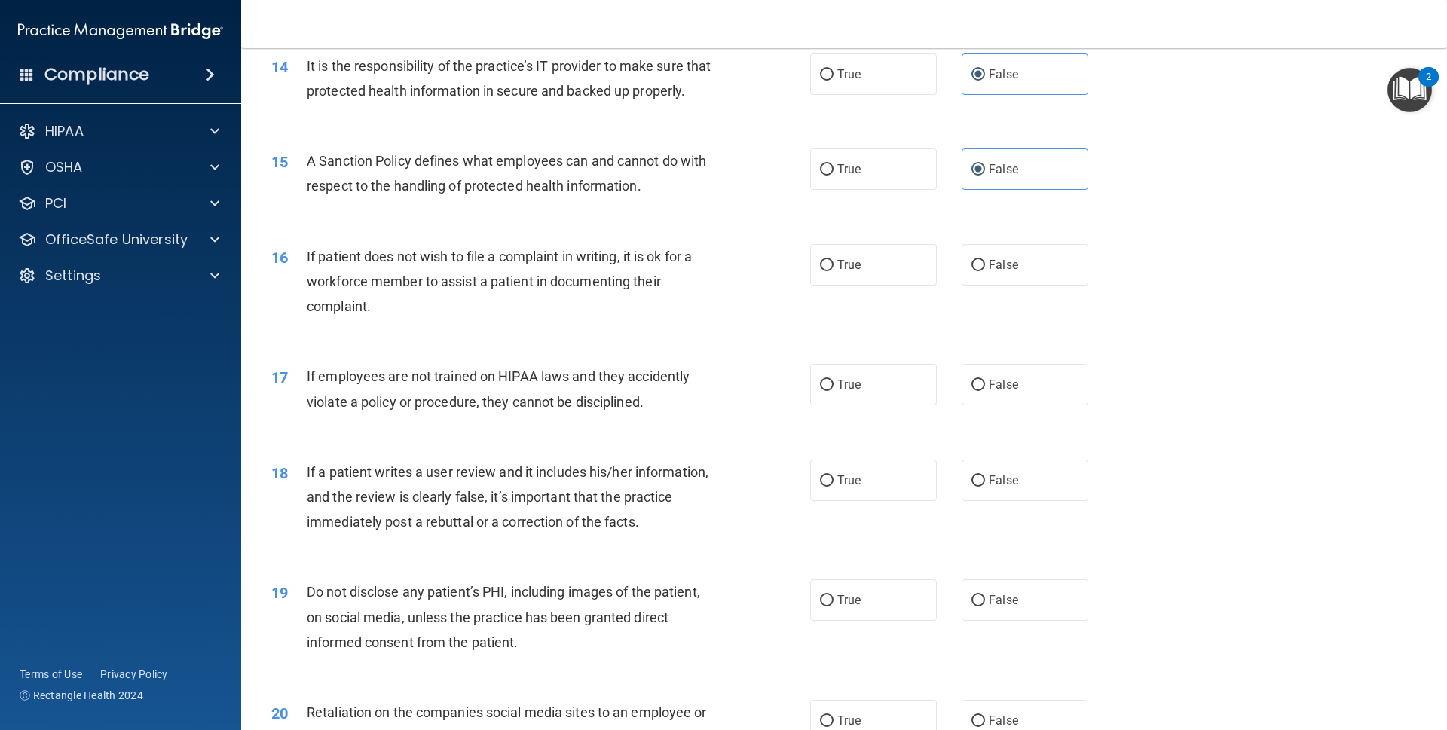
scroll to position [1739, 0]
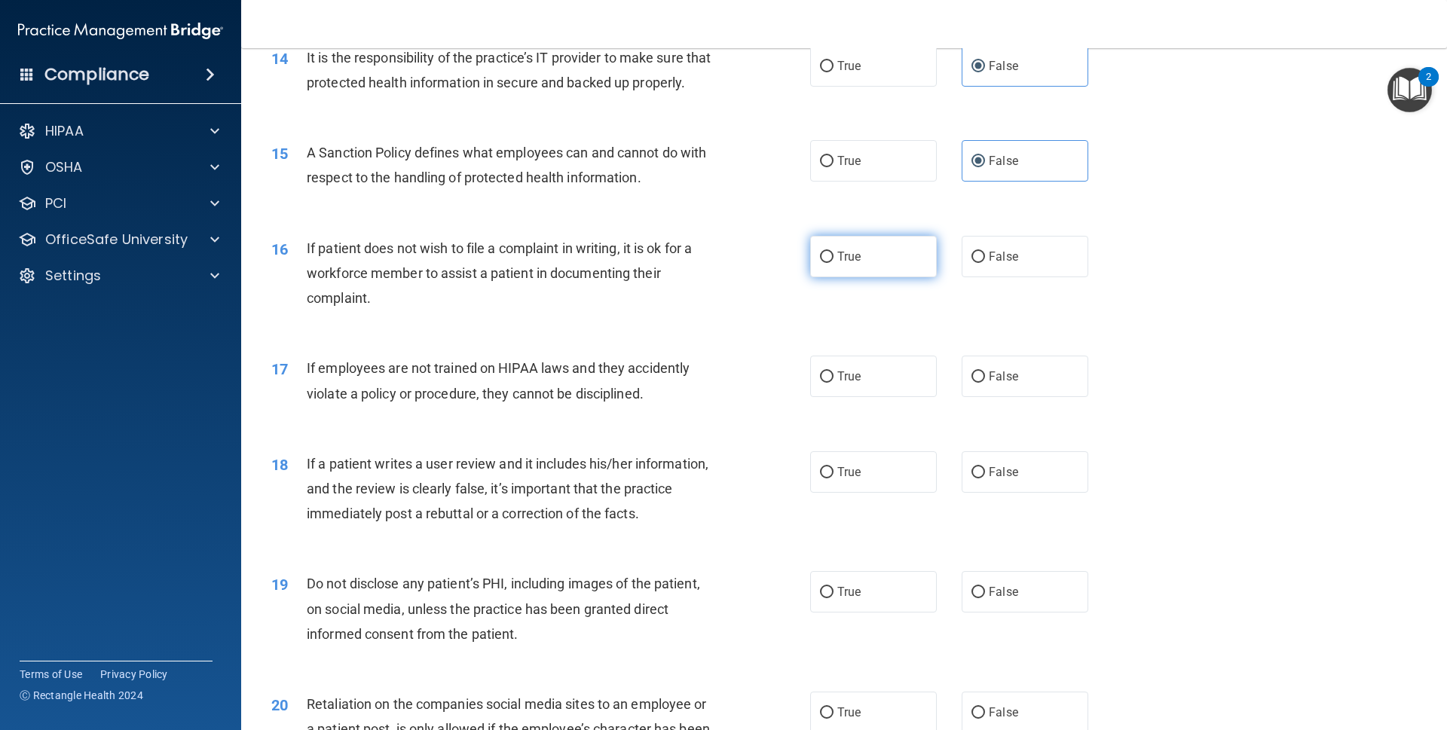
click at [868, 274] on label "True" at bounding box center [873, 256] width 127 height 41
click at [834, 263] on input "True" at bounding box center [827, 257] width 14 height 11
radio input "true"
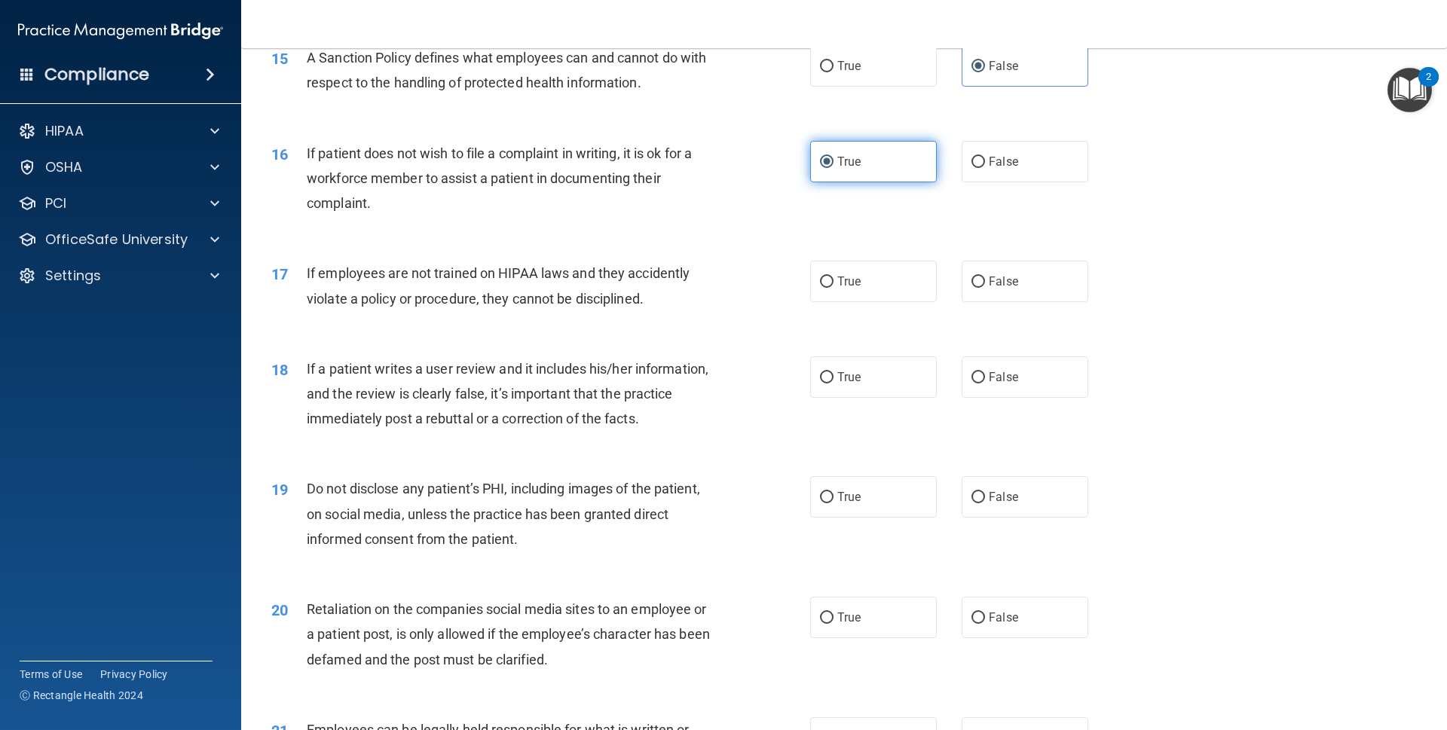
scroll to position [1842, 0]
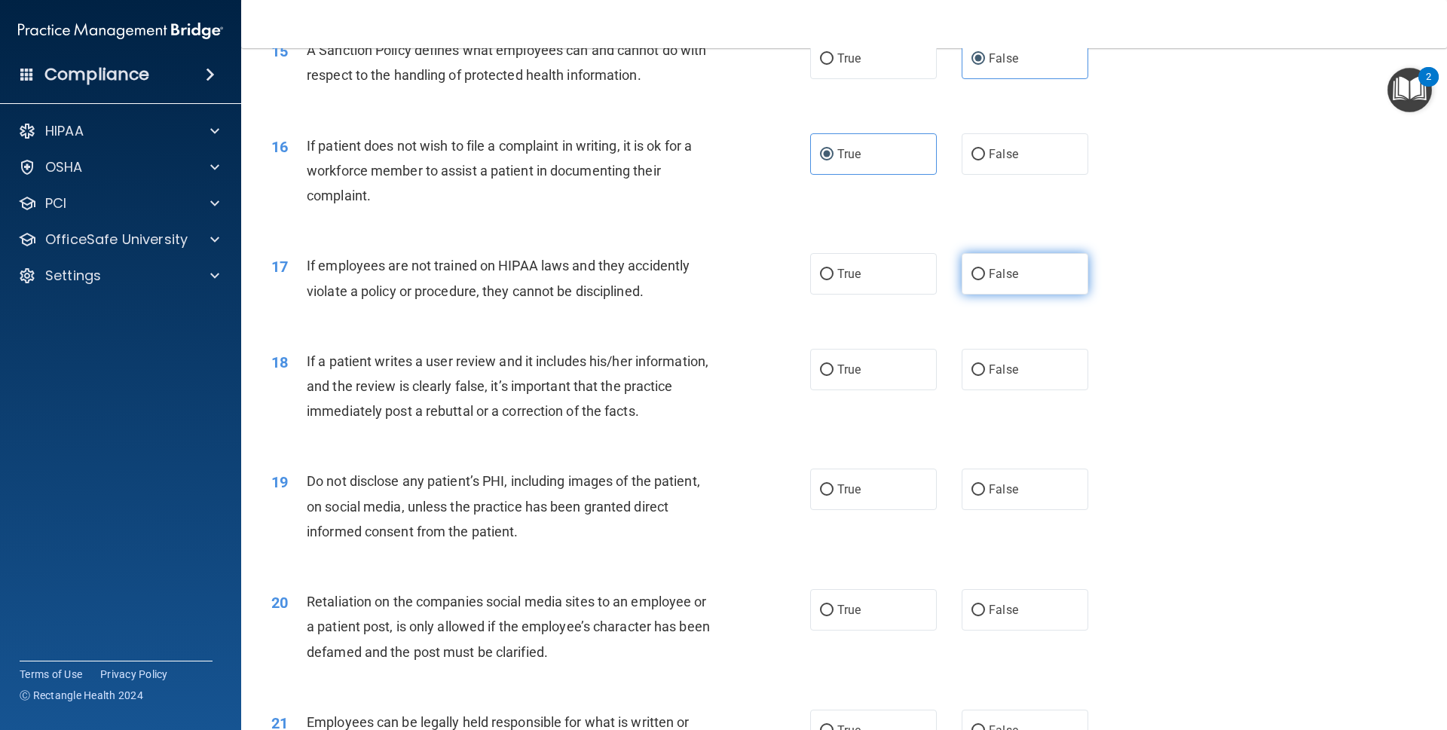
click at [986, 295] on label "False" at bounding box center [1025, 273] width 127 height 41
click at [985, 280] on input "False" at bounding box center [979, 274] width 14 height 11
radio input "true"
click at [978, 376] on label "False" at bounding box center [1025, 369] width 127 height 41
click at [978, 376] on input "False" at bounding box center [979, 370] width 14 height 11
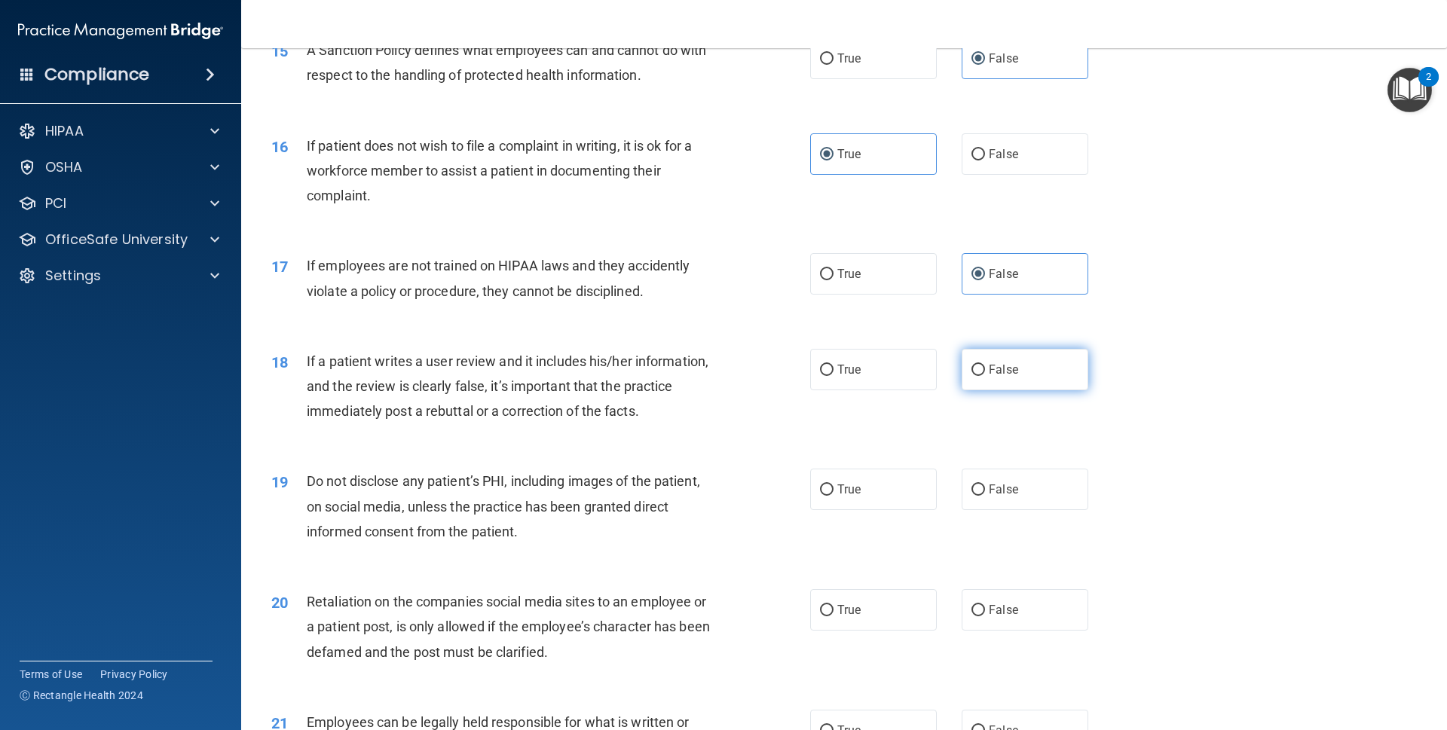
radio input "true"
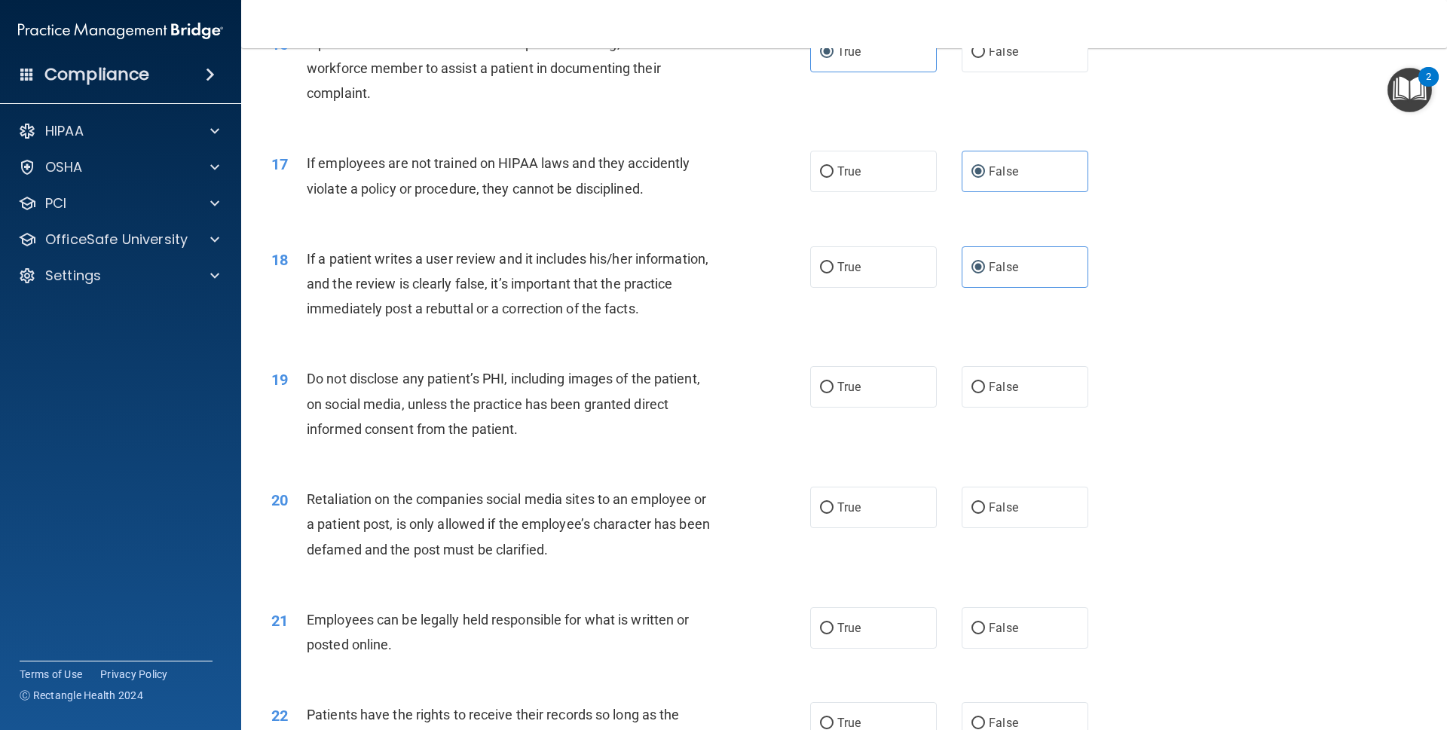
scroll to position [2047, 0]
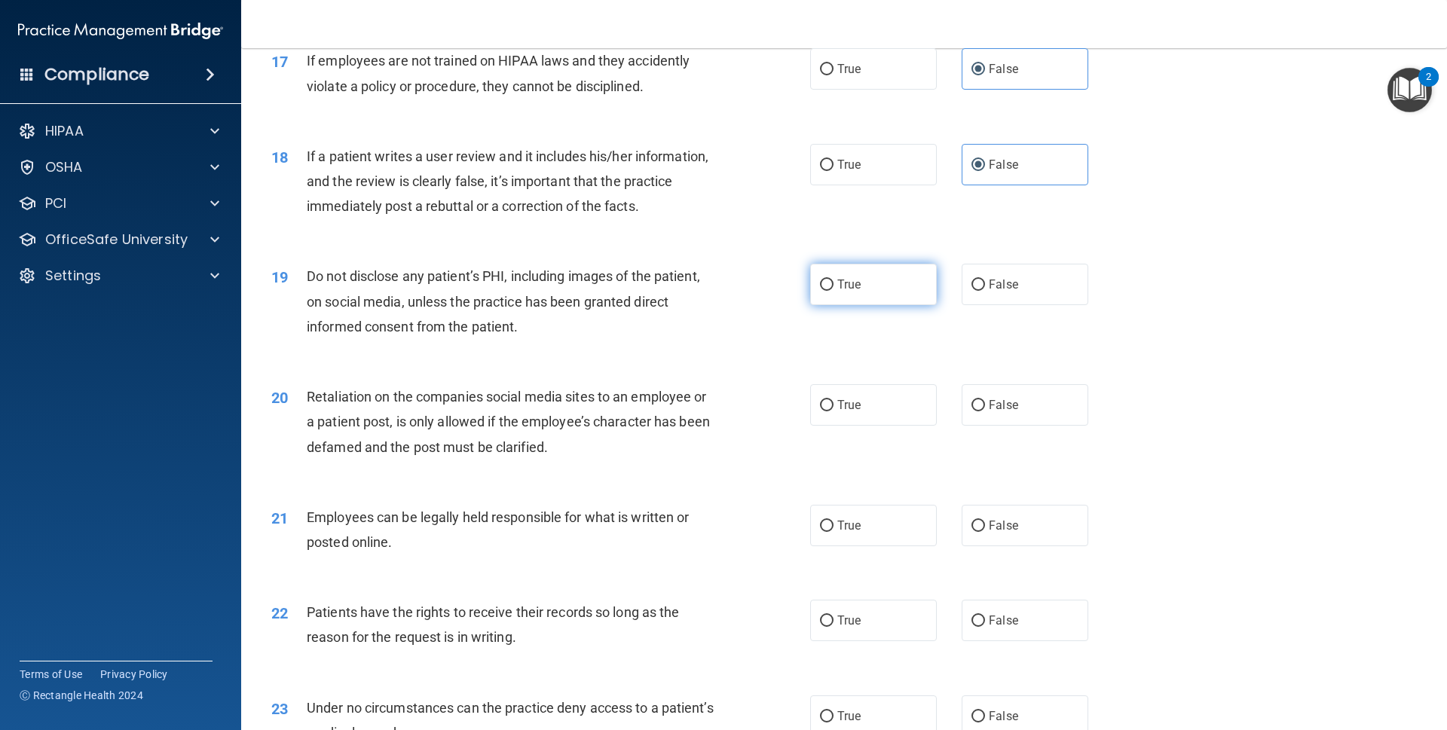
click at [820, 291] on input "True" at bounding box center [827, 285] width 14 height 11
radio input "true"
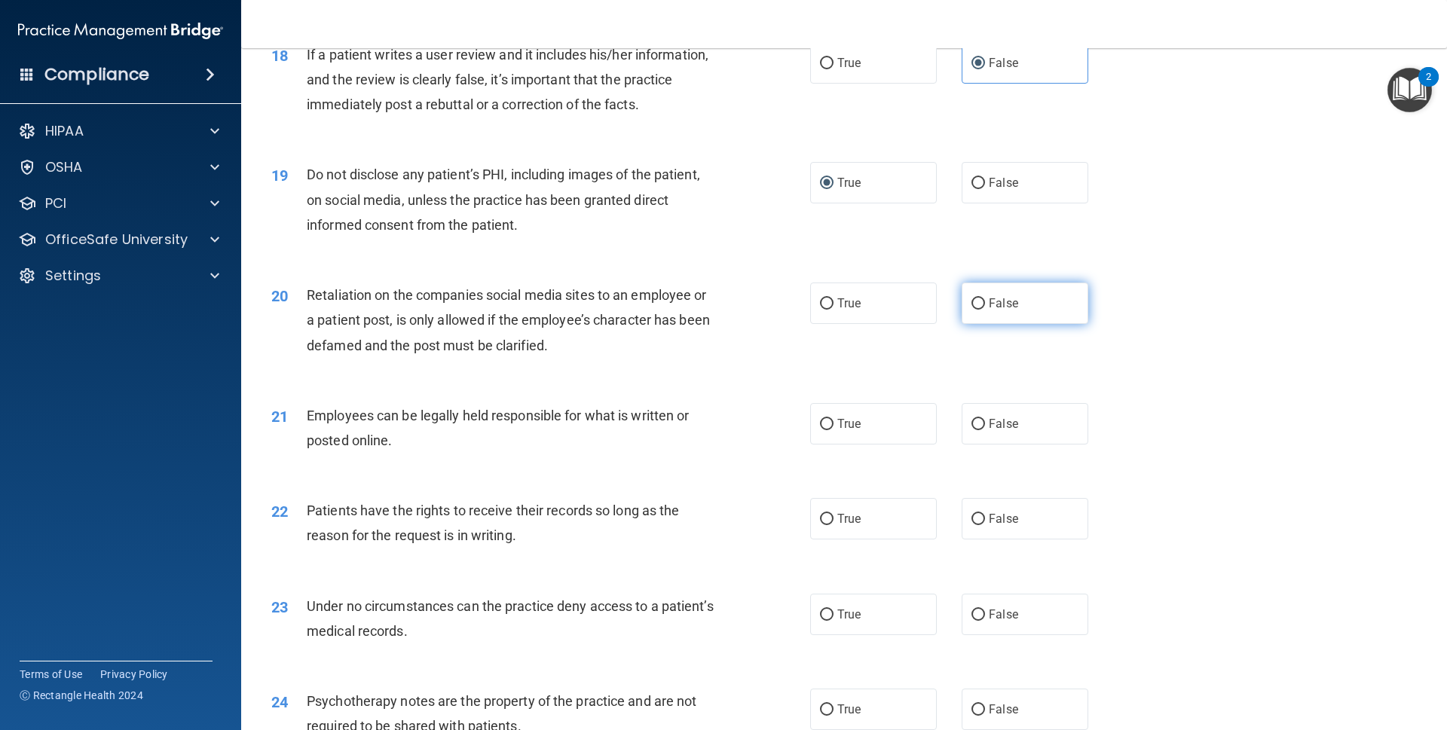
click at [989, 311] on span "False" at bounding box center [1003, 303] width 29 height 14
click at [982, 310] on input "False" at bounding box center [979, 304] width 14 height 11
radio input "true"
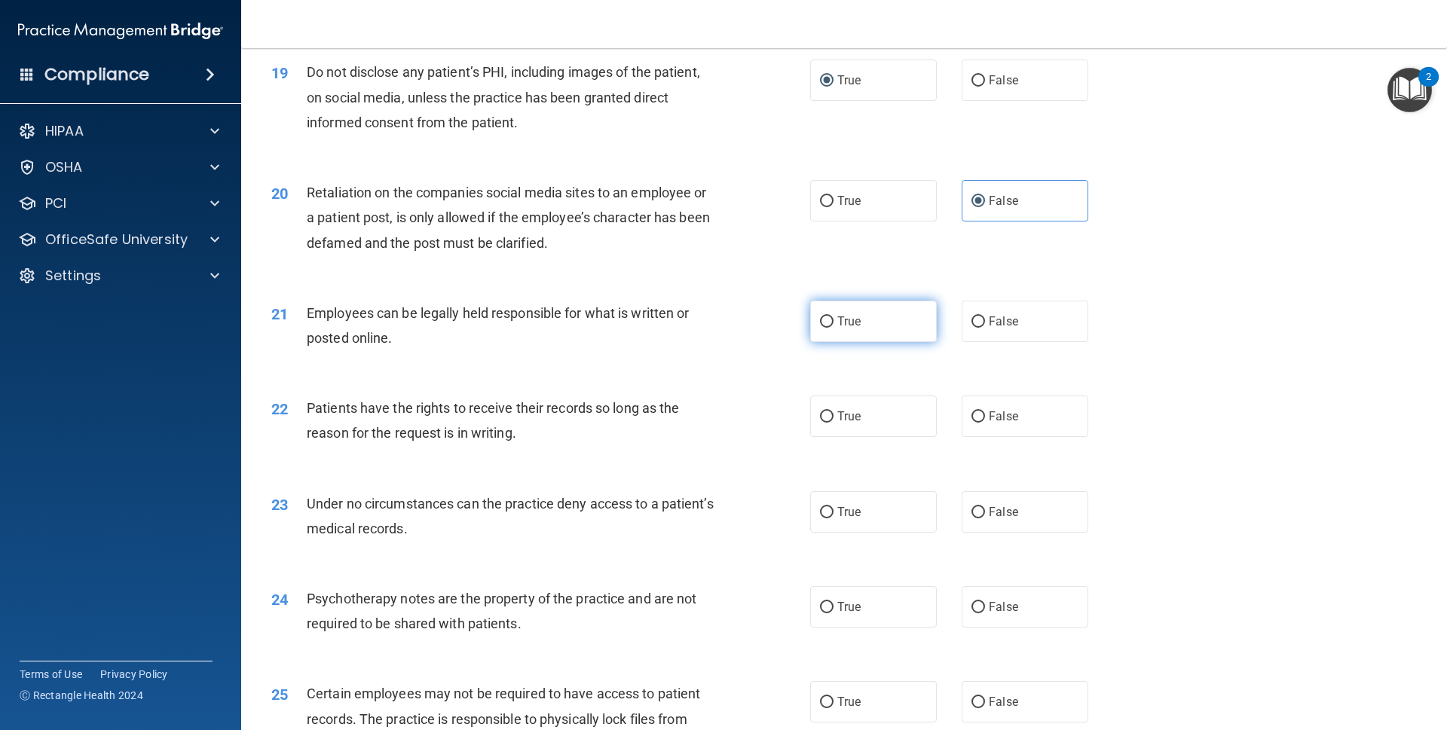
click at [881, 324] on label "True" at bounding box center [873, 321] width 127 height 41
click at [834, 324] on input "True" at bounding box center [827, 322] width 14 height 11
radio input "true"
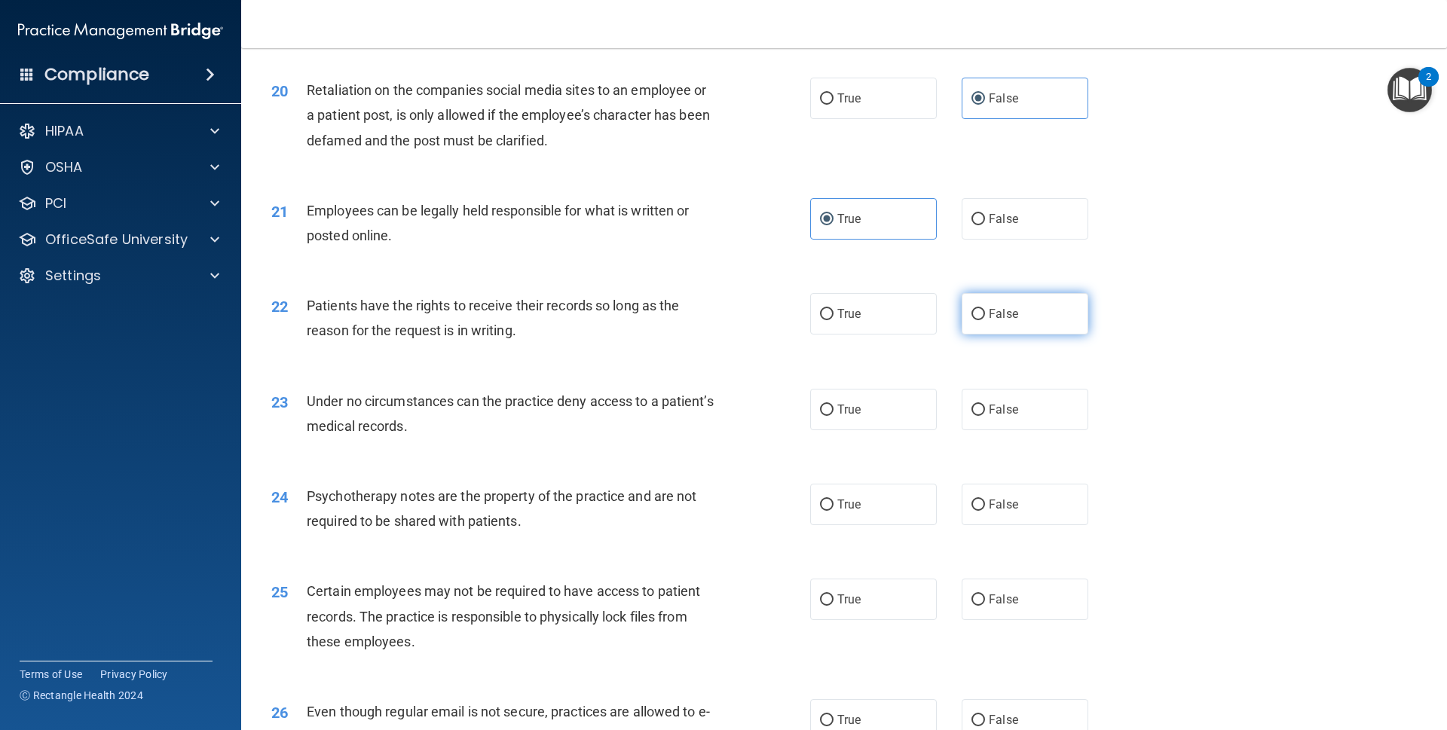
click at [962, 328] on label "False" at bounding box center [1025, 313] width 127 height 41
click at [972, 320] on input "False" at bounding box center [979, 314] width 14 height 11
radio input "true"
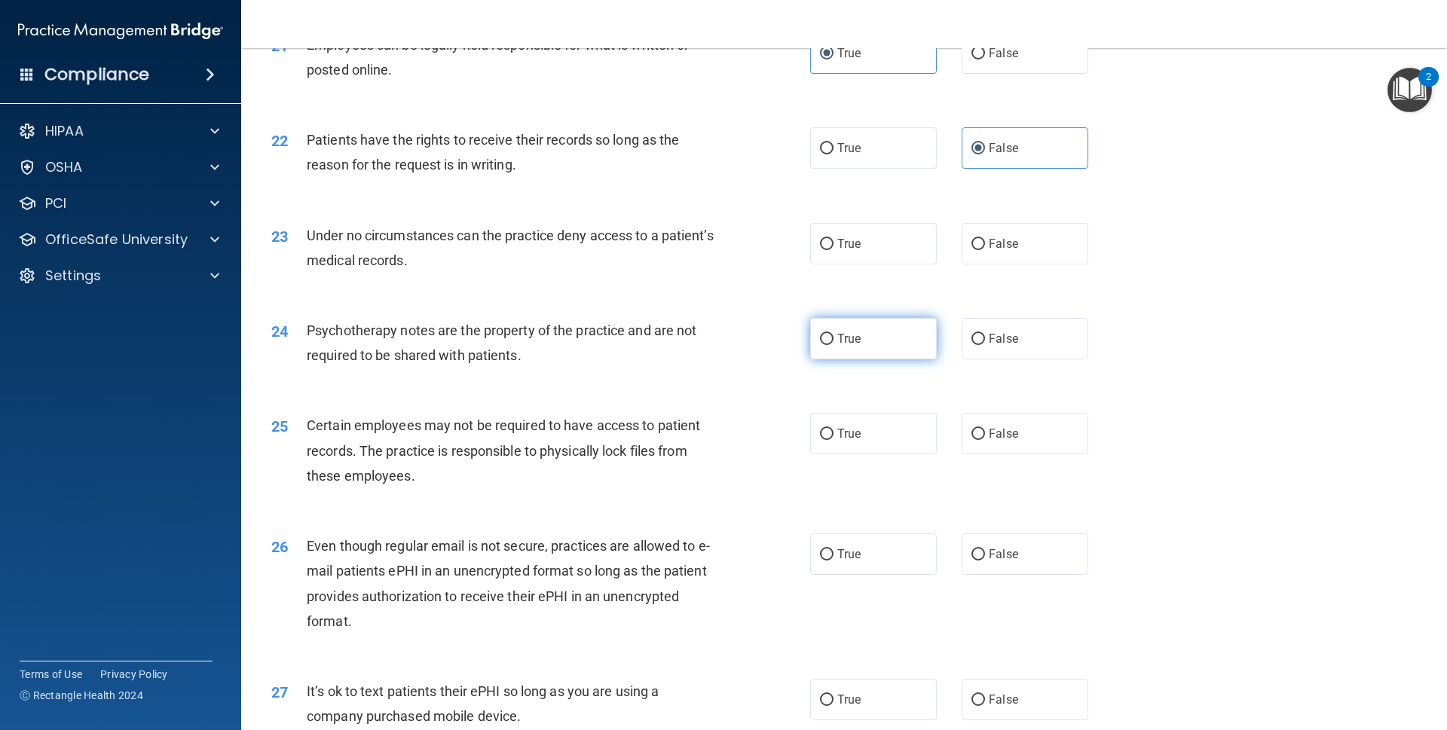
scroll to position [2558, 0]
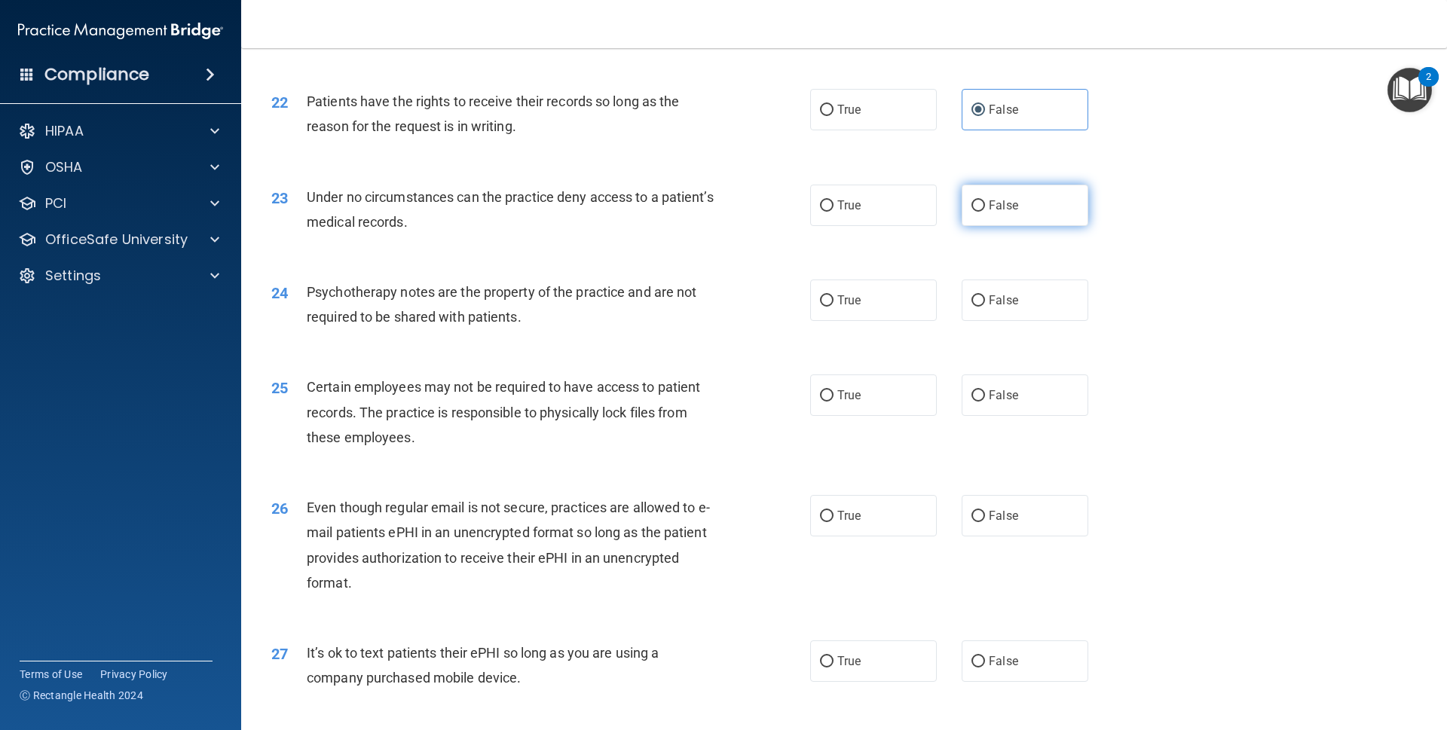
click at [998, 226] on label "False" at bounding box center [1025, 205] width 127 height 41
click at [985, 212] on input "False" at bounding box center [979, 206] width 14 height 11
radio input "true"
click at [866, 321] on label "True" at bounding box center [873, 300] width 127 height 41
click at [834, 307] on input "True" at bounding box center [827, 301] width 14 height 11
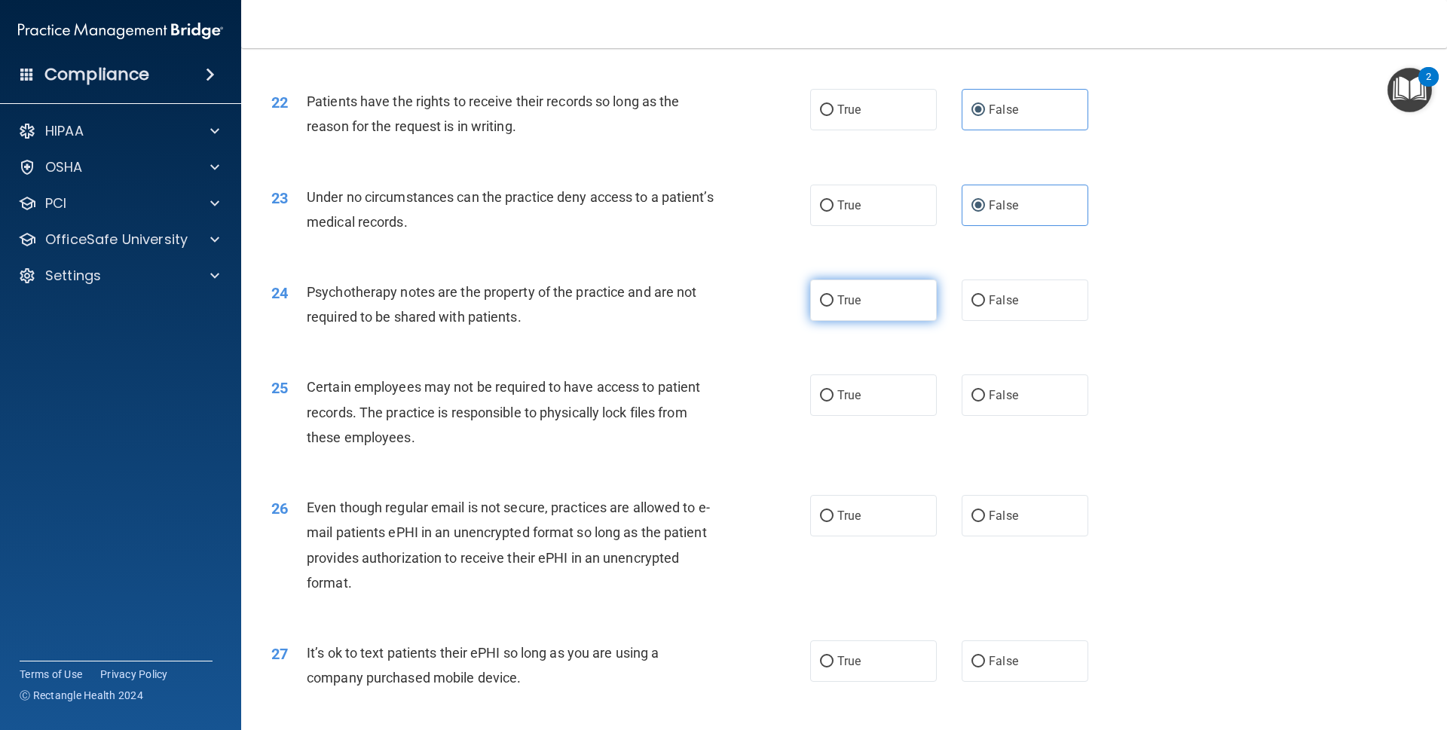
radio input "true"
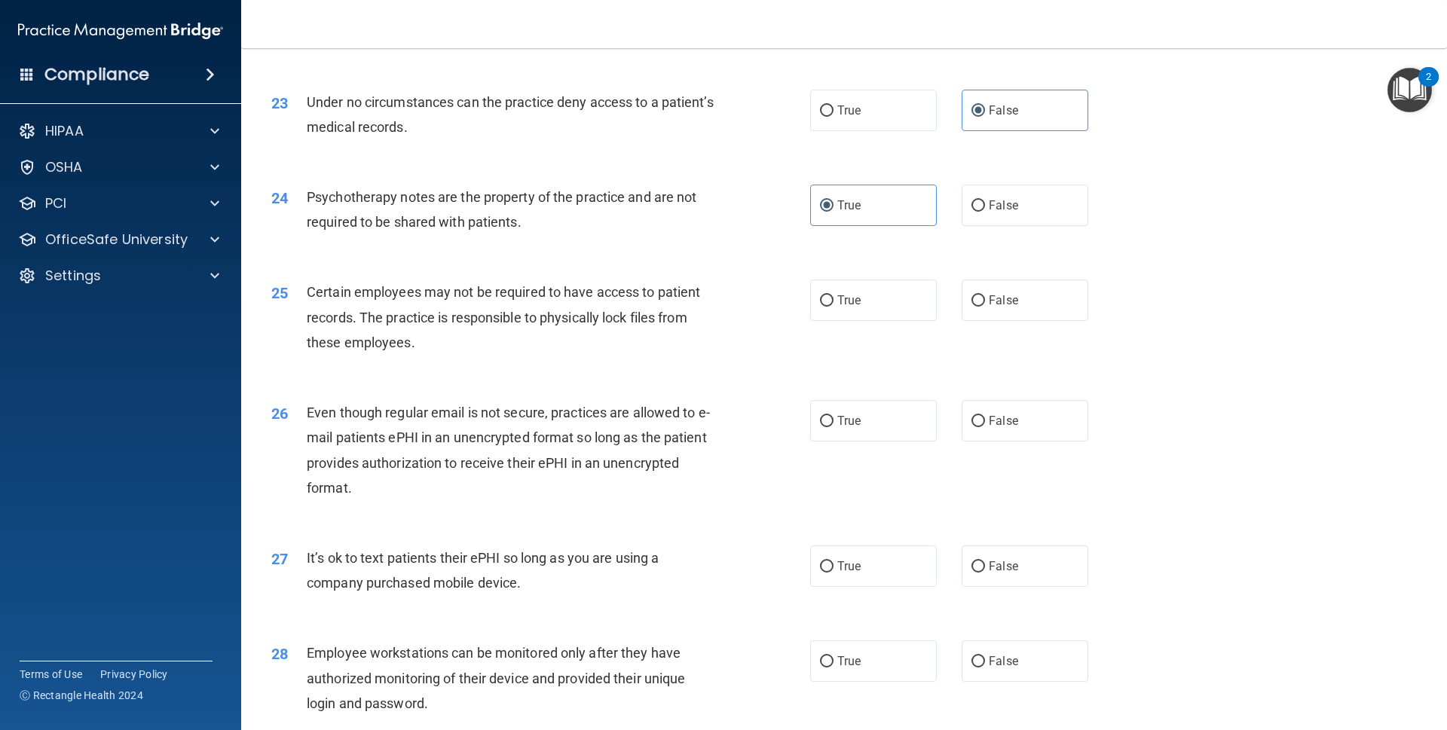
scroll to position [2660, 0]
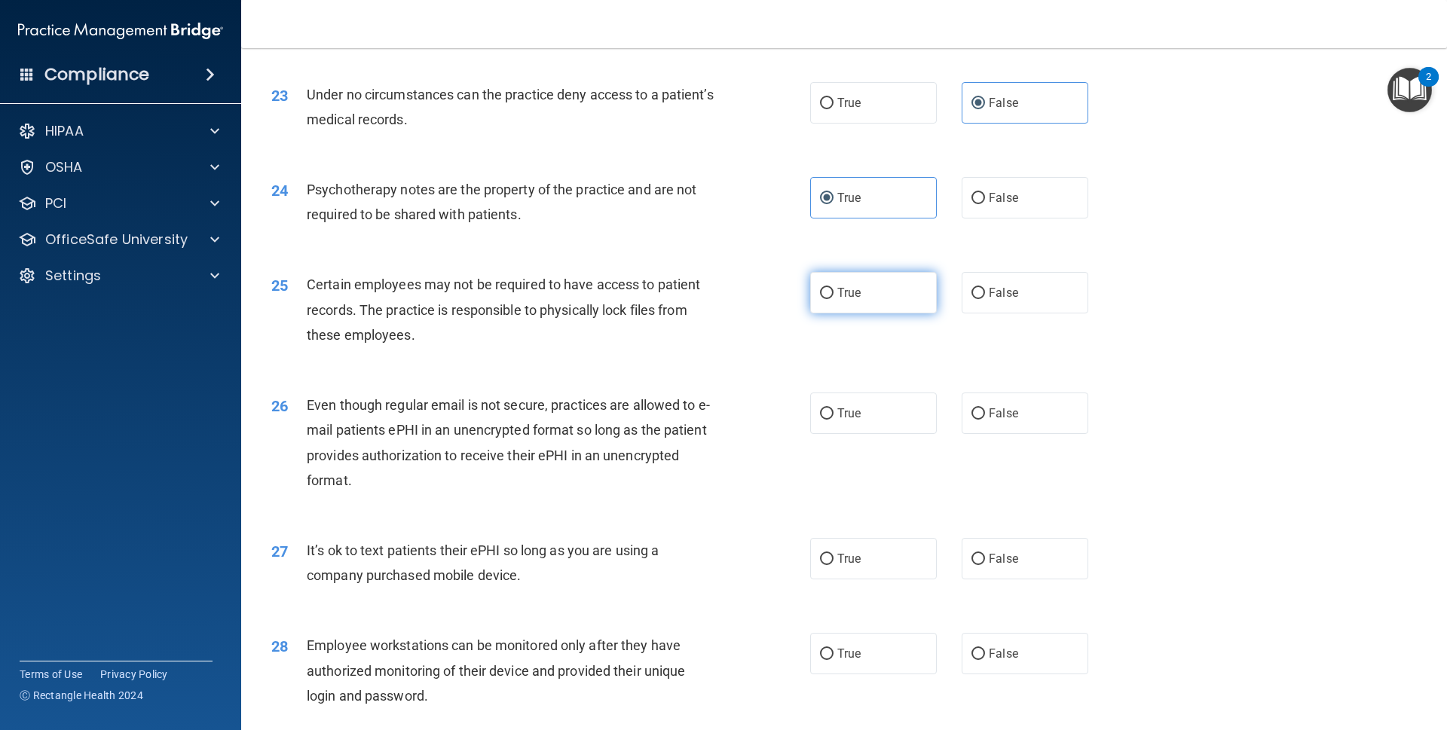
click at [866, 314] on label "True" at bounding box center [873, 292] width 127 height 41
click at [834, 299] on input "True" at bounding box center [827, 293] width 14 height 11
radio input "true"
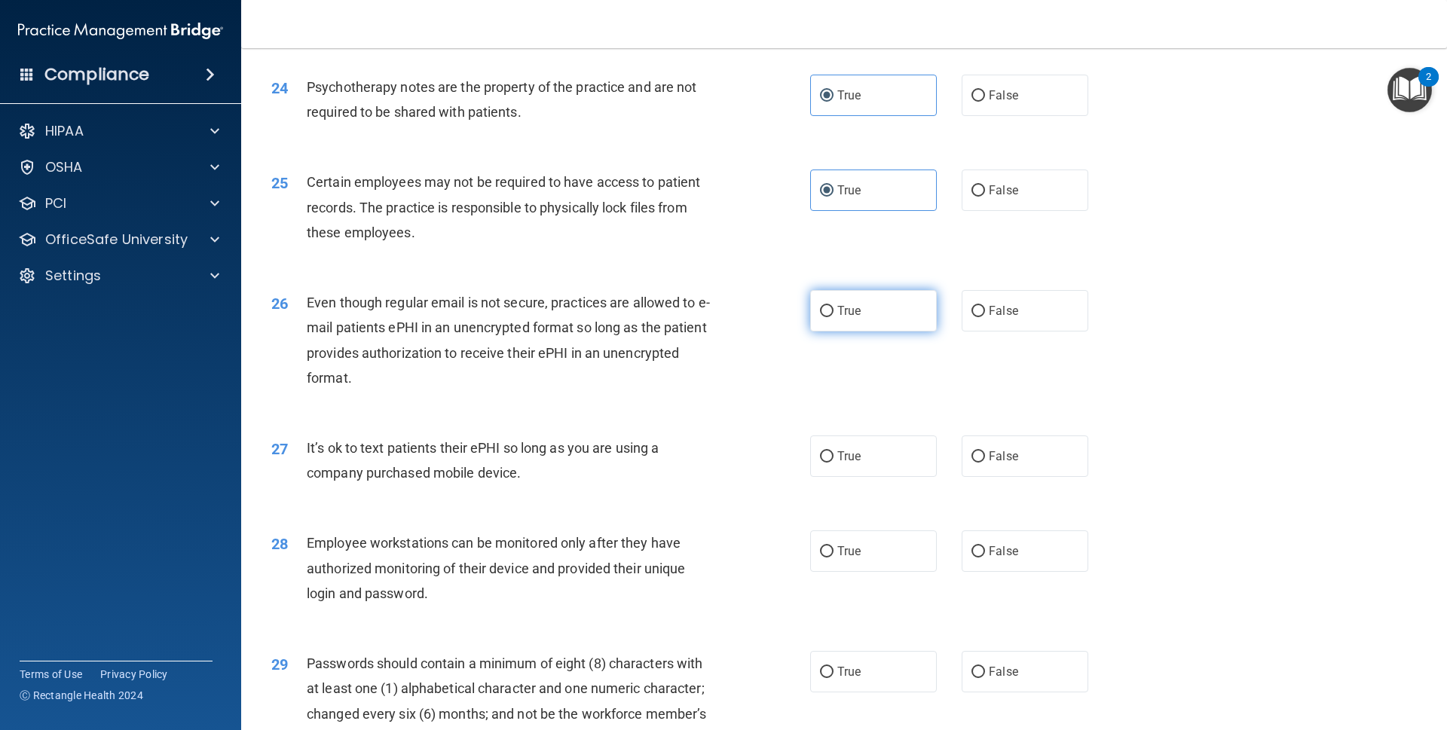
click at [862, 324] on label "True" at bounding box center [873, 310] width 127 height 41
click at [834, 317] on input "True" at bounding box center [827, 311] width 14 height 11
radio input "true"
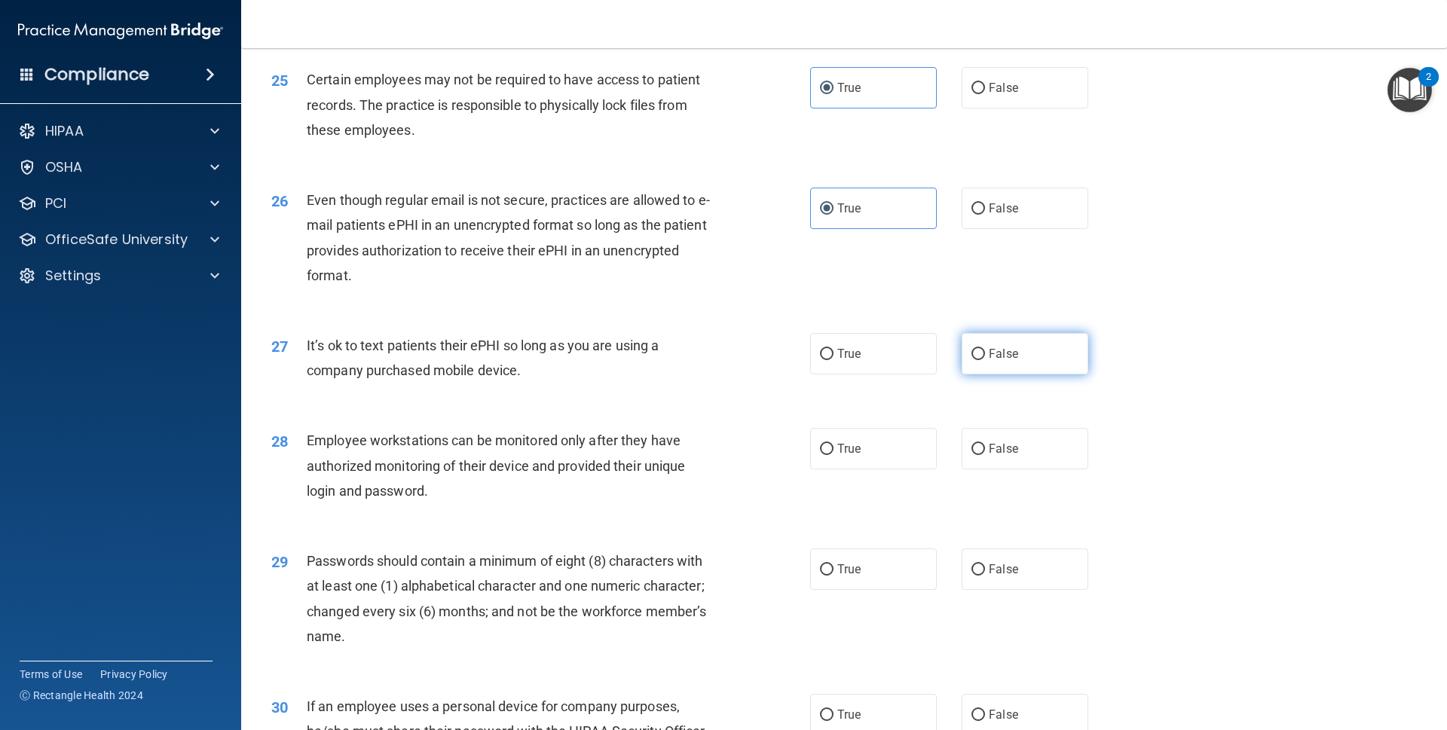
click at [995, 361] on span "False" at bounding box center [1003, 354] width 29 height 14
click at [985, 360] on input "False" at bounding box center [979, 354] width 14 height 11
radio input "true"
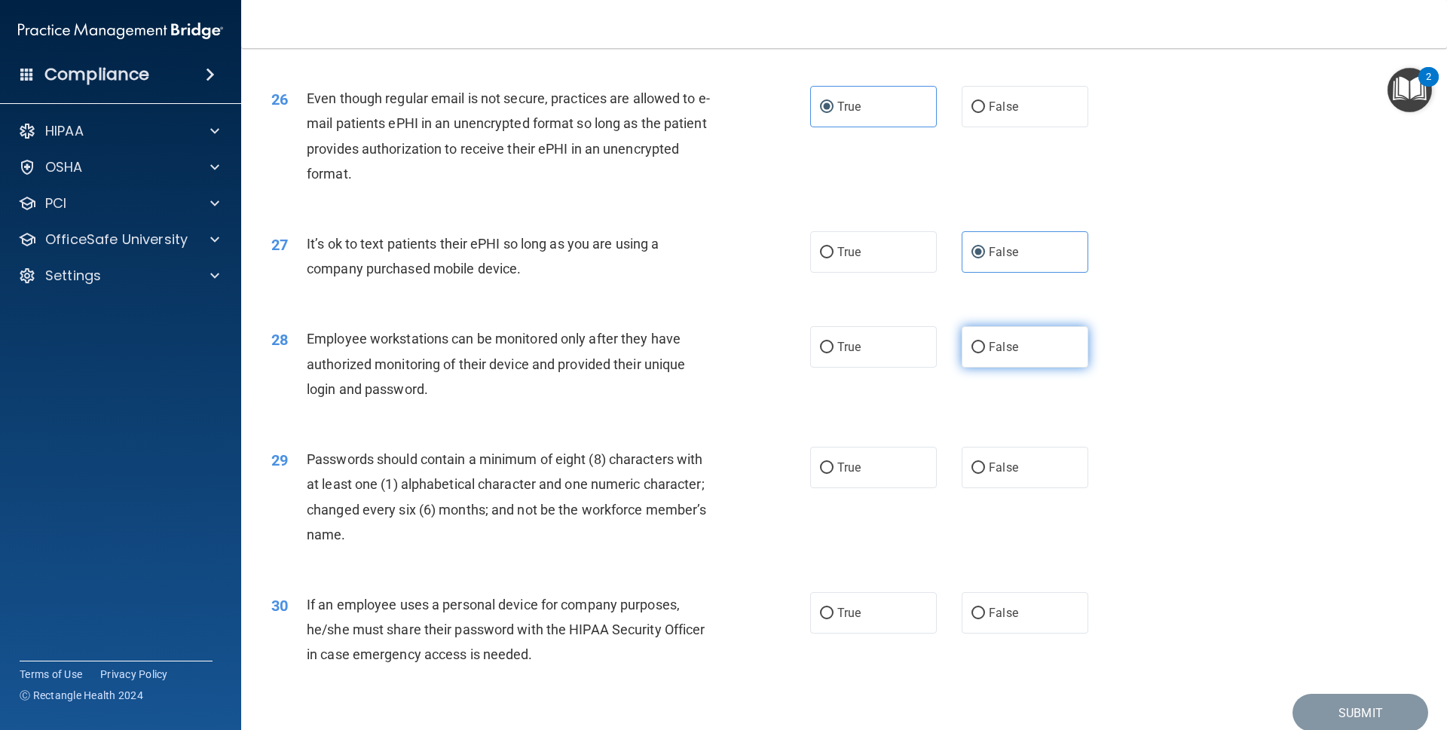
click at [995, 349] on label "False" at bounding box center [1025, 346] width 127 height 41
click at [985, 349] on input "False" at bounding box center [979, 347] width 14 height 11
radio input "true"
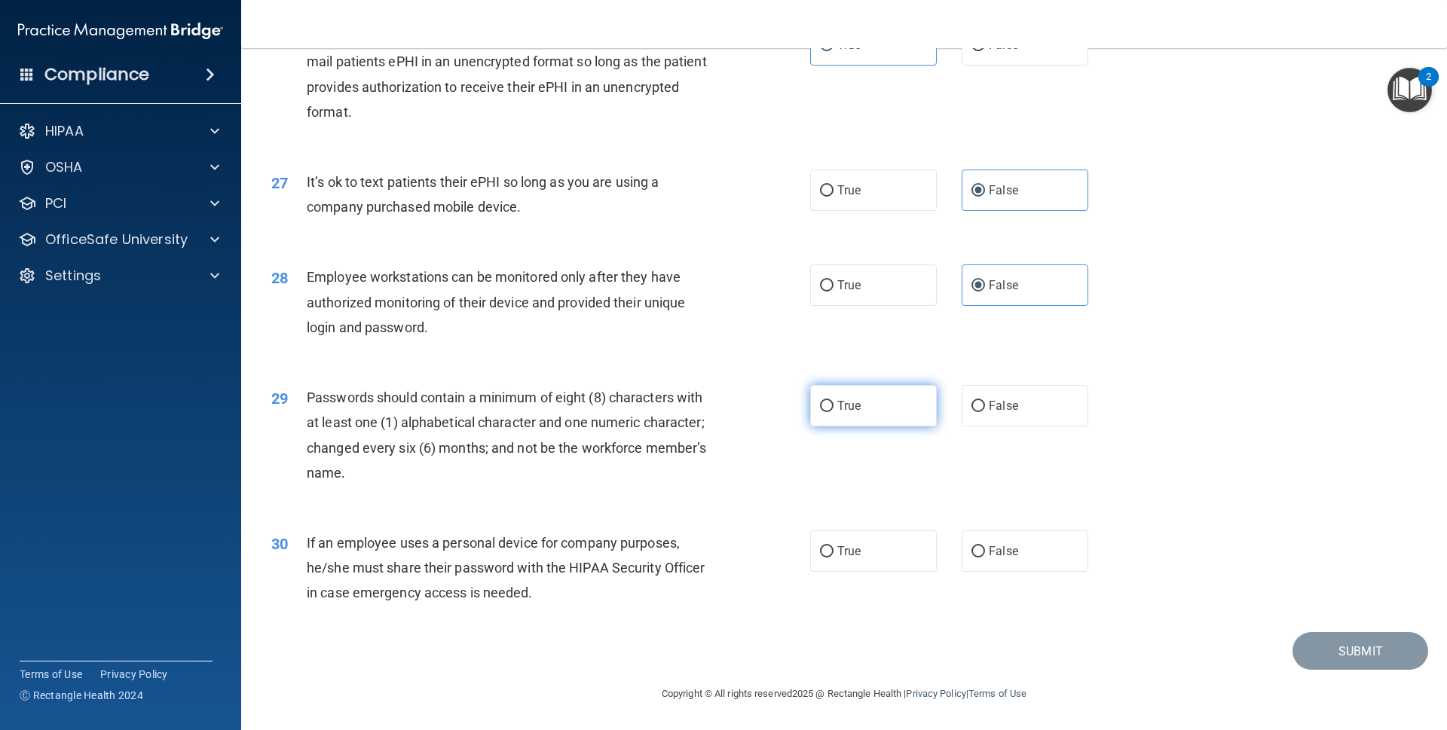
click at [859, 411] on label "True" at bounding box center [873, 405] width 127 height 41
click at [834, 411] on input "True" at bounding box center [827, 406] width 14 height 11
radio input "true"
click at [969, 540] on label "False" at bounding box center [1025, 551] width 127 height 41
click at [972, 547] on input "False" at bounding box center [979, 552] width 14 height 11
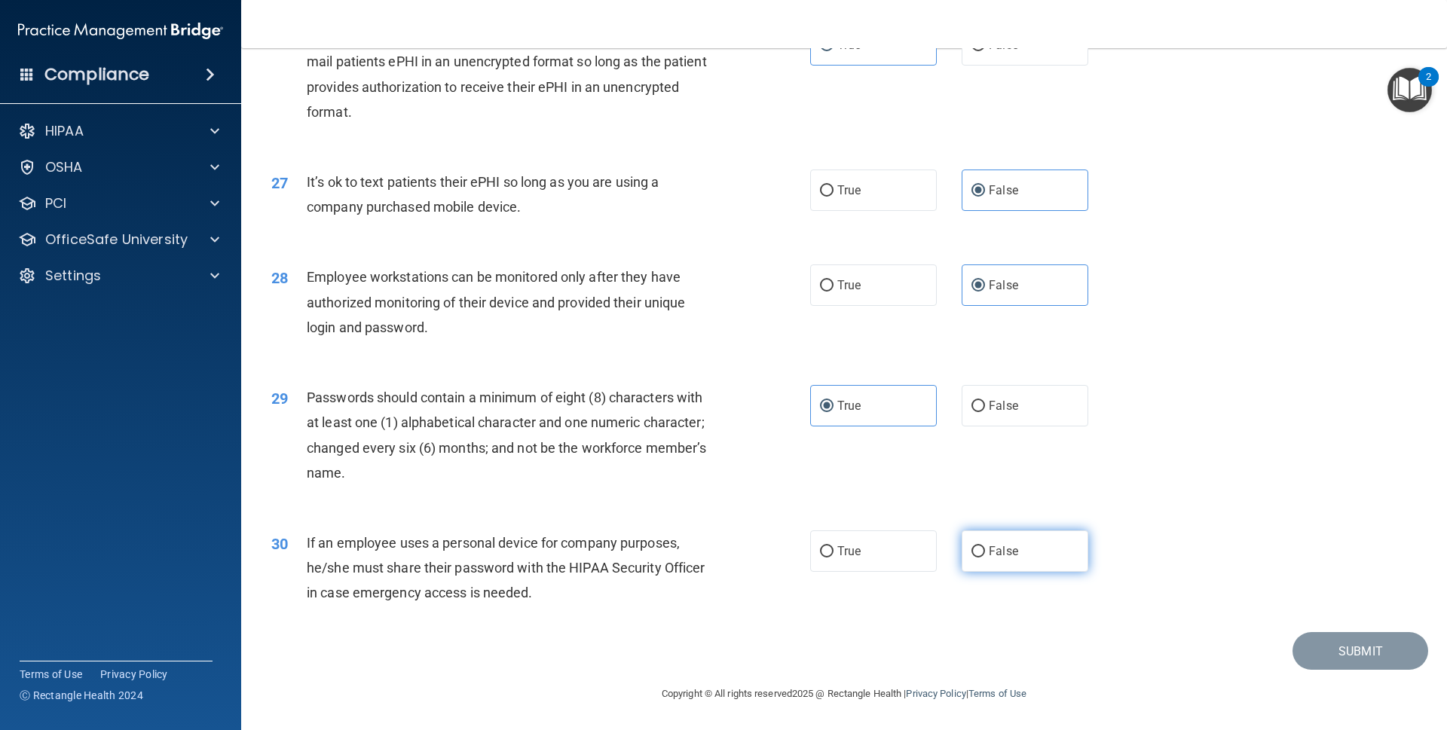
radio input "true"
click at [1303, 657] on button "Submit" at bounding box center [1361, 651] width 136 height 38
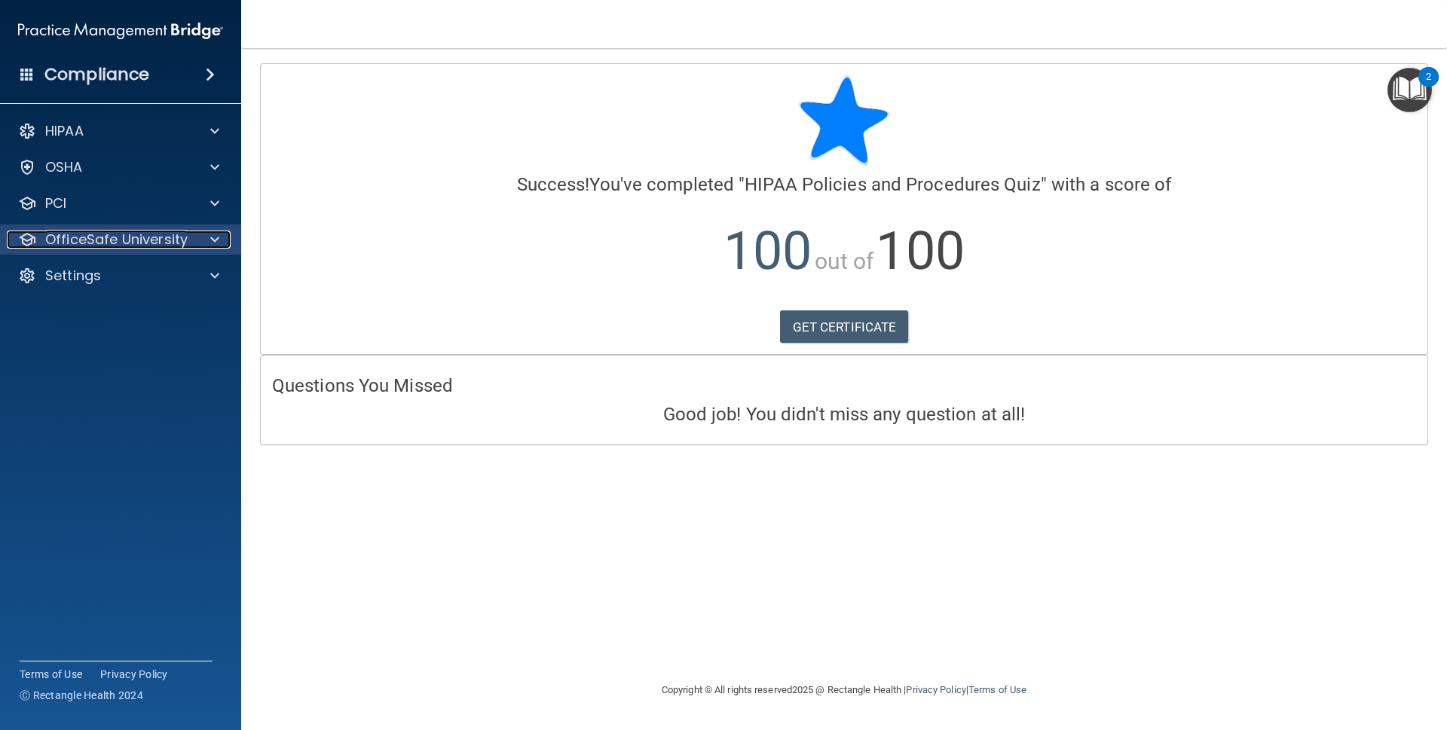
click at [213, 239] on span at bounding box center [214, 240] width 9 height 18
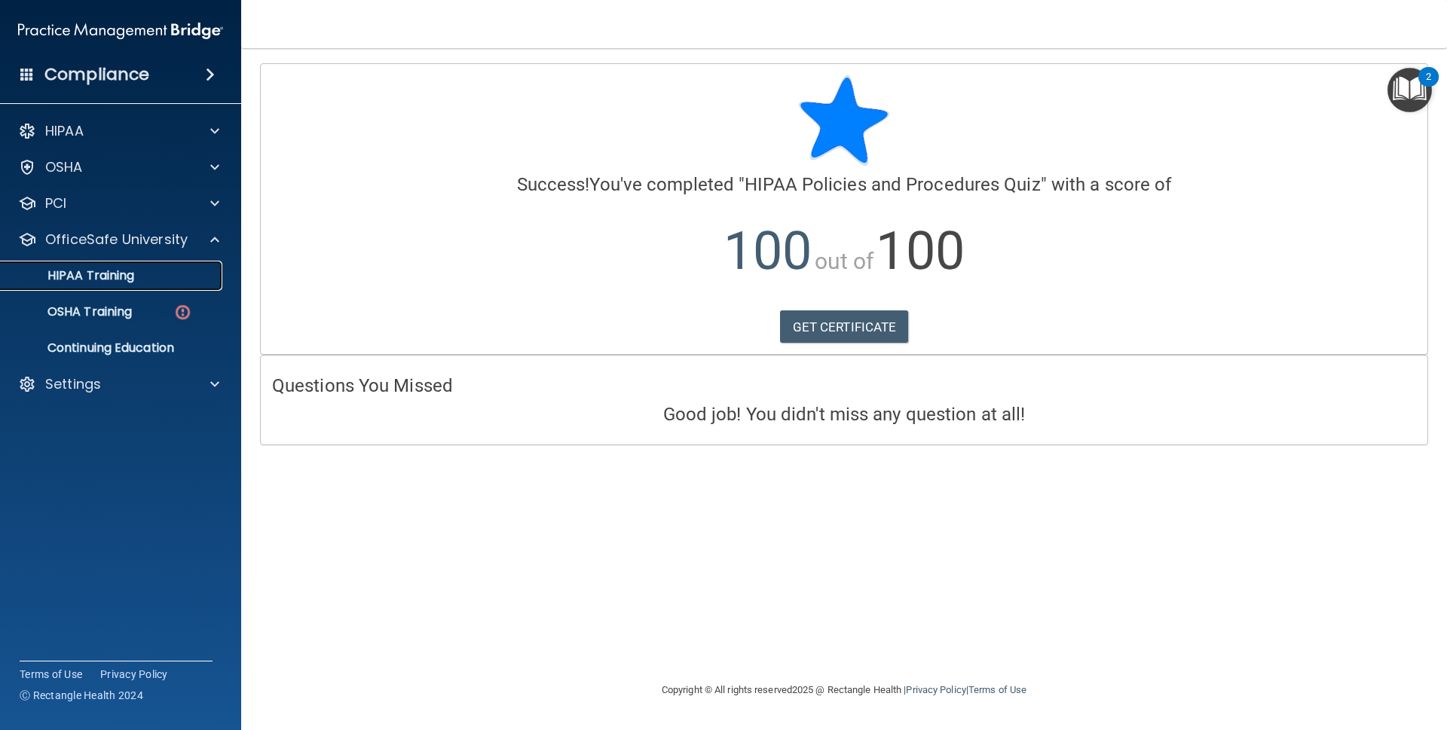
click at [194, 272] on div "HIPAA Training" at bounding box center [113, 275] width 206 height 15
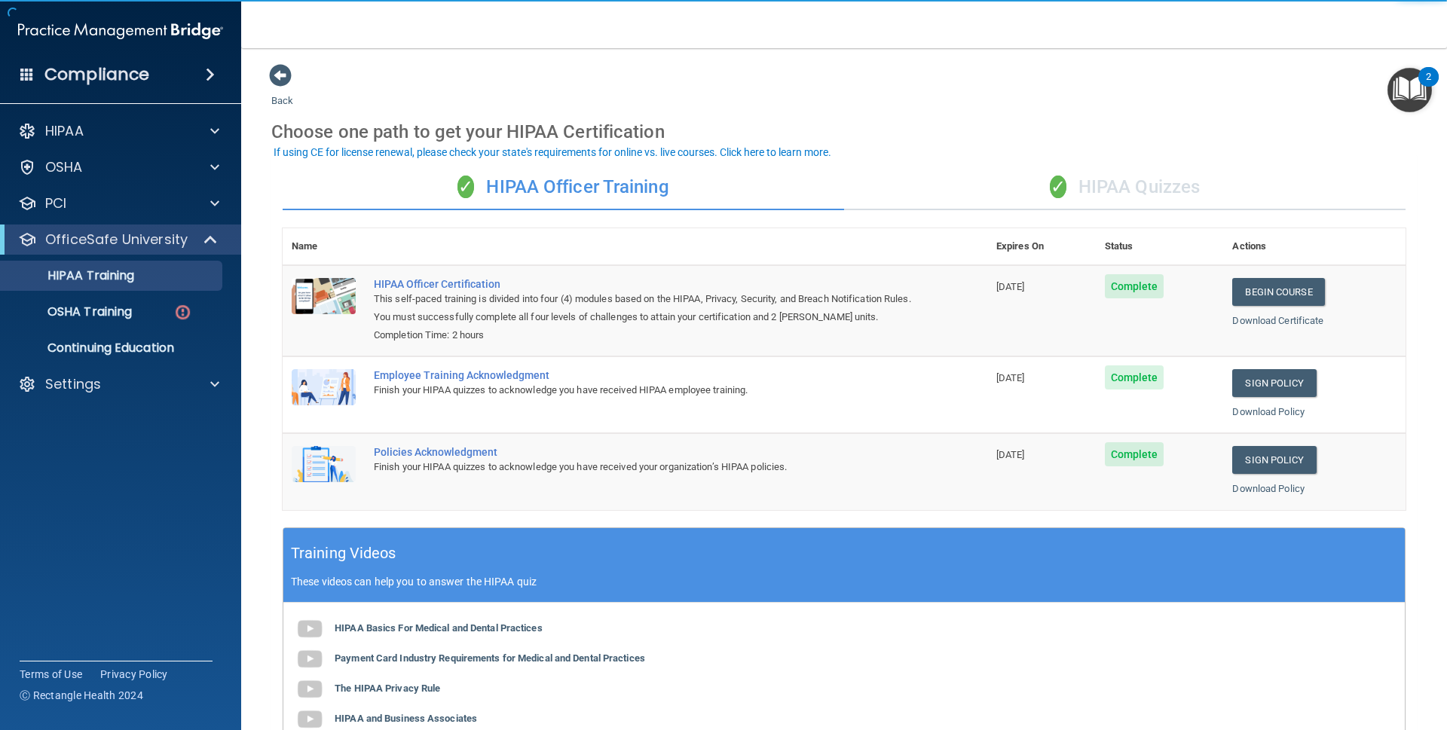
click at [1050, 186] on span "✓" at bounding box center [1058, 187] width 17 height 23
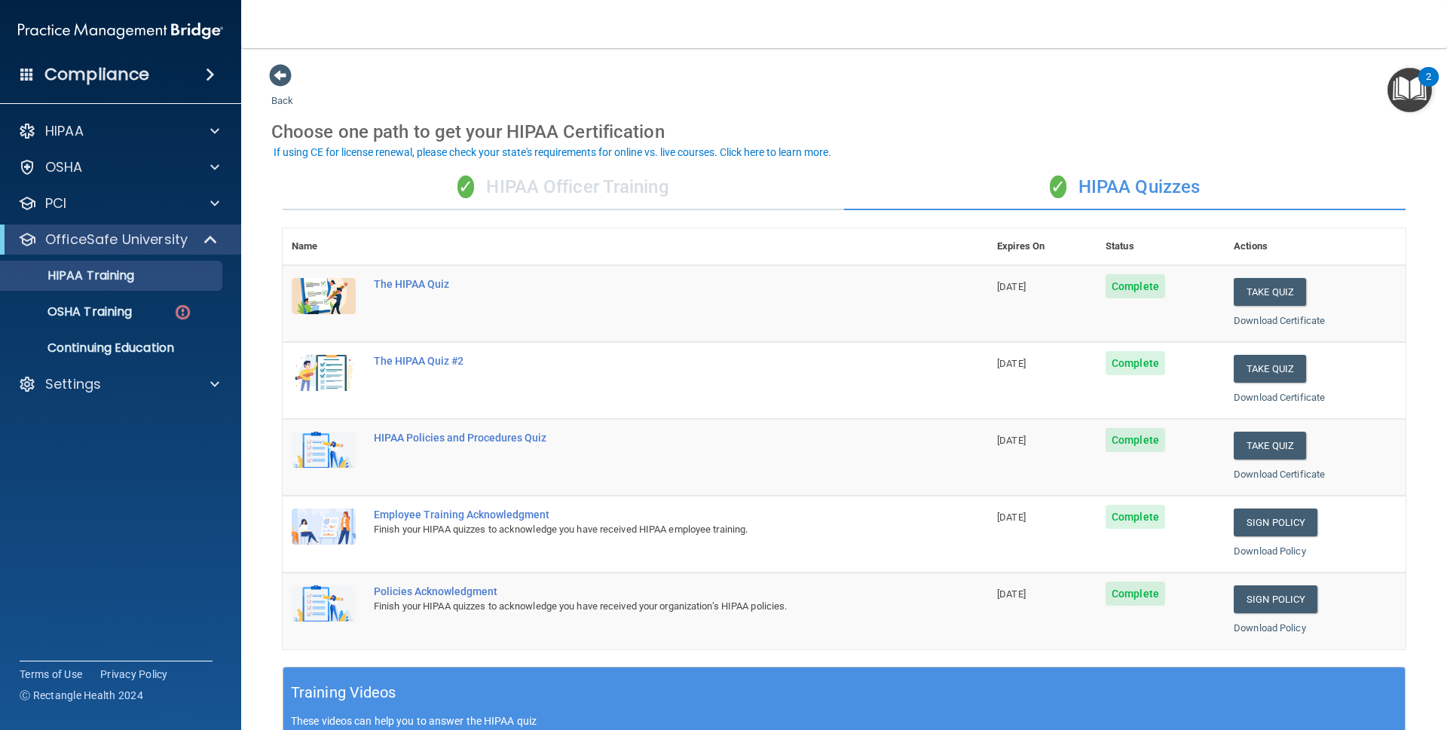
click at [537, 200] on div "✓ HIPAA Officer Training" at bounding box center [564, 187] width 562 height 45
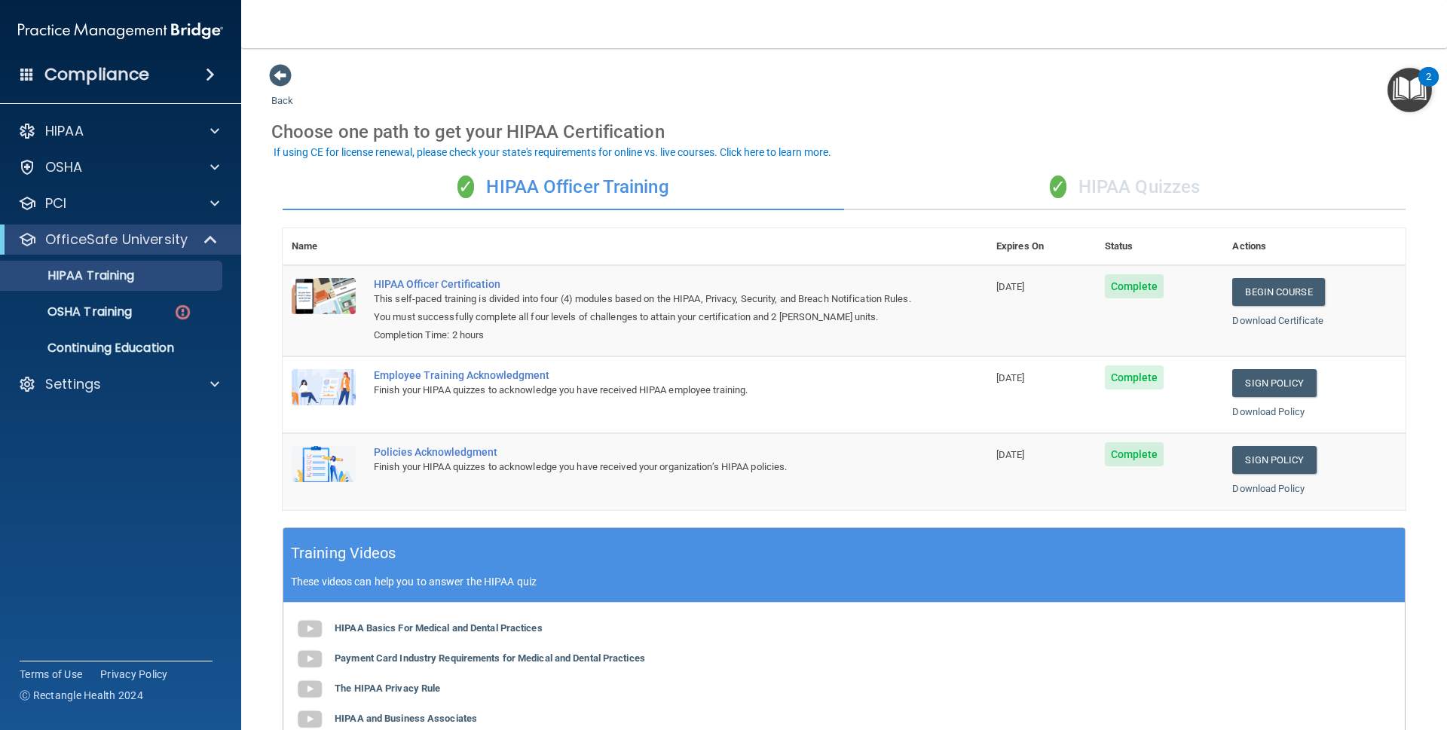
click at [1065, 191] on div "✓ HIPAA Quizzes" at bounding box center [1125, 187] width 562 height 45
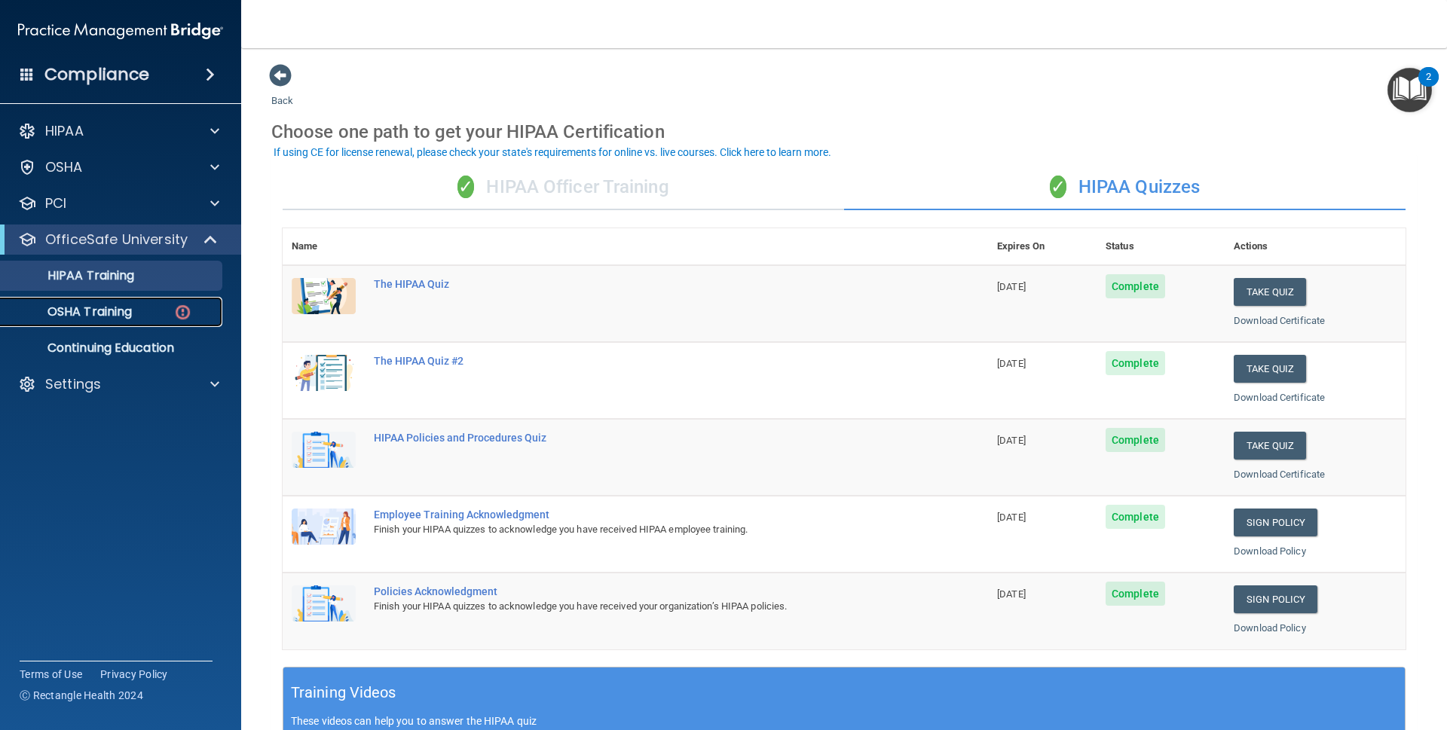
click at [127, 320] on p "OSHA Training" at bounding box center [71, 312] width 122 height 15
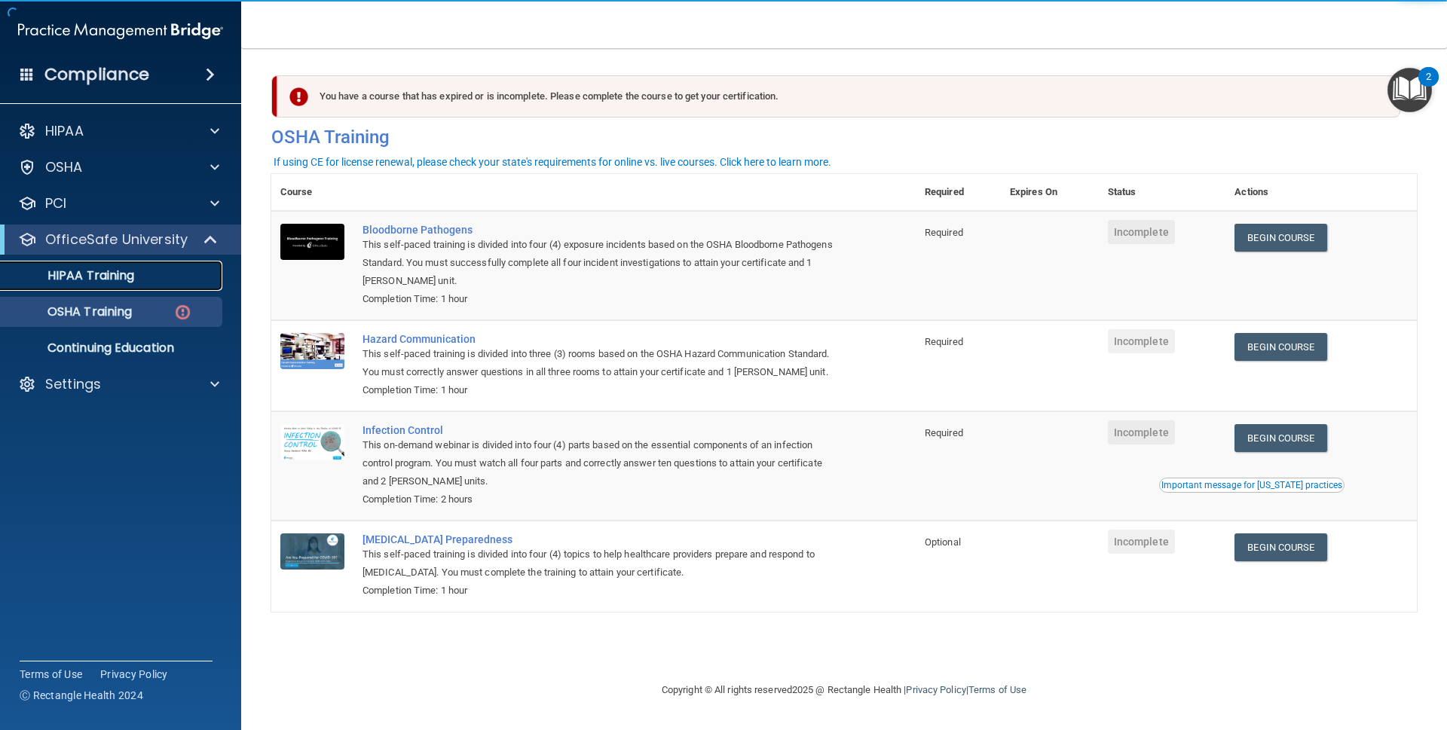
click at [144, 266] on link "HIPAA Training" at bounding box center [103, 276] width 237 height 30
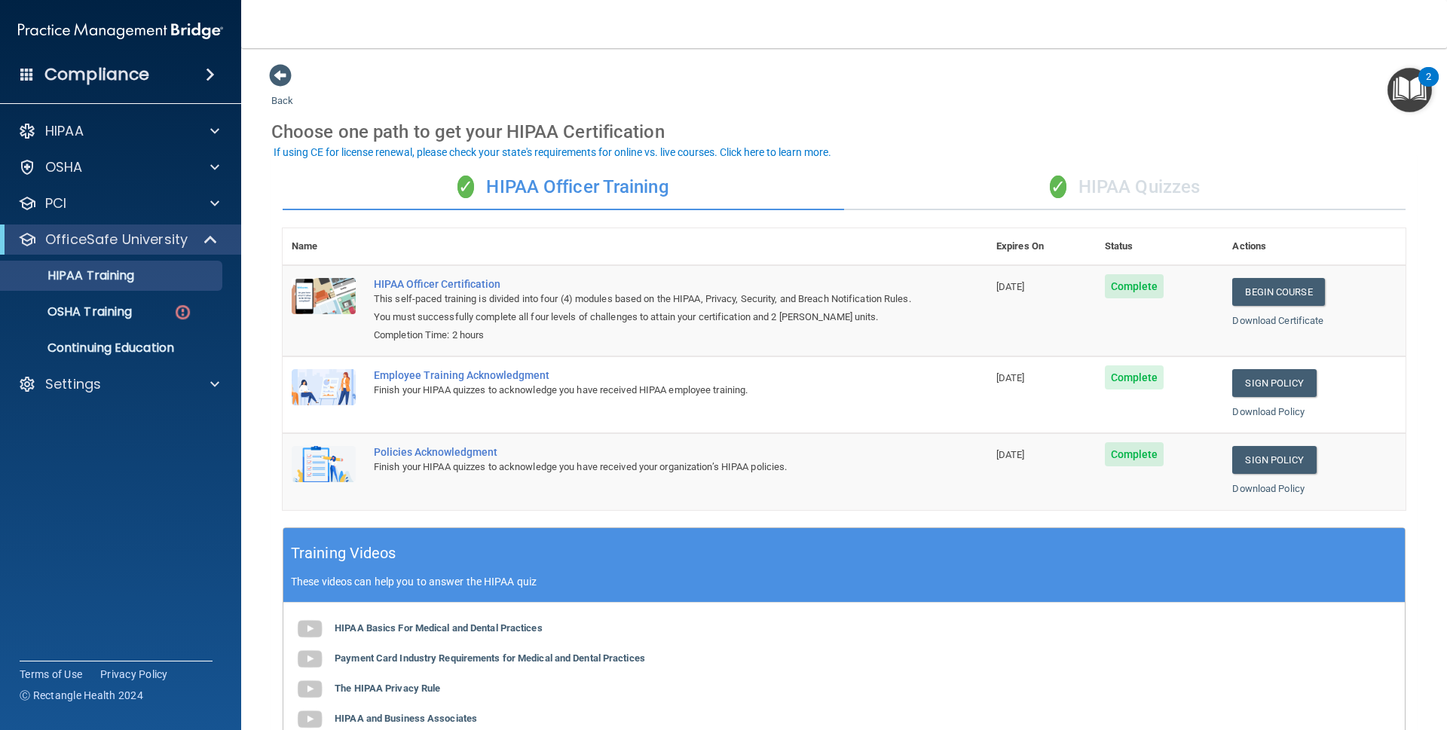
click at [1110, 186] on div "✓ HIPAA Quizzes" at bounding box center [1125, 187] width 562 height 45
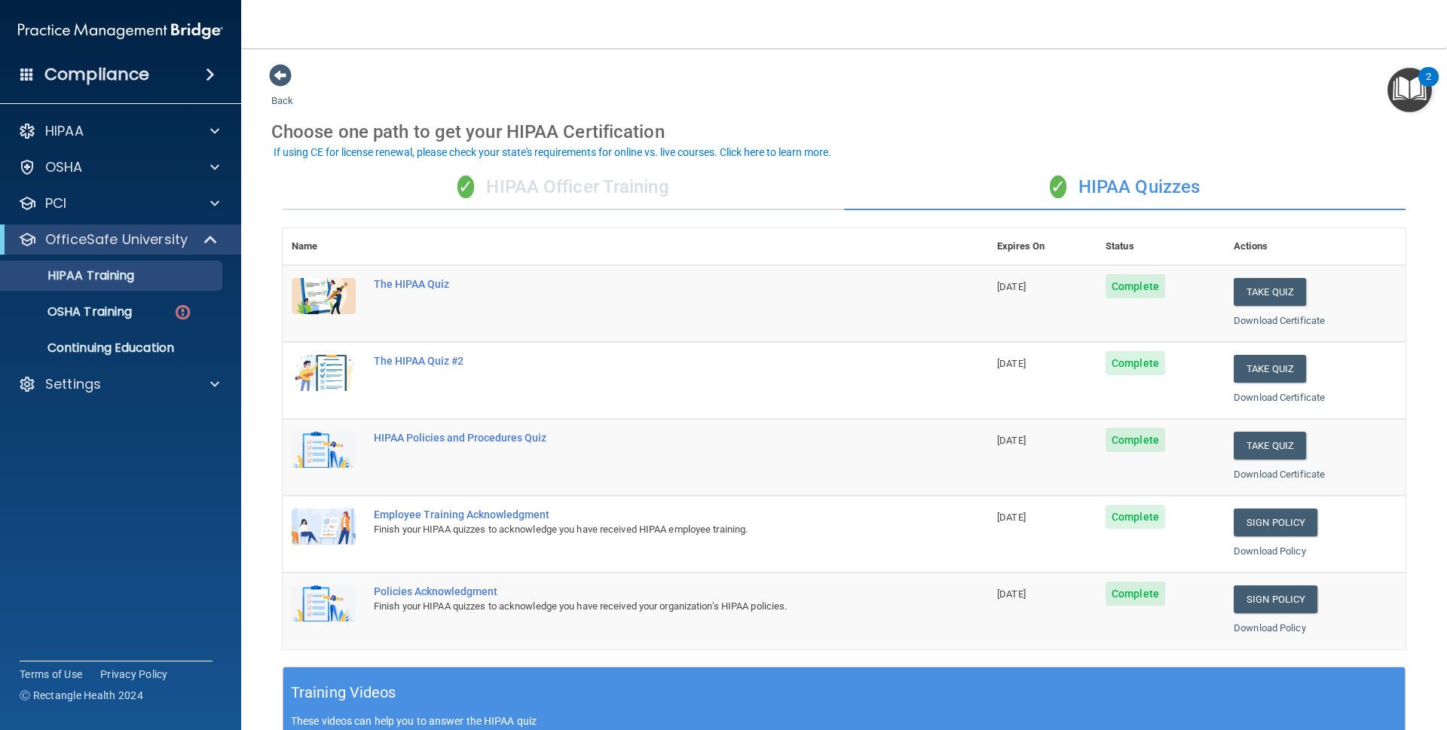
click at [556, 181] on div "✓ HIPAA Officer Training" at bounding box center [564, 187] width 562 height 45
